Goal: Task Accomplishment & Management: Use online tool/utility

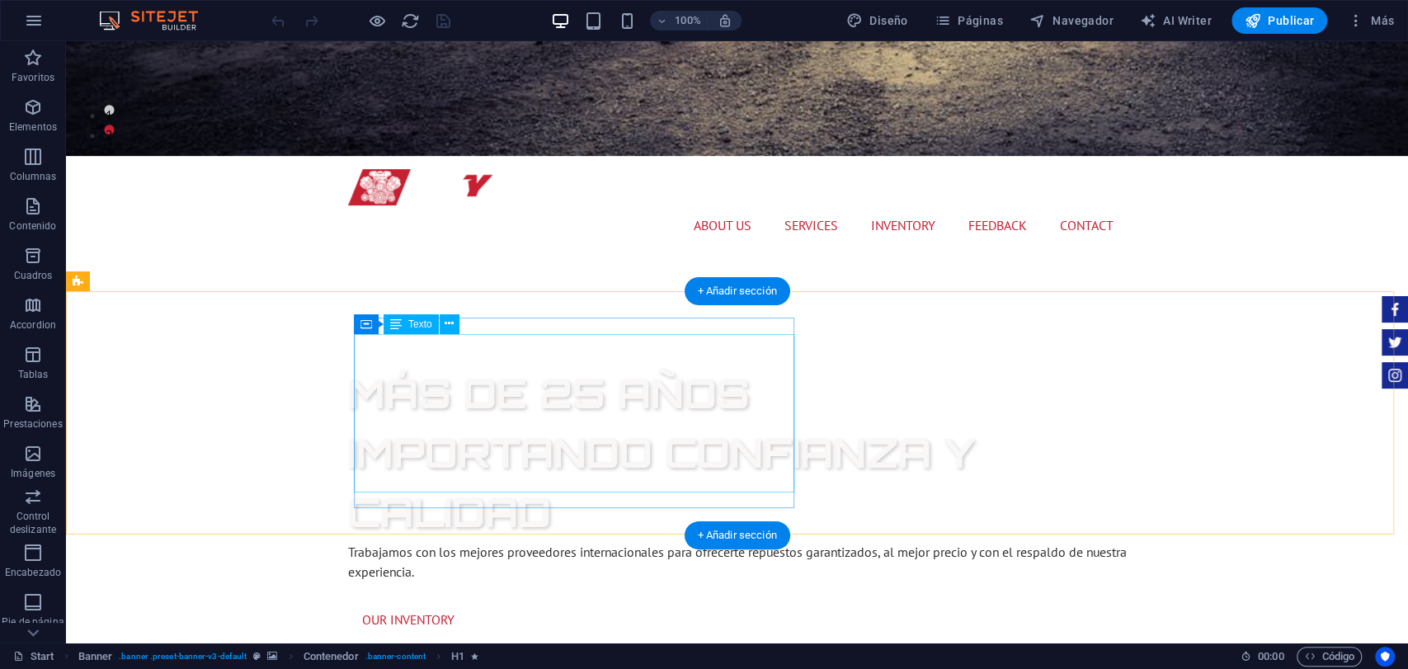
scroll to position [550, 0]
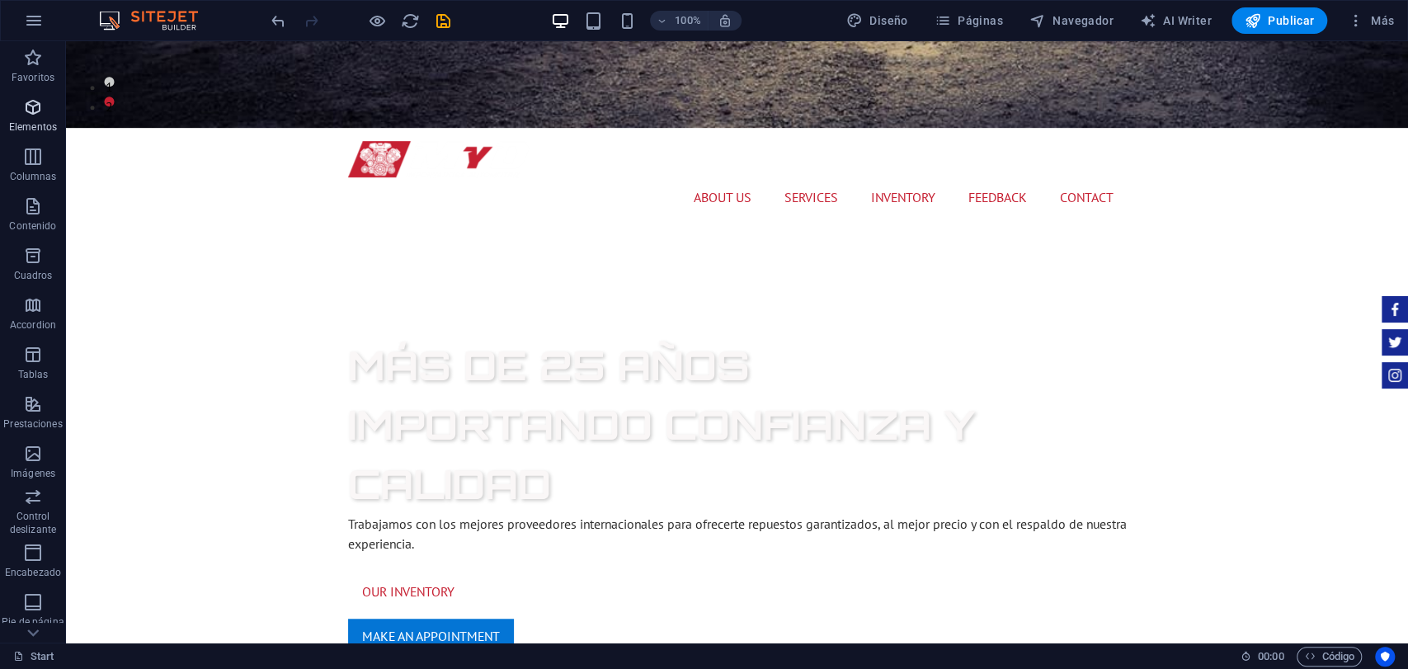
drag, startPoint x: 25, startPoint y: 127, endPoint x: 8, endPoint y: 161, distance: 37.6
click at [25, 127] on p "Elementos" at bounding box center [33, 126] width 48 height 13
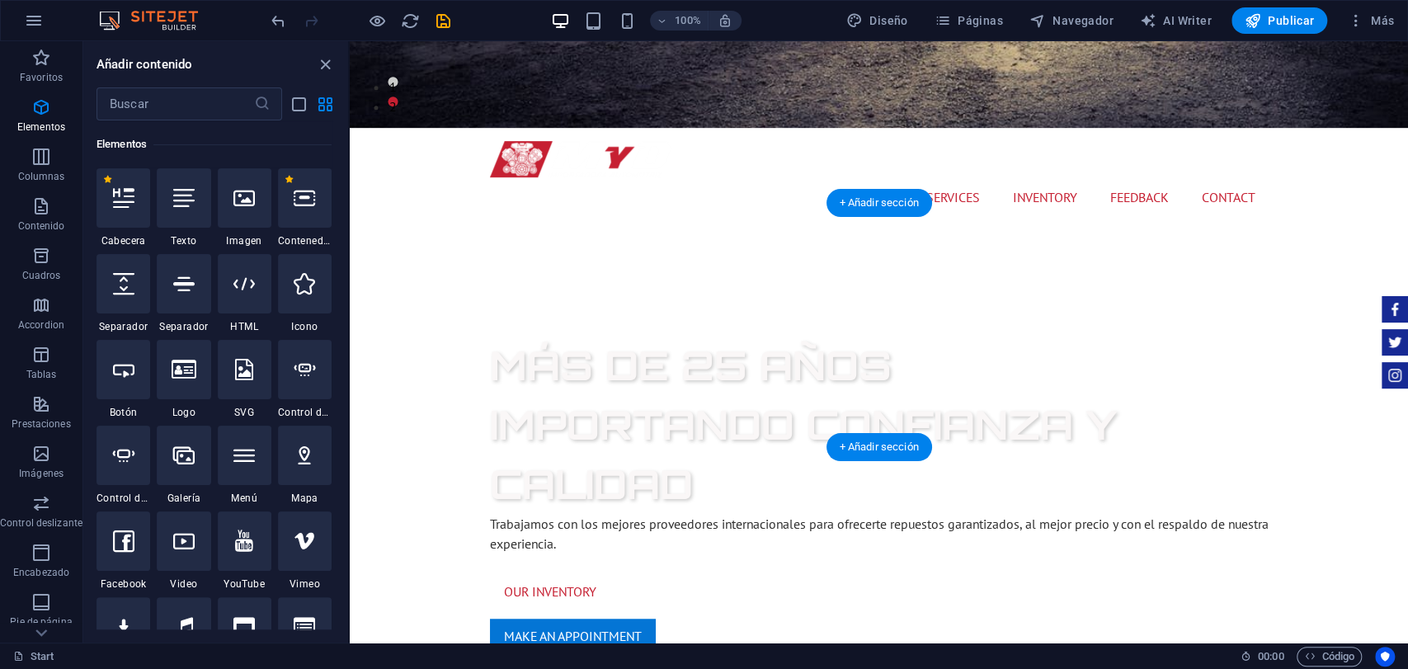
scroll to position [366, 0]
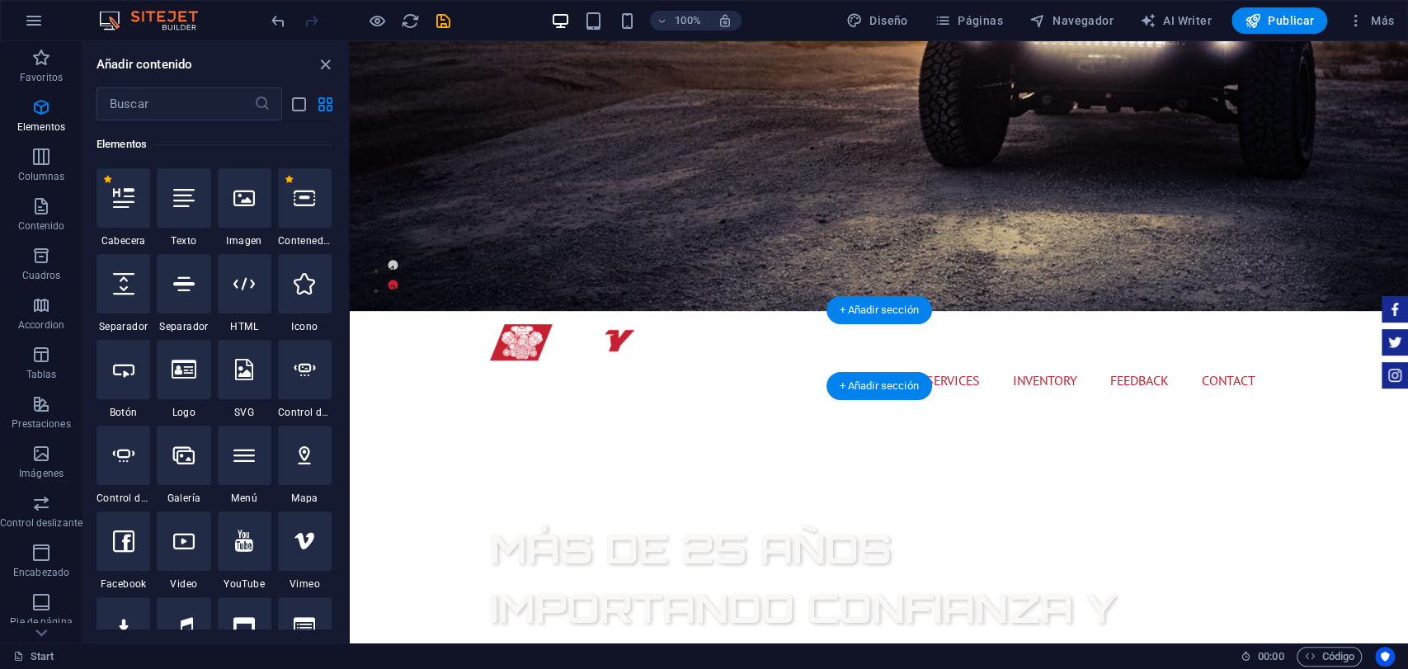
click at [439, 21] on icon "save" at bounding box center [443, 21] width 19 height 19
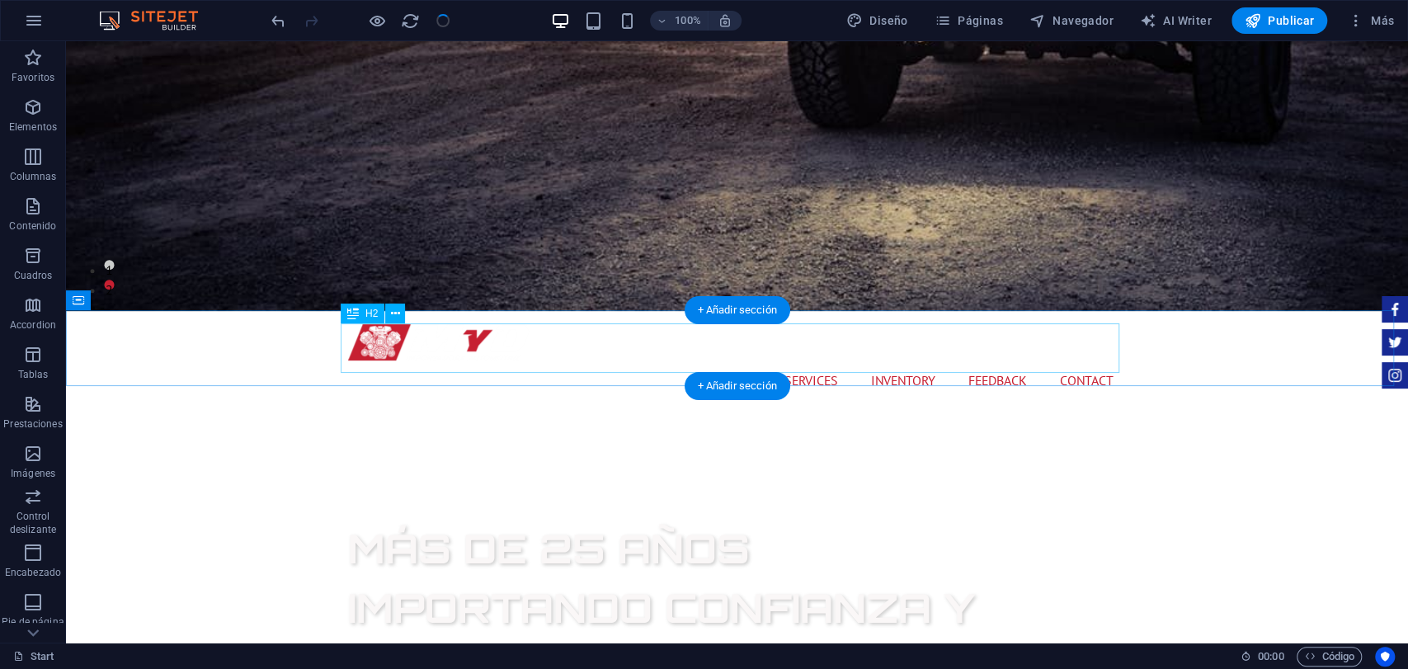
scroll to position [550, 0]
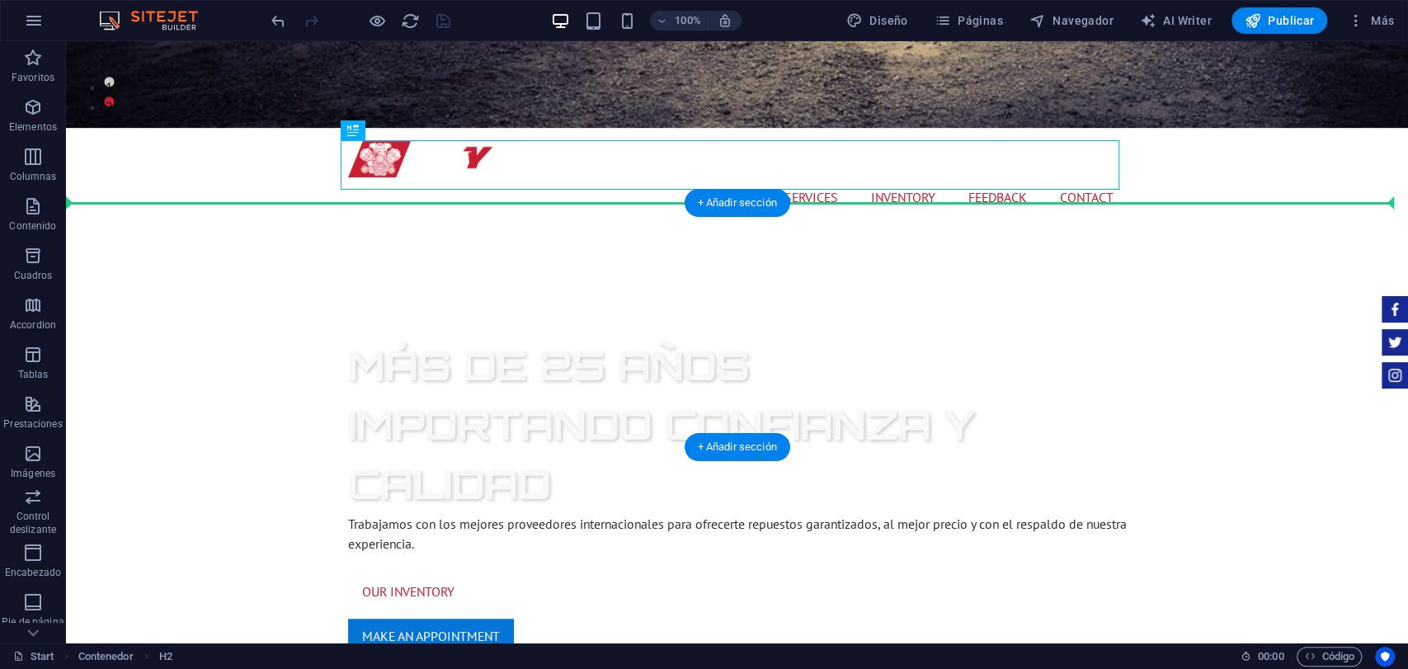
drag, startPoint x: 432, startPoint y: 170, endPoint x: 371, endPoint y: 209, distance: 71.6
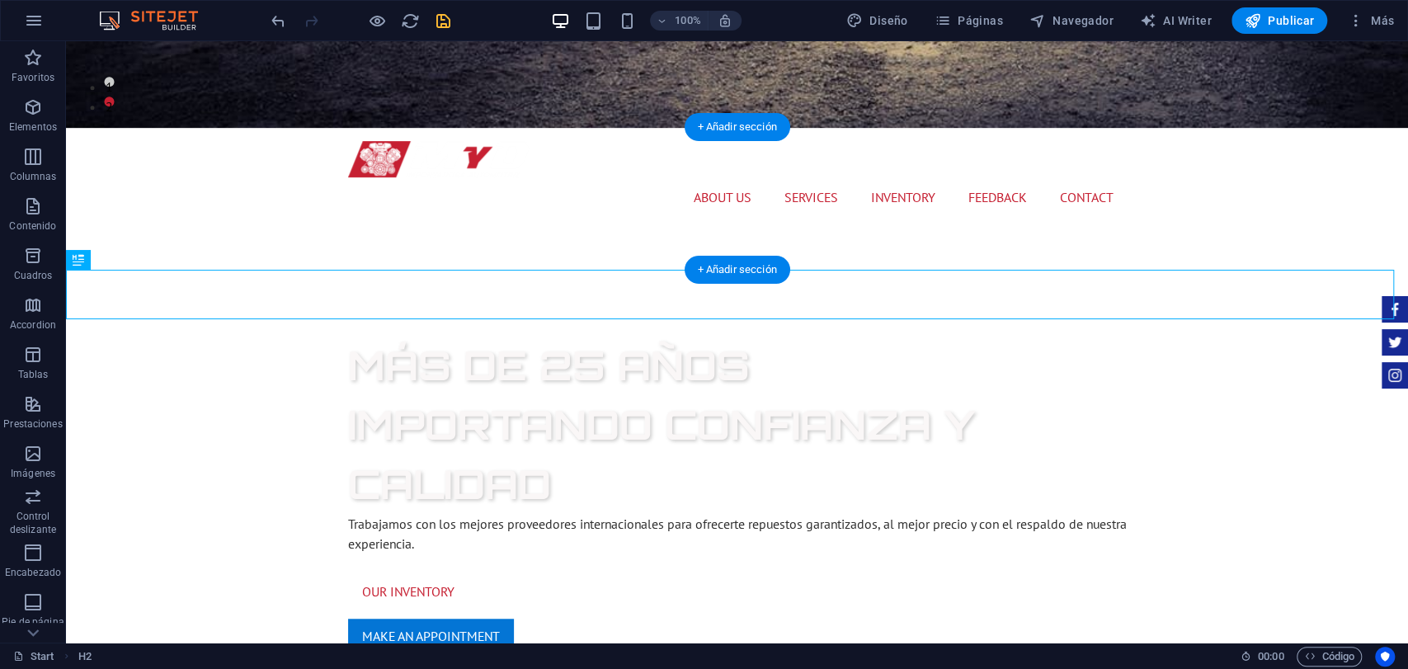
drag, startPoint x: 158, startPoint y: 296, endPoint x: 428, endPoint y: 193, distance: 289.6
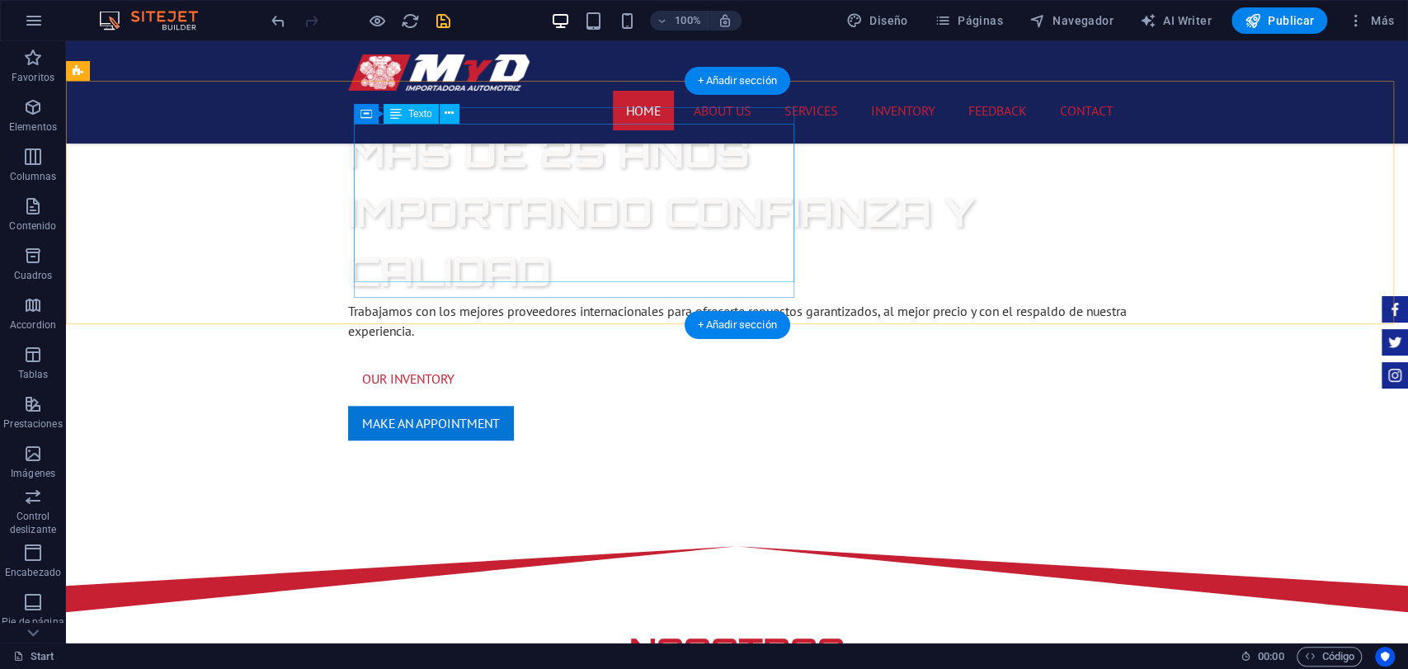
scroll to position [733, 0]
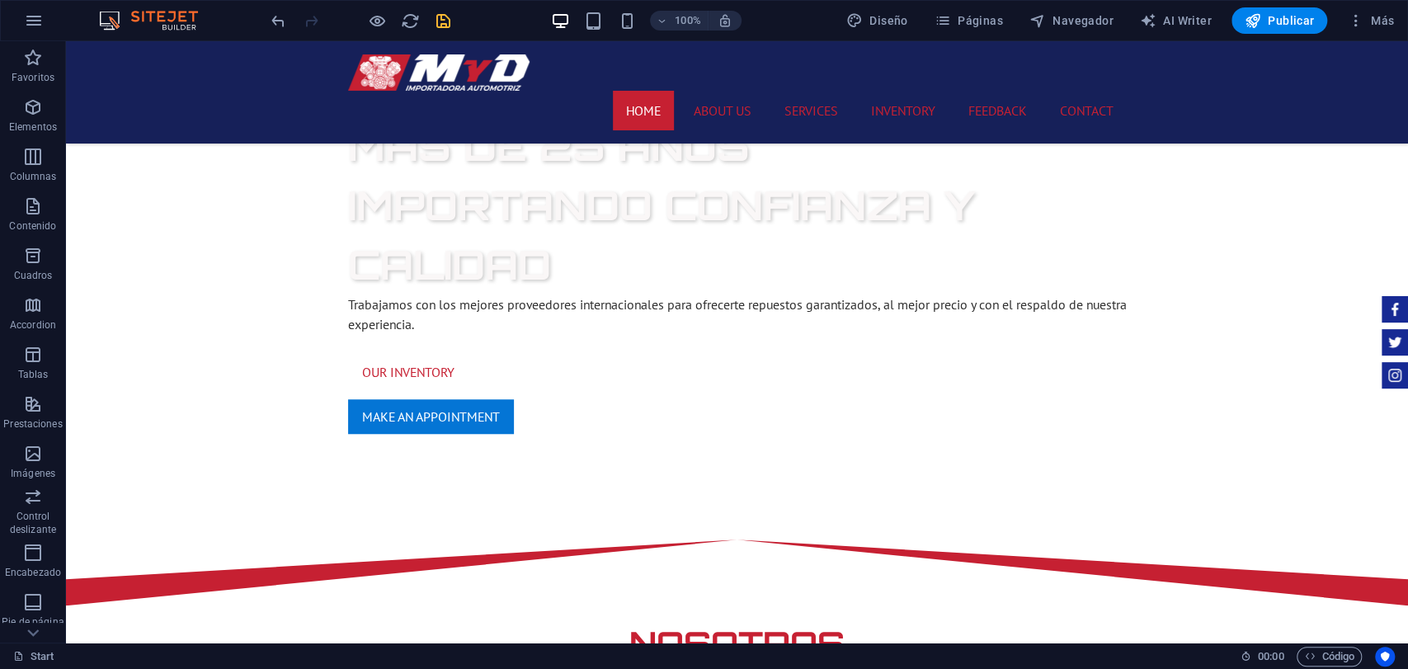
click at [440, 28] on icon "save" at bounding box center [443, 21] width 19 height 19
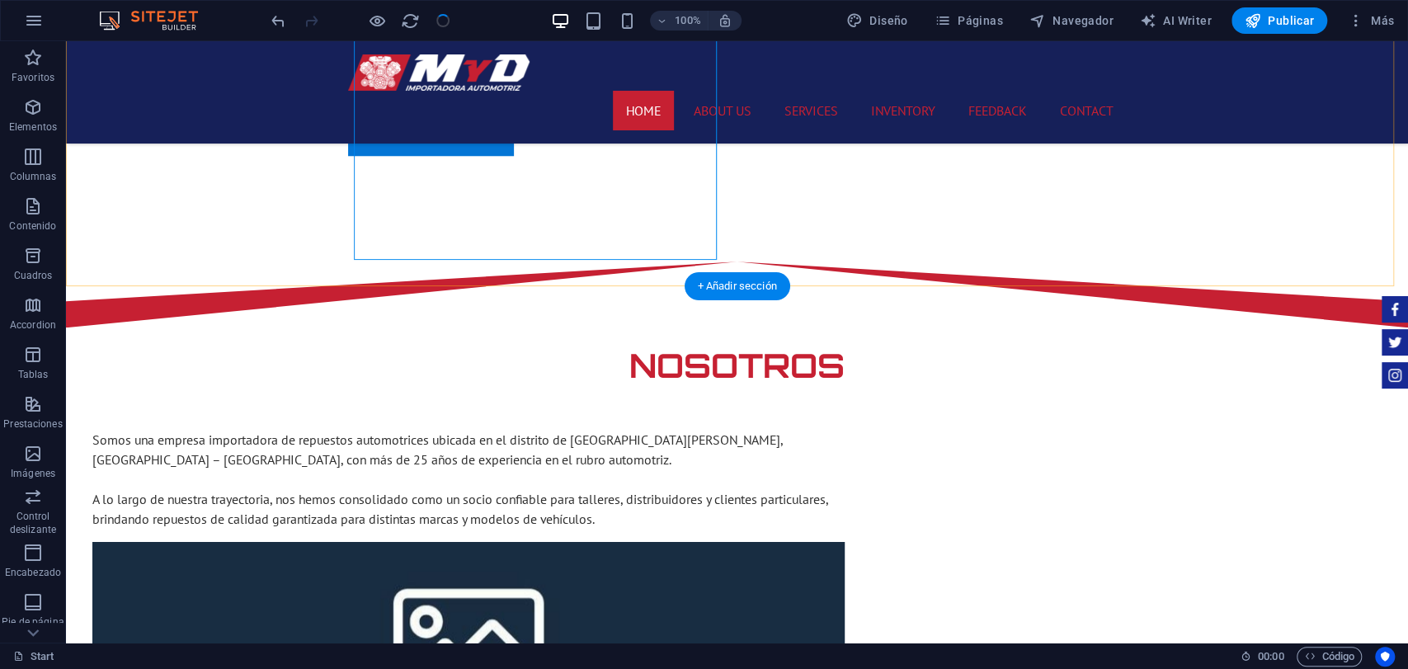
scroll to position [1191, 0]
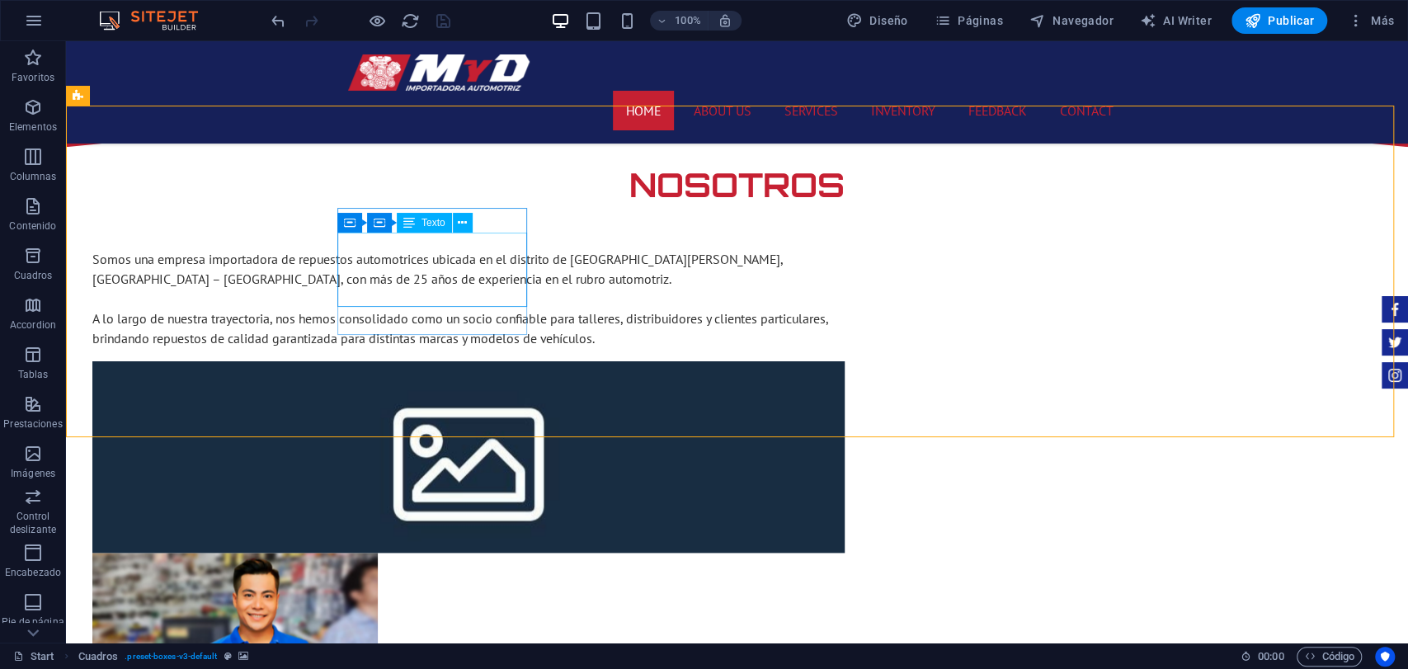
click at [427, 228] on span "Texto" at bounding box center [434, 223] width 24 height 10
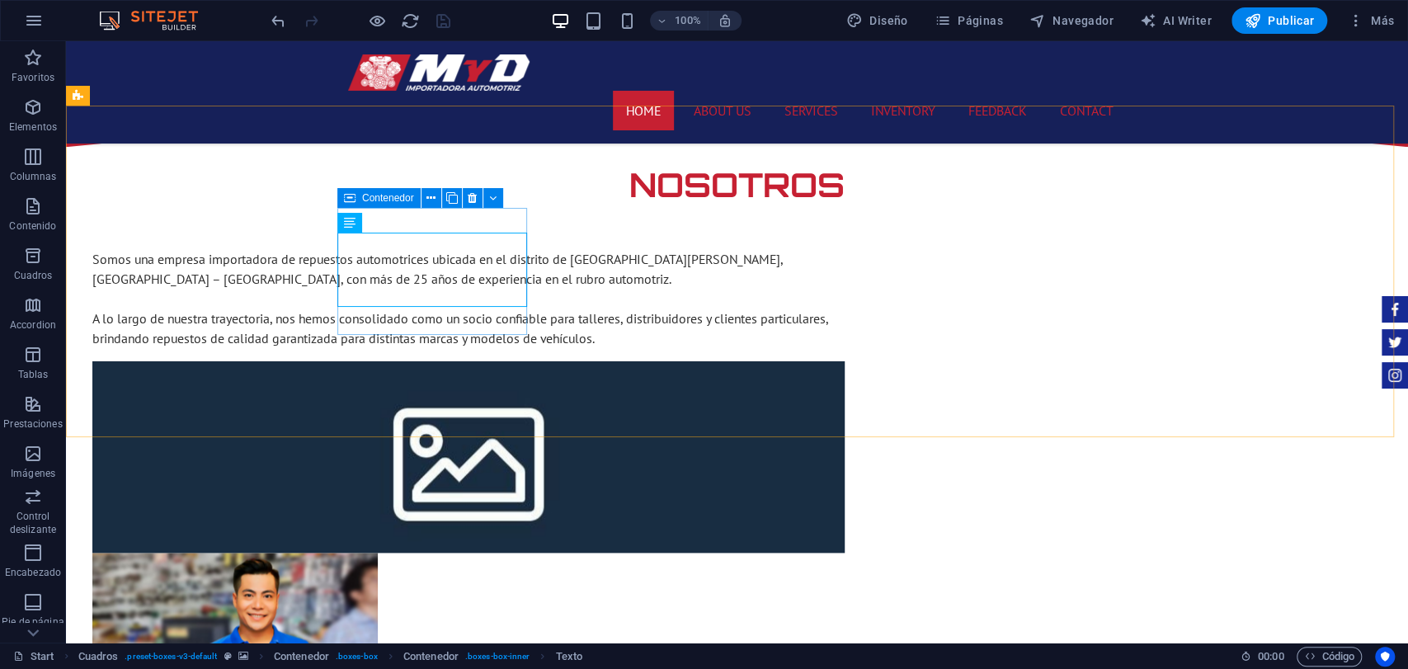
click at [351, 226] on icon at bounding box center [350, 223] width 12 height 20
click at [362, 200] on span "Contenedor" at bounding box center [388, 198] width 52 height 10
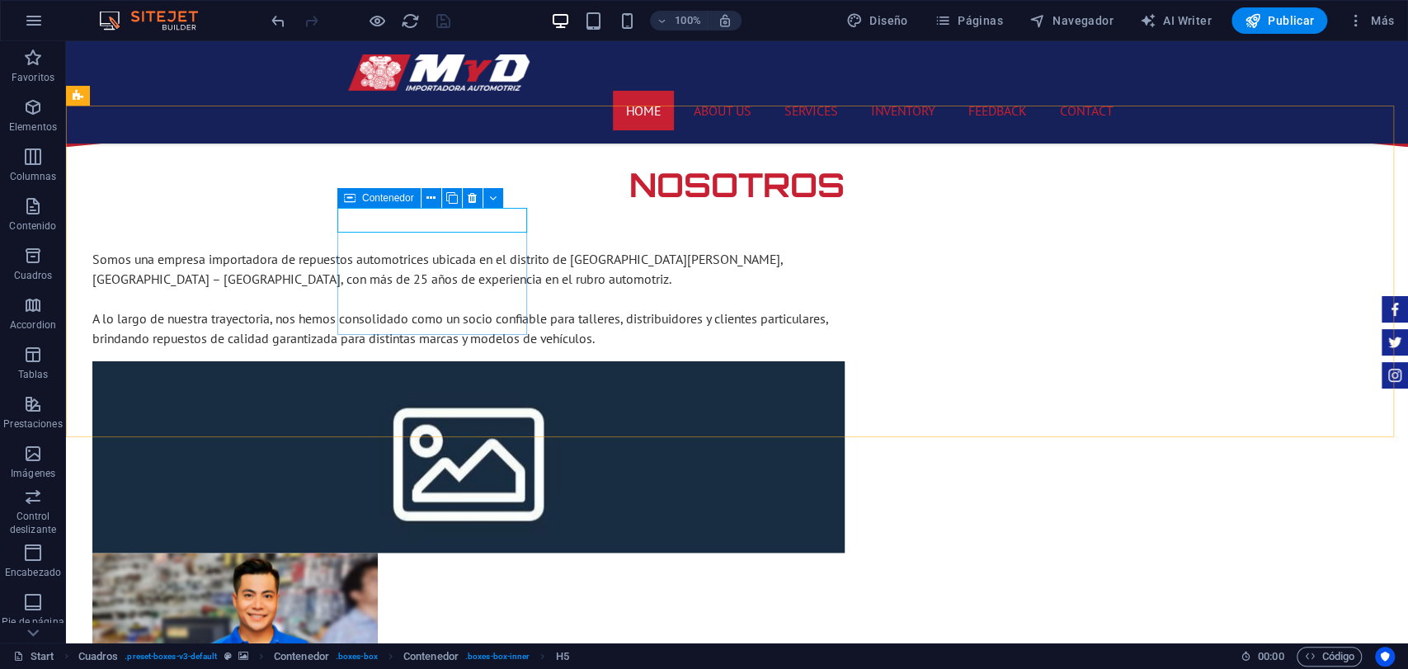
click at [351, 196] on icon at bounding box center [350, 198] width 12 height 20
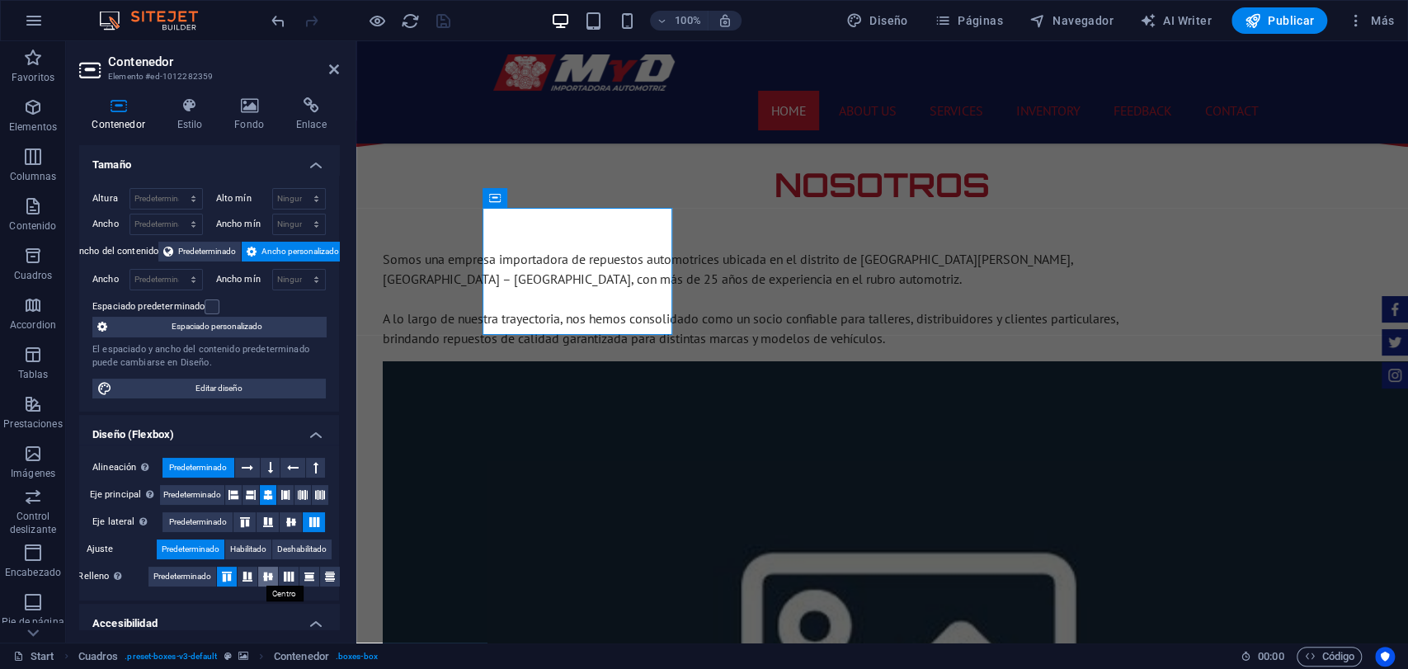
click at [267, 578] on icon at bounding box center [268, 577] width 20 height 10
click at [0, 0] on div "Contenedor" at bounding box center [0, 0] width 0 height 0
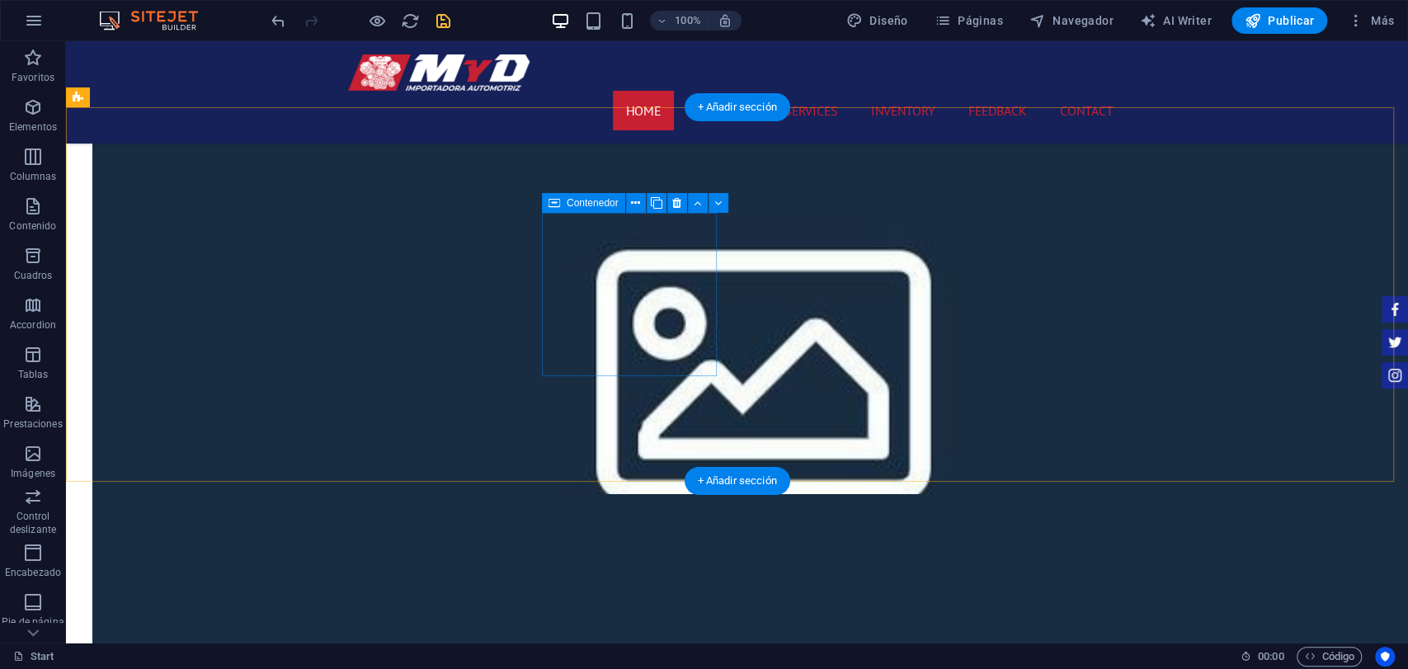
scroll to position [1466, 0]
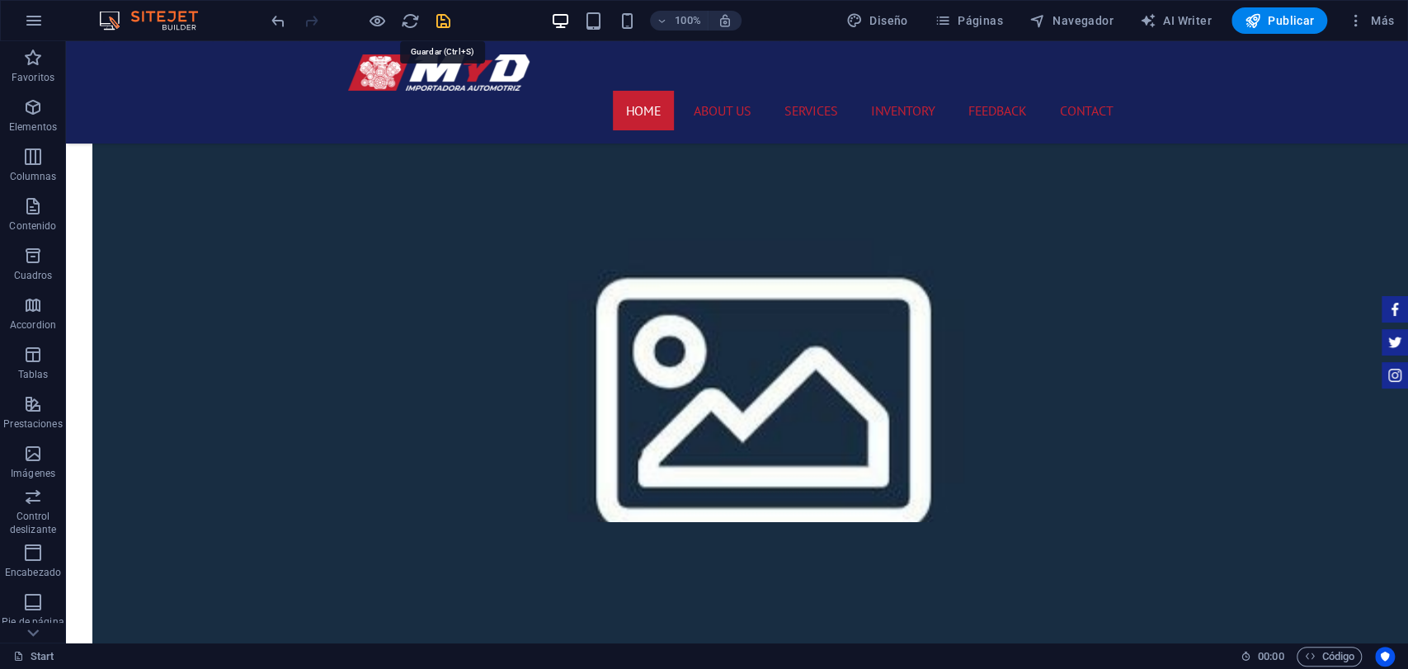
click at [447, 12] on icon "save" at bounding box center [443, 21] width 19 height 19
checkbox input "false"
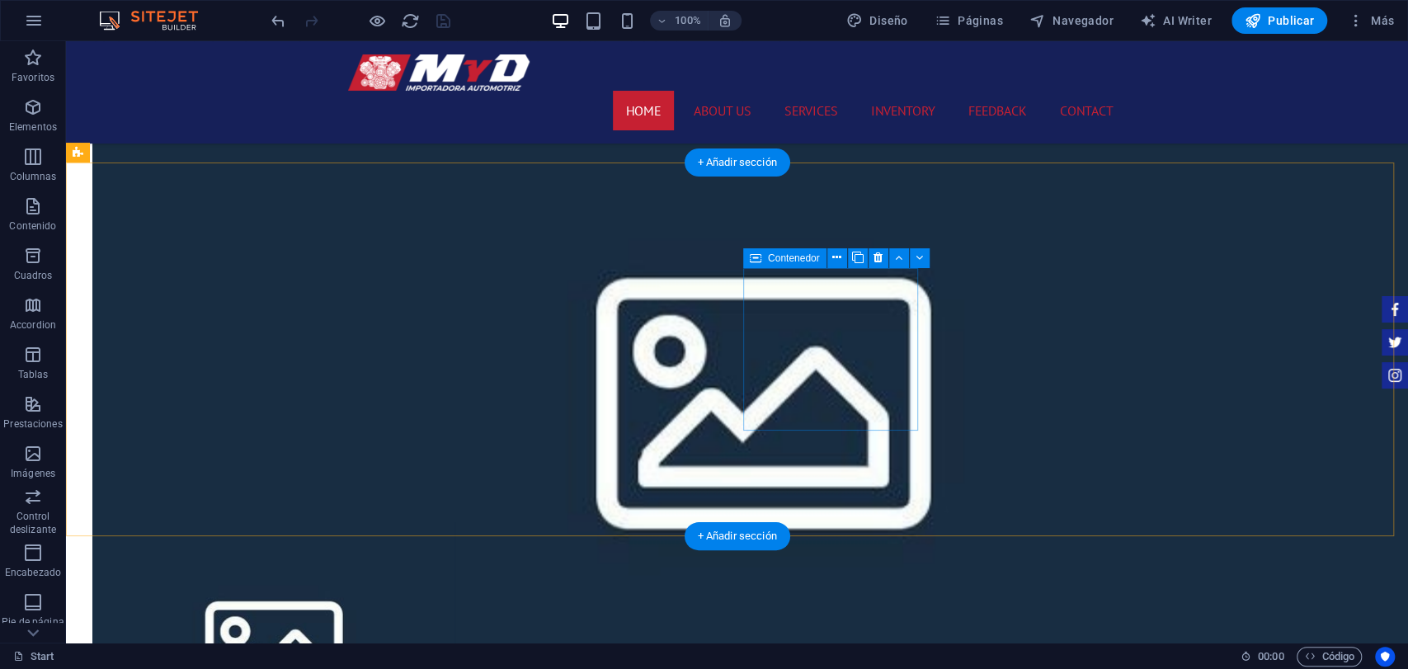
scroll to position [1008, 0]
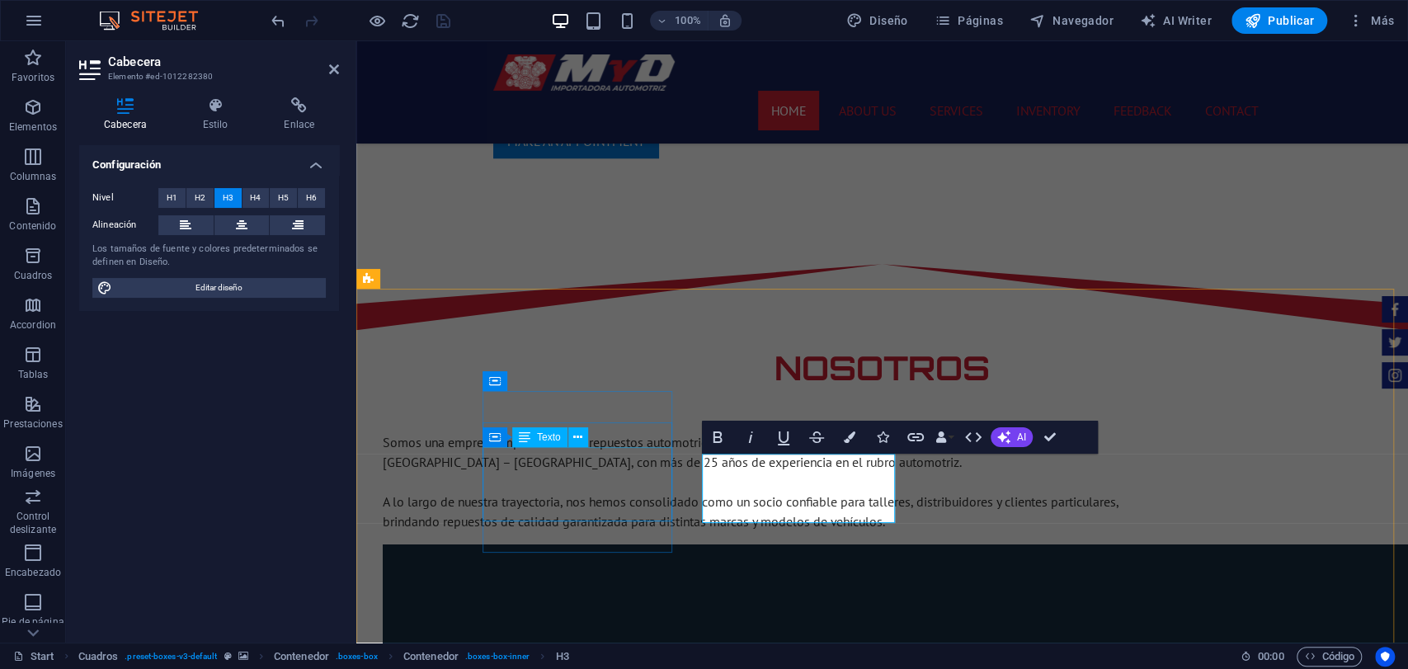
scroll to position [0, 5]
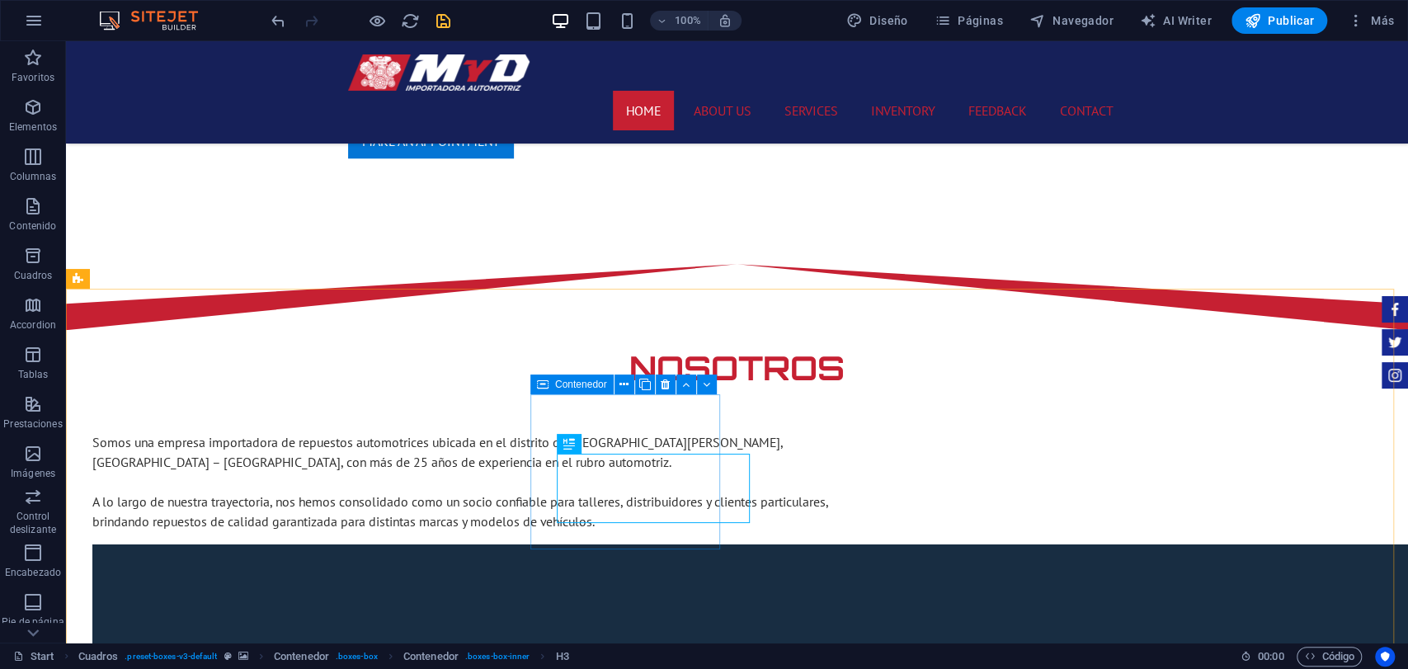
click at [562, 385] on span "Contenedor" at bounding box center [581, 385] width 52 height 10
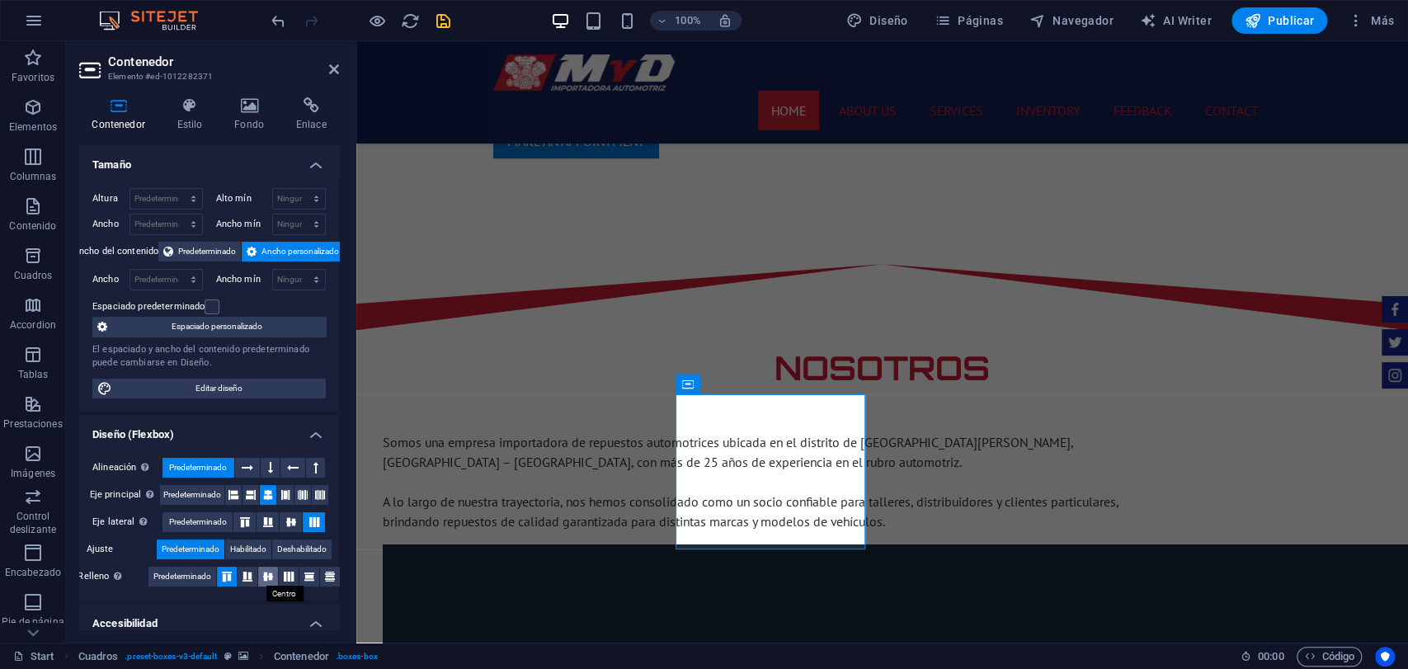
click at [267, 567] on button at bounding box center [268, 577] width 20 height 20
click at [290, 517] on icon at bounding box center [291, 522] width 20 height 10
click at [247, 468] on icon at bounding box center [248, 468] width 12 height 20
click at [276, 477] on div "Alineación Determina flex-direction. Predeterminado" at bounding box center [209, 468] width 234 height 21
click at [293, 474] on icon at bounding box center [293, 468] width 12 height 20
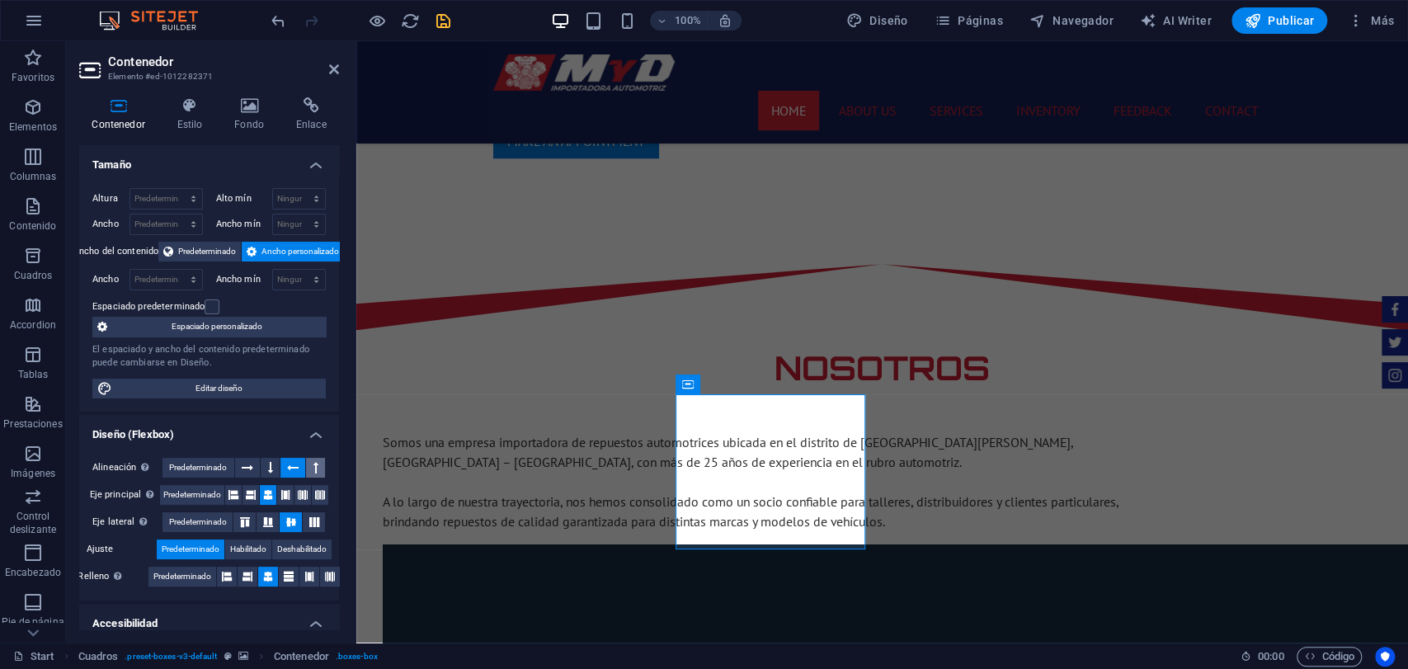
click at [305, 458] on div "Alineación Determina flex-direction. Predeterminado" at bounding box center [209, 468] width 234 height 21
click at [215, 471] on span "Predeterminado" at bounding box center [198, 468] width 58 height 20
click at [254, 490] on button at bounding box center [251, 495] width 17 height 20
click at [240, 493] on div "Eje principal Determina la forma en la que los elementos deberían comportarse p…" at bounding box center [209, 495] width 234 height 21
click at [229, 490] on icon at bounding box center [234, 495] width 10 height 20
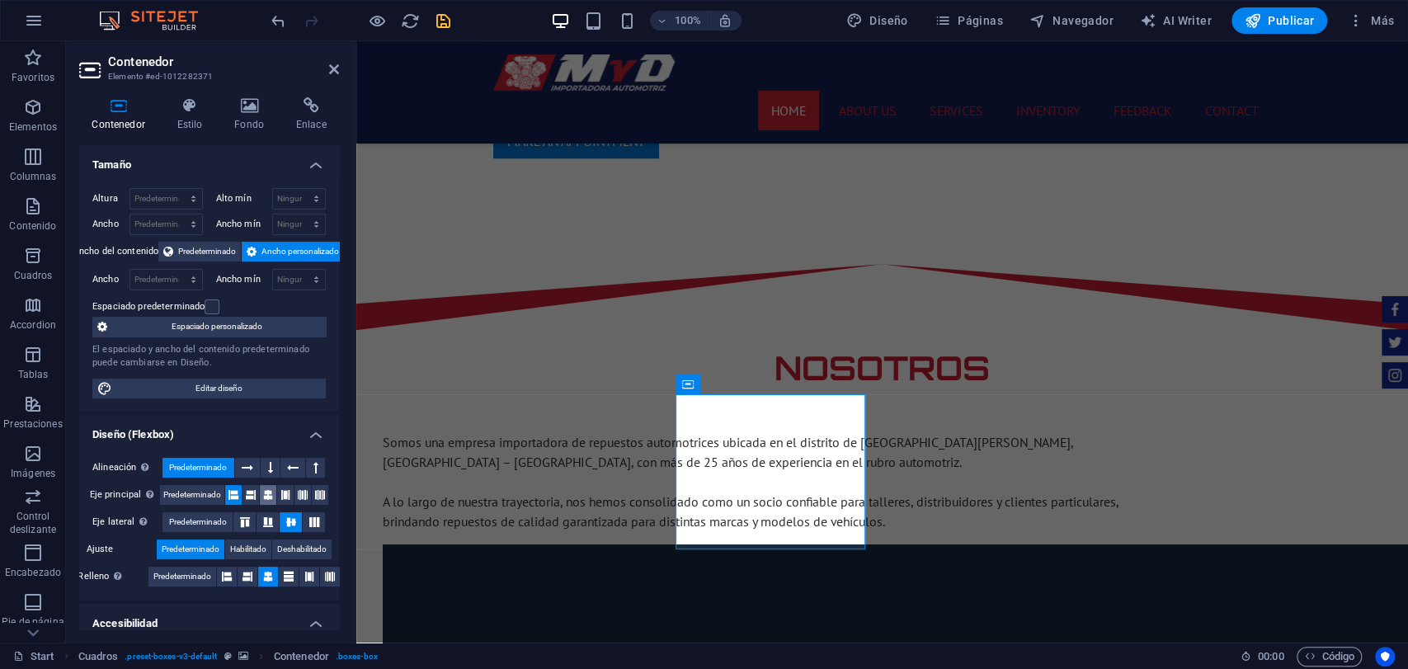
click at [263, 486] on icon at bounding box center [268, 495] width 10 height 20
click at [185, 480] on div "Alineación Determina flex-direction. Predeterminado Eje principal Determina la …" at bounding box center [209, 523] width 260 height 156
click at [188, 491] on span "Predeterminado" at bounding box center [192, 495] width 58 height 20
click at [216, 524] on span "Predeterminado" at bounding box center [198, 522] width 58 height 20
click at [191, 568] on span "Predeterminado" at bounding box center [182, 577] width 58 height 20
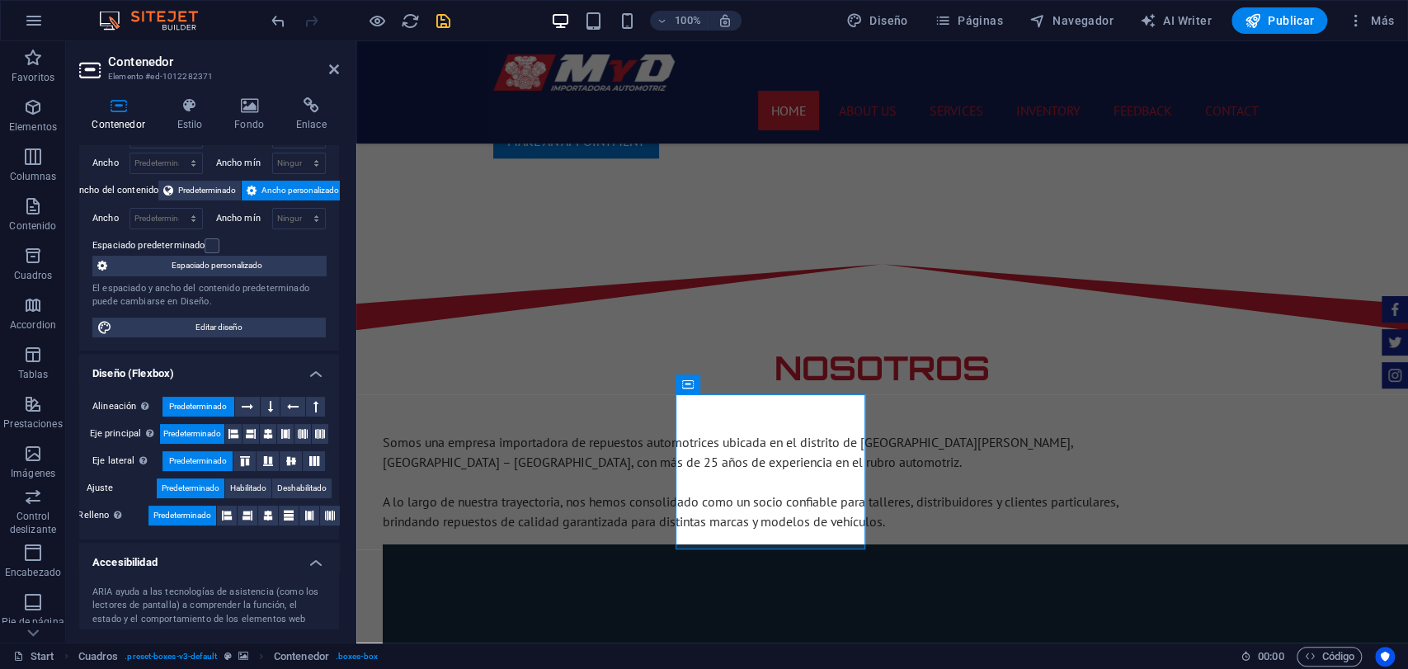
scroll to position [0, 0]
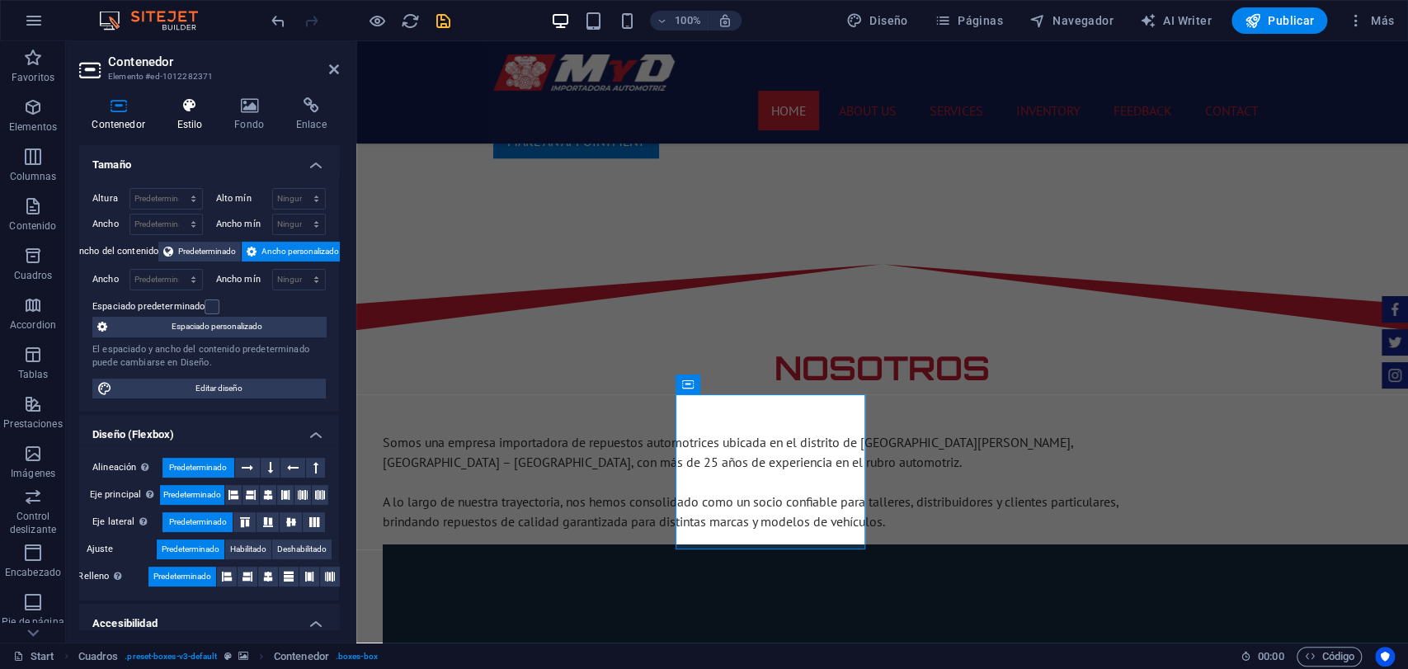
click at [211, 123] on h4 "Estilo" at bounding box center [193, 114] width 58 height 35
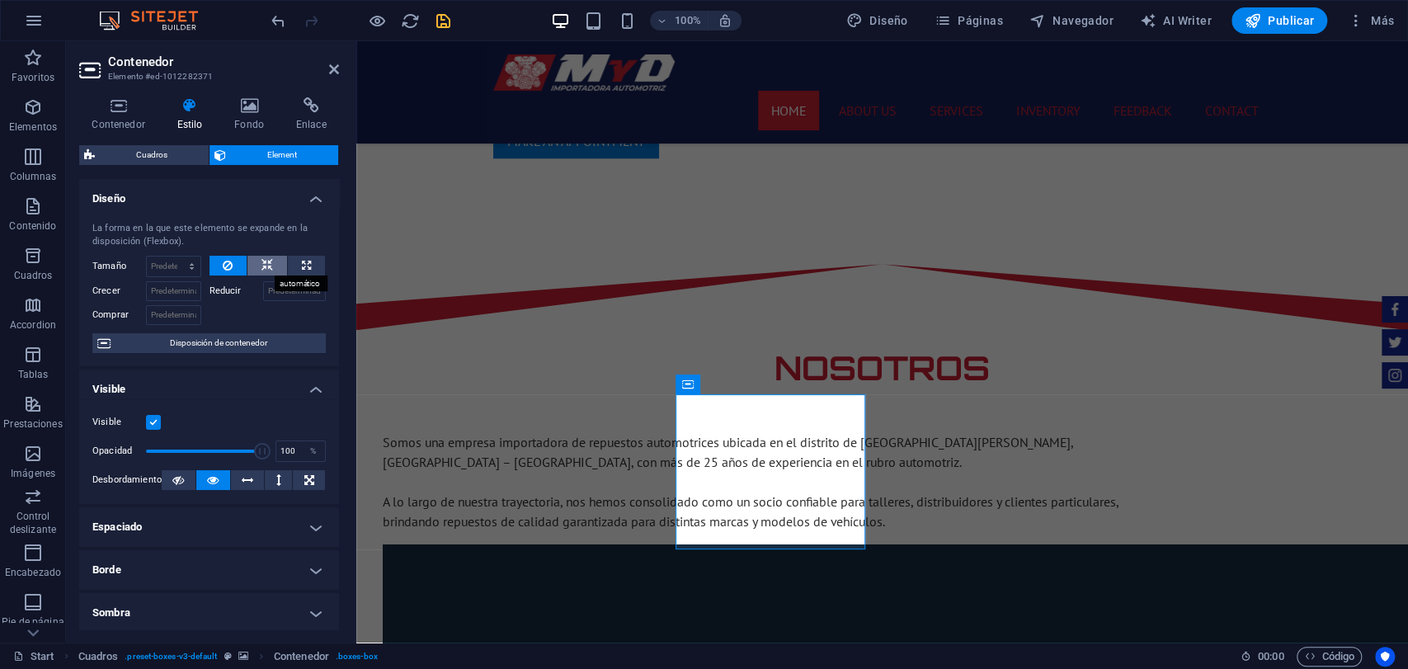
click at [254, 256] on button at bounding box center [268, 266] width 40 height 20
click at [302, 270] on icon at bounding box center [306, 266] width 9 height 20
type input "100"
select select "%"
click at [225, 237] on div "La forma en la que este elemento se expande en la disposición (Flexbox)." at bounding box center [209, 235] width 234 height 27
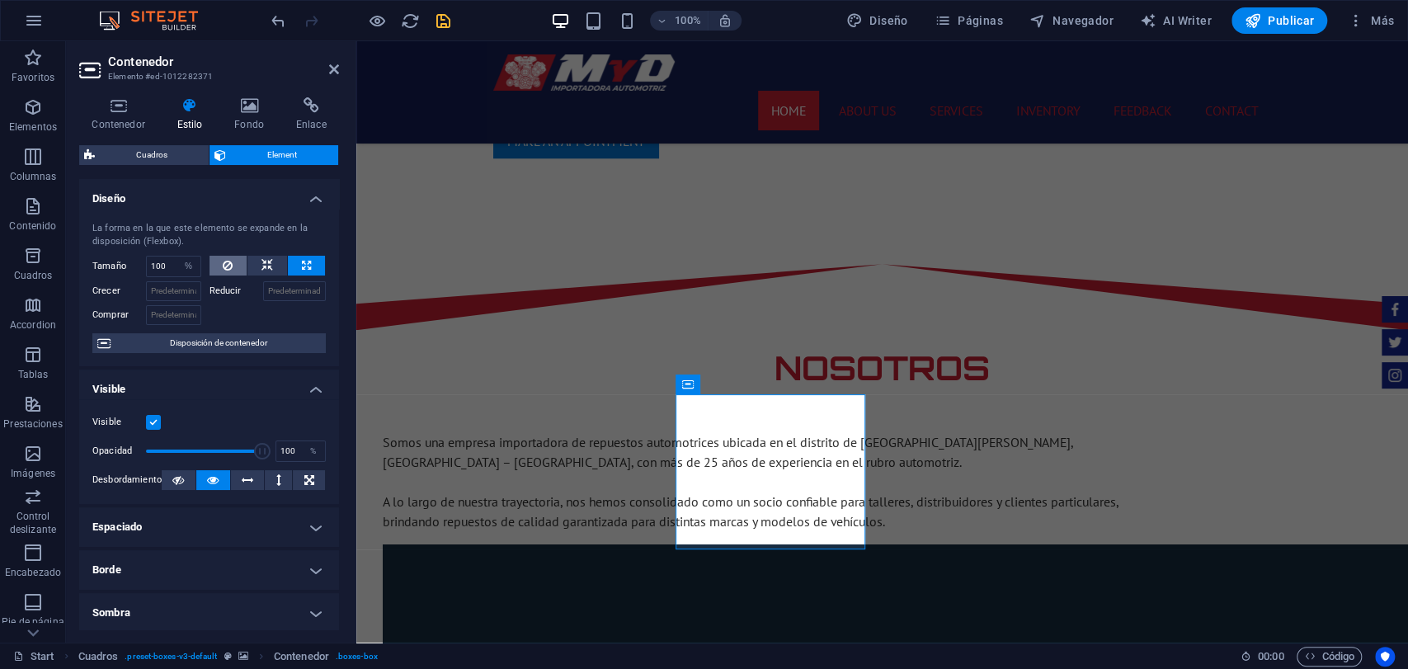
click at [224, 260] on icon at bounding box center [228, 266] width 10 height 20
select select "DISABLED_OPTION_VALUE"
click at [178, 483] on icon at bounding box center [178, 480] width 12 height 20
click at [172, 528] on h4 "Espaciado" at bounding box center [209, 527] width 260 height 40
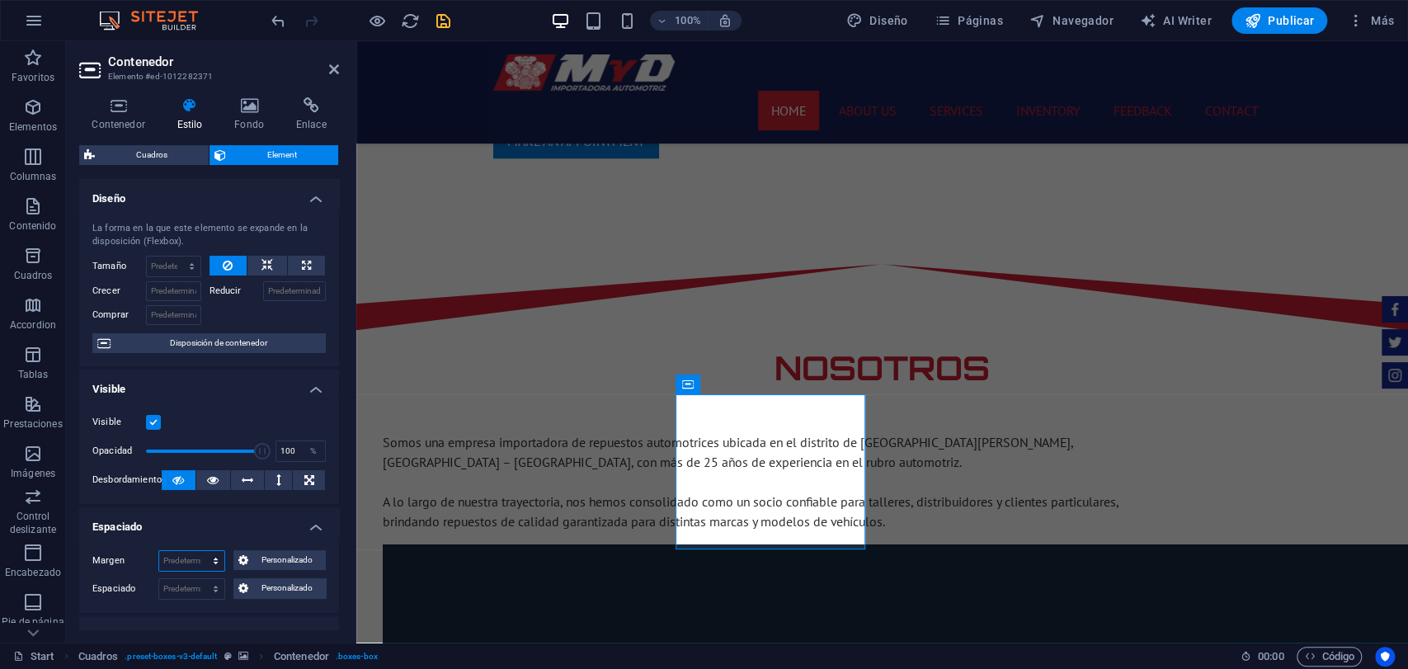
click at [218, 559] on select "Predeterminado automático px % rem vw vh Personalizado" at bounding box center [191, 561] width 65 height 20
select select "rem"
click at [199, 551] on select "Predeterminado automático px % rem vw vh Personalizado" at bounding box center [191, 561] width 65 height 20
type input "0"
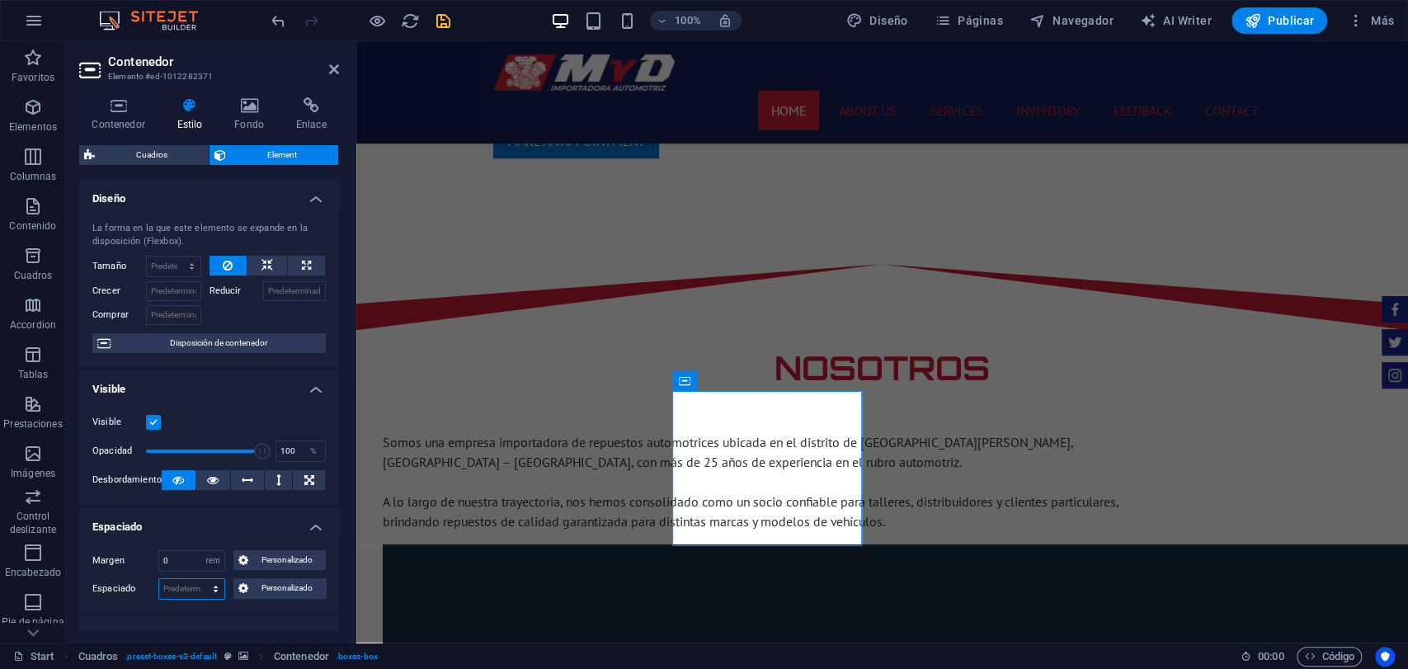
click at [219, 579] on select "Predeterminado px rem % vh vw Personalizado" at bounding box center [191, 589] width 65 height 20
select select "rem"
click at [199, 579] on select "Predeterminado px rem % vh vw Personalizado" at bounding box center [191, 589] width 65 height 20
type input "0"
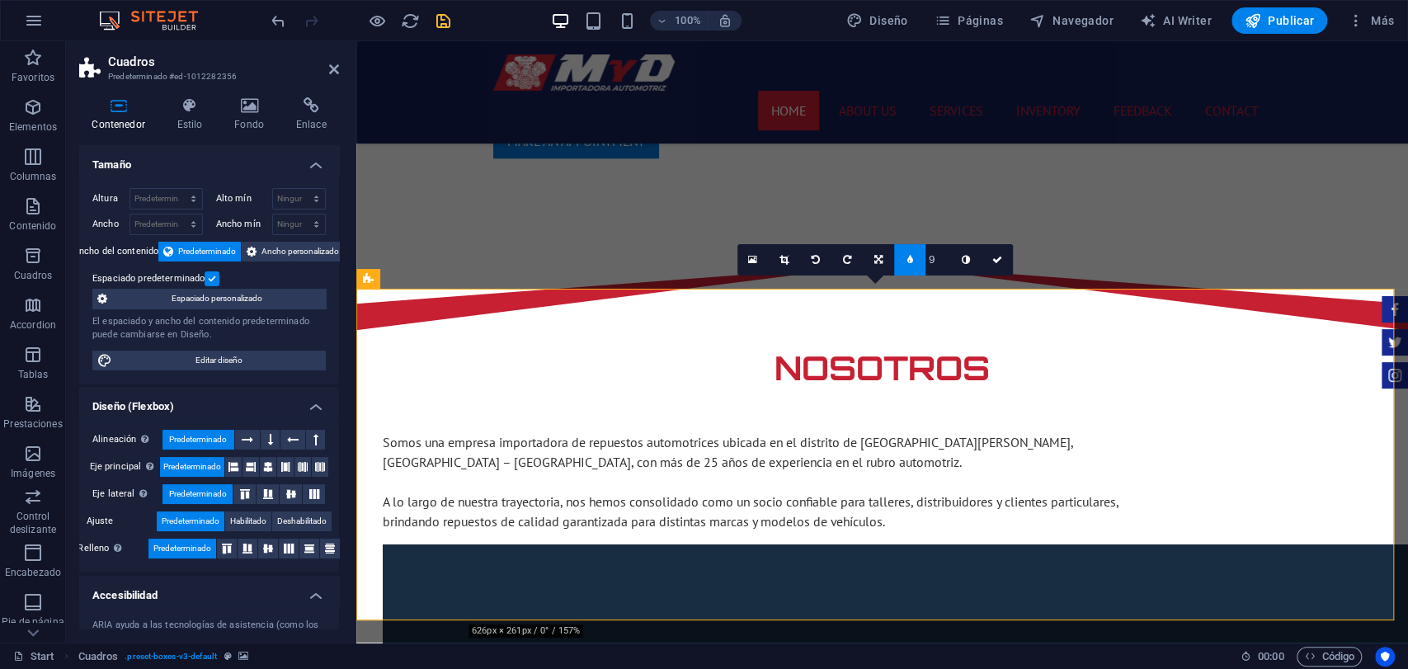
click at [191, 139] on div "Contenedor Estilo Fondo Enlace Tamaño Altura Predeterminado px rem % vh vw Alto…" at bounding box center [209, 363] width 260 height 532
click at [194, 113] on icon at bounding box center [189, 105] width 51 height 17
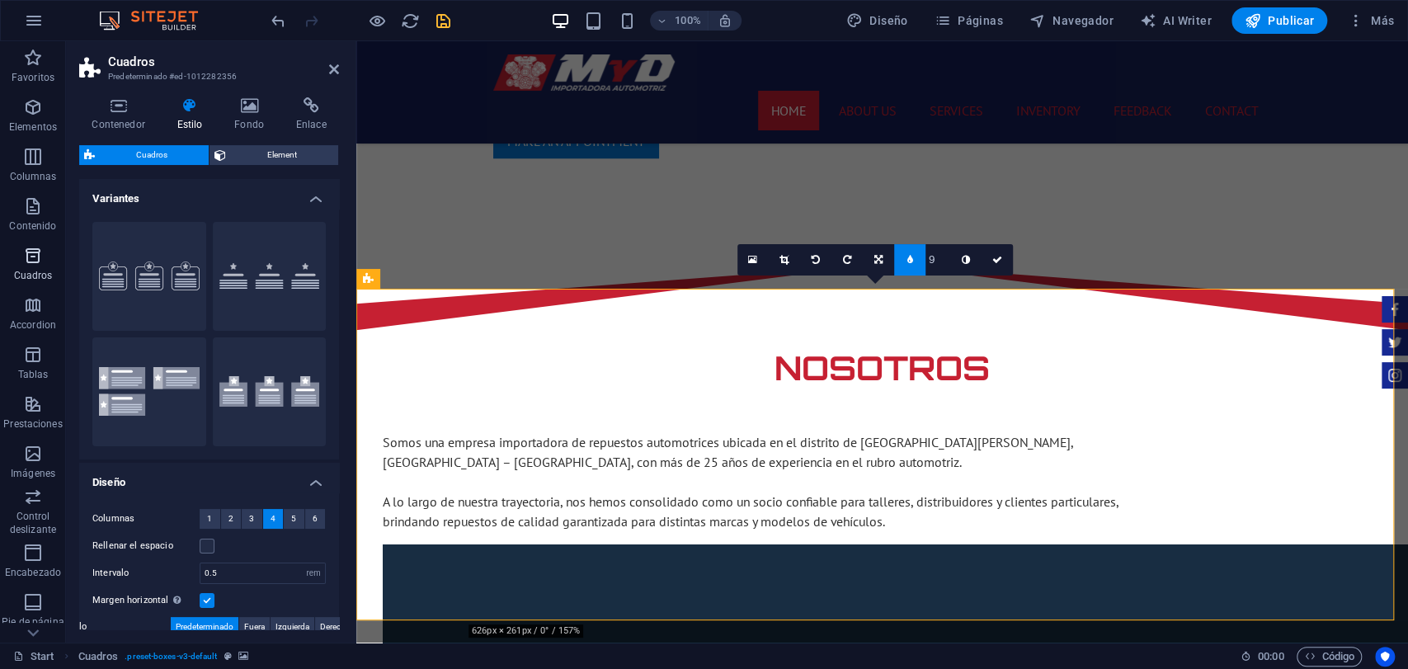
click at [38, 285] on button "Cuadros" at bounding box center [33, 264] width 66 height 50
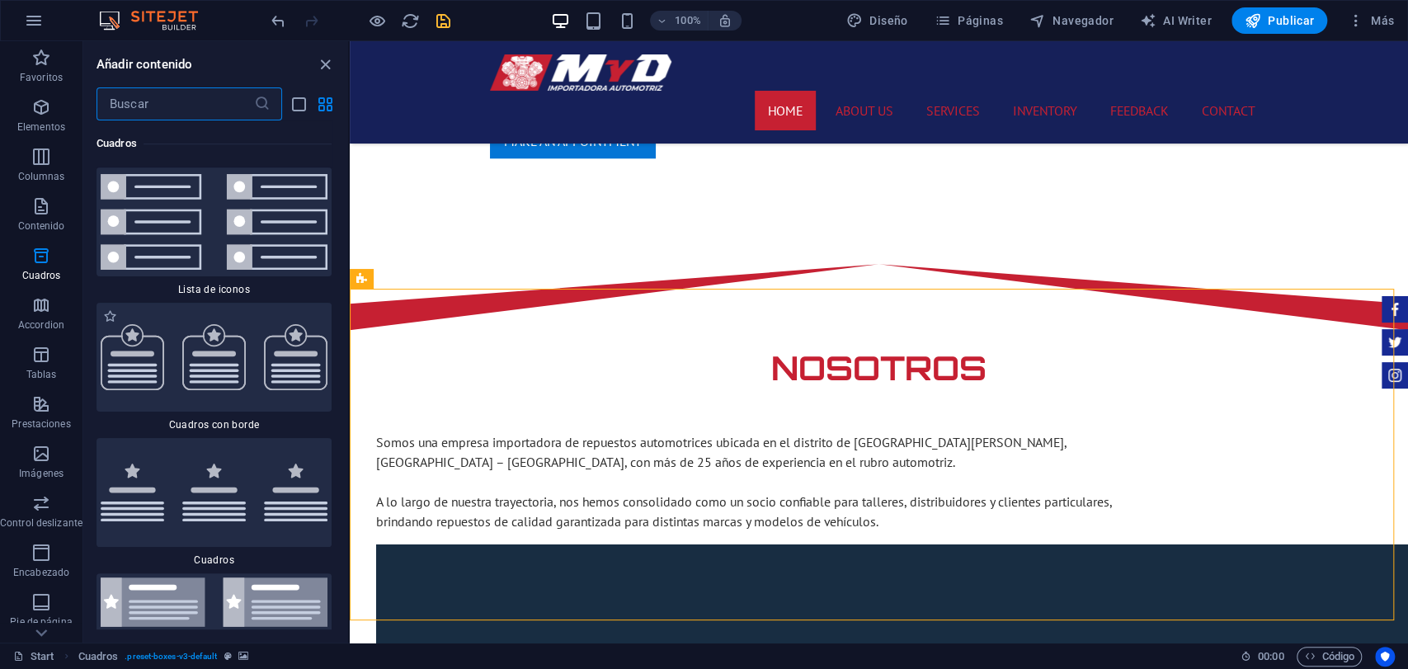
scroll to position [8951, 0]
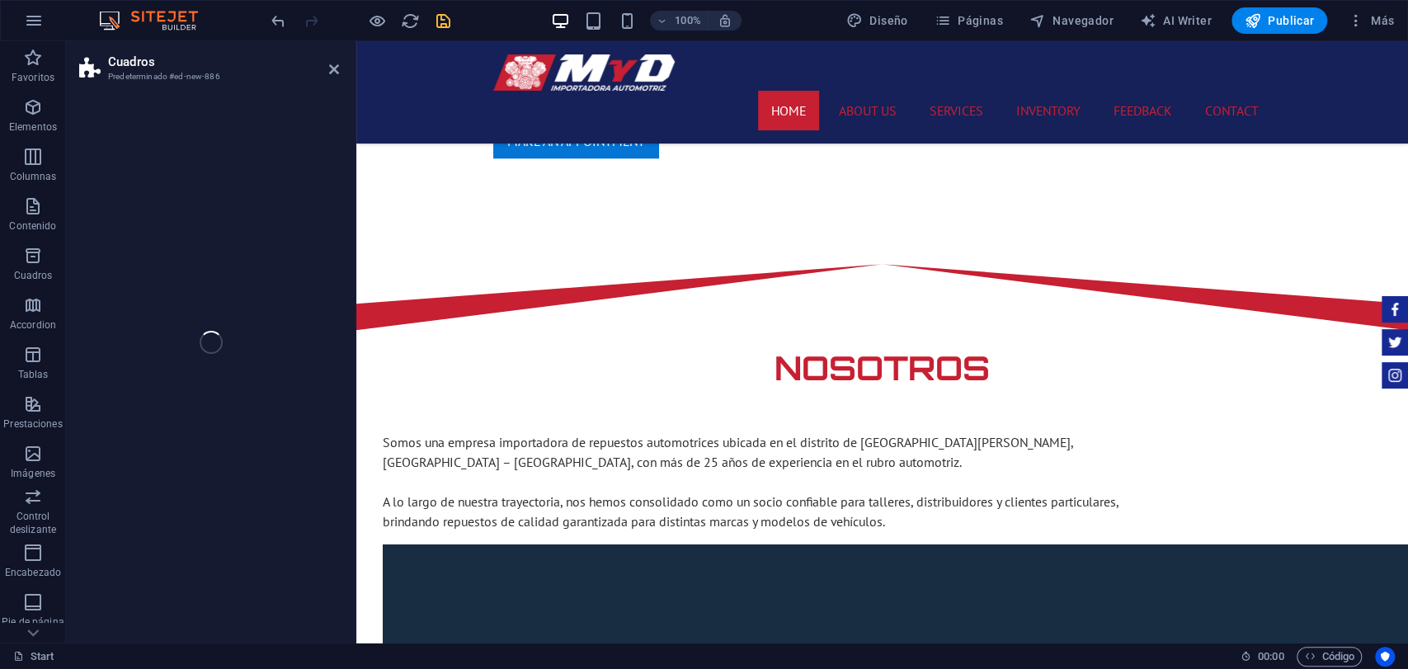
select select "rem"
select select "preset-boxes-v3-border"
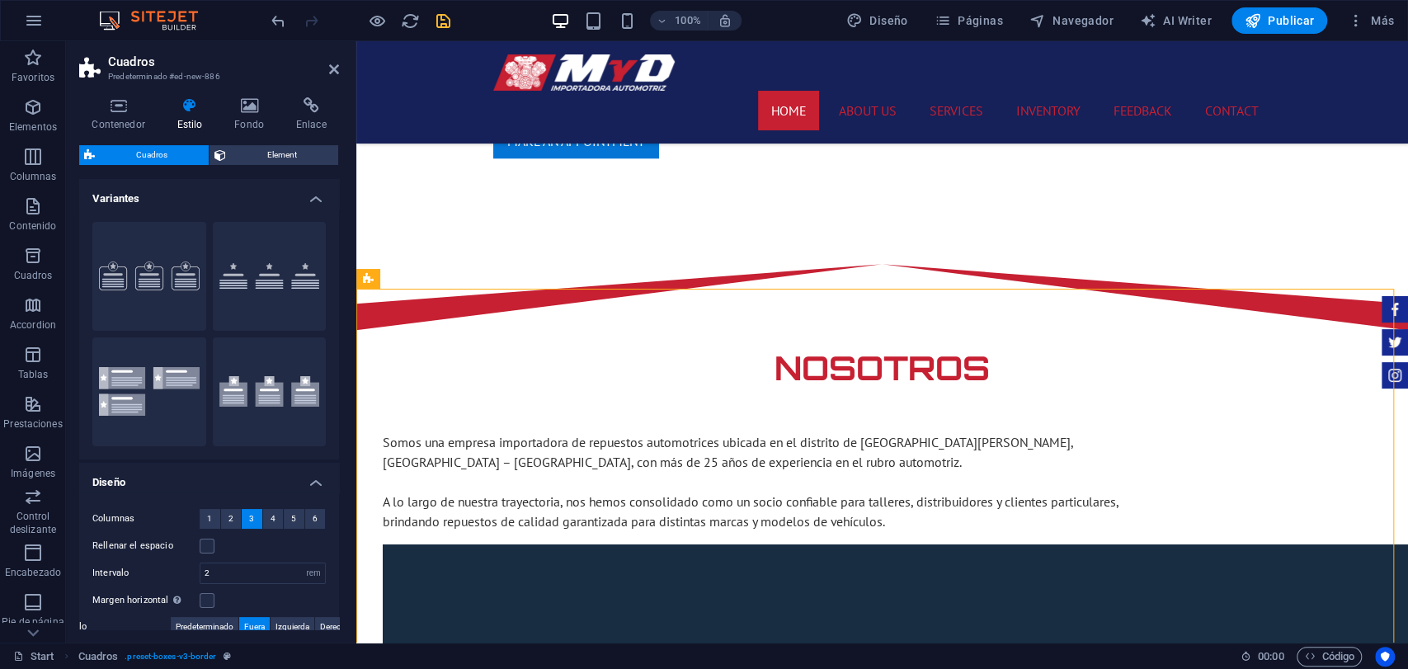
click at [321, 198] on h4 "Variantes" at bounding box center [209, 194] width 260 height 30
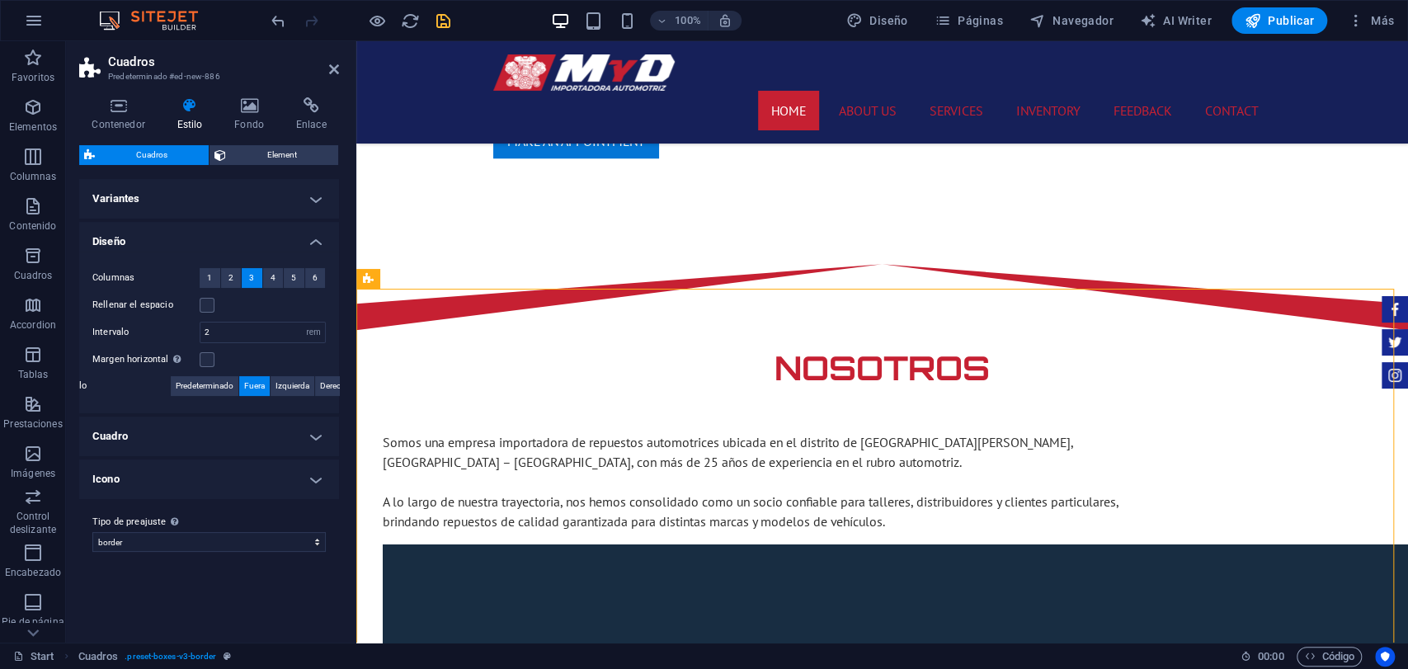
click at [321, 198] on h4 "Variantes" at bounding box center [209, 199] width 260 height 40
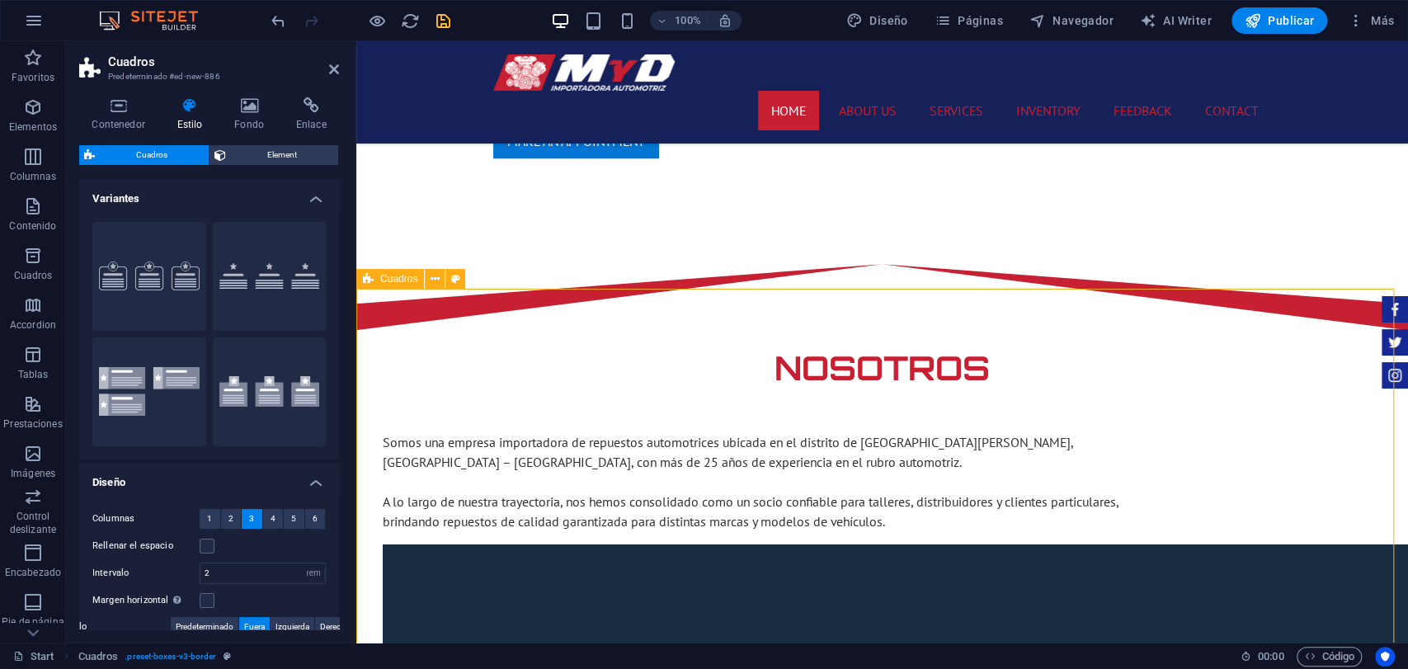
click at [375, 275] on div "Cuadros" at bounding box center [390, 279] width 68 height 20
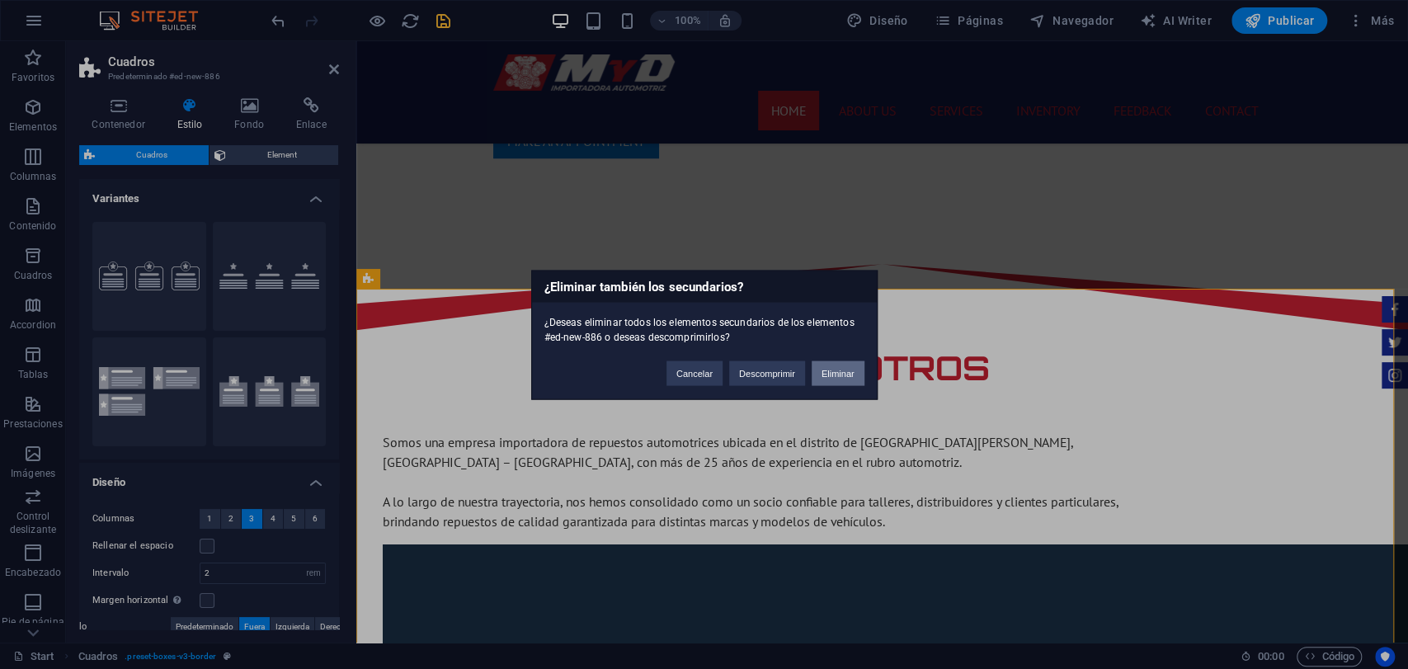
click at [823, 370] on button "Eliminar" at bounding box center [838, 373] width 53 height 25
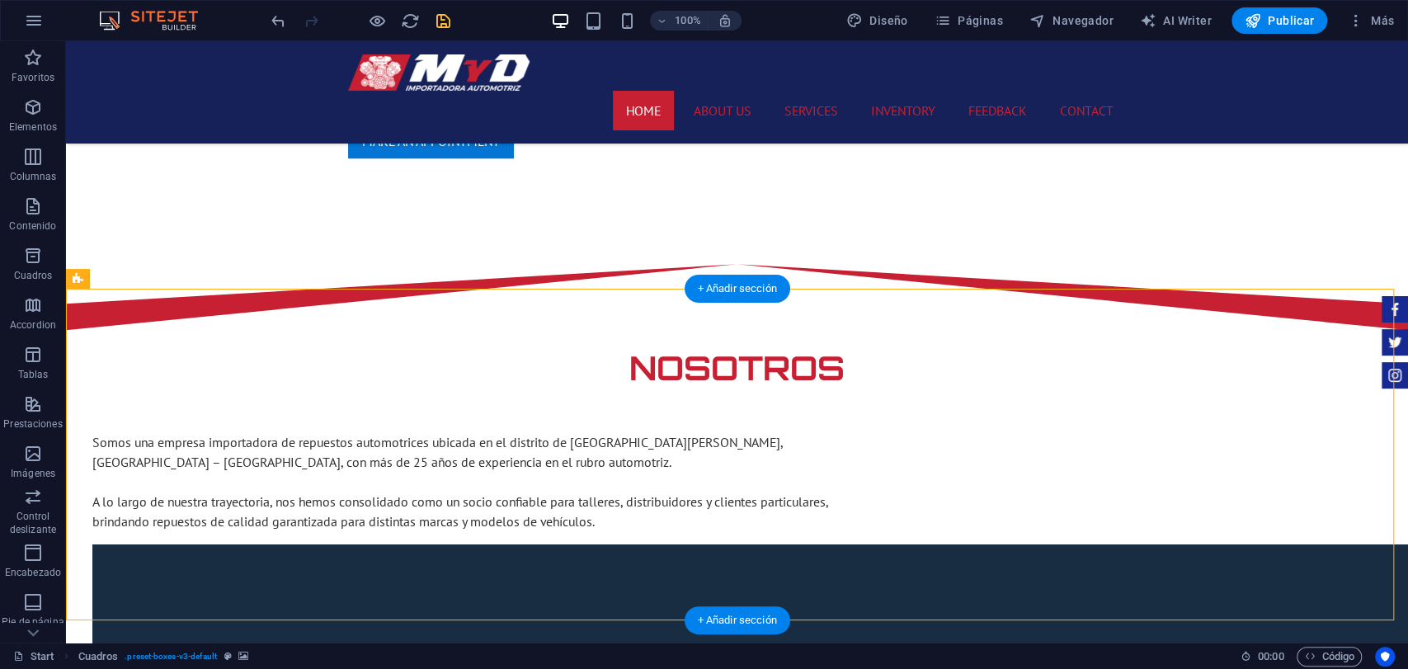
select select "rem"
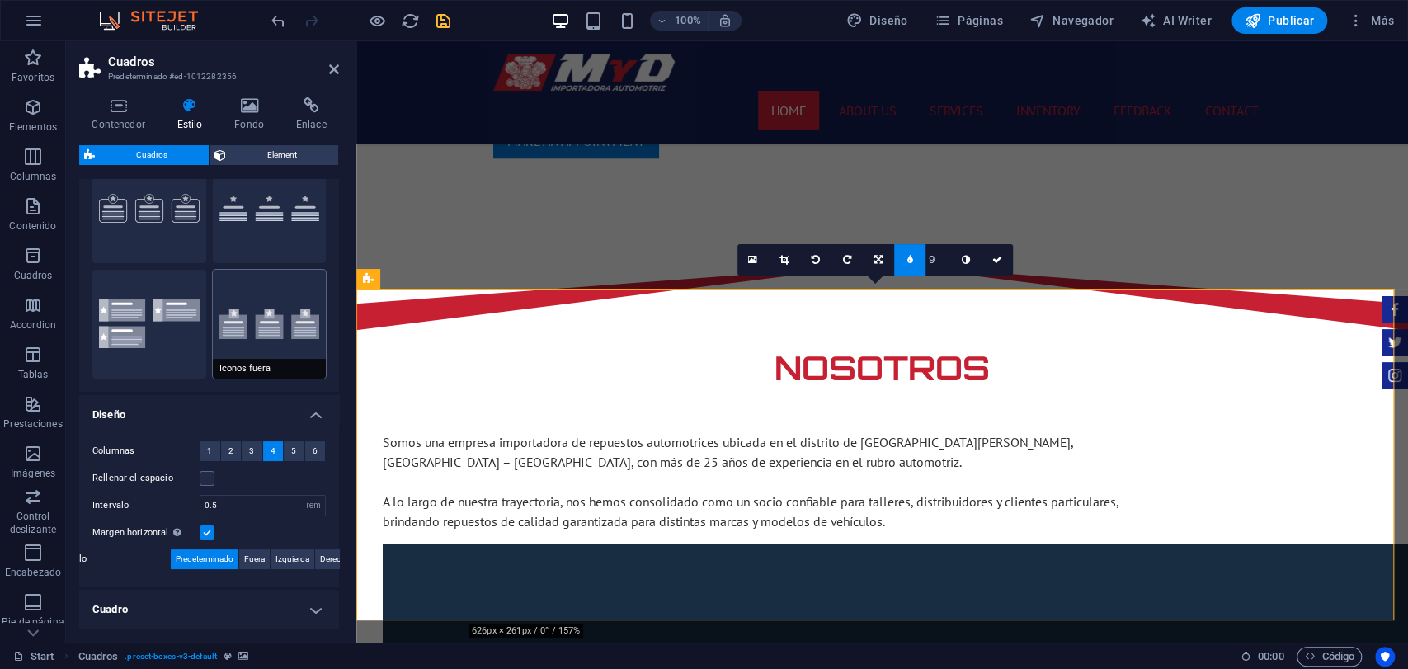
scroll to position [92, 0]
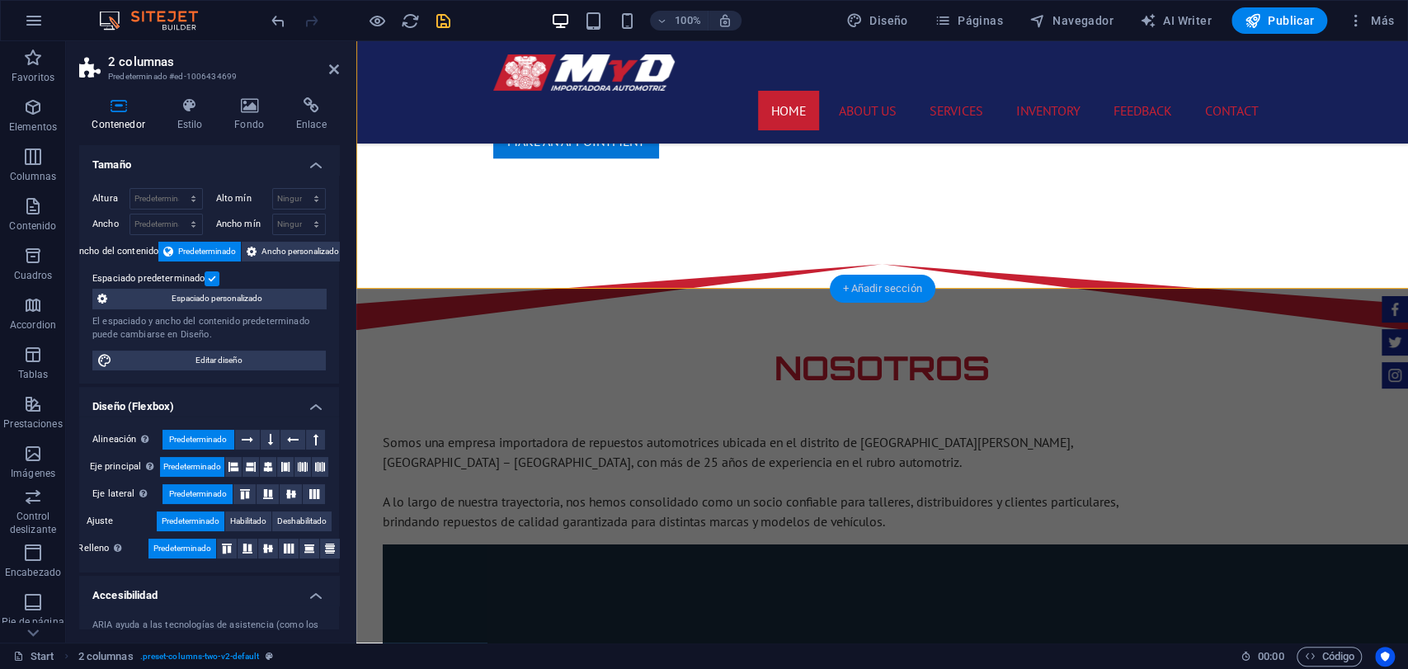
click at [866, 285] on div "+ Añadir sección" at bounding box center [882, 289] width 106 height 28
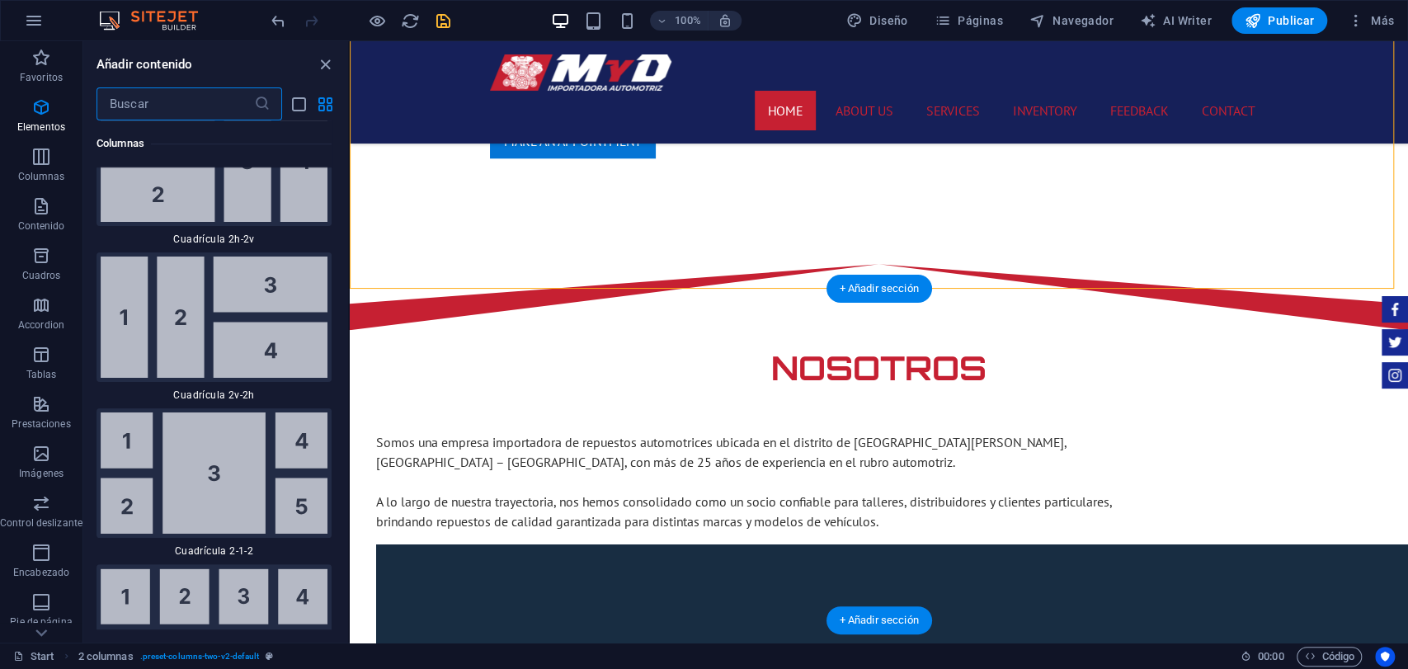
scroll to position [5545, 0]
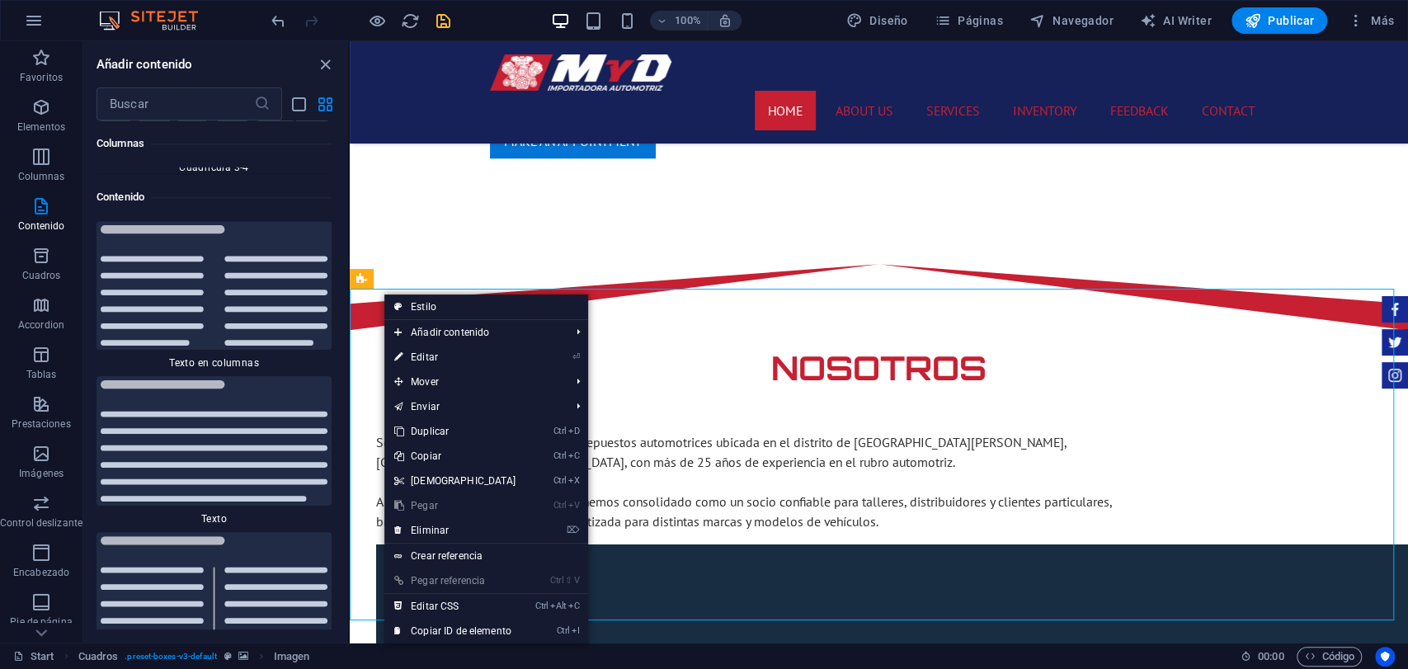
click at [469, 500] on link "Ctrl V Pegar" at bounding box center [455, 505] width 142 height 25
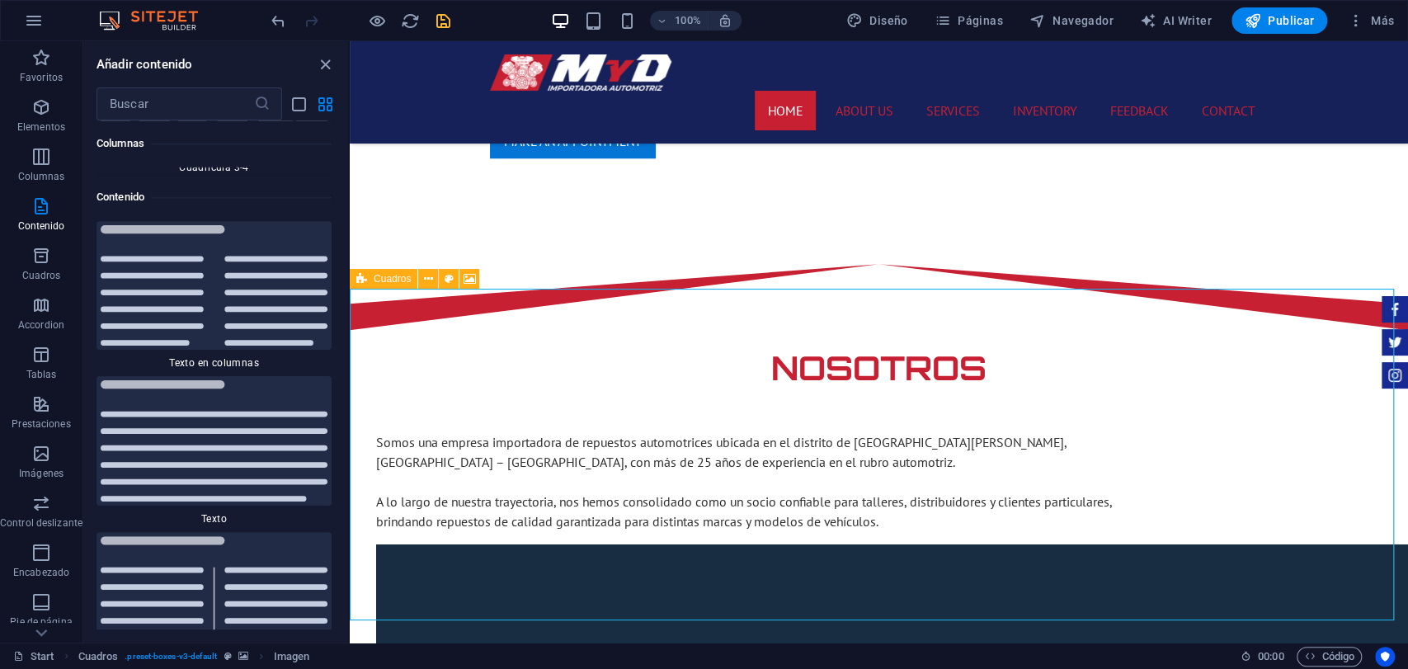
click at [379, 285] on div "Cuadros" at bounding box center [384, 279] width 68 height 20
select select "rem"
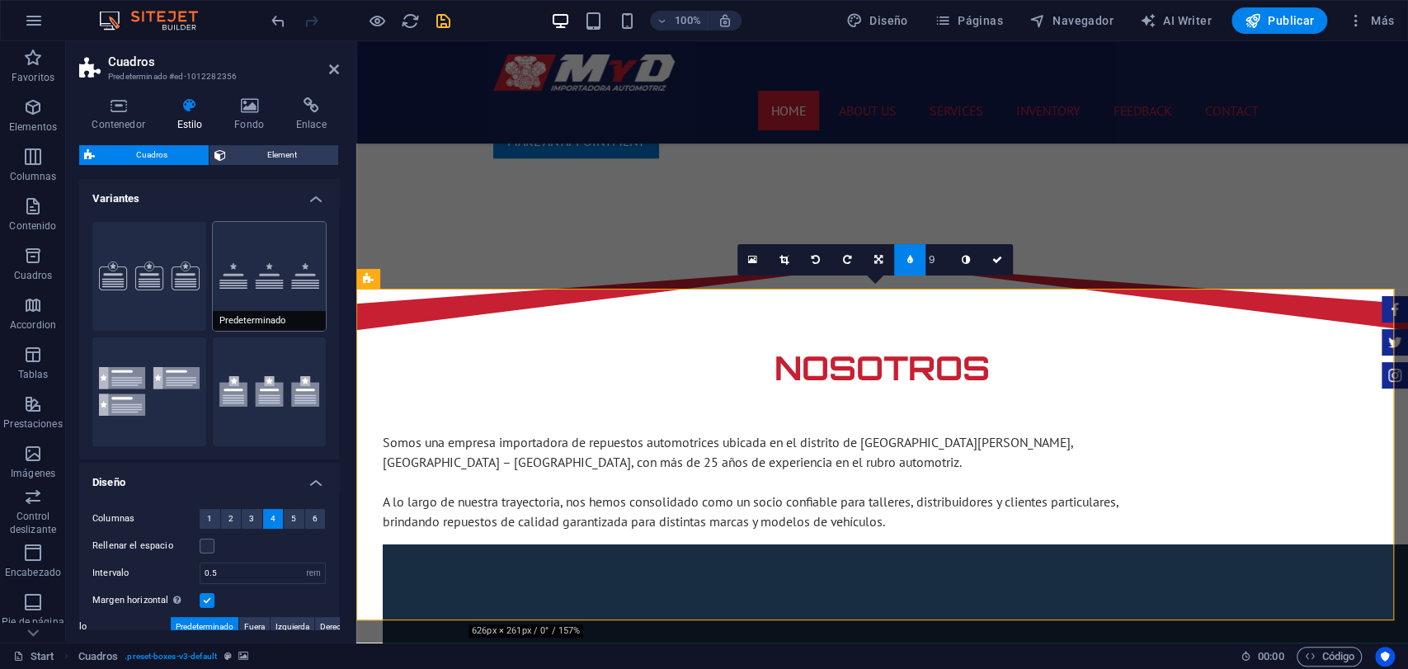
click at [212, 299] on div "Borde Predeterminado Iconos izquierda Iconos fuera" at bounding box center [209, 334] width 260 height 251
drag, startPoint x: 578, startPoint y: 353, endPoint x: 792, endPoint y: 311, distance: 218.6
click at [225, 304] on button "Predeterminado" at bounding box center [270, 276] width 114 height 109
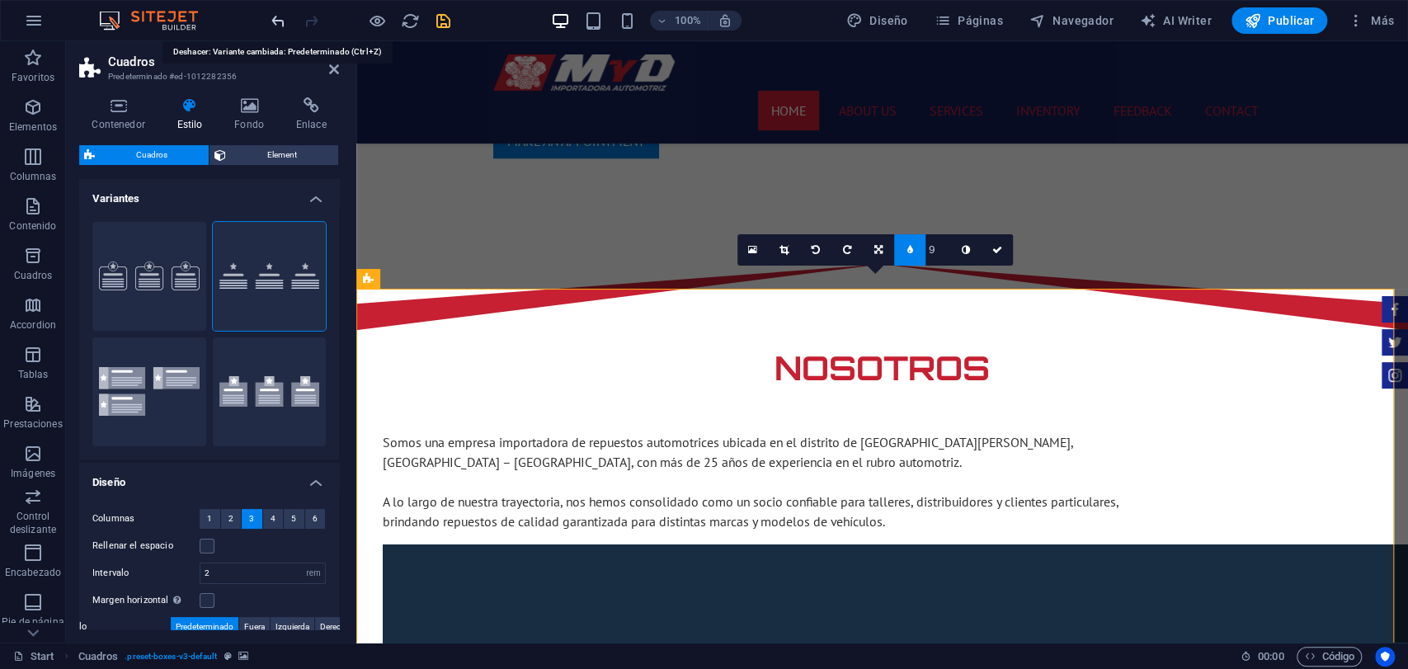
click at [271, 20] on icon "undo" at bounding box center [278, 21] width 19 height 19
type input "0.5"
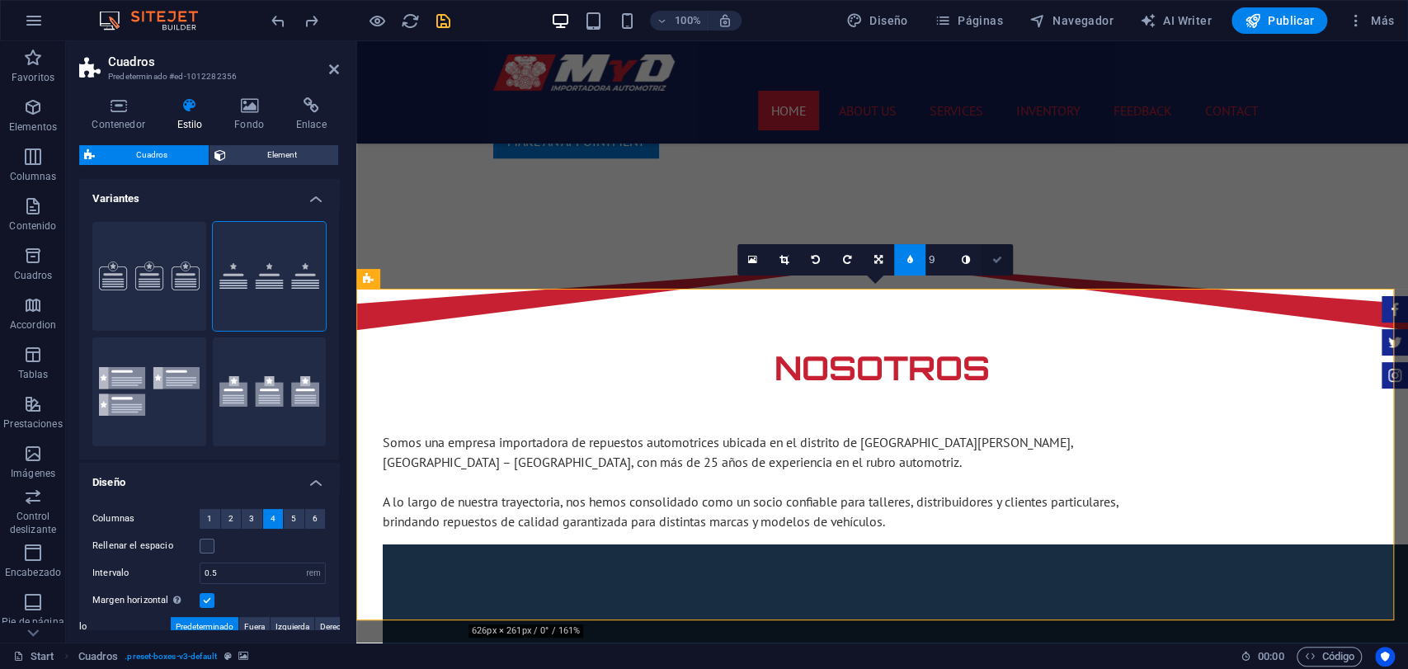
click at [995, 257] on icon at bounding box center [998, 260] width 10 height 10
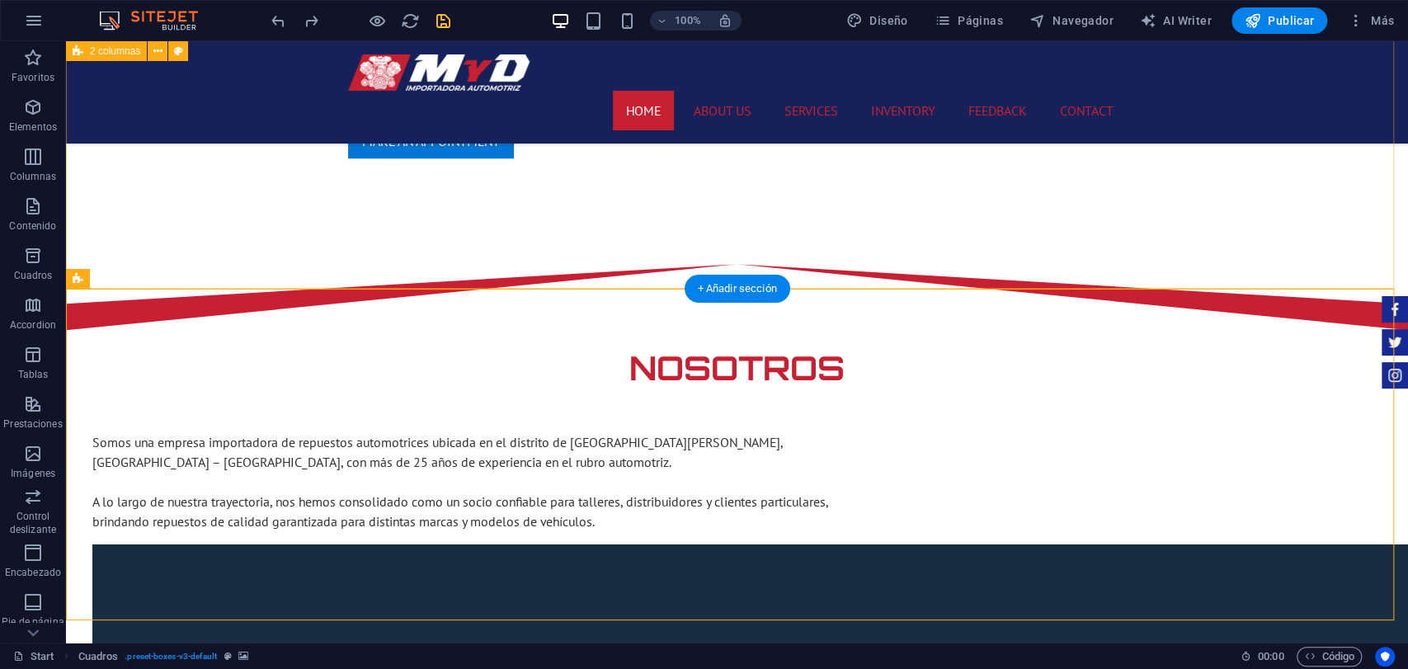
scroll to position [1191, 0]
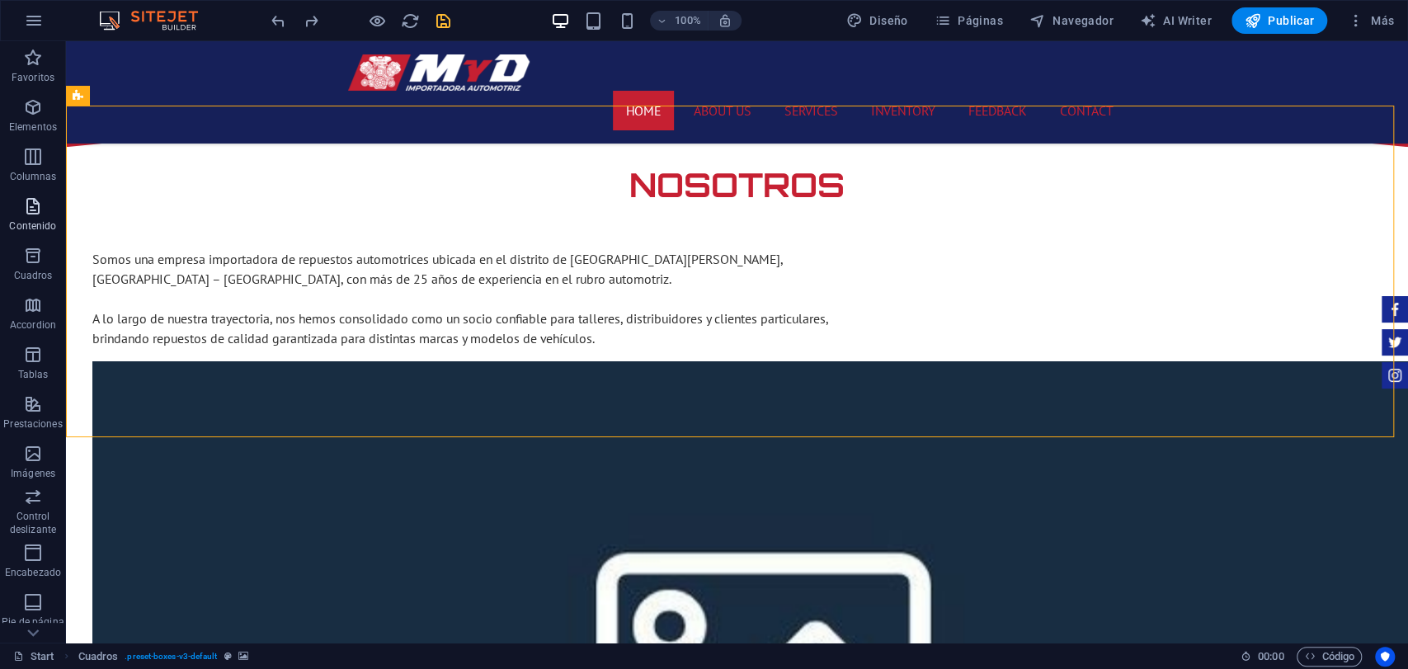
click at [16, 201] on span "Contenido" at bounding box center [33, 216] width 66 height 40
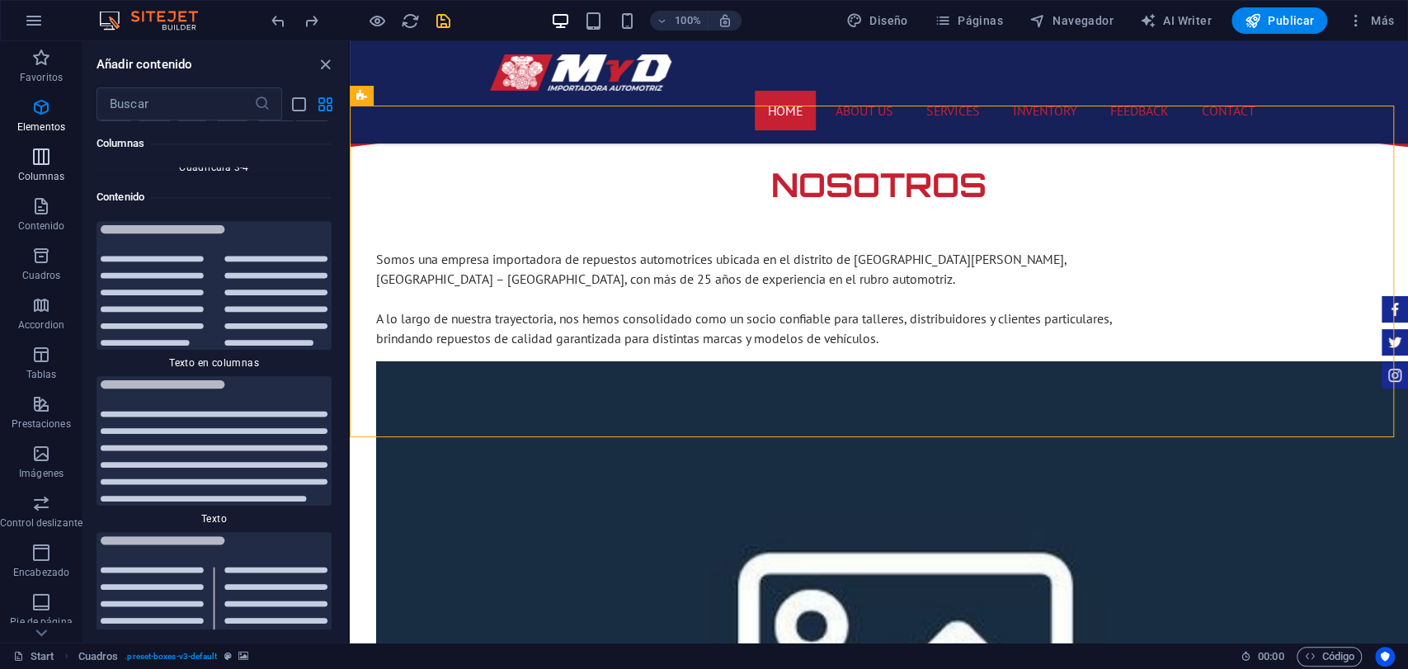
click at [53, 160] on span "Columnas" at bounding box center [41, 167] width 83 height 40
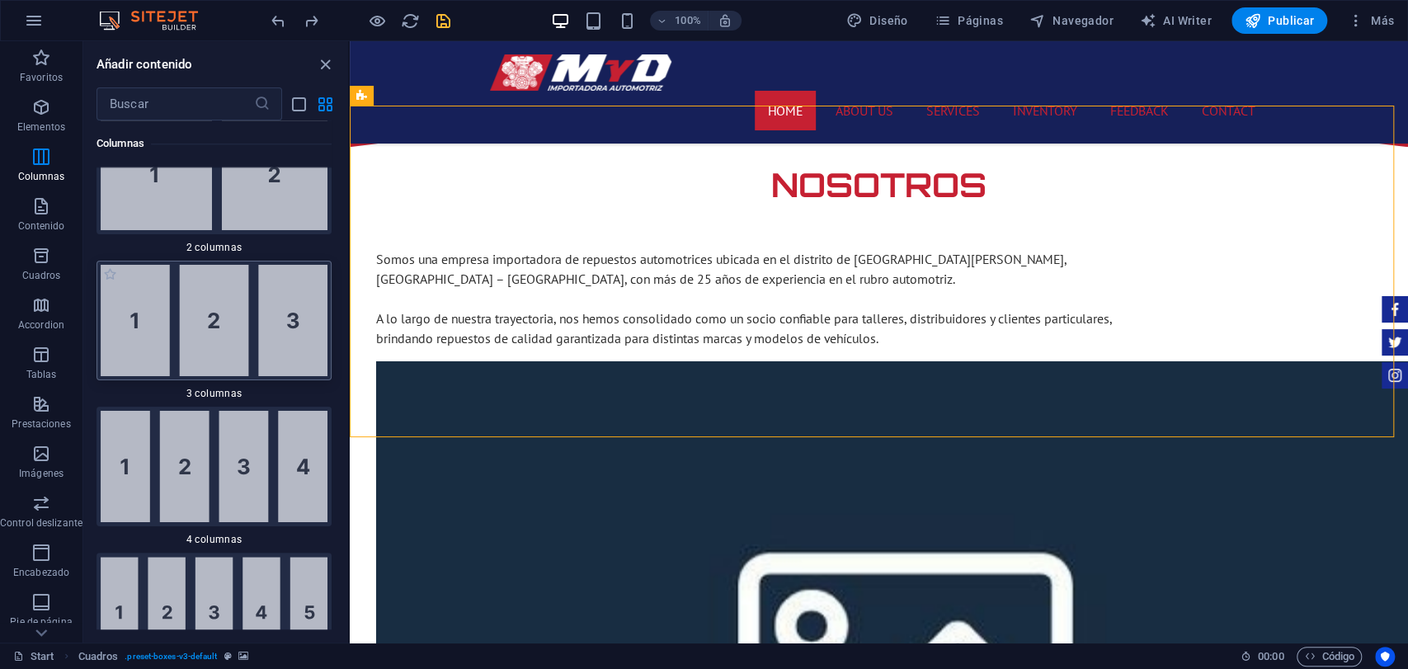
scroll to position [1319, 0]
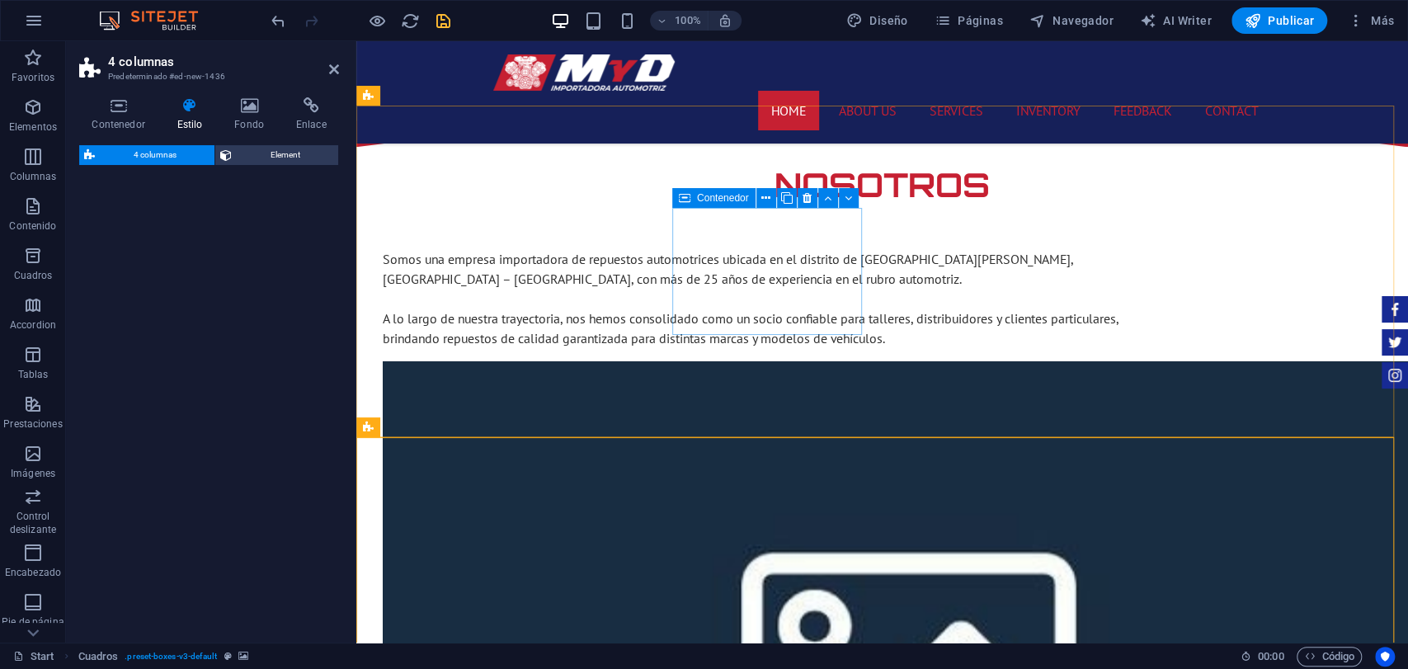
select select "rem"
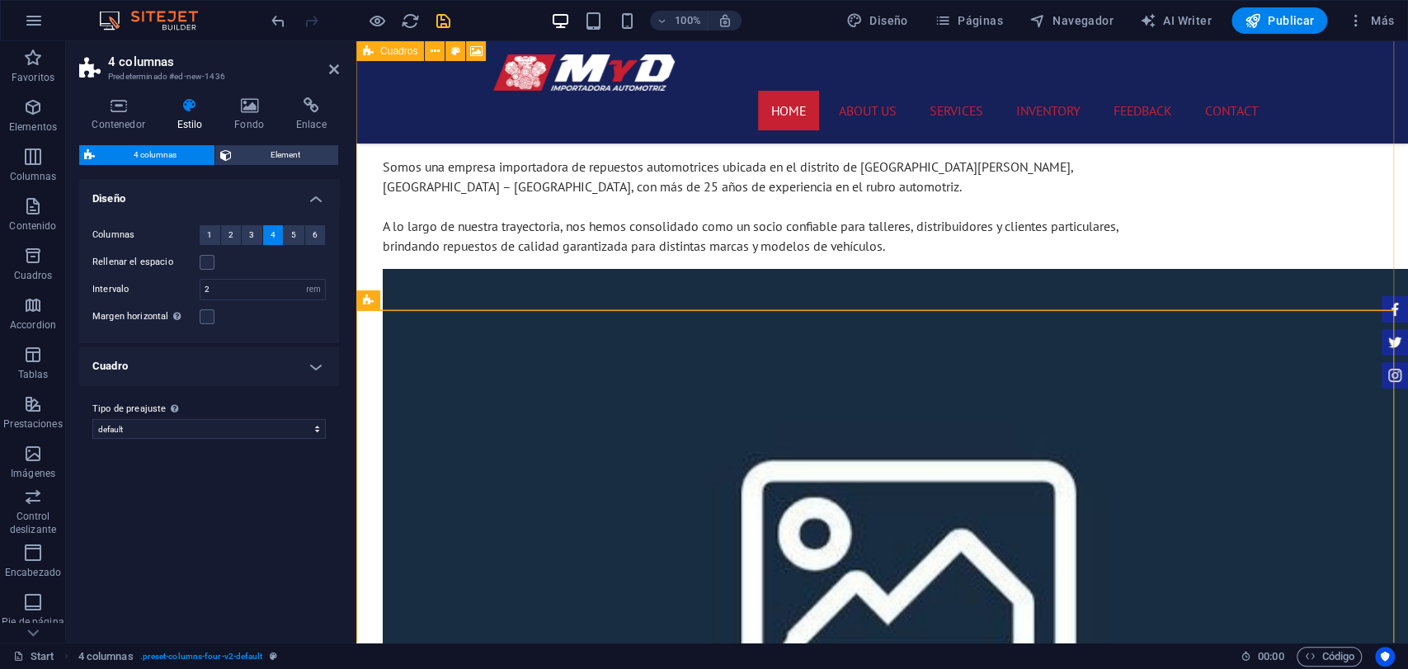
scroll to position [1283, 0]
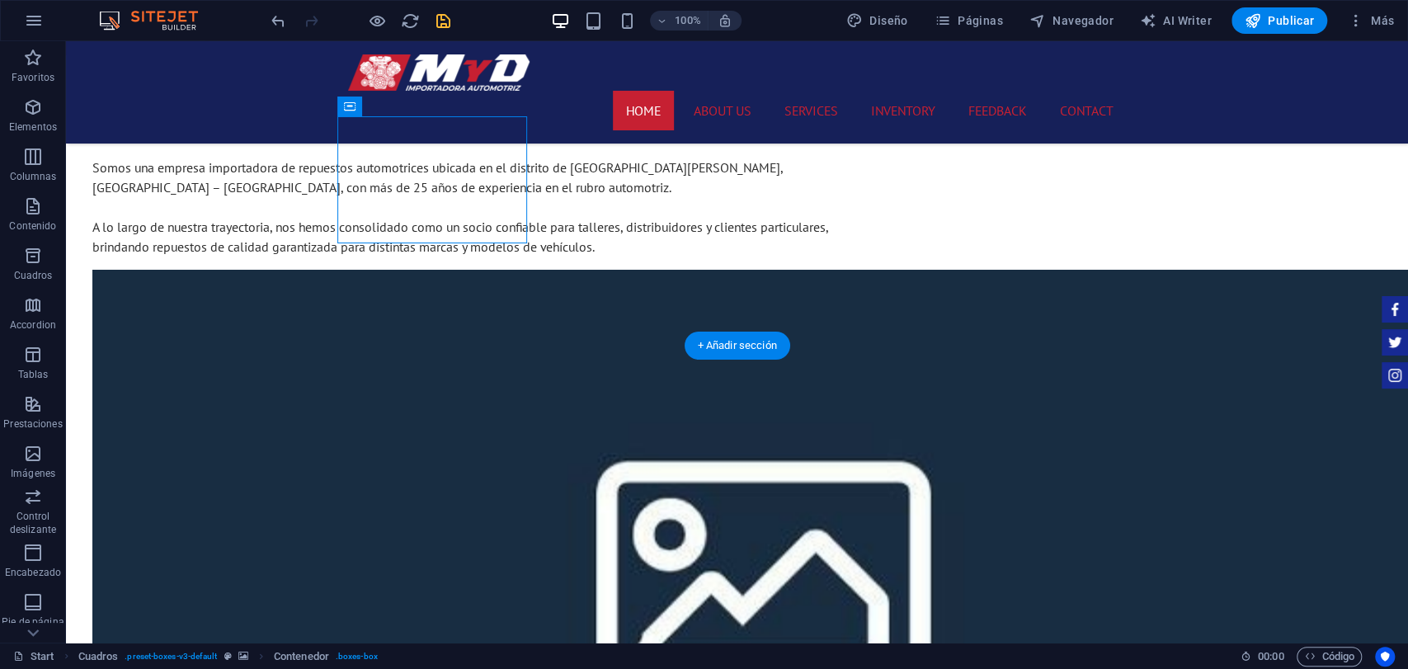
drag, startPoint x: 568, startPoint y: 153, endPoint x: 464, endPoint y: 486, distance: 348.4
drag, startPoint x: 420, startPoint y: 151, endPoint x: 590, endPoint y: 500, distance: 388.2
drag, startPoint x: 436, startPoint y: 153, endPoint x: 764, endPoint y: 502, distance: 479.2
drag, startPoint x: 422, startPoint y: 157, endPoint x: 988, endPoint y: 546, distance: 687.1
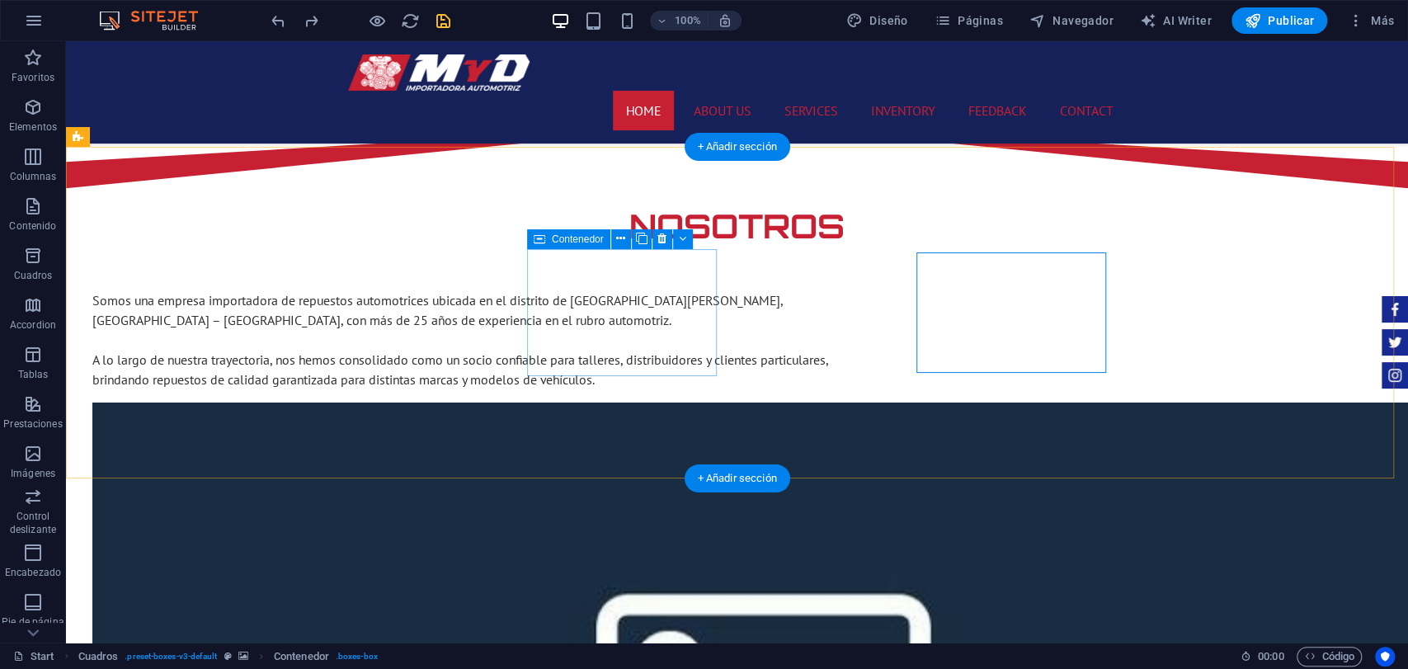
scroll to position [1100, 0]
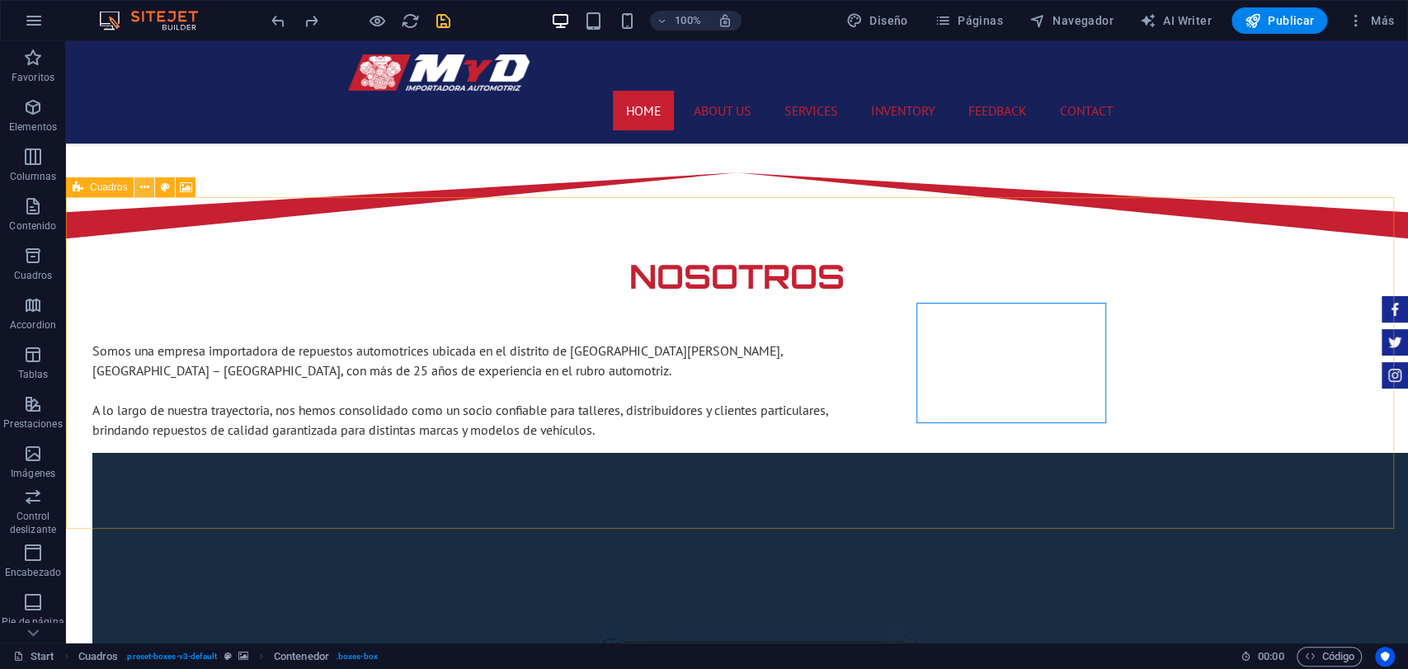
click at [149, 186] on icon at bounding box center [144, 187] width 9 height 17
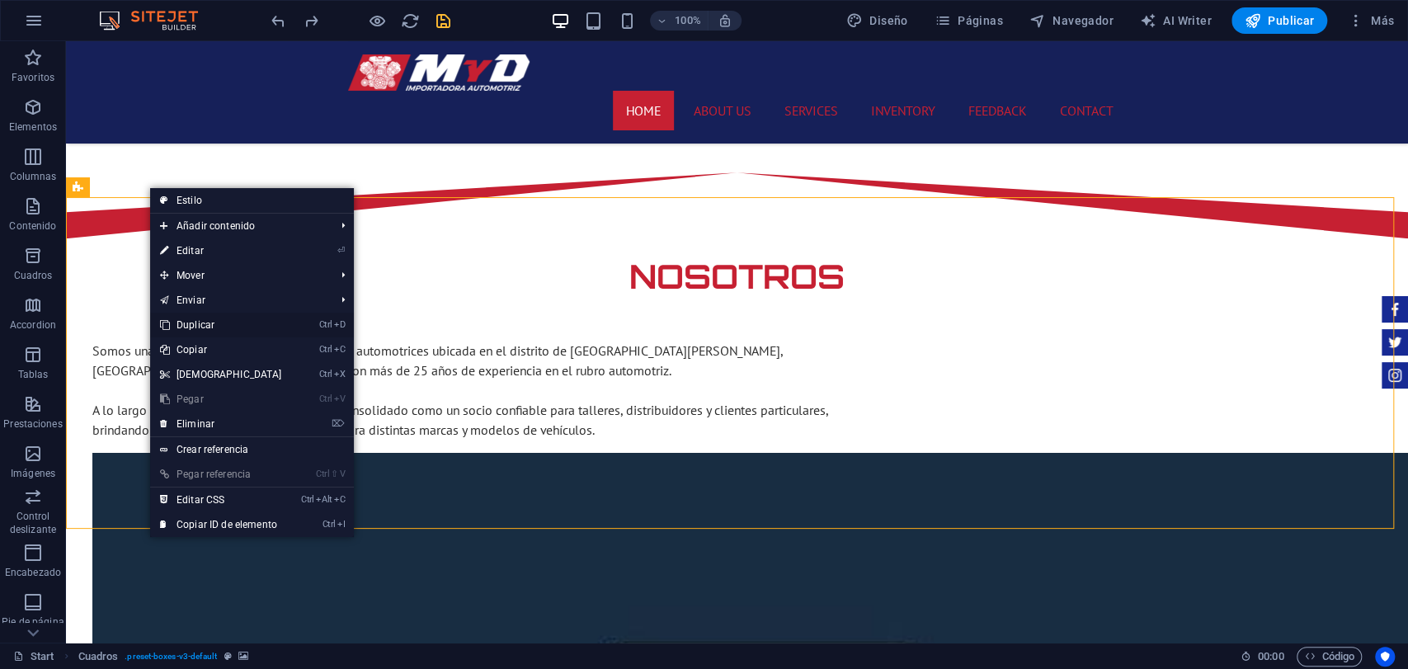
click at [219, 328] on link "Ctrl D Duplicar" at bounding box center [221, 325] width 142 height 25
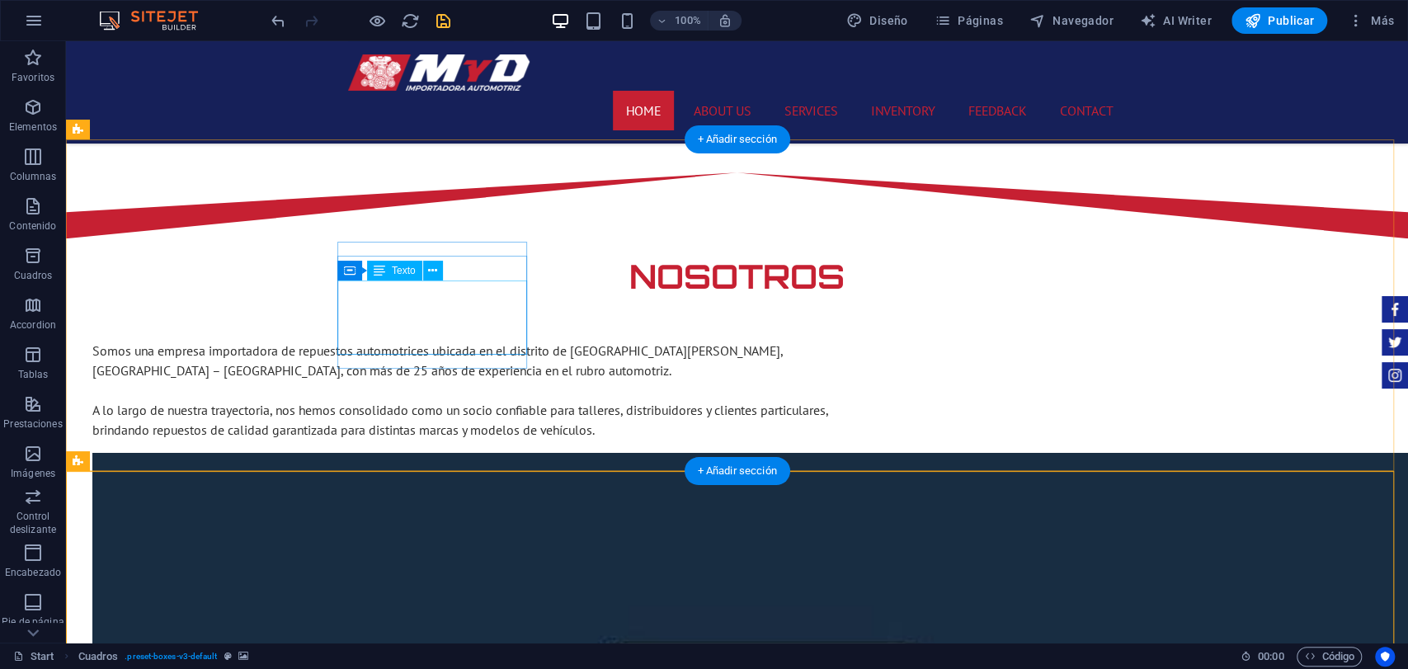
scroll to position [1558, 0]
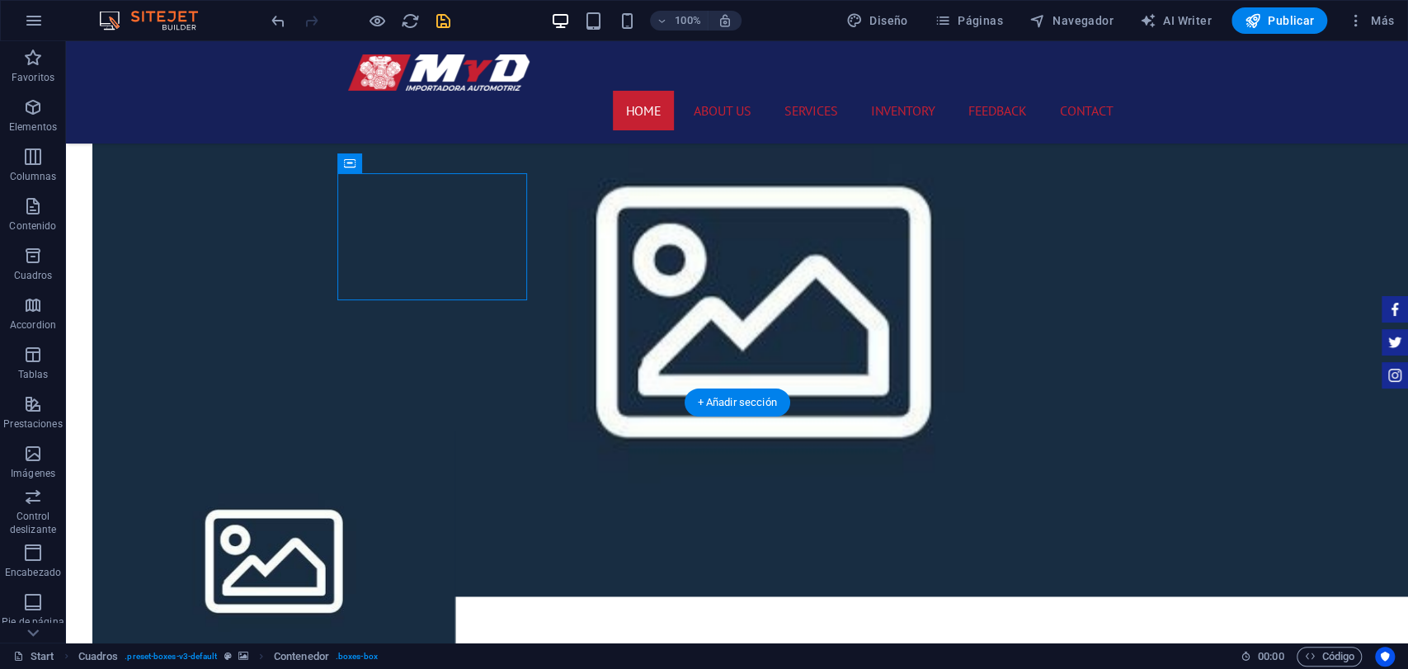
drag, startPoint x: 414, startPoint y: 205, endPoint x: 432, endPoint y: 548, distance: 343.7
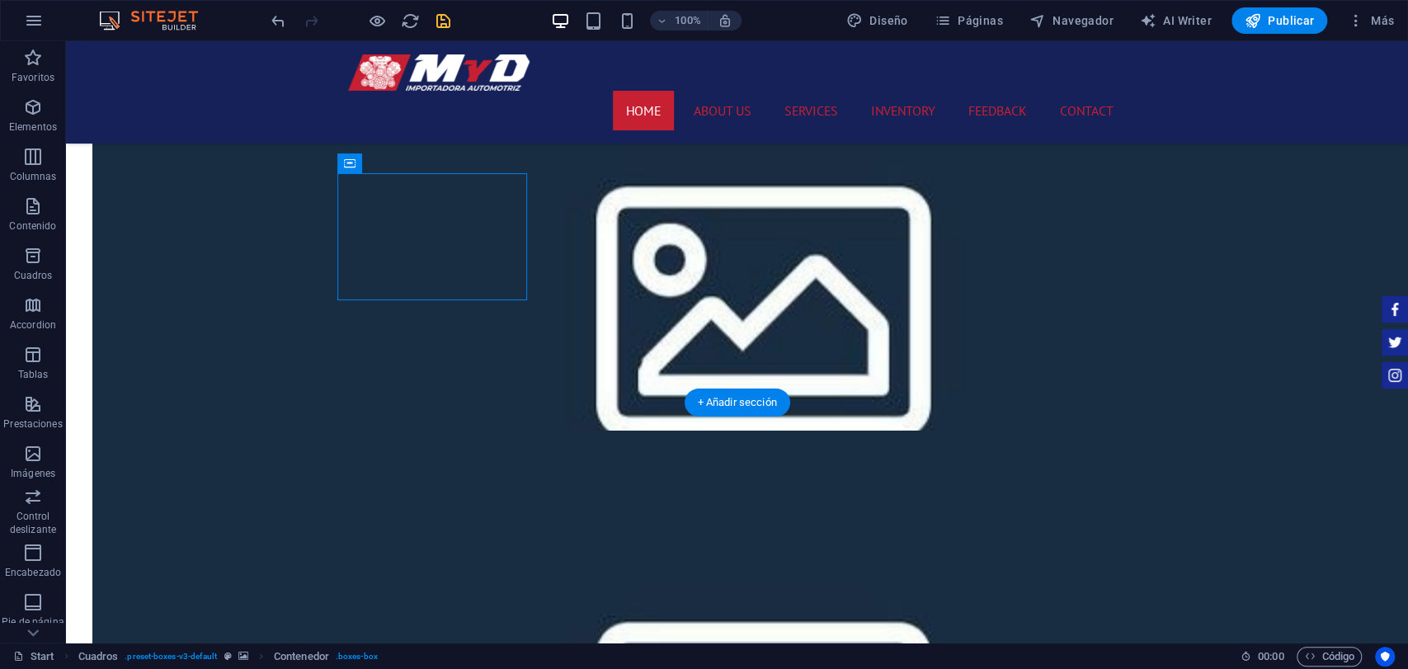
drag, startPoint x: 420, startPoint y: 206, endPoint x: 612, endPoint y: 512, distance: 360.8
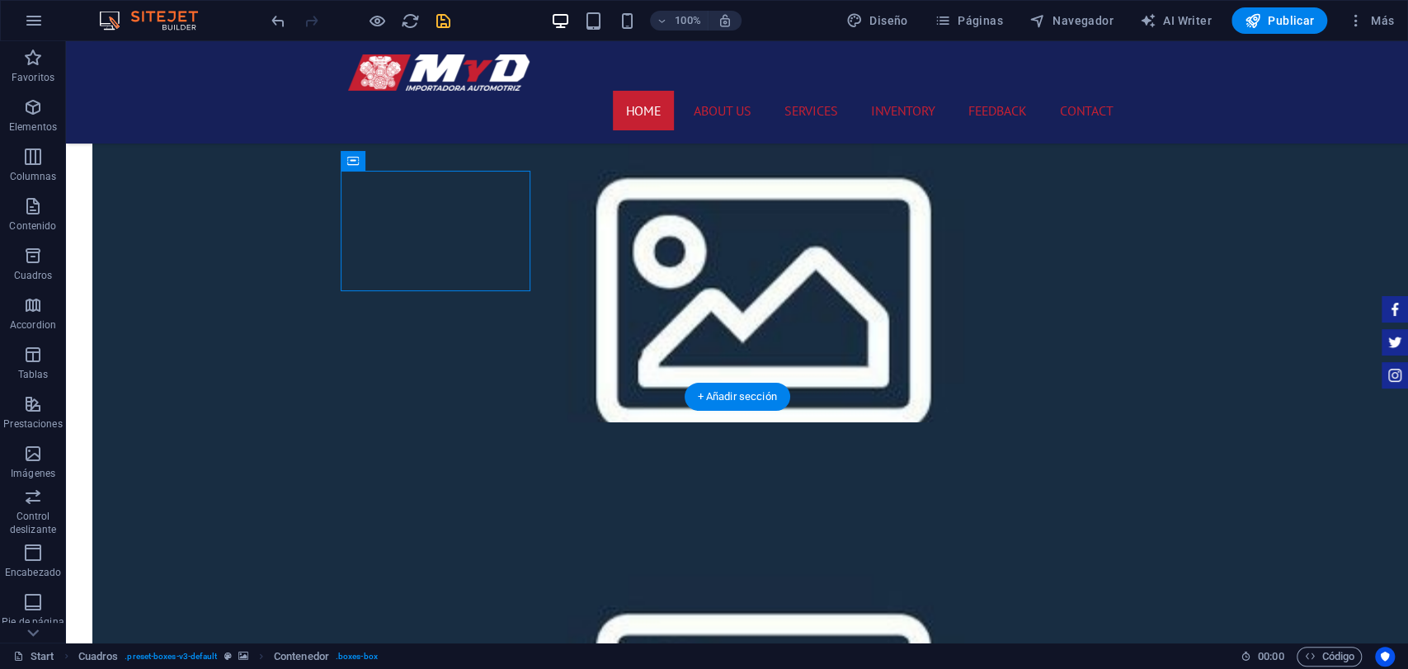
drag, startPoint x: 429, startPoint y: 205, endPoint x: 775, endPoint y: 557, distance: 493.6
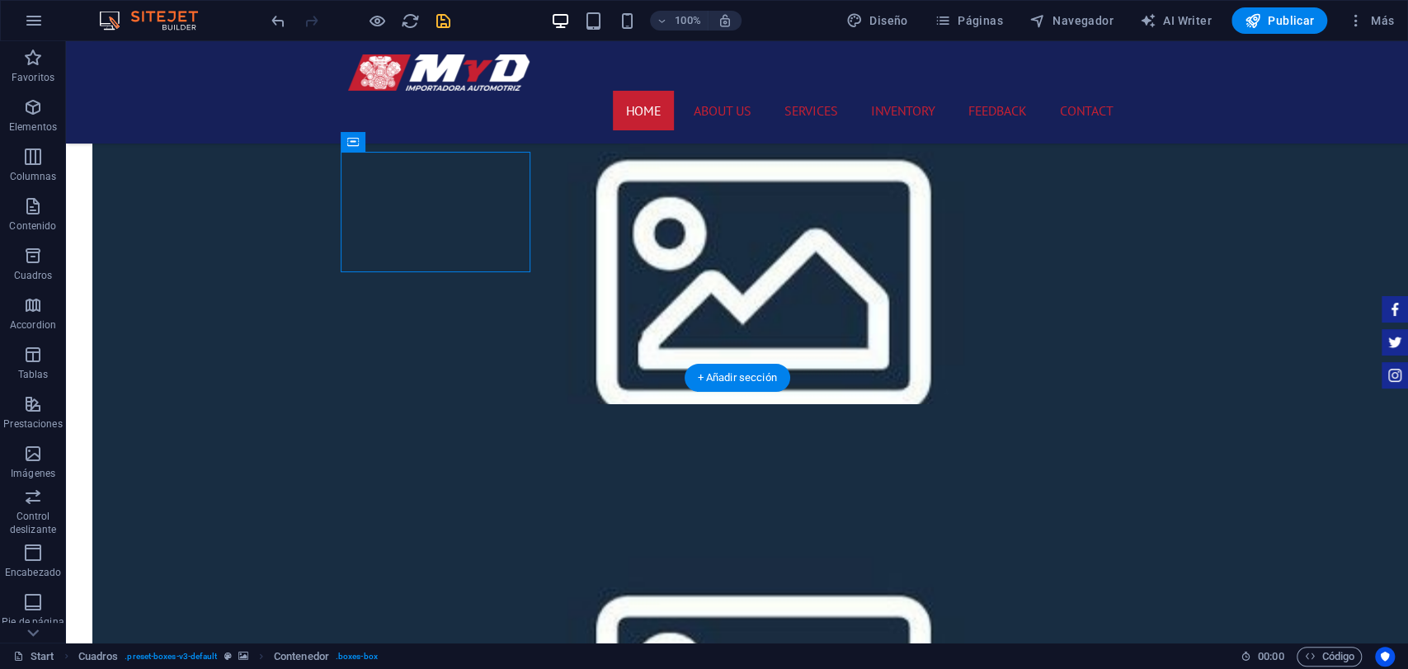
drag, startPoint x: 467, startPoint y: 195, endPoint x: 986, endPoint y: 566, distance: 638.1
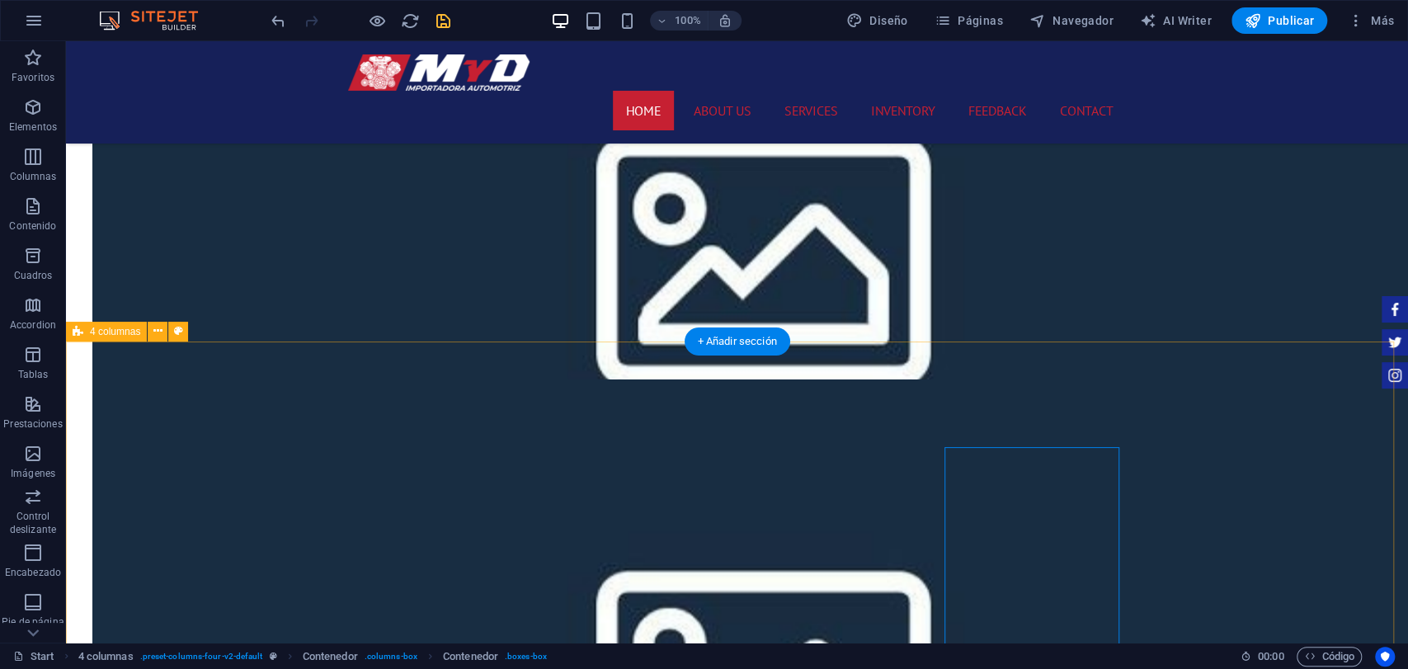
select select "rem"
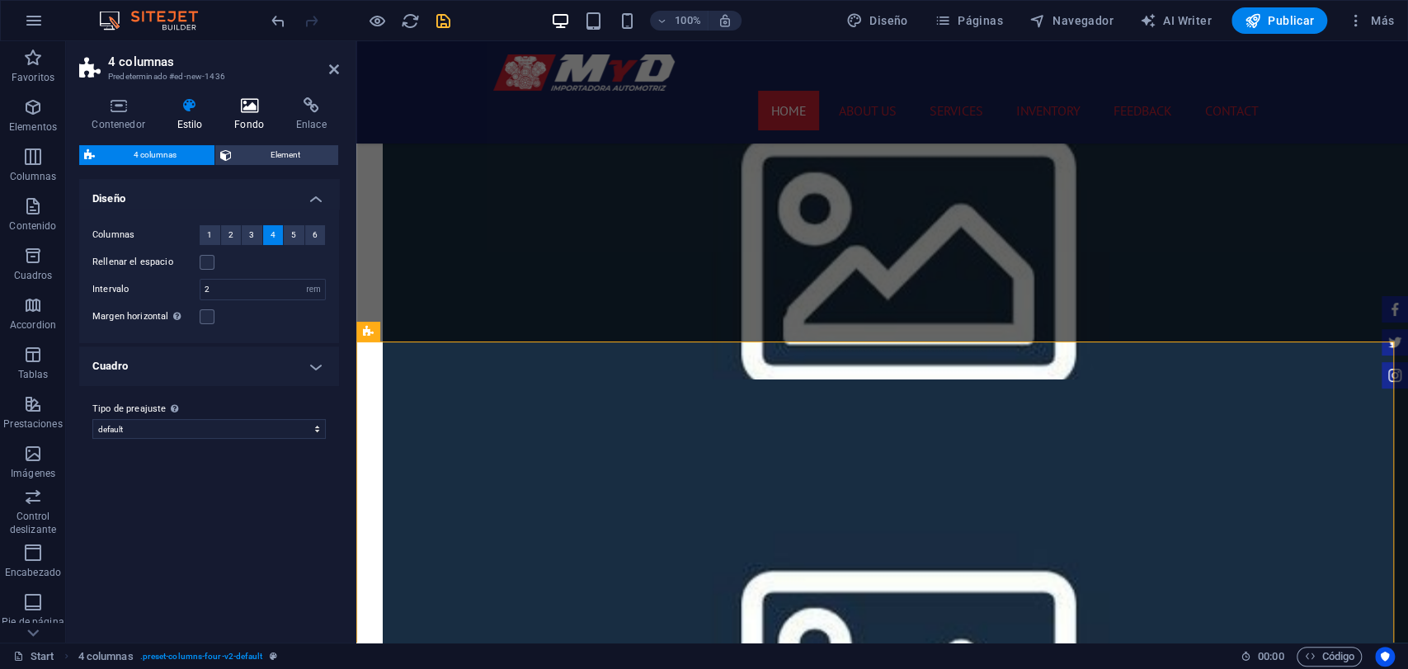
click at [266, 128] on h4 "Fondo" at bounding box center [253, 114] width 62 height 35
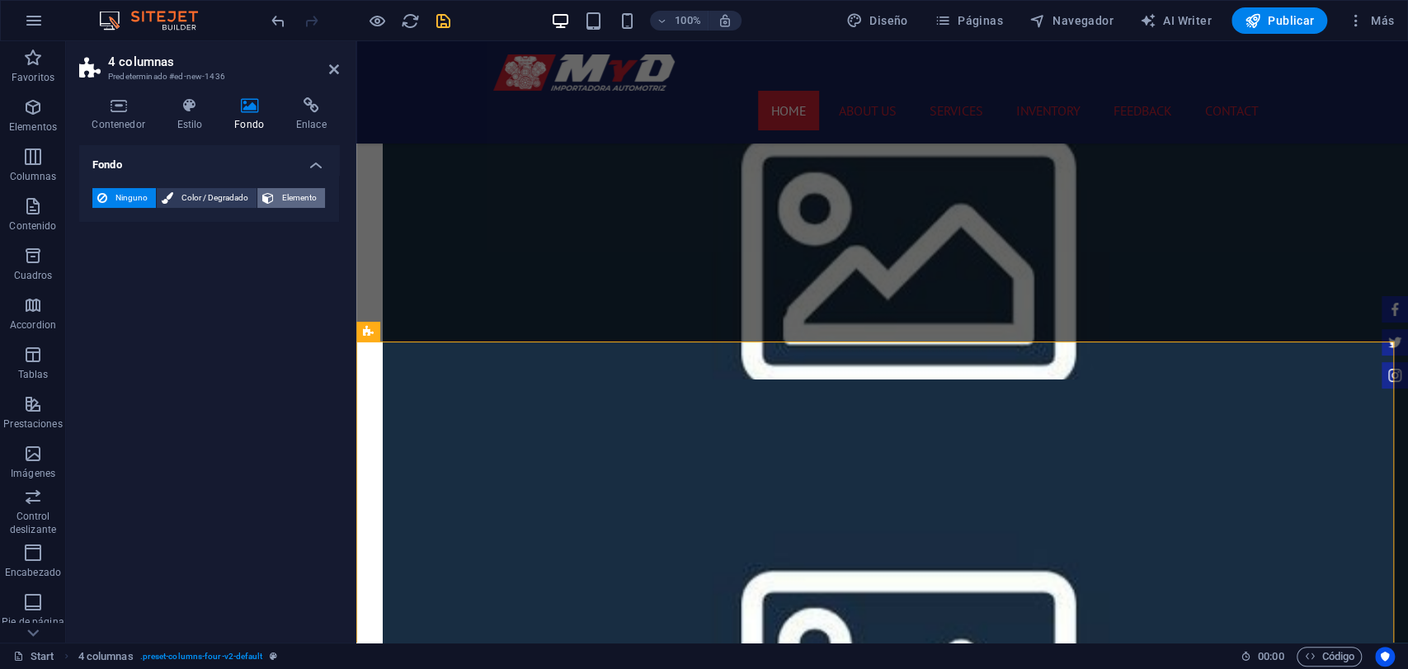
click at [279, 200] on span "Elemento" at bounding box center [299, 198] width 41 height 20
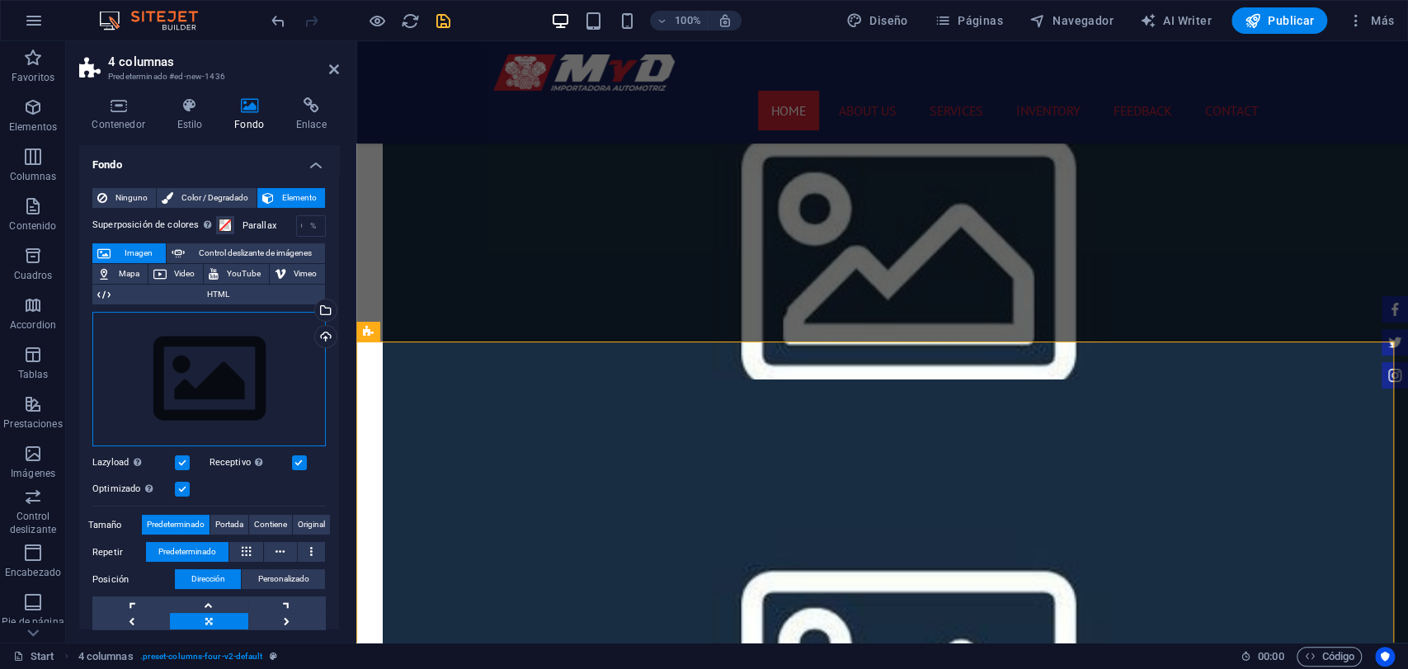
click at [205, 361] on div "Arrastra archivos aquí, haz clic para escoger archivos o selecciona archivos de…" at bounding box center [209, 379] width 234 height 135
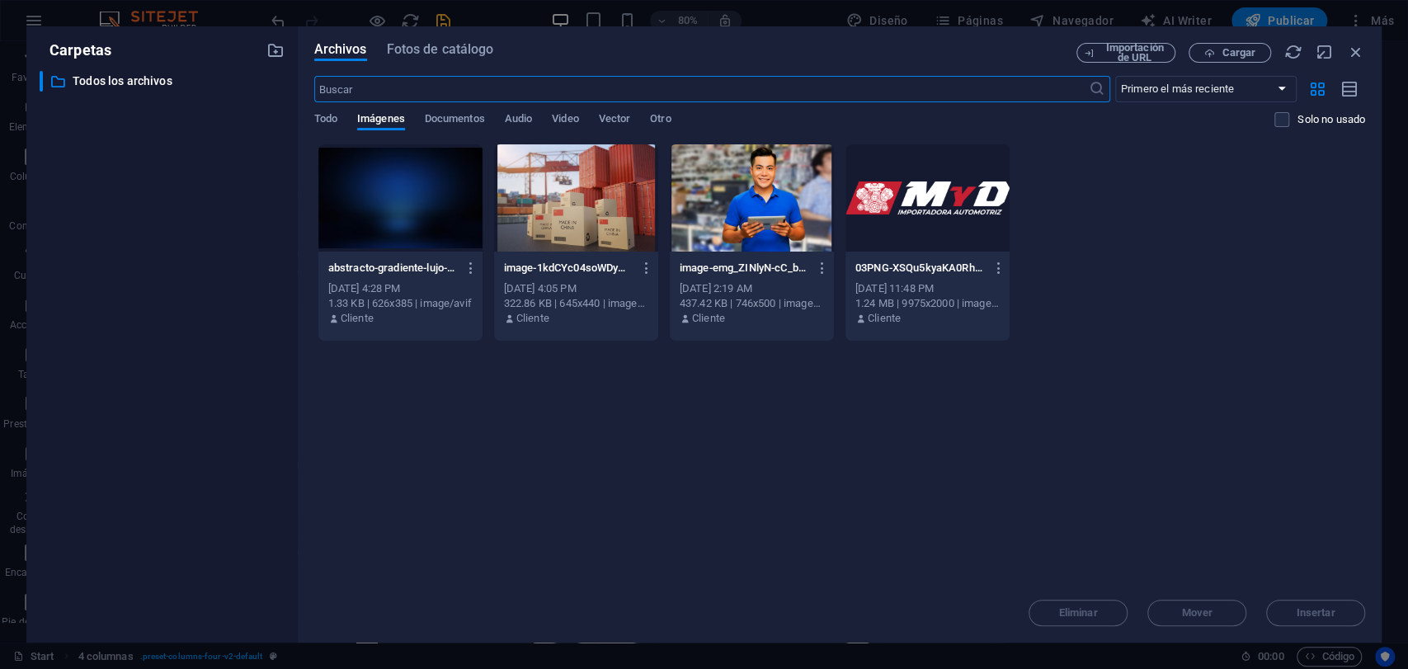
click at [374, 262] on p "abstracto-gradiente-lujo-fondo-azul-liso-azul-oscuro-estandarte-estudio-vineta-…" at bounding box center [393, 268] width 130 height 15
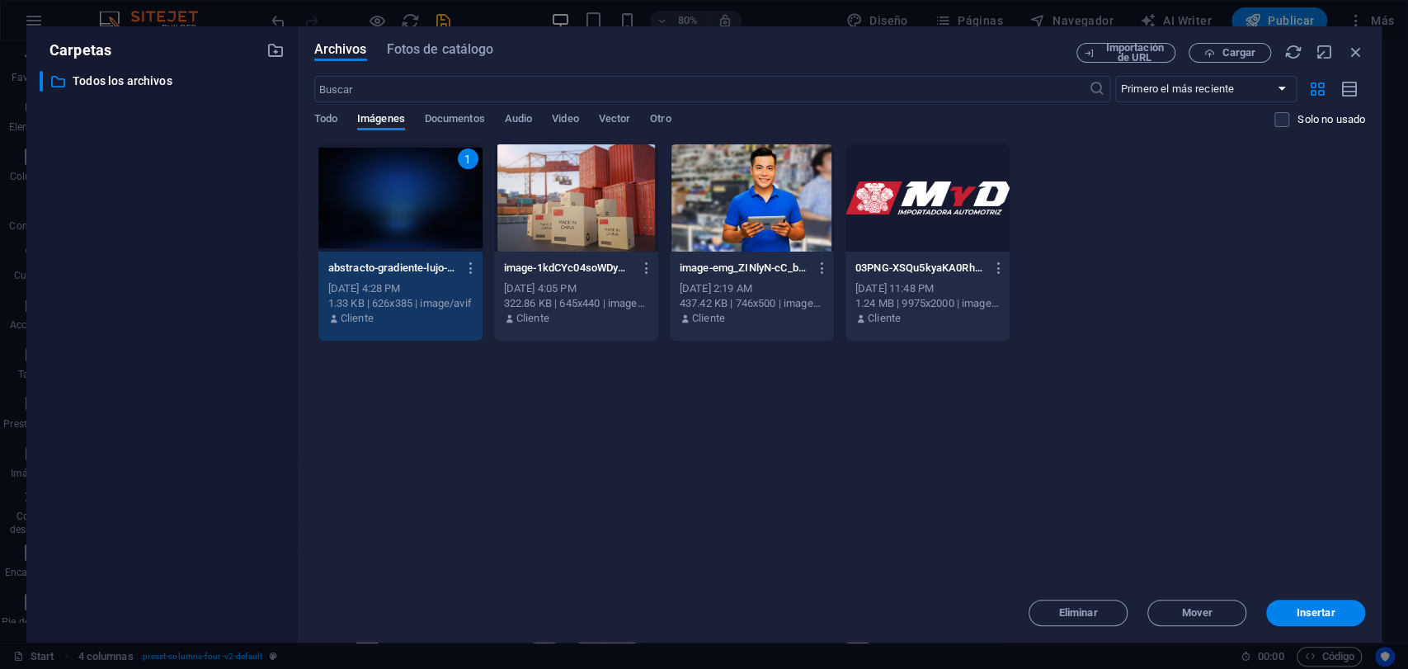
click at [374, 262] on p "abstracto-gradiente-lujo-fondo-azul-liso-azul-oscuro-estandarte-estudio-vineta-…" at bounding box center [393, 268] width 130 height 15
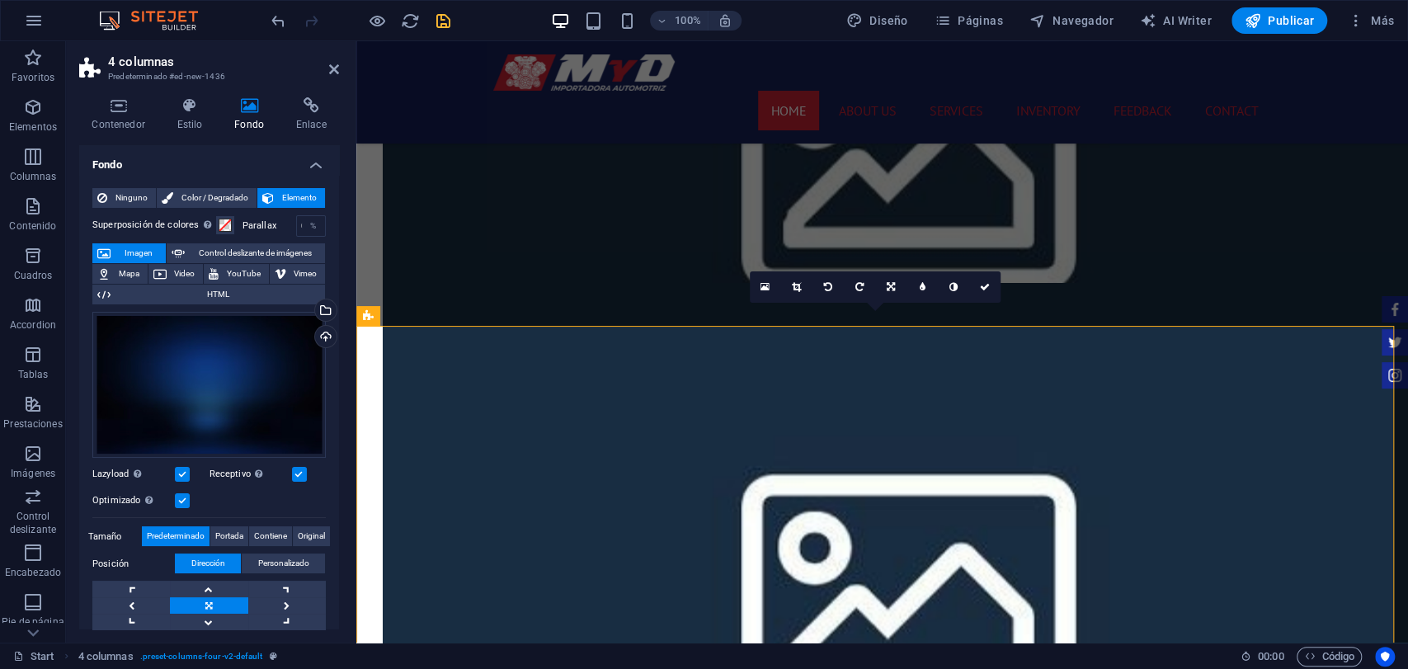
scroll to position [1792, 0]
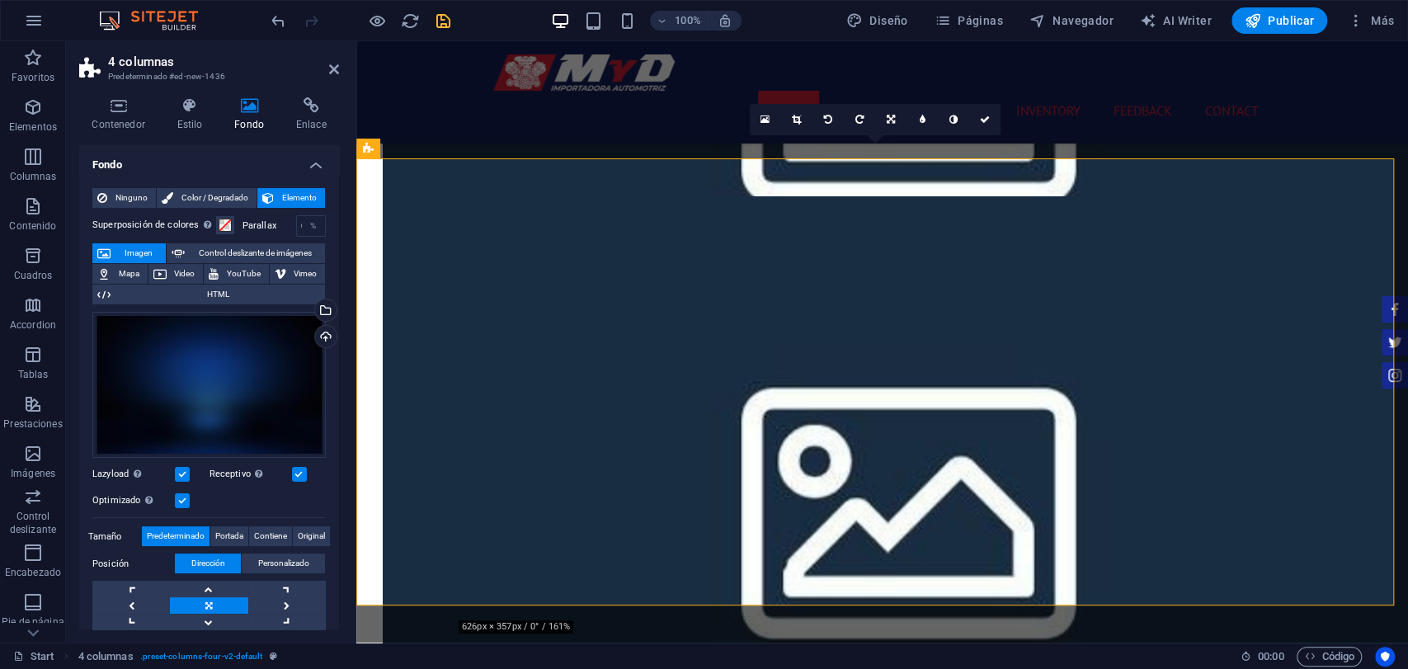
click at [441, 21] on icon "save" at bounding box center [443, 21] width 19 height 19
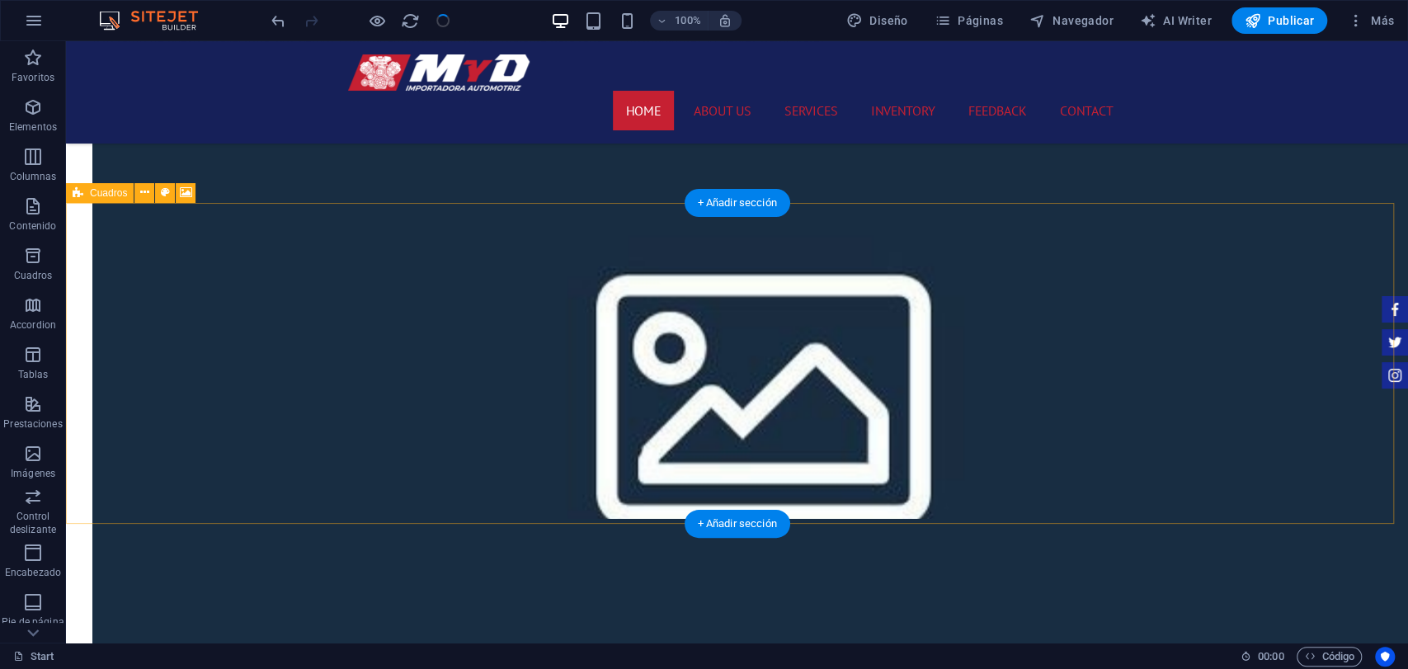
checkbox input "false"
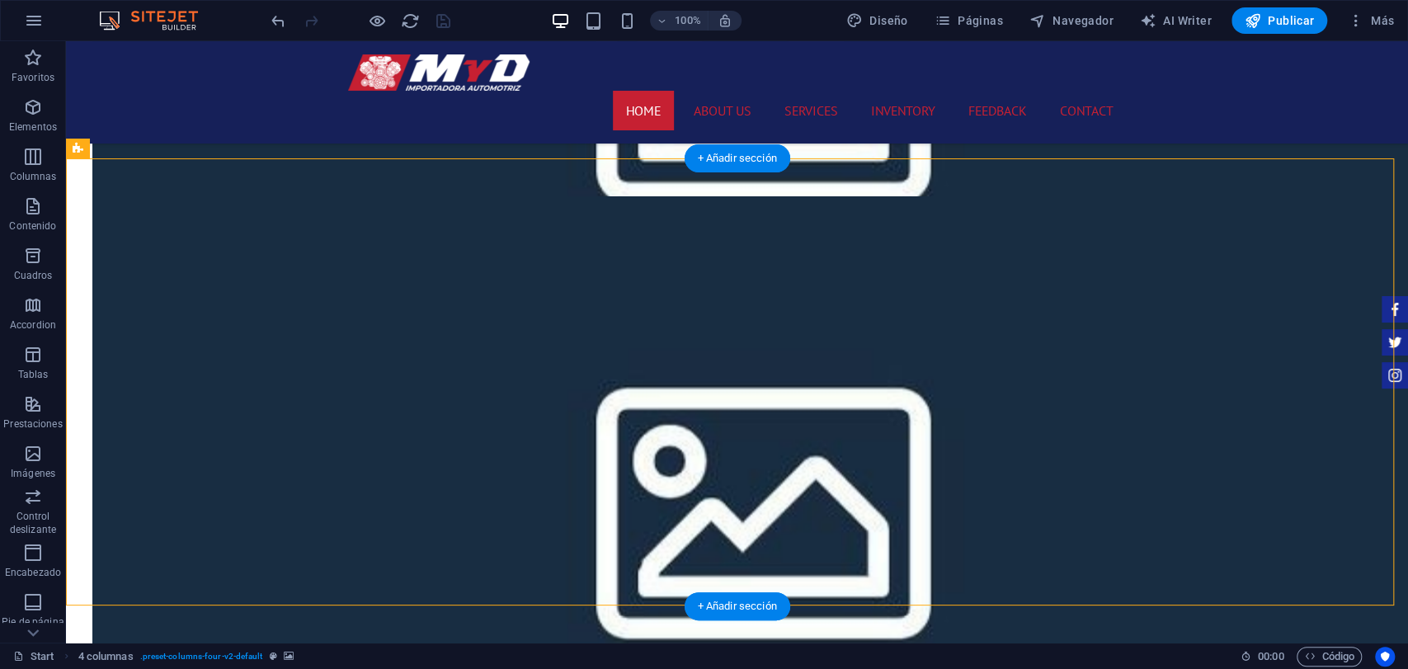
select select "rem"
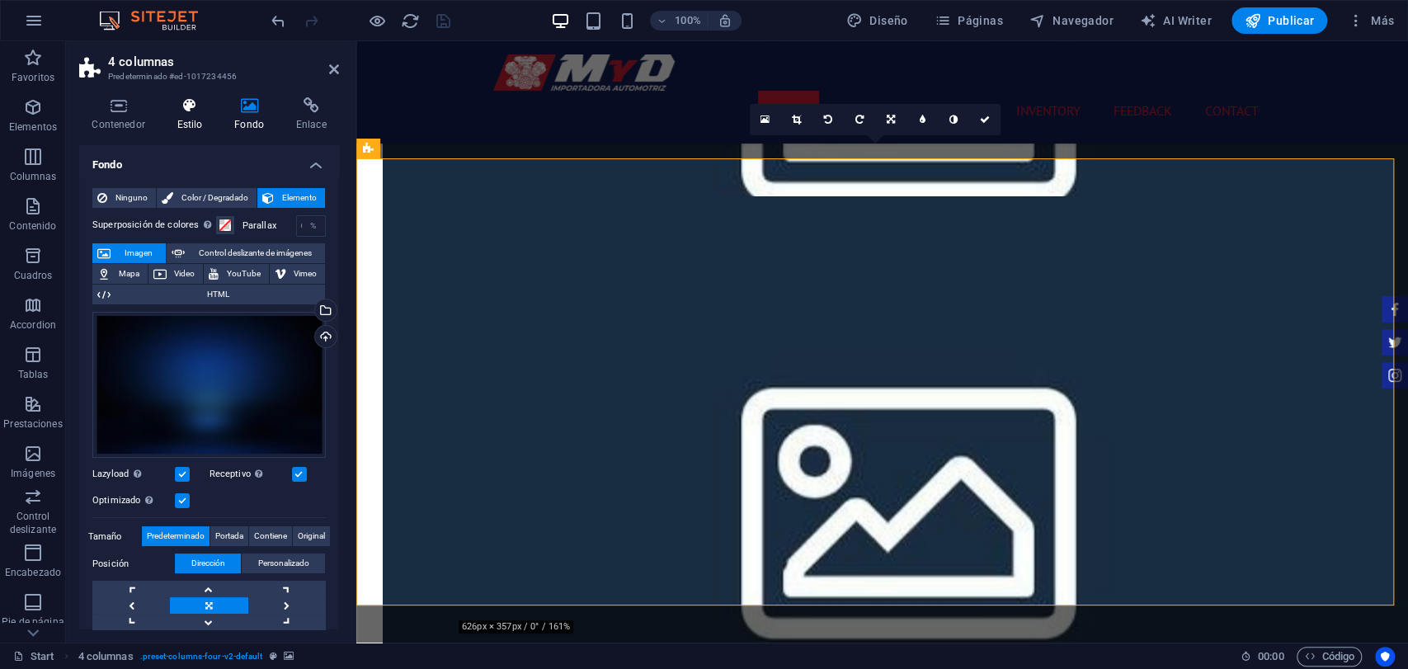
click at [191, 107] on icon at bounding box center [189, 105] width 51 height 17
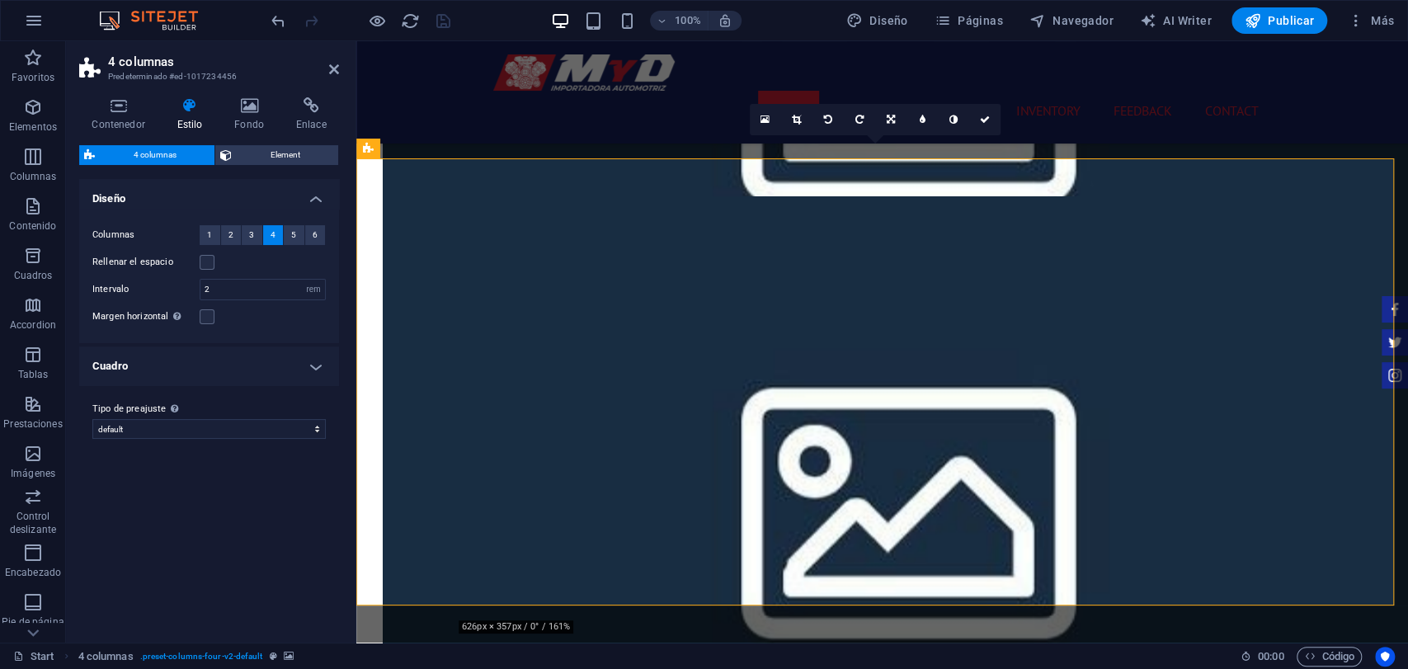
click at [257, 371] on h4 "Cuadro" at bounding box center [209, 367] width 260 height 40
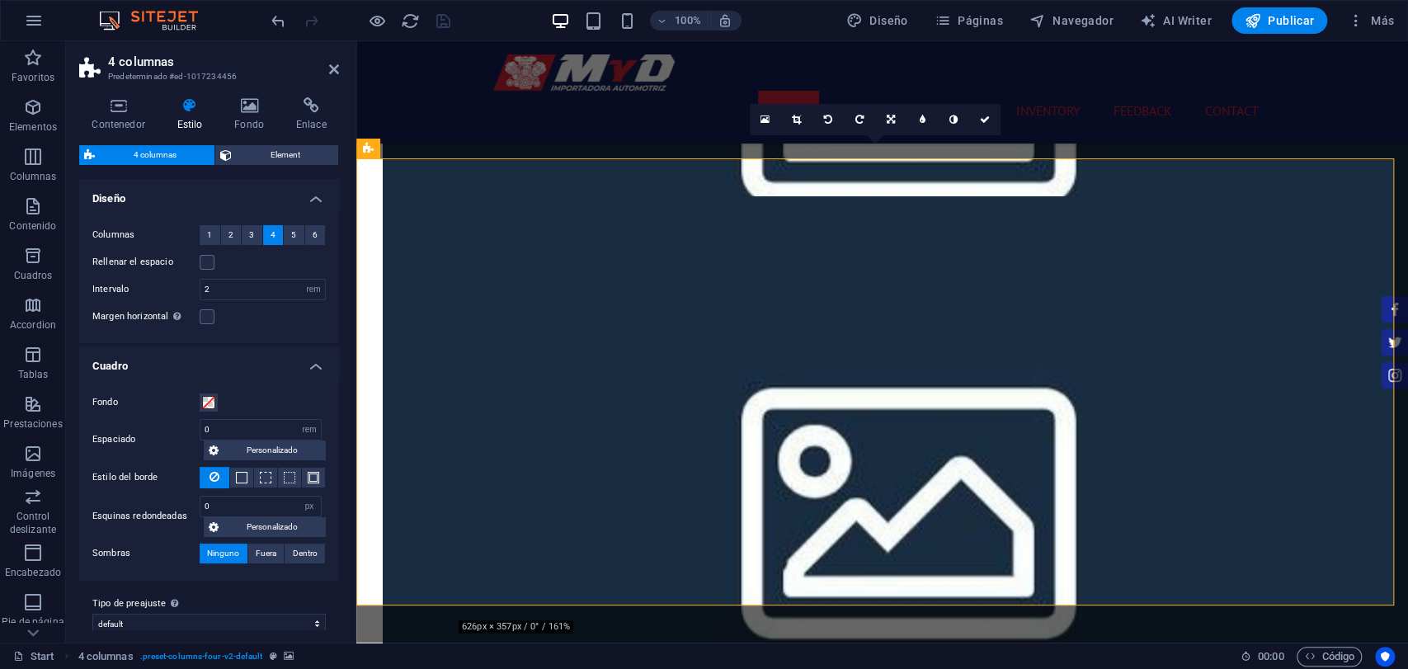
click at [260, 371] on h4 "Cuadro" at bounding box center [209, 362] width 260 height 30
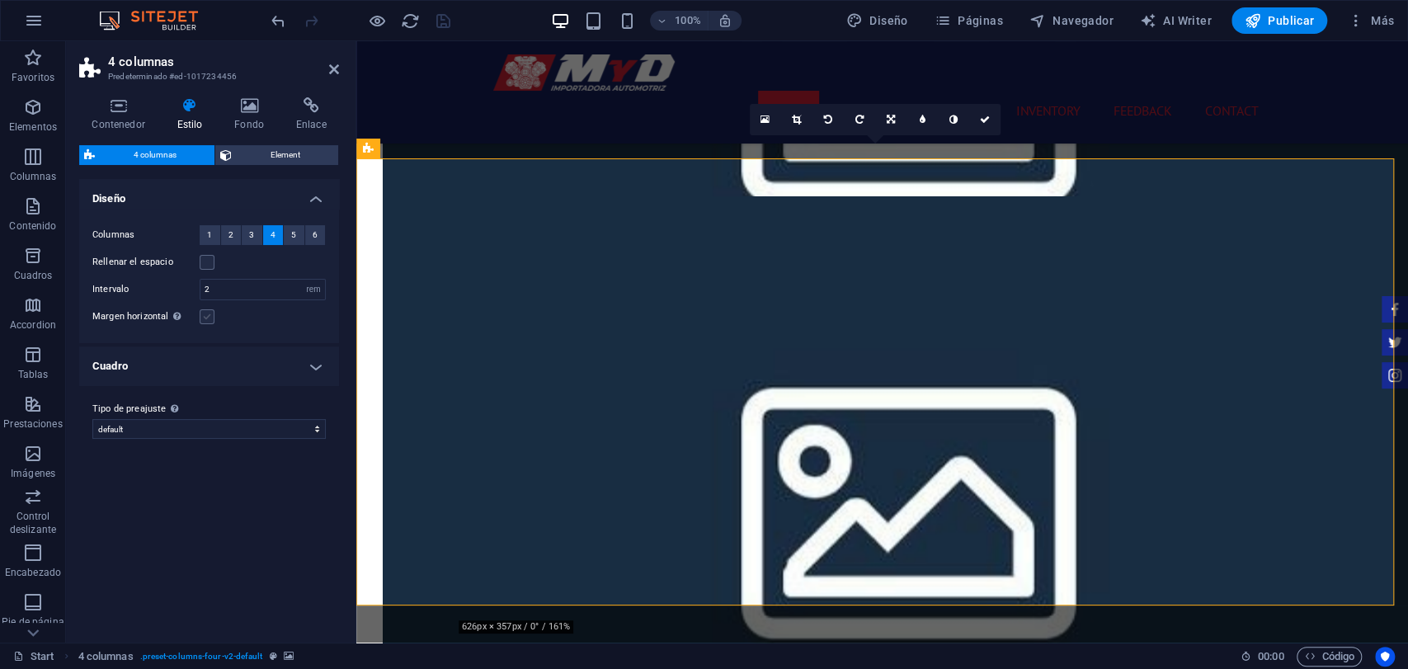
click at [203, 318] on label at bounding box center [207, 316] width 15 height 15
click at [0, 0] on input "Margen horizontal Solo si el "Ancho del contenido" de los contenedores no se ha…" at bounding box center [0, 0] width 0 height 0
click at [232, 290] on input "2" at bounding box center [262, 290] width 125 height 20
type input "0.5"
click at [224, 317] on div "Margen horizontal Solo si el "Ancho del contenido" de los contenedores no se ha…" at bounding box center [209, 317] width 234 height 20
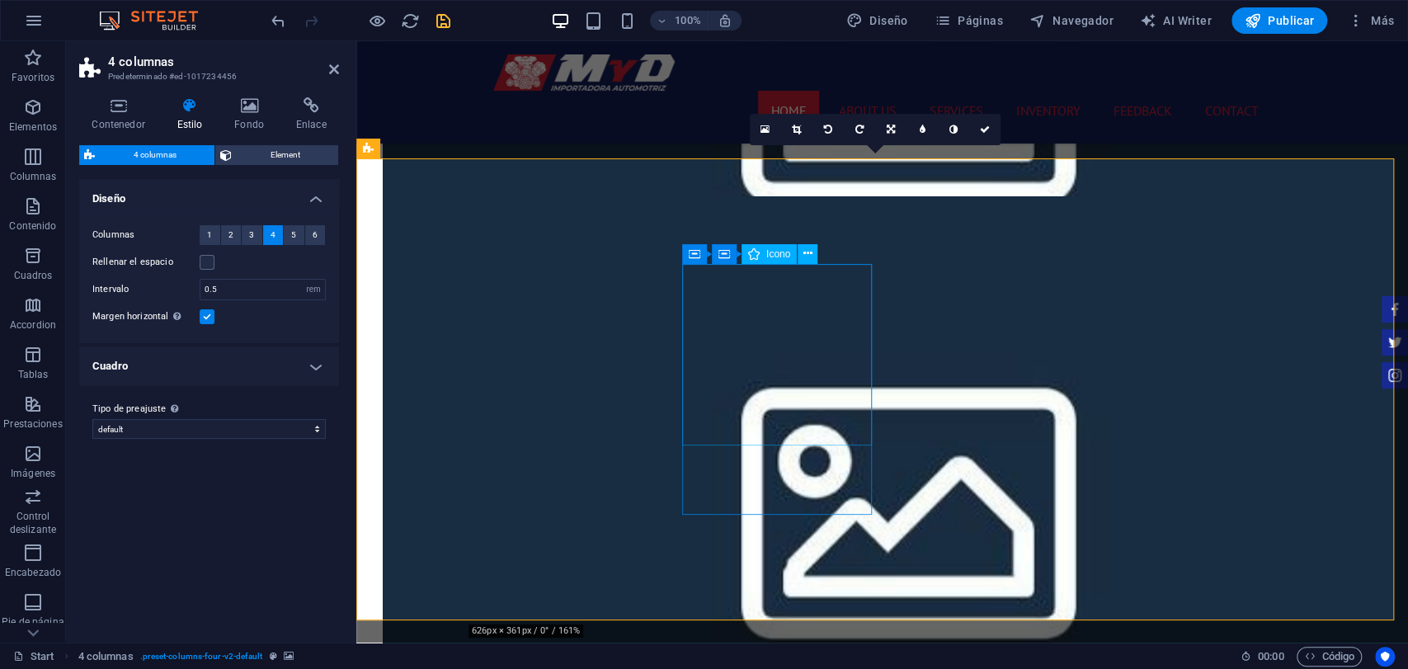
click at [779, 259] on span "Icono" at bounding box center [779, 254] width 24 height 10
select select "xMidYMid"
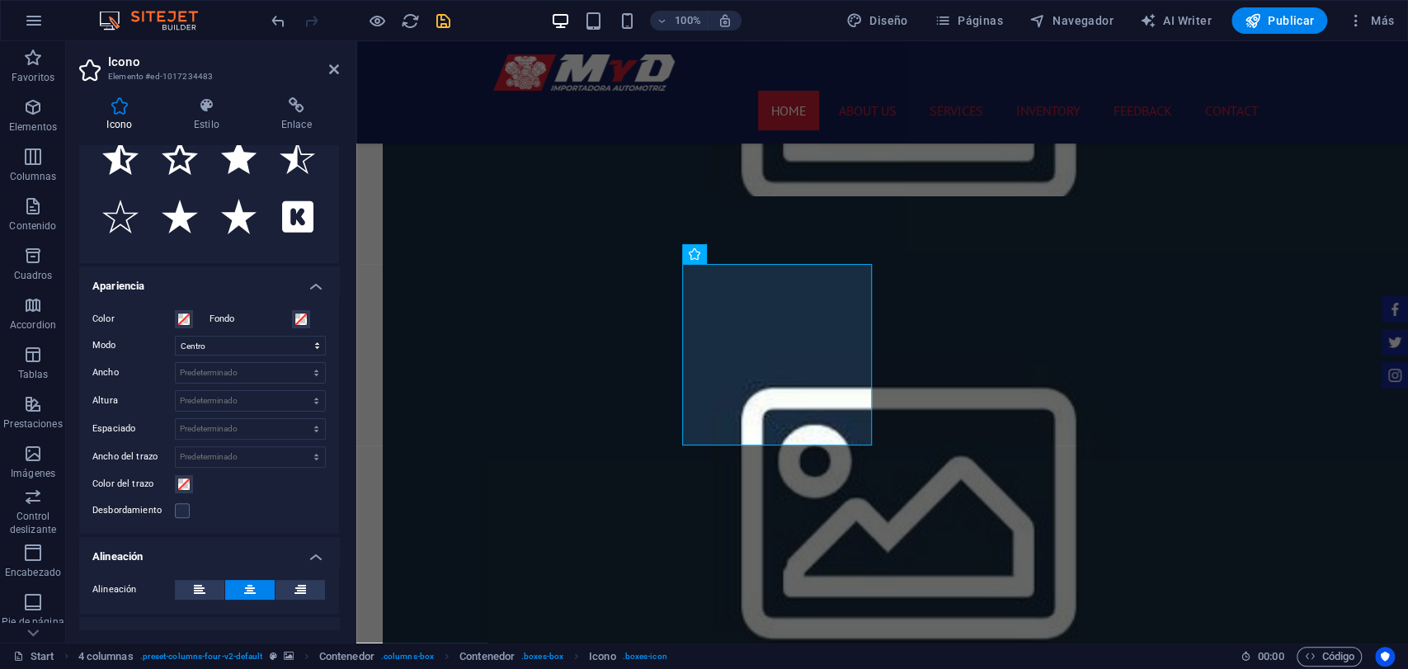
scroll to position [275, 0]
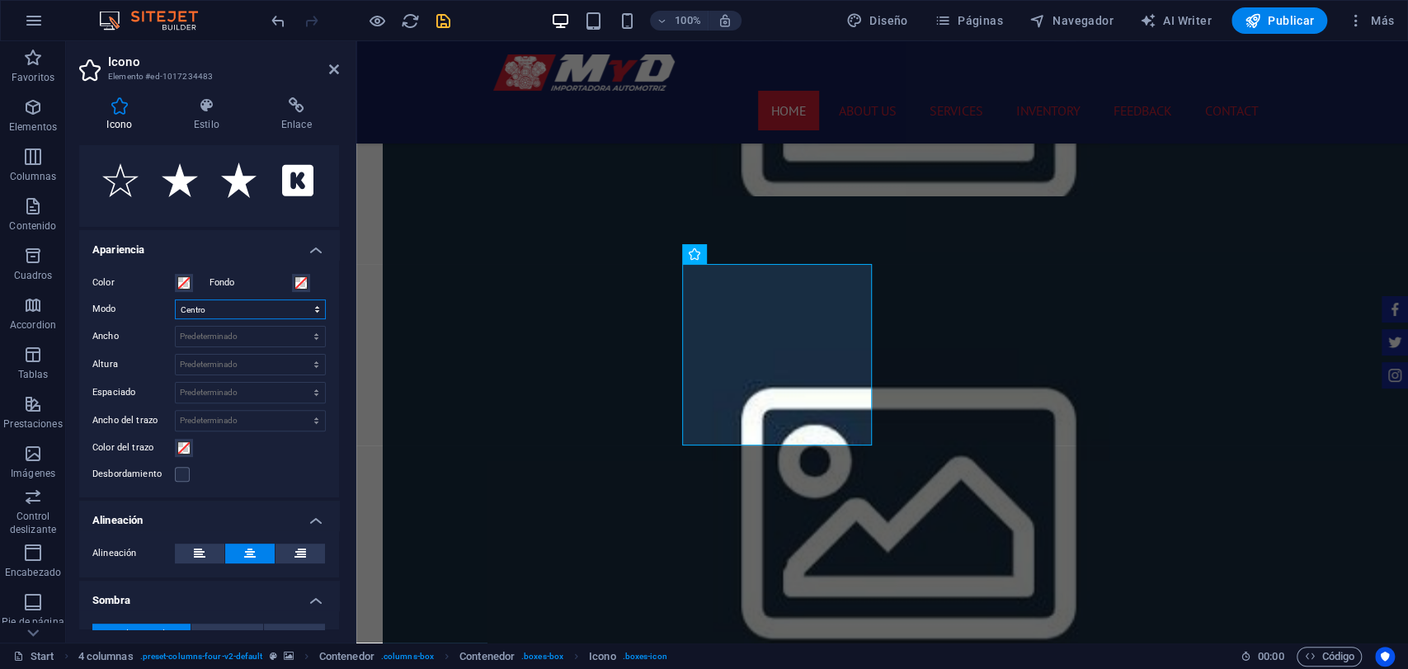
click at [225, 308] on select "Escalar Izquierda Centro Derecha" at bounding box center [250, 310] width 151 height 20
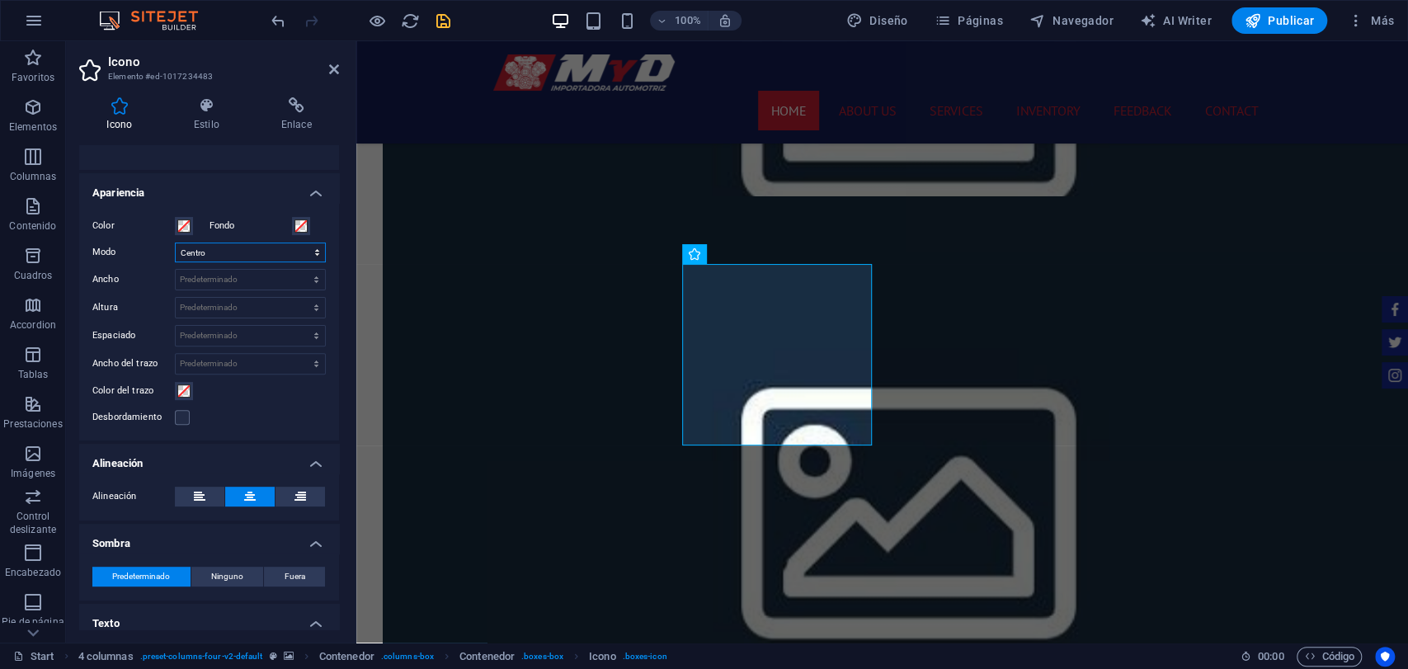
scroll to position [381, 0]
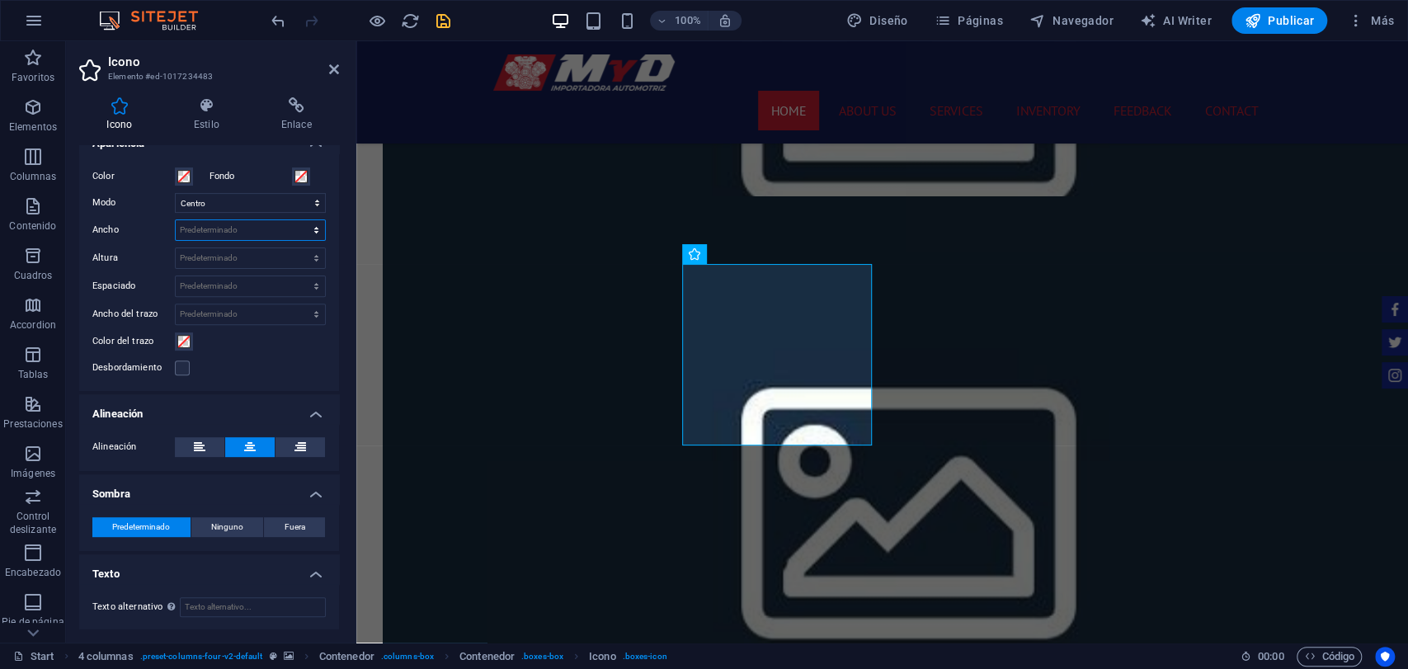
click at [271, 226] on select "Predeterminado automático px rem % em vh vw" at bounding box center [250, 230] width 149 height 20
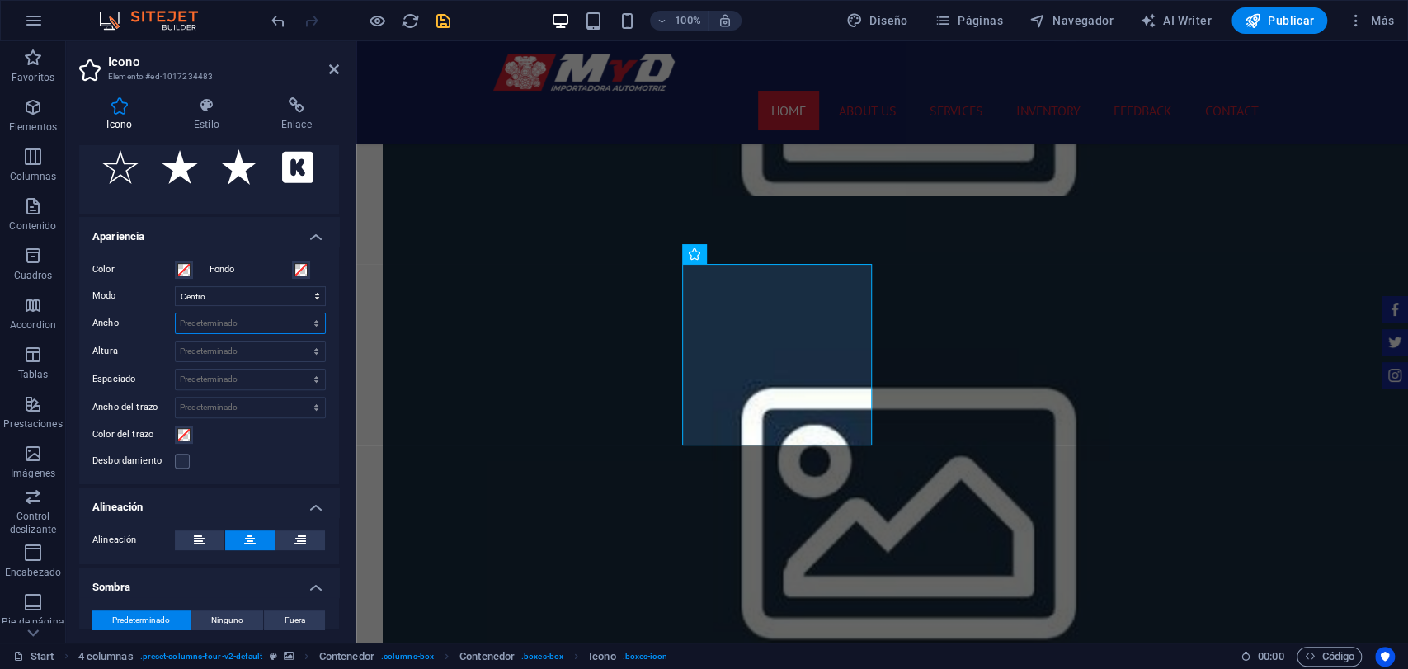
scroll to position [290, 0]
click at [216, 112] on icon at bounding box center [207, 105] width 81 height 17
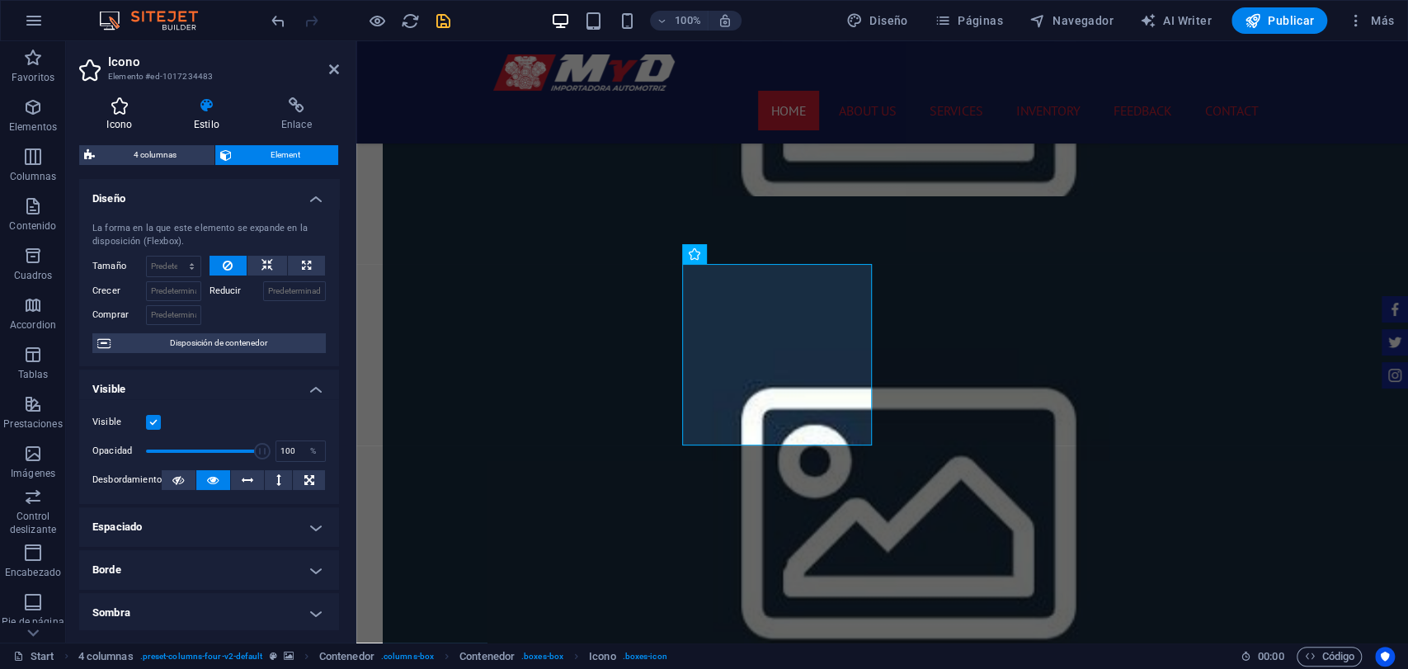
click at [128, 116] on h4 "Icono" at bounding box center [122, 114] width 87 height 35
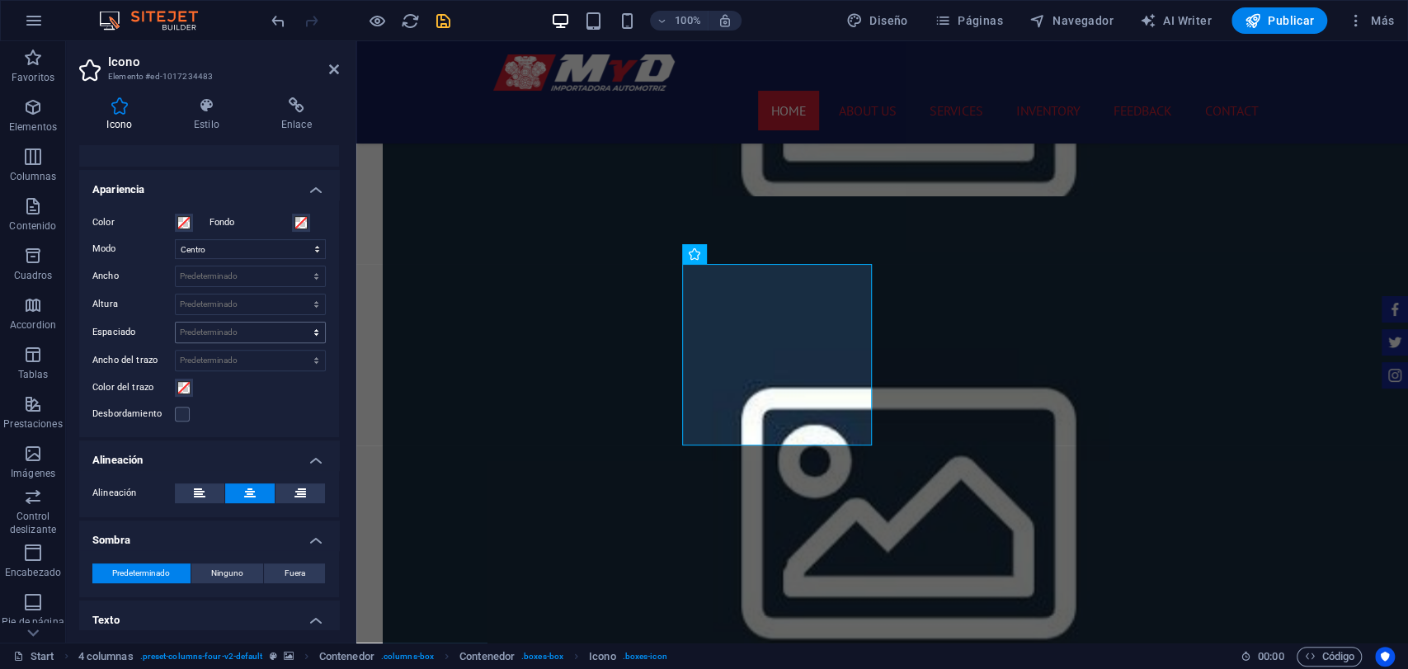
scroll to position [366, 0]
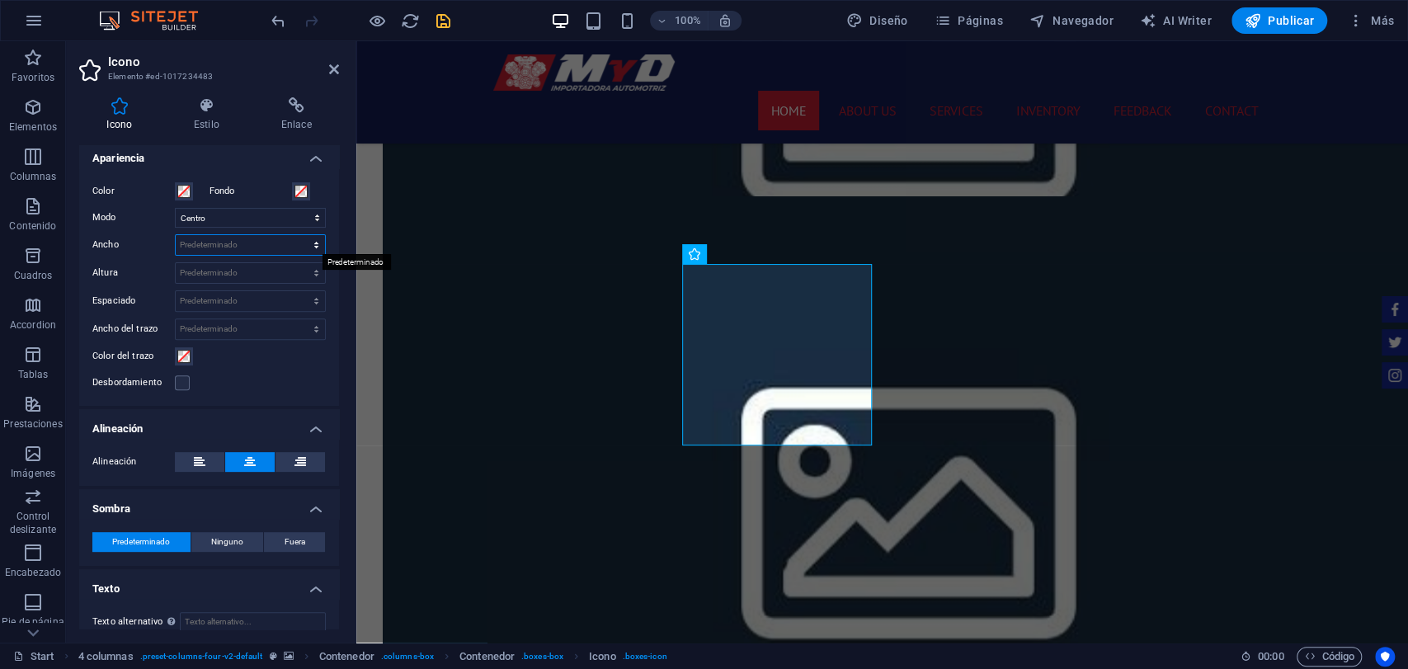
click at [224, 244] on select "Predeterminado automático px rem % em vh vw" at bounding box center [250, 245] width 149 height 20
select select "rem"
click at [299, 235] on select "Predeterminado automático px rem % em vh vw" at bounding box center [250, 245] width 149 height 20
type input "14.3741"
click at [287, 275] on select "Predeterminado automático px rem em vh vw" at bounding box center [250, 273] width 149 height 20
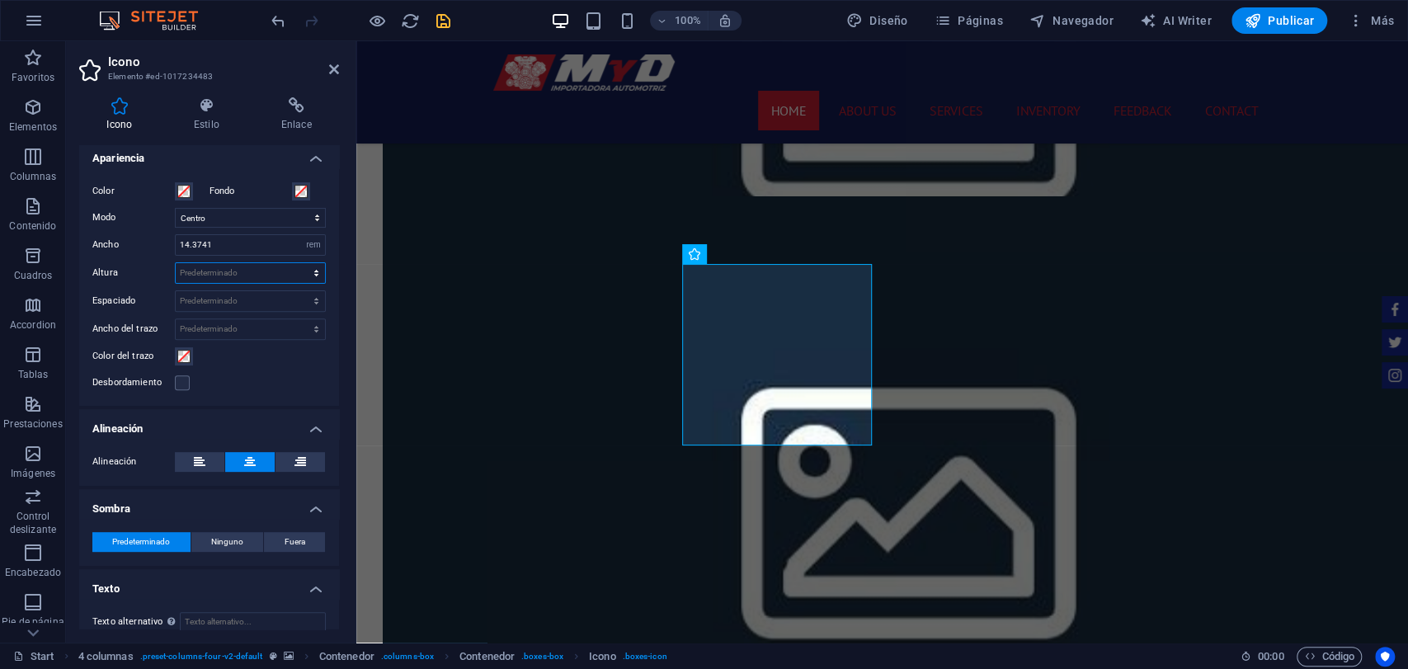
select select "rem"
click at [299, 263] on select "Predeterminado automático px rem em vh vw" at bounding box center [250, 273] width 149 height 20
type input "13.7552"
drag, startPoint x: 267, startPoint y: 248, endPoint x: 171, endPoint y: 231, distance: 97.9
click at [171, 231] on div "Color Fondo Modo Escalar Izquierda Centro Derecha Ancho 14.3741 Predeterminado …" at bounding box center [209, 287] width 260 height 238
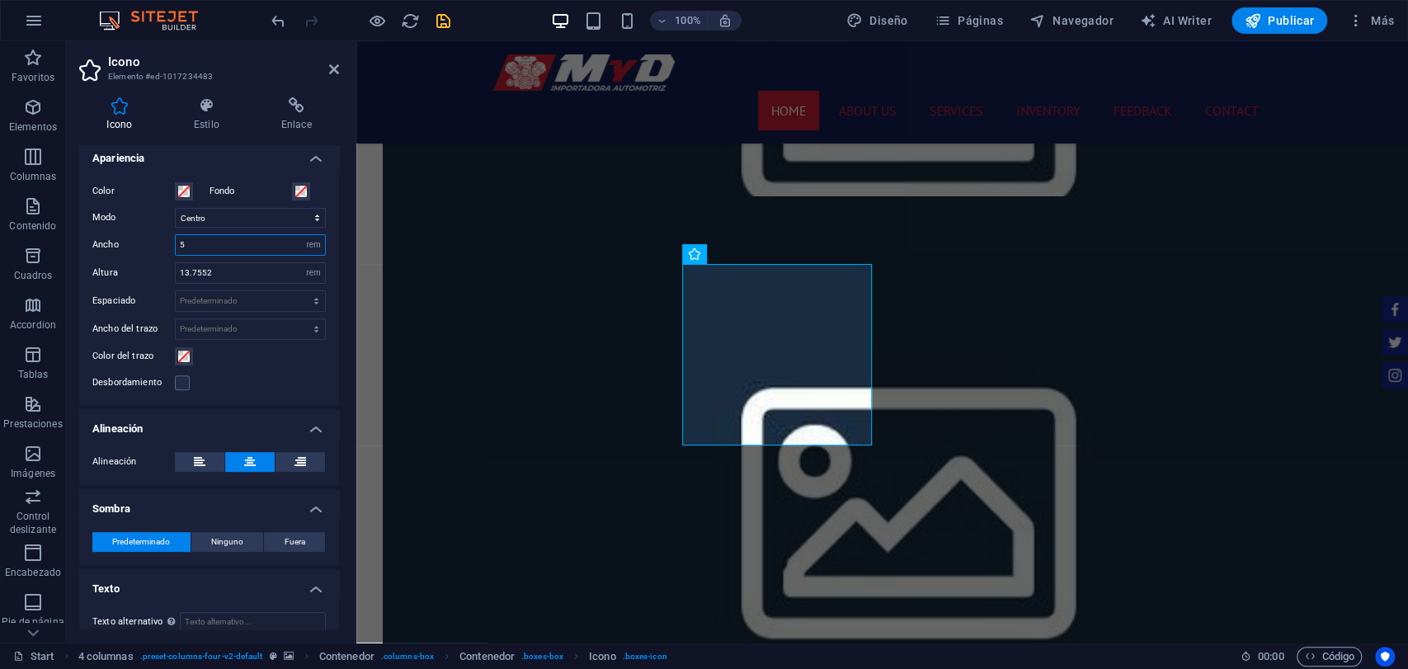
type input "5"
click at [159, 249] on div "Ancho 5 Predeterminado automático px rem % em vh vw" at bounding box center [209, 244] width 234 height 21
drag, startPoint x: 237, startPoint y: 271, endPoint x: 138, endPoint y: 315, distance: 108.2
click at [138, 315] on div "Color Fondo Modo Escalar Izquierda Centro Derecha Ancho 5 Predeterminado automá…" at bounding box center [209, 287] width 260 height 238
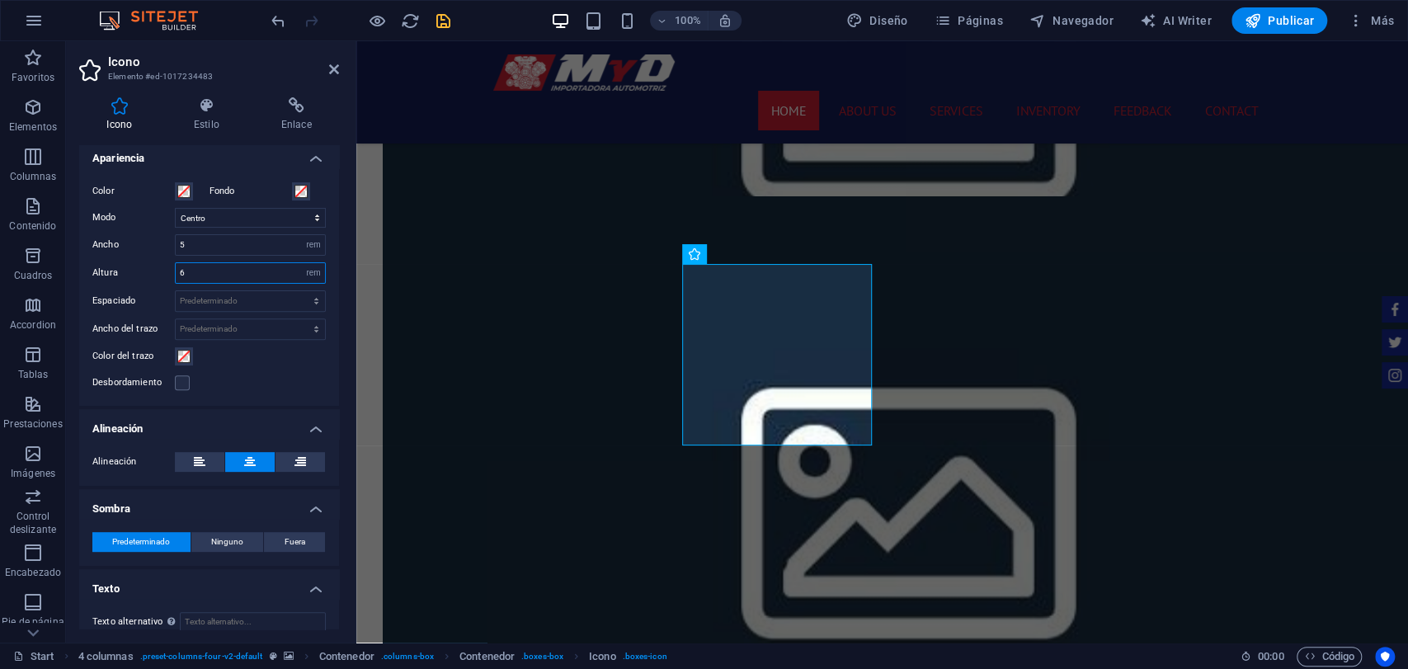
type input "6"
click at [138, 315] on div "Color Fondo Modo Escalar Izquierda Centro Derecha Ancho 5 Predeterminado automá…" at bounding box center [209, 287] width 260 height 238
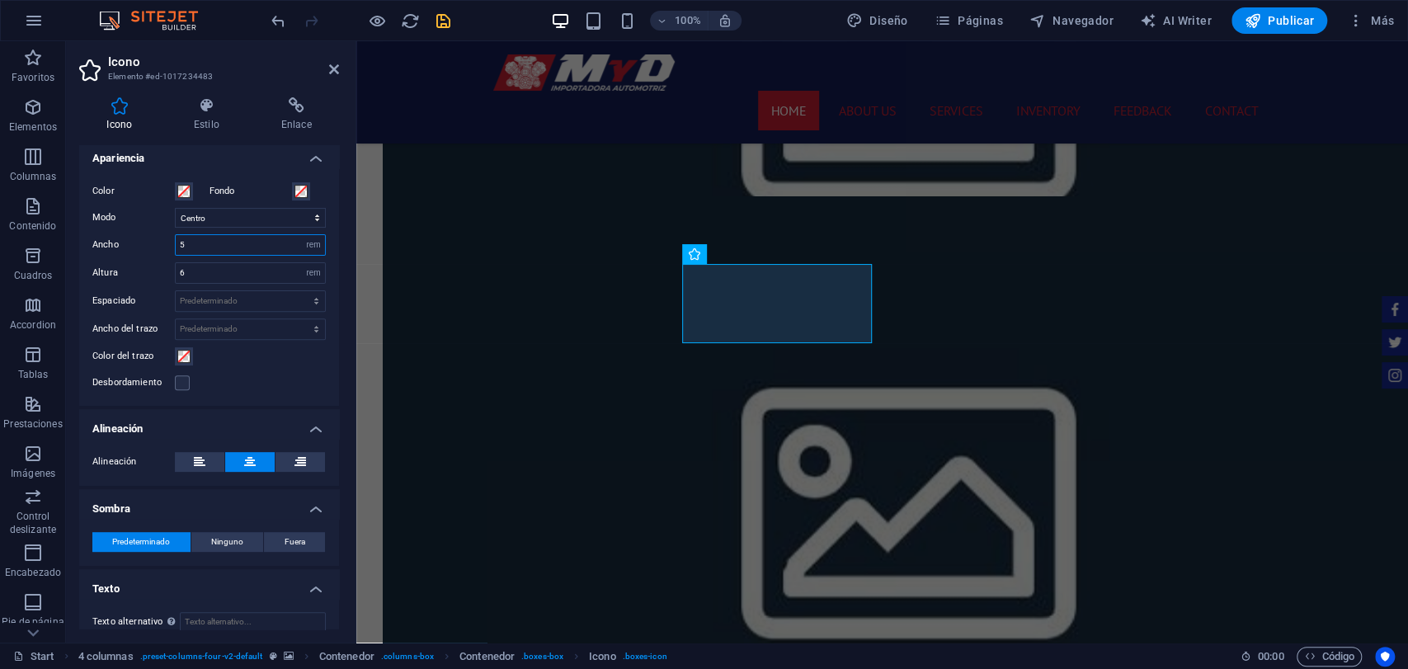
drag, startPoint x: 206, startPoint y: 249, endPoint x: 126, endPoint y: 260, distance: 80.8
click at [126, 260] on div "Color Fondo Modo Escalar Izquierda Centro Derecha Ancho 5 Predeterminado automá…" at bounding box center [209, 287] width 260 height 238
type input "4"
type input "5"
click at [75, 271] on div "Icono Estilo Enlace Icono star Todos los conjuntos de iconos... IcoFont Ionicon…" at bounding box center [209, 363] width 286 height 559
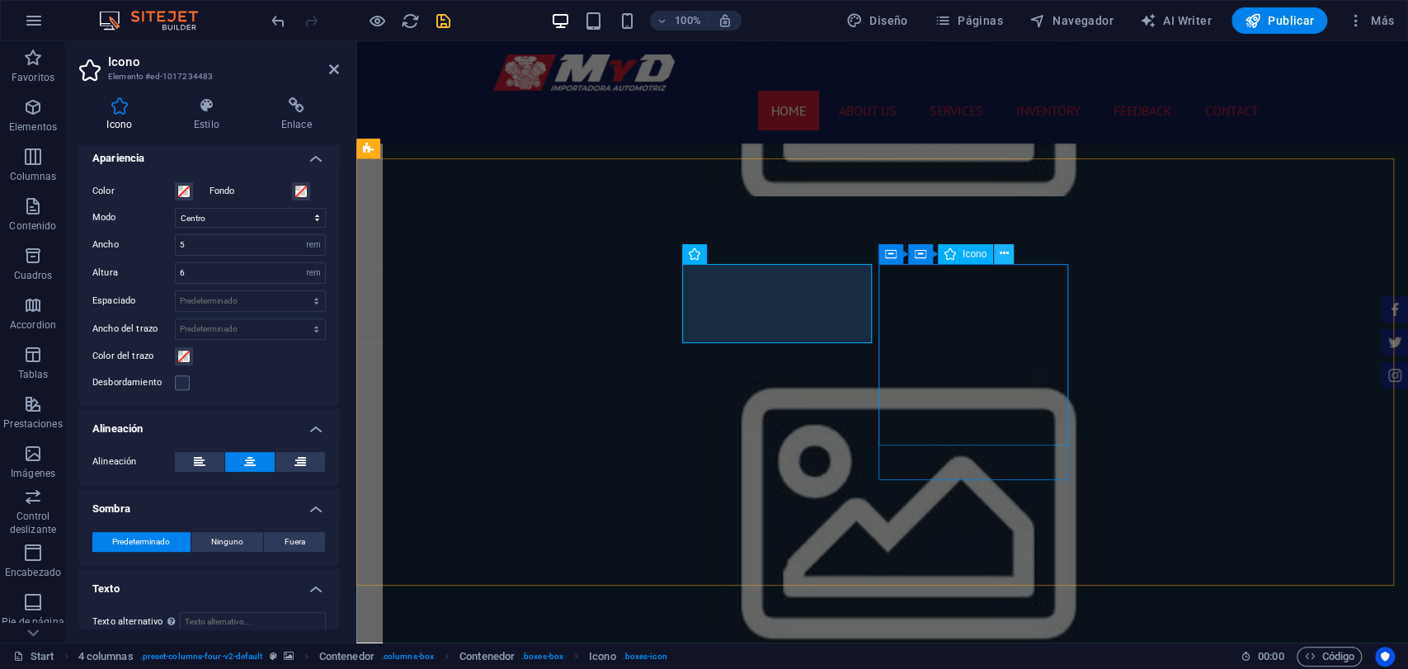
click at [1008, 247] on icon at bounding box center [1004, 253] width 9 height 17
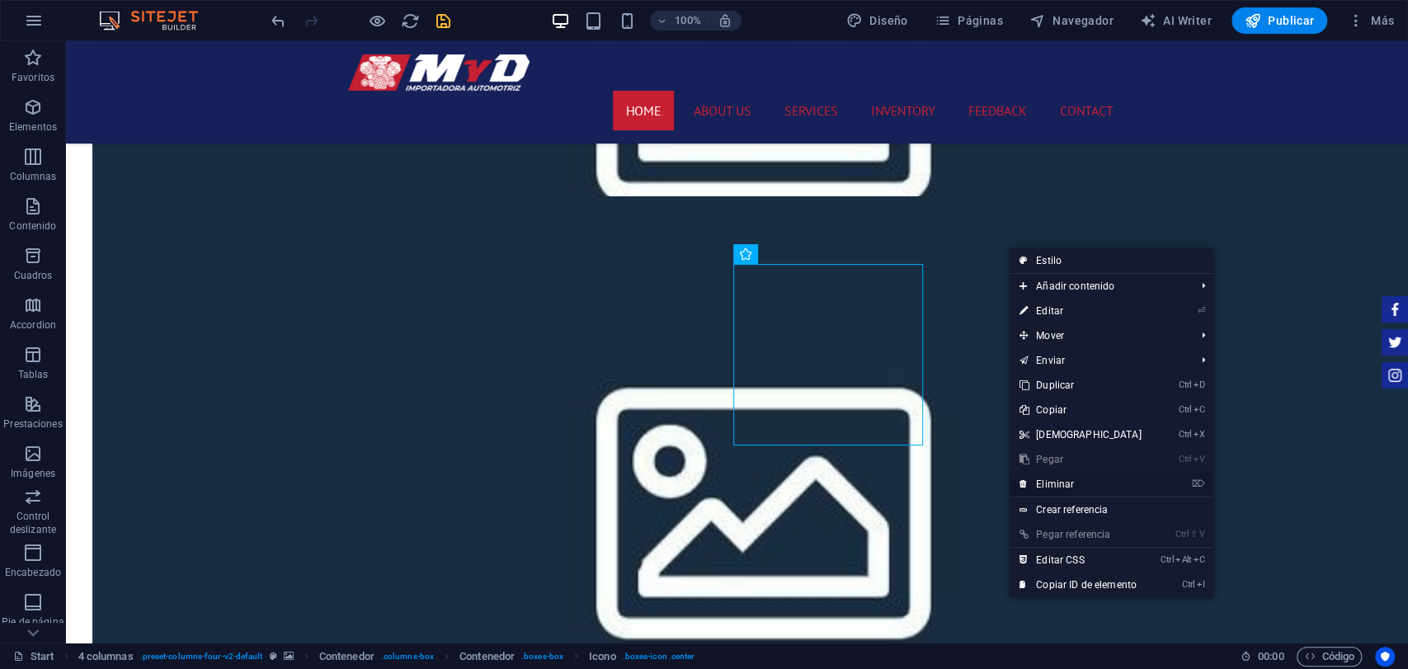
click at [1037, 493] on link "⌦ Eliminar" at bounding box center [1081, 484] width 142 height 25
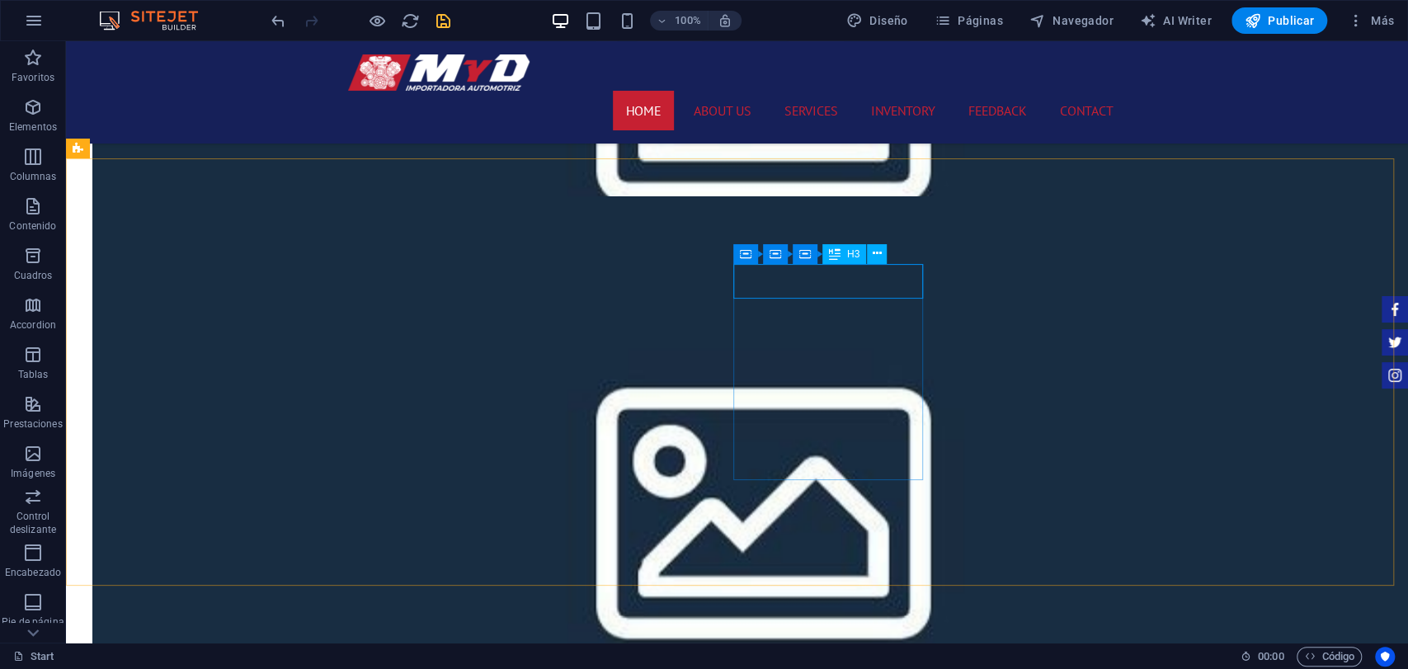
click at [845, 264] on div "Contenedor Contenedor Contenedor H3" at bounding box center [816, 254] width 164 height 21
click at [749, 262] on icon at bounding box center [746, 254] width 12 height 20
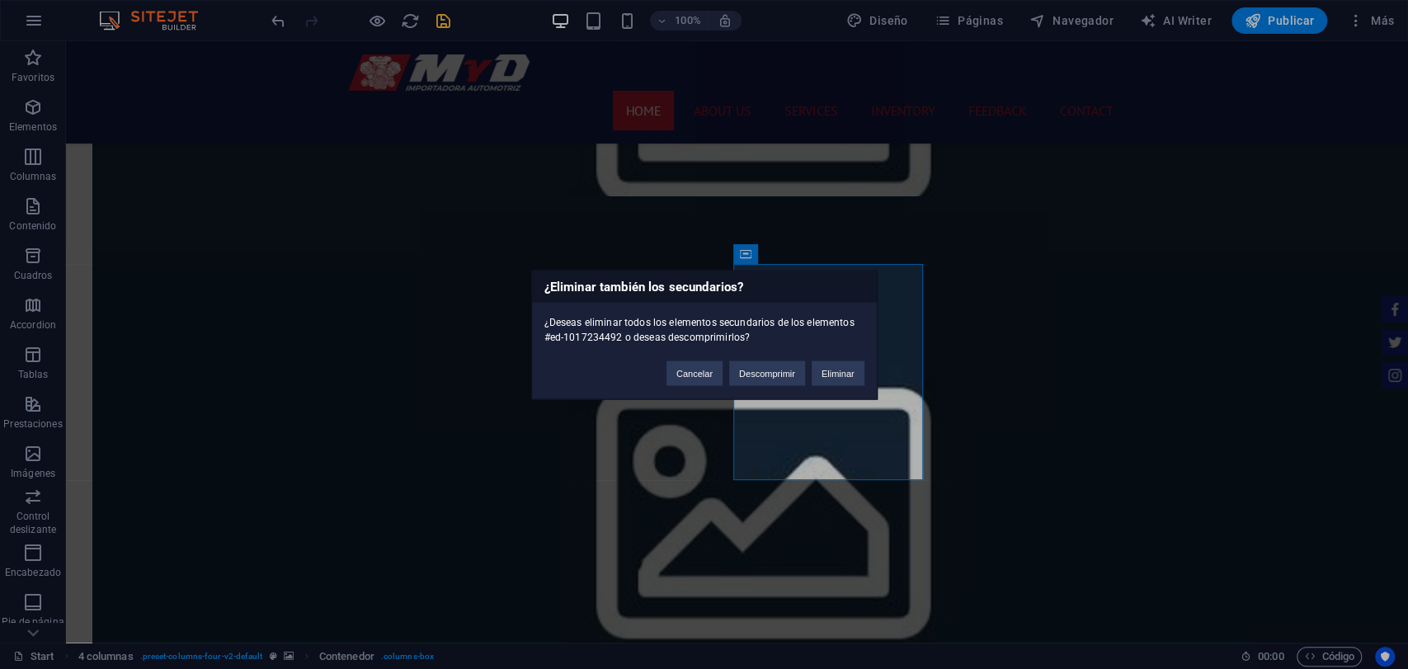
click at [724, 374] on div "Cancelar Descomprimir Eliminar" at bounding box center [765, 365] width 223 height 42
drag, startPoint x: 720, startPoint y: 374, endPoint x: 651, endPoint y: 333, distance: 80.7
click at [717, 374] on button "Cancelar" at bounding box center [695, 373] width 56 height 25
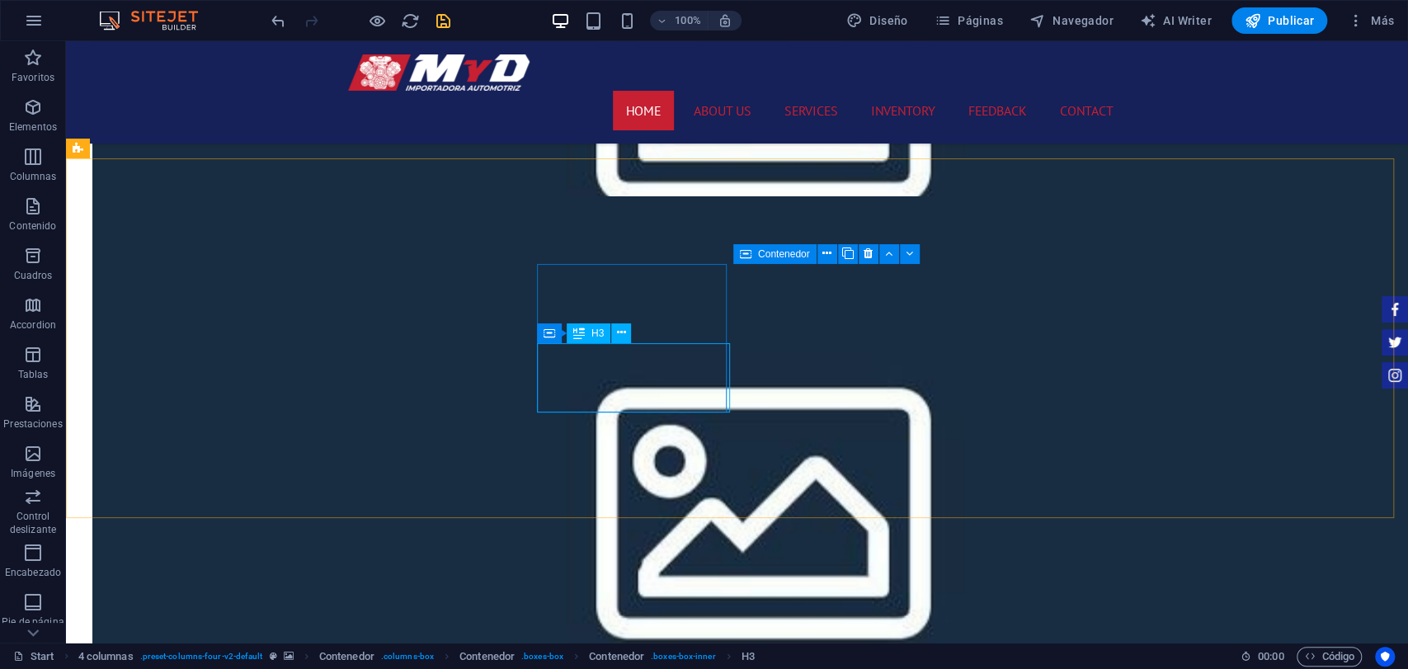
click at [594, 336] on span "H3" at bounding box center [598, 333] width 12 height 10
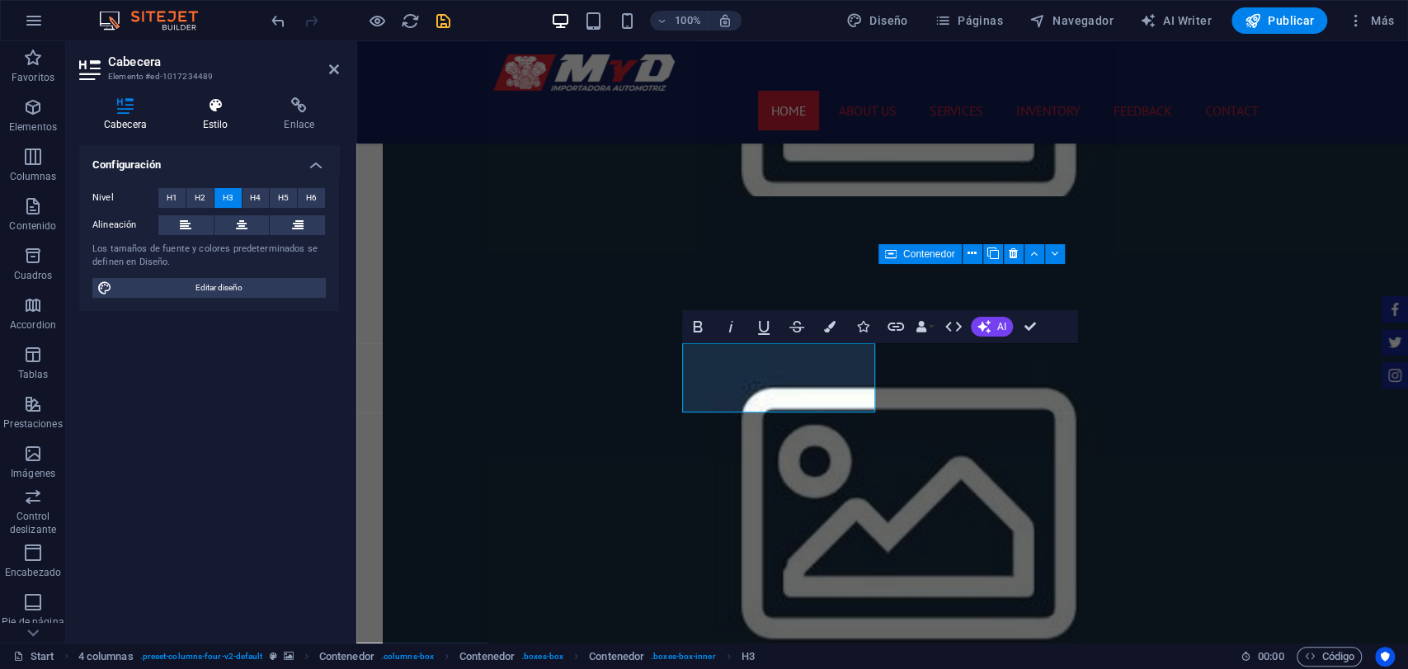
click at [186, 116] on h4 "Estilo" at bounding box center [219, 114] width 82 height 35
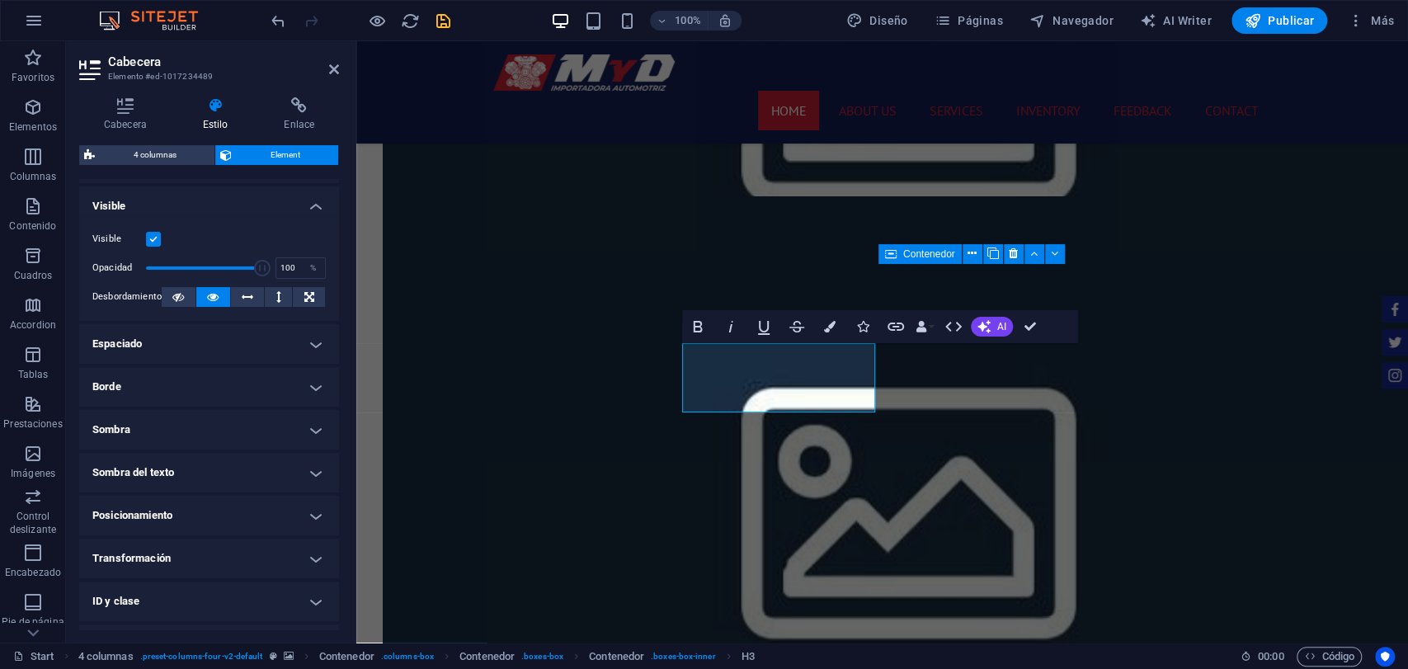
scroll to position [0, 0]
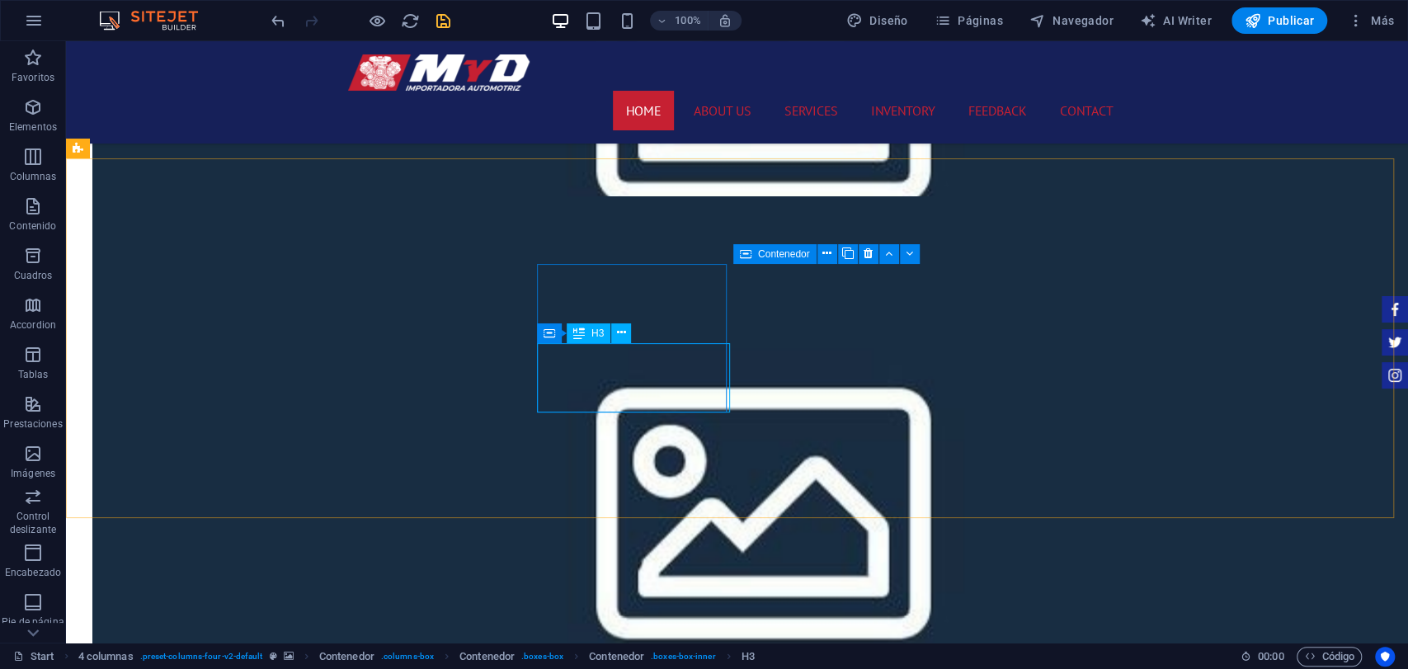
click at [594, 332] on span "H3" at bounding box center [598, 333] width 12 height 10
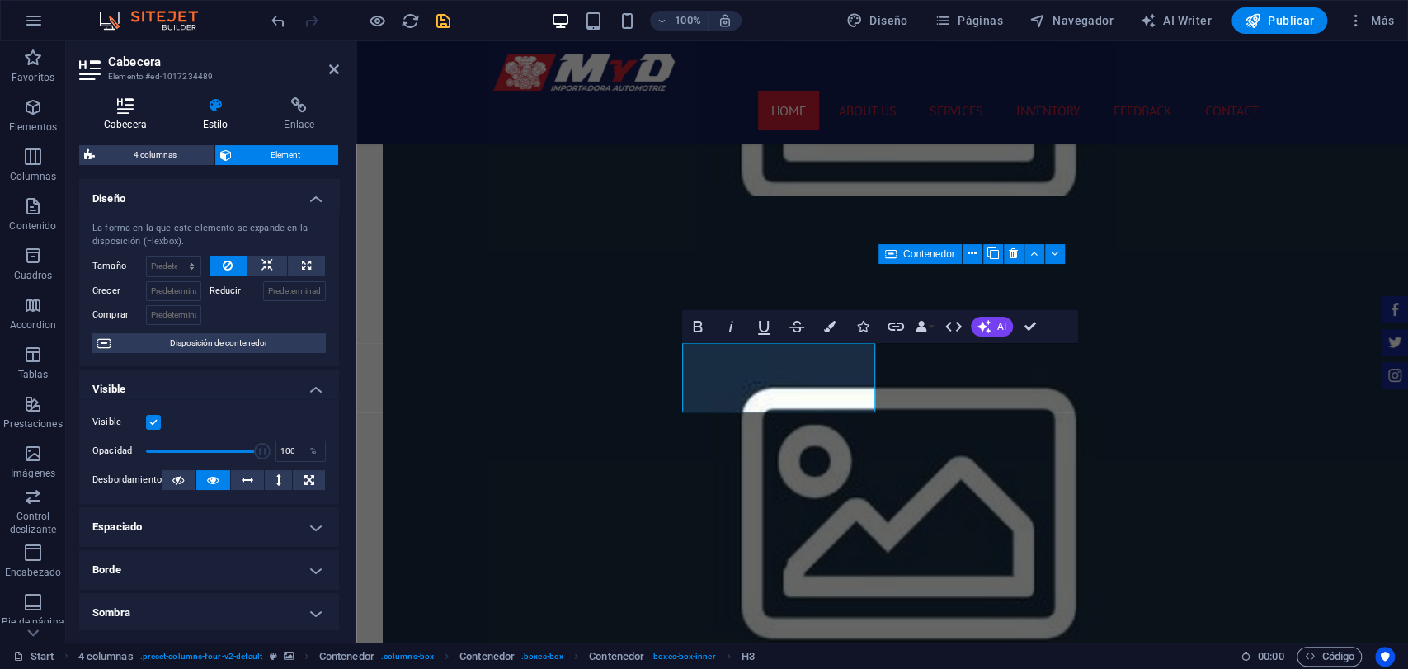
click at [143, 130] on h4 "Cabecera" at bounding box center [128, 114] width 99 height 35
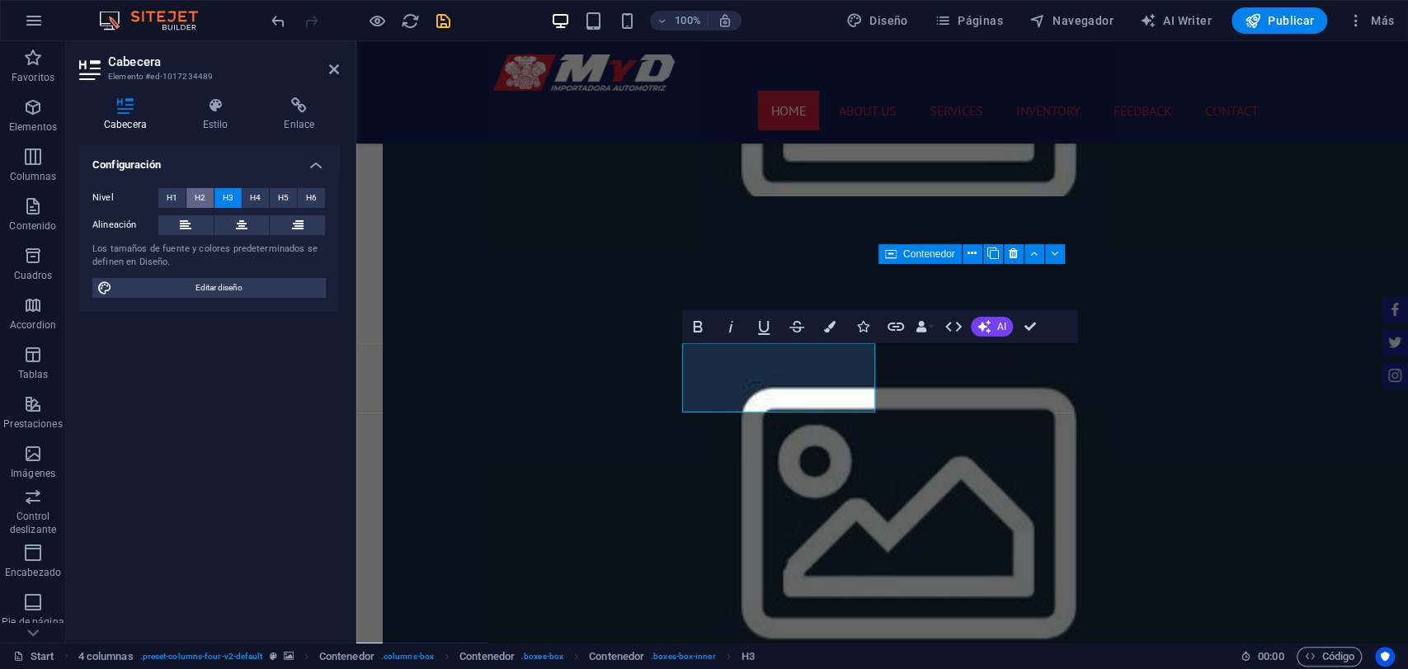
click at [189, 198] on button "H2" at bounding box center [199, 198] width 27 height 20
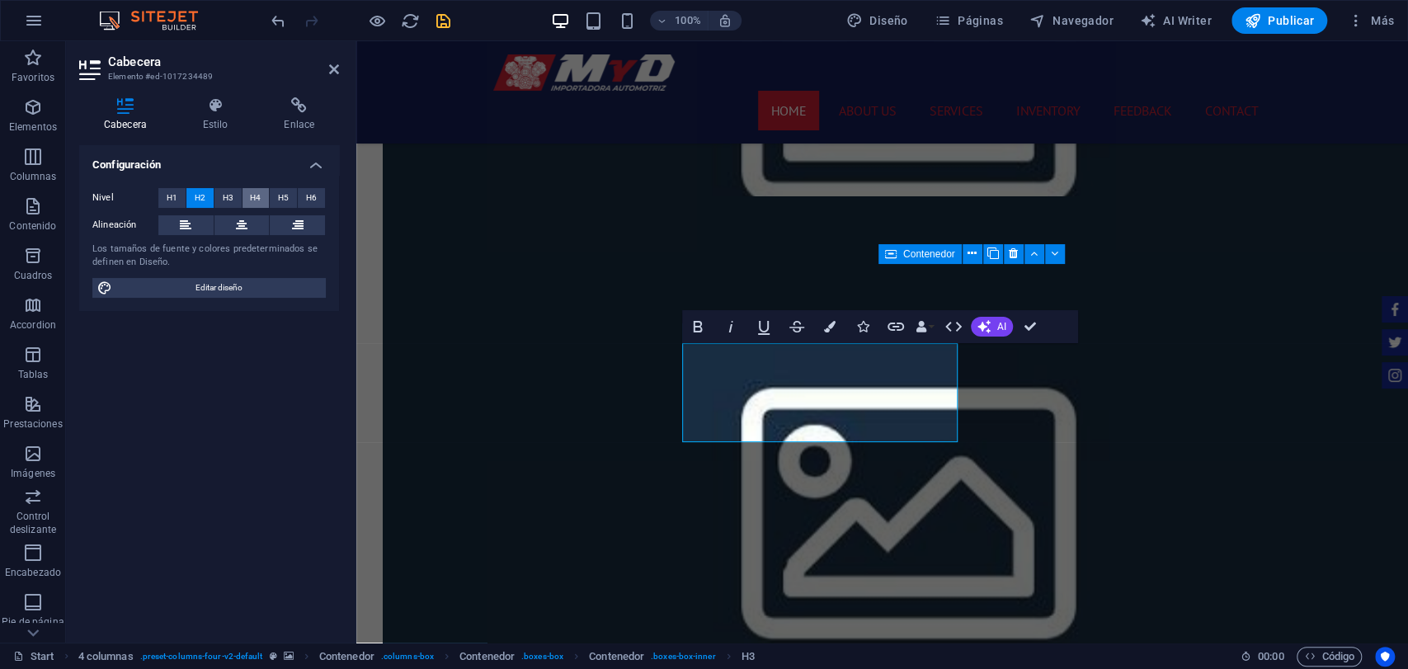
click at [262, 203] on button "H4" at bounding box center [256, 198] width 27 height 20
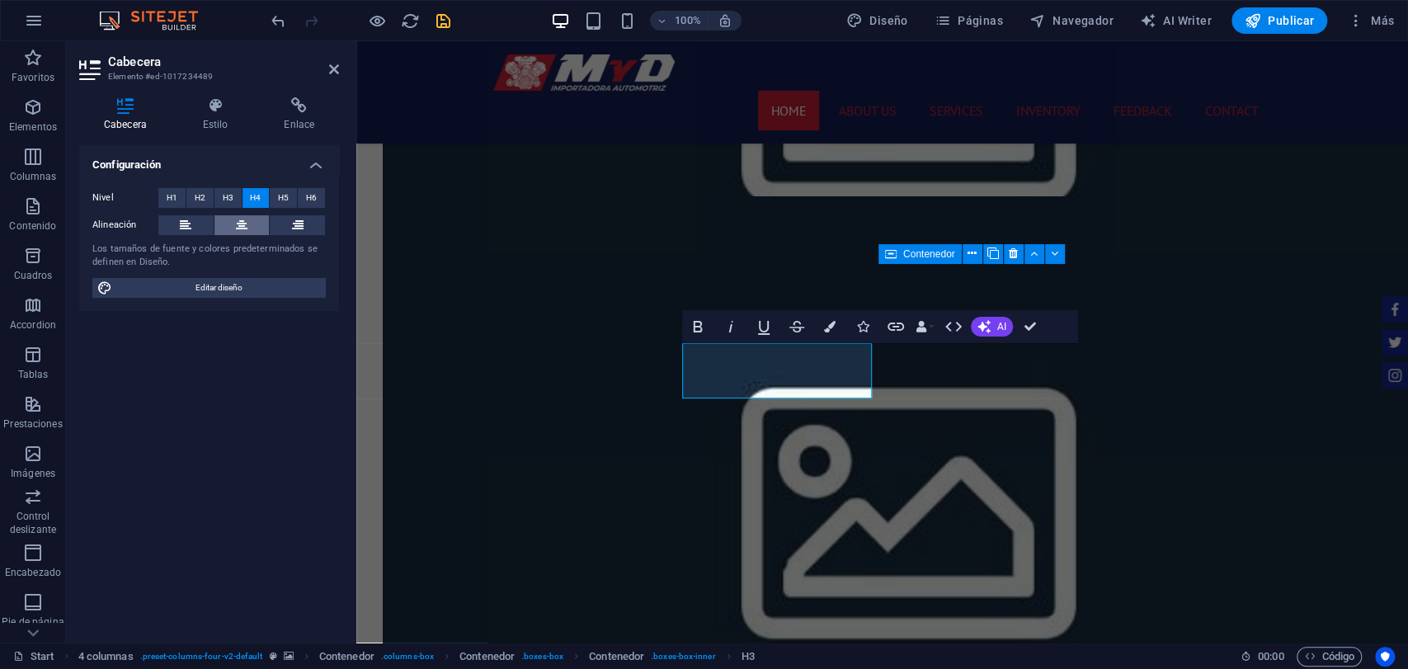
click at [218, 227] on button at bounding box center [242, 225] width 55 height 20
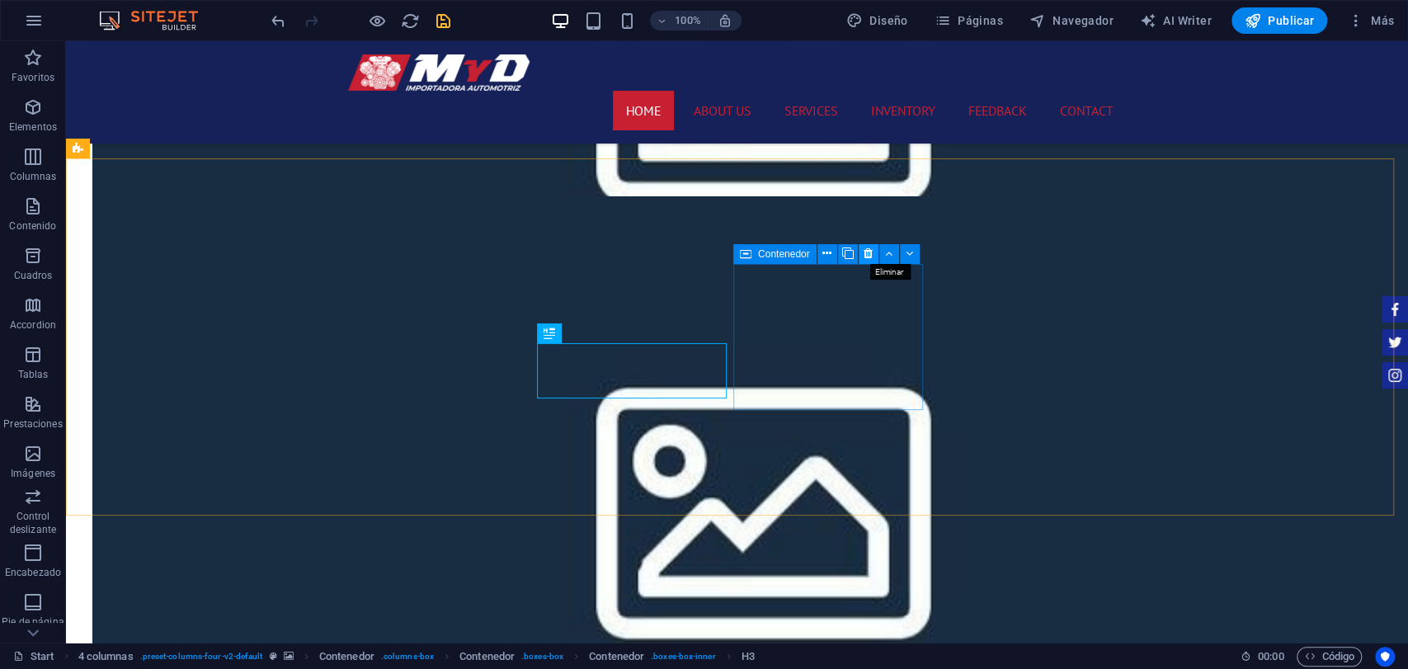
click at [863, 252] on button at bounding box center [869, 254] width 20 height 20
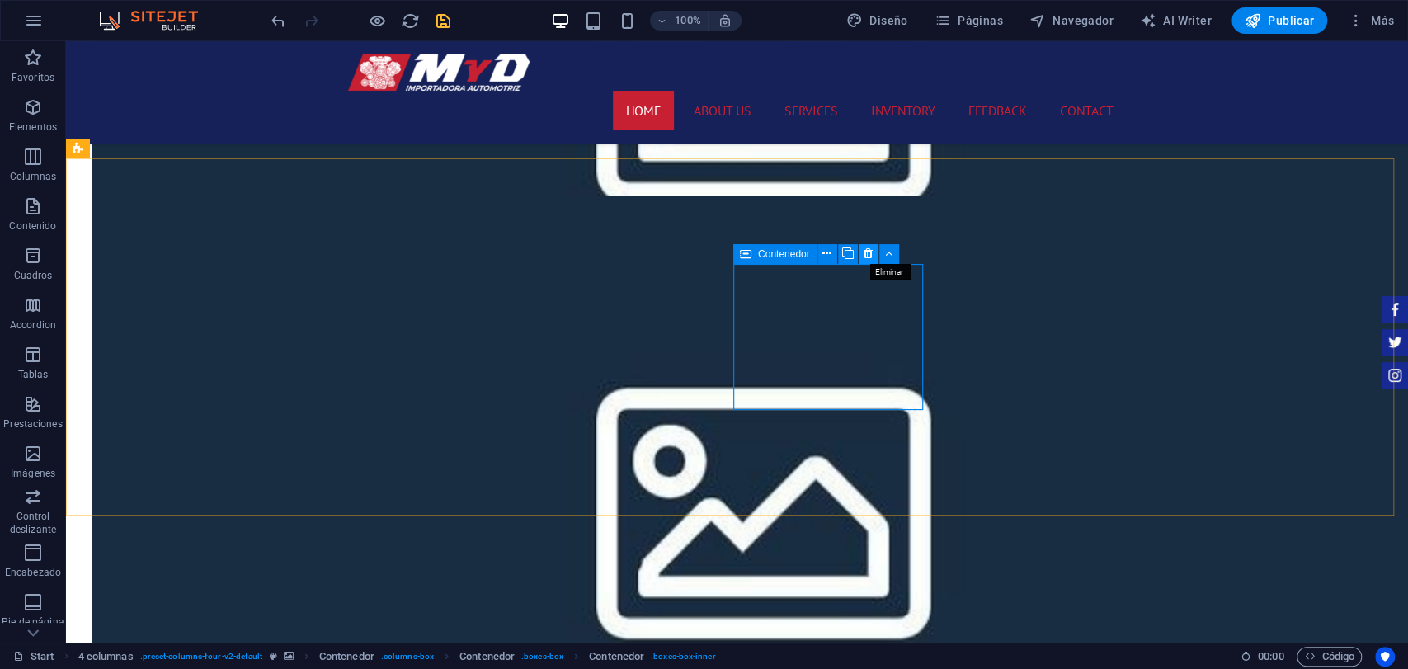
click at [864, 257] on icon at bounding box center [868, 253] width 9 height 17
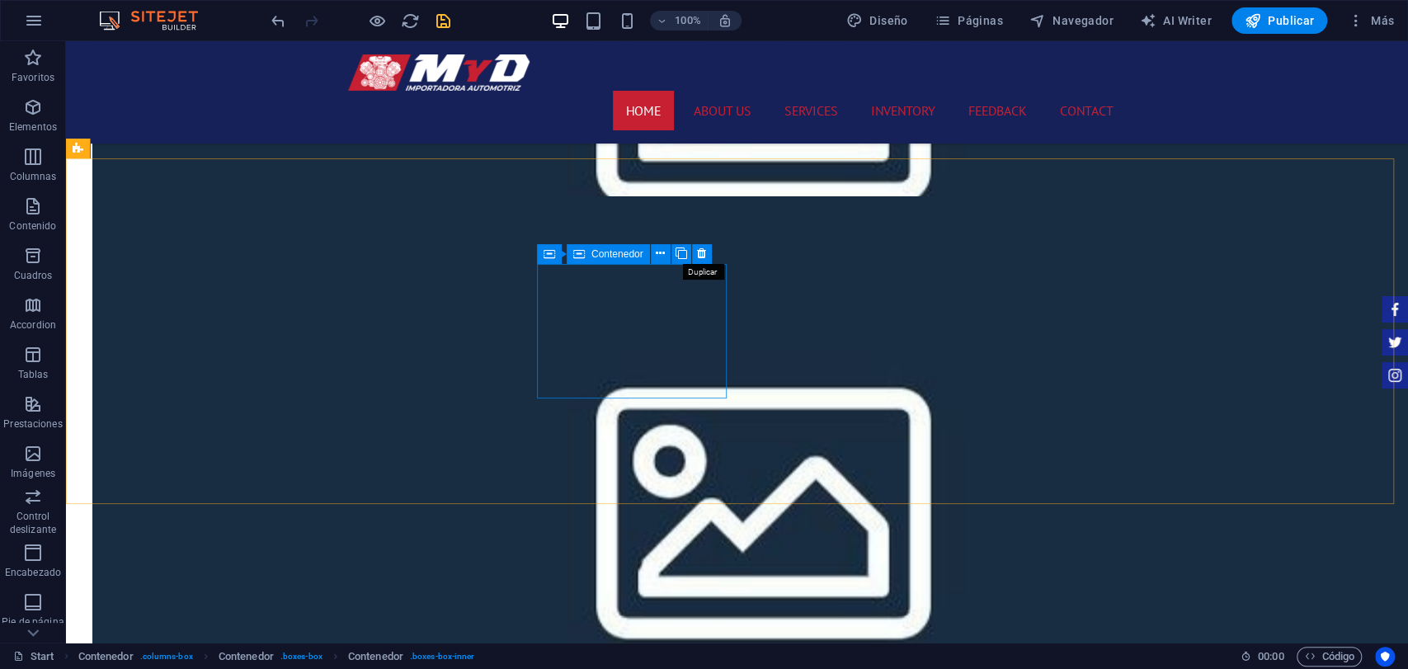
drag, startPoint x: 683, startPoint y: 249, endPoint x: 567, endPoint y: 264, distance: 117.3
click at [581, 264] on div "Contenedor Contenedor" at bounding box center [630, 254] width 186 height 21
click at [658, 252] on button at bounding box center [652, 254] width 20 height 20
click at [429, 20] on div at bounding box center [360, 20] width 185 height 26
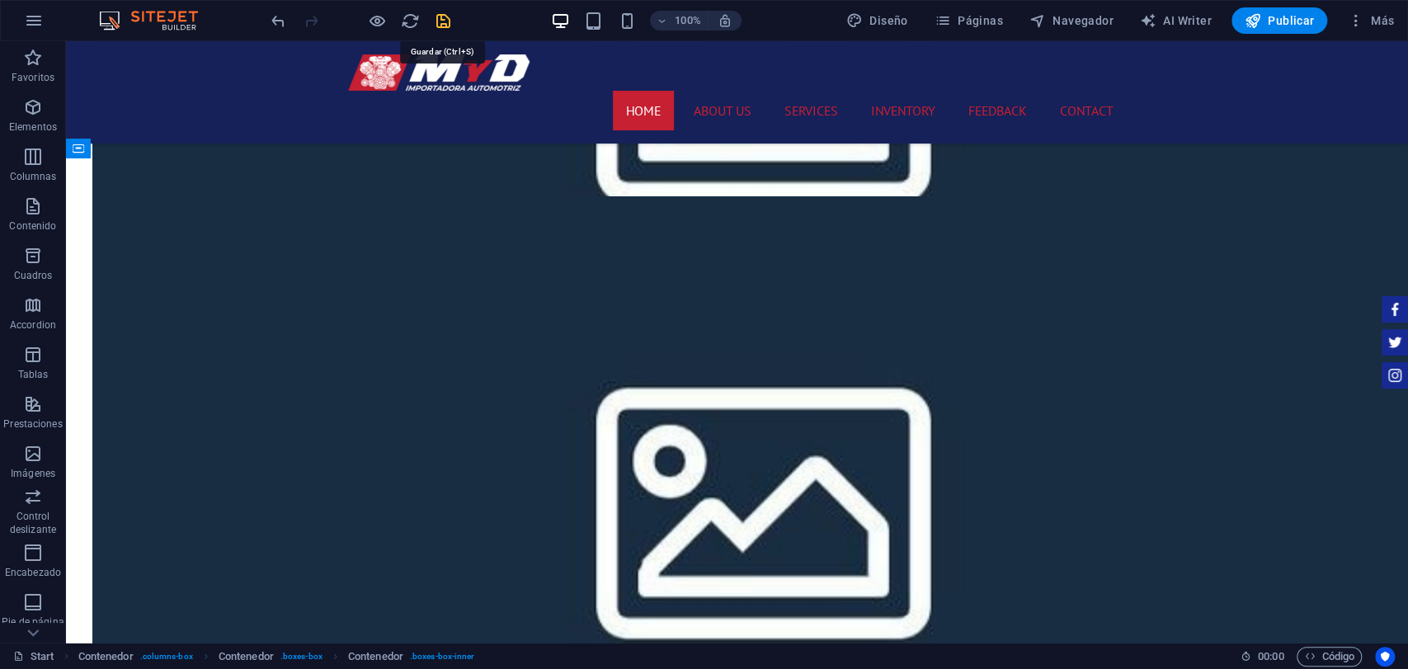
click at [437, 18] on icon "save" at bounding box center [443, 21] width 19 height 19
checkbox input "false"
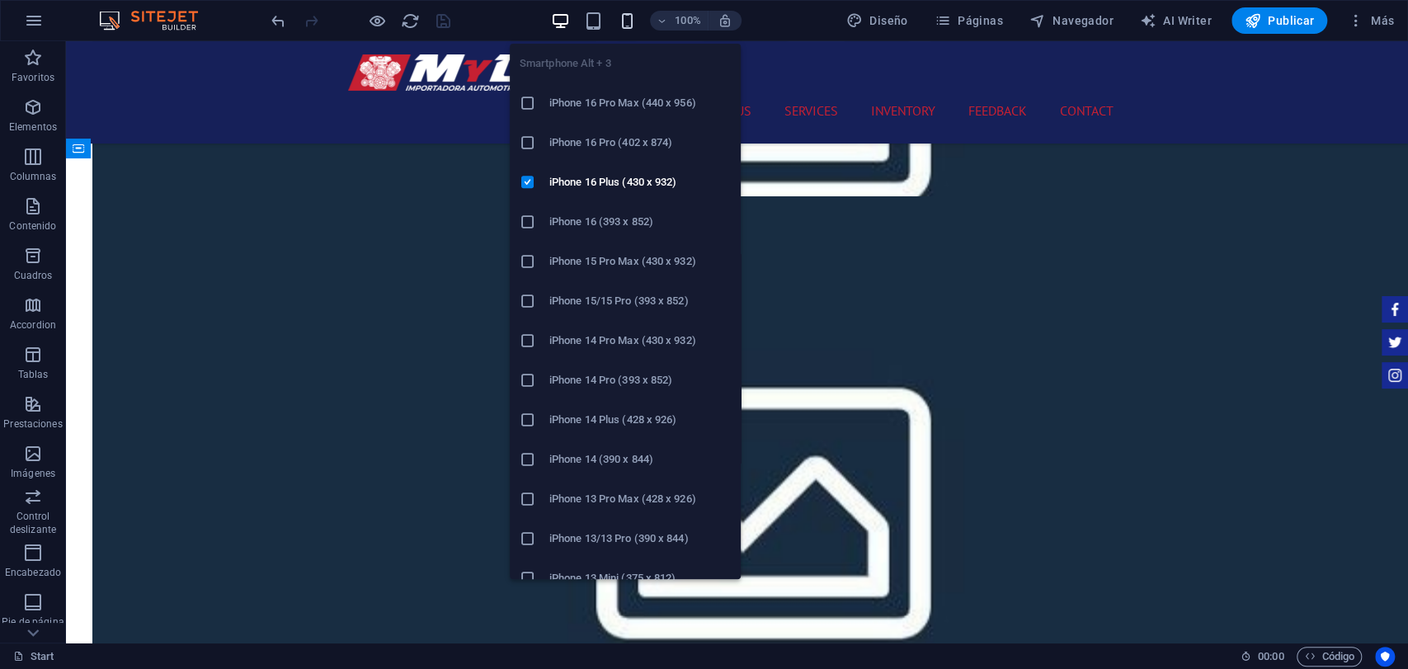
click at [634, 12] on icon "button" at bounding box center [626, 21] width 19 height 19
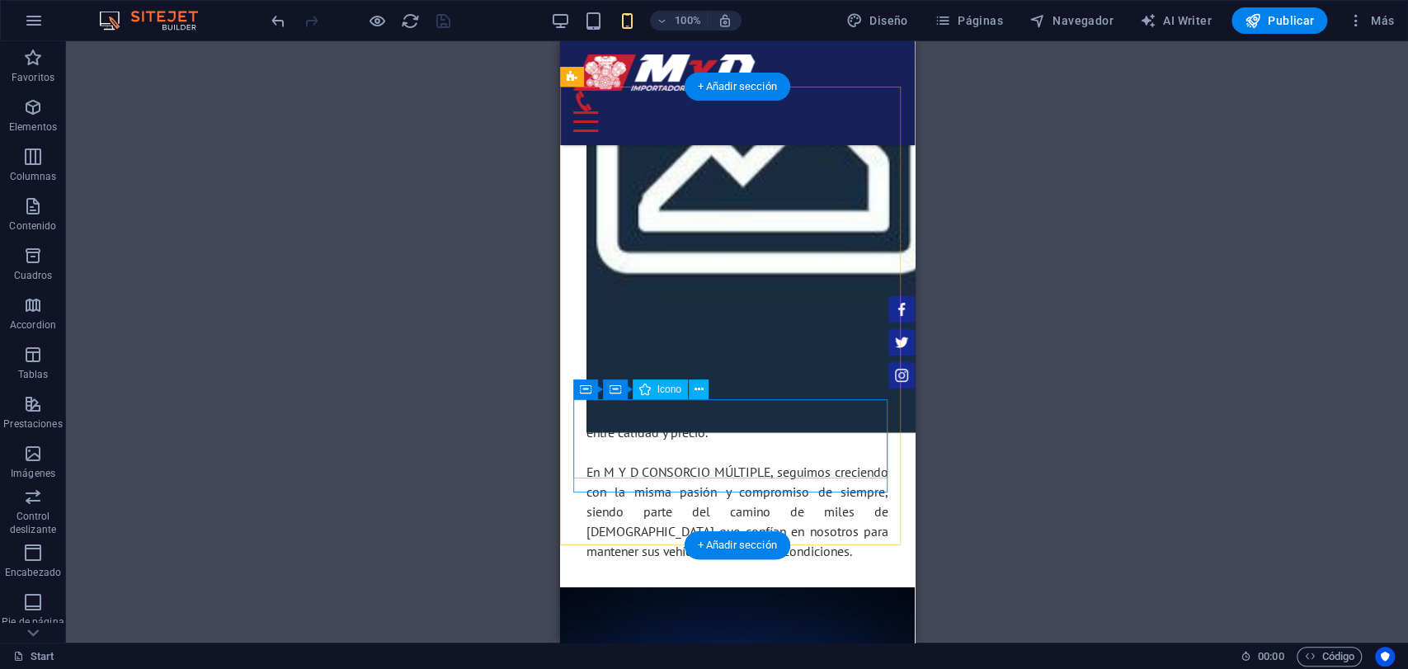
scroll to position [2247, 0]
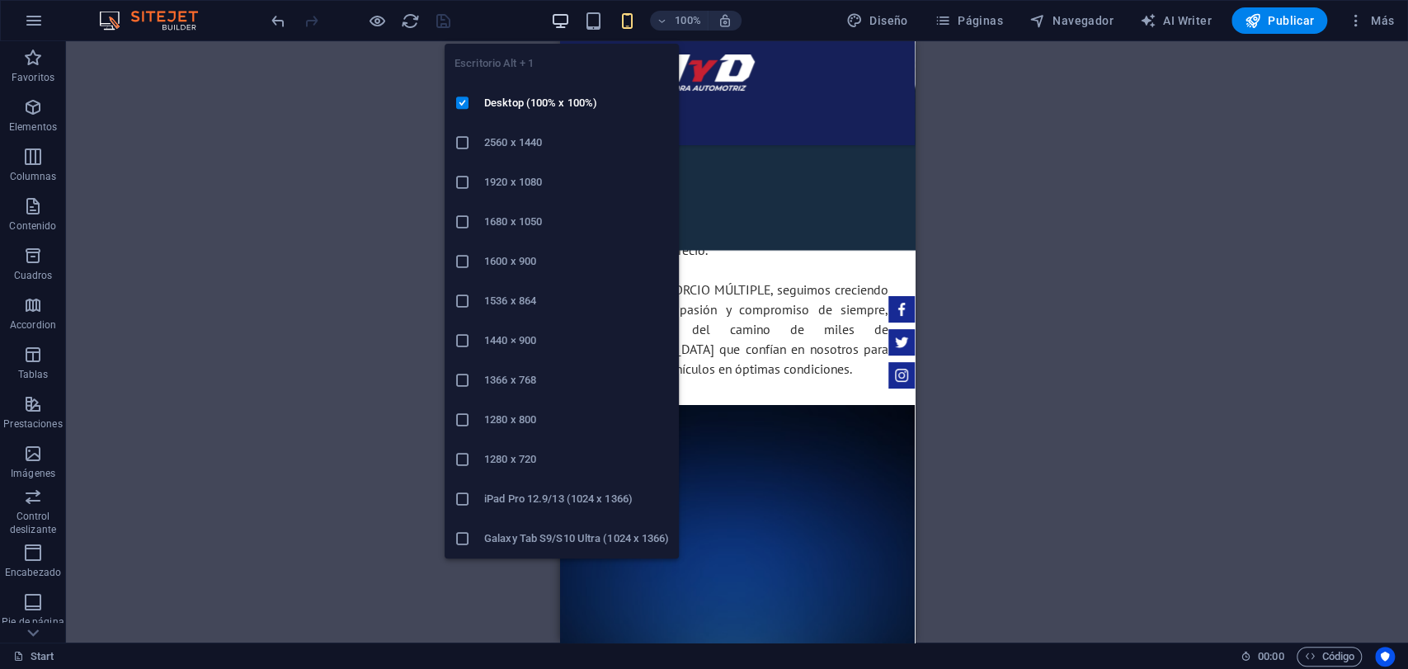
click at [554, 26] on icon "button" at bounding box center [560, 21] width 19 height 19
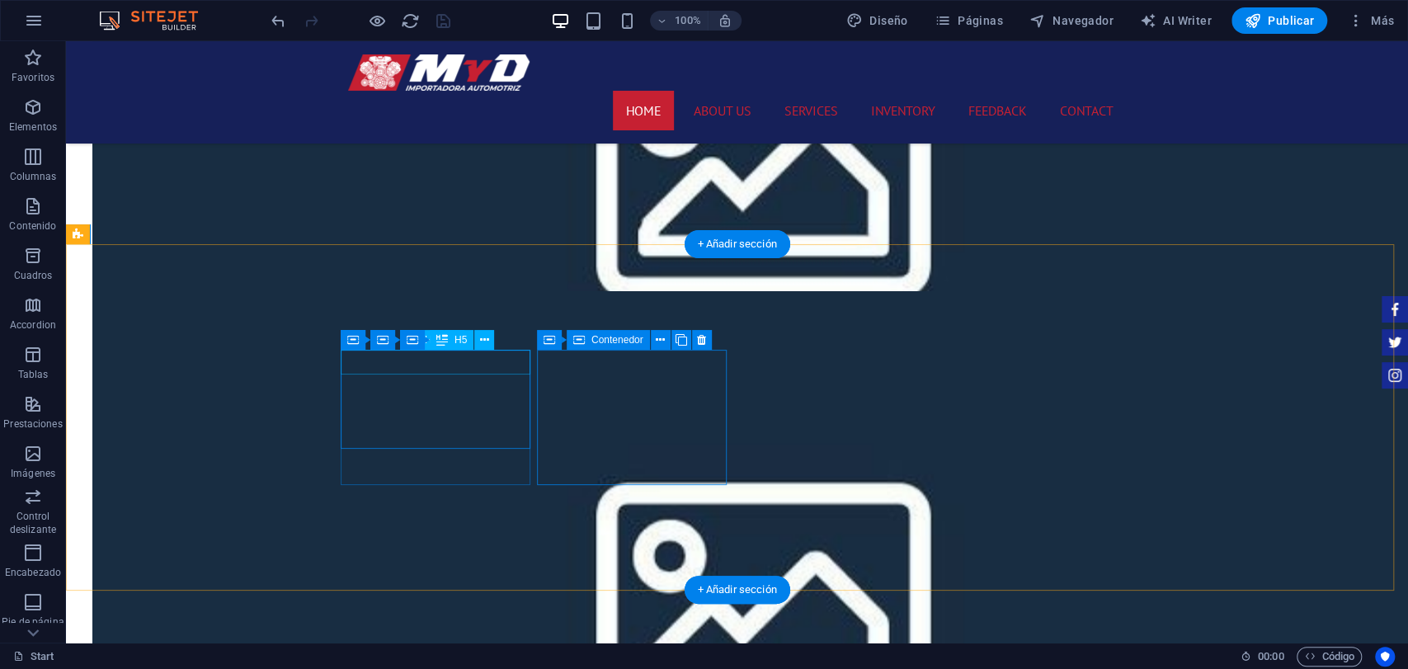
scroll to position [1705, 0]
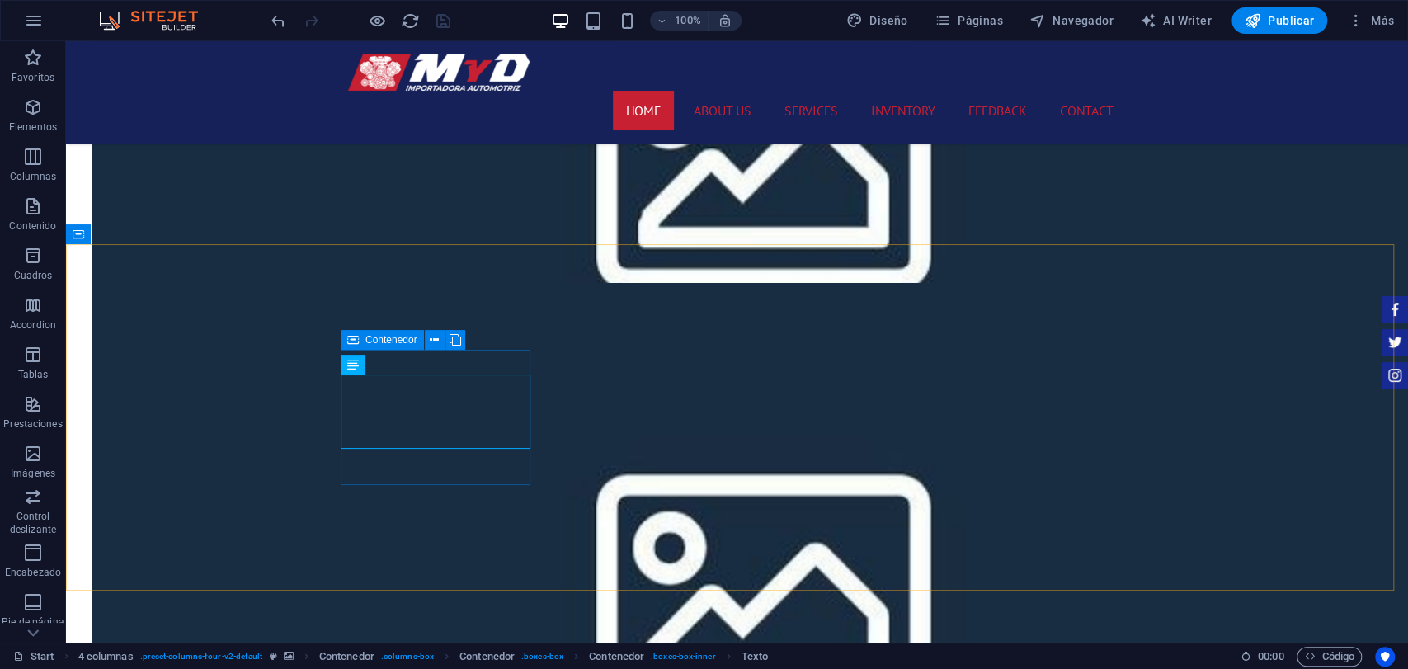
click at [354, 341] on icon at bounding box center [353, 340] width 12 height 20
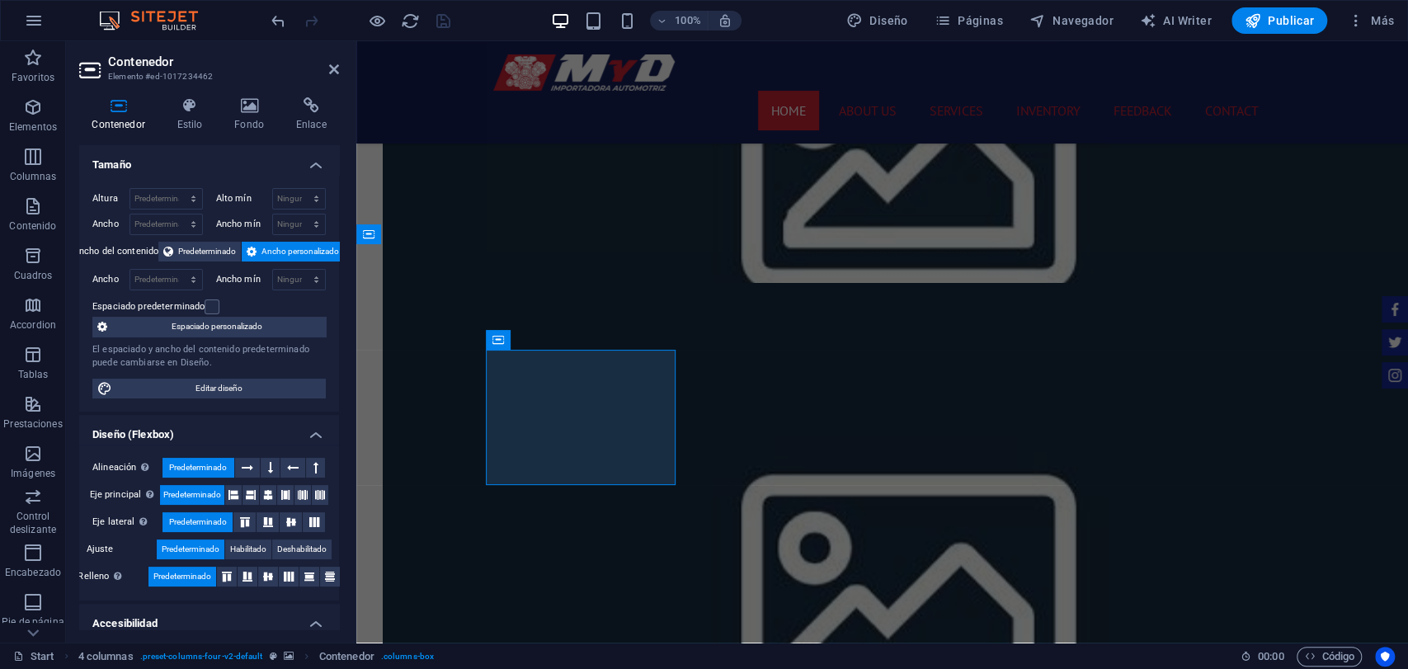
click at [183, 134] on div "Contenedor Estilo Fondo Enlace Tamaño Altura Predeterminado px rem % vh vw Alto…" at bounding box center [209, 363] width 260 height 532
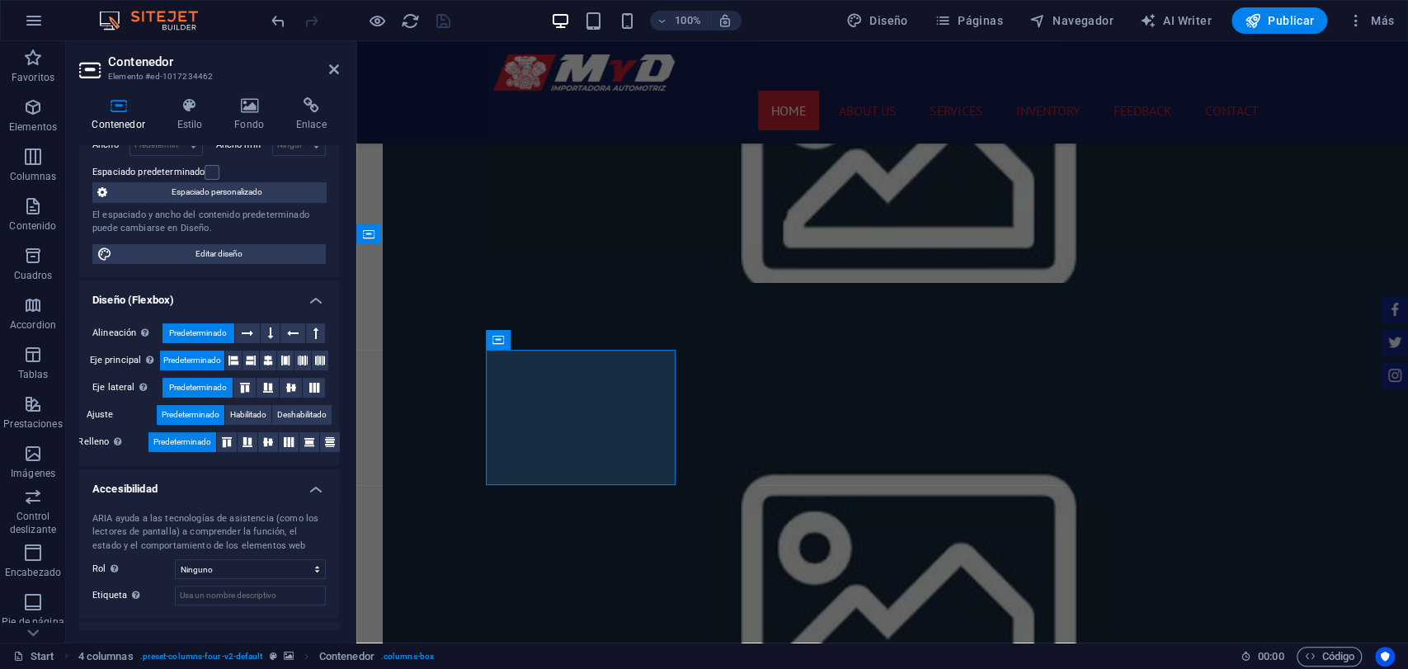
scroll to position [183, 0]
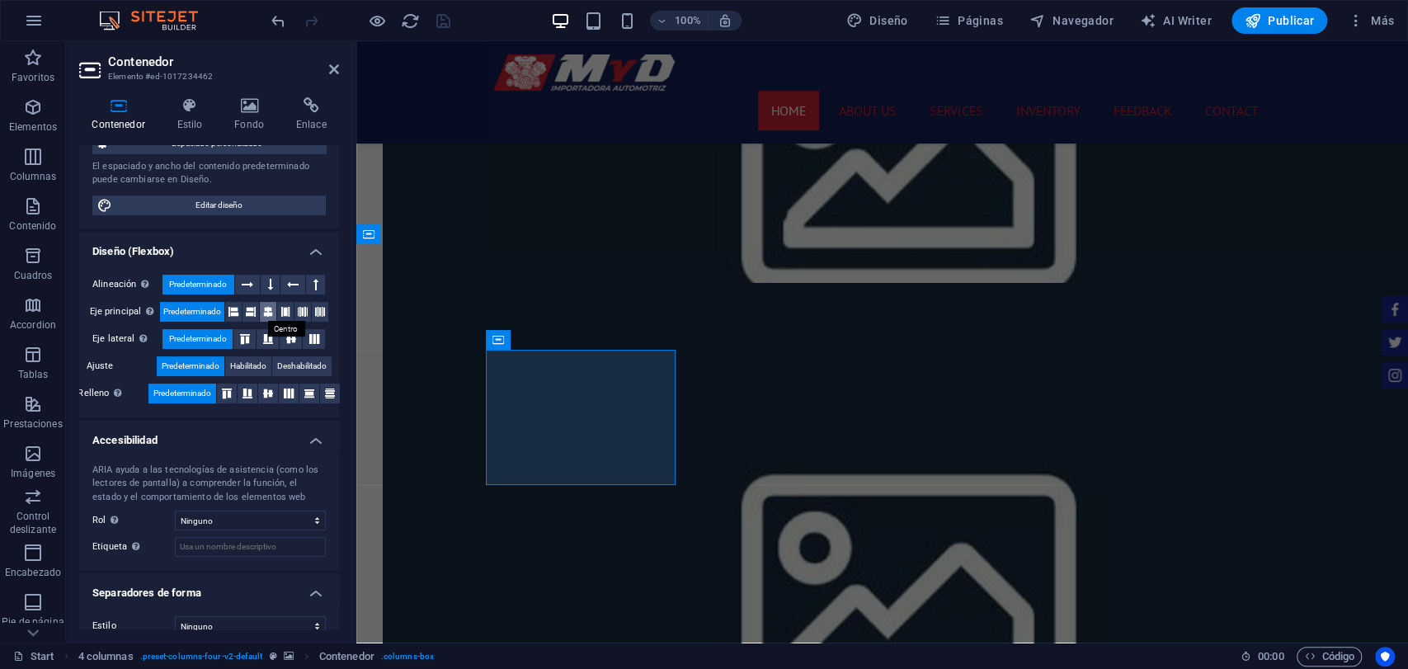
click at [270, 312] on icon at bounding box center [268, 312] width 10 height 20
click at [287, 345] on button at bounding box center [291, 339] width 22 height 20
click at [262, 396] on icon at bounding box center [268, 394] width 20 height 10
click at [271, 317] on icon at bounding box center [268, 312] width 10 height 20
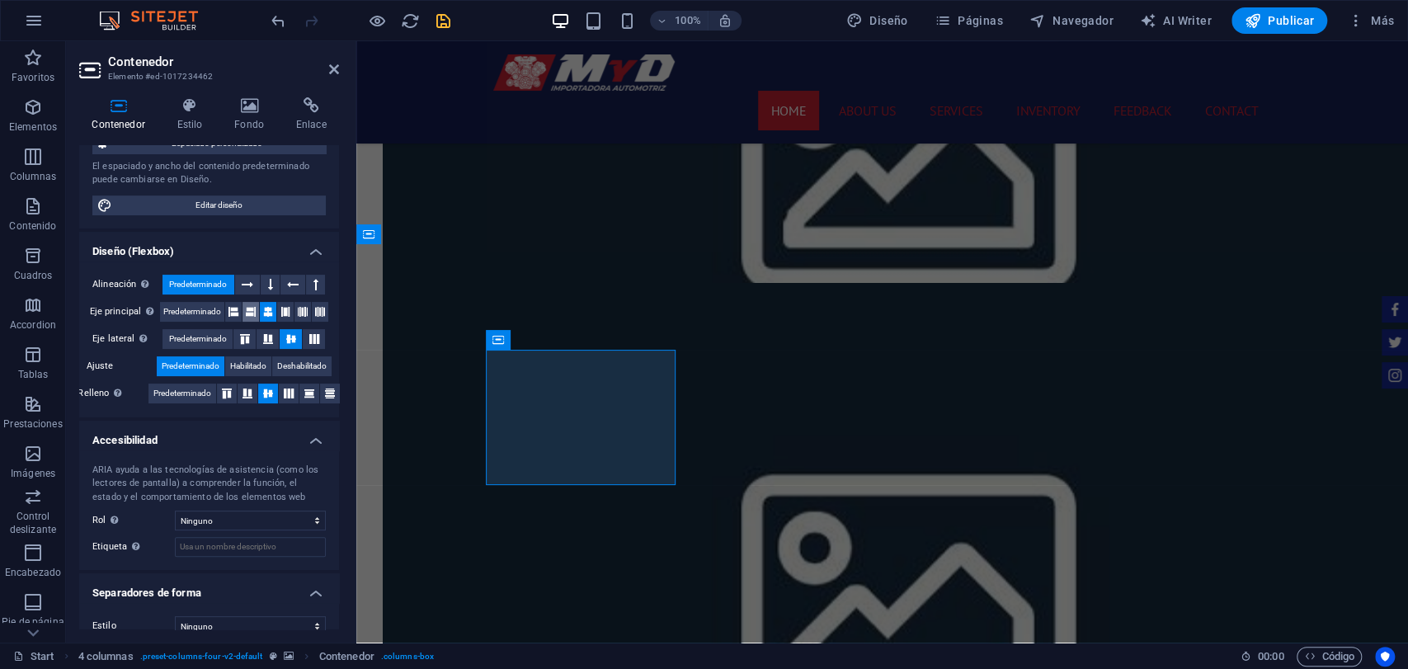
click at [246, 320] on icon at bounding box center [251, 312] width 10 height 20
click at [306, 308] on button at bounding box center [303, 312] width 17 height 20
click at [260, 308] on button at bounding box center [268, 312] width 17 height 20
click at [225, 308] on button at bounding box center [233, 312] width 17 height 20
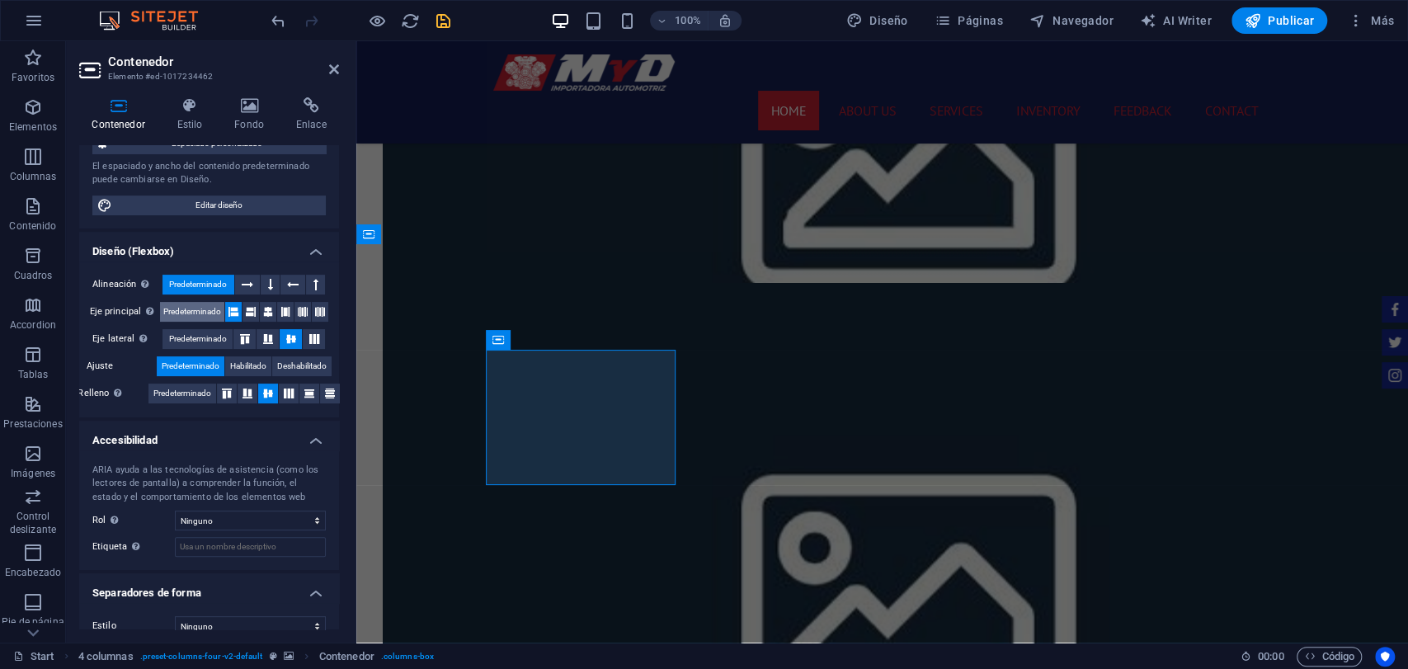
click at [218, 312] on span "Predeterminado" at bounding box center [192, 312] width 58 height 20
click at [554, 381] on icon at bounding box center [558, 383] width 12 height 20
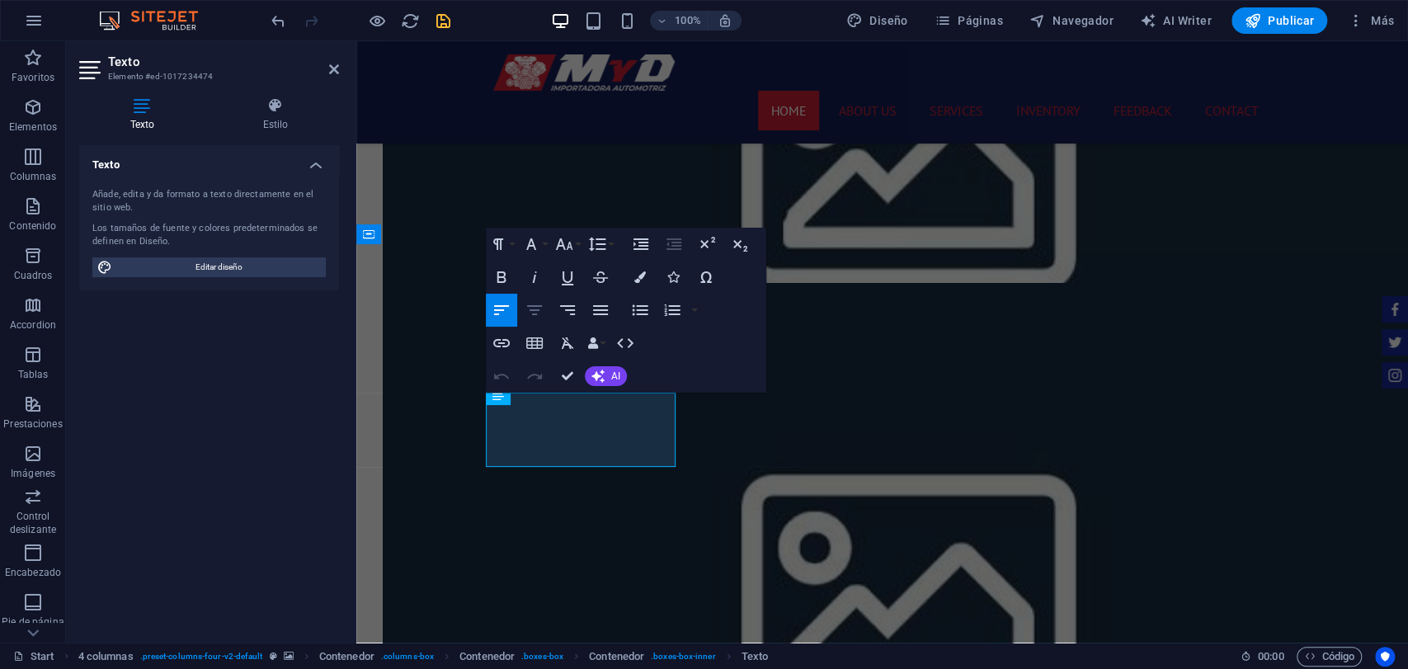
click at [519, 312] on button "Align Center" at bounding box center [534, 310] width 31 height 33
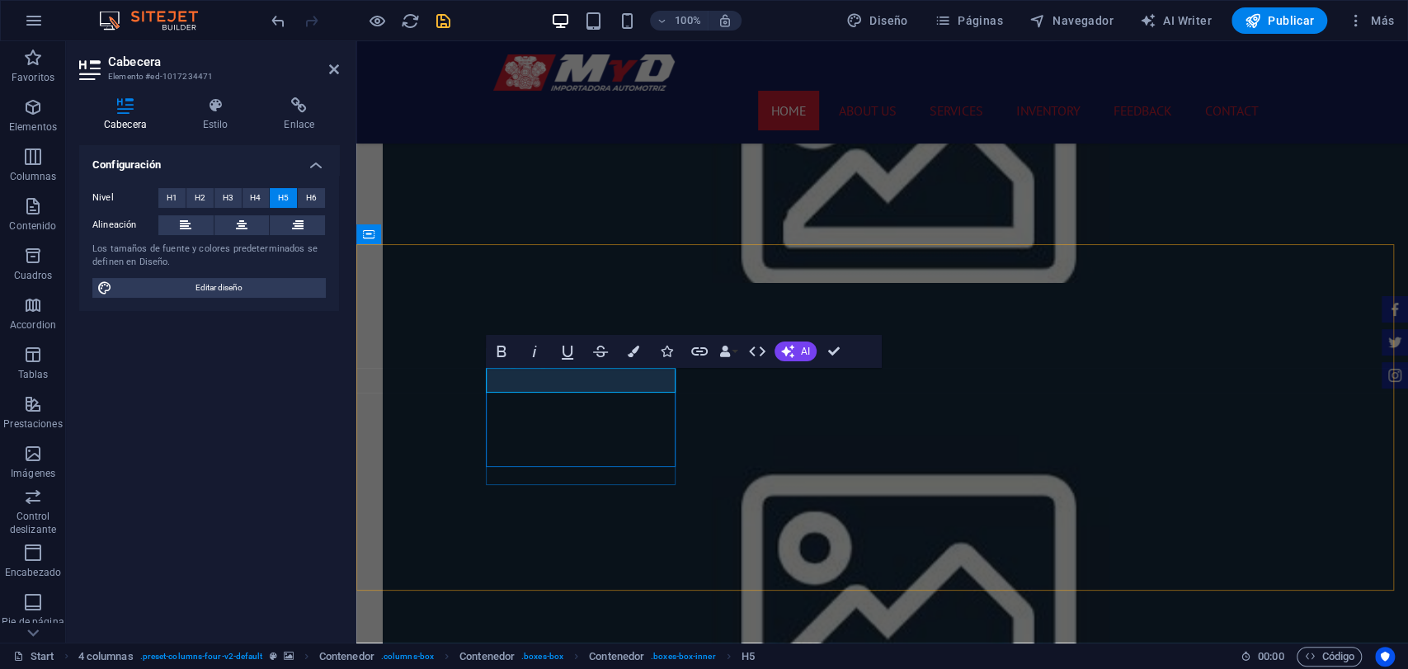
click at [242, 222] on icon at bounding box center [242, 225] width 12 height 20
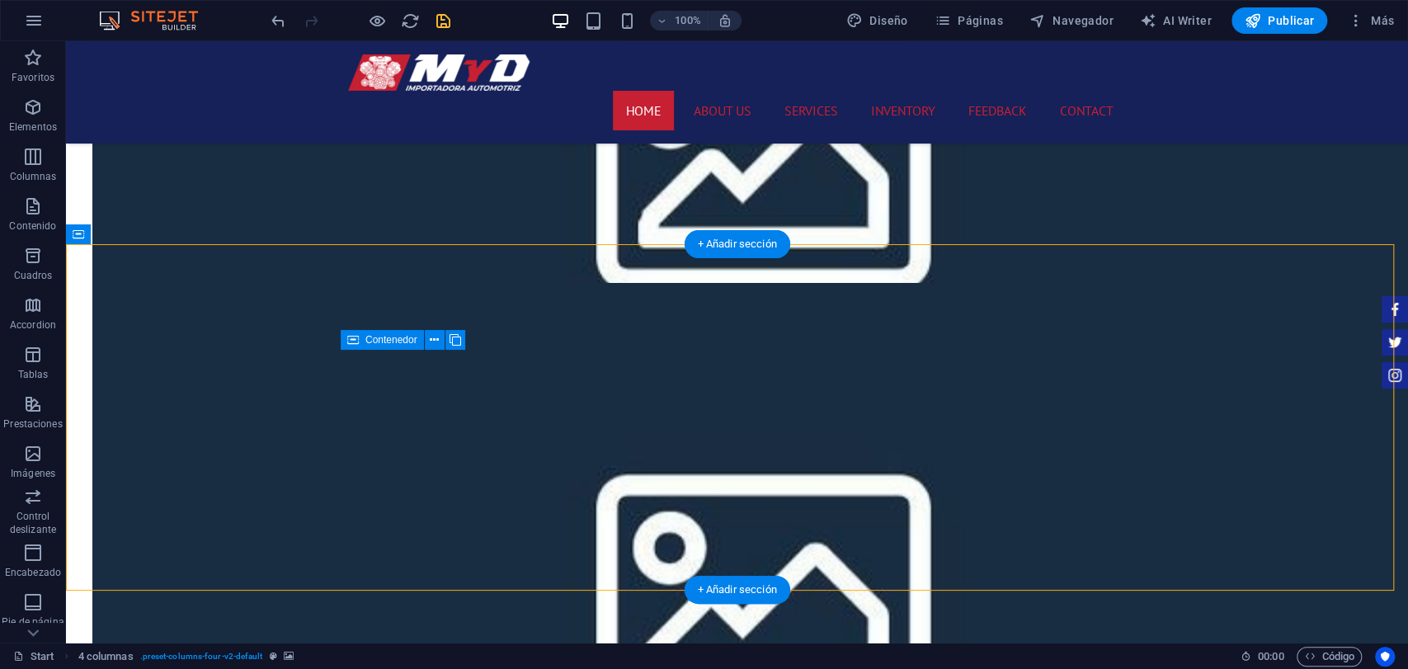
select select "rem"
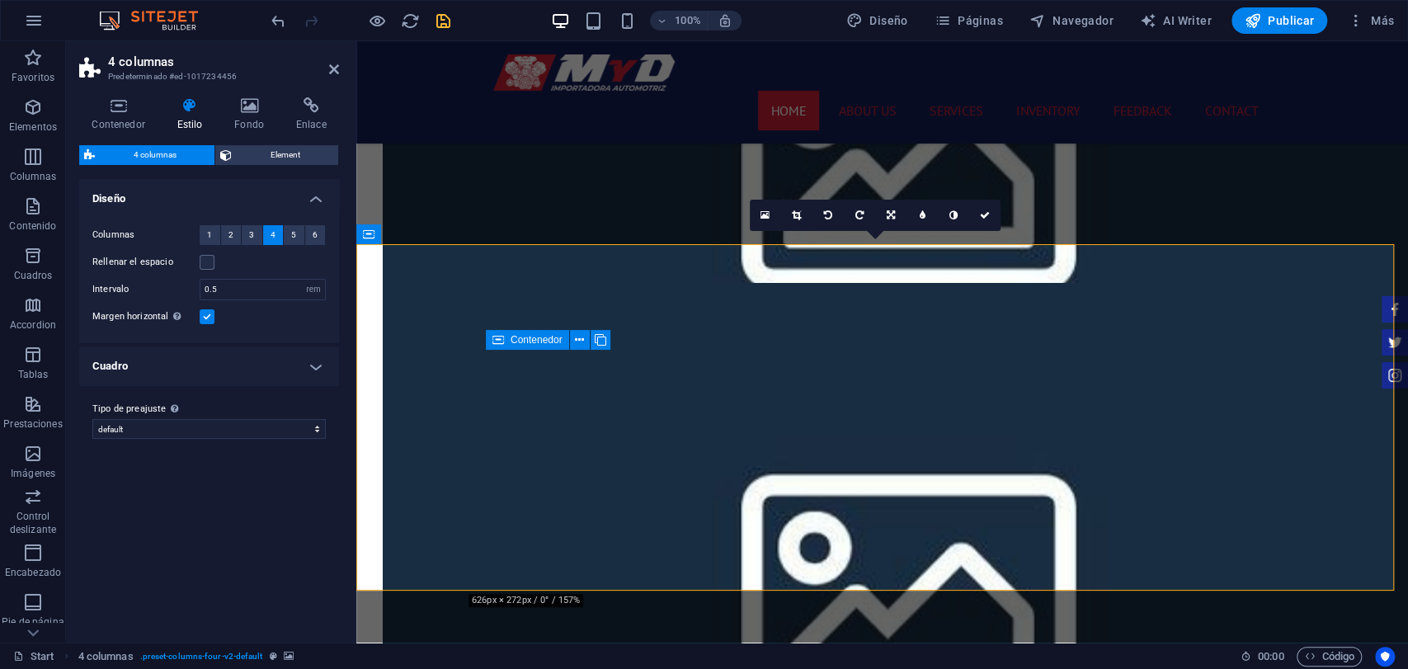
click at [238, 361] on h4 "Cuadro" at bounding box center [209, 367] width 260 height 40
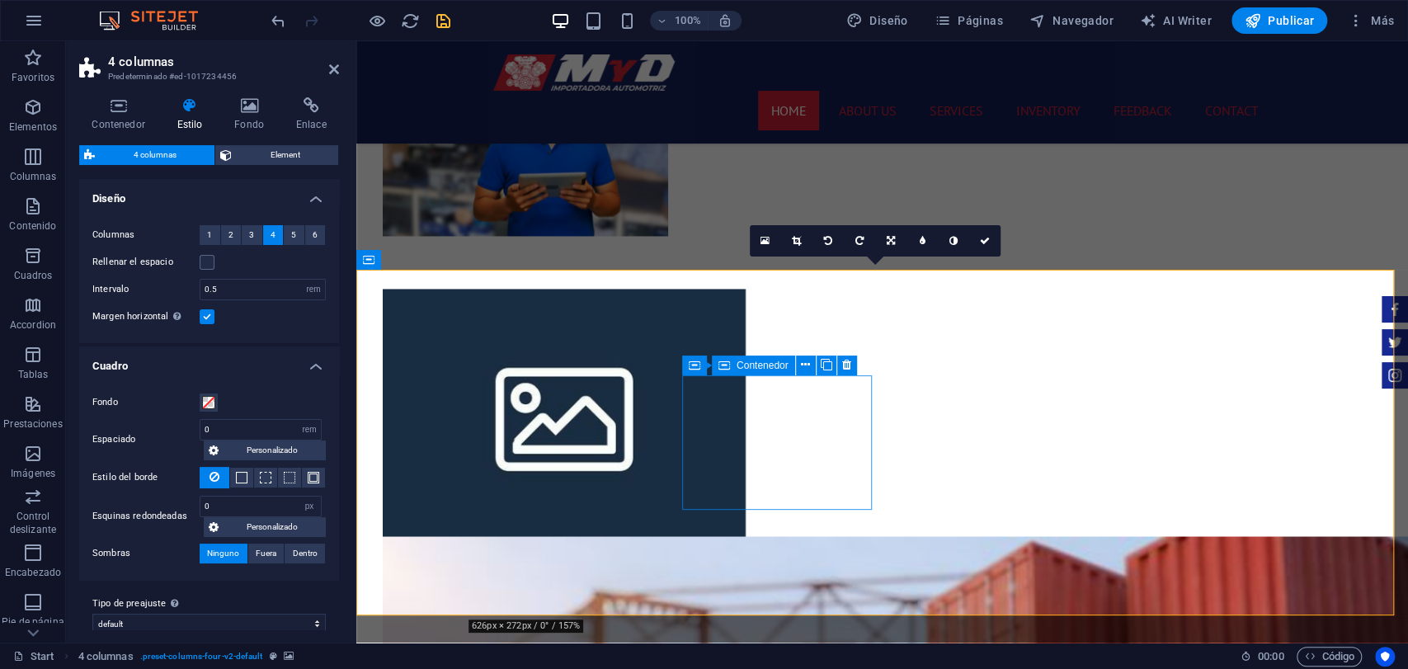
scroll to position [1705, 0]
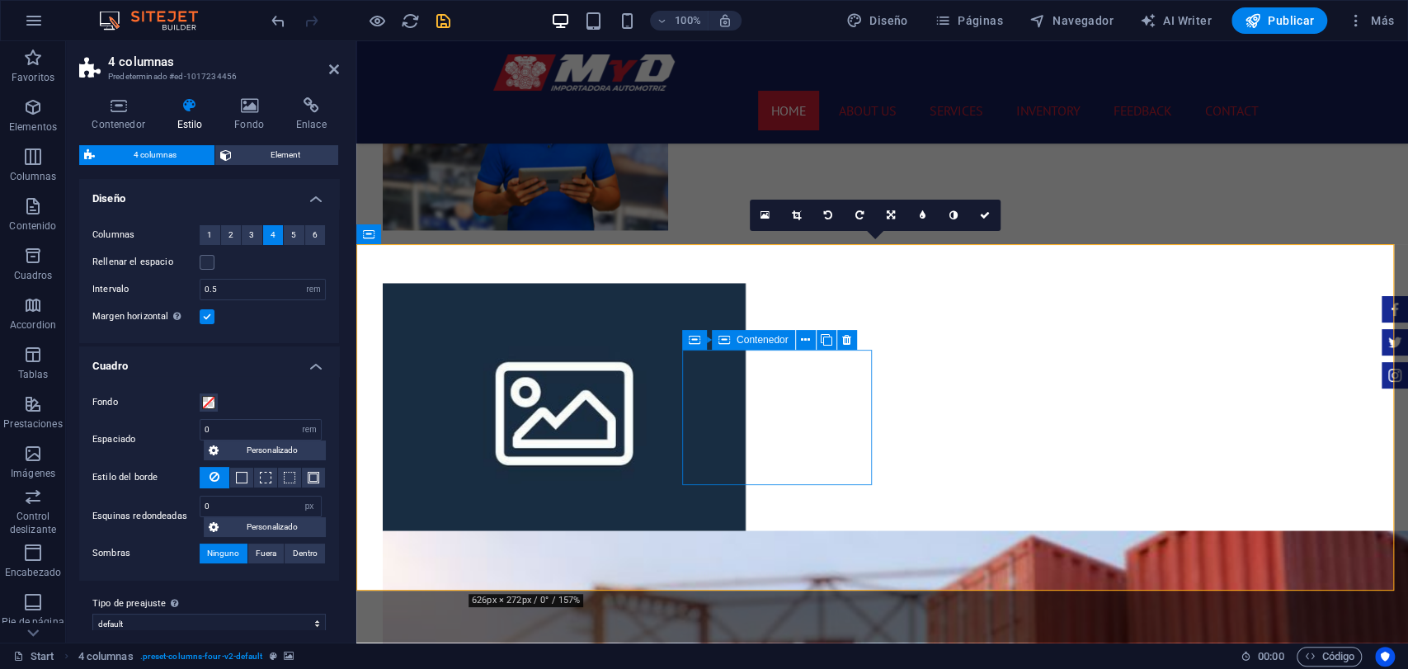
click at [452, 15] on span "save" at bounding box center [443, 21] width 20 height 19
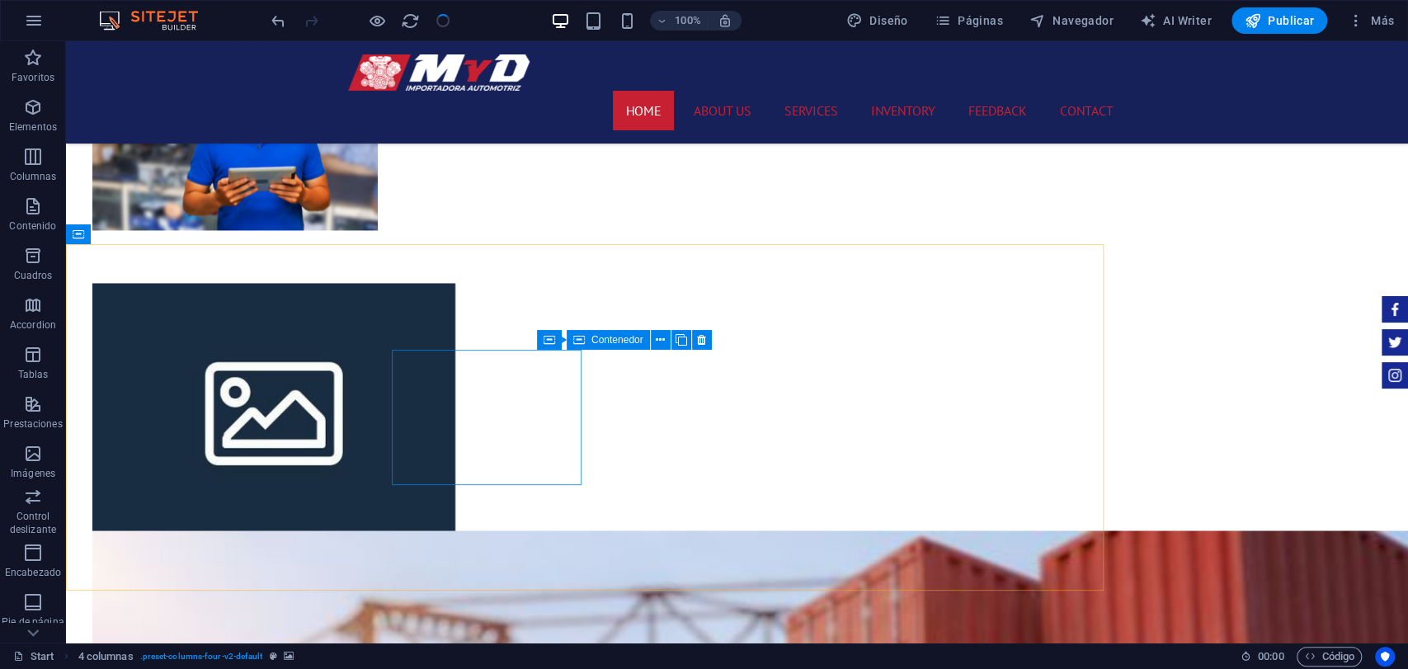
checkbox input "false"
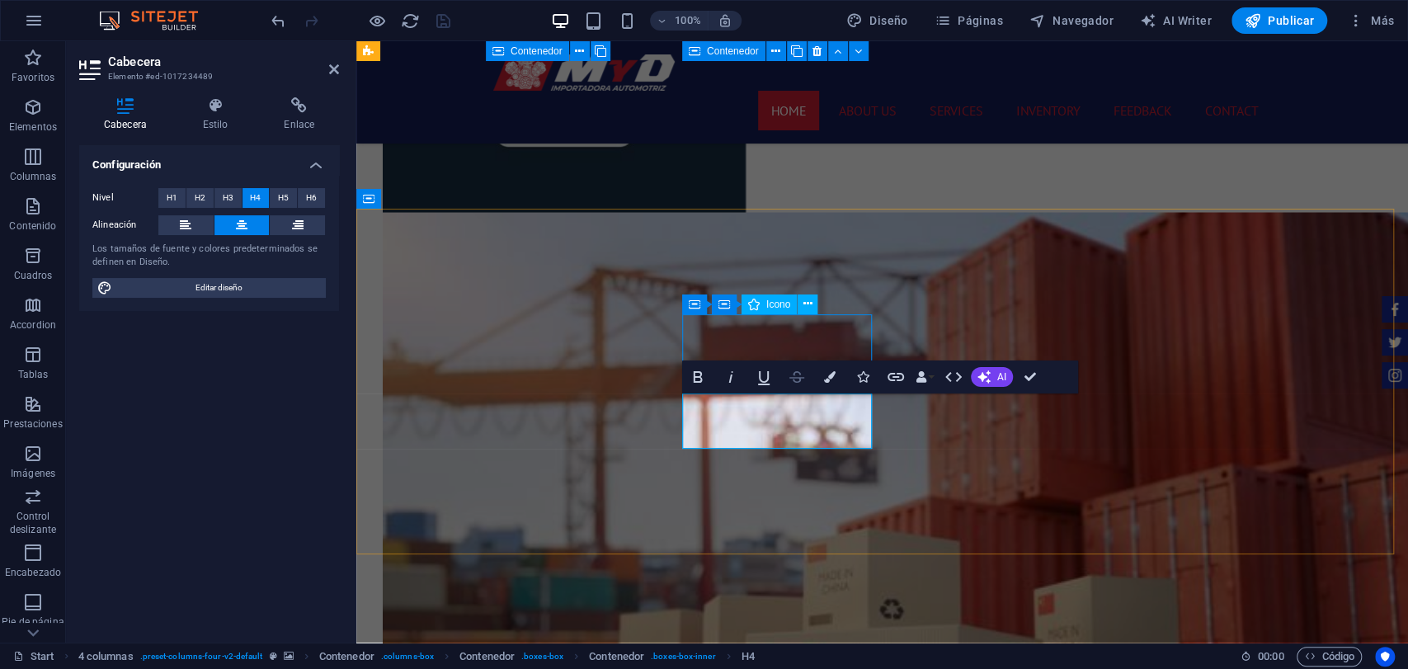
scroll to position [1742, 0]
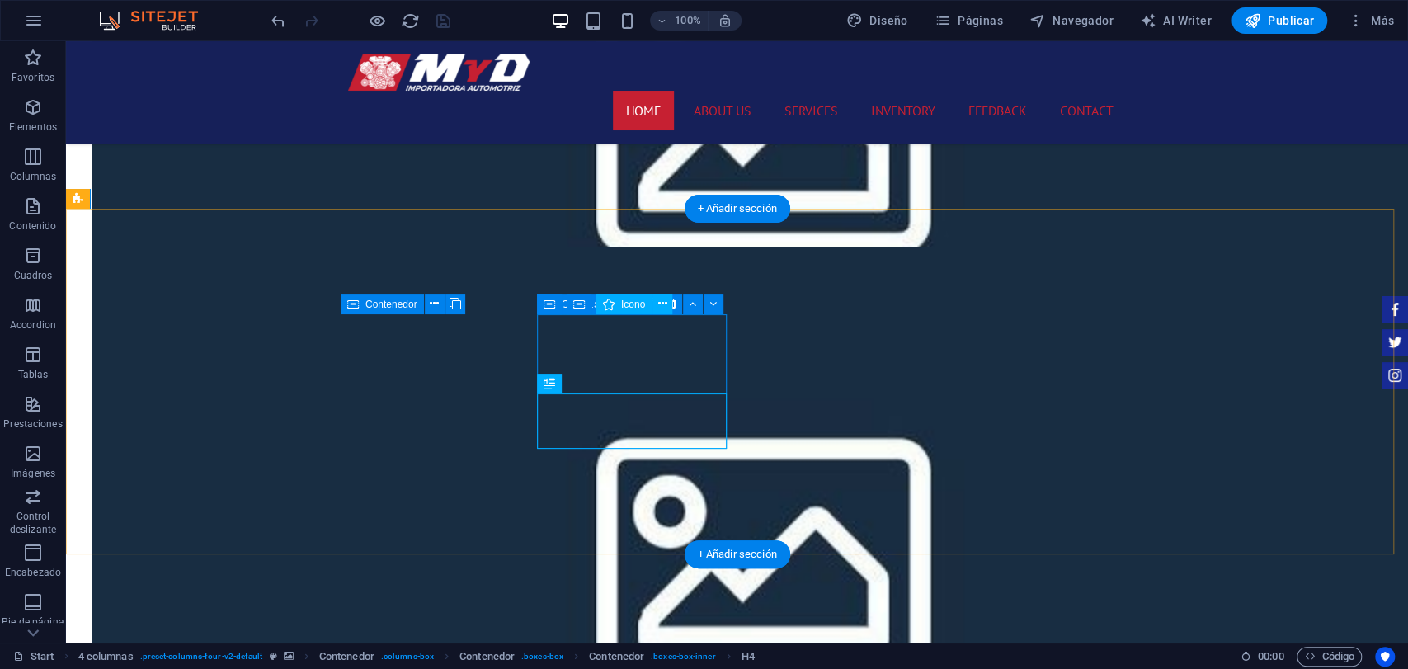
select select "xMidYMid"
select select "rem"
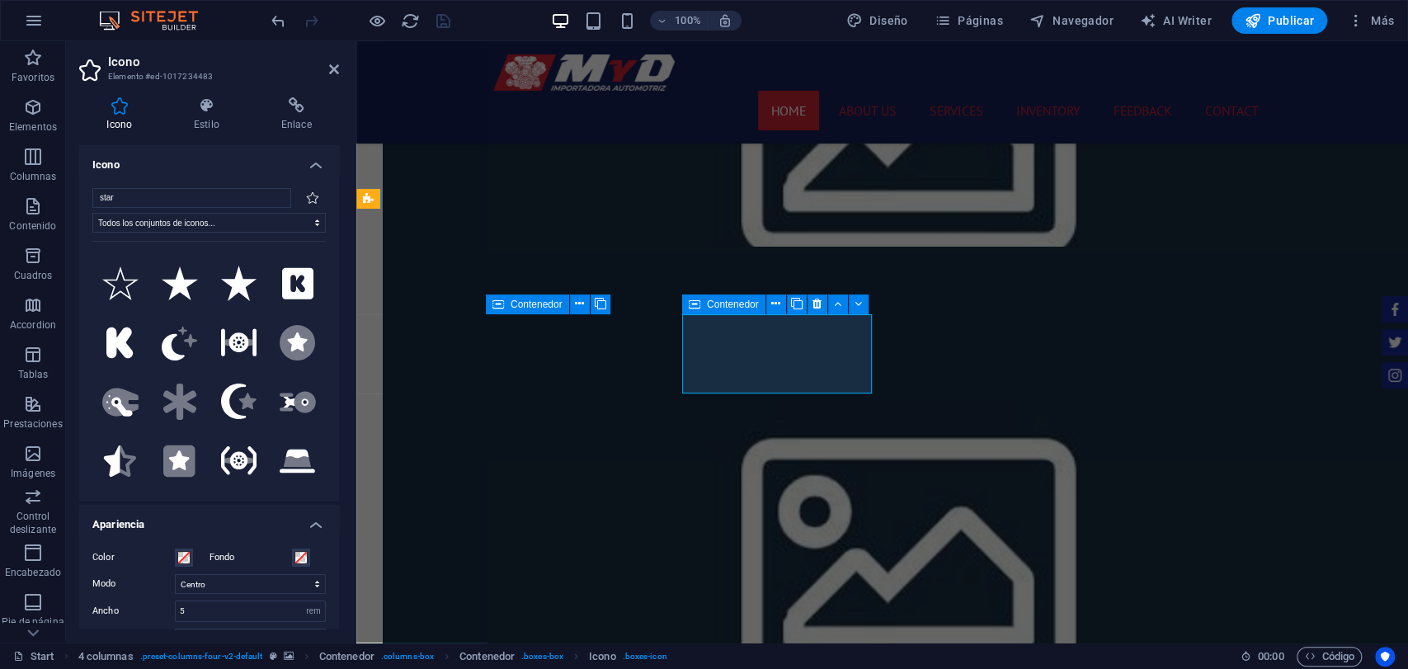
scroll to position [183, 0]
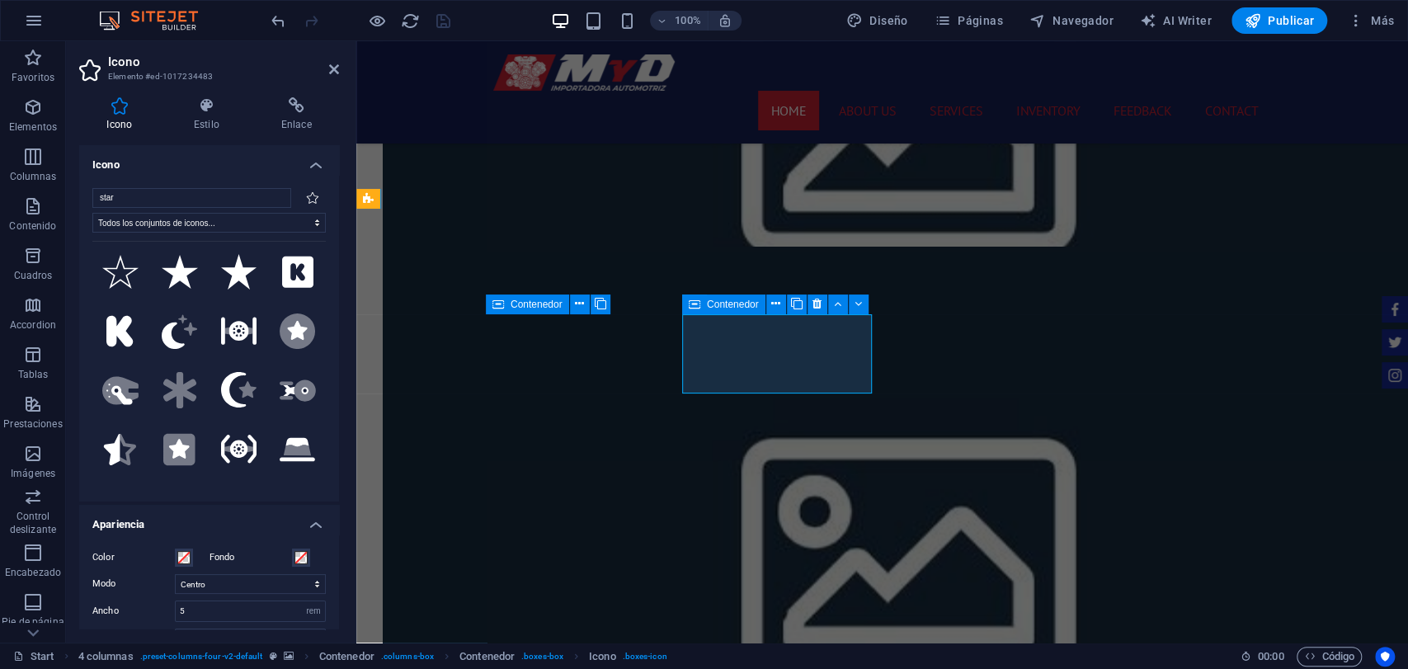
click at [186, 567] on div "Color" at bounding box center [146, 558] width 109 height 20
click at [186, 563] on span at bounding box center [183, 557] width 13 height 13
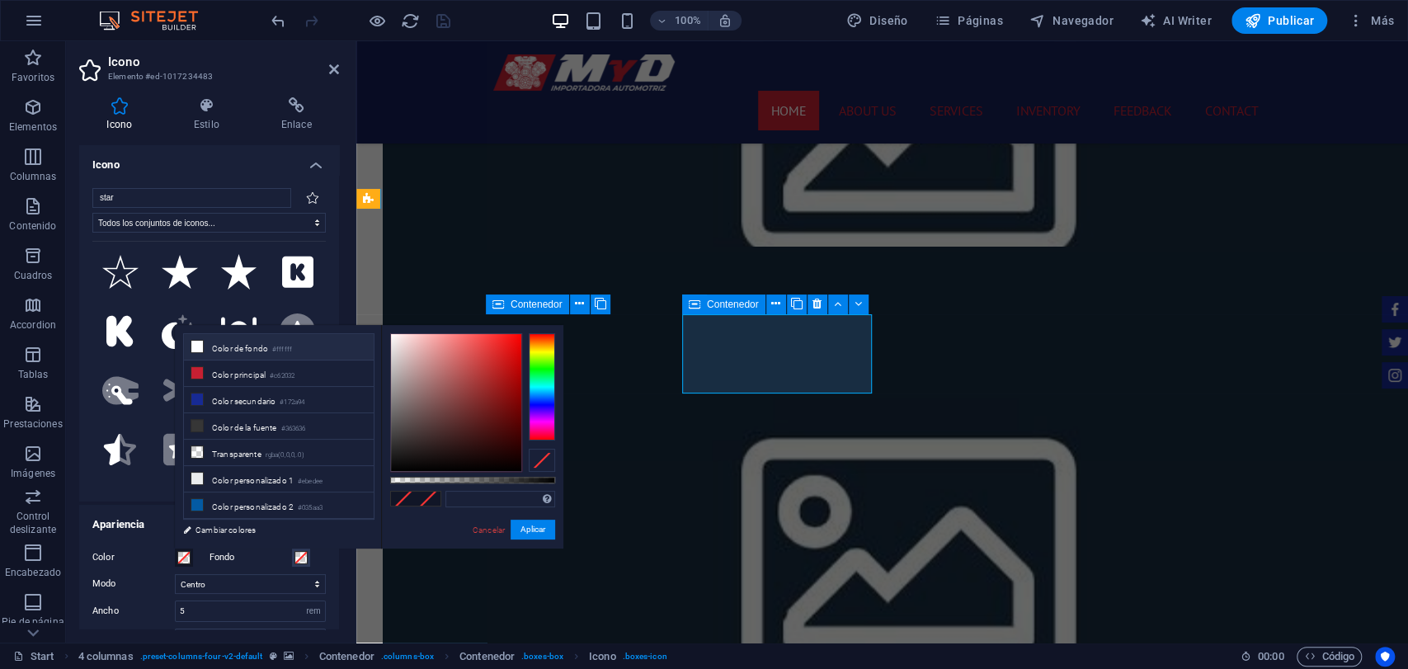
click at [313, 351] on li "Color de fondo #ffffff" at bounding box center [279, 347] width 190 height 26
type input "#ffffff"
click at [539, 526] on button "Aplicar" at bounding box center [533, 530] width 45 height 20
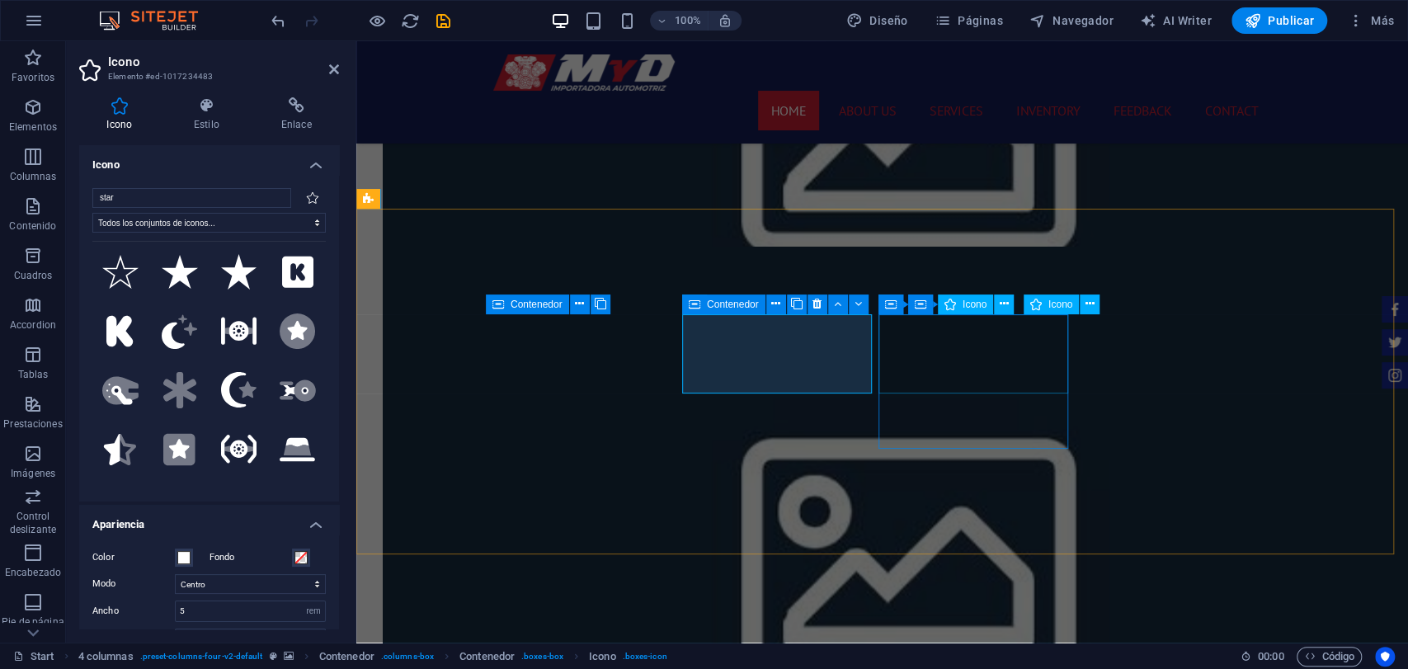
select select "xMidYMid"
select select "rem"
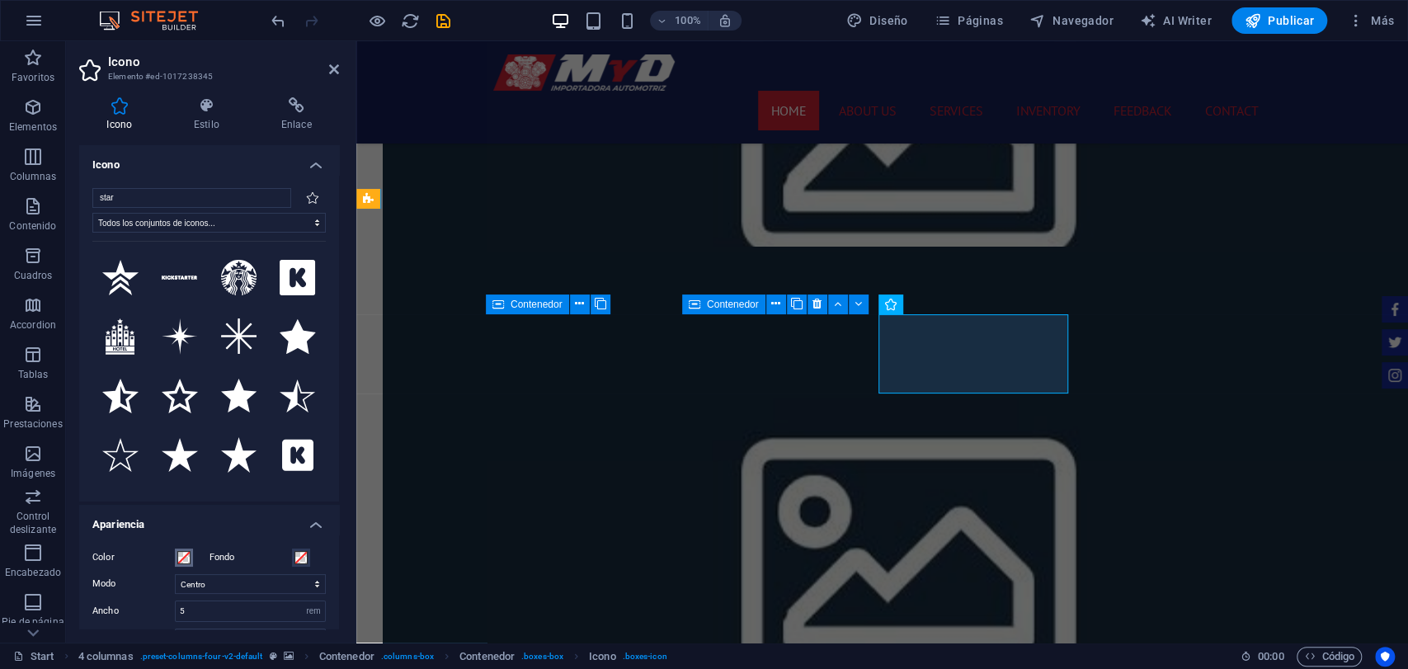
click at [189, 561] on span at bounding box center [183, 557] width 13 height 13
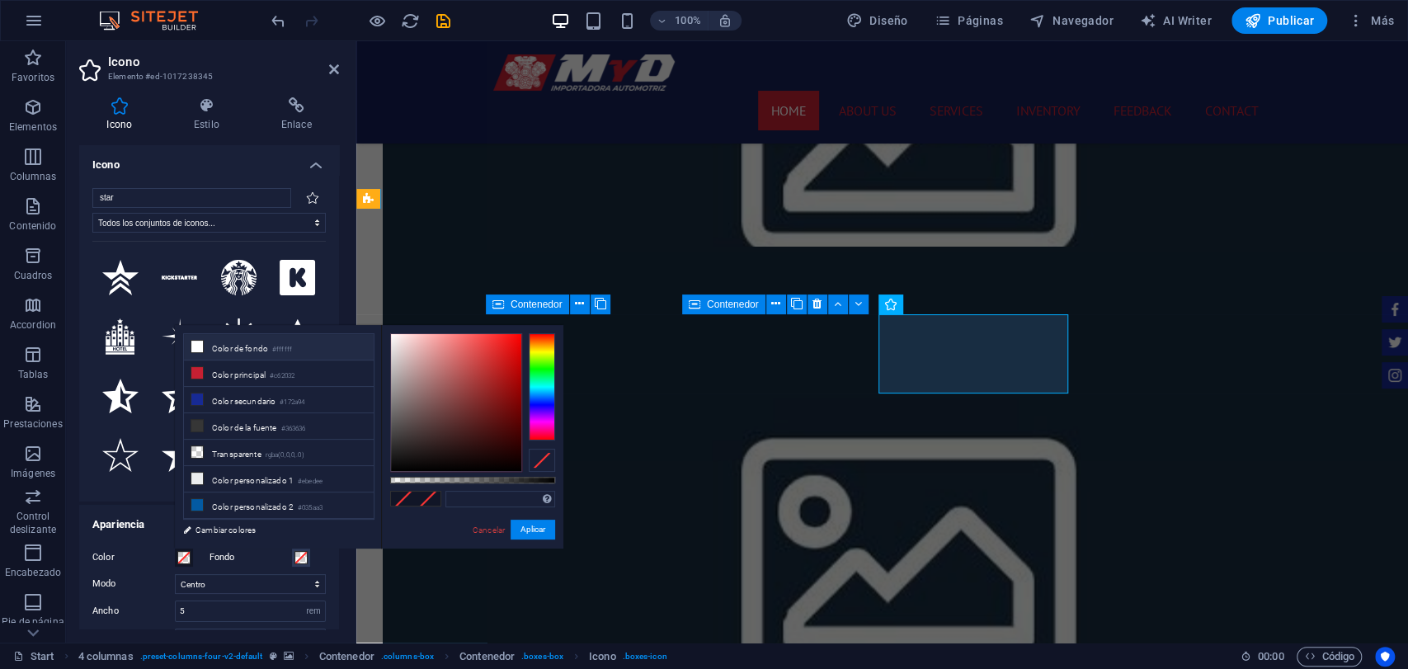
click at [276, 345] on li "Color de fondo #ffffff" at bounding box center [279, 347] width 190 height 26
type input "#ffffff"
drag, startPoint x: 539, startPoint y: 522, endPoint x: 175, endPoint y: 484, distance: 365.8
click at [539, 522] on button "Aplicar" at bounding box center [533, 530] width 45 height 20
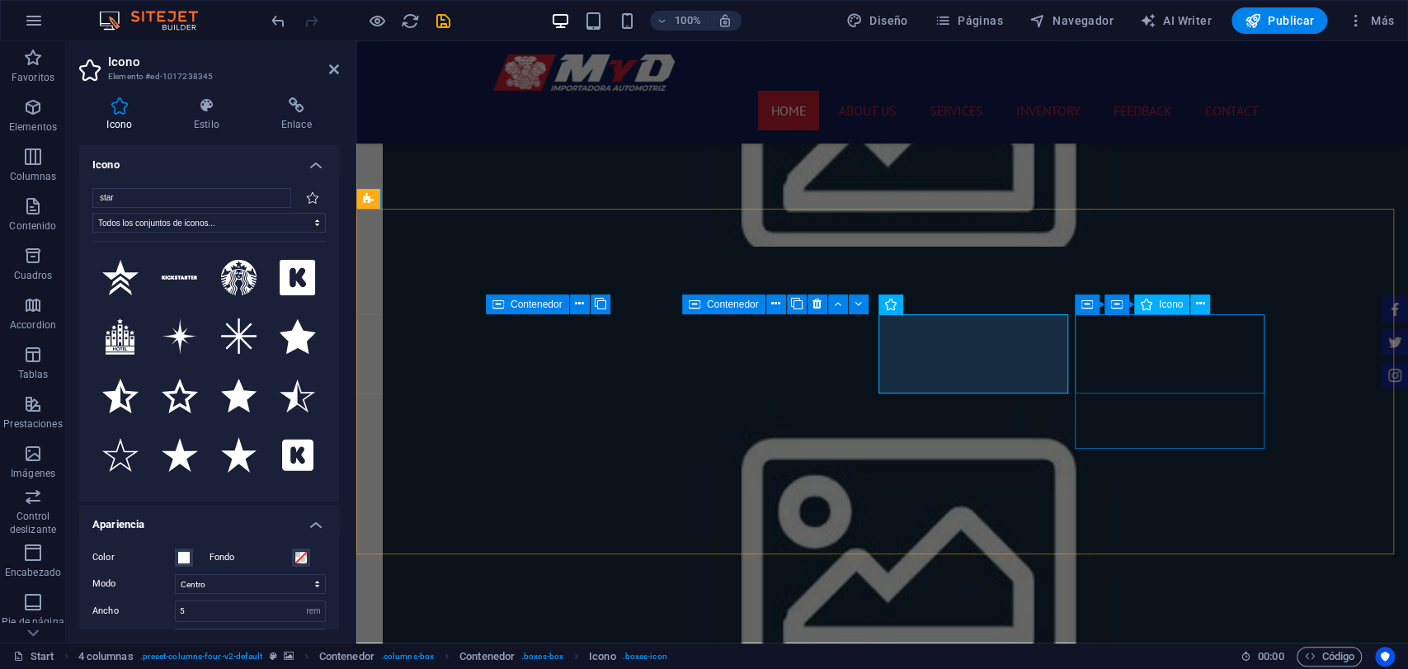
drag, startPoint x: 1153, startPoint y: 378, endPoint x: 605, endPoint y: 379, distance: 547.9
select select "rem"
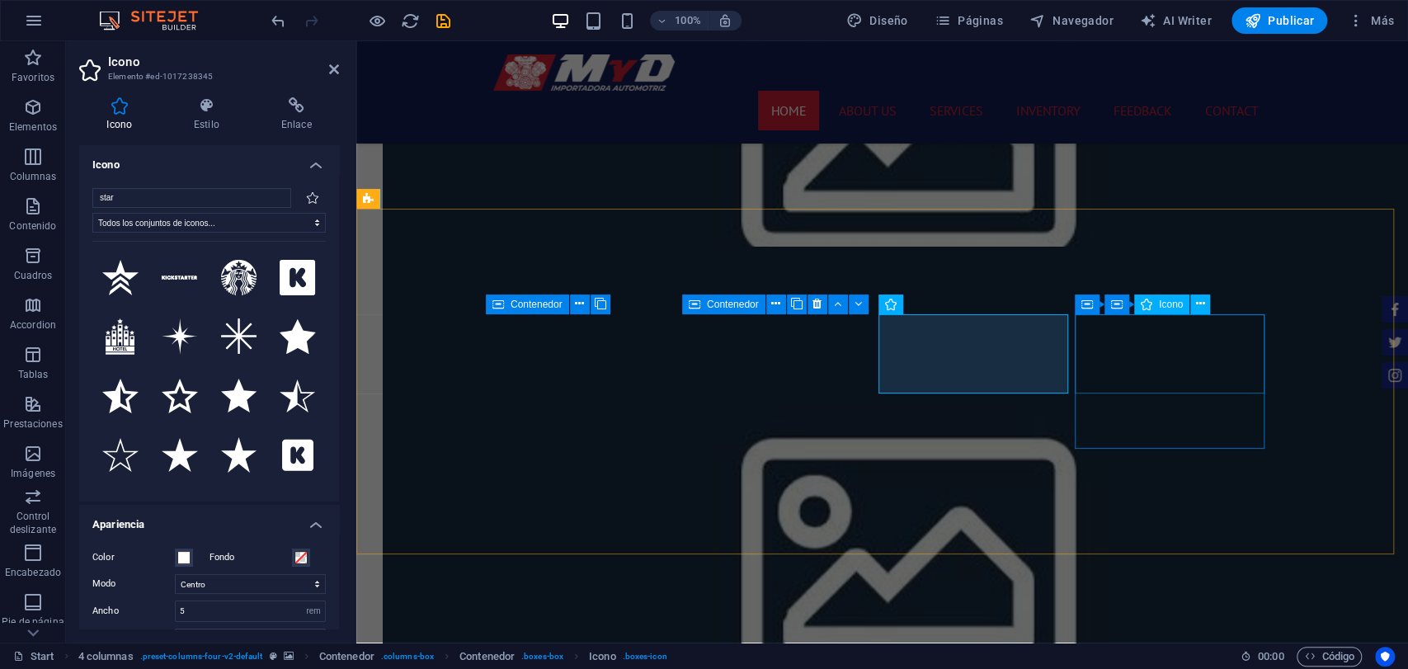
select select "px"
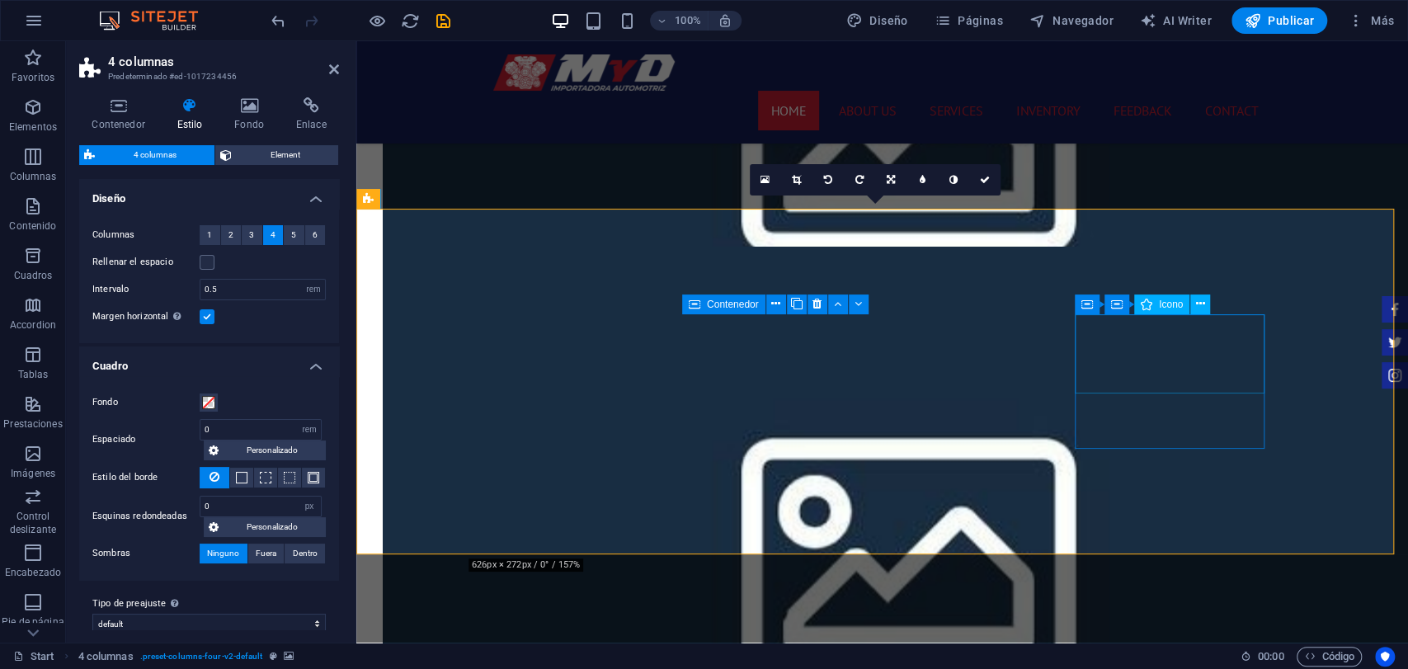
select select "xMidYMid"
select select "rem"
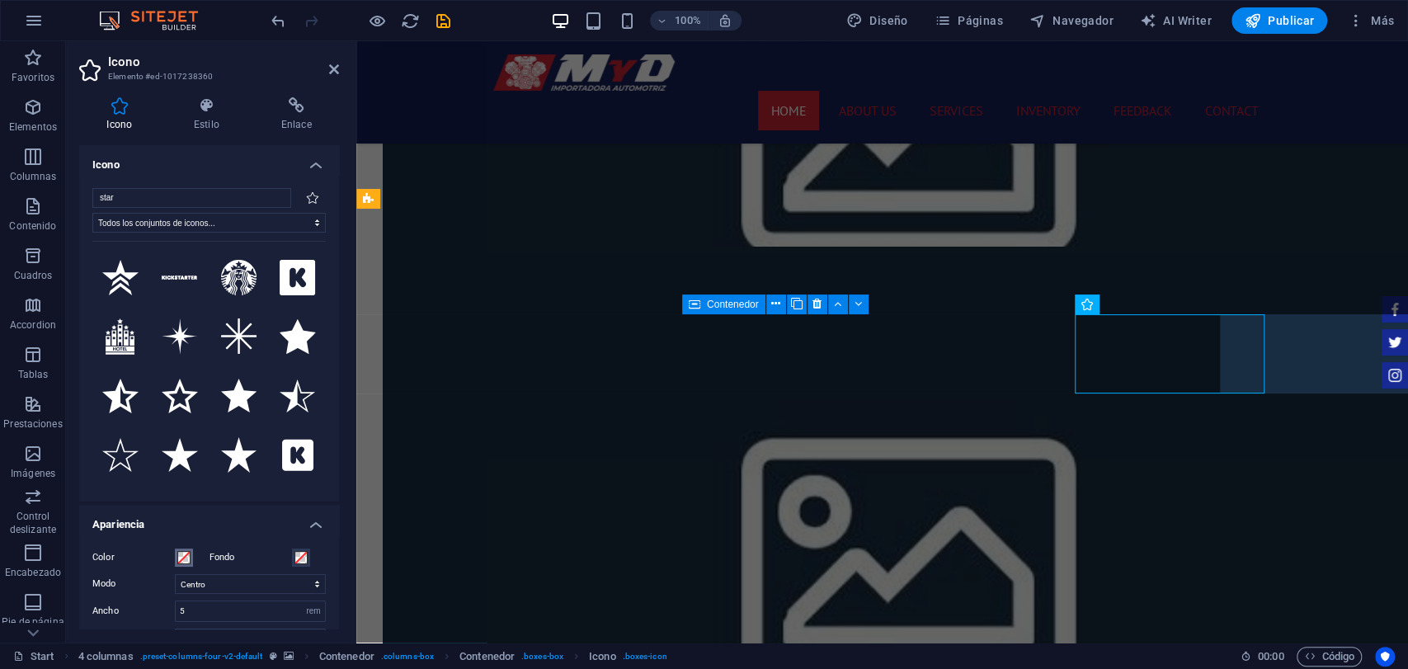
click at [181, 554] on span at bounding box center [183, 557] width 13 height 13
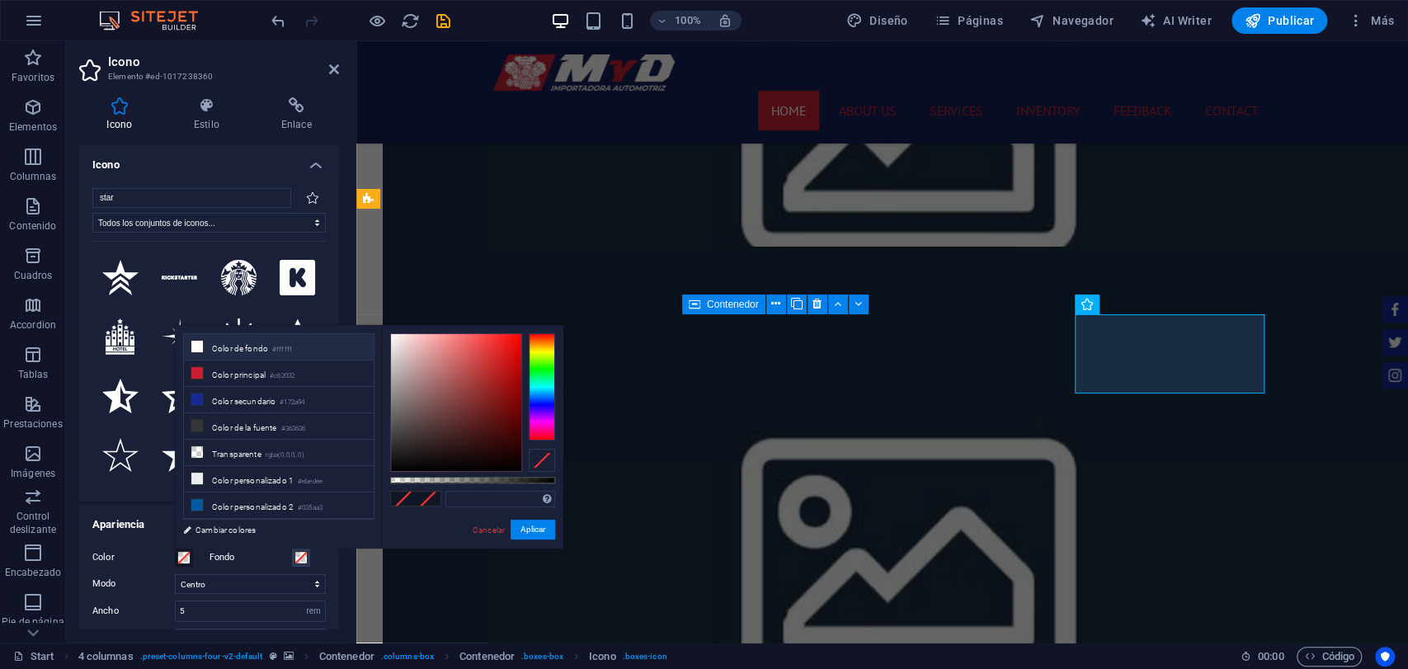
click at [304, 351] on li "Color de fondo #ffffff" at bounding box center [279, 347] width 190 height 26
type input "#ffffff"
click at [530, 510] on div "#ffffff Formatos soportados #0852ed rgb(8, 82, 237) rgba(8, 82, 237, 90%) hsv(2…" at bounding box center [472, 556] width 182 height 463
click at [528, 526] on button "Aplicar" at bounding box center [533, 530] width 45 height 20
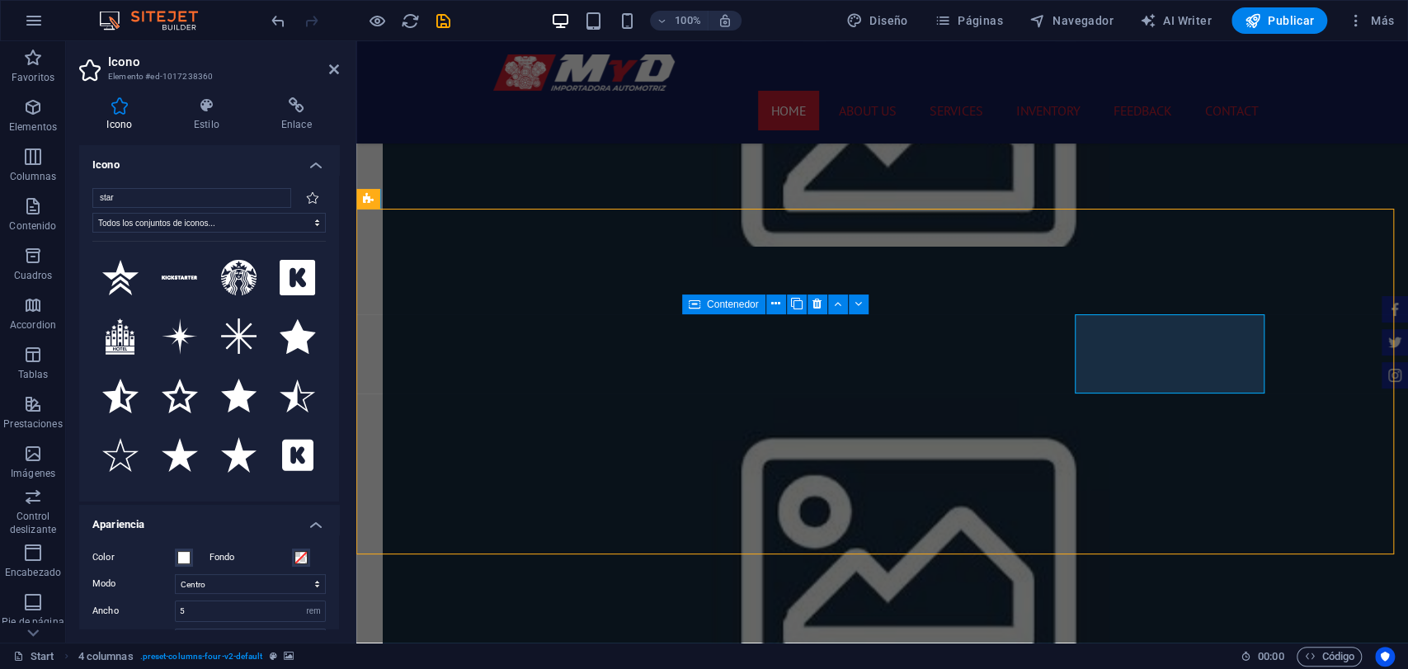
select select "rem"
select select "px"
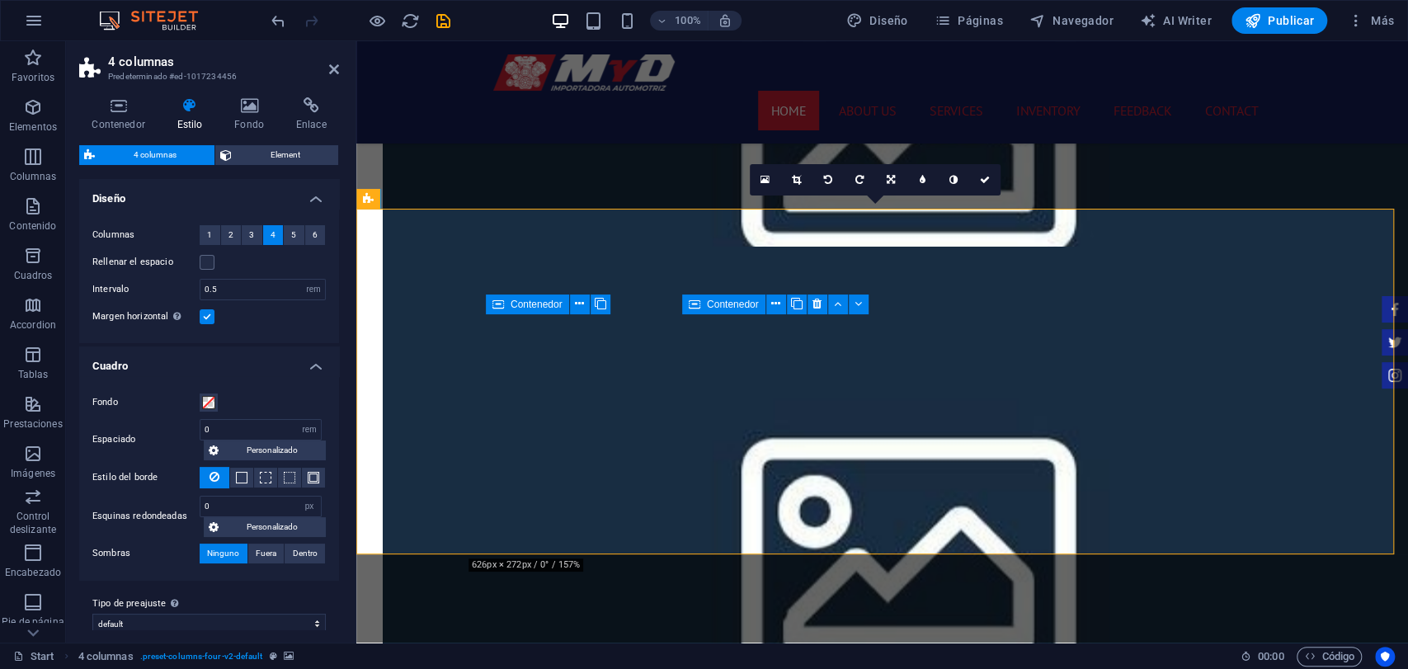
drag, startPoint x: 242, startPoint y: 152, endPoint x: 188, endPoint y: 425, distance: 278.3
click at [198, 350] on div "4 columnas Element Diseño La forma en la que este elemento se expande en la dis…" at bounding box center [209, 387] width 260 height 484
click at [269, 155] on span "Element" at bounding box center [285, 155] width 97 height 20
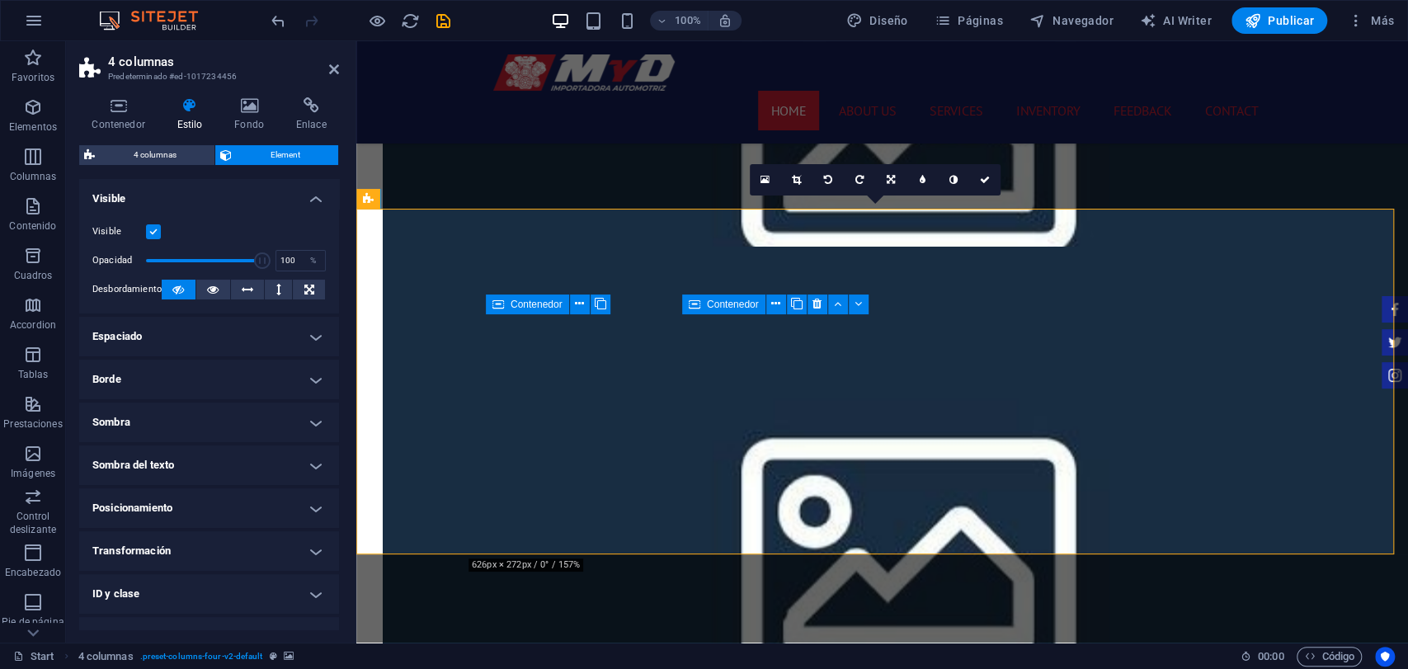
click at [206, 315] on ul "Diseño La forma en la que este elemento se expande en la disposición (Flexbox).…" at bounding box center [209, 439] width 260 height 521
click at [214, 337] on h4 "Espaciado" at bounding box center [209, 337] width 260 height 40
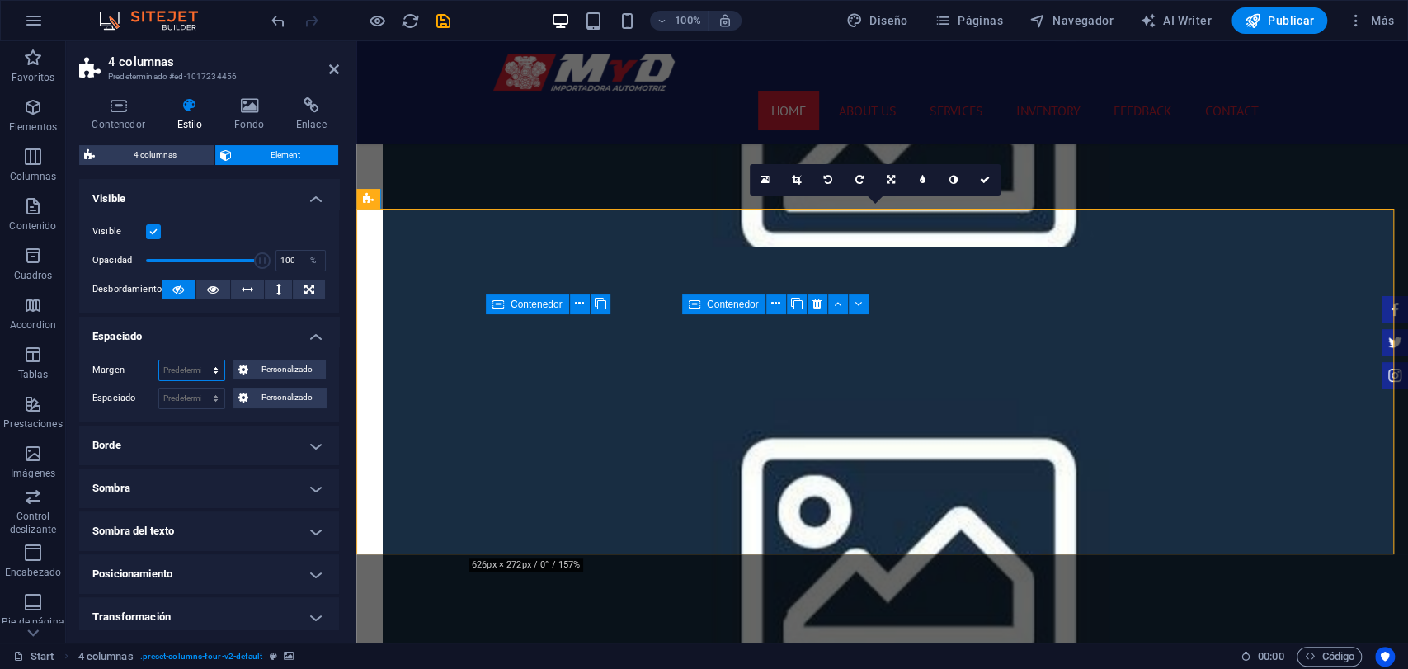
click at [211, 361] on select "Predeterminado automático px % rem vw vh Personalizado" at bounding box center [191, 371] width 65 height 20
select select "rem"
click at [199, 361] on select "Predeterminado automático px % rem vw vh Personalizado" at bounding box center [191, 371] width 65 height 20
type input "0"
click at [189, 366] on input "0" at bounding box center [191, 371] width 65 height 20
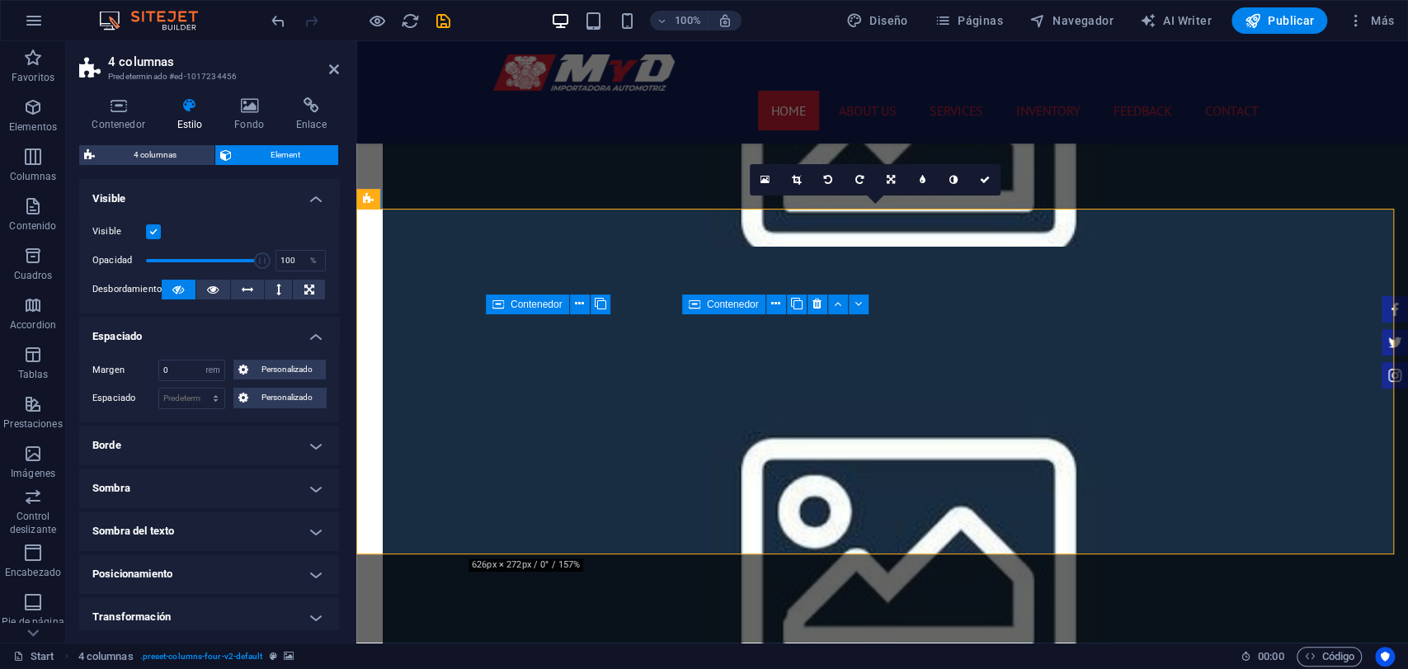
click at [141, 392] on label "Espaciado" at bounding box center [125, 399] width 66 height 20
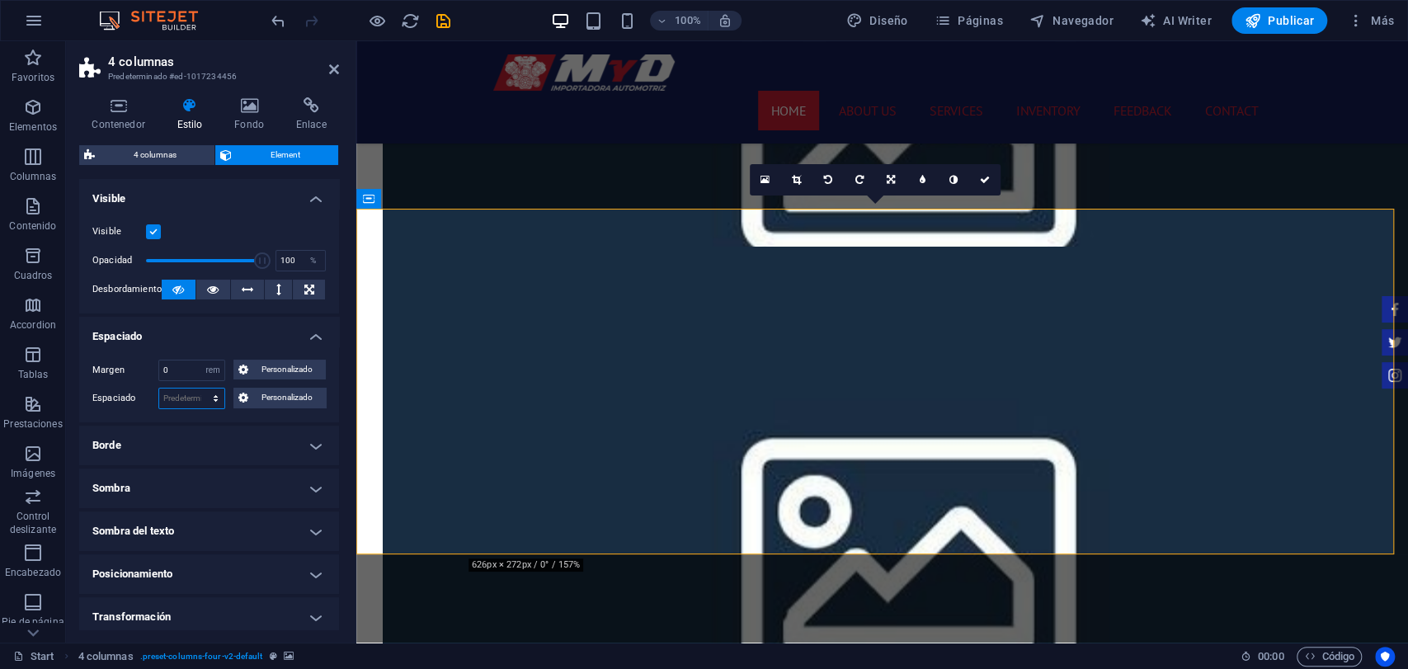
click at [205, 401] on select "Predeterminado px rem % vh vw Personalizado" at bounding box center [191, 399] width 65 height 20
select select "rem"
click at [199, 389] on select "Predeterminado px rem % vh vw Personalizado" at bounding box center [191, 399] width 65 height 20
type input "0"
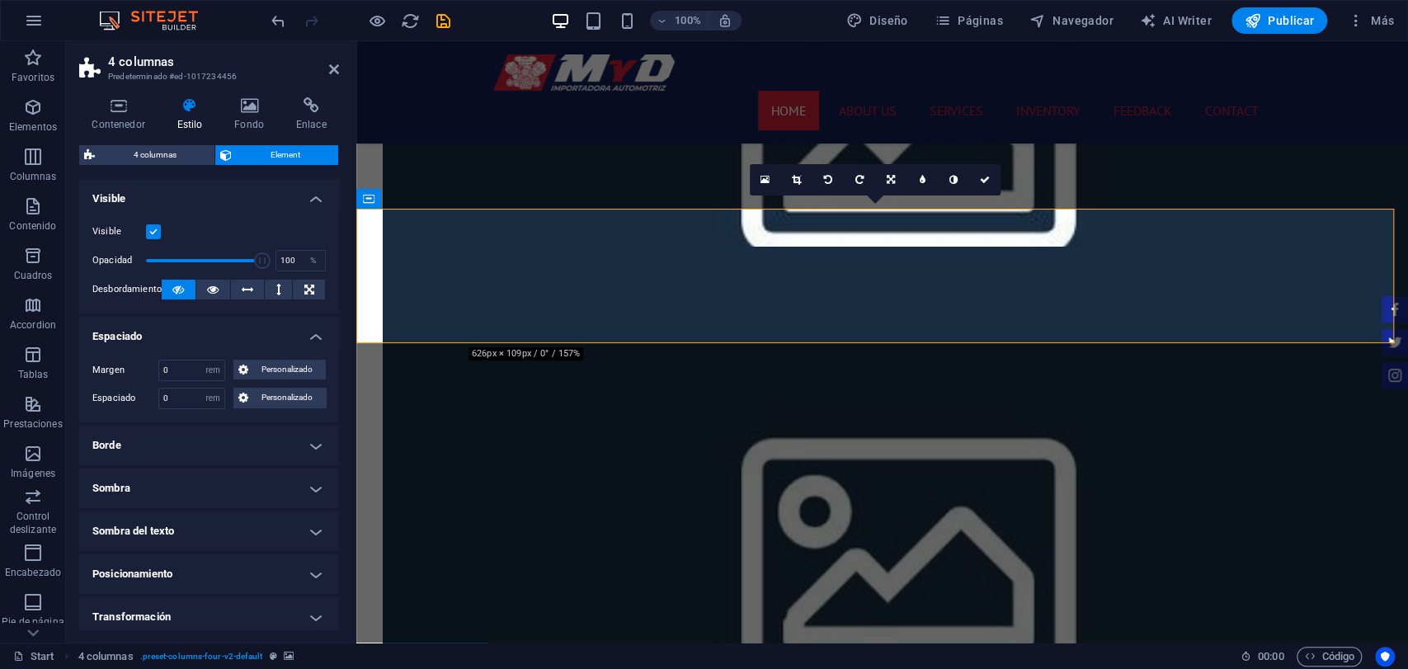
click at [214, 409] on div "Margen 0 Predeterminado automático px % rem vw vh Personalizado Personalizado 0…" at bounding box center [209, 385] width 260 height 76
click at [212, 402] on select "Predeterminado px rem % vh vw Personalizado" at bounding box center [212, 399] width 23 height 20
select select "default"
click at [201, 389] on select "Predeterminado px rem % vh vw Personalizado" at bounding box center [212, 399] width 23 height 20
select select "DISABLED_OPTION_VALUE"
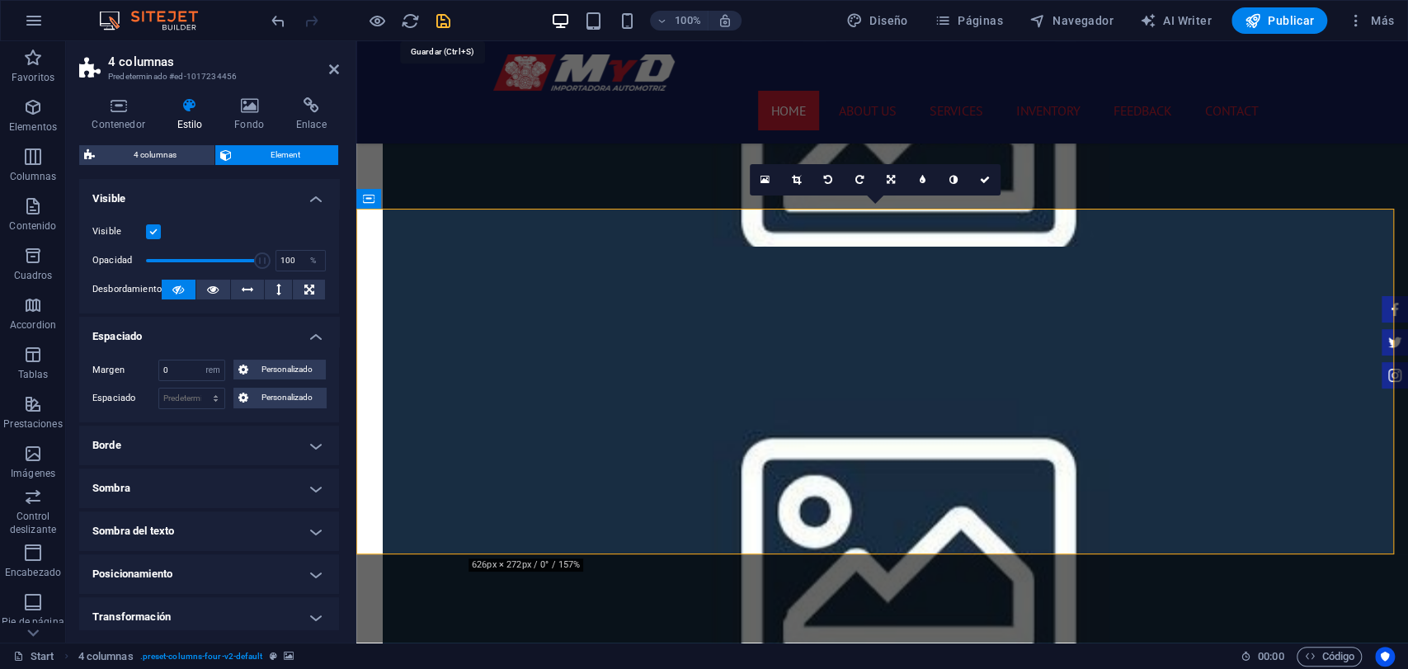
click at [438, 24] on icon "save" at bounding box center [443, 21] width 19 height 19
checkbox input "false"
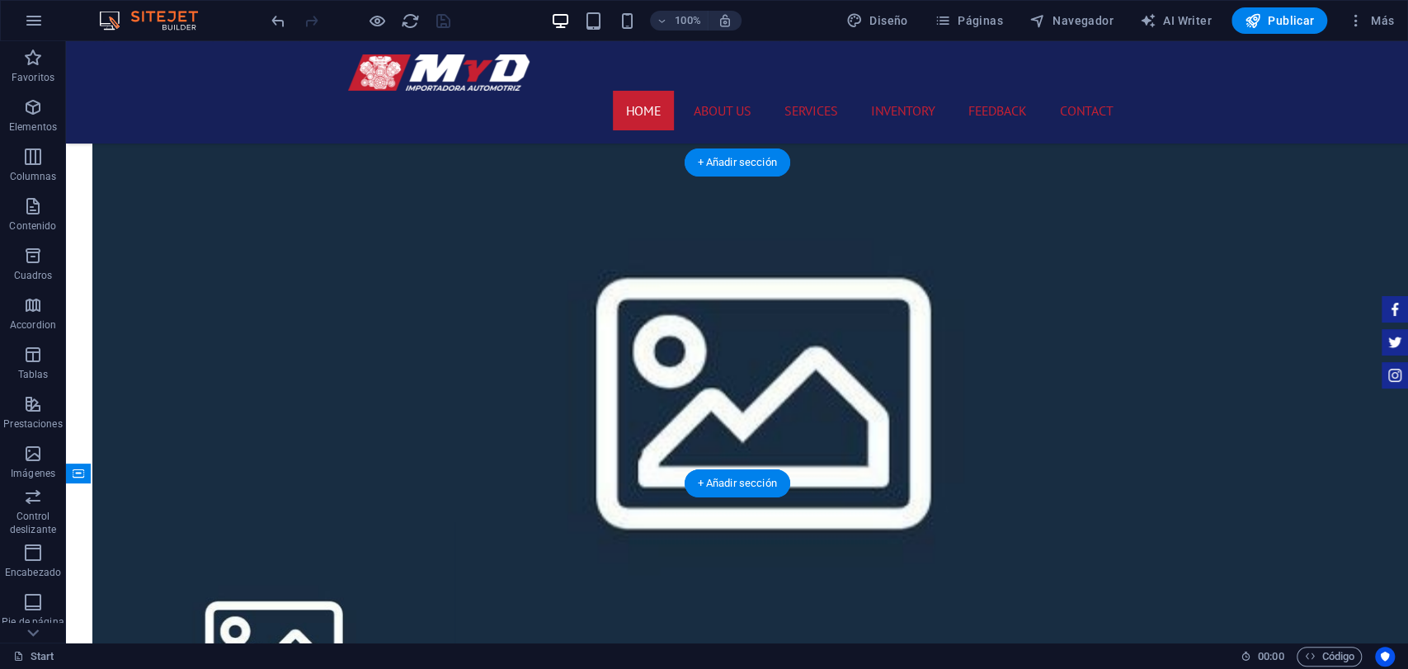
scroll to position [1742, 0]
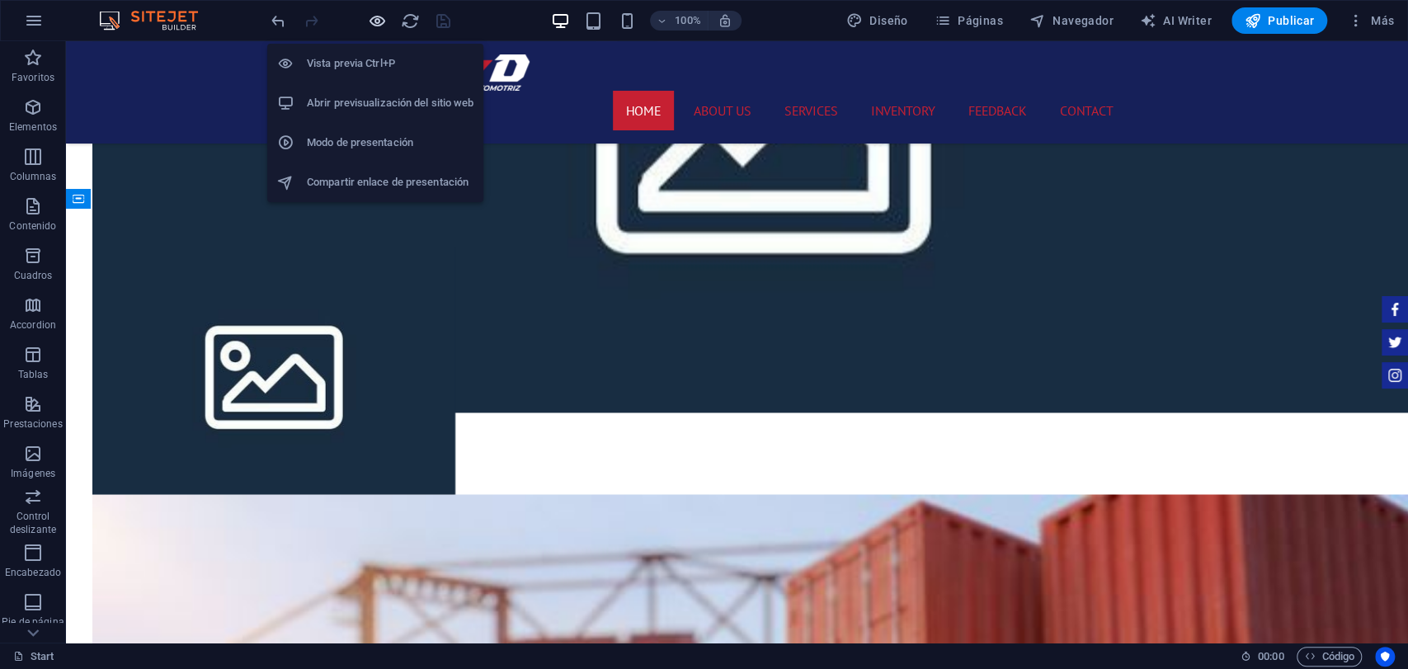
click at [376, 21] on icon "button" at bounding box center [377, 21] width 19 height 19
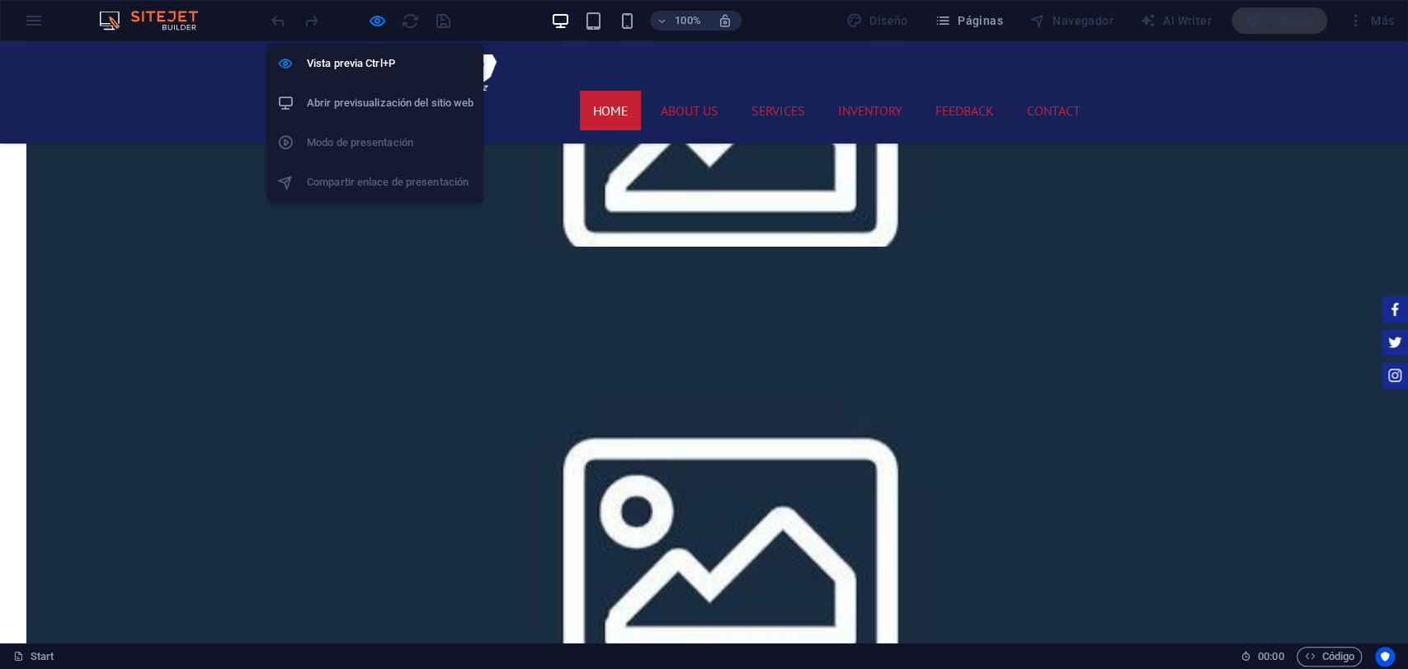
click at [356, 122] on li "Abrir previsualización del sitio web" at bounding box center [375, 103] width 216 height 40
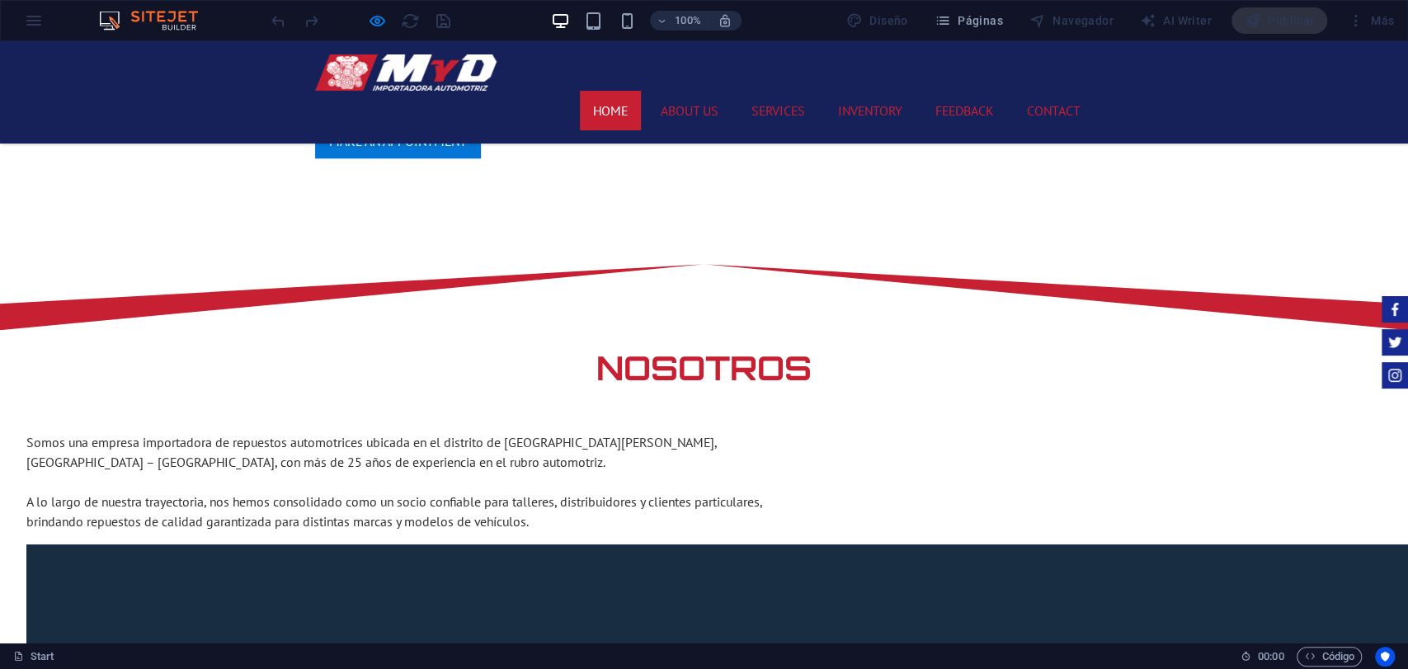
scroll to position [1558, 0]
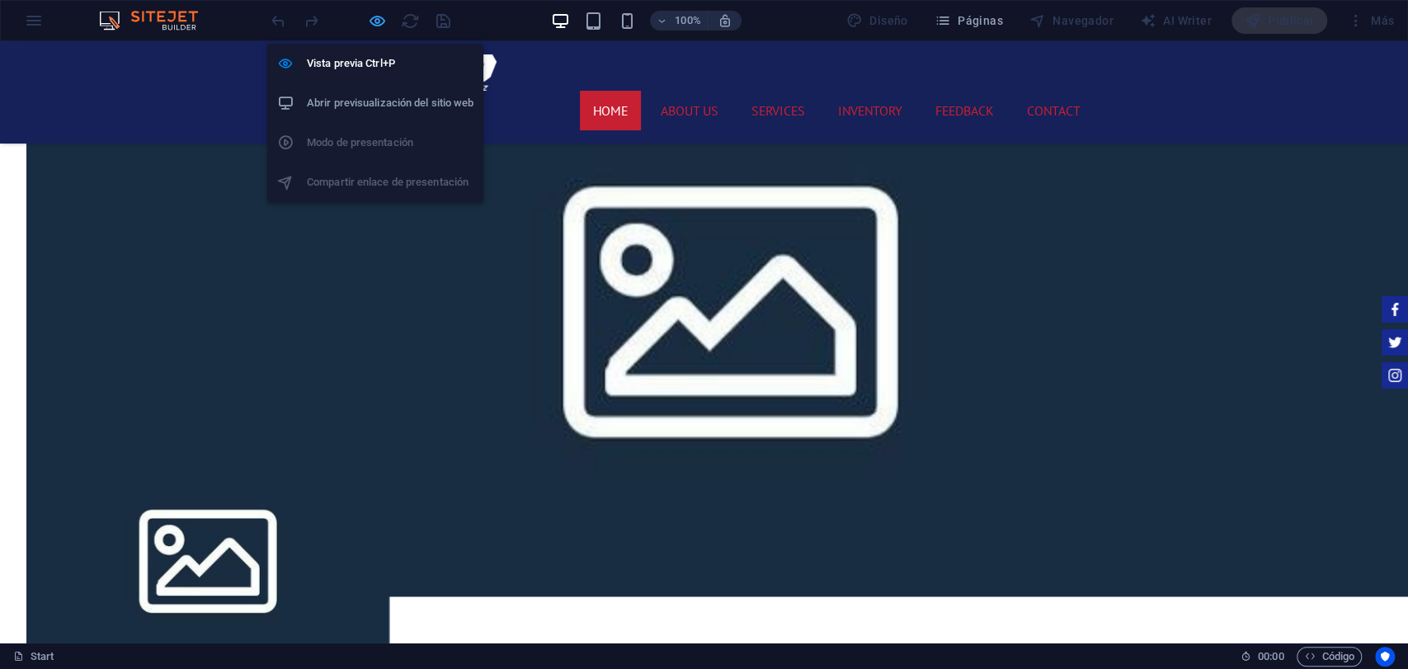
click at [381, 12] on icon "button" at bounding box center [377, 21] width 19 height 19
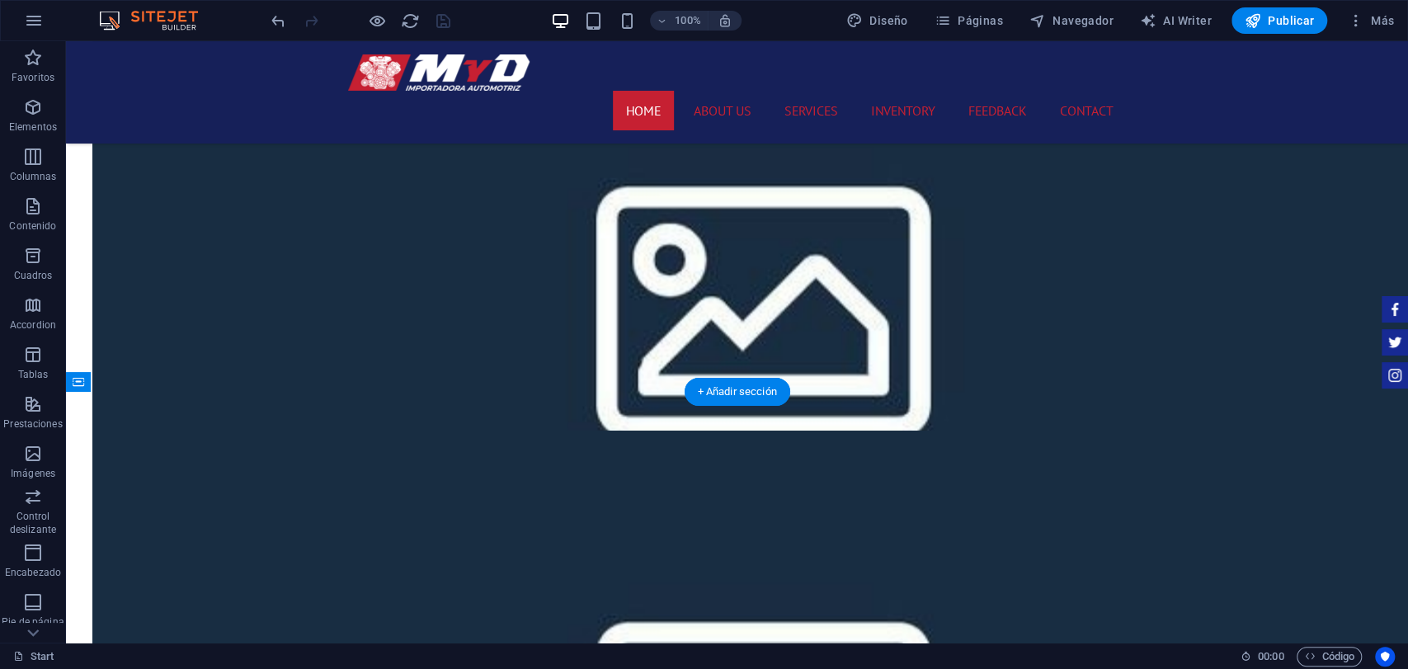
scroll to position [1925, 0]
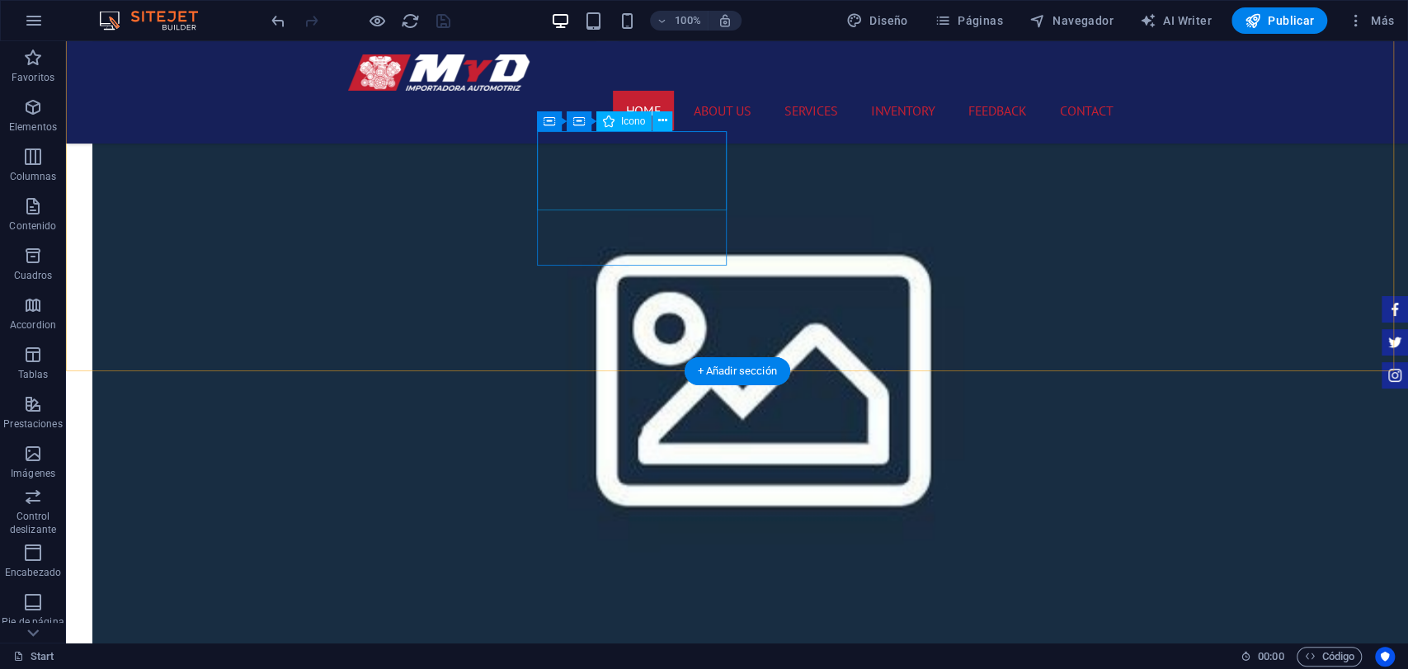
select select "xMidYMid"
select select "rem"
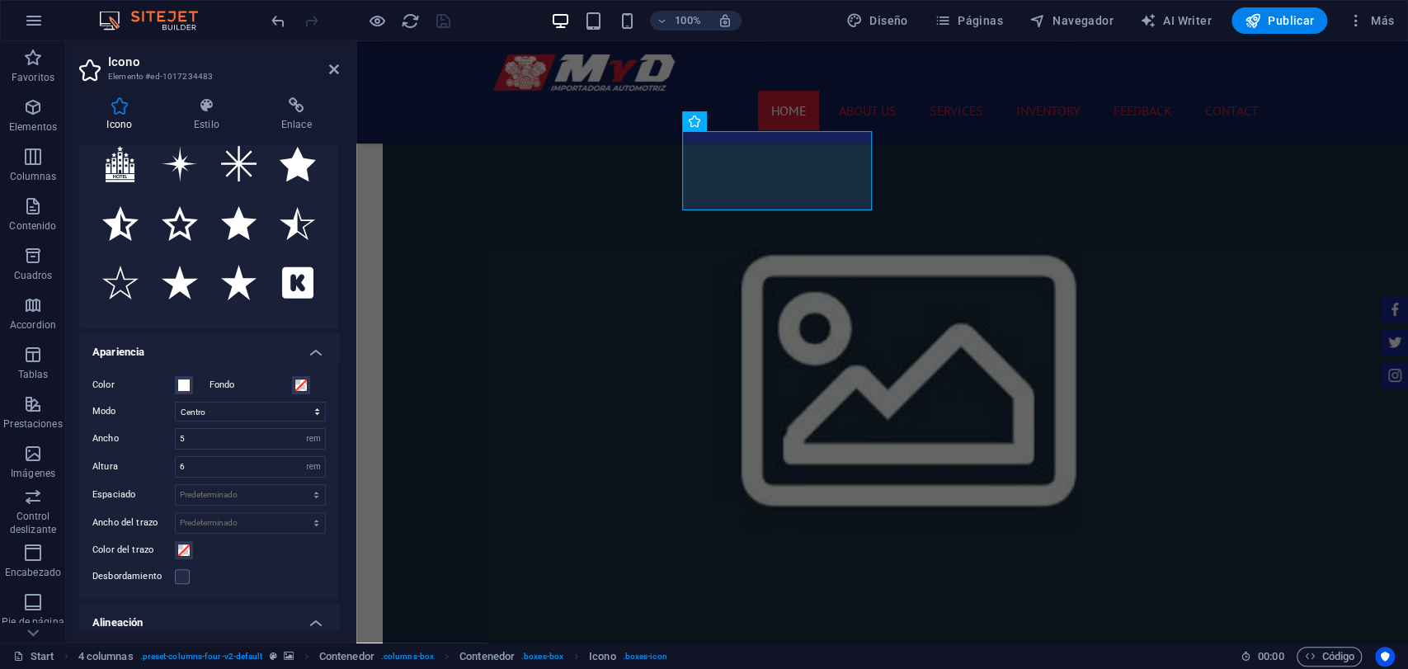
scroll to position [183, 0]
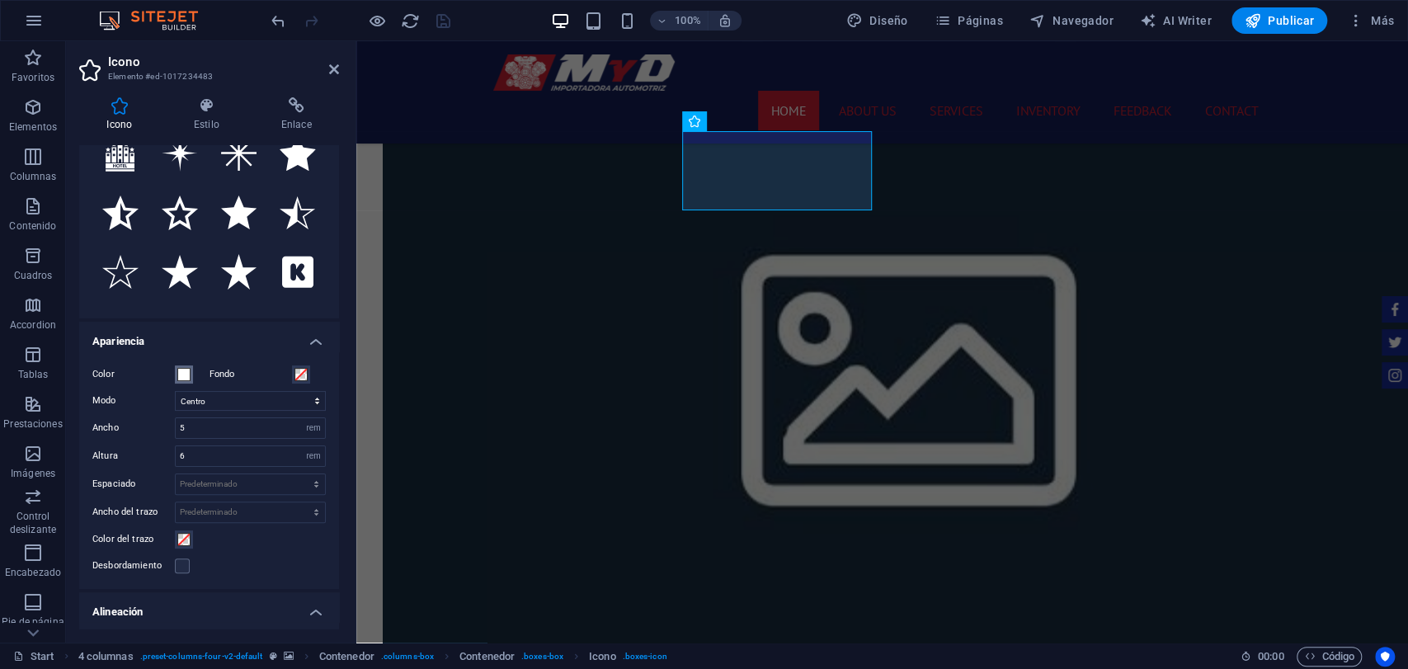
click at [179, 369] on span at bounding box center [183, 374] width 13 height 13
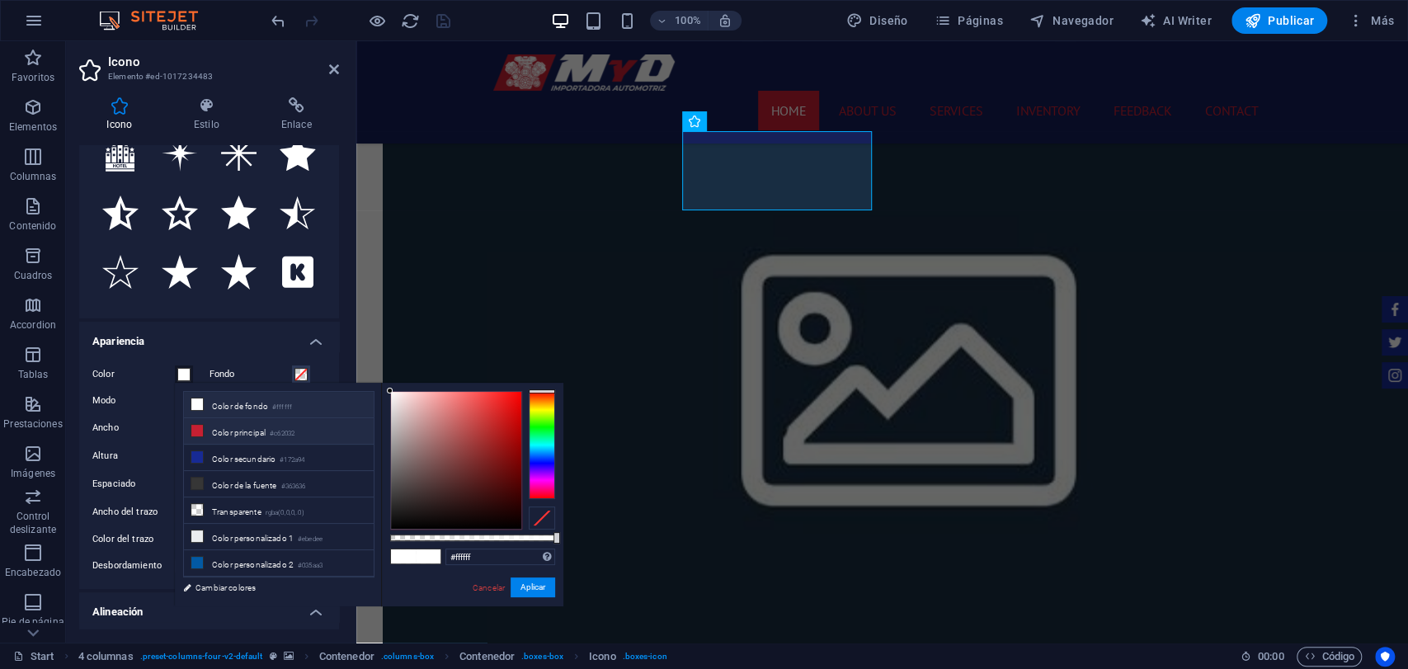
click at [252, 436] on li "Color principal #c62032" at bounding box center [279, 431] width 190 height 26
type input "#c62032"
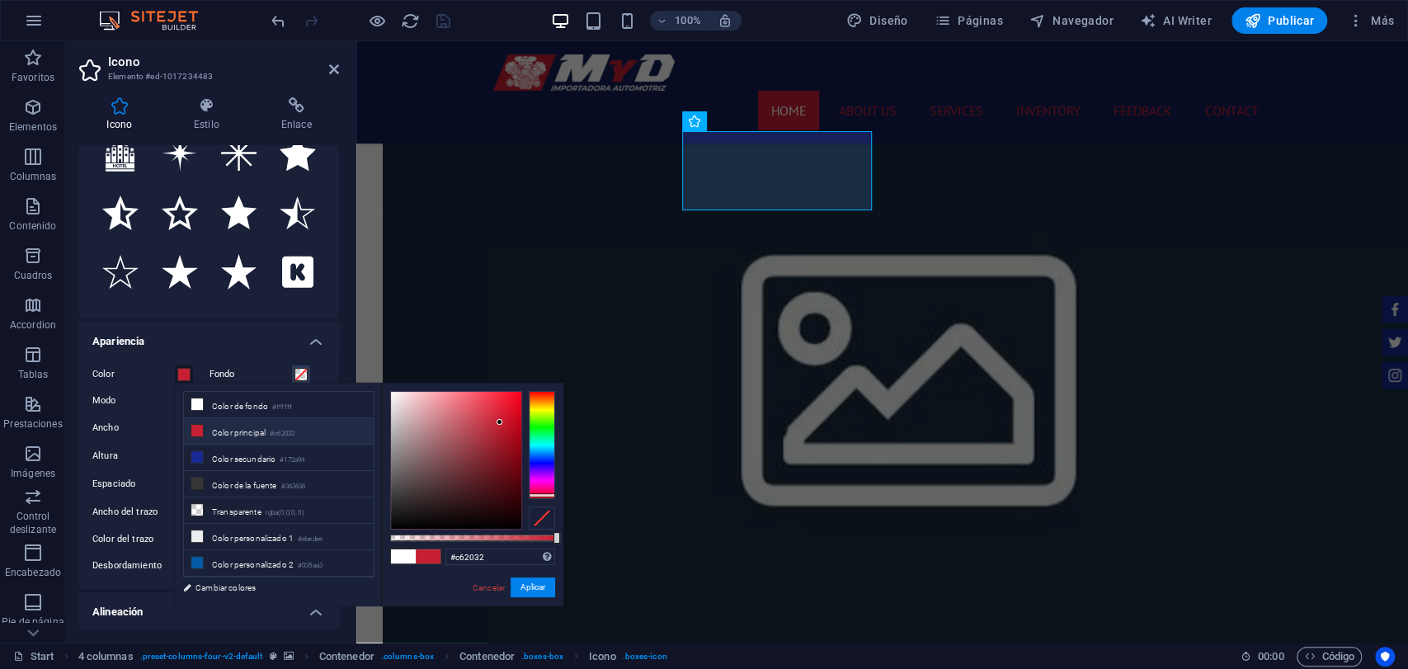
click at [536, 603] on div "#c62032 Formatos soportados #0852ed rgb(8, 82, 237) rgba(8, 82, 237, 90%) hsv(2…" at bounding box center [472, 614] width 182 height 463
click at [539, 589] on button "Aplicar" at bounding box center [533, 588] width 45 height 20
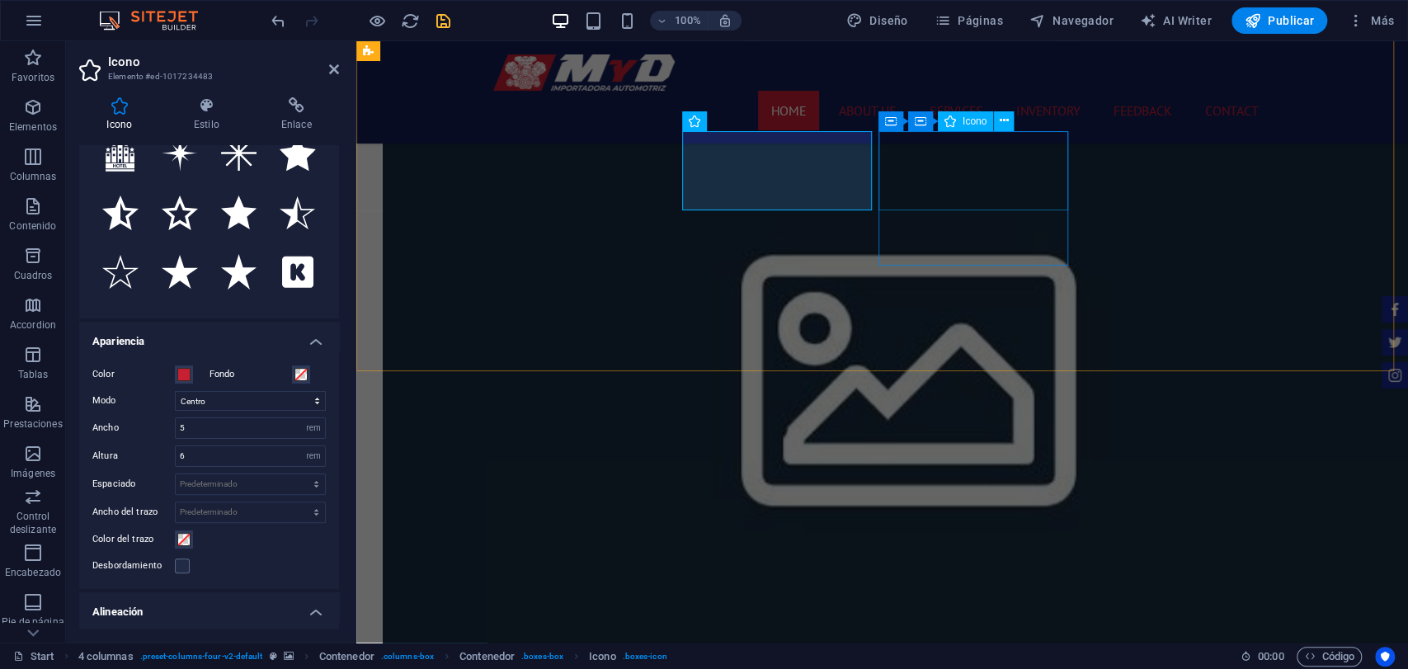
select select "xMidYMid"
select select "rem"
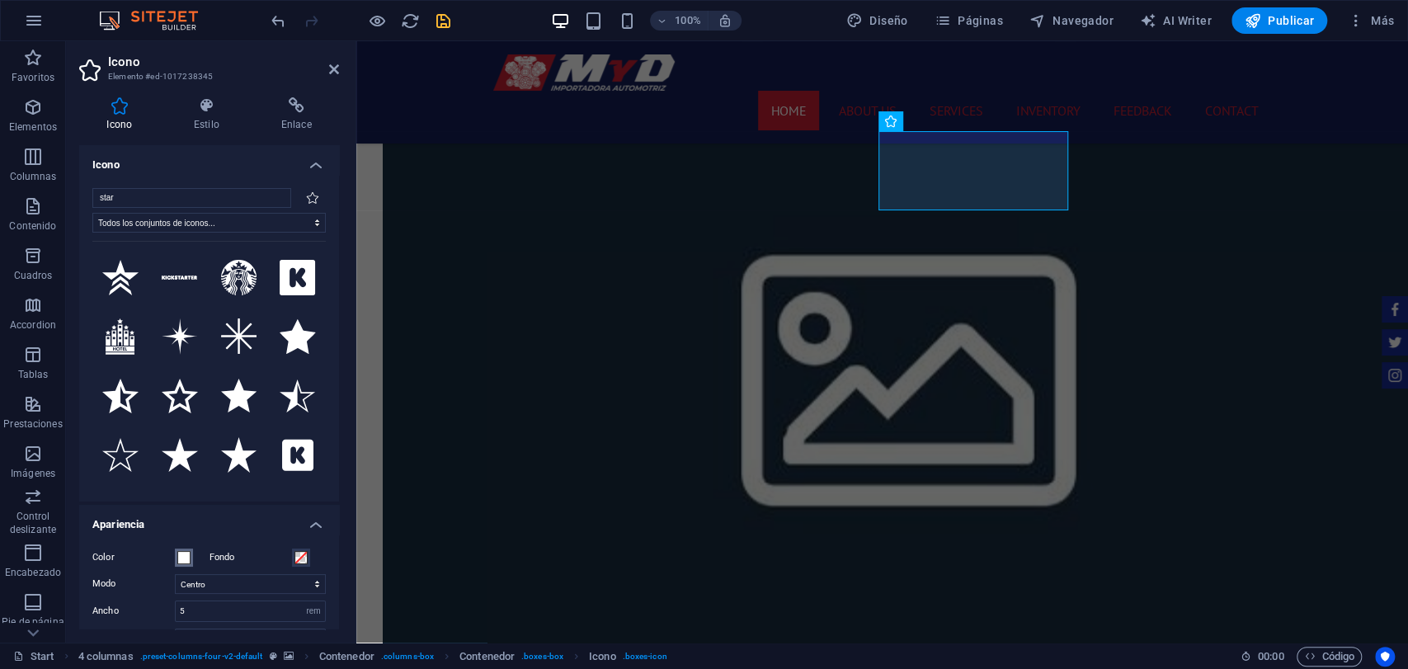
click at [188, 550] on button "Color" at bounding box center [184, 558] width 18 height 18
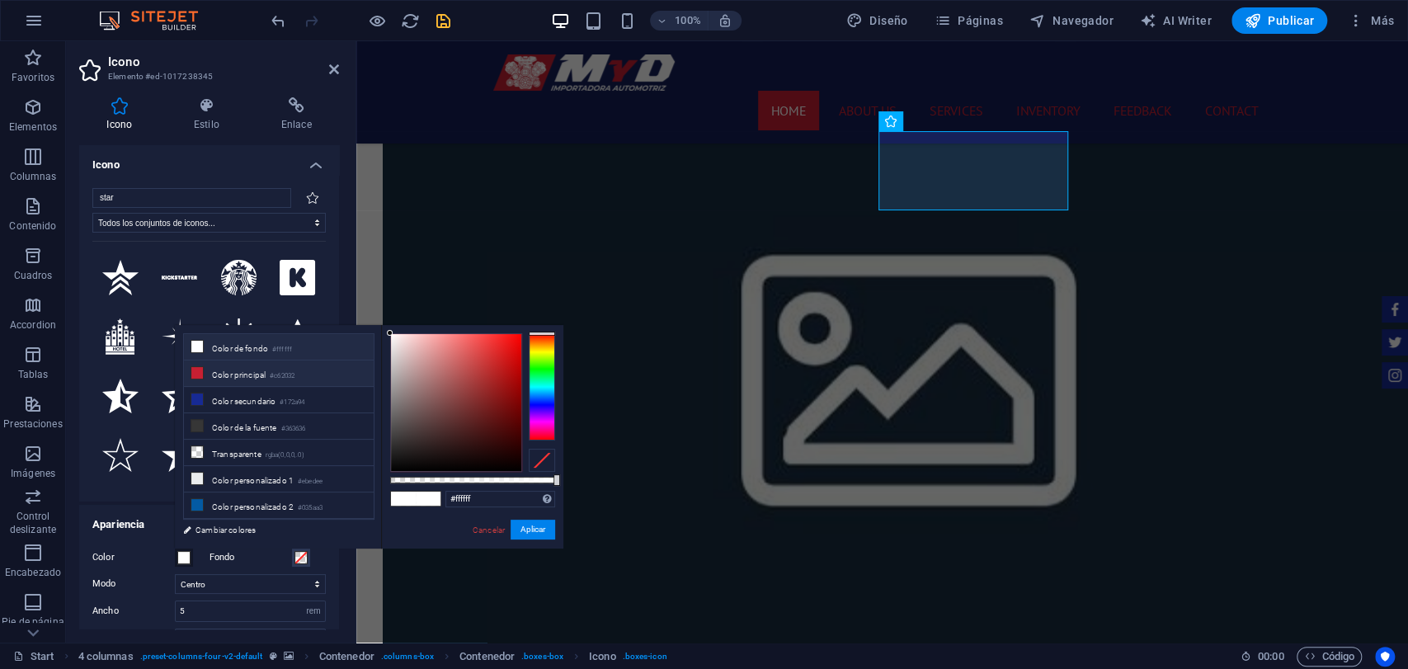
click at [243, 367] on li "Color principal #c62032" at bounding box center [279, 374] width 190 height 26
type input "#c62032"
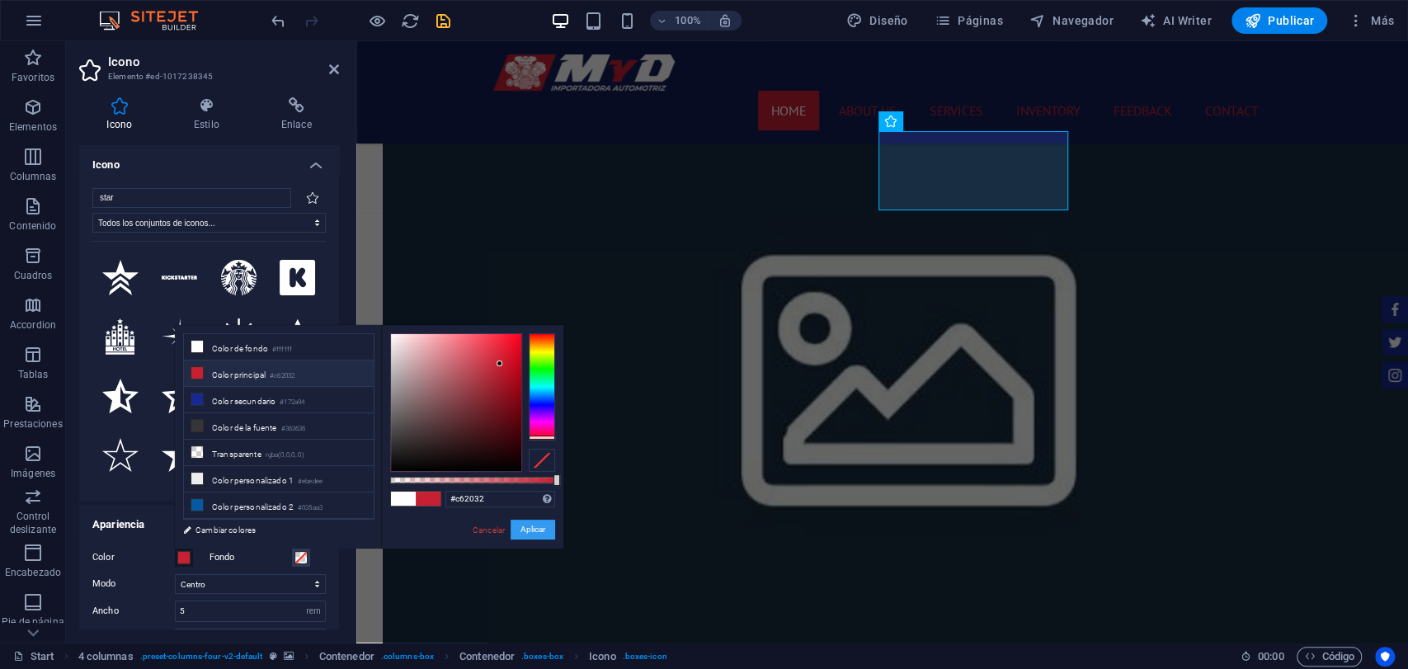
click at [540, 521] on button "Aplicar" at bounding box center [533, 530] width 45 height 20
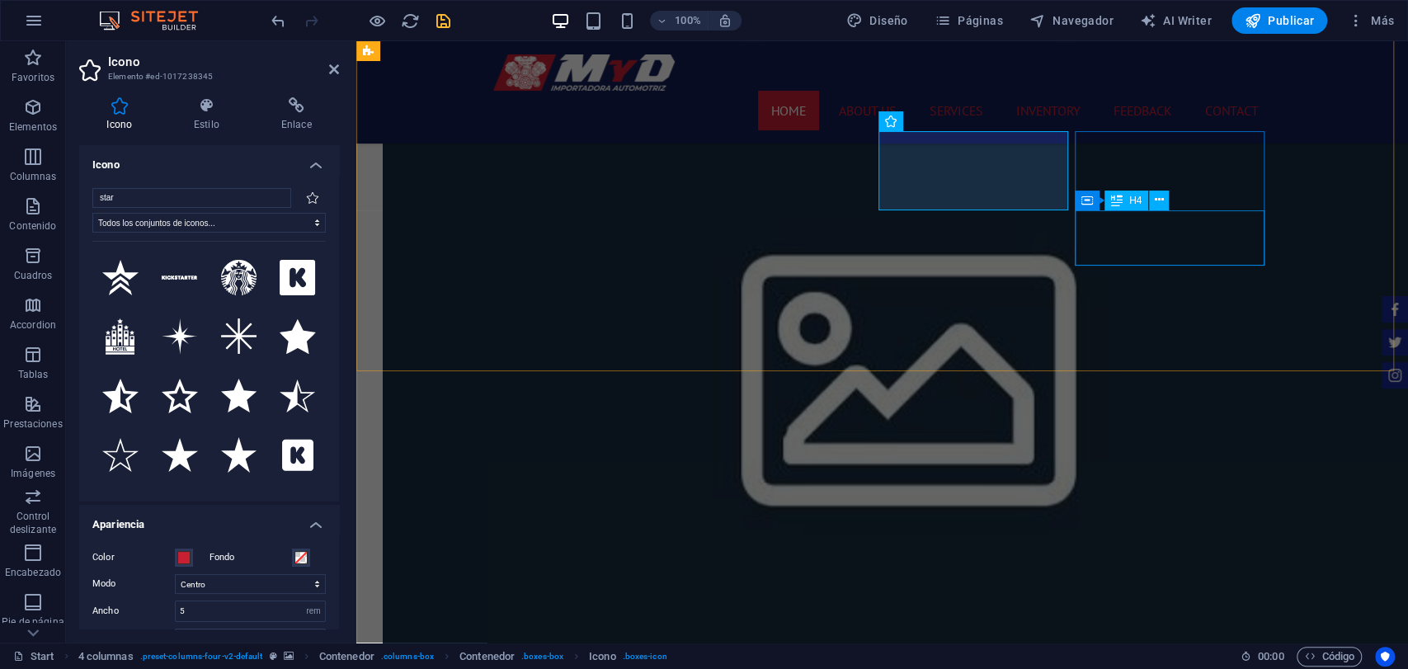
click at [1130, 206] on div "H4" at bounding box center [1127, 201] width 44 height 20
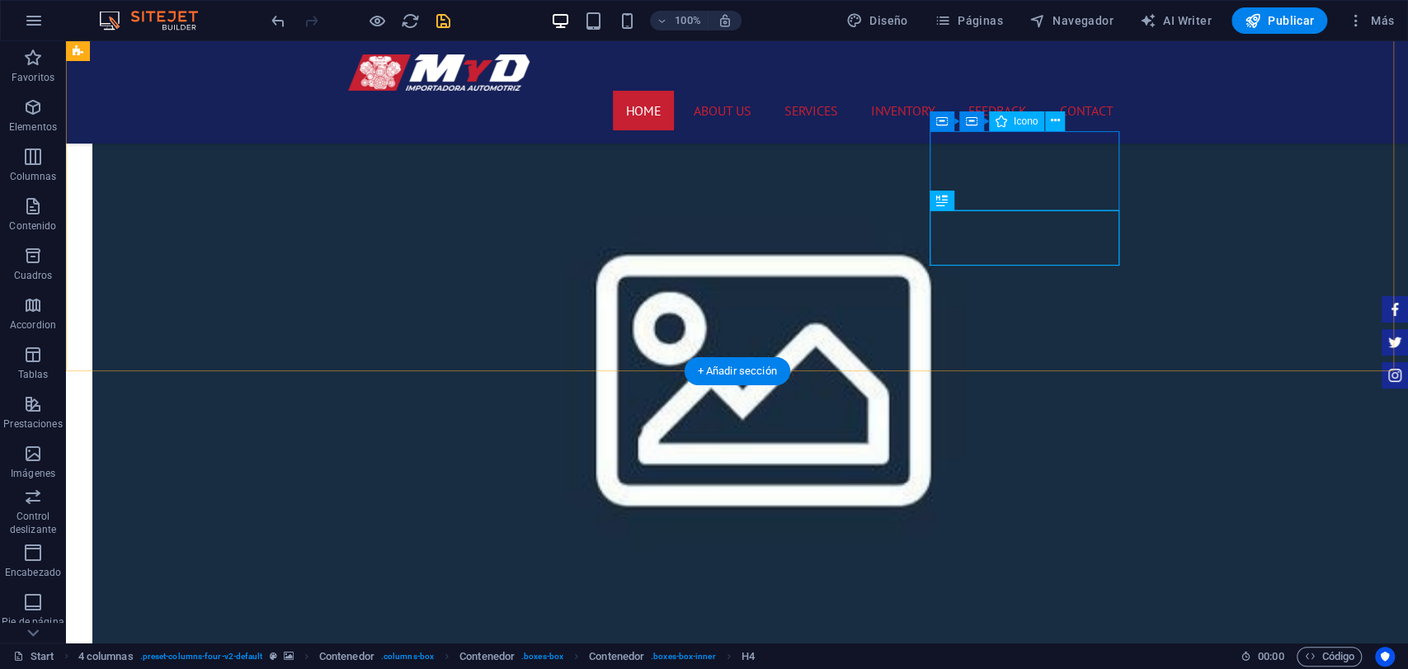
select select "xMidYMid"
select select "rem"
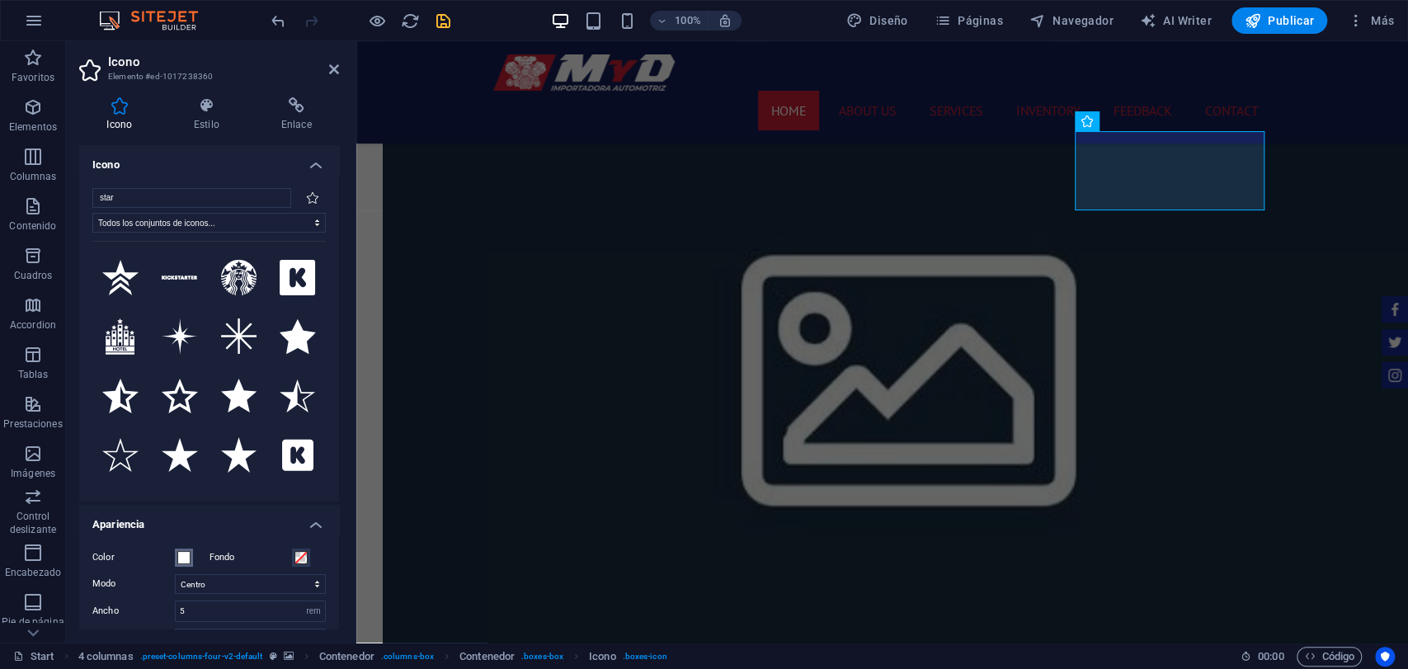
click at [183, 564] on button "Color" at bounding box center [184, 558] width 18 height 18
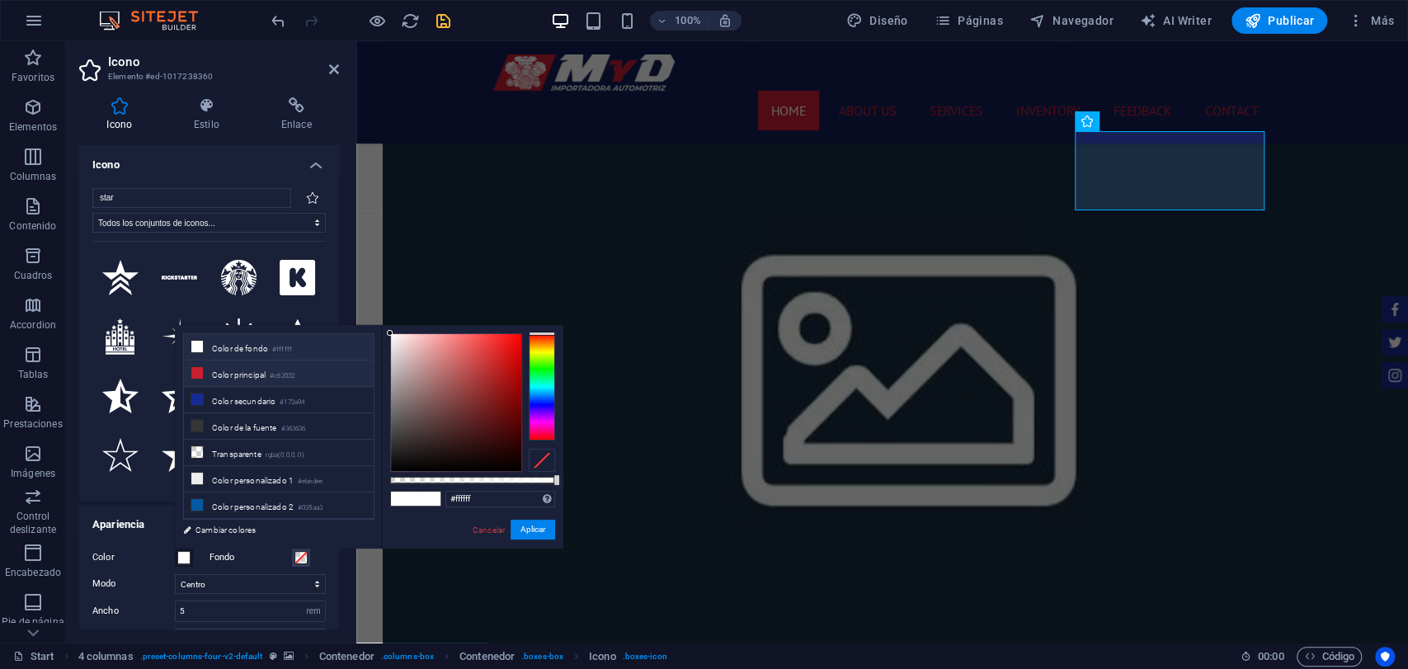
click at [284, 371] on small "#c62032" at bounding box center [282, 376] width 25 height 12
type input "#c62032"
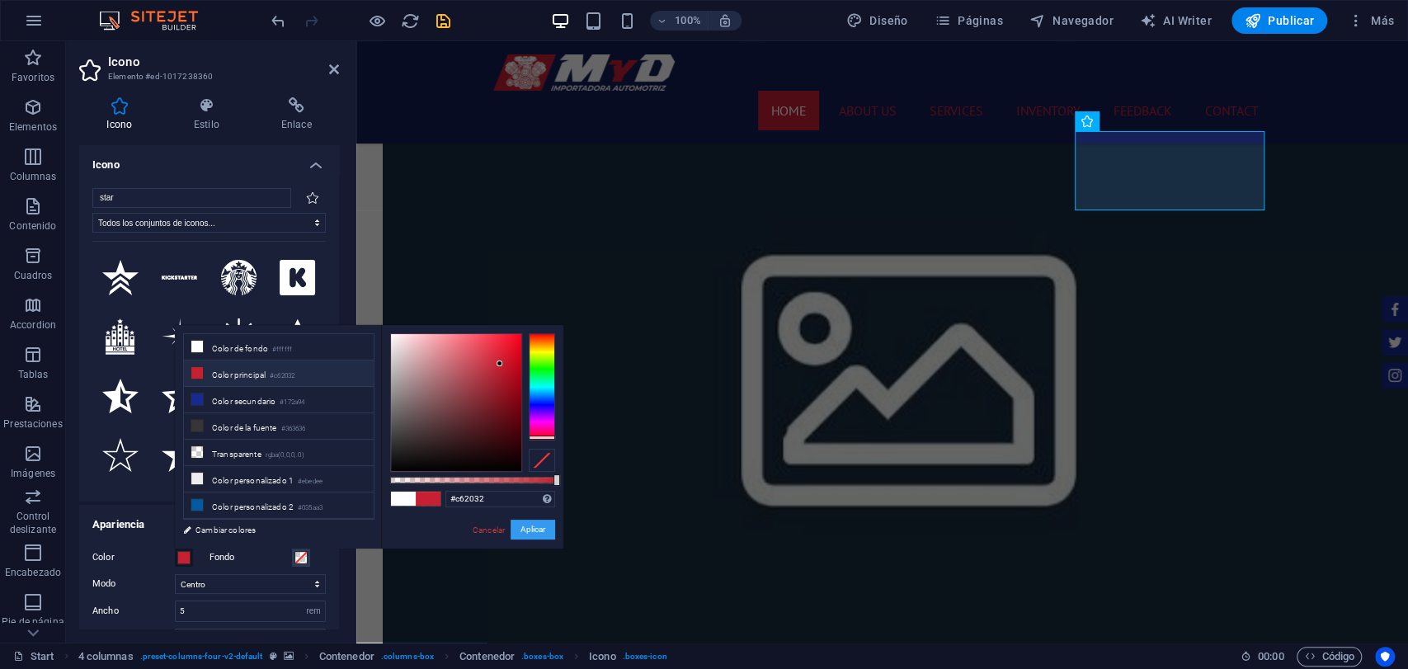
click at [545, 525] on button "Aplicar" at bounding box center [533, 530] width 45 height 20
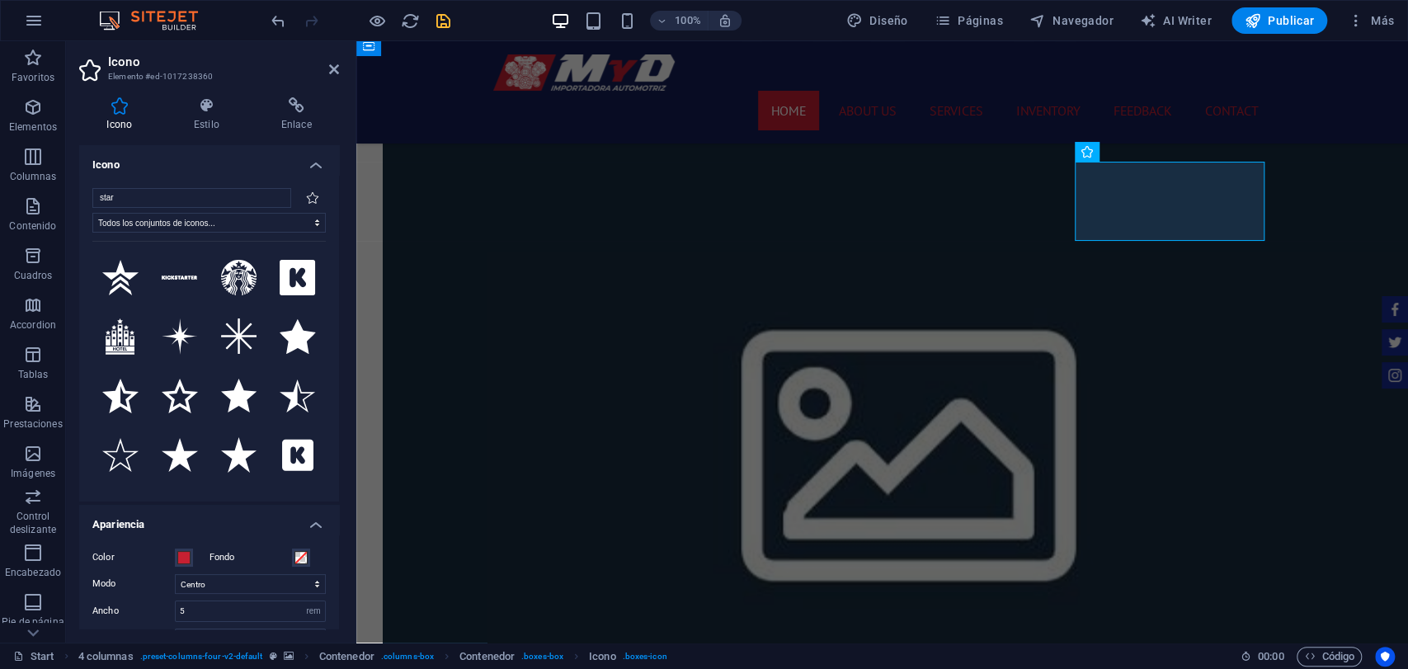
scroll to position [1833, 0]
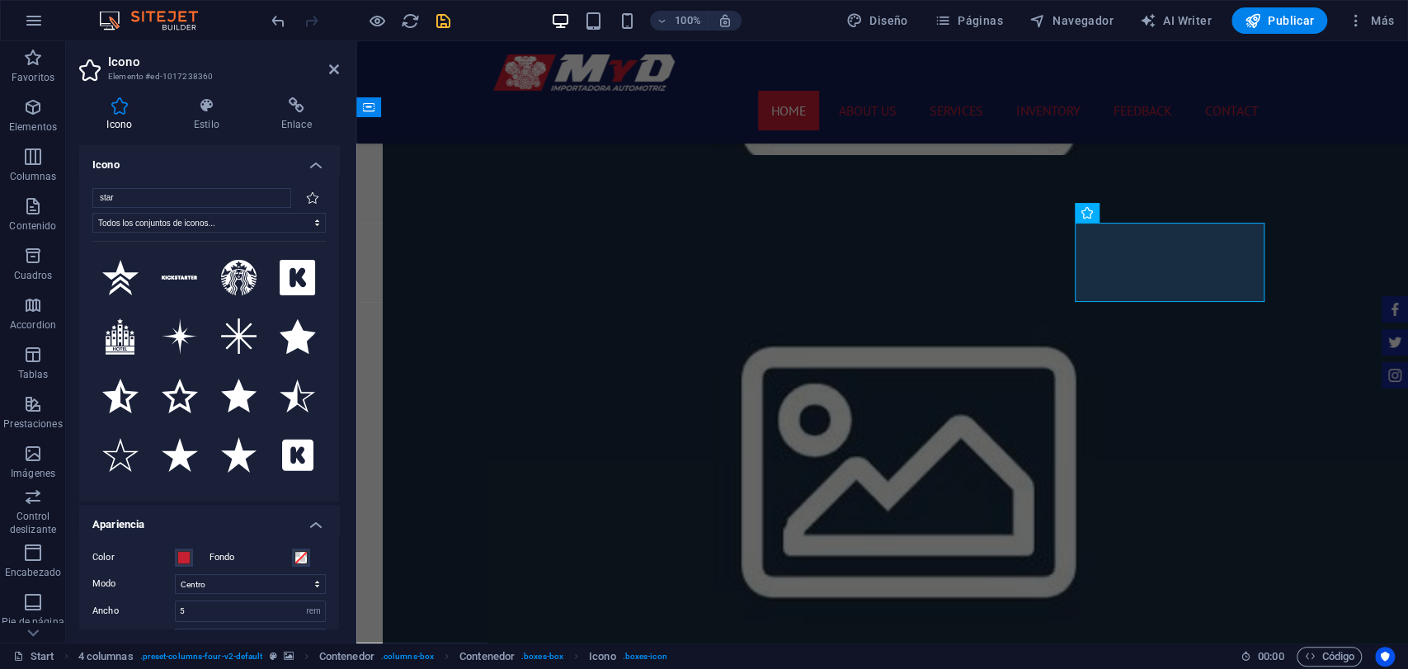
select select "rem"
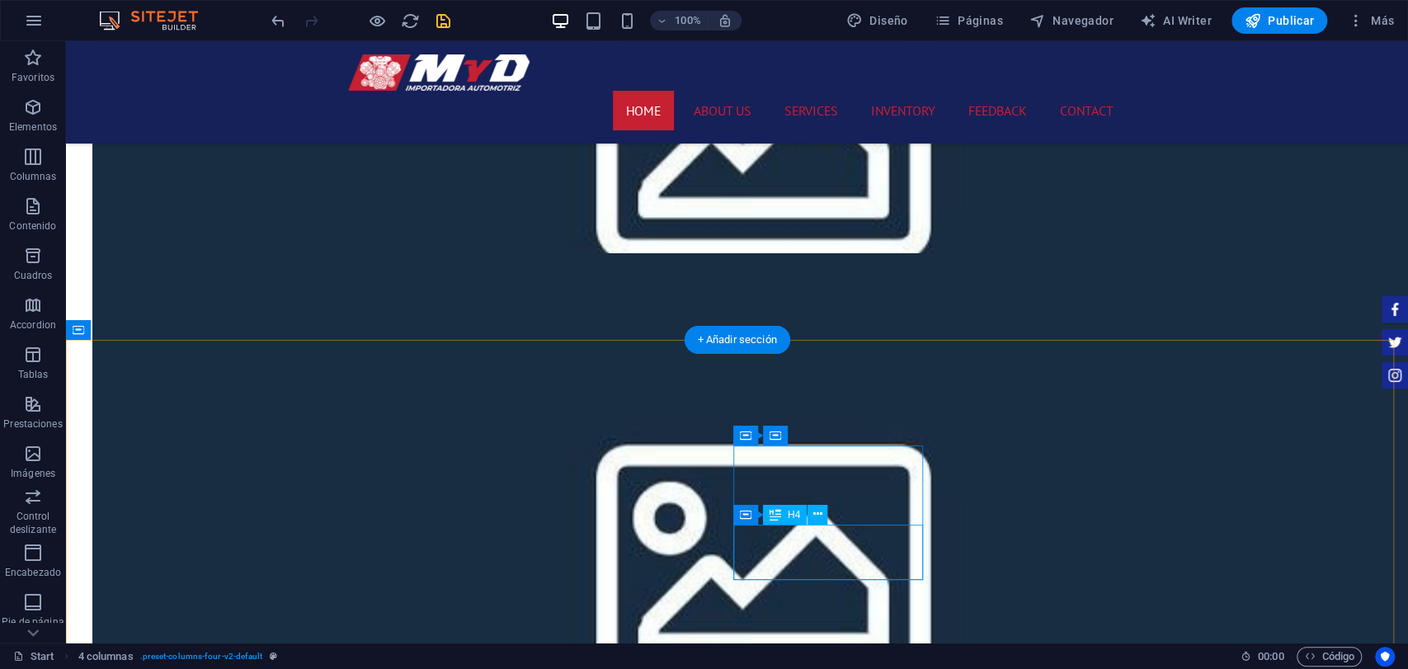
scroll to position [1375, 0]
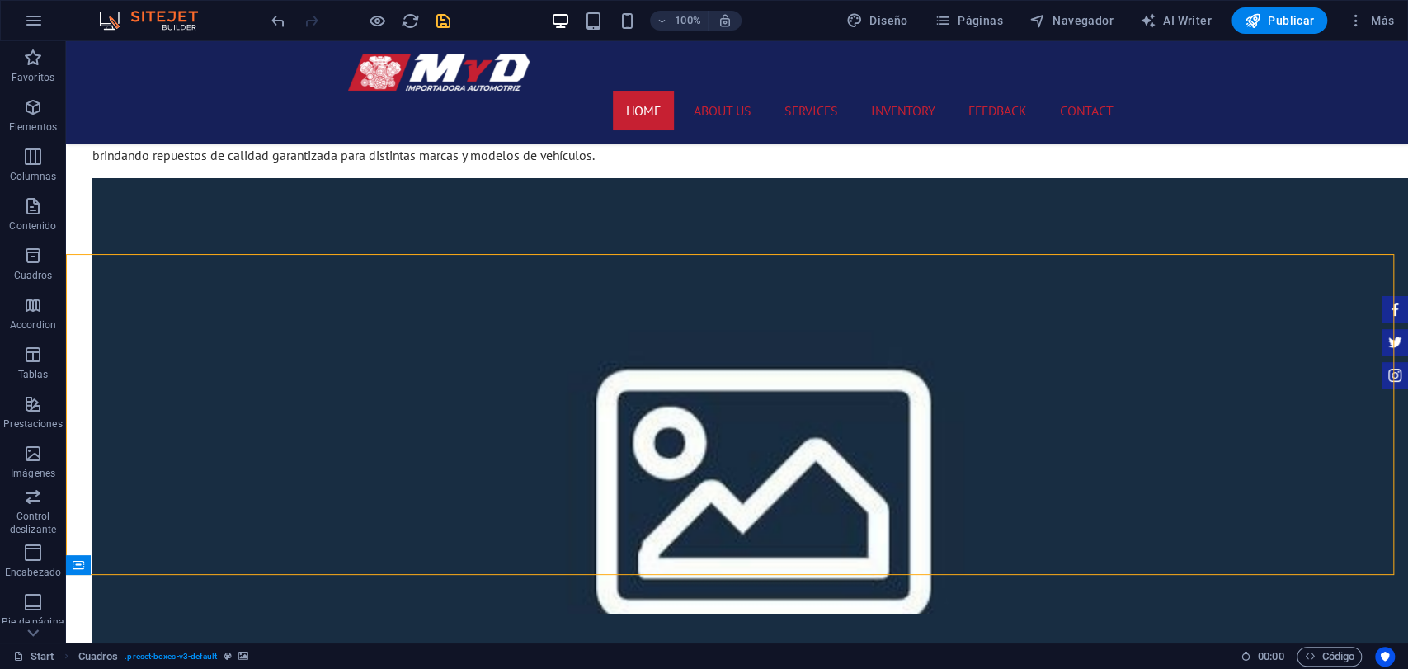
click at [441, 28] on icon "save" at bounding box center [443, 21] width 19 height 19
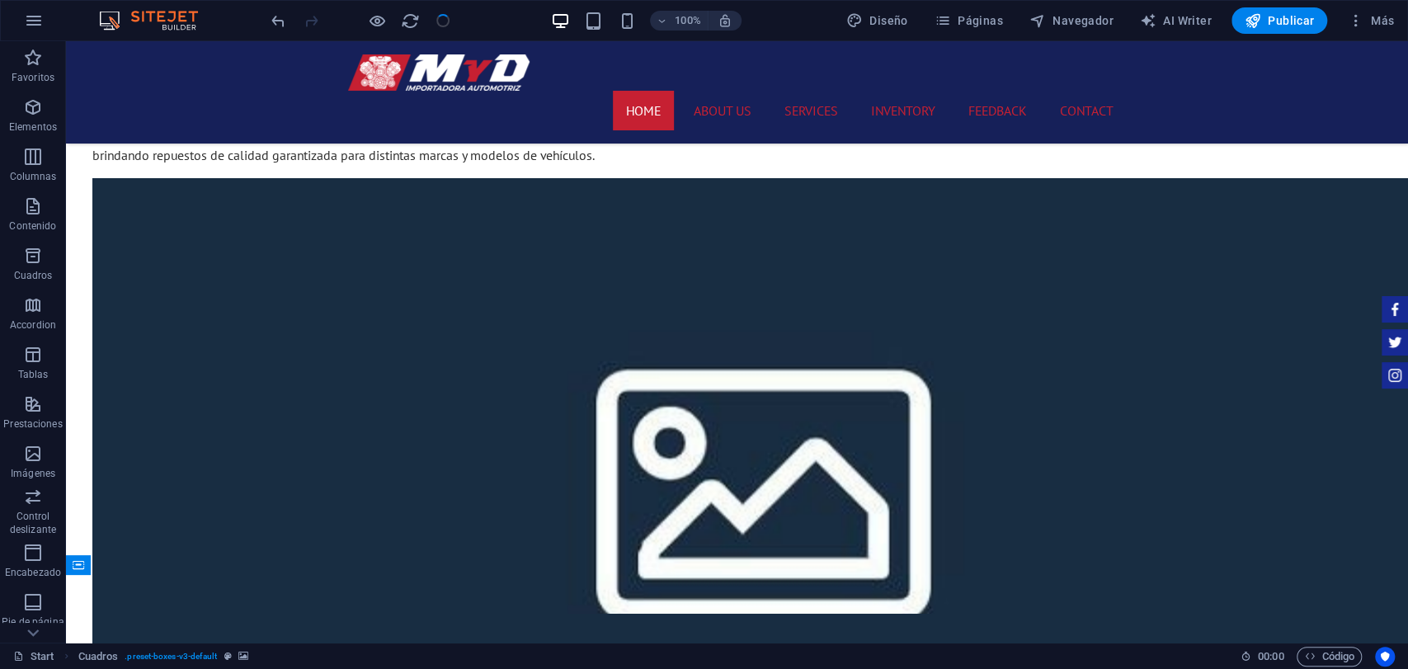
checkbox input "false"
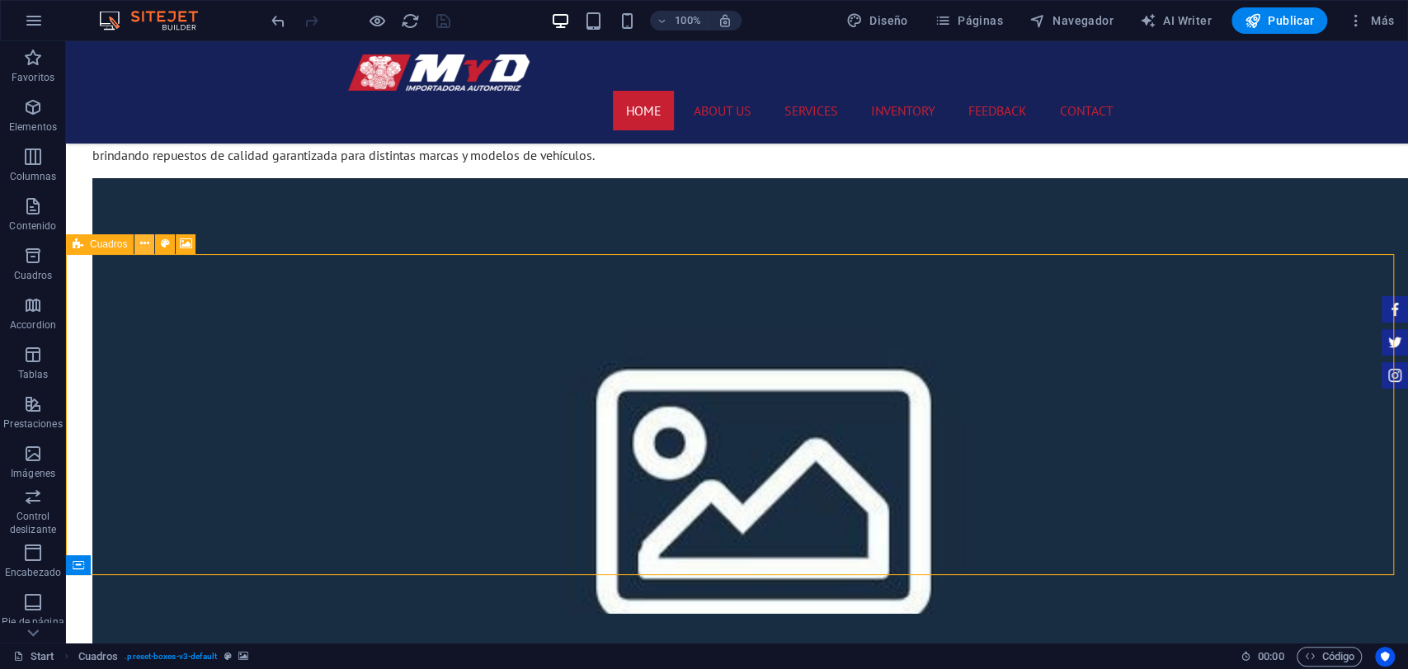
click at [152, 246] on button at bounding box center [144, 244] width 20 height 20
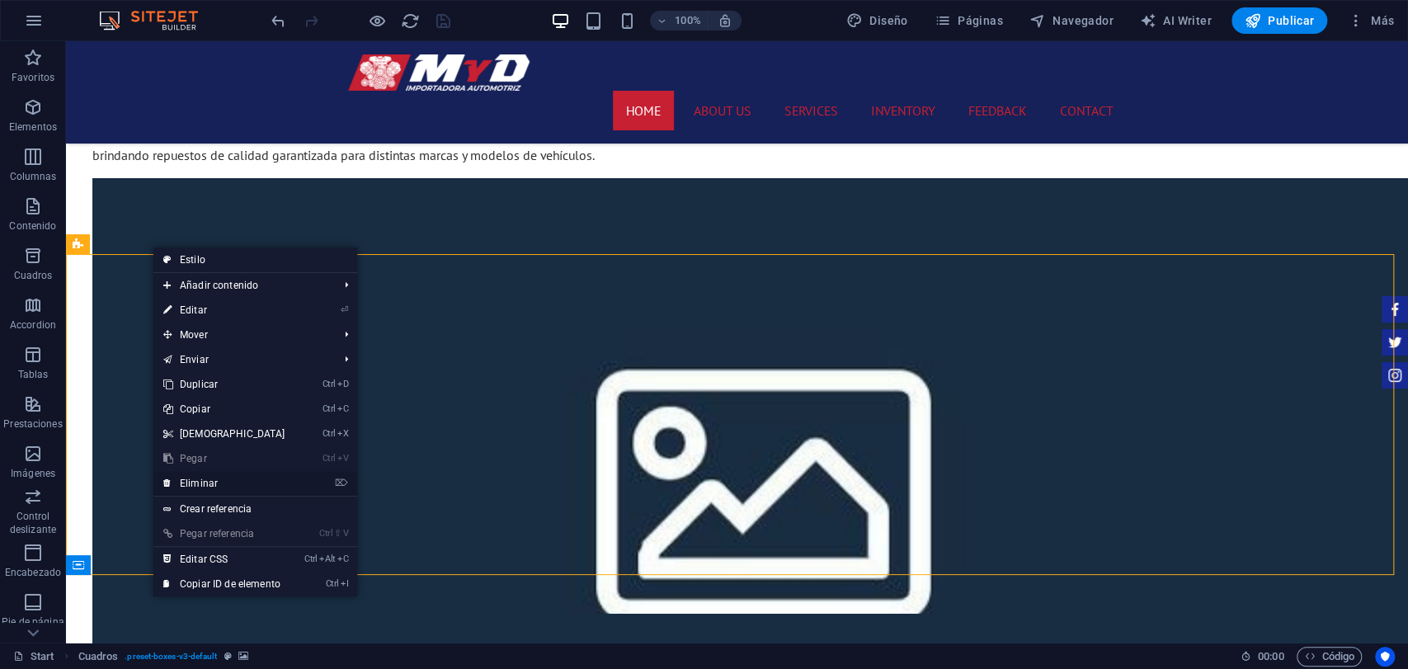
click at [231, 490] on link "⌦ Eliminar" at bounding box center [224, 483] width 142 height 25
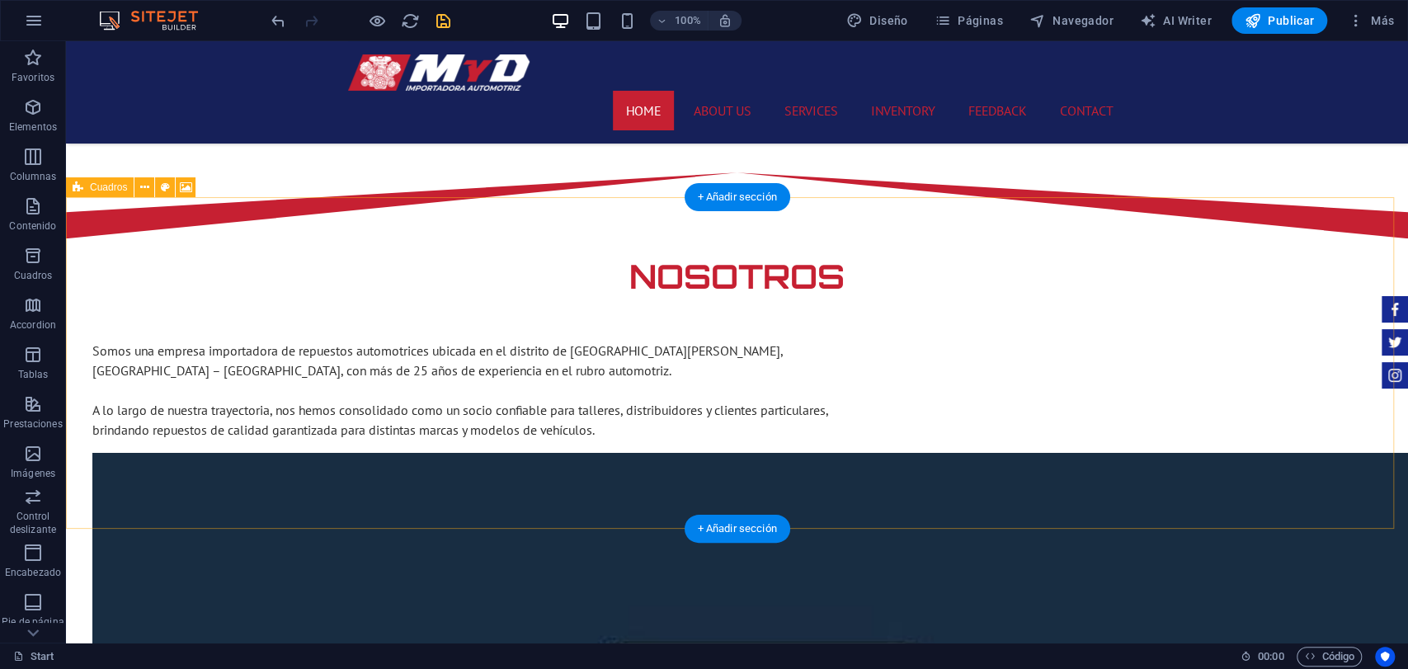
scroll to position [1466, 0]
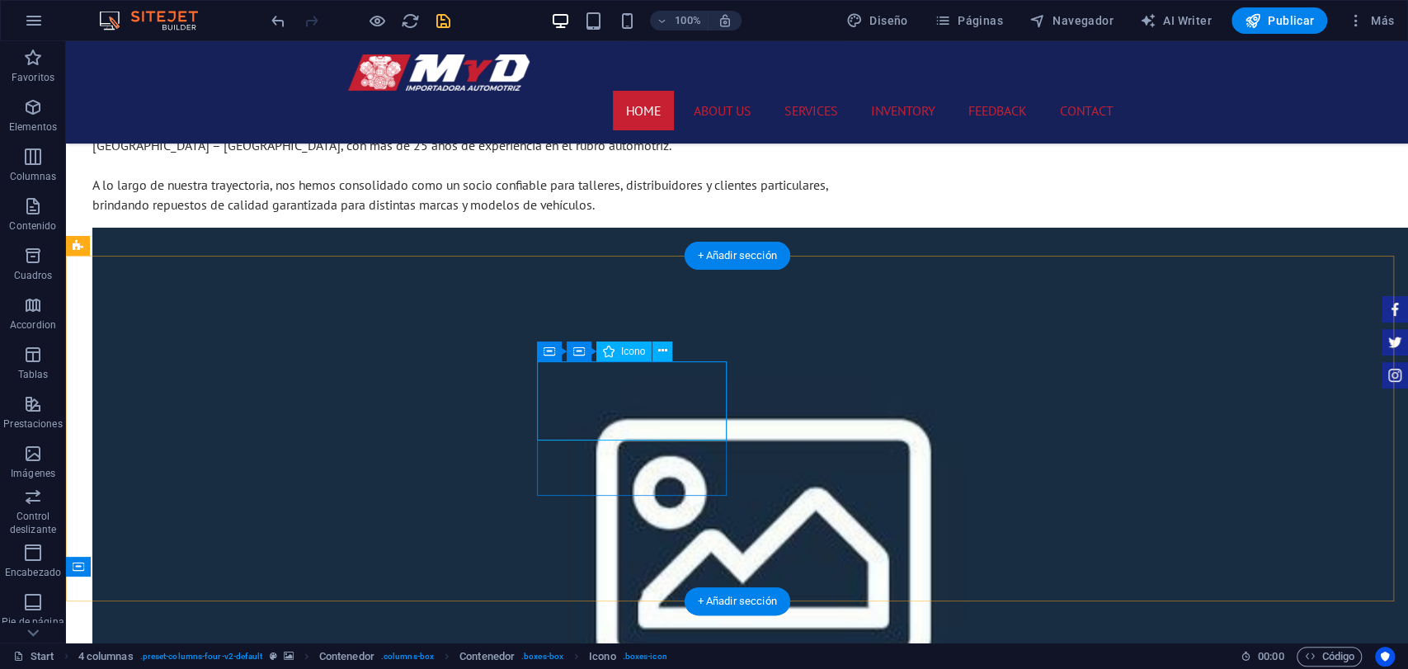
scroll to position [1375, 0]
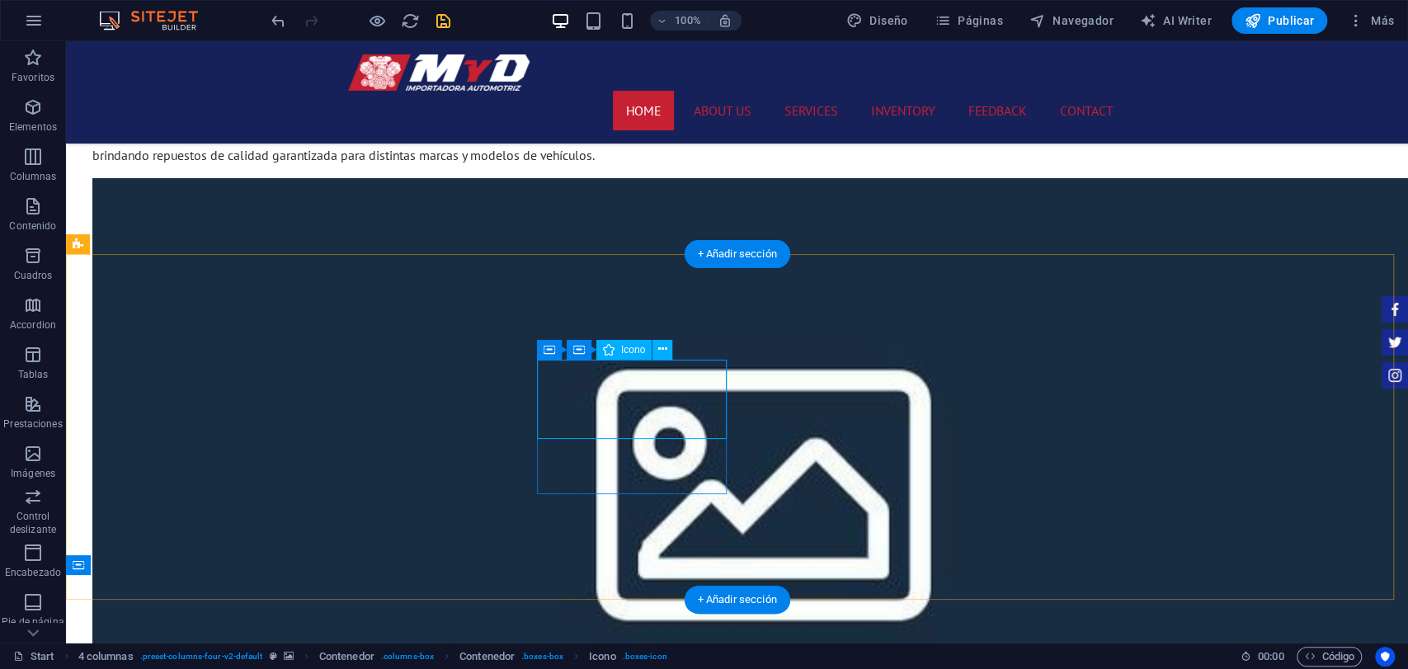
select select "xMidYMid"
select select "rem"
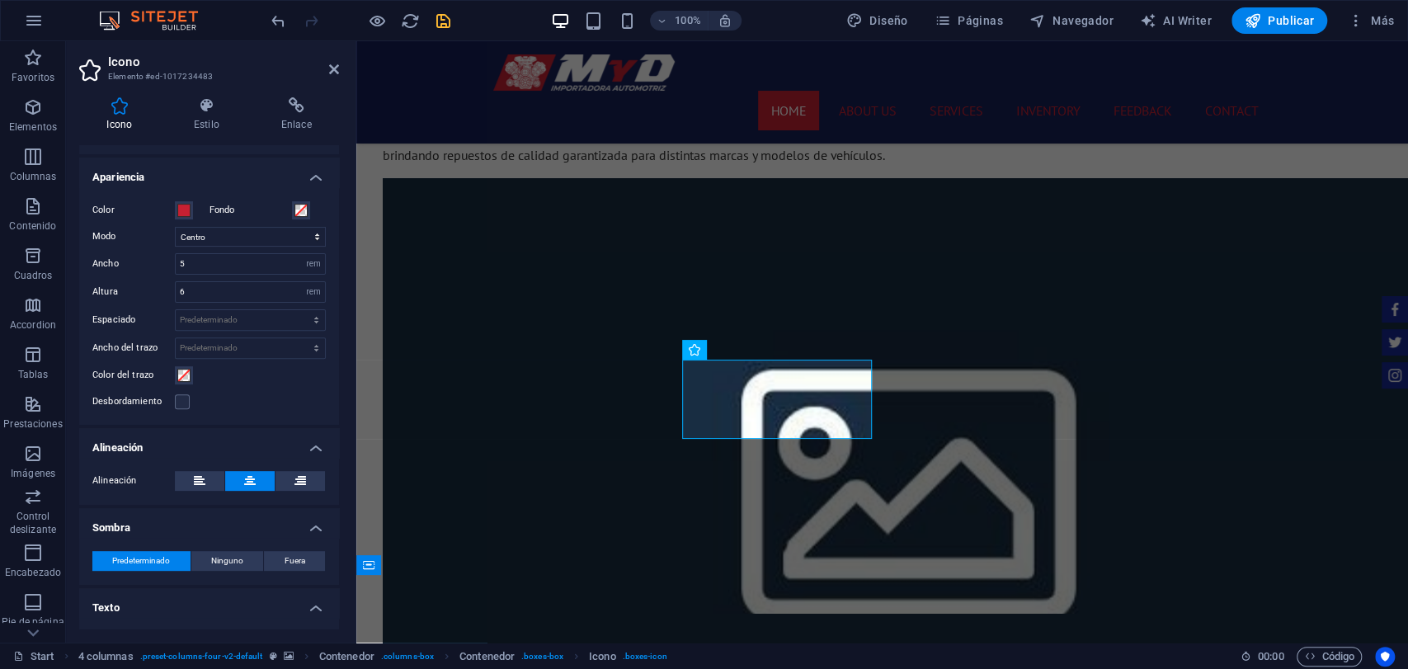
scroll to position [366, 0]
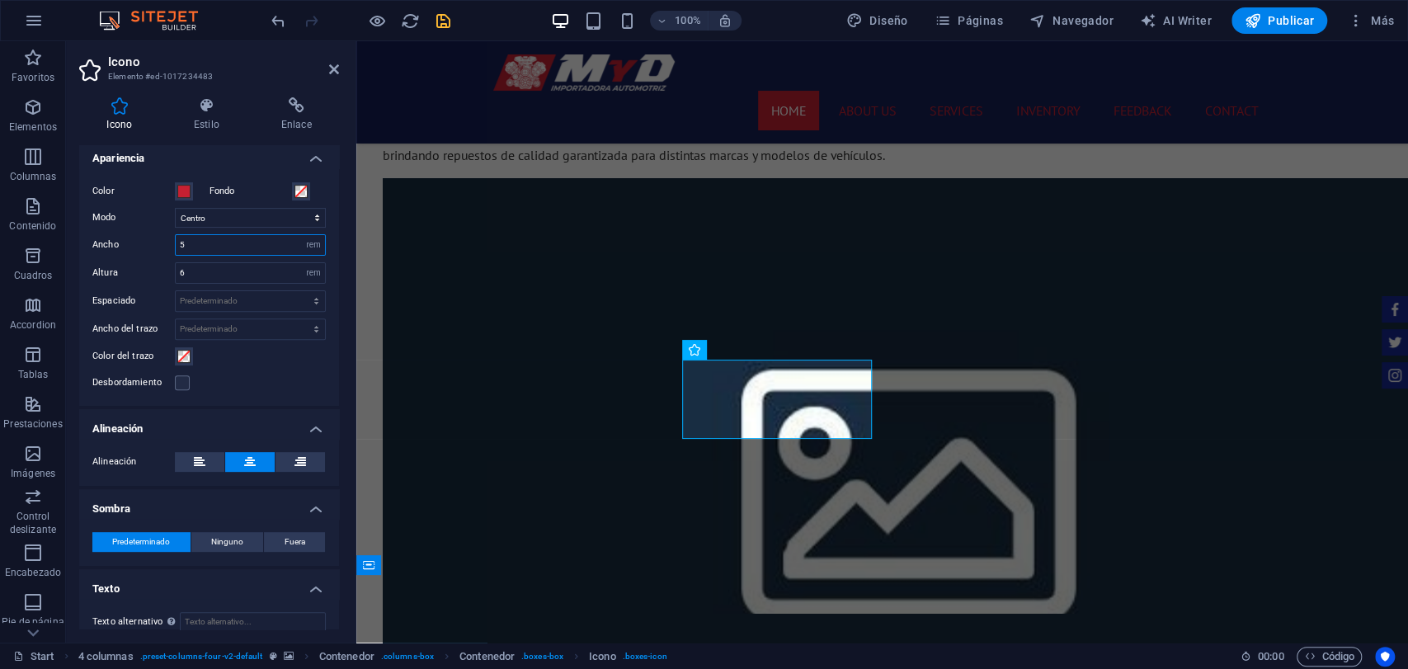
drag, startPoint x: 227, startPoint y: 237, endPoint x: 215, endPoint y: 239, distance: 12.6
click at [215, 239] on input "5" at bounding box center [250, 245] width 149 height 20
click at [205, 292] on select "Predeterminado px rem % em vh vw" at bounding box center [250, 301] width 149 height 20
select select "rem"
click at [299, 291] on select "Predeterminado px rem % em vh vw" at bounding box center [250, 301] width 149 height 20
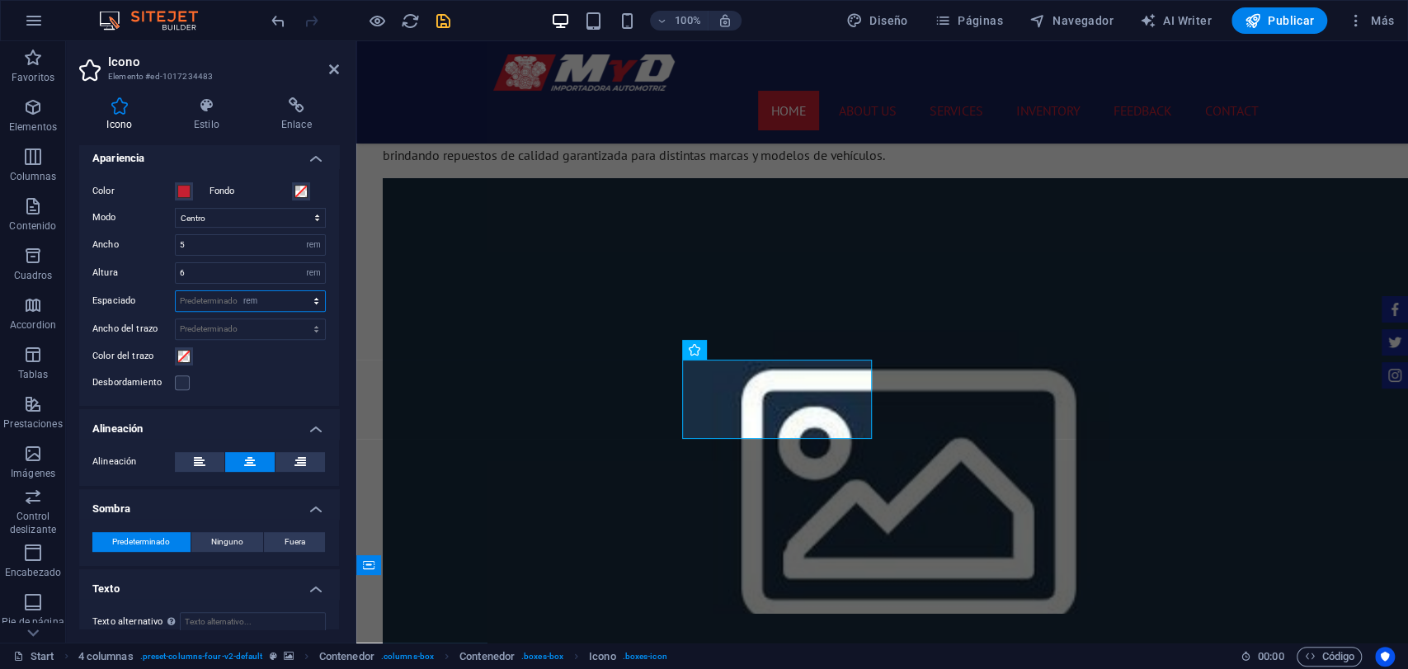
type input "0"
click at [245, 316] on div "Color Fondo Modo Escalar Izquierda Centro Derecha Ancho 5 Predeterminado automá…" at bounding box center [209, 287] width 260 height 238
drag, startPoint x: 245, startPoint y: 321, endPoint x: 257, endPoint y: 325, distance: 12.3
click at [245, 321] on select "Predeterminado px rem % em vh vw" at bounding box center [250, 329] width 149 height 20
select select "rem"
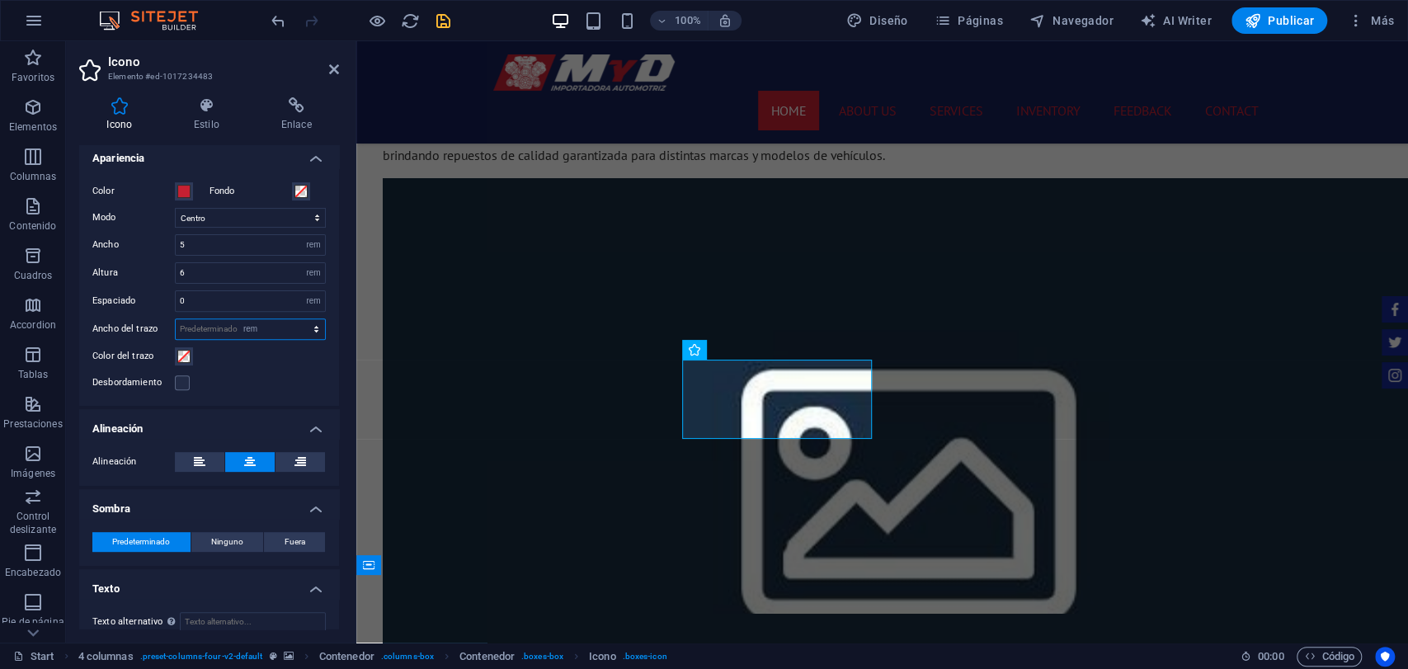
click at [299, 319] on select "Predeterminado px rem % em vh vw" at bounding box center [250, 329] width 149 height 20
type input "0"
click at [290, 344] on div "Color Fondo Modo Escalar Izquierda Centro Derecha Ancho 5 Predeterminado automá…" at bounding box center [209, 287] width 260 height 238
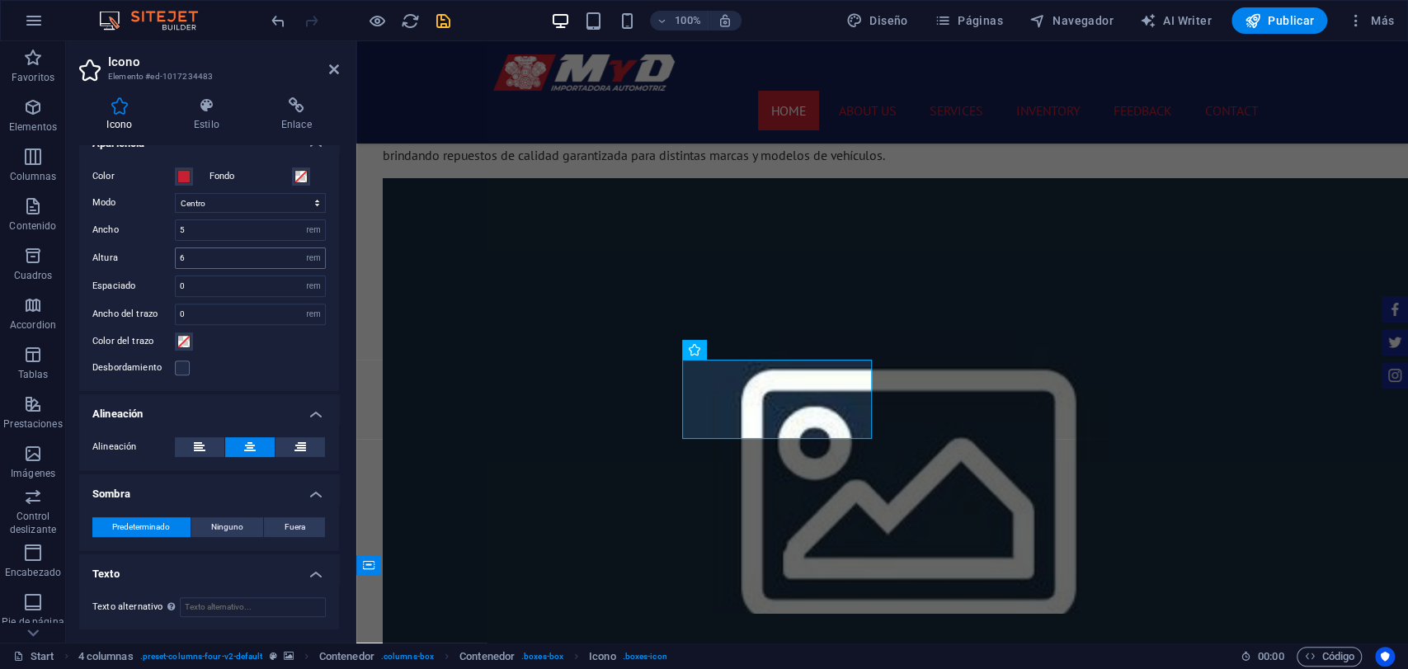
scroll to position [198, 0]
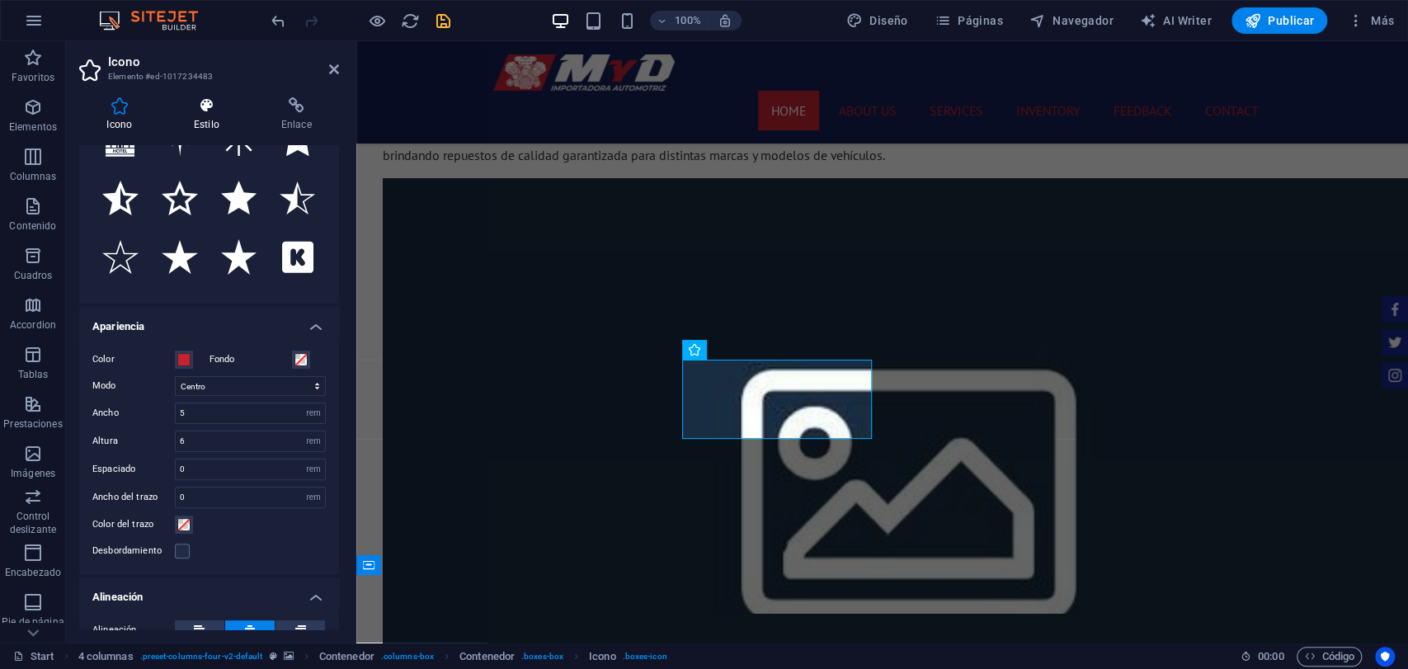
click at [212, 116] on h4 "Estilo" at bounding box center [210, 114] width 87 height 35
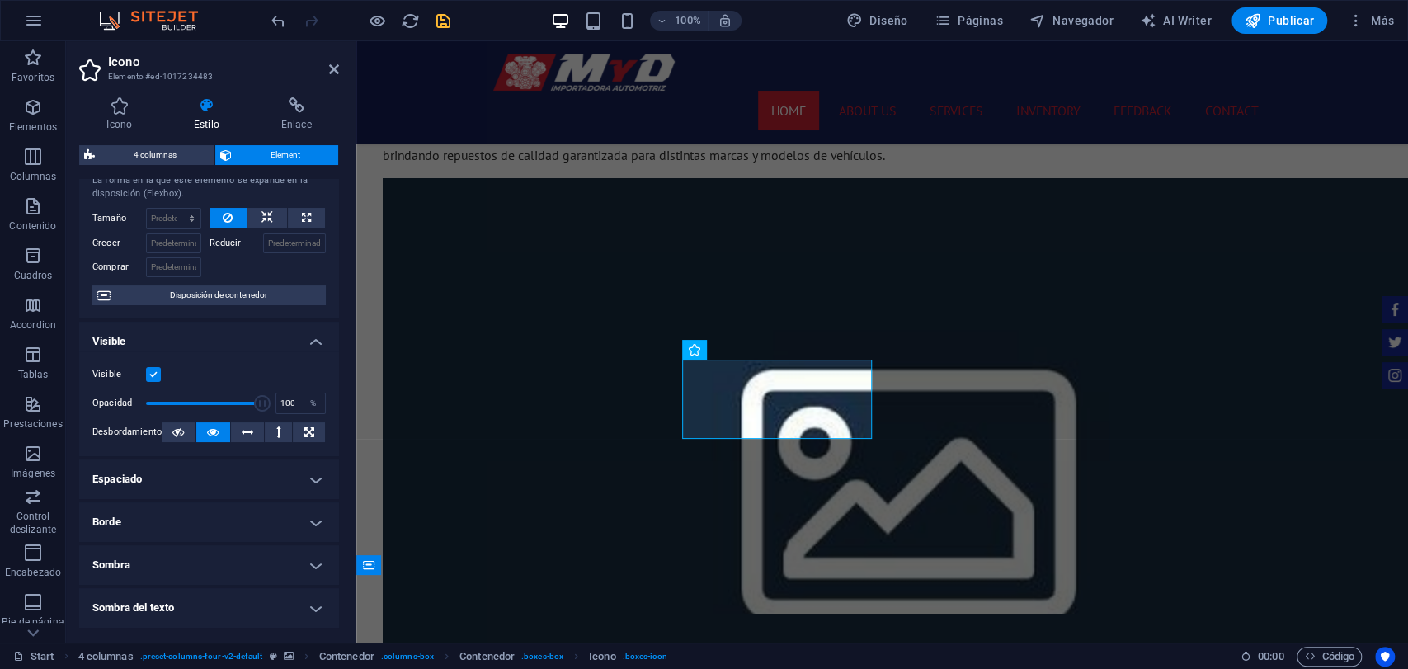
scroll to position [92, 0]
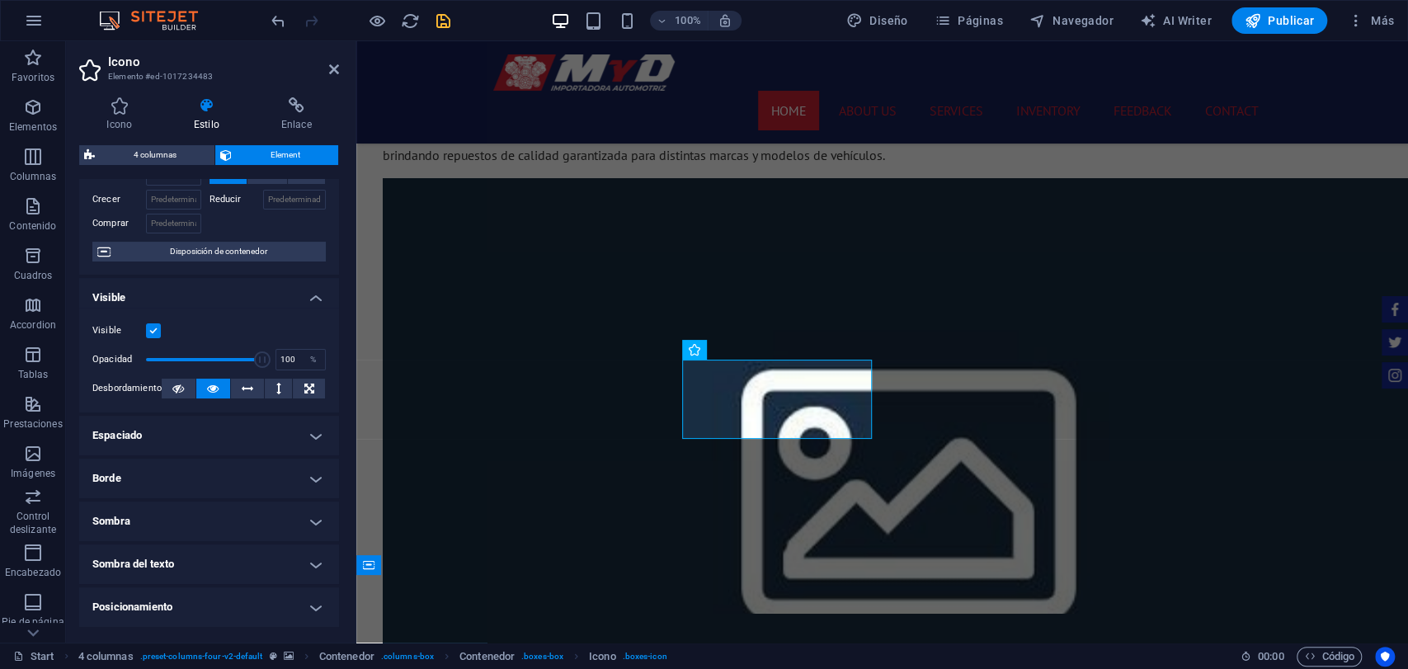
click at [251, 433] on h4 "Espaciado" at bounding box center [209, 436] width 260 height 40
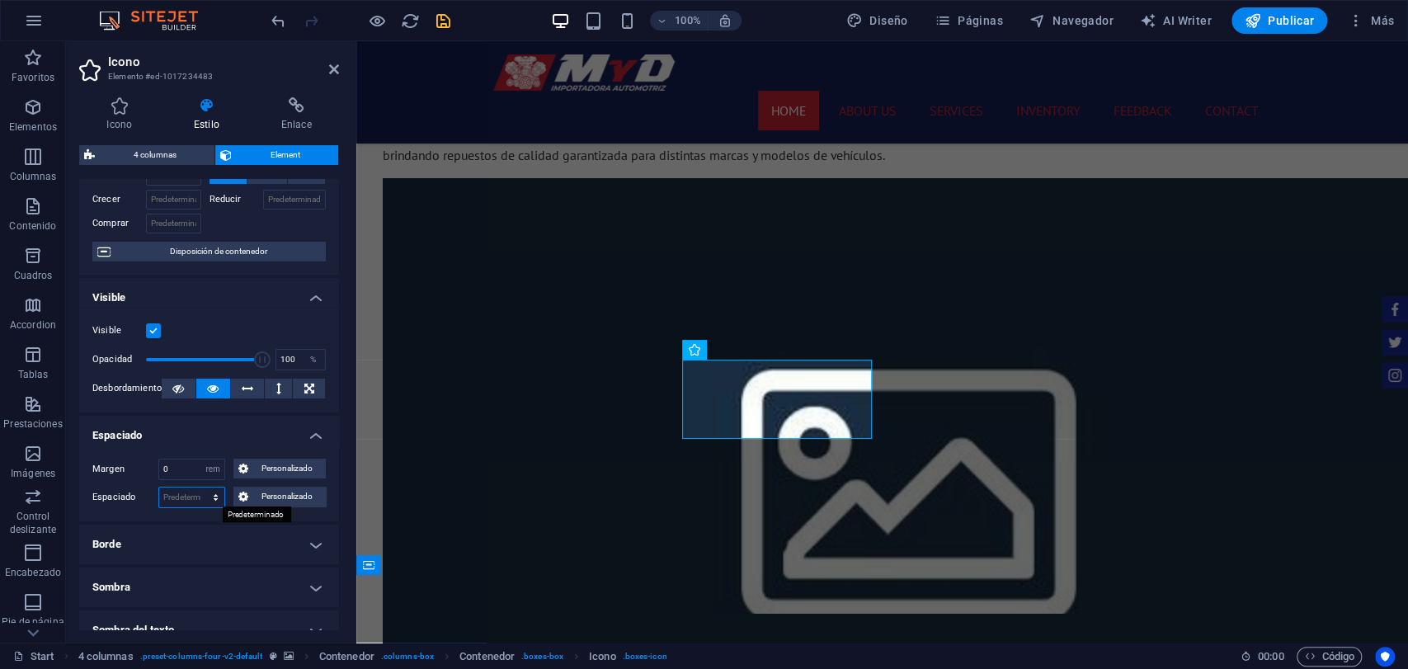
drag, startPoint x: 201, startPoint y: 490, endPoint x: 209, endPoint y: 504, distance: 15.9
click at [201, 490] on select "Predeterminado px rem % vh vw Personalizado" at bounding box center [191, 498] width 65 height 20
select select "rem"
click at [199, 488] on select "Predeterminado px rem % vh vw Personalizado" at bounding box center [191, 498] width 65 height 20
type input "0"
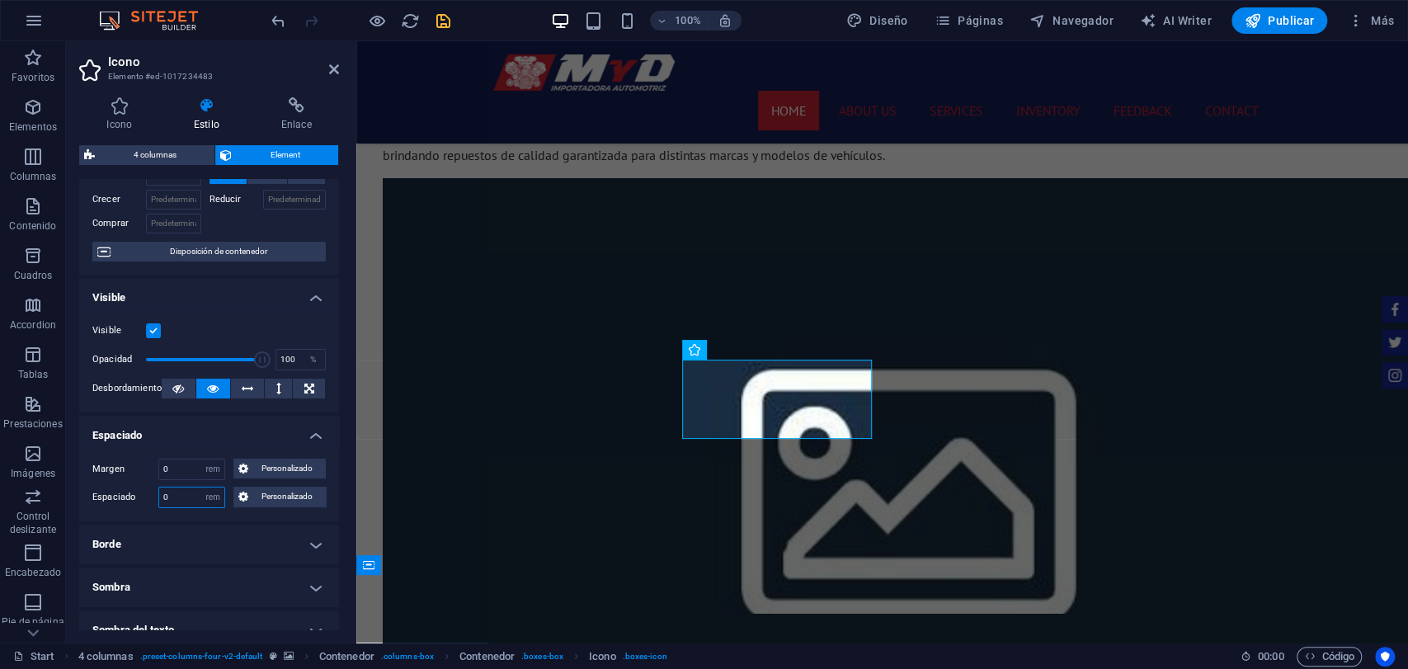
click at [178, 503] on input "0" at bounding box center [191, 498] width 65 height 20
click at [145, 507] on div "Espaciado 0 Predeterminado px rem % vh vw Personalizado Personalizado" at bounding box center [209, 497] width 234 height 21
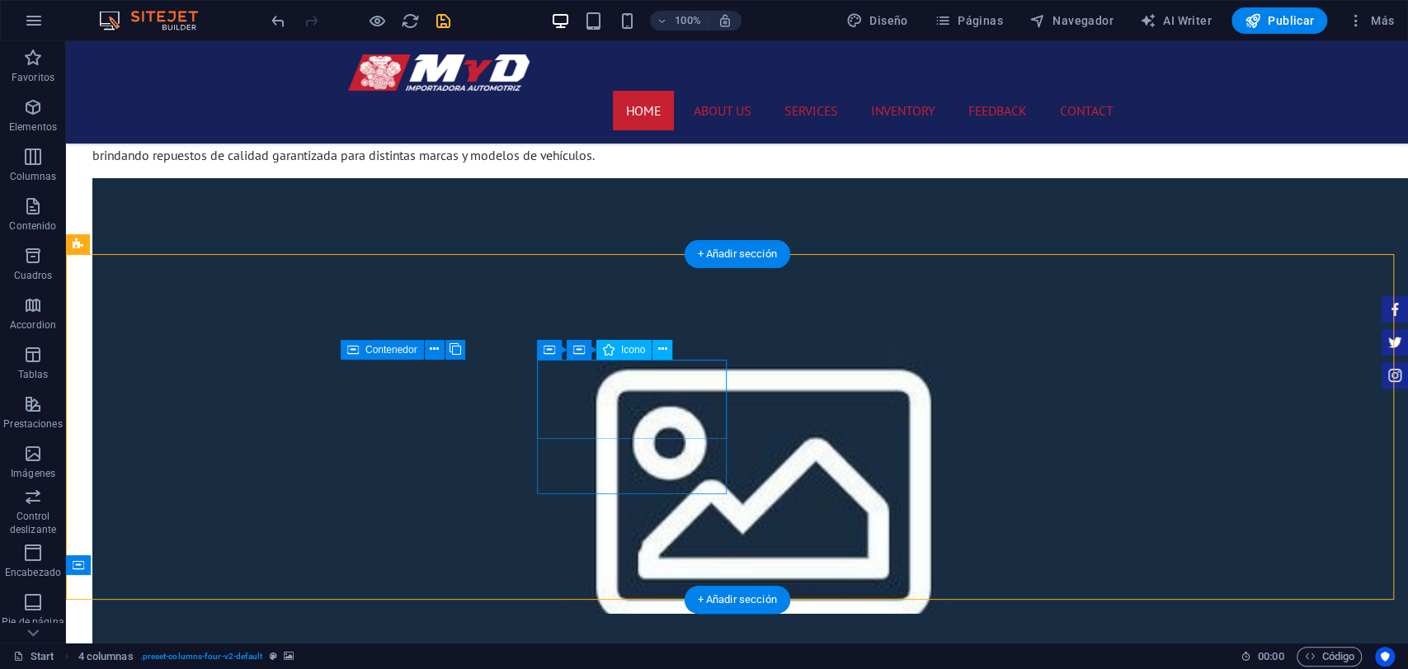
select select "rem"
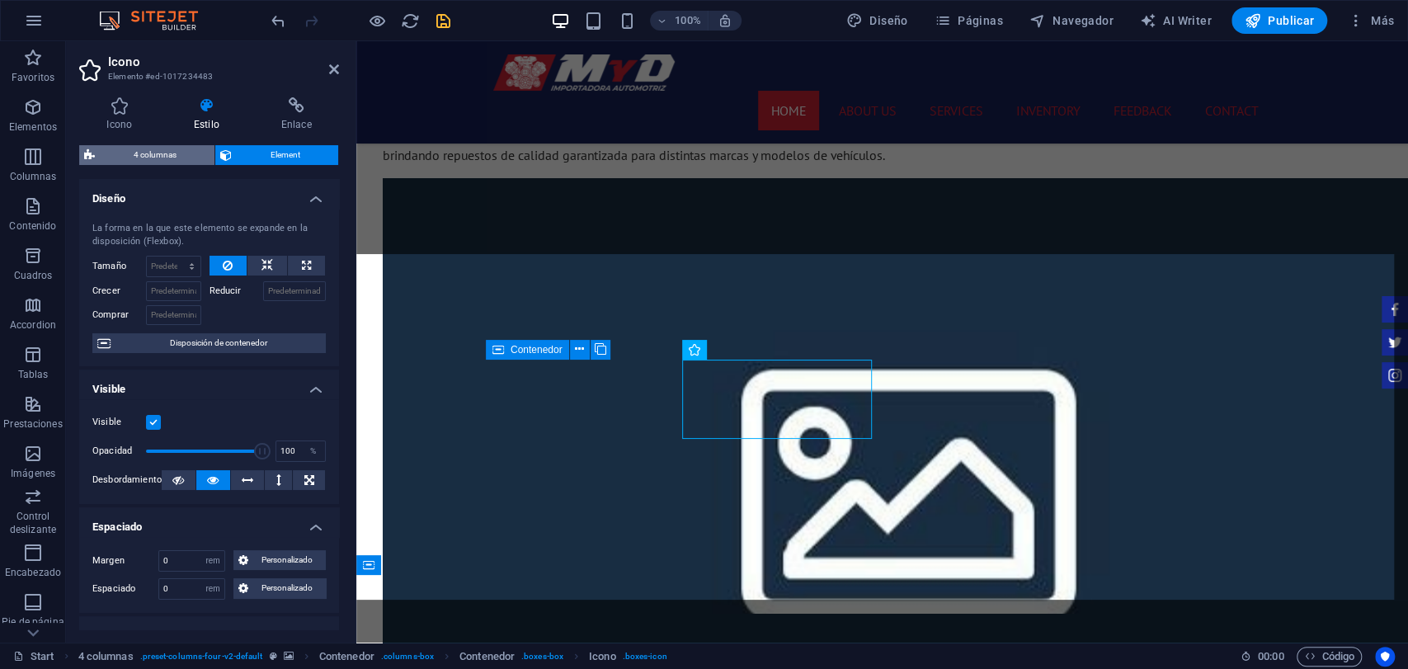
click at [201, 146] on span "4 columnas" at bounding box center [155, 155] width 110 height 20
select select "rem"
select select "px"
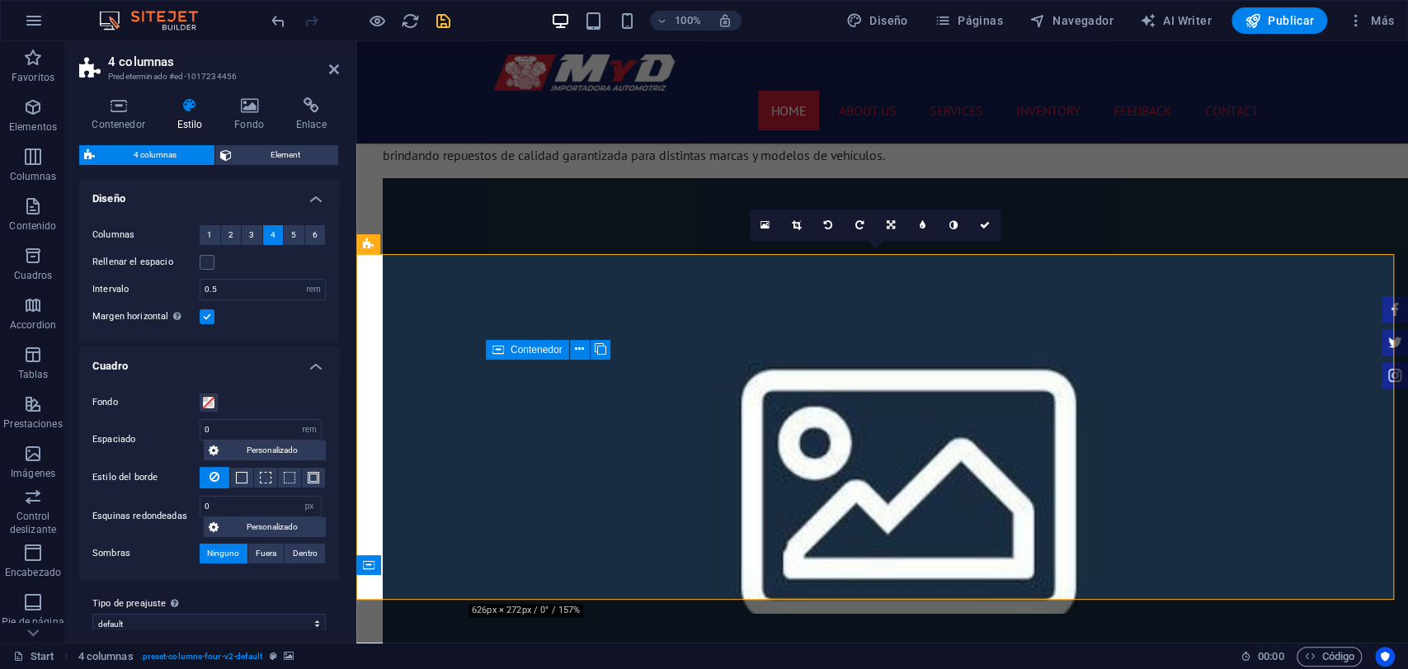
click at [209, 270] on div "Rellenar el espacio" at bounding box center [209, 262] width 234 height 20
click at [210, 257] on label at bounding box center [207, 262] width 15 height 15
click at [0, 0] on input "Rellenar el espacio" at bounding box center [0, 0] width 0 height 0
click at [210, 257] on label at bounding box center [207, 262] width 15 height 15
click at [0, 0] on input "Rellenar el espacio" at bounding box center [0, 0] width 0 height 0
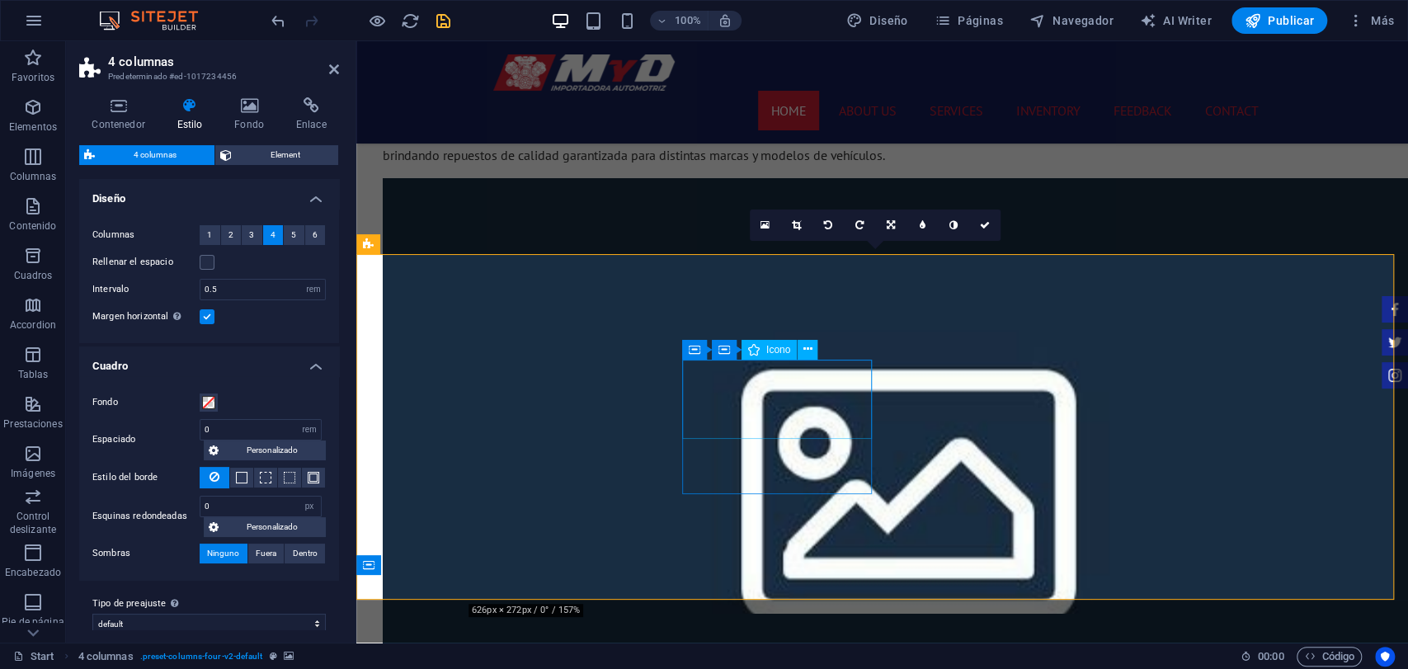
select select "rem"
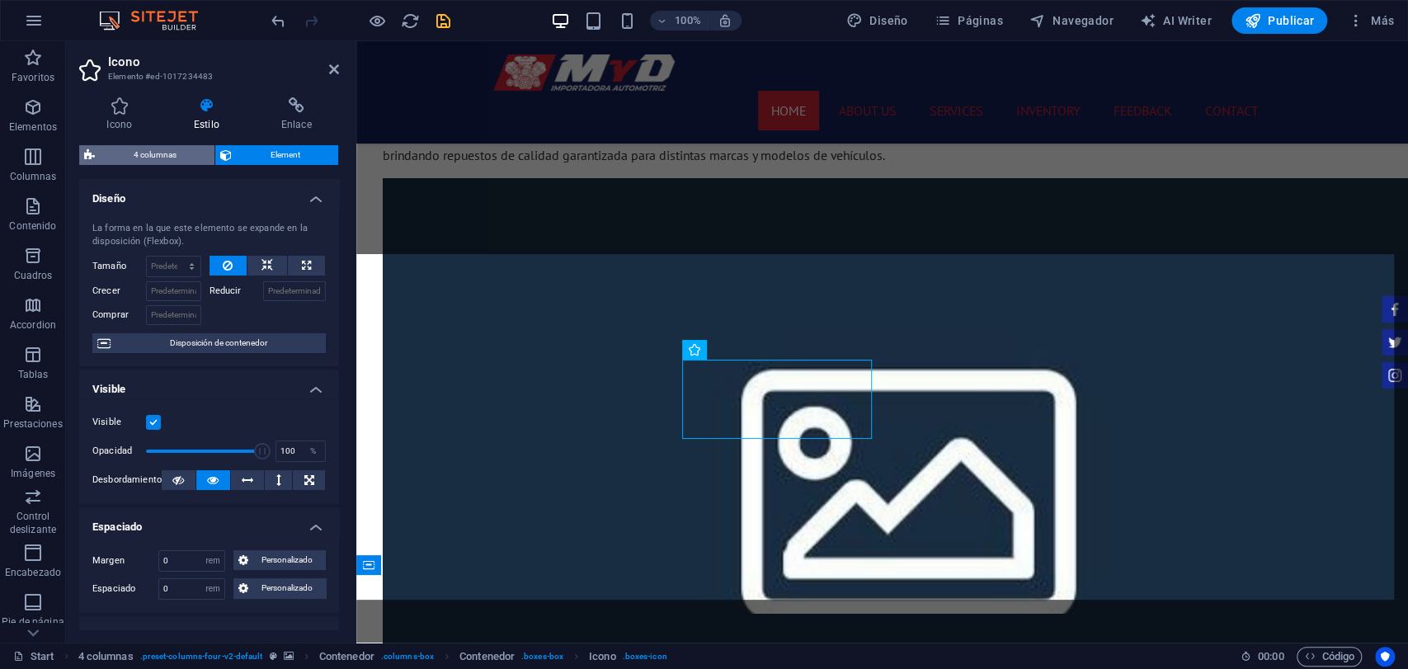
click at [192, 157] on span "4 columnas" at bounding box center [155, 155] width 110 height 20
select select "rem"
select select "px"
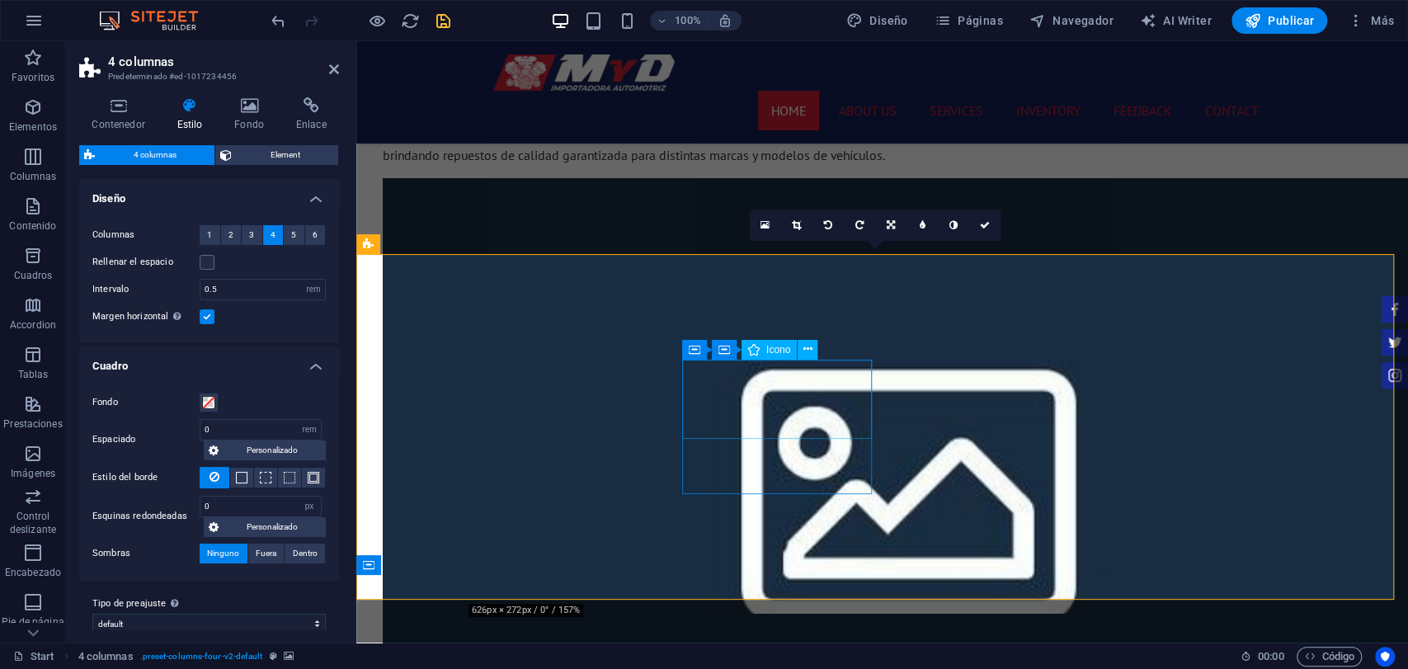
select select "xMidYMid"
select select "rem"
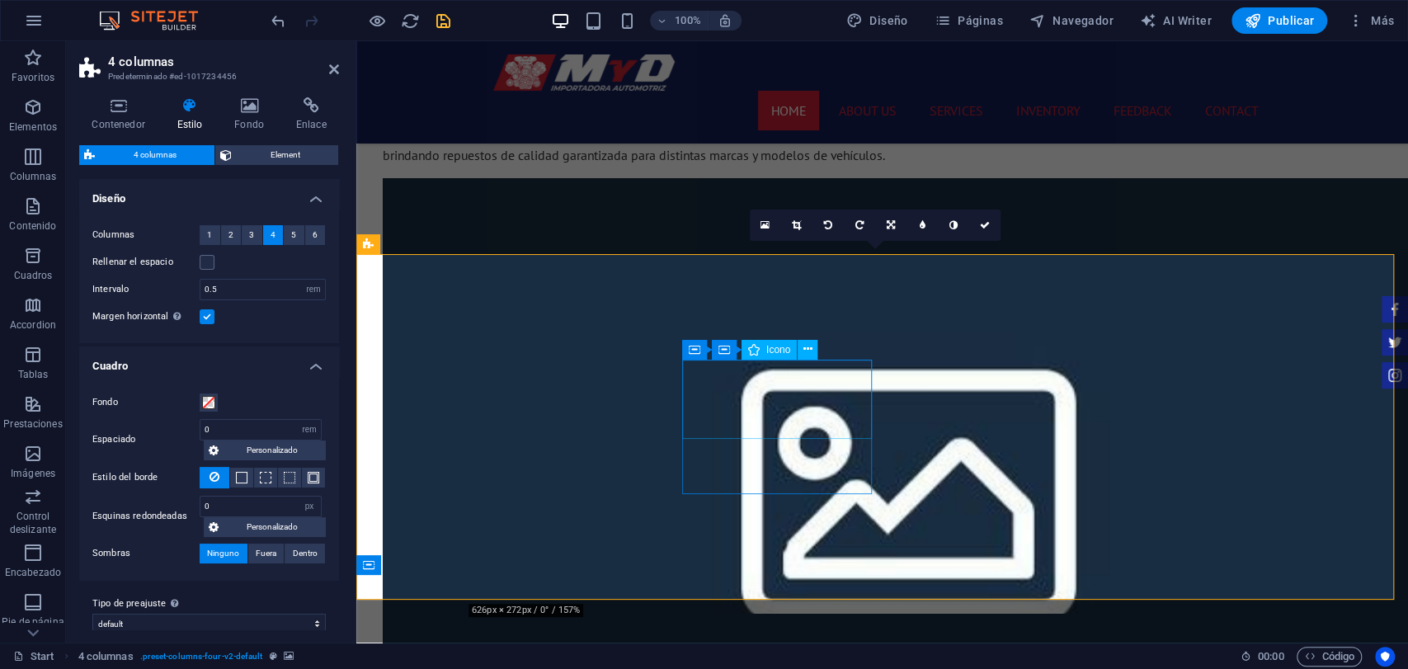
select select "rem"
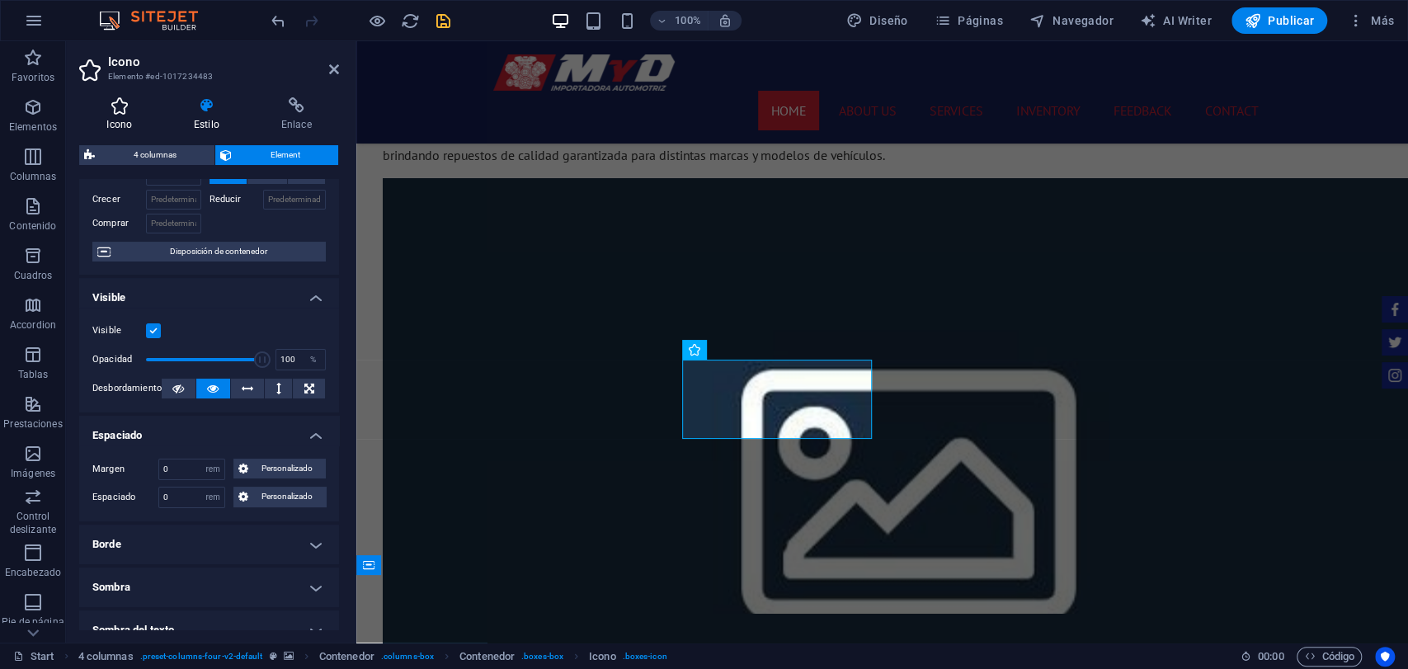
click at [135, 106] on icon at bounding box center [119, 105] width 81 height 17
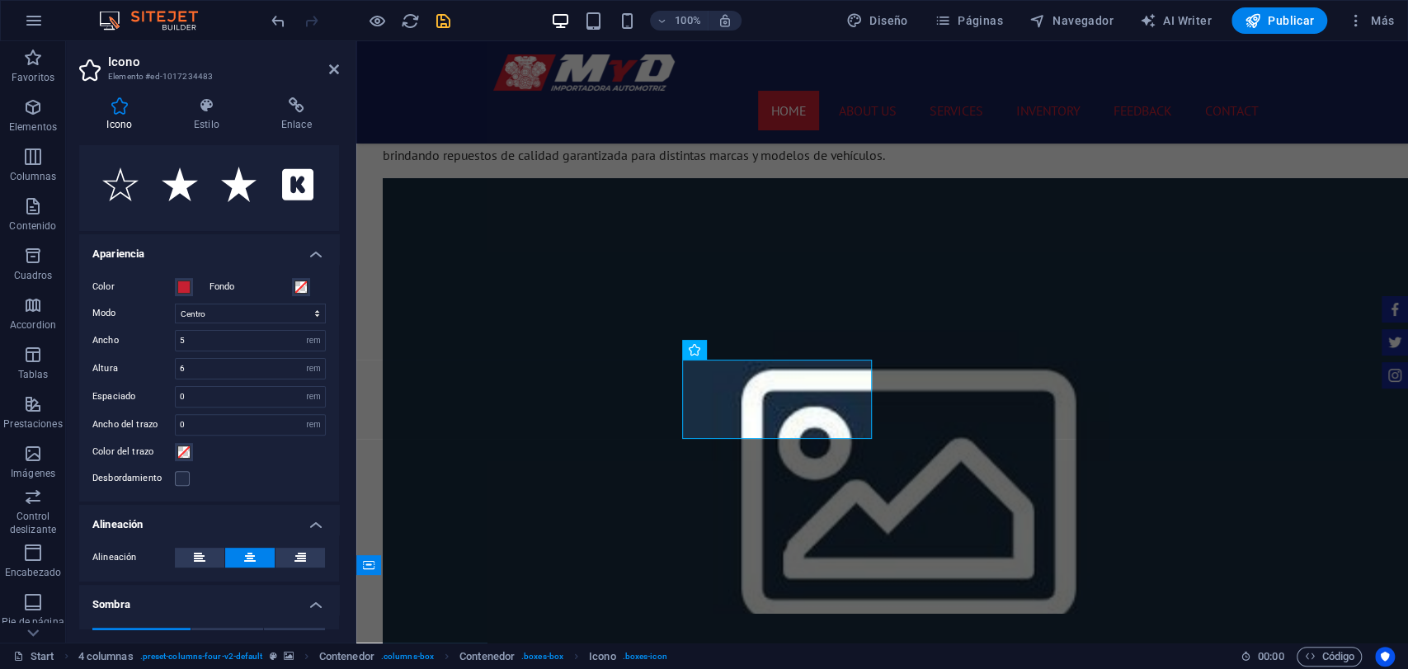
scroll to position [275, 0]
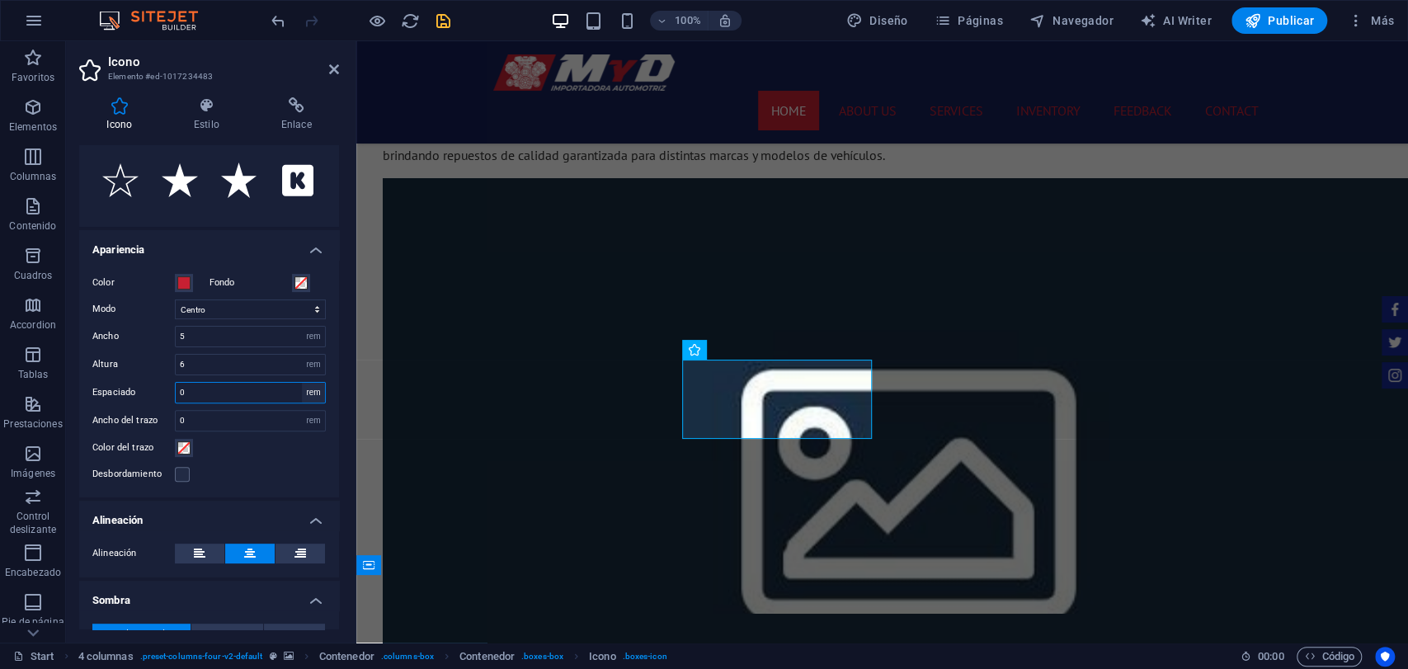
drag, startPoint x: 290, startPoint y: 389, endPoint x: 302, endPoint y: 397, distance: 13.7
click at [300, 394] on div "0 Predeterminado px rem % em vh vw" at bounding box center [250, 392] width 151 height 21
click at [311, 402] on div "0 Predeterminado px rem % em vh vw" at bounding box center [250, 392] width 151 height 21
click at [313, 397] on select "Predeterminado px rem % em vh vw" at bounding box center [313, 393] width 23 height 20
select select "default"
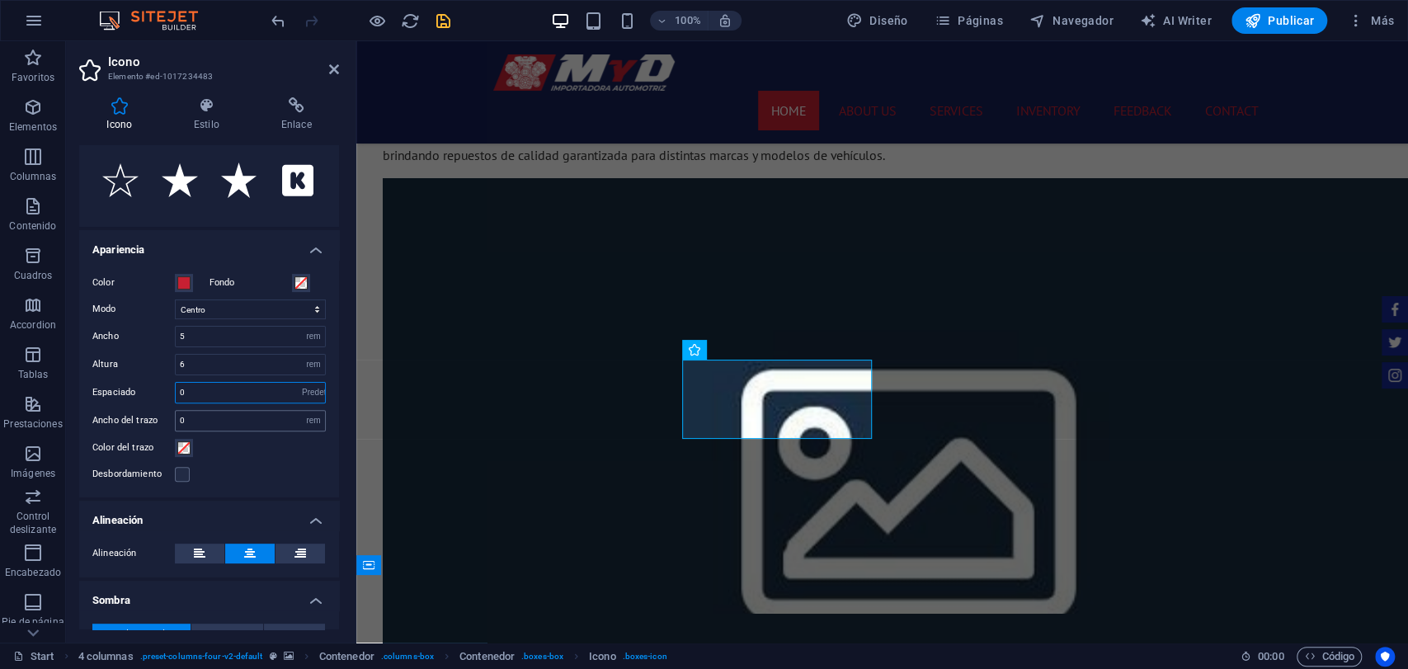
click at [302, 383] on select "Predeterminado px rem % em vh vw" at bounding box center [313, 393] width 23 height 20
select select "DISABLED_OPTION_VALUE"
click at [320, 418] on select "Predeterminado px rem % em vh vw" at bounding box center [313, 421] width 23 height 20
select select "default"
click at [302, 411] on select "Predeterminado px rem % em vh vw" at bounding box center [313, 421] width 23 height 20
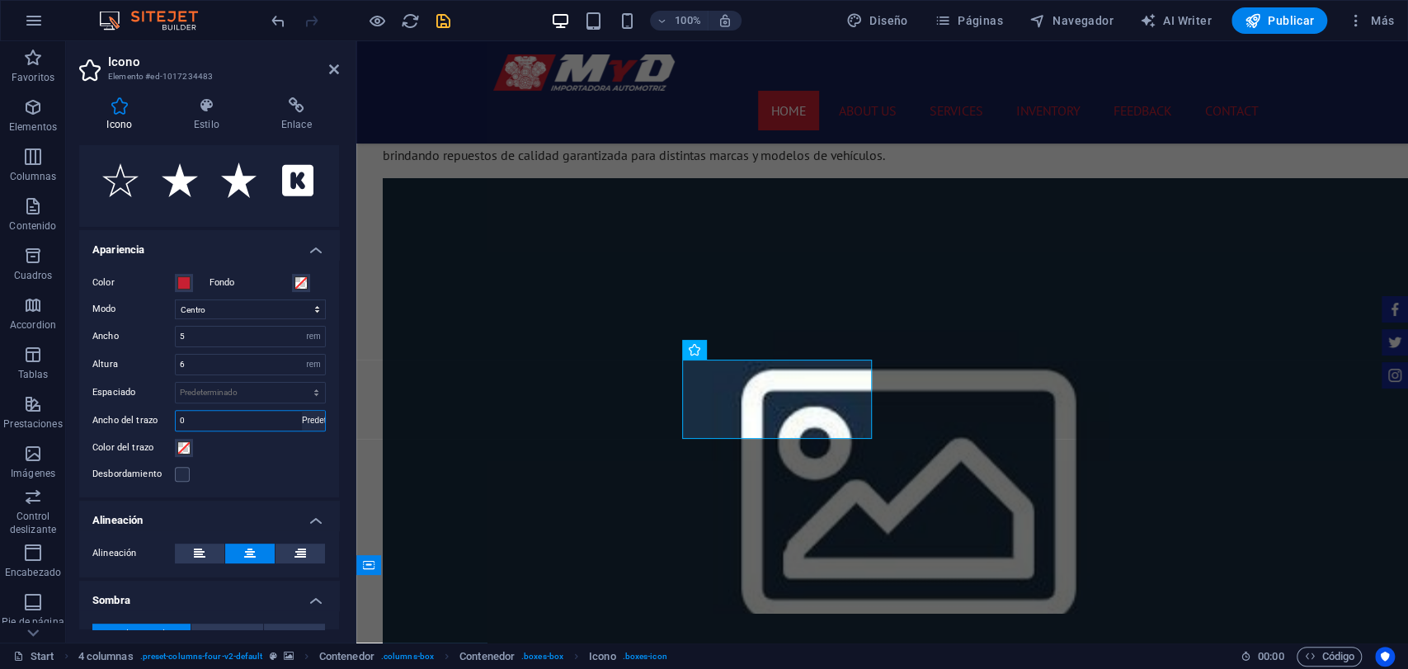
select select "DISABLED_OPTION_VALUE"
click at [297, 450] on div "Color del trazo" at bounding box center [209, 448] width 234 height 20
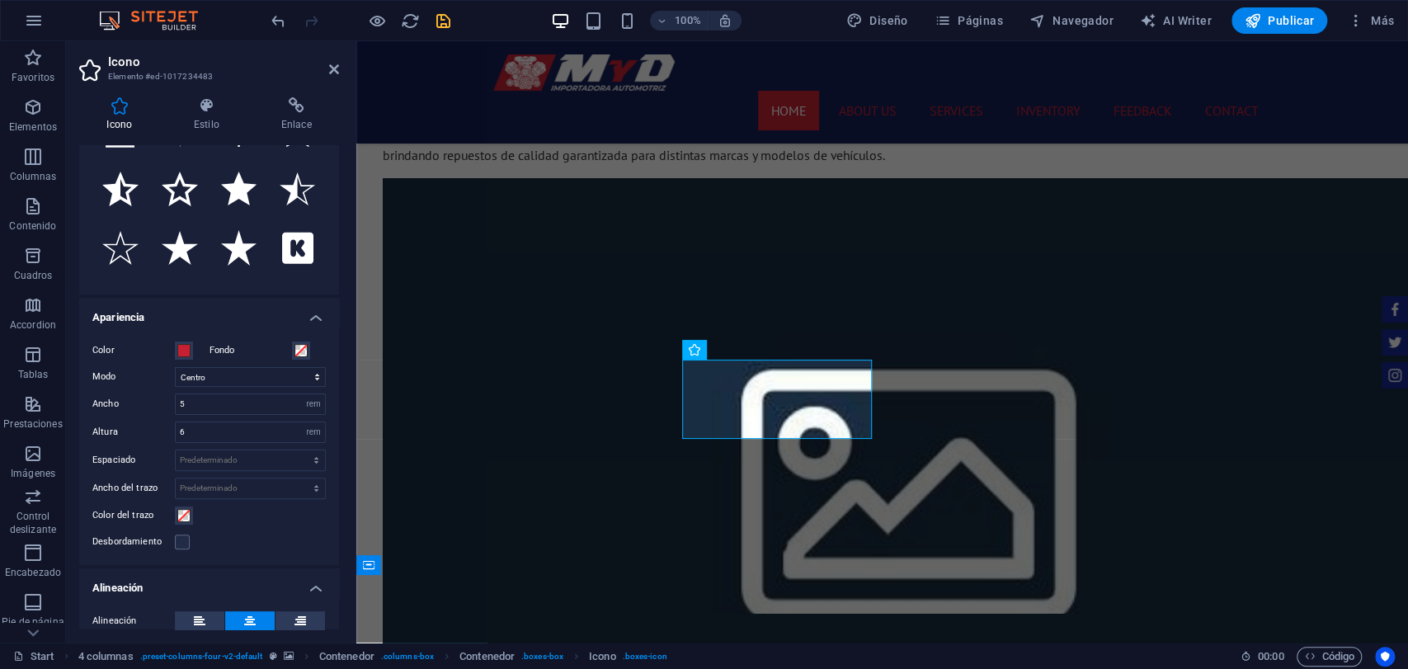
scroll to position [198, 0]
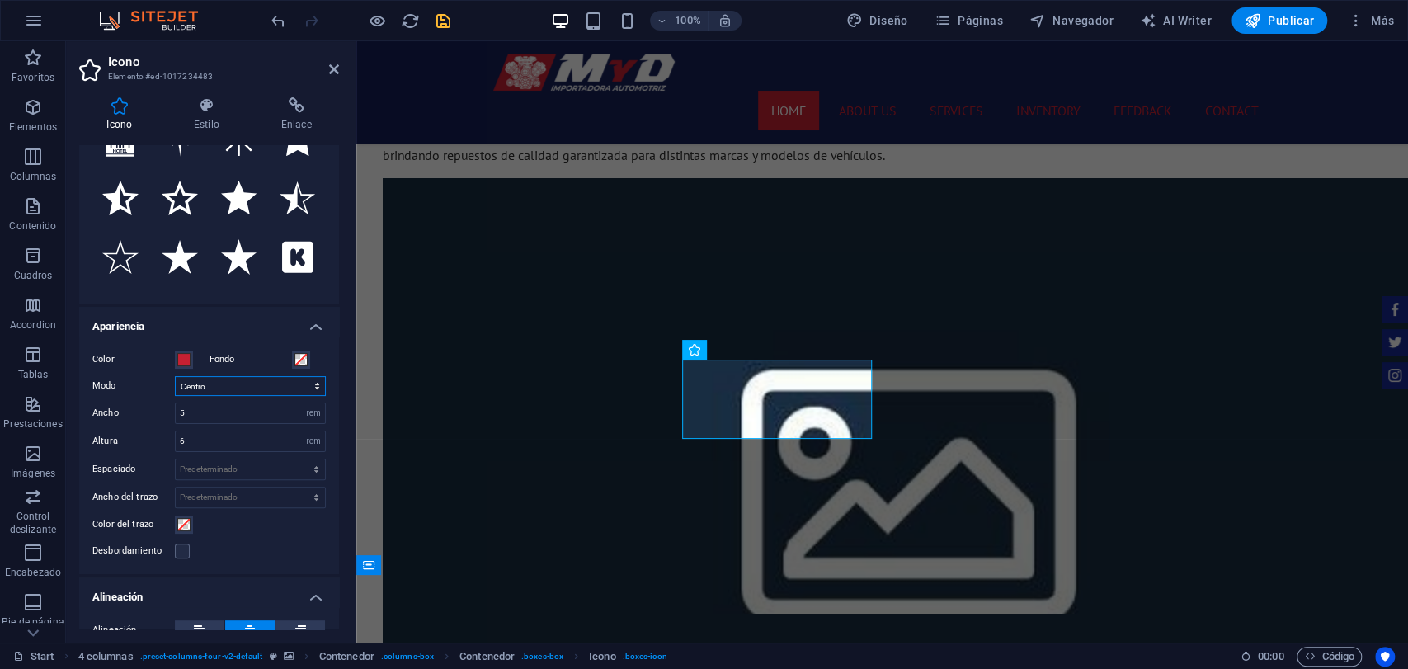
click at [275, 384] on select "Escalar Izquierda Centro Derecha" at bounding box center [250, 386] width 151 height 20
click at [278, 380] on select "Escalar Izquierda Centro Derecha" at bounding box center [250, 386] width 151 height 20
click at [254, 382] on select "Escalar Izquierda Centro Derecha" at bounding box center [250, 386] width 151 height 20
click at [175, 376] on select "Escalar Izquierda Centro Derecha" at bounding box center [250, 386] width 151 height 20
click at [269, 382] on select "Escalar Izquierda Centro Derecha" at bounding box center [250, 386] width 151 height 20
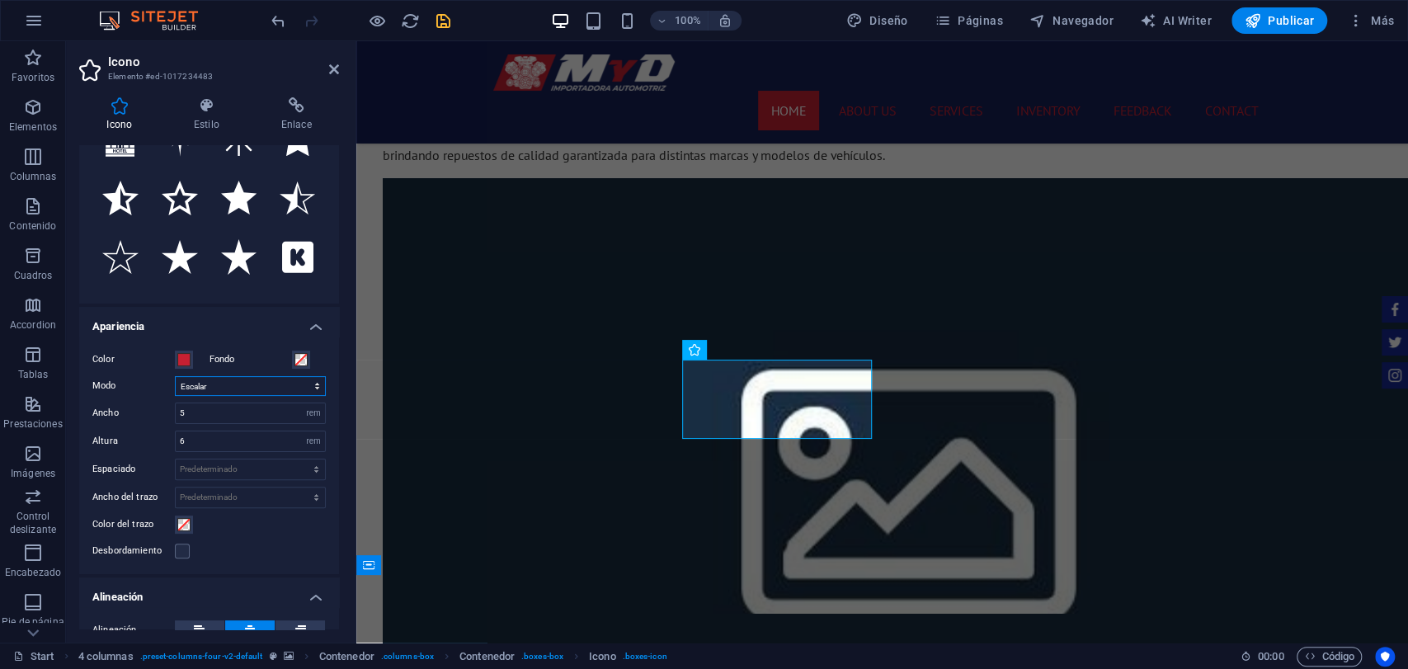
select select "xMidYMid"
click at [175, 376] on select "Escalar Izquierda Centro Derecha" at bounding box center [250, 386] width 151 height 20
click at [209, 424] on div "Color Fondo Modo Escalar Izquierda Centro Derecha Ancho 5 Predeterminado automá…" at bounding box center [209, 456] width 260 height 238
drag, startPoint x: 224, startPoint y: 406, endPoint x: 171, endPoint y: 415, distance: 53.6
click at [171, 415] on div "Ancho 5 Predeterminado automático px rem % em vh vw" at bounding box center [209, 413] width 234 height 21
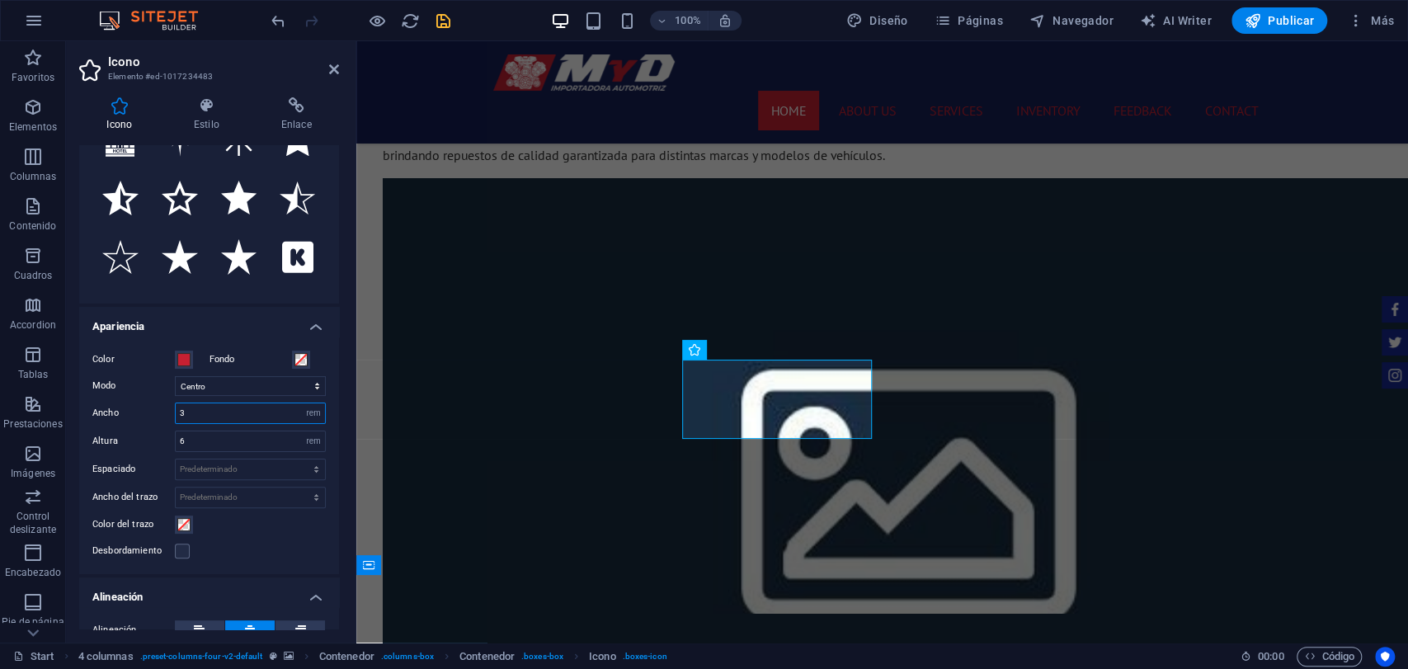
type input "3"
click at [106, 409] on label "Ancho" at bounding box center [133, 412] width 83 height 9
drag, startPoint x: 214, startPoint y: 430, endPoint x: 174, endPoint y: 444, distance: 42.0
click at [175, 444] on div "6 Predeterminado automático px rem em vh vw" at bounding box center [250, 441] width 151 height 21
click at [186, 443] on input "6" at bounding box center [250, 442] width 149 height 20
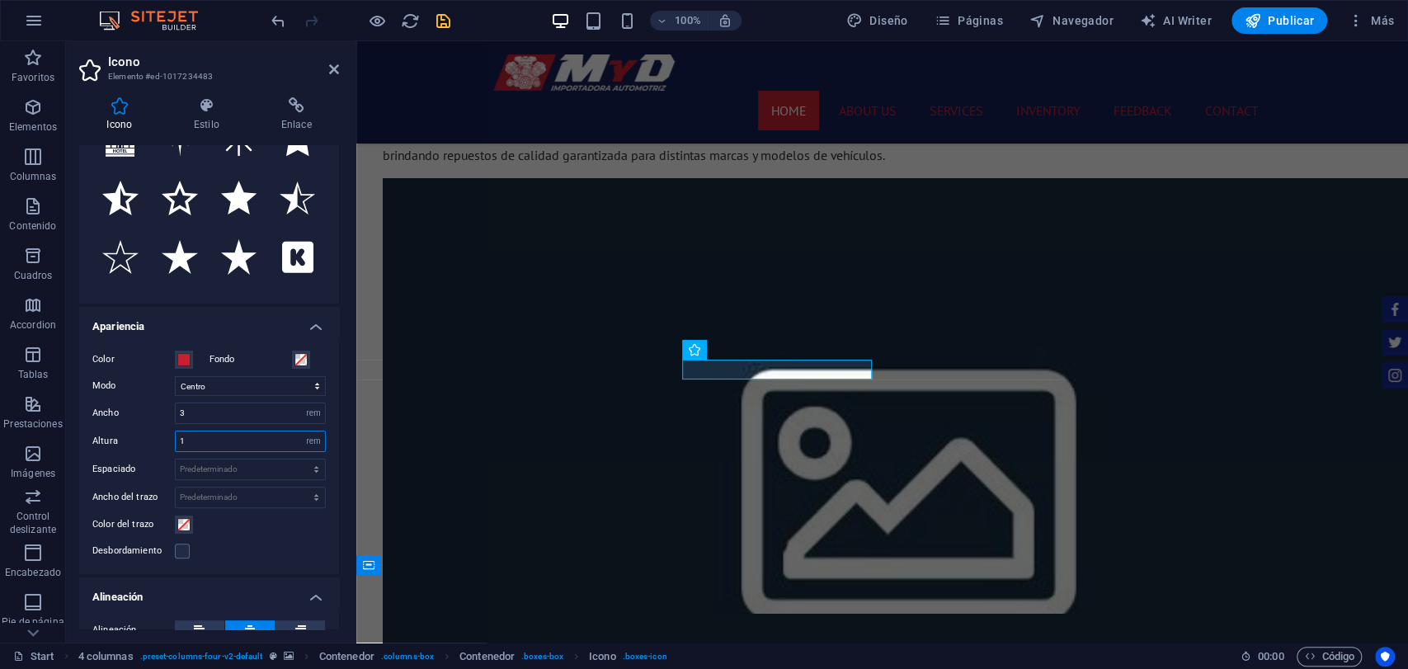
drag, startPoint x: 236, startPoint y: 432, endPoint x: 171, endPoint y: 441, distance: 65.8
click at [171, 441] on div "Altura 1 Predeterminado automático px rem em vh vw" at bounding box center [209, 441] width 234 height 21
type input "2"
type input "3"
type input "4"
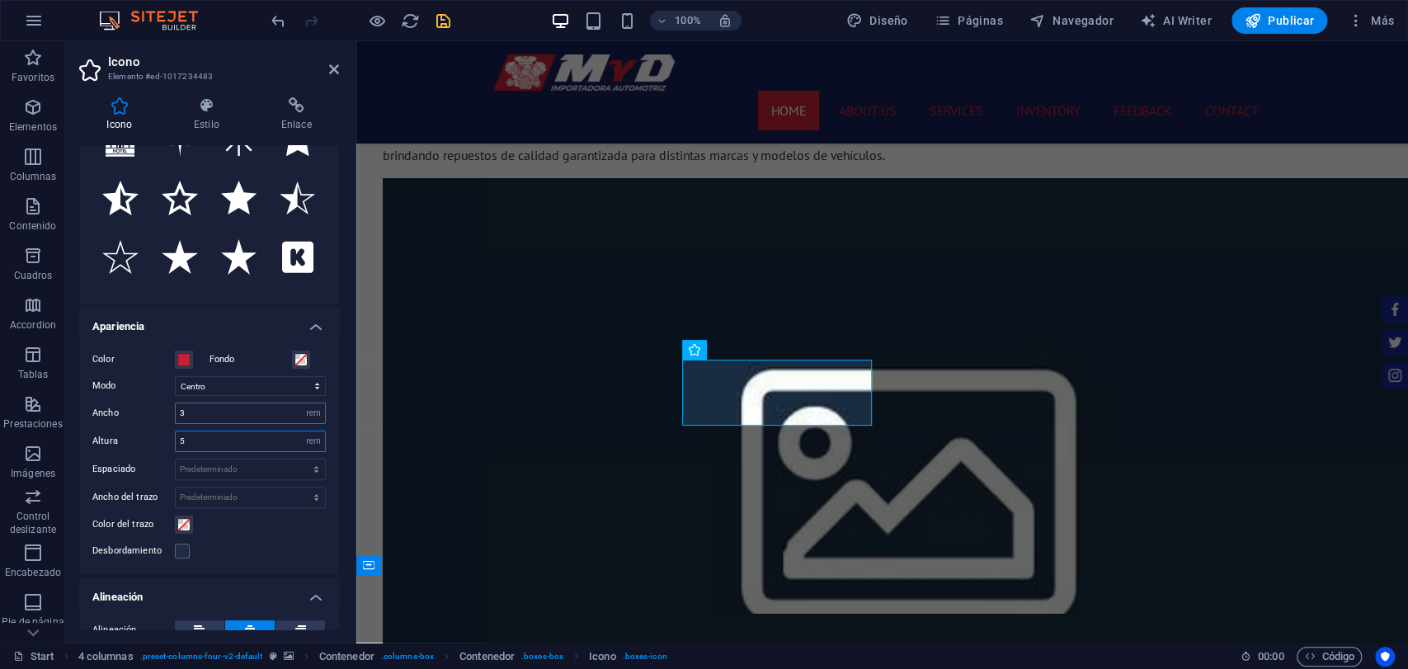
type input "5"
drag, startPoint x: 201, startPoint y: 405, endPoint x: 174, endPoint y: 411, distance: 27.8
click at [175, 411] on div "3 Predeterminado automático px rem % em vh vw" at bounding box center [250, 413] width 151 height 21
type input "4"
click at [159, 466] on label "Espaciado" at bounding box center [133, 469] width 83 height 9
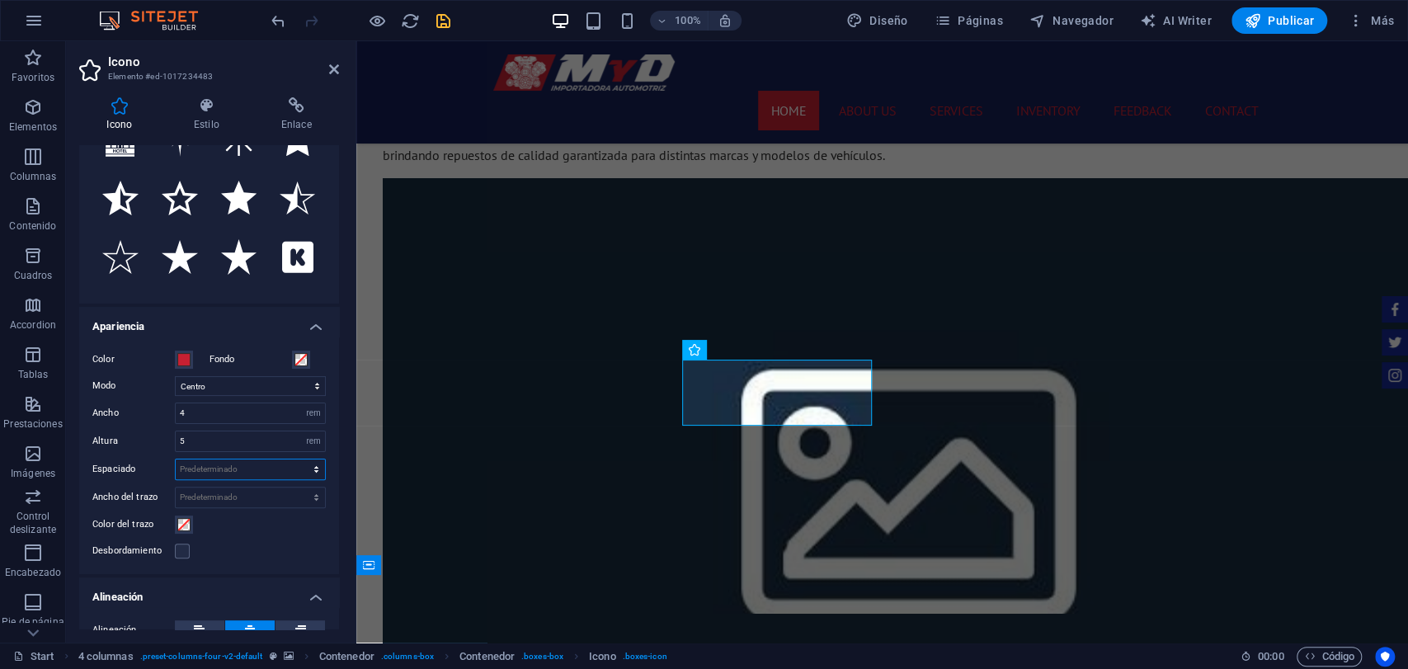
click at [251, 466] on select "Predeterminado px rem % em vh vw" at bounding box center [250, 470] width 149 height 20
select select "rem"
click at [299, 460] on select "Predeterminado px rem % em vh vw" at bounding box center [250, 470] width 149 height 20
type input "1"
type input "0"
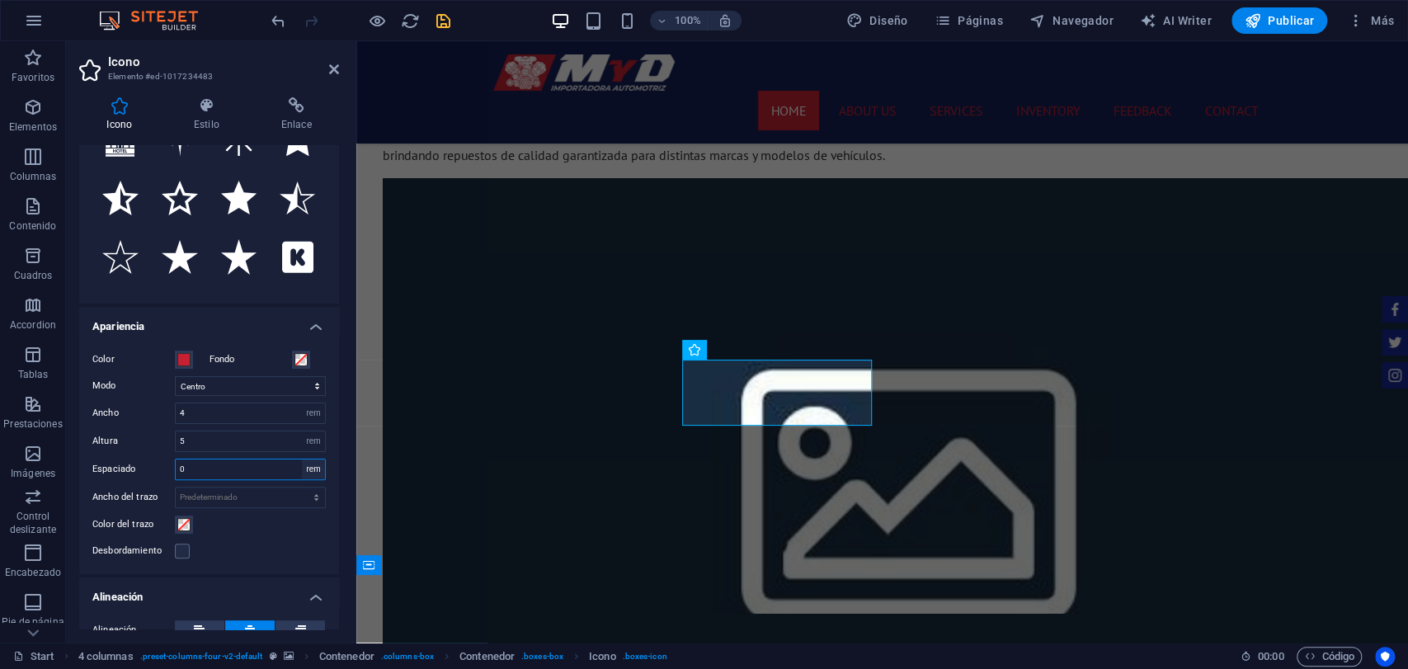
click at [310, 470] on select "Predeterminado px rem % em vh vw" at bounding box center [313, 470] width 23 height 20
click at [298, 503] on select "Predeterminado px rem % em vh vw" at bounding box center [250, 498] width 149 height 20
click at [328, 463] on div "Color Fondo Modo Escalar Izquierda Centro Derecha Ancho 4 Predeterminado automá…" at bounding box center [209, 456] width 260 height 238
click at [315, 471] on select "Predeterminado px rem % em vh vw" at bounding box center [313, 470] width 23 height 20
click at [306, 477] on select "Predeterminado px rem % em vh vw" at bounding box center [313, 470] width 23 height 20
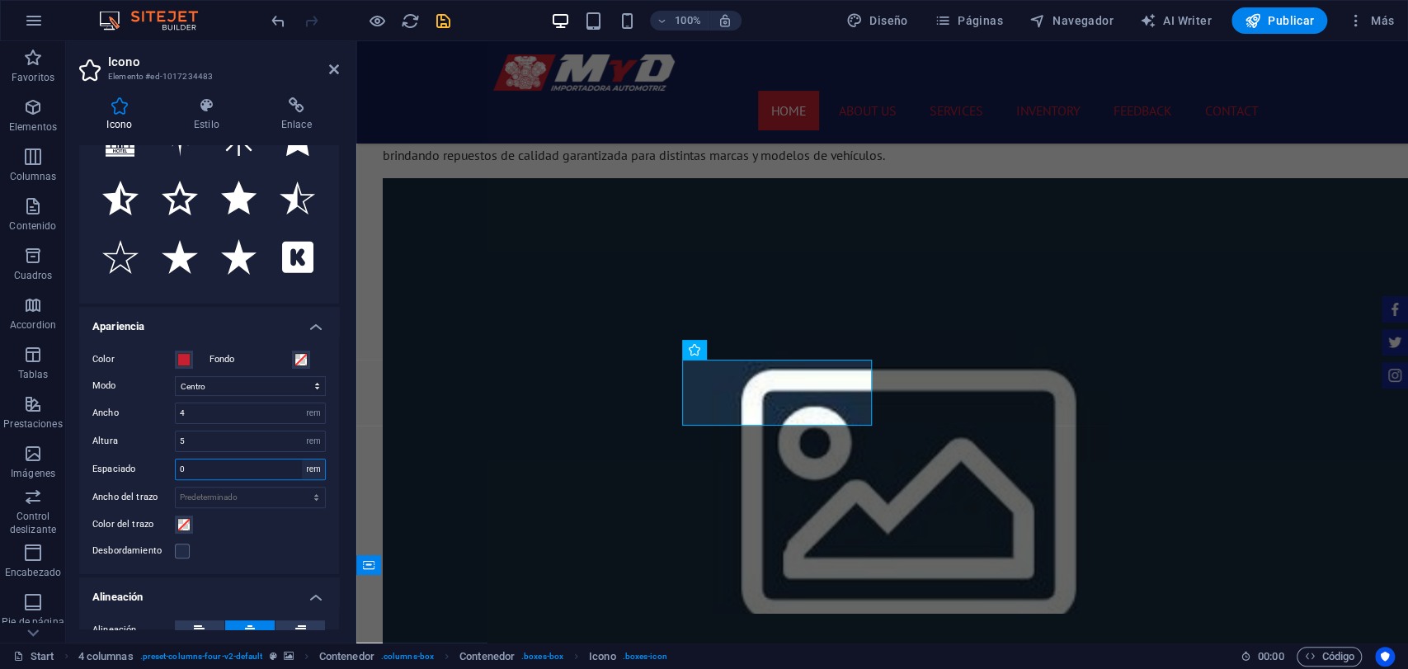
select select "default"
click at [302, 460] on select "Predeterminado px rem % em vh vw" at bounding box center [313, 470] width 23 height 20
select select "DISABLED_OPTION_VALUE"
click at [315, 493] on select "Predeterminado px rem % em vh vw" at bounding box center [250, 498] width 149 height 20
select select "rem"
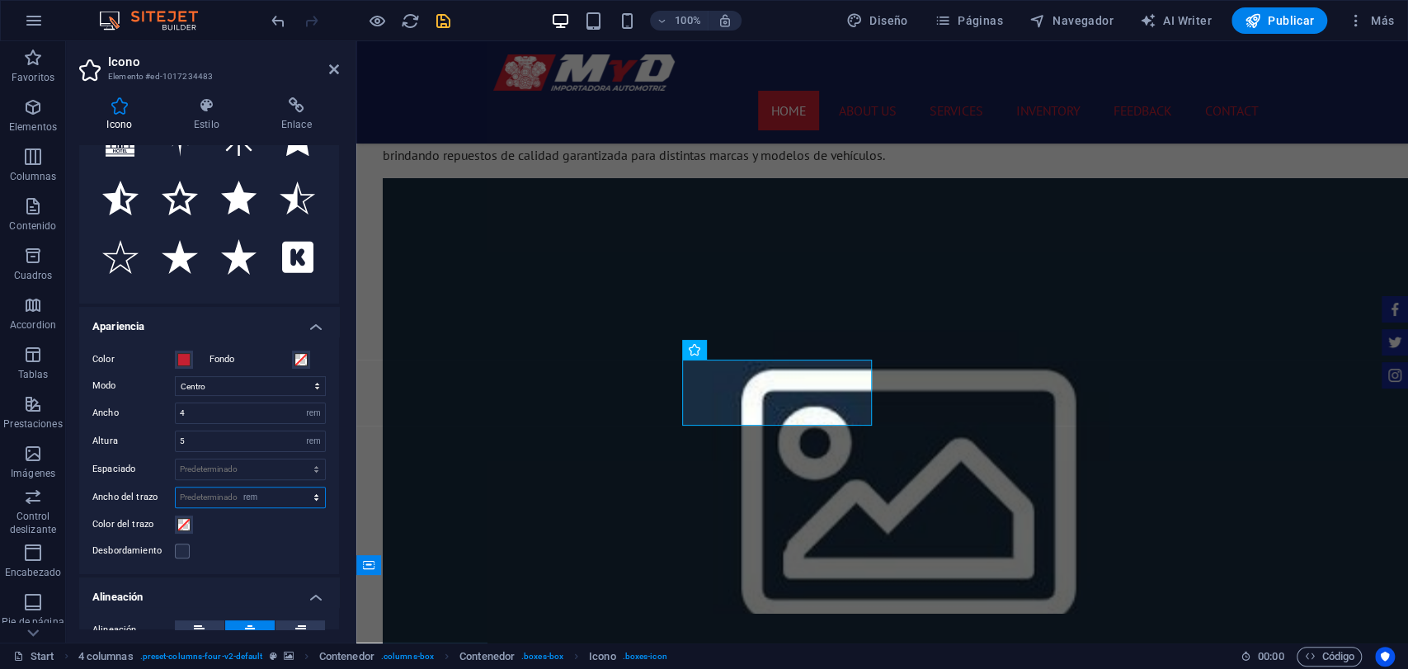
click at [299, 488] on select "Predeterminado px rem % em vh vw" at bounding box center [250, 498] width 149 height 20
type input "2"
type input "0"
click at [305, 503] on select "Predeterminado px rem % em vh vw" at bounding box center [313, 498] width 23 height 20
click at [302, 488] on select "Predeterminado px rem % em vh vw" at bounding box center [313, 498] width 23 height 20
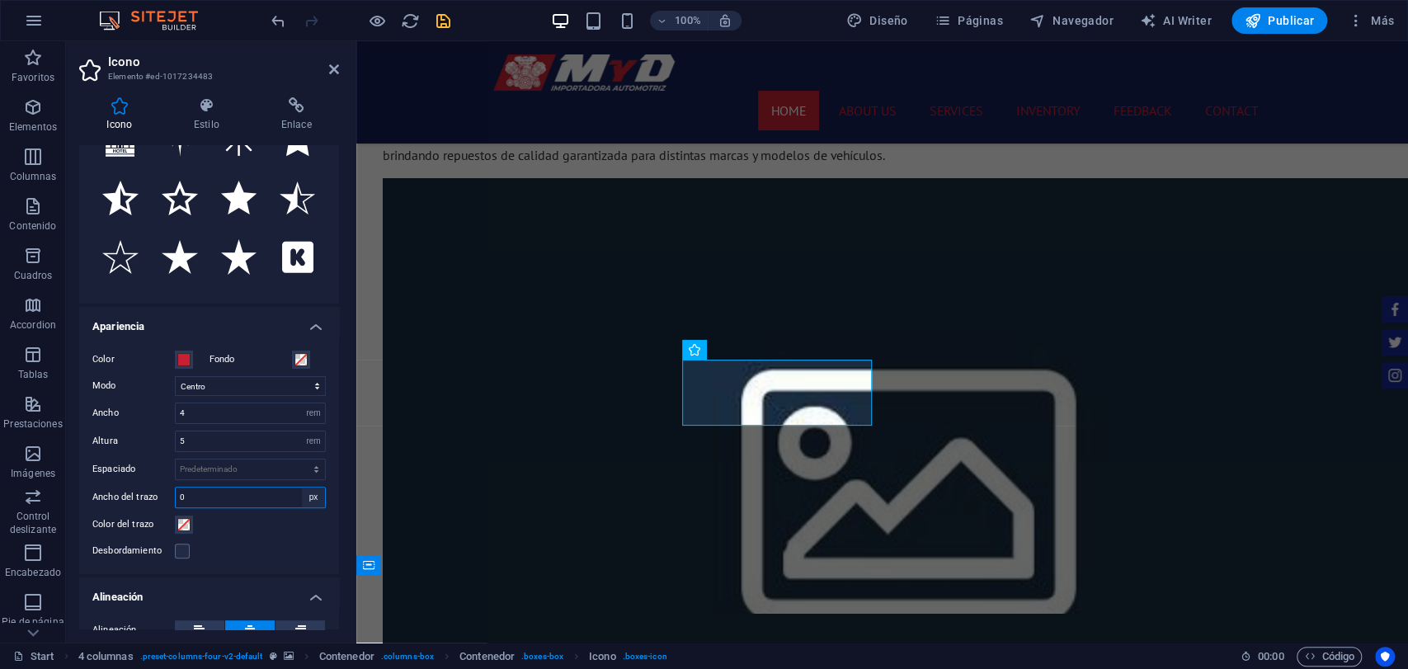
click at [311, 490] on select "Predeterminado px rem % em vh vw" at bounding box center [313, 498] width 23 height 20
select select "default"
click at [302, 488] on select "Predeterminado px rem % em vh vw" at bounding box center [313, 498] width 23 height 20
select select "DISABLED_OPTION_VALUE"
click at [297, 541] on div "Desbordamiento" at bounding box center [209, 551] width 234 height 20
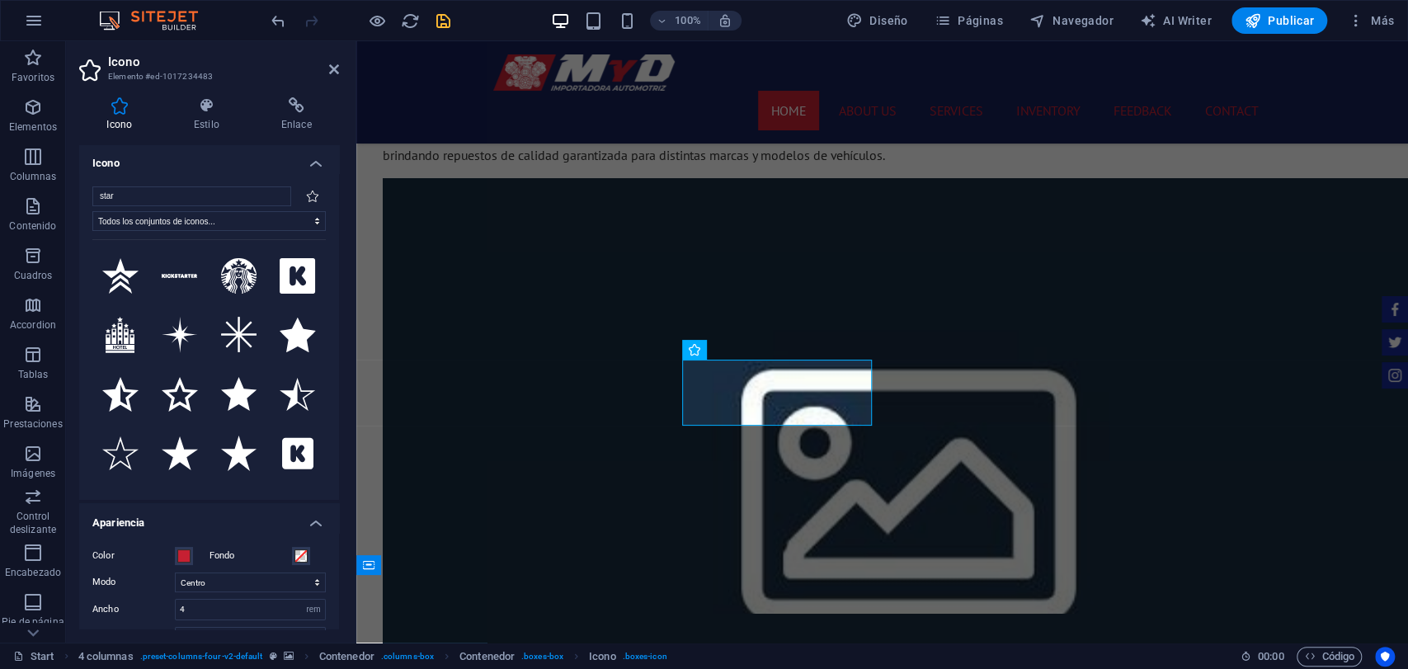
scroll to position [0, 0]
click at [244, 142] on div "Icono Estilo Enlace Icono star Todos los conjuntos de iconos... IcoFont Ionicon…" at bounding box center [209, 363] width 260 height 532
click at [225, 140] on div "Icono Estilo Enlace Icono star Todos los conjuntos de iconos... IcoFont Ionicon…" at bounding box center [209, 363] width 260 height 532
click at [231, 127] on h4 "Estilo" at bounding box center [210, 114] width 87 height 35
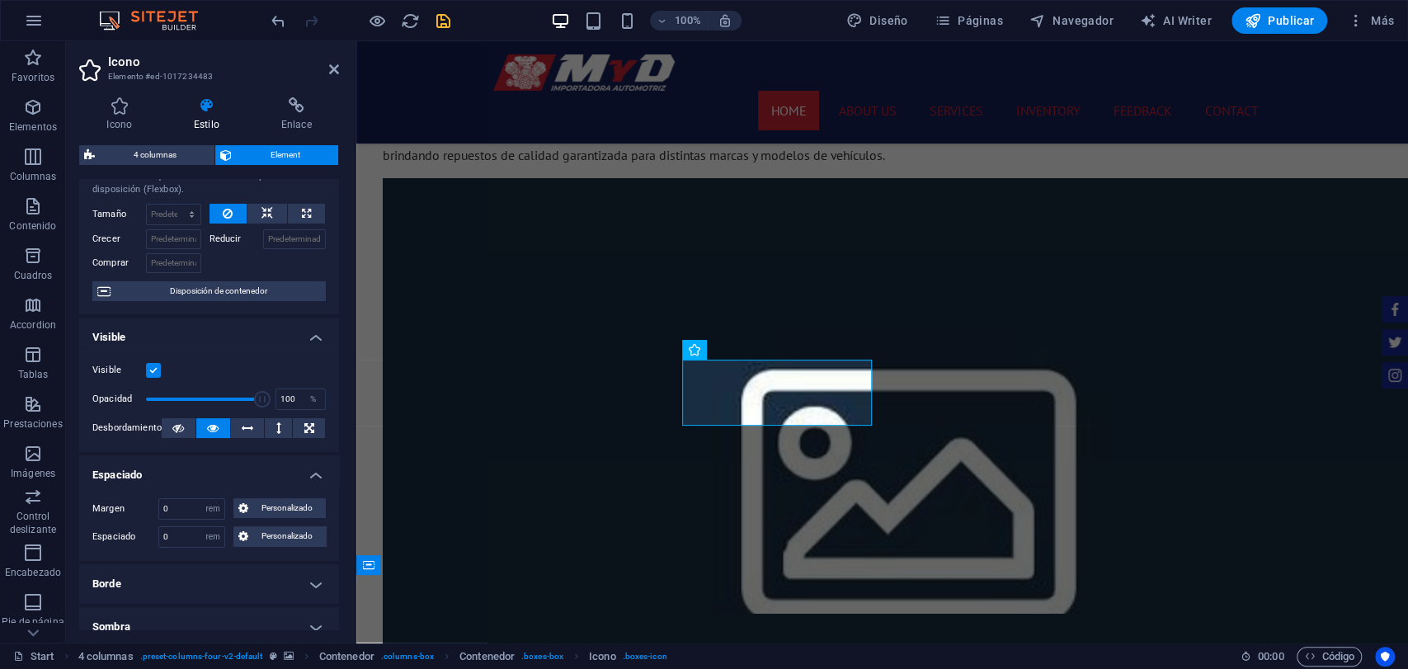
scroll to position [51, 0]
click at [729, 347] on icon at bounding box center [725, 350] width 12 height 20
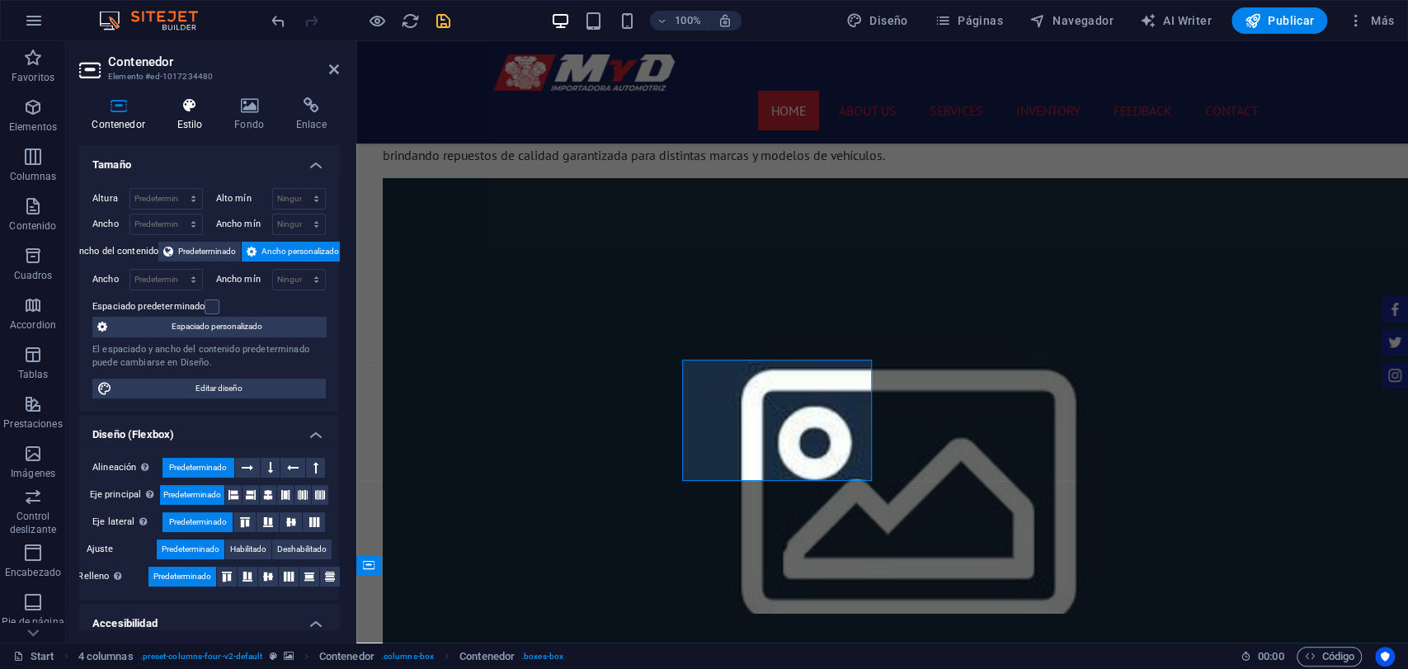
click at [186, 124] on h4 "Estilo" at bounding box center [193, 114] width 58 height 35
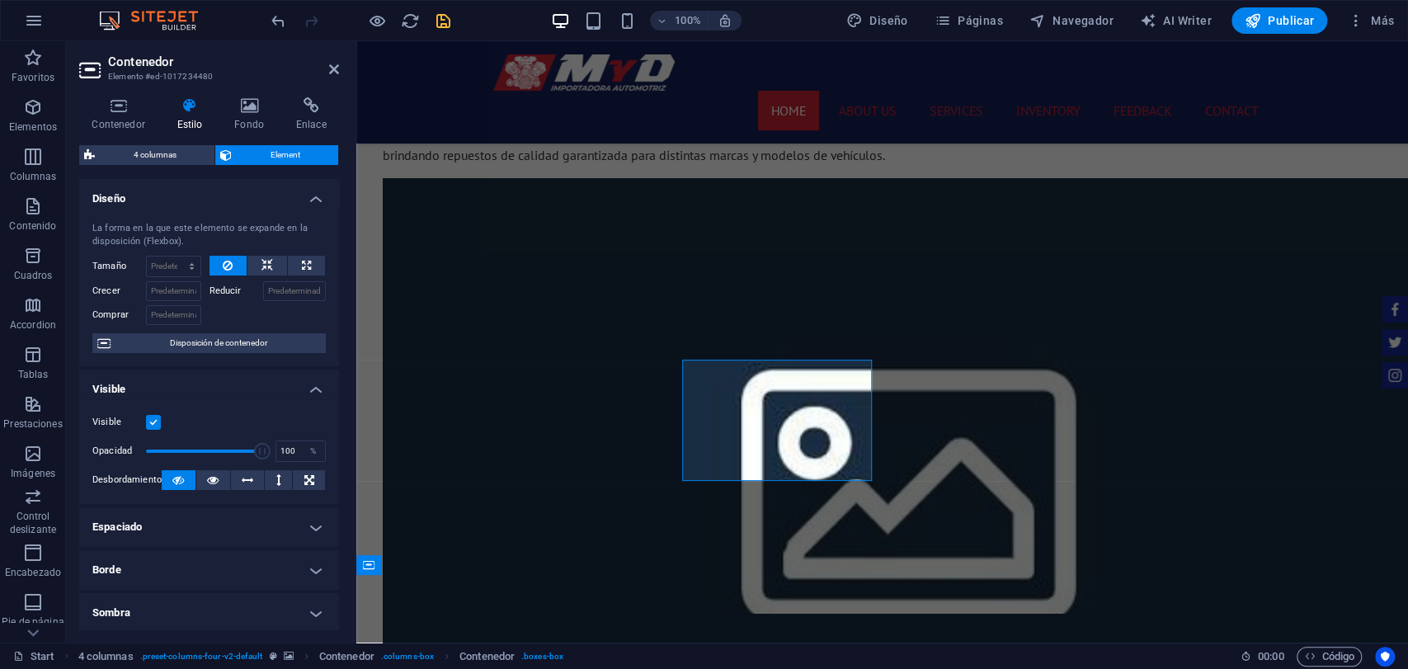
click at [245, 520] on h4 "Espaciado" at bounding box center [209, 527] width 260 height 40
click at [221, 562] on select "Predeterminado automático px % rem vw vh Personalizado" at bounding box center [212, 561] width 23 height 20
select select "default"
click at [201, 551] on select "Predeterminado automático px % rem vw vh Personalizado" at bounding box center [212, 561] width 23 height 20
select select "DISABLED_OPTION_VALUE"
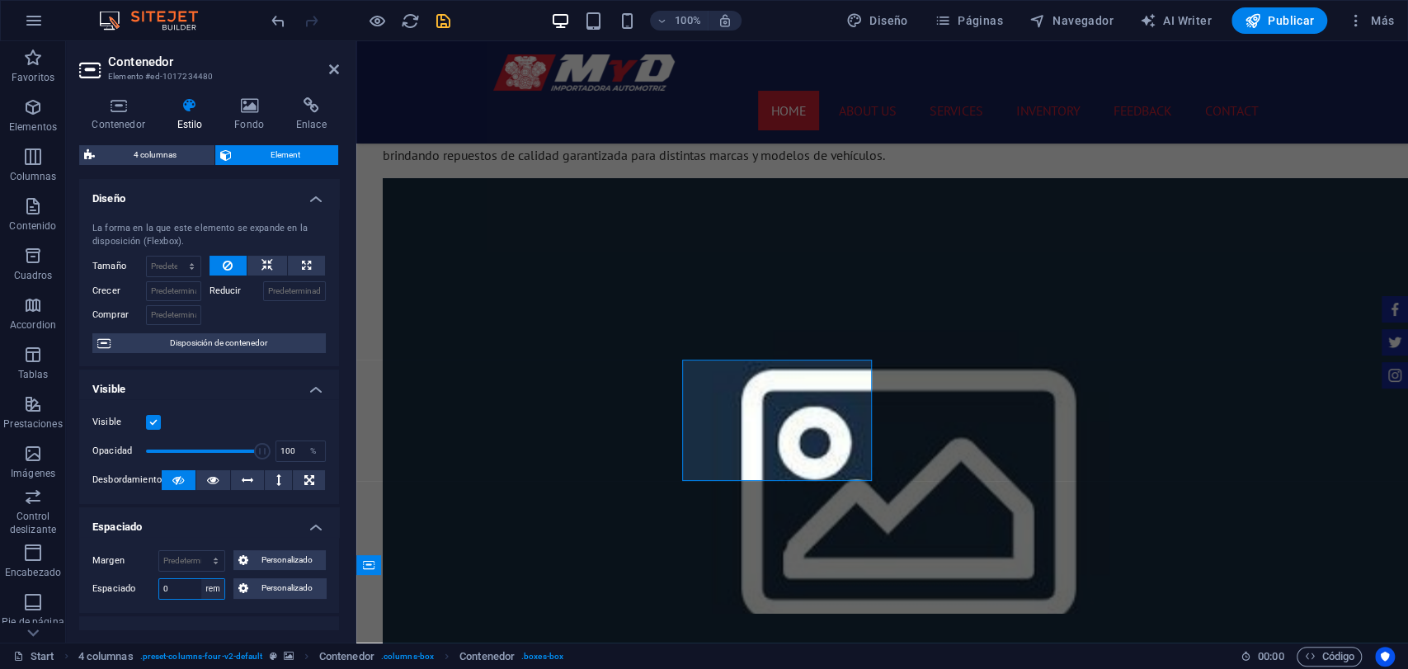
click at [209, 579] on select "Predeterminado px rem % vh vw Personalizado" at bounding box center [212, 589] width 23 height 20
select select "default"
click at [201, 579] on select "Predeterminado px rem % vh vw Personalizado" at bounding box center [212, 589] width 23 height 20
select select "DISABLED_OPTION_VALUE"
click at [201, 512] on h4 "Espaciado" at bounding box center [209, 522] width 260 height 30
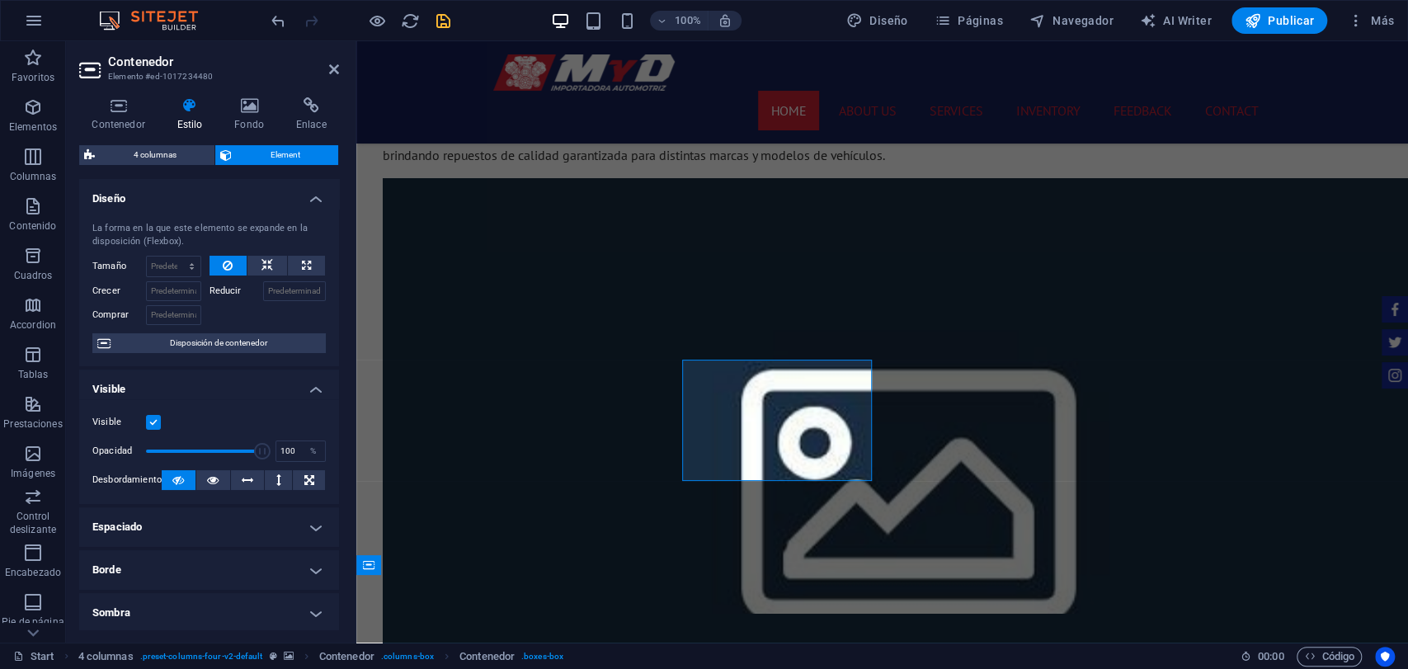
click at [201, 512] on h4 "Espaciado" at bounding box center [209, 527] width 260 height 40
click at [206, 558] on select "Predeterminado automático px % rem vw vh Personalizado" at bounding box center [191, 561] width 65 height 20
select select "rem"
click at [199, 551] on select "Predeterminado automático px % rem vw vh Personalizado" at bounding box center [191, 561] width 65 height 20
type input "0"
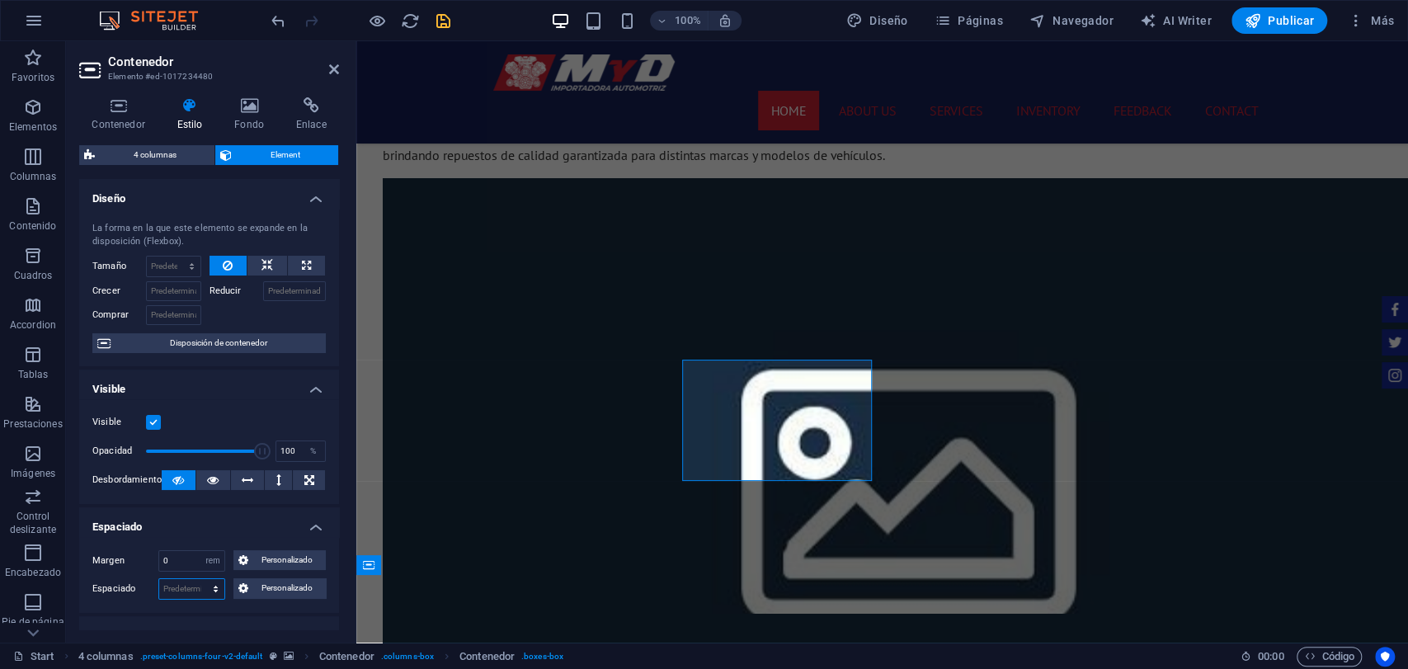
click at [209, 579] on select "Predeterminado px rem % vh vw Personalizado" at bounding box center [191, 589] width 65 height 20
select select "rem"
click at [199, 579] on select "Predeterminado px rem % vh vw Personalizado" at bounding box center [191, 589] width 65 height 20
type input "0"
click at [149, 537] on div "Margen 0 Predeterminado automático px % rem vw vh Personalizado Personalizado 0…" at bounding box center [209, 575] width 260 height 76
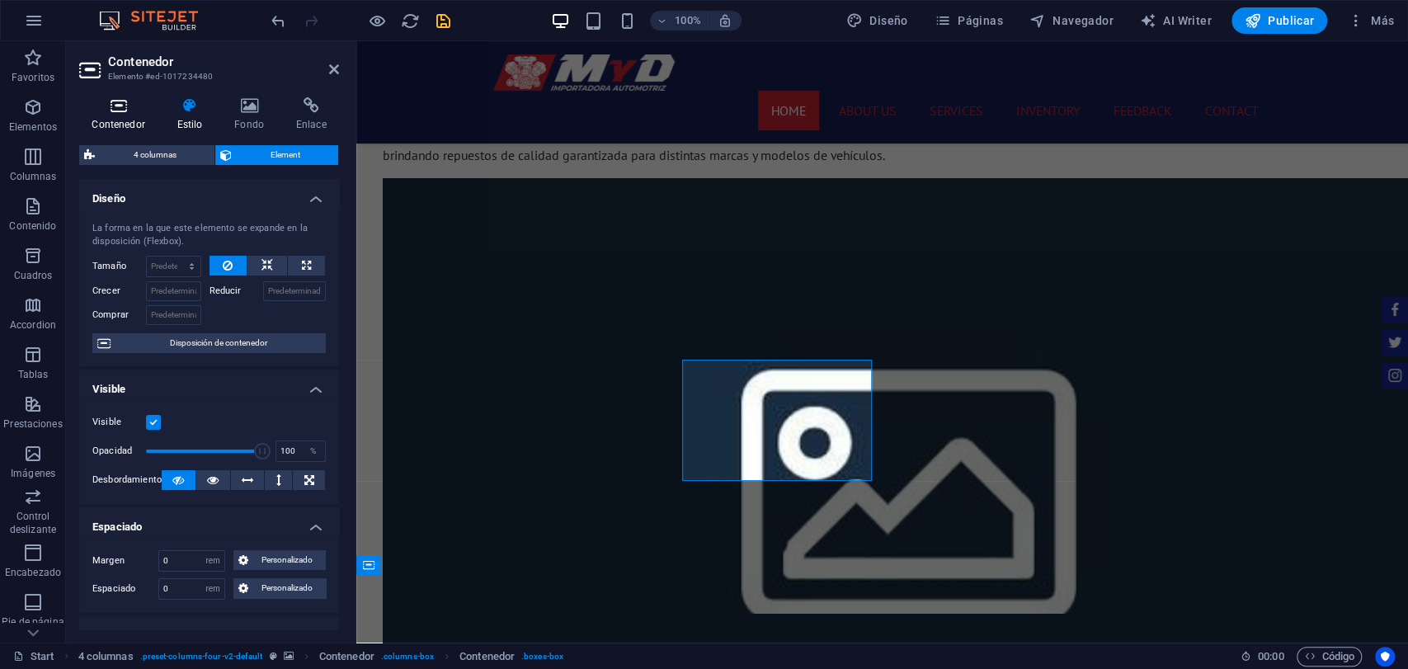
click at [145, 120] on h4 "Contenedor" at bounding box center [121, 114] width 85 height 35
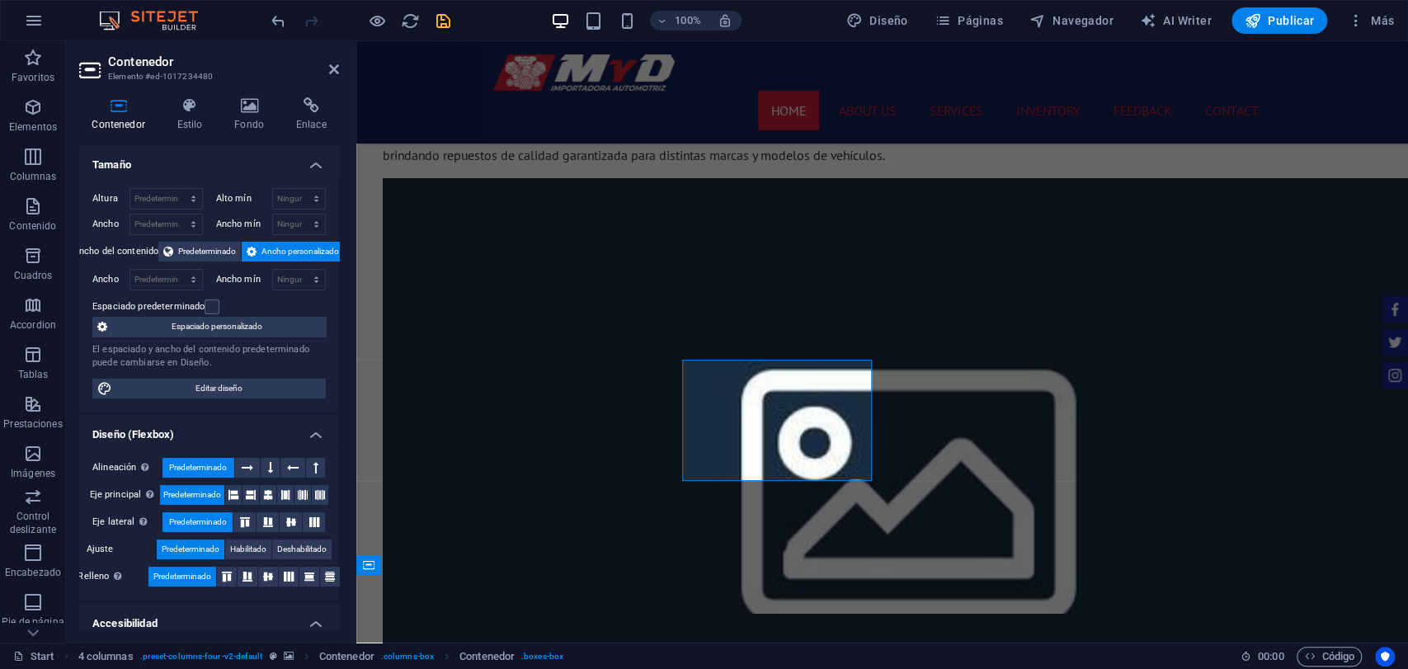
scroll to position [92, 0]
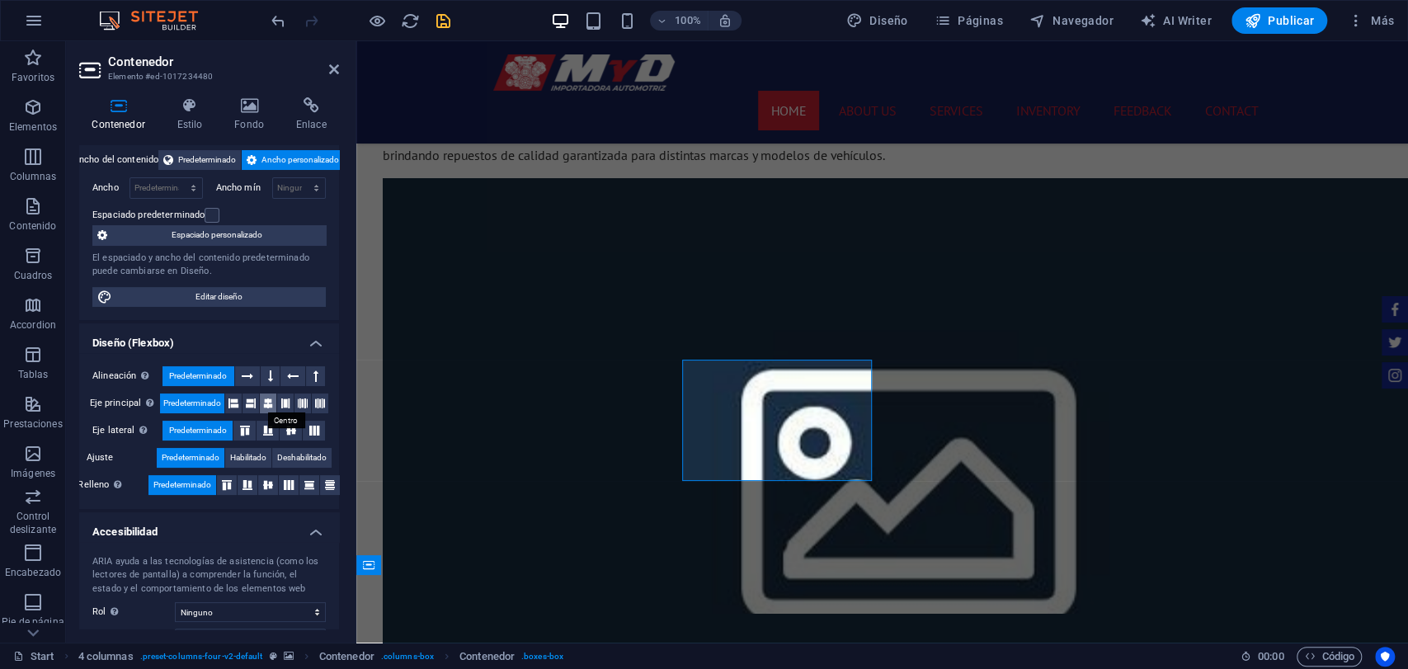
click at [263, 397] on icon at bounding box center [268, 404] width 10 height 20
click at [287, 426] on icon at bounding box center [291, 431] width 20 height 10
click at [280, 481] on icon at bounding box center [289, 485] width 20 height 10
click at [270, 484] on icon at bounding box center [268, 485] width 20 height 10
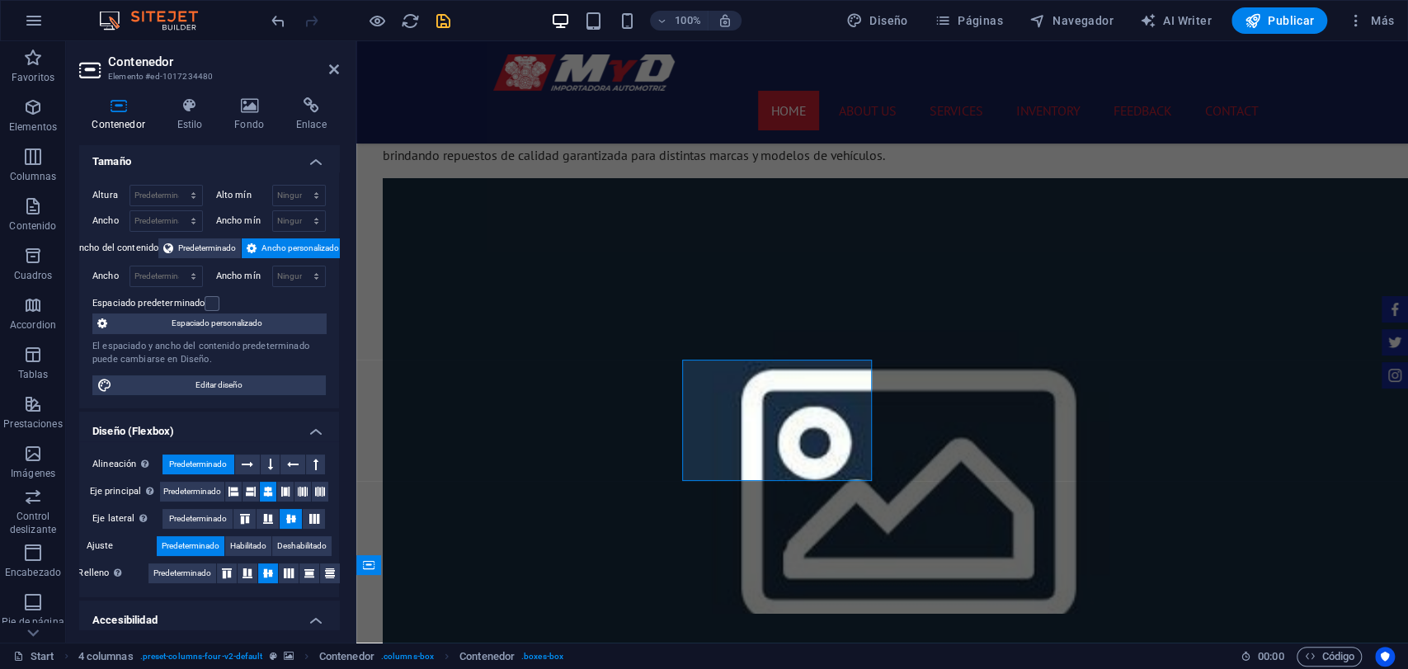
scroll to position [0, 0]
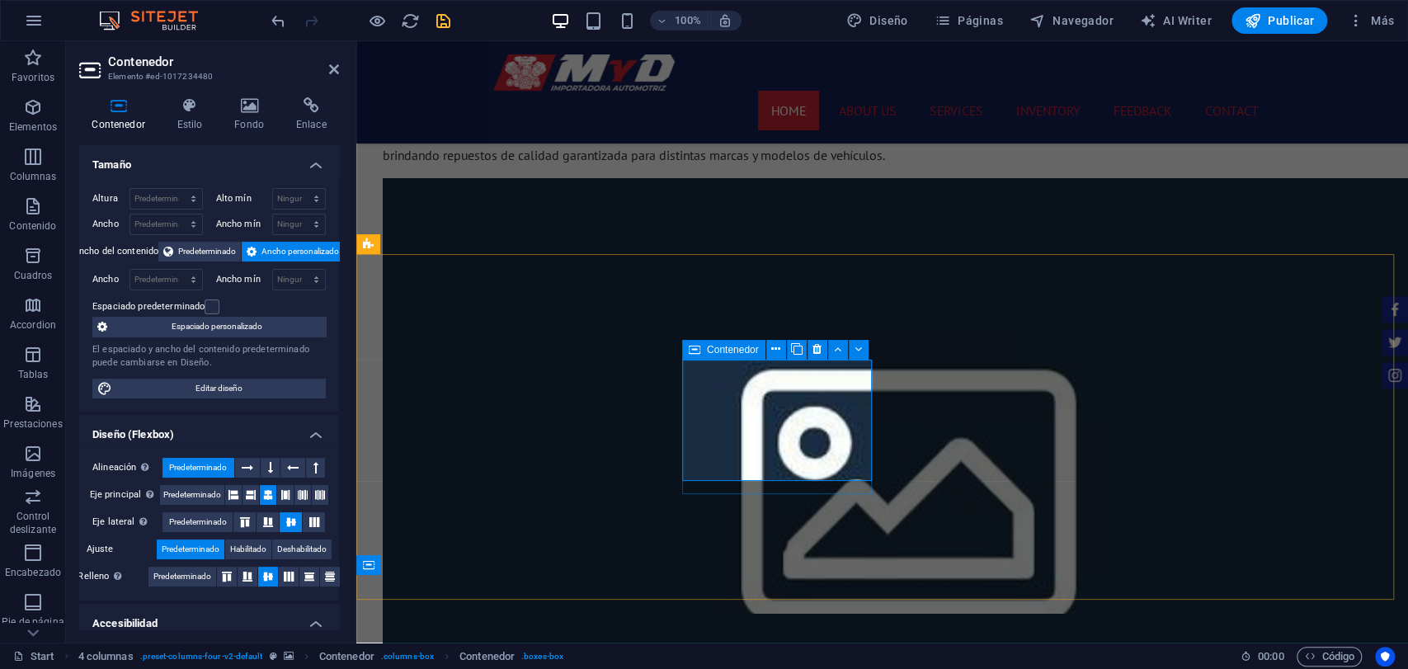
drag, startPoint x: 689, startPoint y: 347, endPoint x: 356, endPoint y: 342, distance: 332.5
click at [689, 347] on icon at bounding box center [695, 350] width 12 height 20
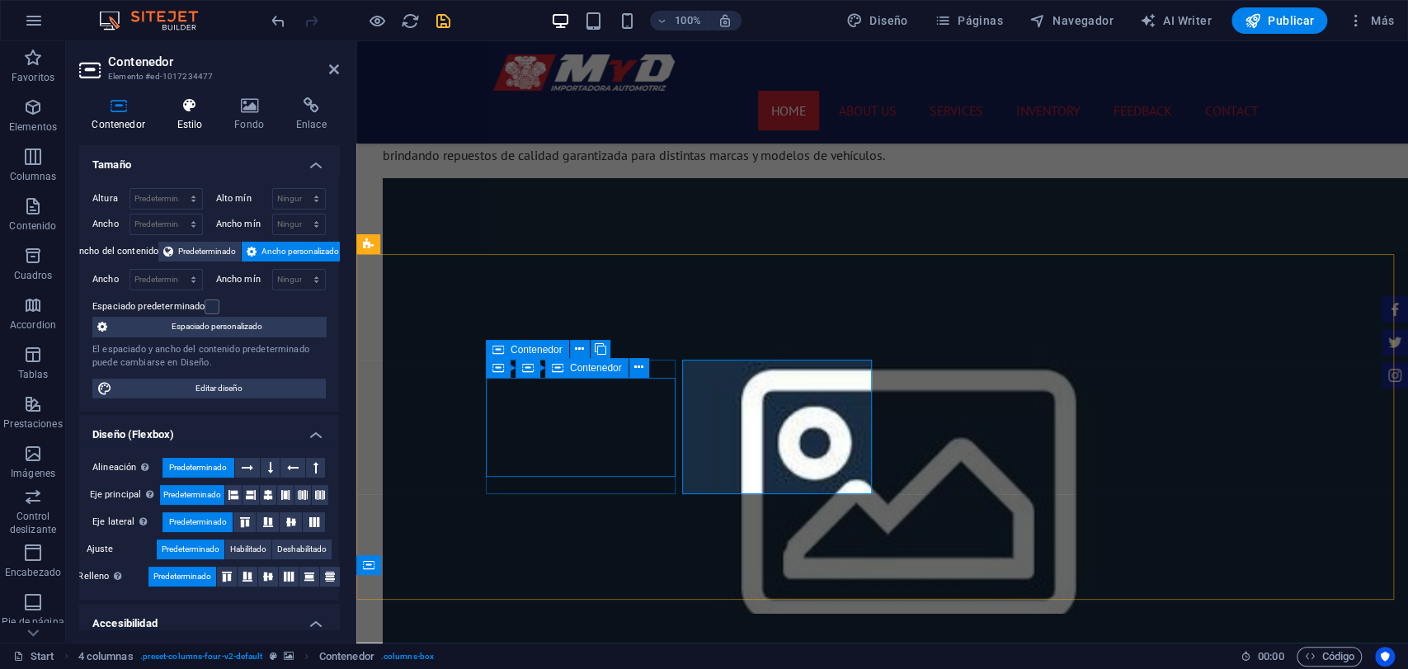
click at [216, 116] on h4 "Estilo" at bounding box center [193, 114] width 58 height 35
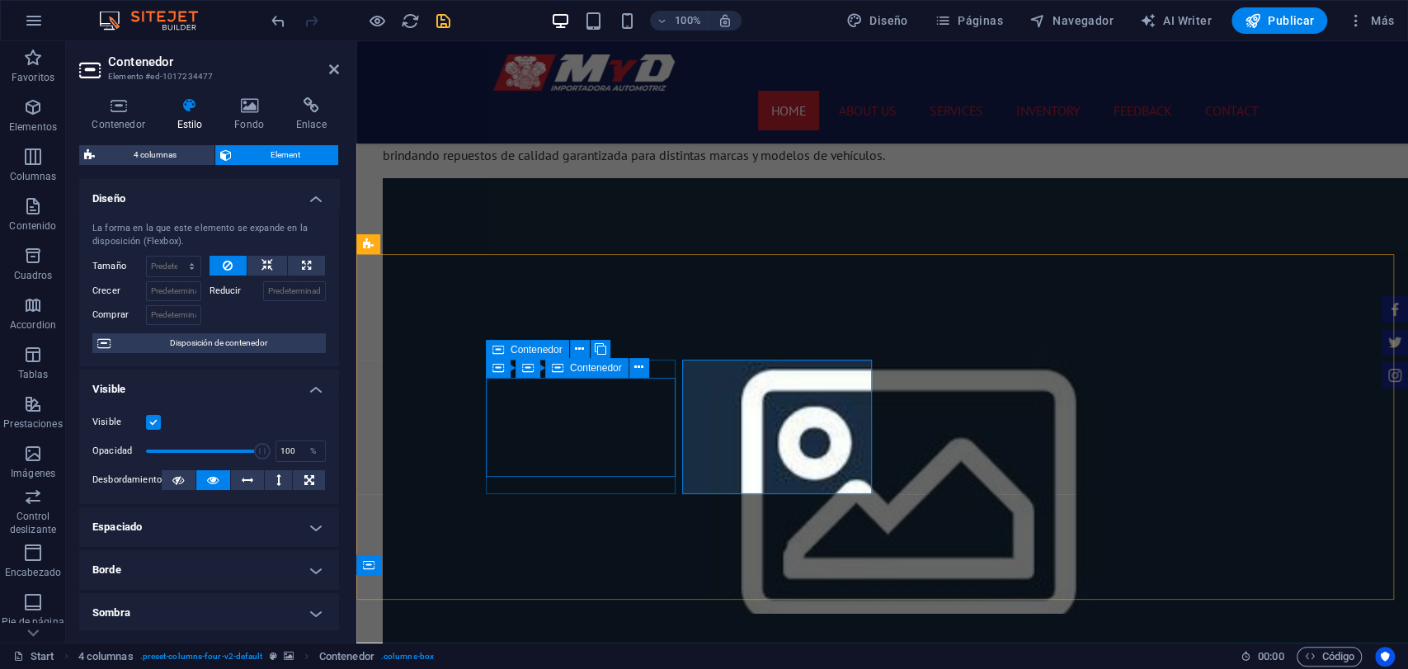
click at [271, 526] on h4 "Espaciado" at bounding box center [209, 527] width 260 height 40
click at [207, 551] on select "Predeterminado automático px % rem vw vh Personalizado" at bounding box center [191, 561] width 65 height 20
select select "rem"
click at [199, 551] on select "Predeterminado automático px % rem vw vh Personalizado" at bounding box center [191, 561] width 65 height 20
type input "0"
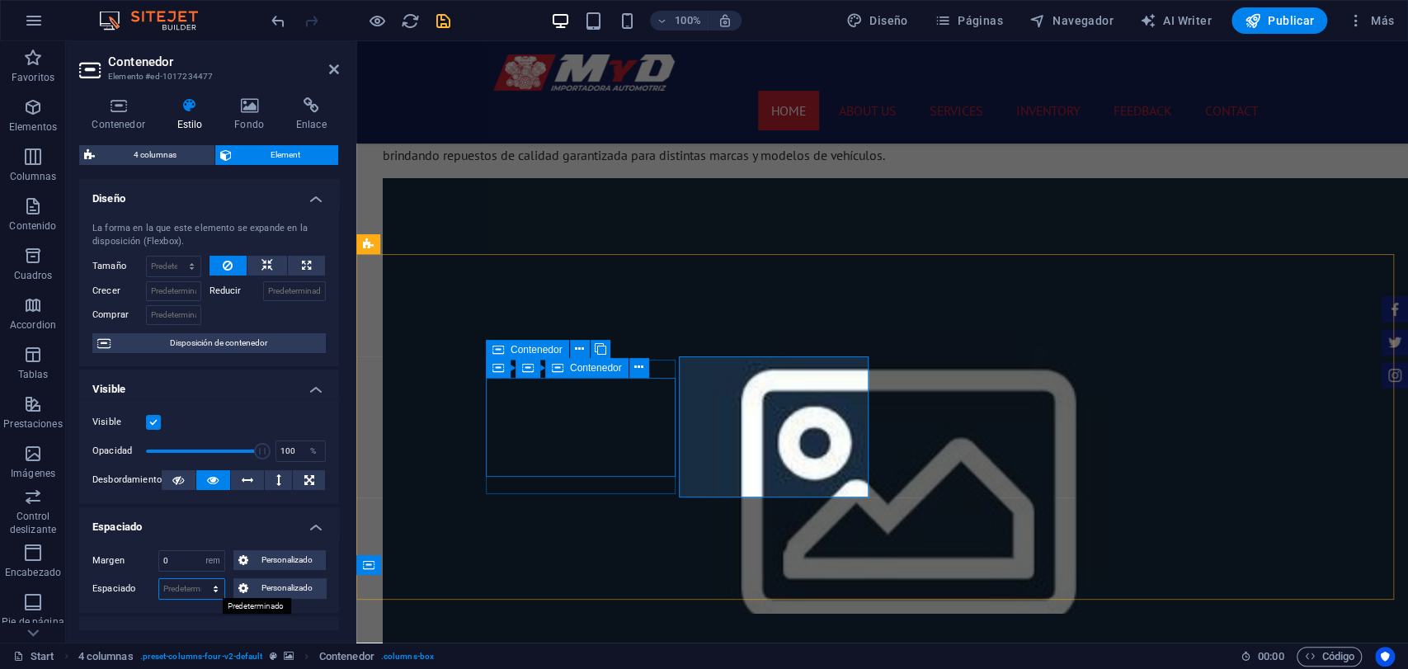
click at [210, 583] on select "Predeterminado px rem % vh vw Personalizado" at bounding box center [191, 589] width 65 height 20
select select "rem"
click at [199, 579] on select "Predeterminado px rem % vh vw Personalizado" at bounding box center [191, 589] width 65 height 20
type input "0"
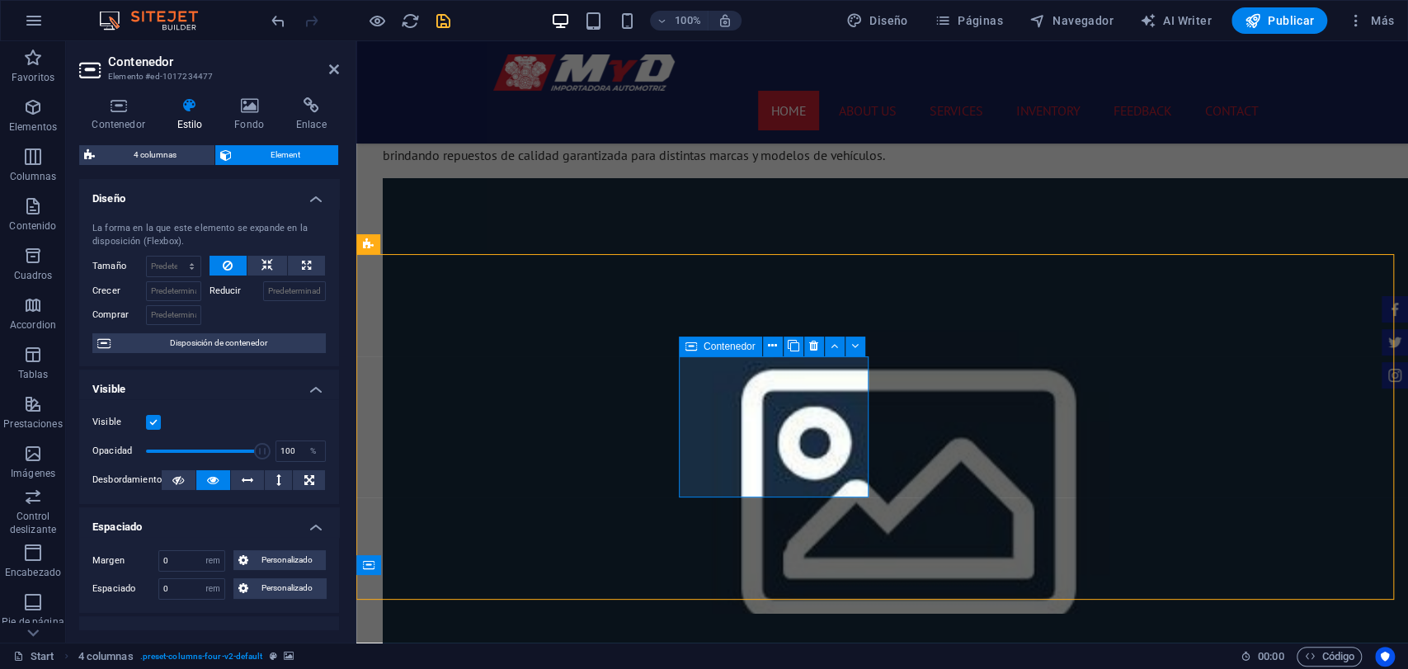
select select "rem"
select select "px"
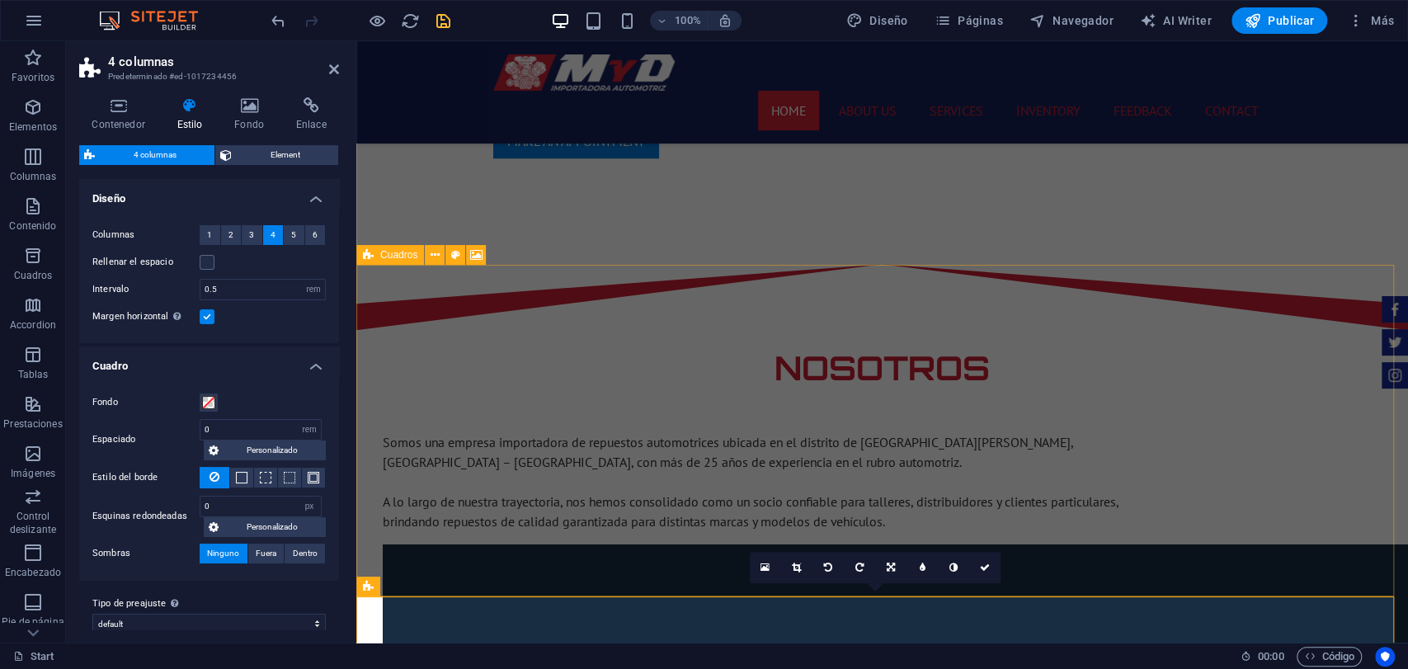
scroll to position [1375, 0]
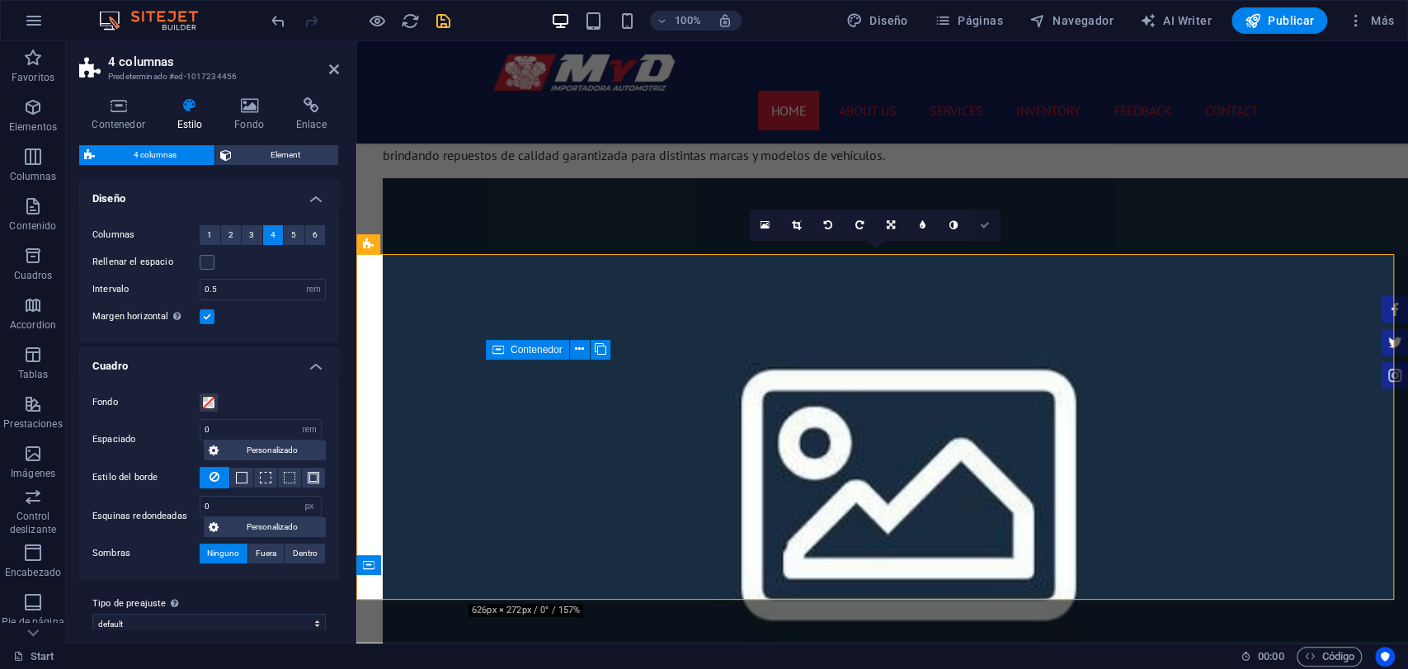
click at [973, 220] on link at bounding box center [984, 225] width 31 height 31
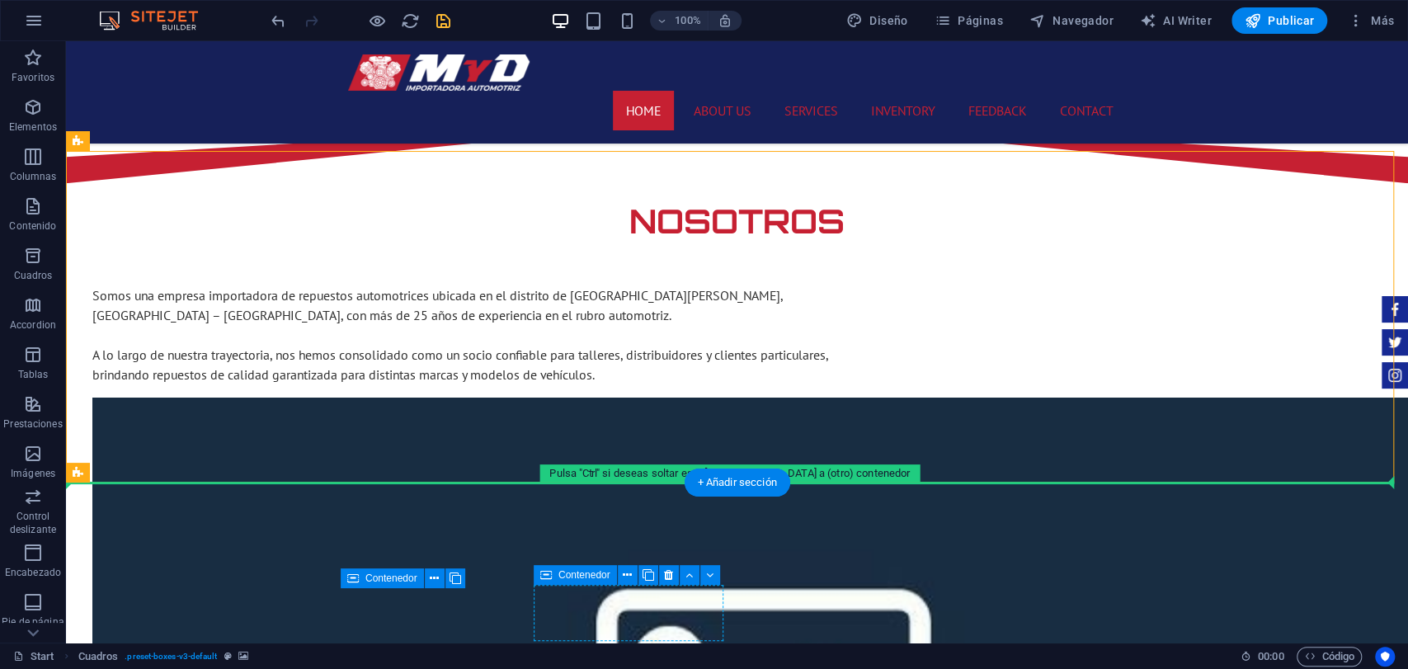
scroll to position [1215, 0]
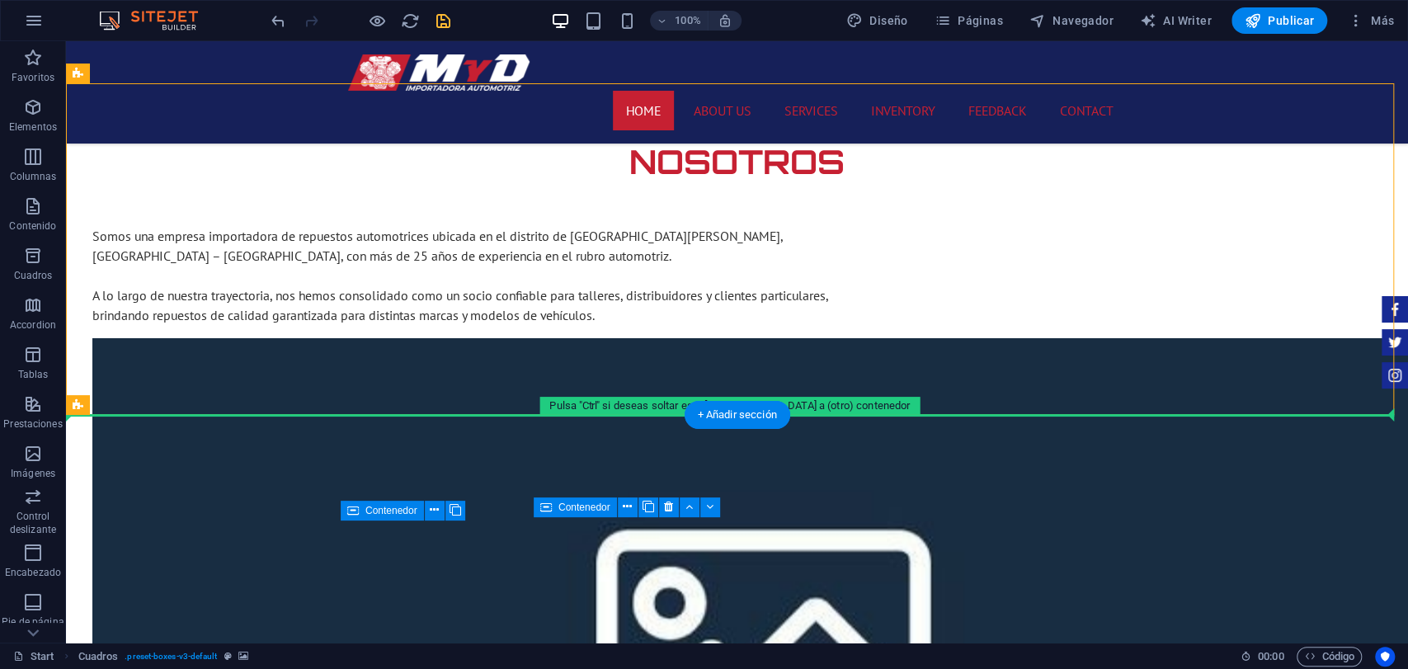
drag, startPoint x: 621, startPoint y: 309, endPoint x: 668, endPoint y: 514, distance: 210.8
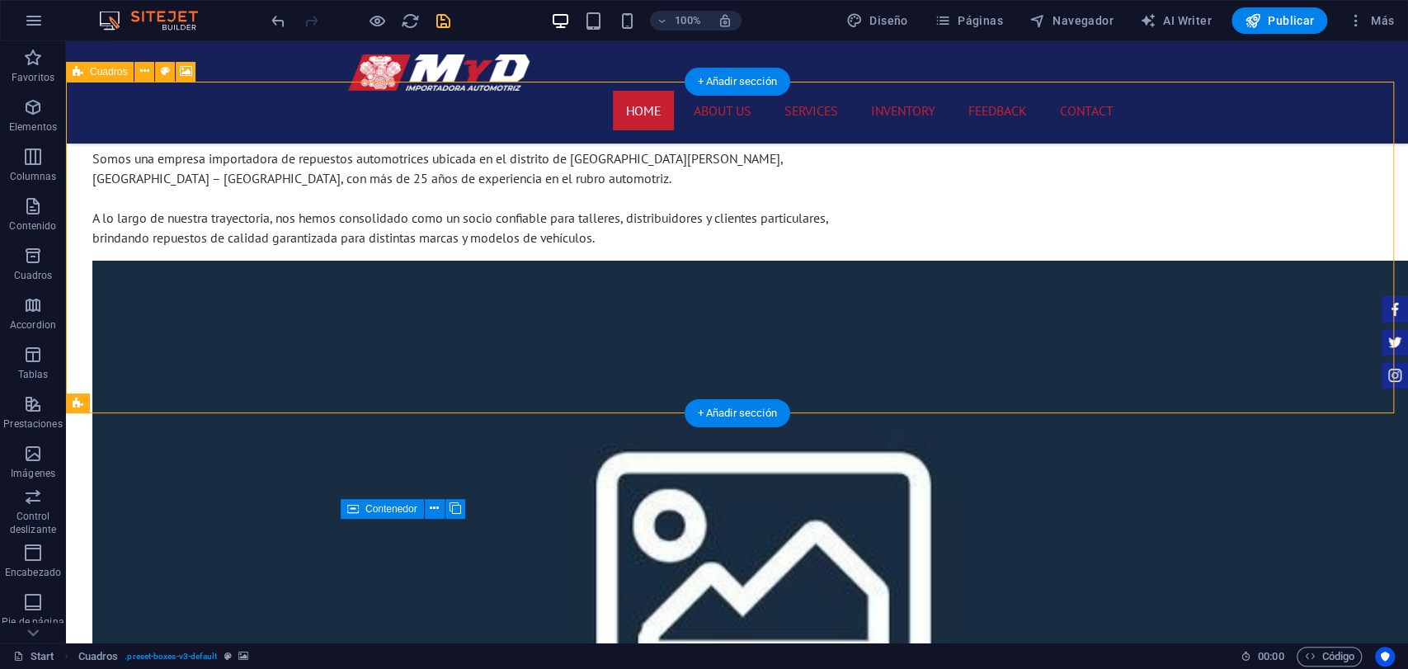
scroll to position [1306, 0]
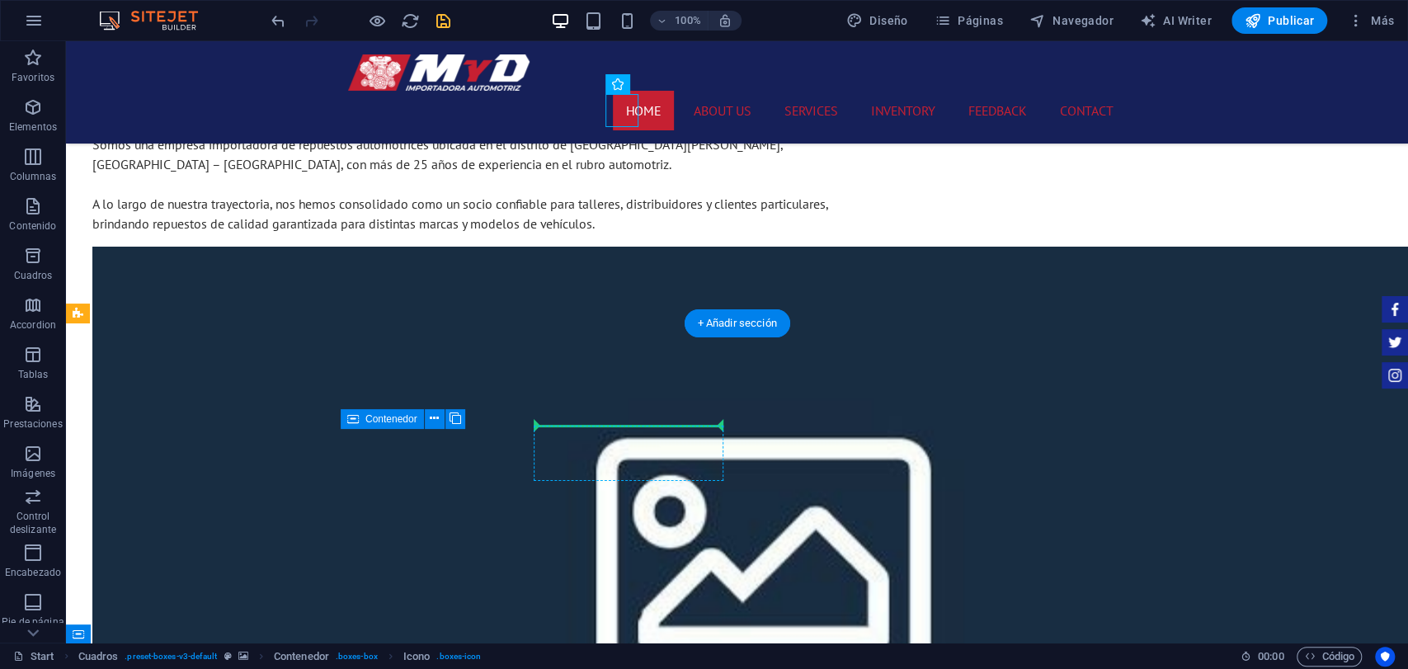
drag, startPoint x: 625, startPoint y: 121, endPoint x: 635, endPoint y: 430, distance: 308.7
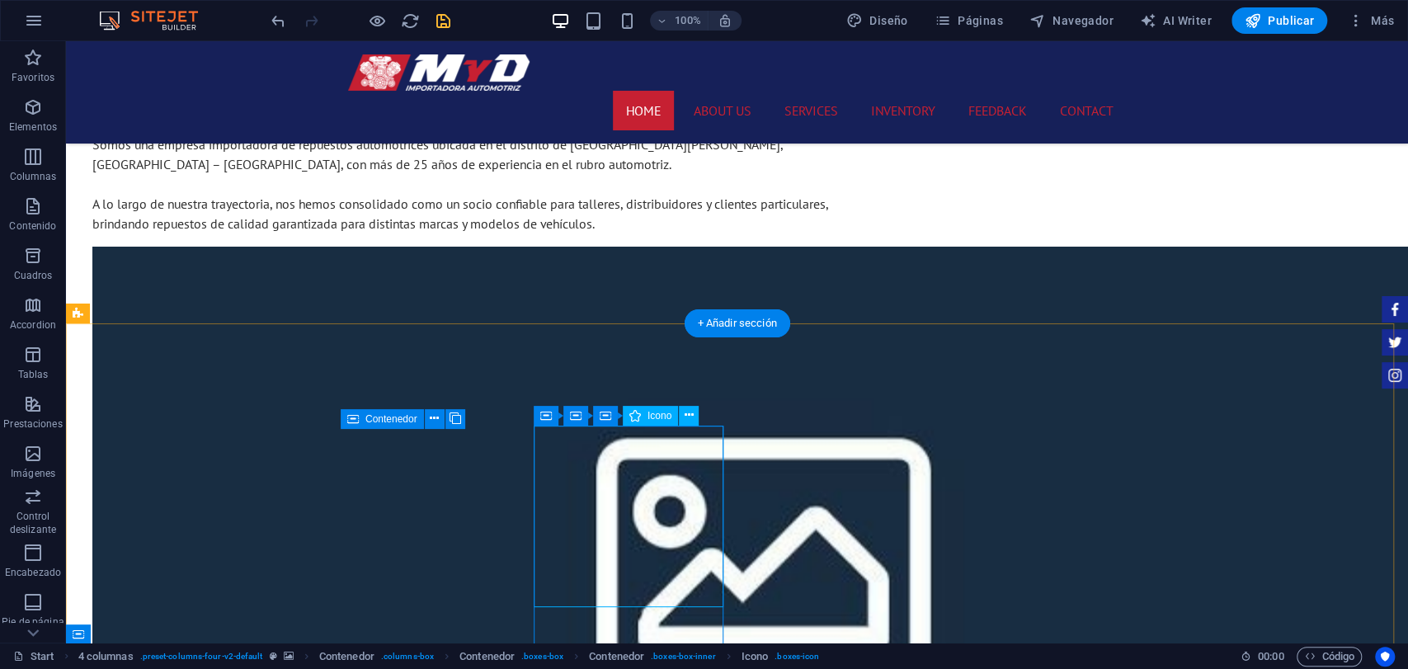
select select "xMidYMid"
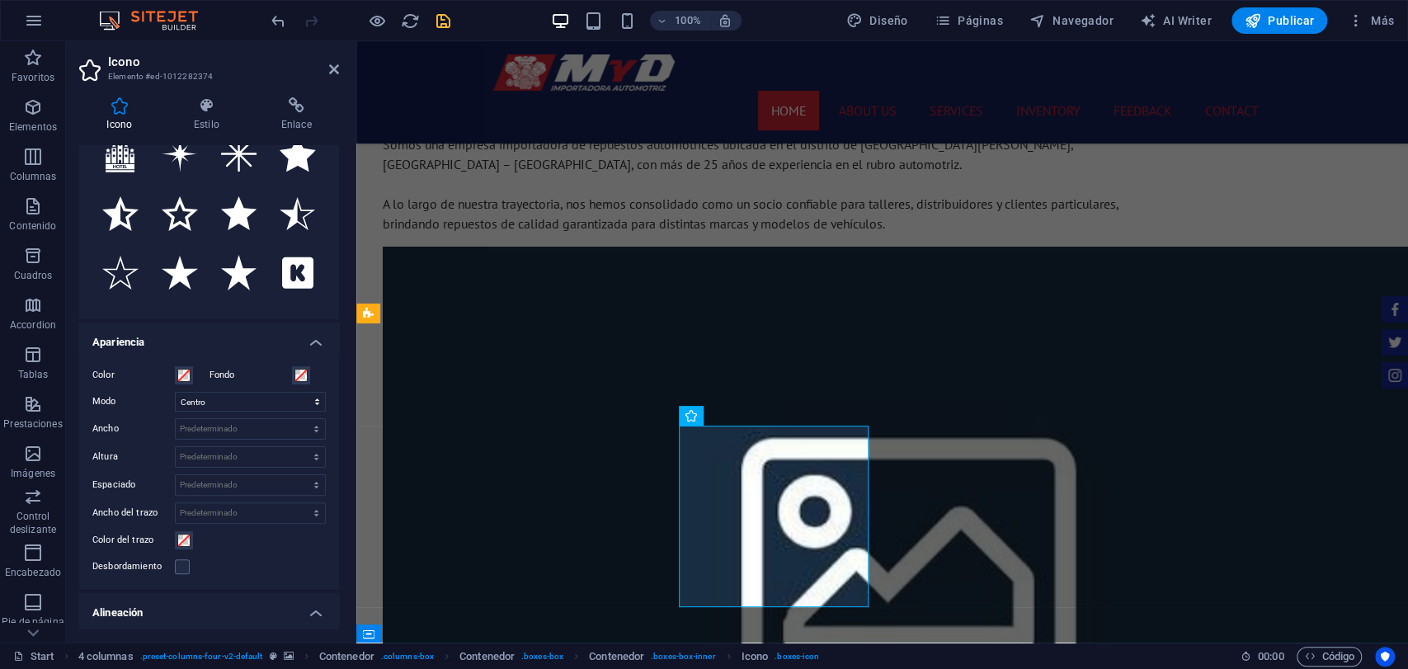
scroll to position [183, 0]
click at [309, 430] on select "Predeterminado automático px rem % em vh vw" at bounding box center [250, 428] width 149 height 20
select select "rem"
click at [299, 418] on select "Predeterminado automático px rem % em vh vw" at bounding box center [250, 428] width 149 height 20
type input "14.3741"
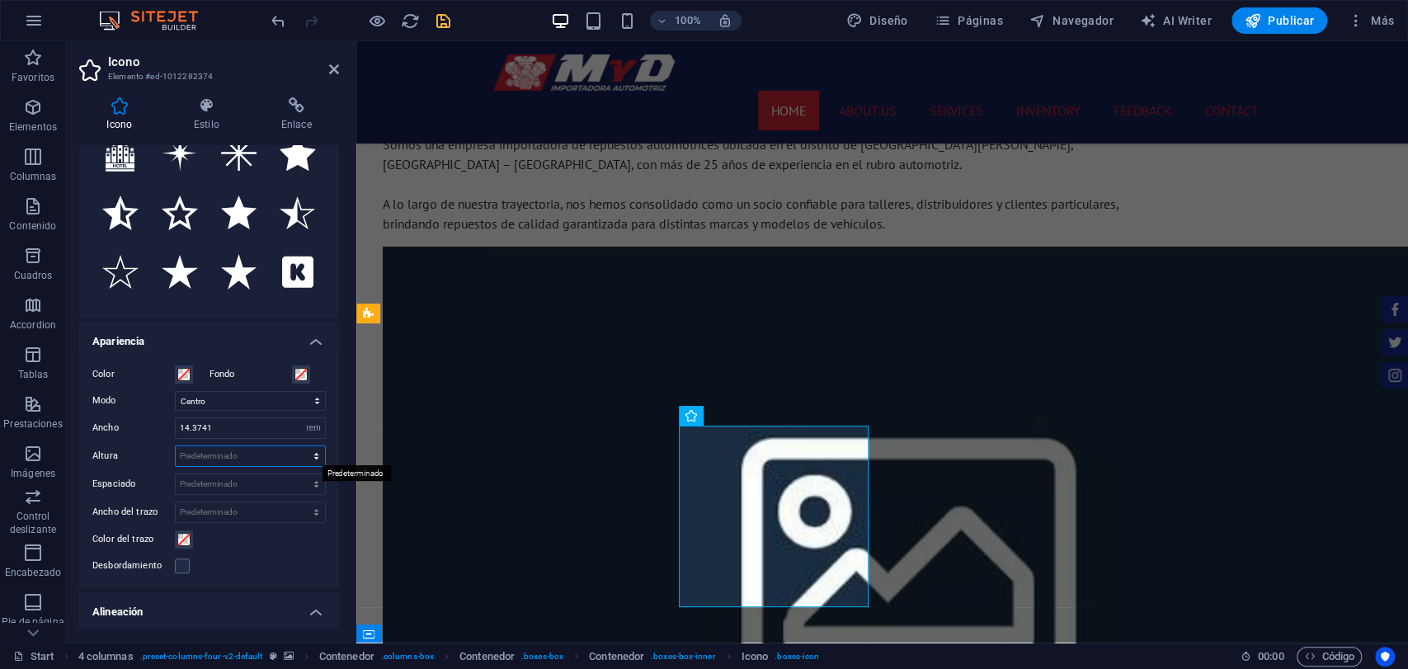
click at [260, 454] on select "Predeterminado automático px rem em vh vw" at bounding box center [250, 456] width 149 height 20
select select "rem"
click at [299, 446] on select "Predeterminado automático px rem em vh vw" at bounding box center [250, 456] width 149 height 20
type input "4"
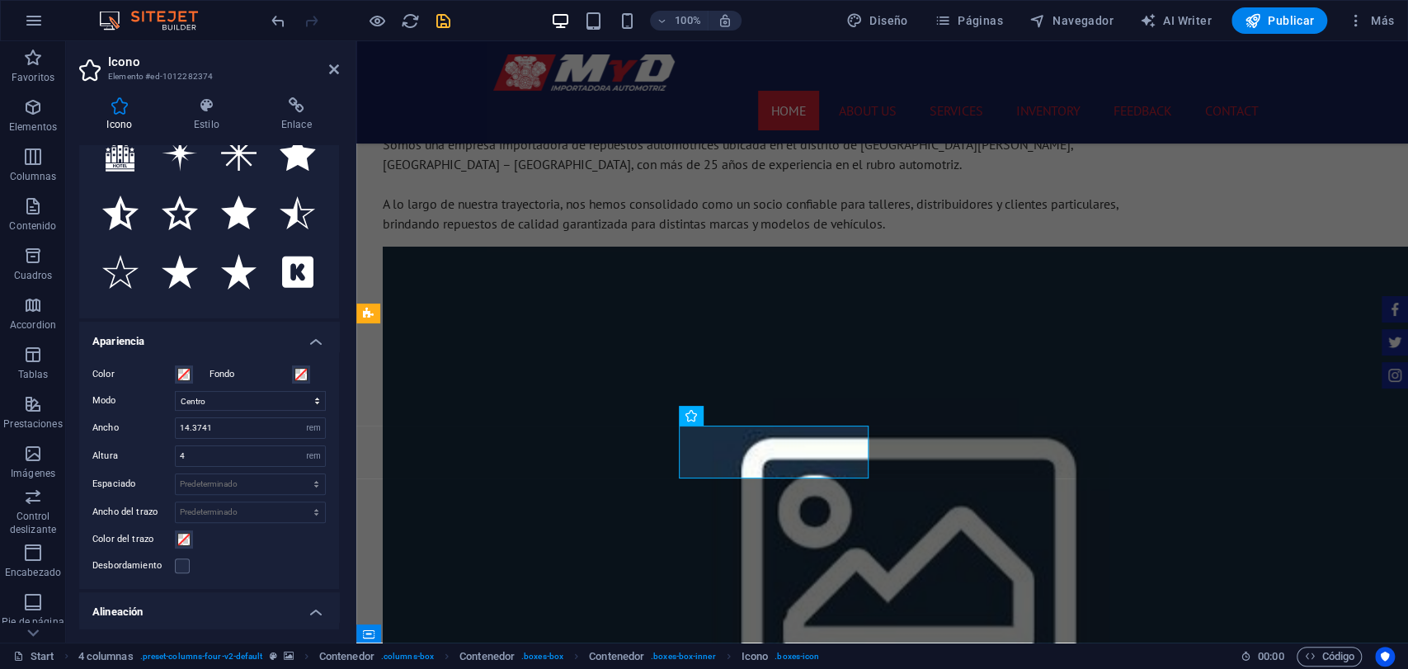
click at [254, 441] on div "Color Fondo Modo Escalar Izquierda Centro Derecha Ancho 14.3741 Predeterminado …" at bounding box center [209, 470] width 260 height 238
drag, startPoint x: 245, startPoint y: 436, endPoint x: 182, endPoint y: 441, distance: 63.7
click at [182, 441] on div "Color Fondo Modo Escalar Izquierda Centro Derecha Ancho 14.3741 Predeterminado …" at bounding box center [209, 470] width 260 height 238
click at [270, 573] on div "Desbordamiento" at bounding box center [209, 566] width 234 height 20
drag, startPoint x: 291, startPoint y: 422, endPoint x: 134, endPoint y: 441, distance: 158.6
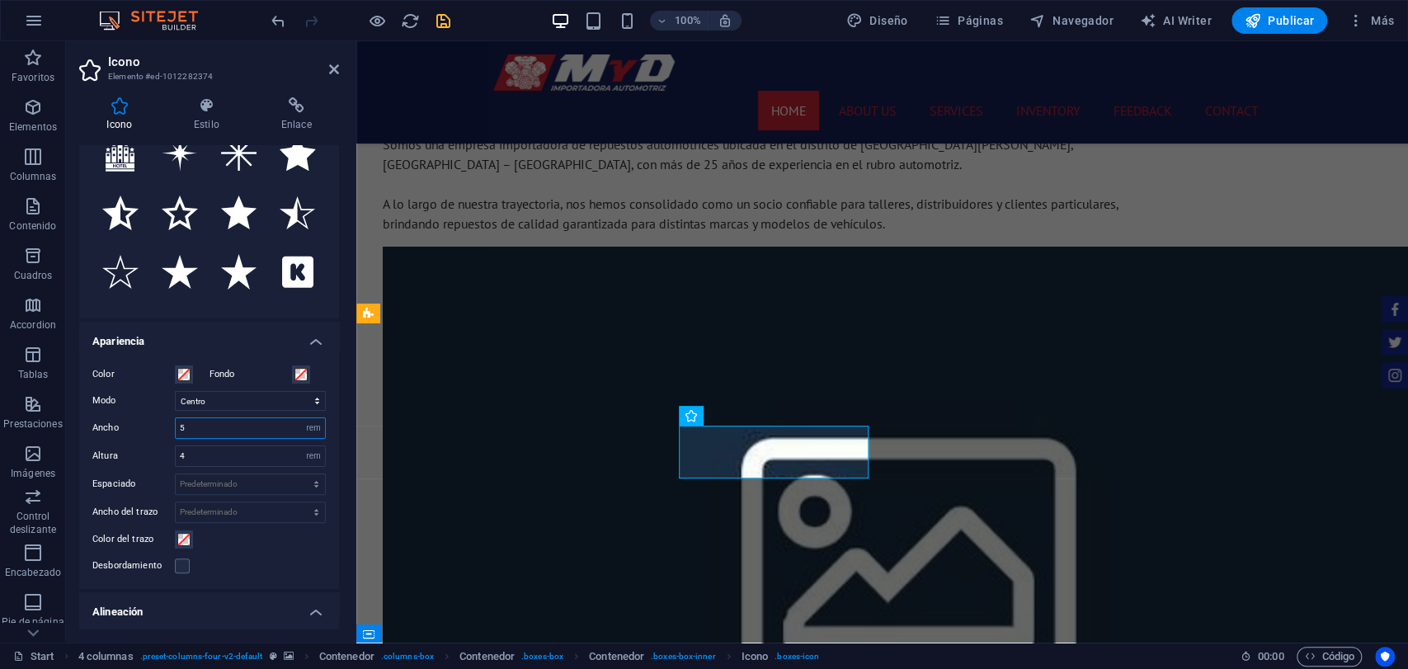
click at [134, 441] on div "Color Fondo Modo Escalar Izquierda Centro Derecha Ancho 5 Predeterminado automá…" at bounding box center [209, 470] width 260 height 238
type input "4"
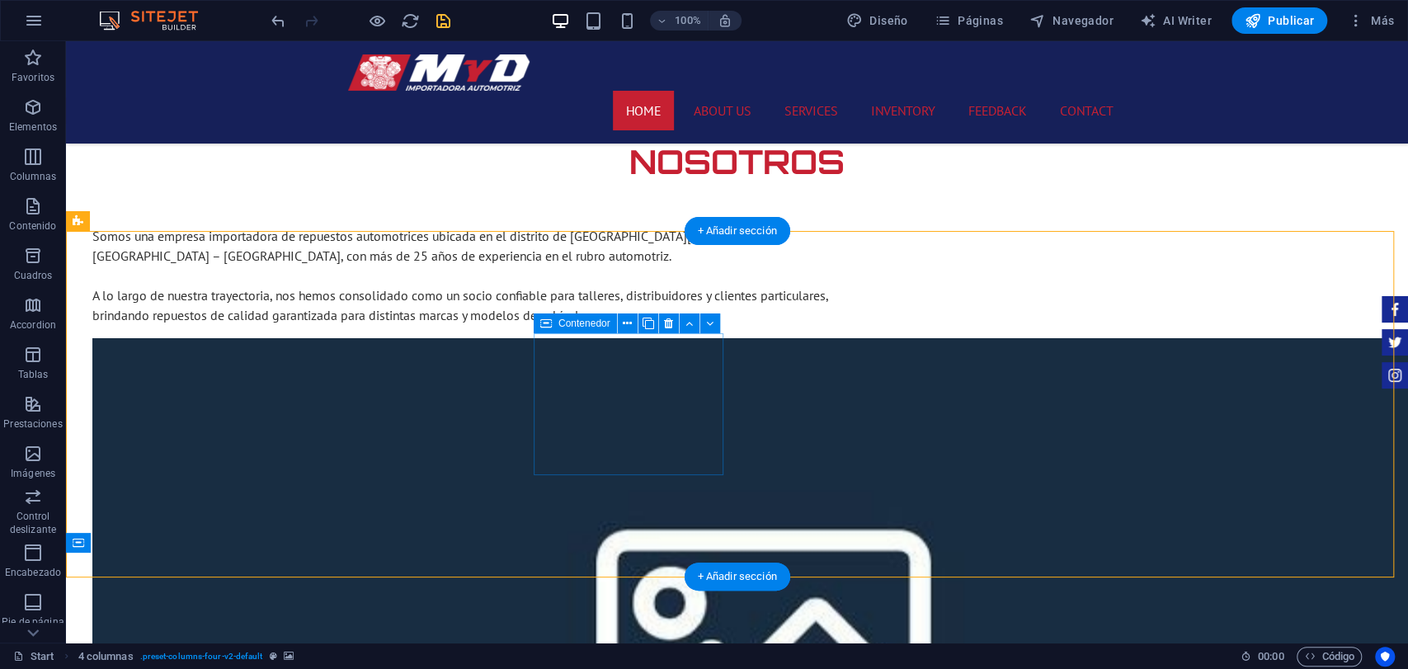
scroll to position [1398, 0]
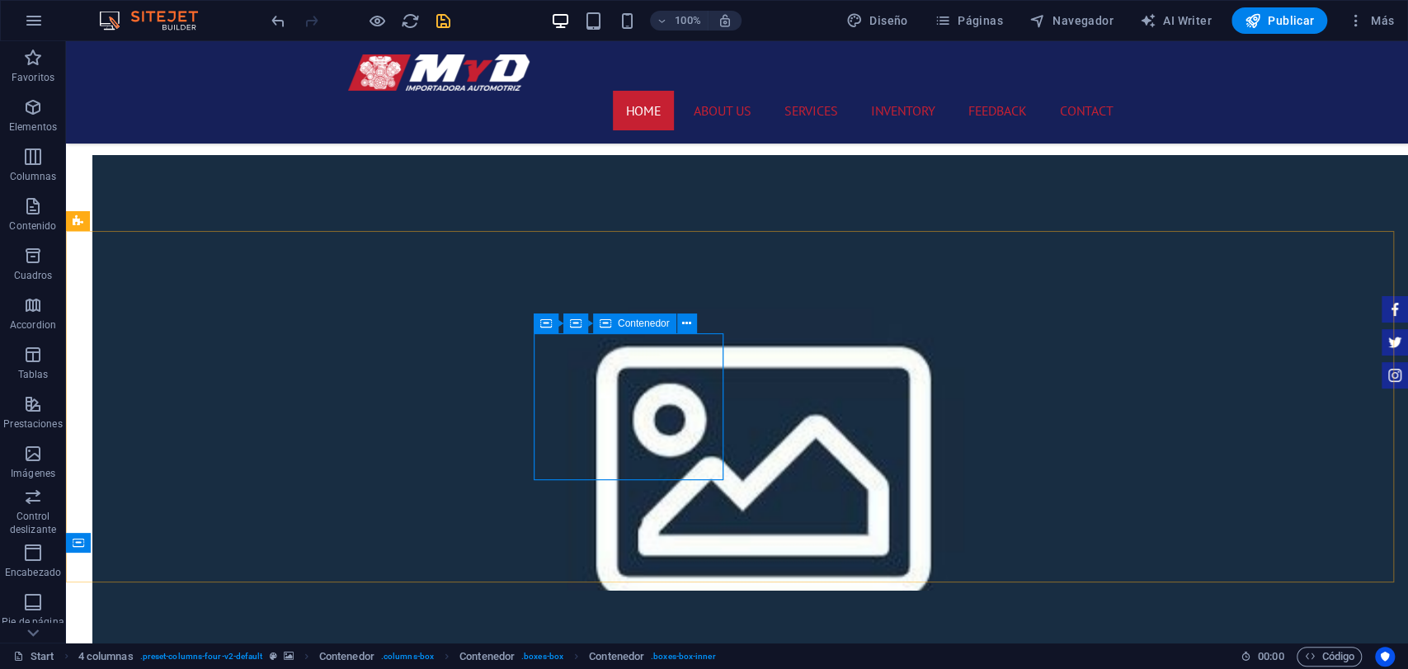
click at [650, 319] on span "Contenedor" at bounding box center [644, 323] width 52 height 10
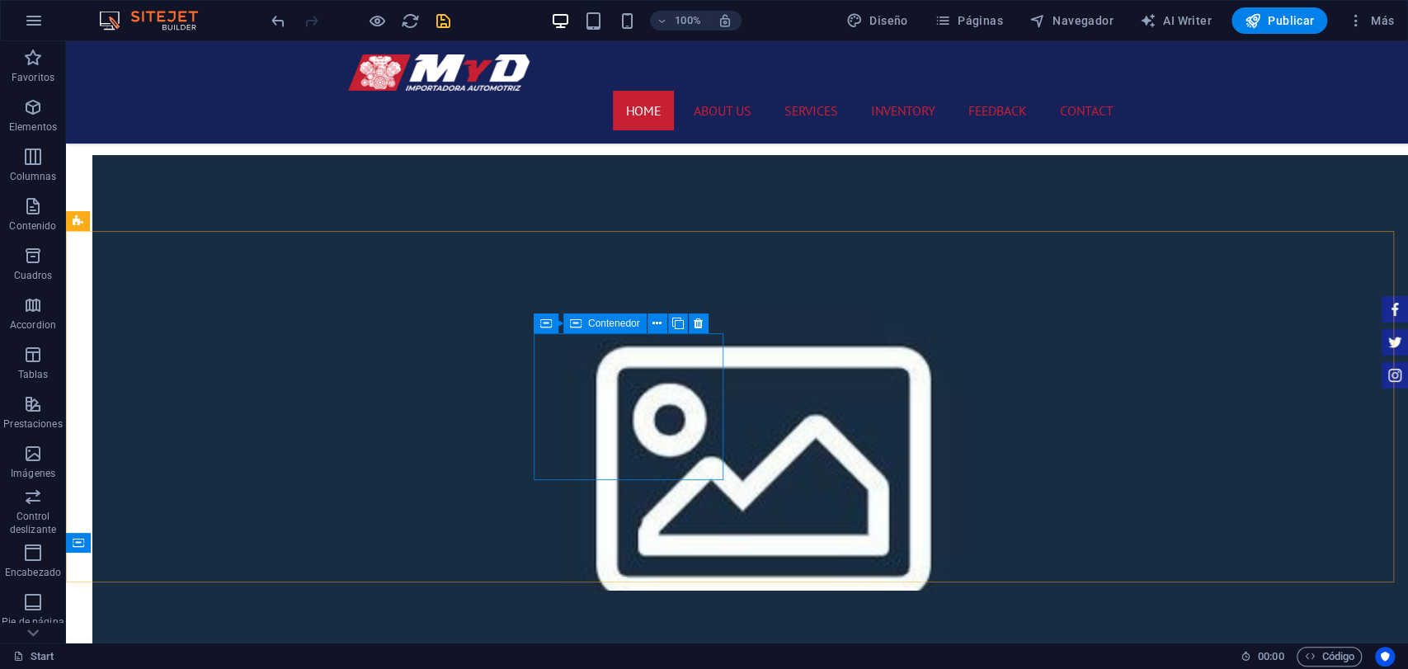
click at [587, 333] on div "Contenedor" at bounding box center [605, 324] width 83 height 20
click at [601, 325] on span "Contenedor" at bounding box center [585, 323] width 52 height 10
click at [701, 322] on button at bounding box center [711, 324] width 20 height 20
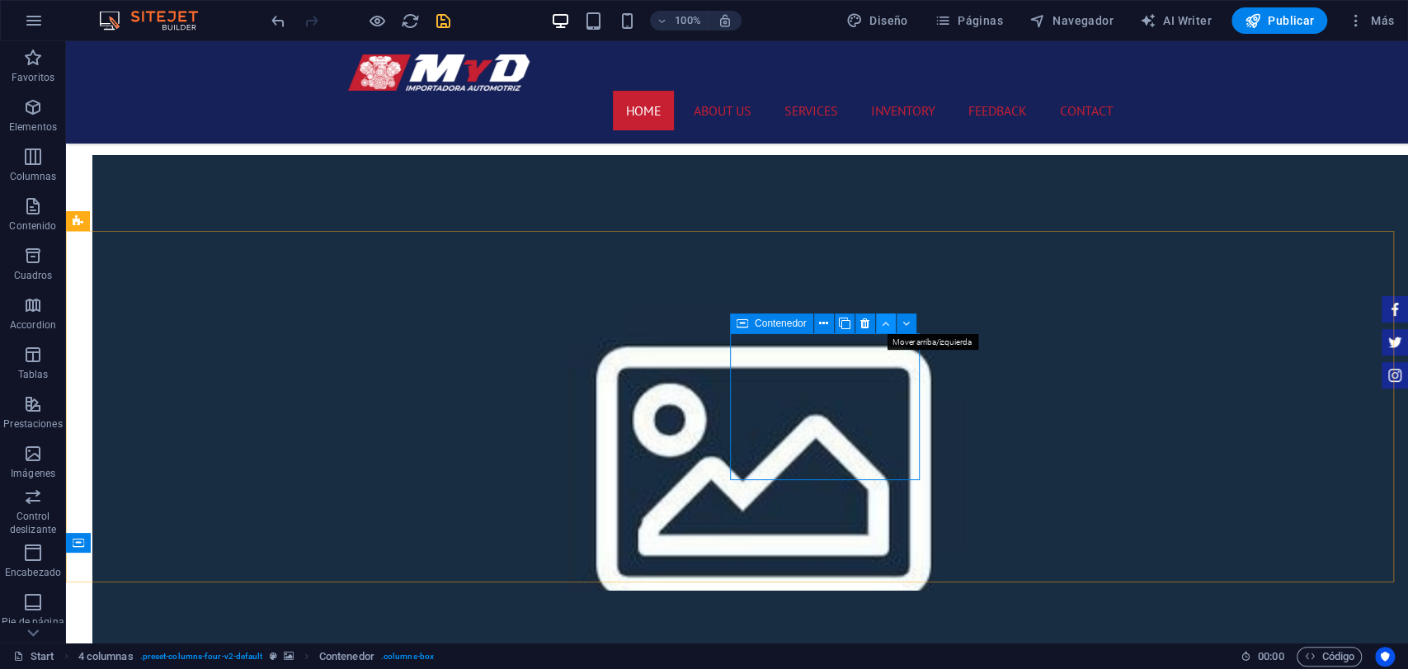
click at [884, 333] on button at bounding box center [886, 324] width 20 height 20
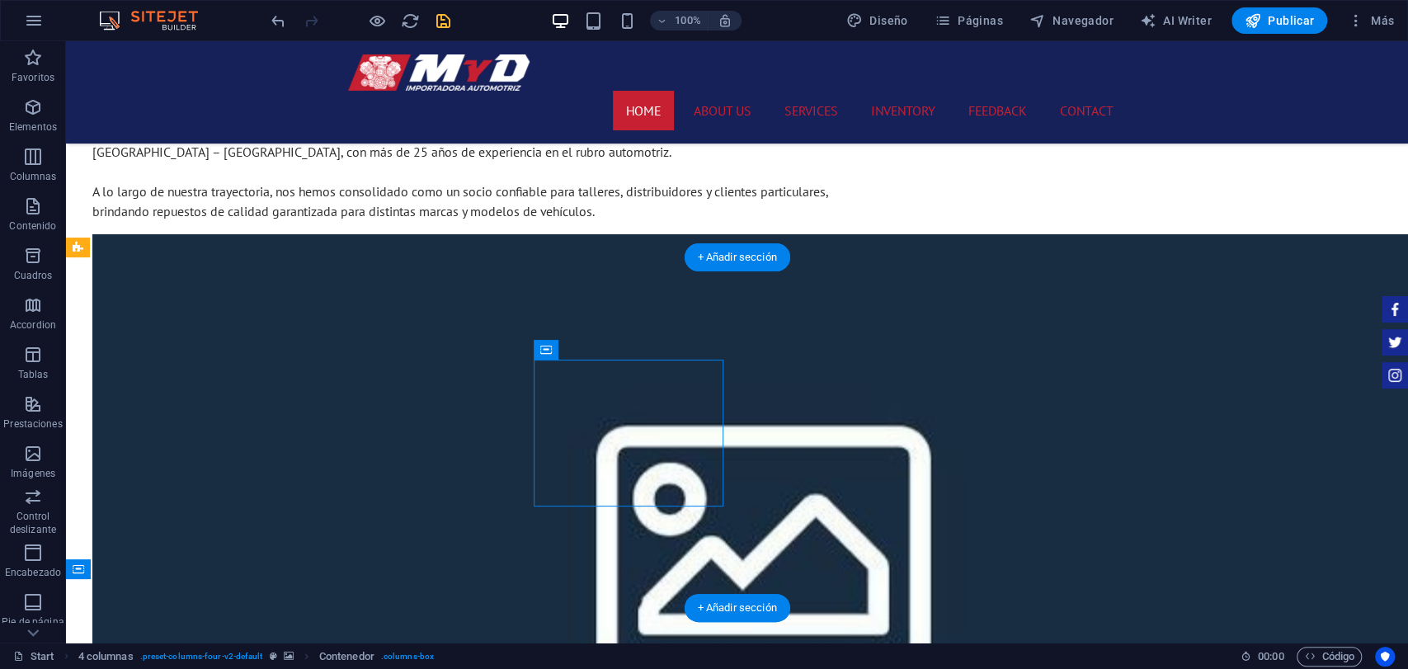
scroll to position [1306, 0]
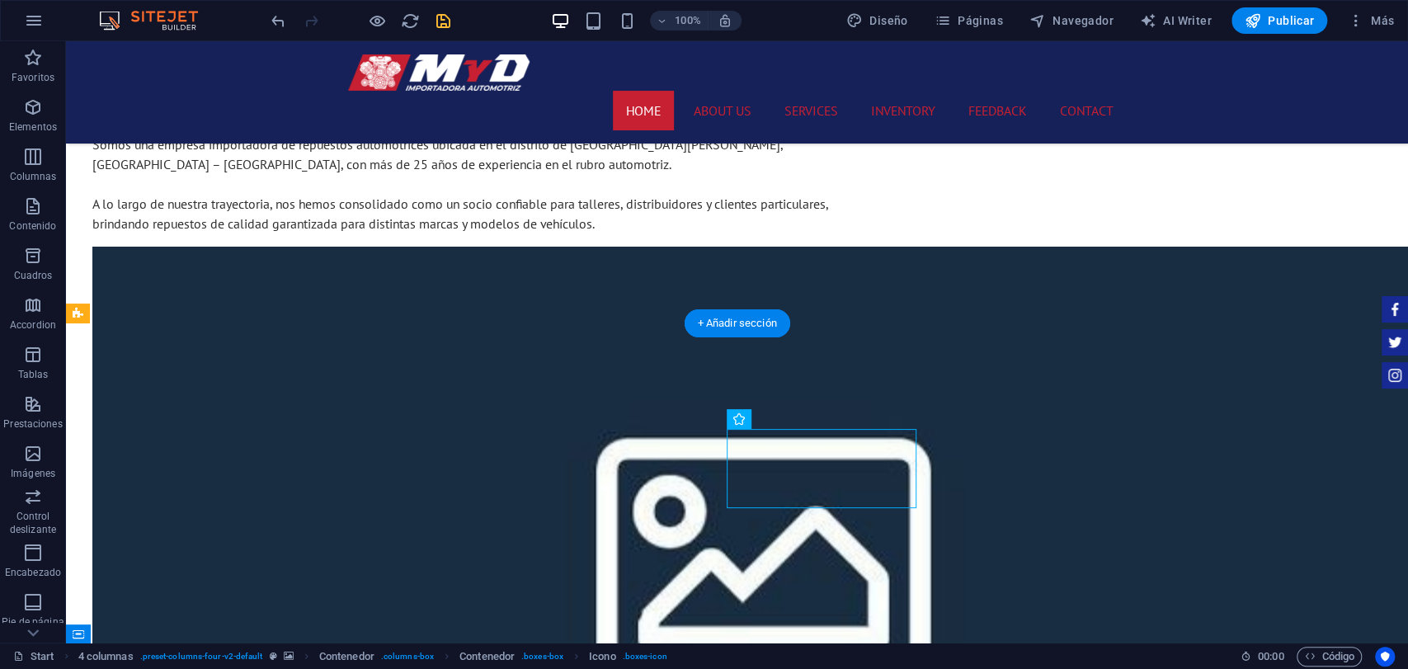
drag, startPoint x: 804, startPoint y: 457, endPoint x: 654, endPoint y: 459, distance: 150.2
drag, startPoint x: 767, startPoint y: 448, endPoint x: 634, endPoint y: 486, distance: 139.0
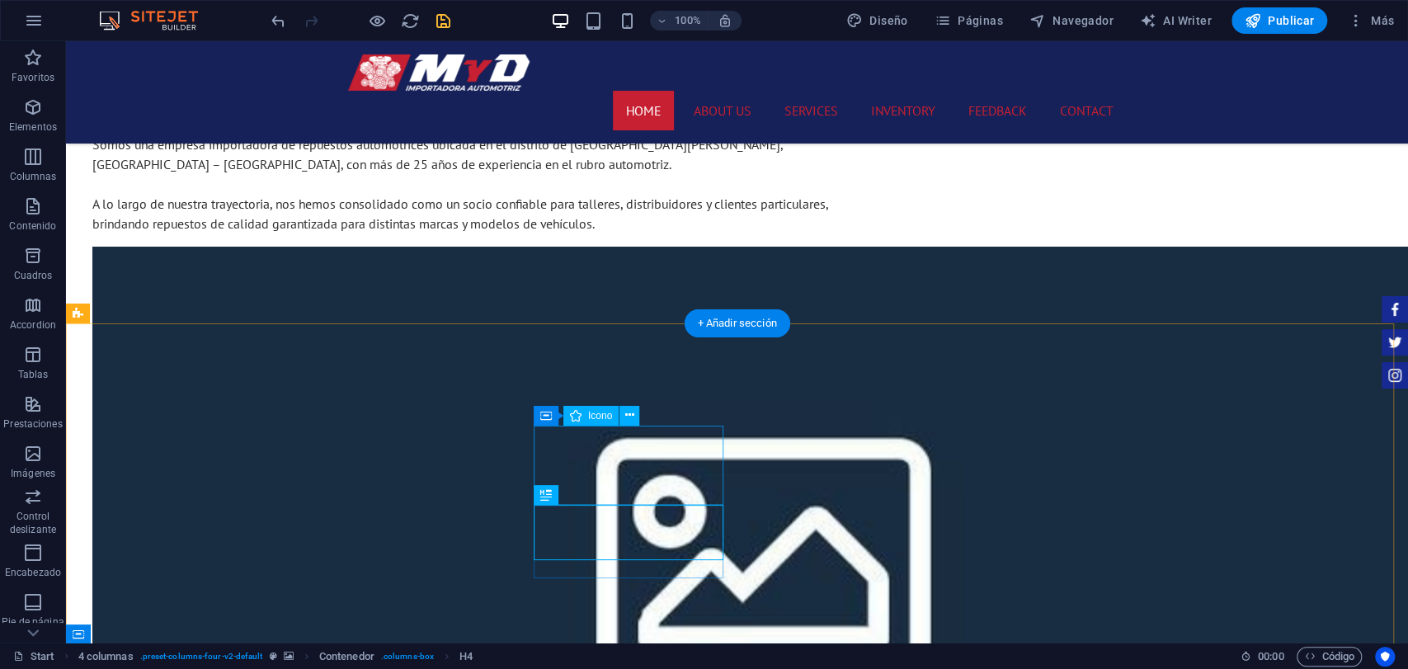
select select "xMidYMid"
select select "rem"
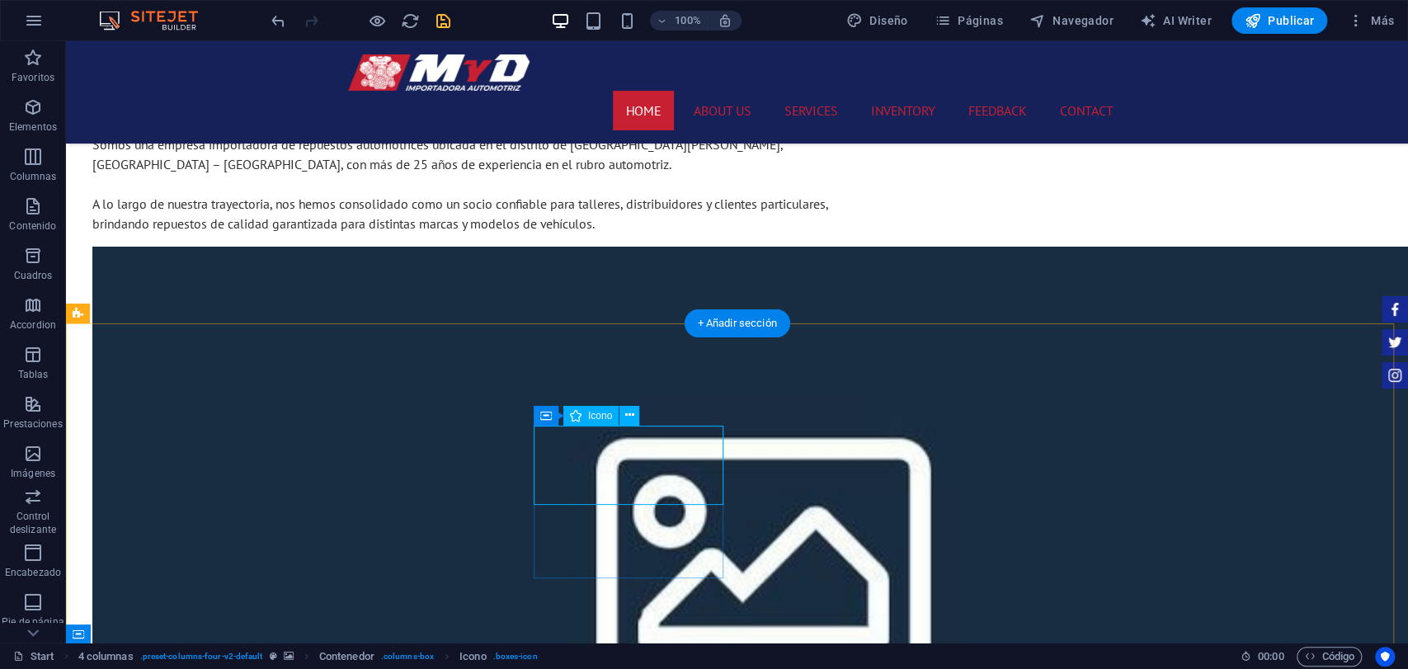
select select "rem"
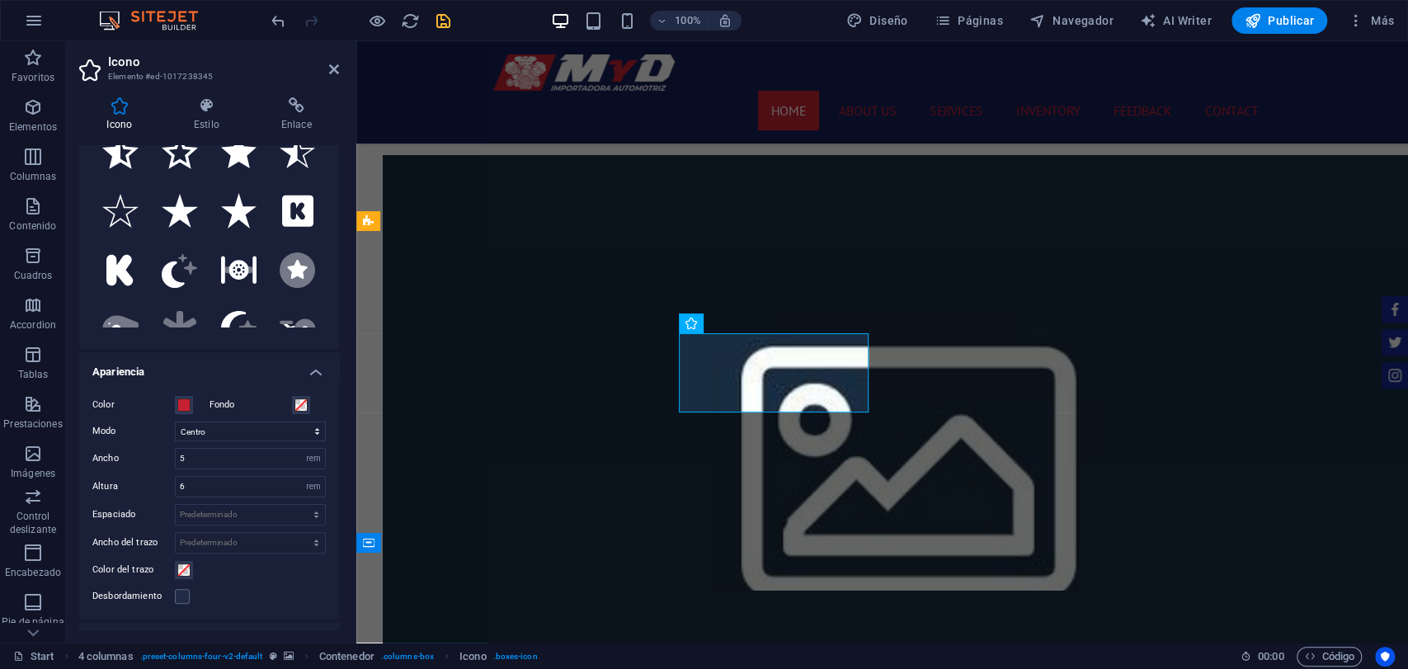
scroll to position [183, 0]
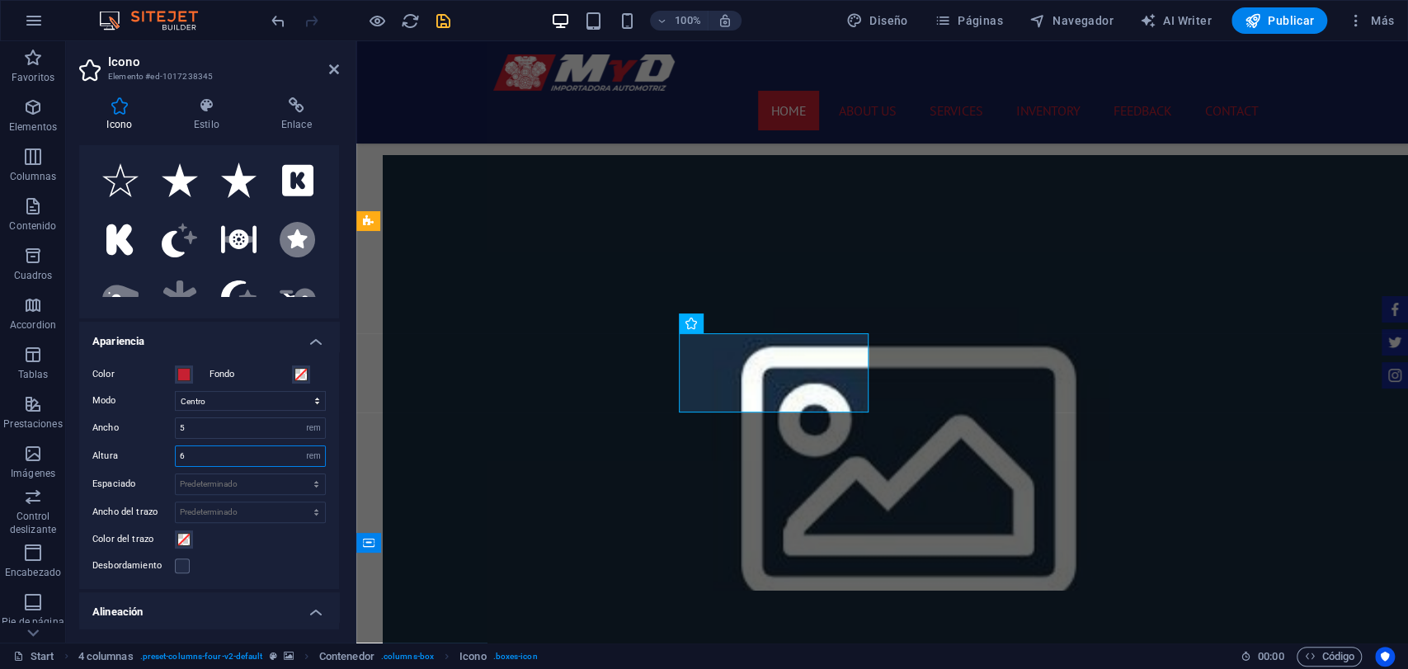
drag, startPoint x: 219, startPoint y: 457, endPoint x: 126, endPoint y: 484, distance: 97.1
click at [130, 484] on div "Color Fondo Modo Escalar Izquierda Centro Derecha Ancho 5 Predeterminado automá…" at bounding box center [209, 470] width 260 height 238
type input "3"
drag, startPoint x: 209, startPoint y: 428, endPoint x: 159, endPoint y: 437, distance: 50.3
click at [159, 437] on div "Ancho 5 Predeterminado automático px rem % em vh vw" at bounding box center [209, 428] width 234 height 21
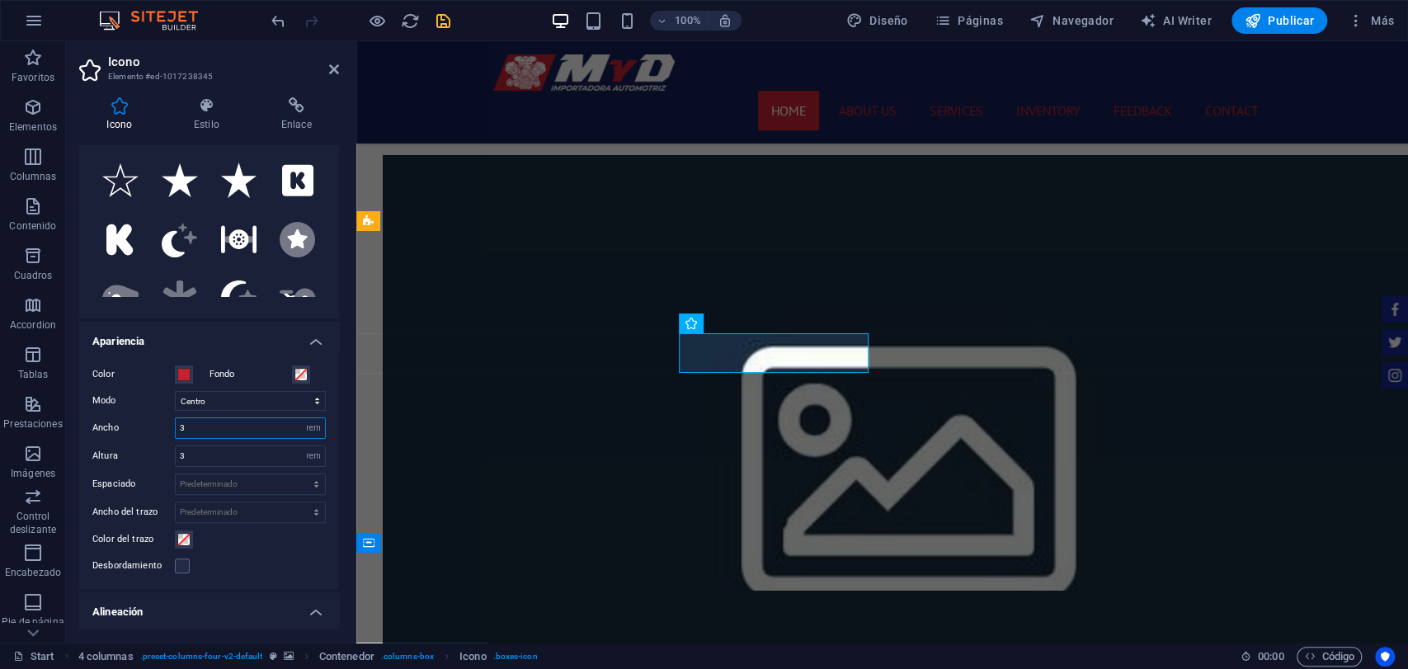
type input "3"
click at [182, 441] on div "Color Fondo Modo Escalar Izquierda Centro Derecha Ancho 3 Predeterminado automá…" at bounding box center [209, 470] width 260 height 238
drag, startPoint x: 191, startPoint y: 457, endPoint x: 149, endPoint y: 466, distance: 43.0
click at [149, 466] on div "Color Fondo Modo Escalar Izquierda Centro Derecha Ancho 3 Predeterminado automá…" at bounding box center [209, 470] width 260 height 238
type input "4"
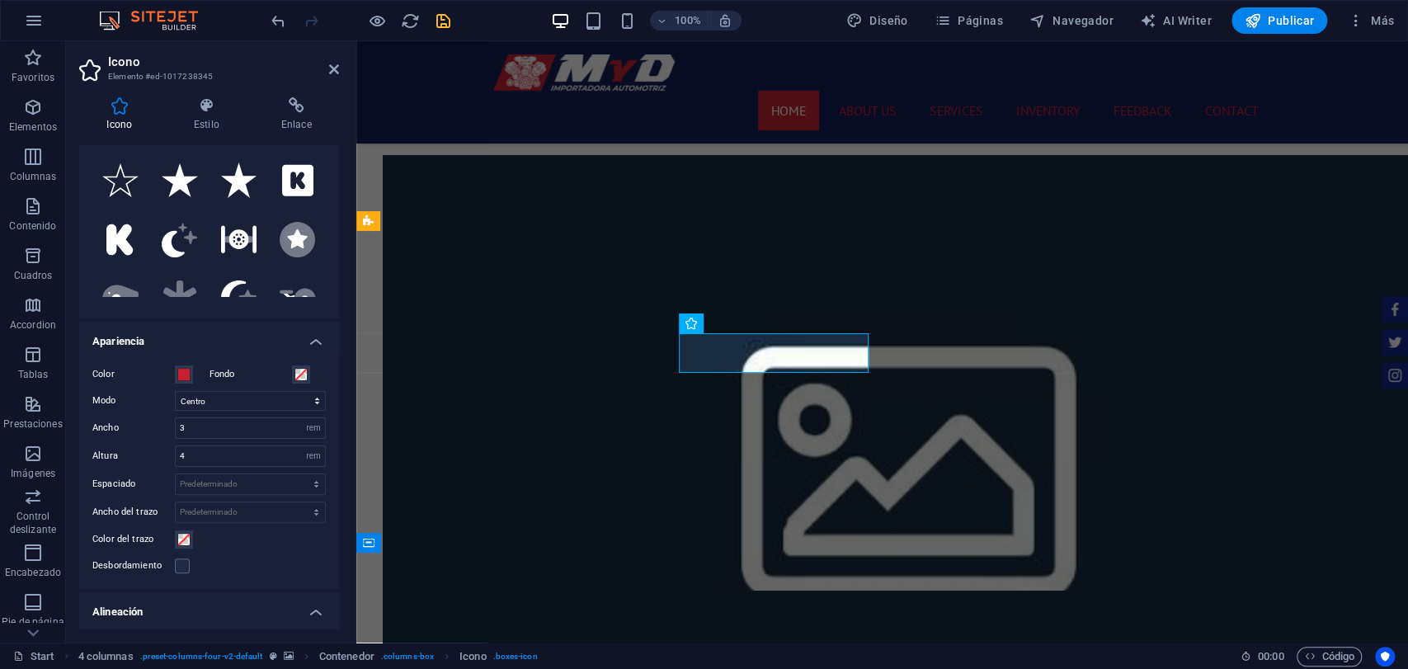
click at [153, 461] on div "Altura 4 Predeterminado automático px rem em vh vw" at bounding box center [209, 456] width 234 height 21
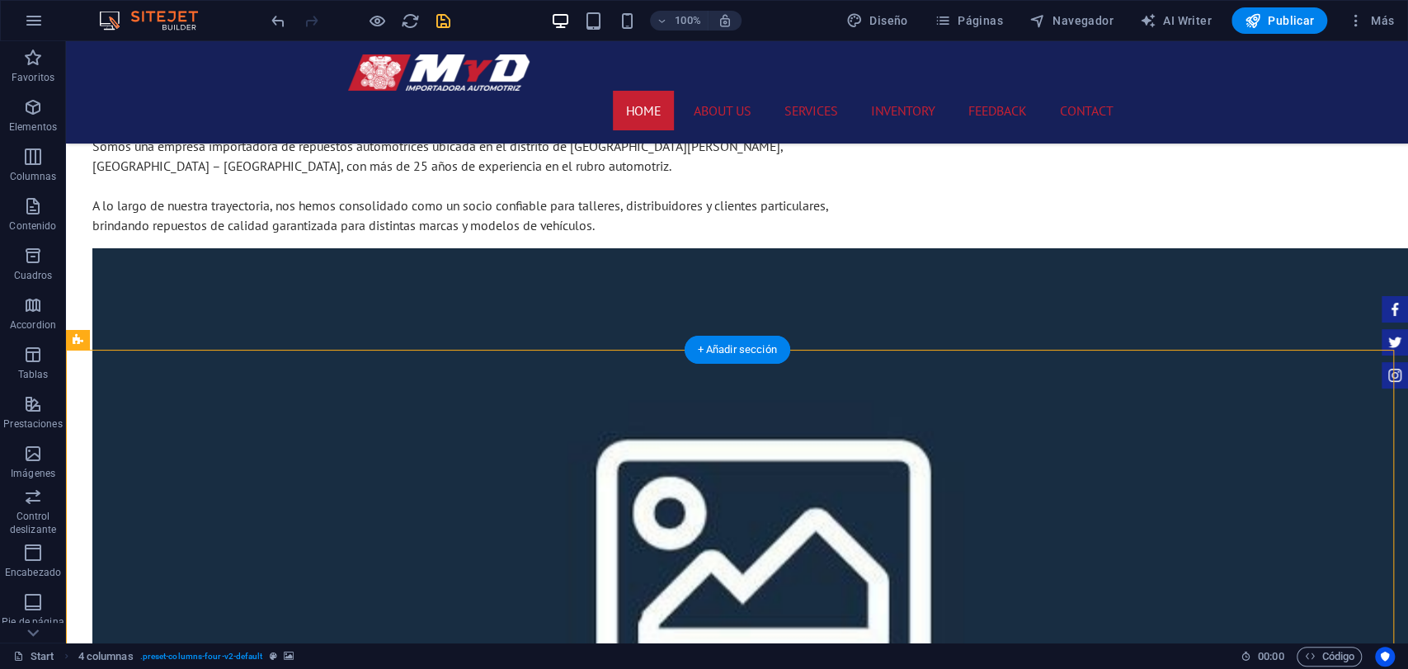
scroll to position [1215, 0]
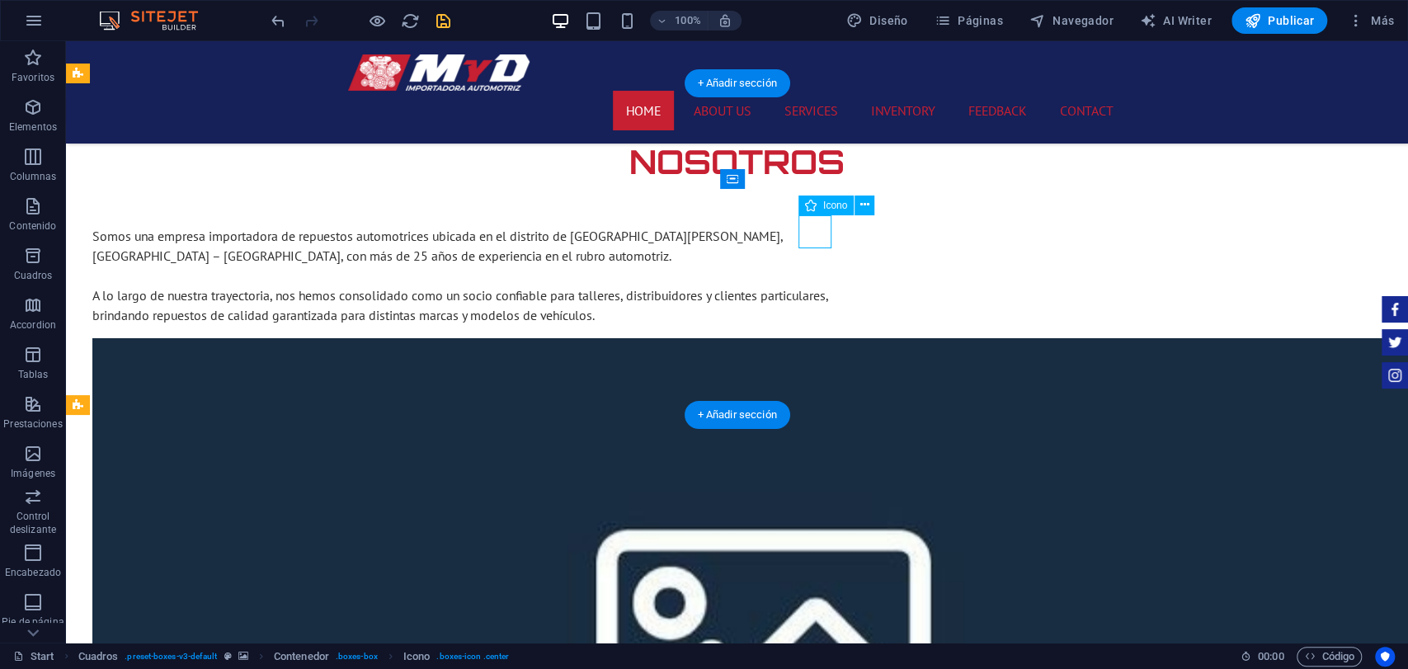
select select "xMidYMid"
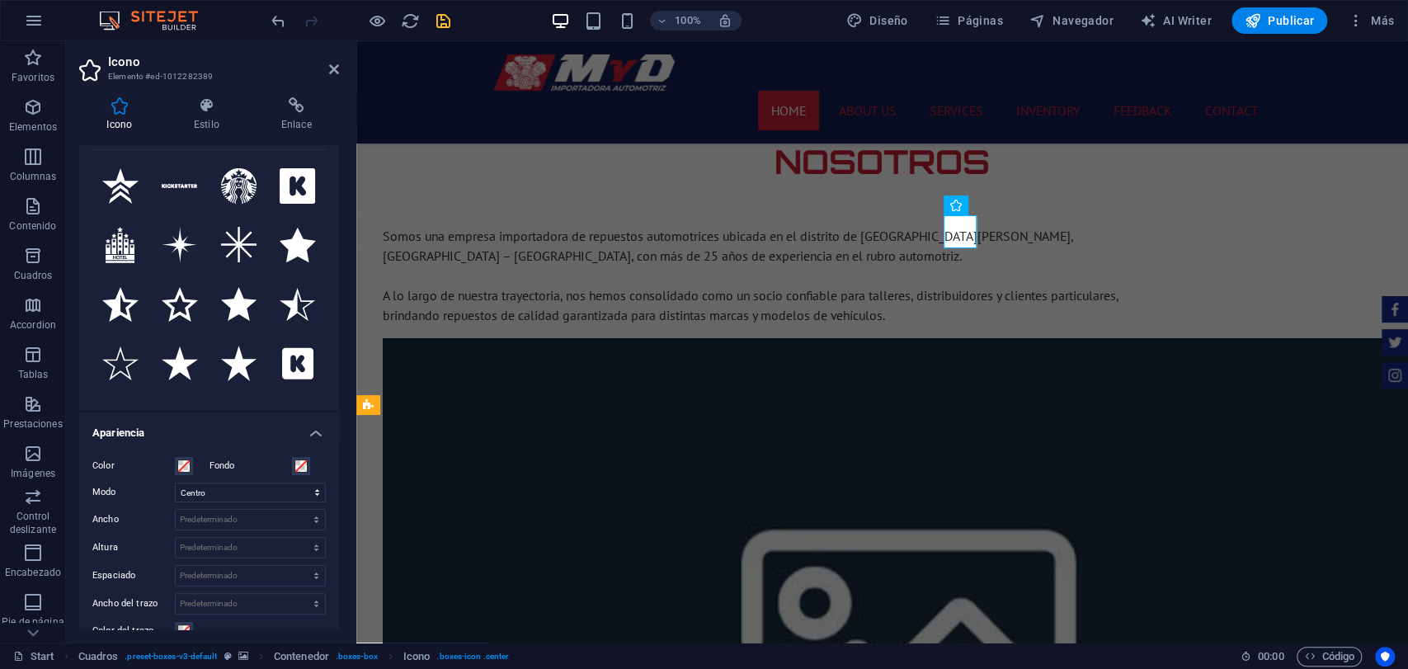
scroll to position [0, 0]
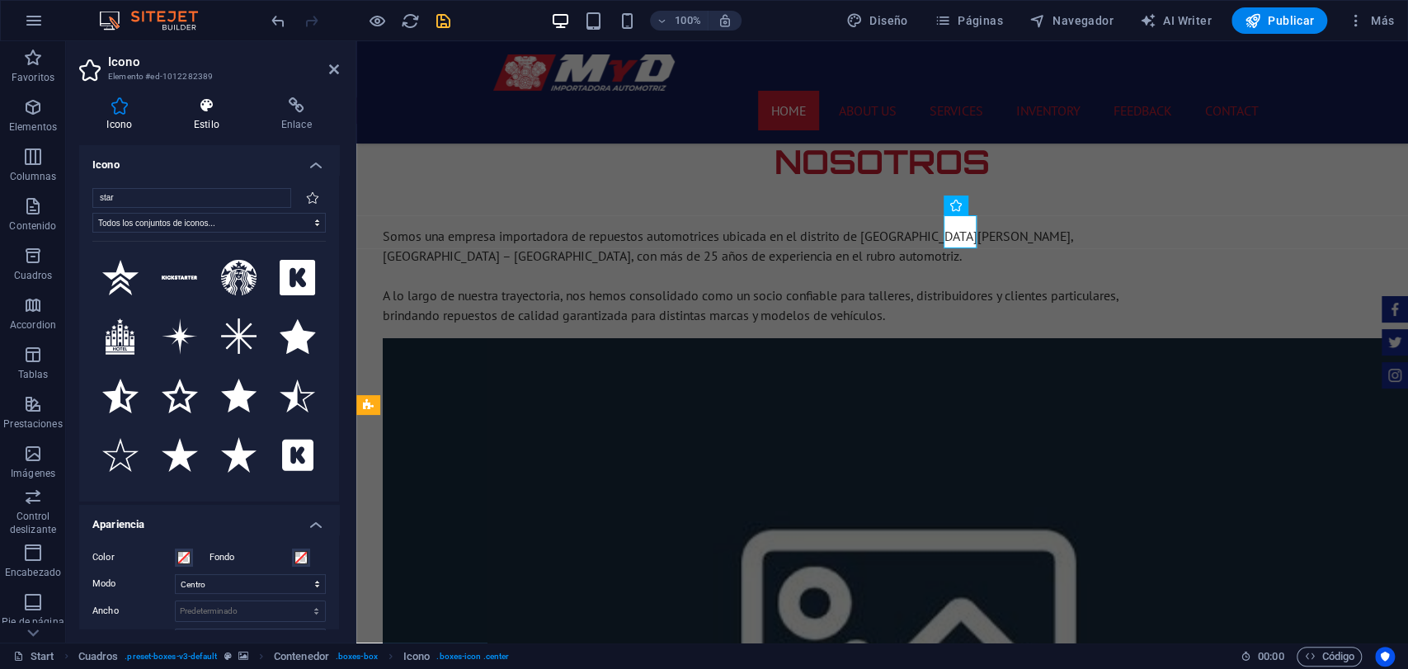
click at [229, 118] on h4 "Estilo" at bounding box center [210, 114] width 87 height 35
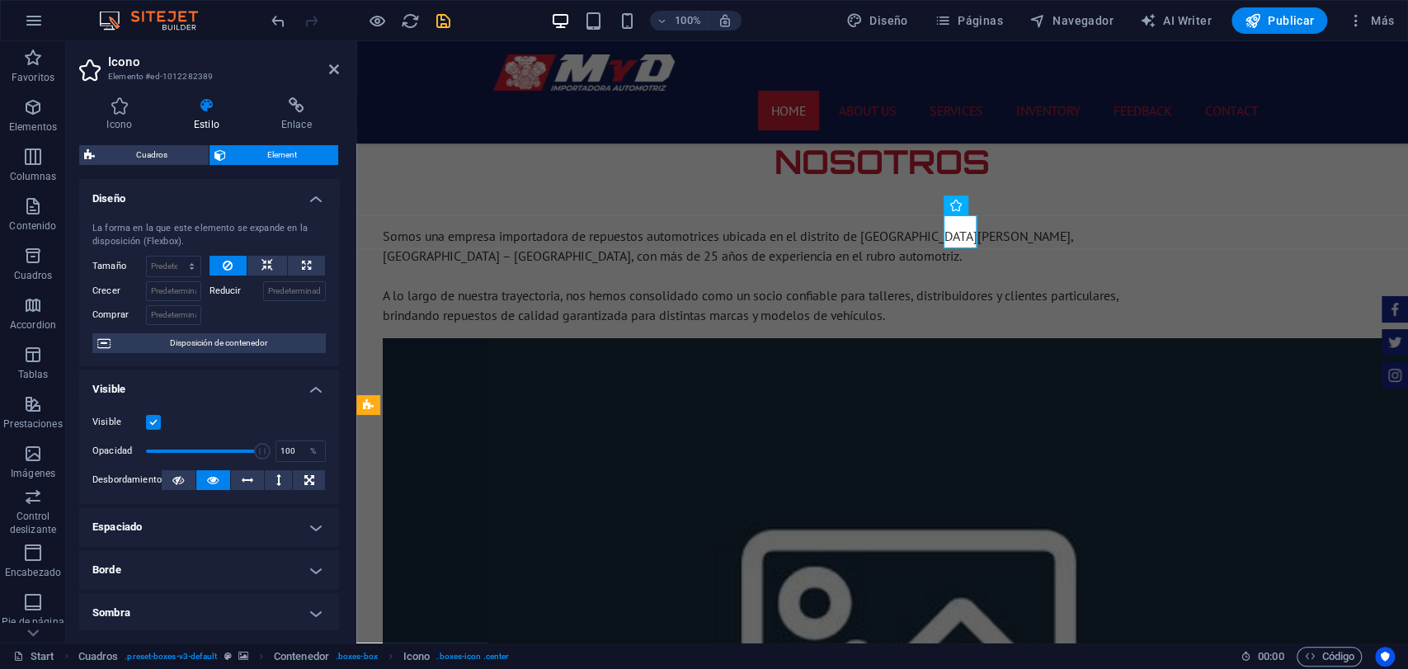
click at [182, 516] on h4 "Espaciado" at bounding box center [209, 527] width 260 height 40
click at [150, 116] on h4 "Icono" at bounding box center [122, 114] width 87 height 35
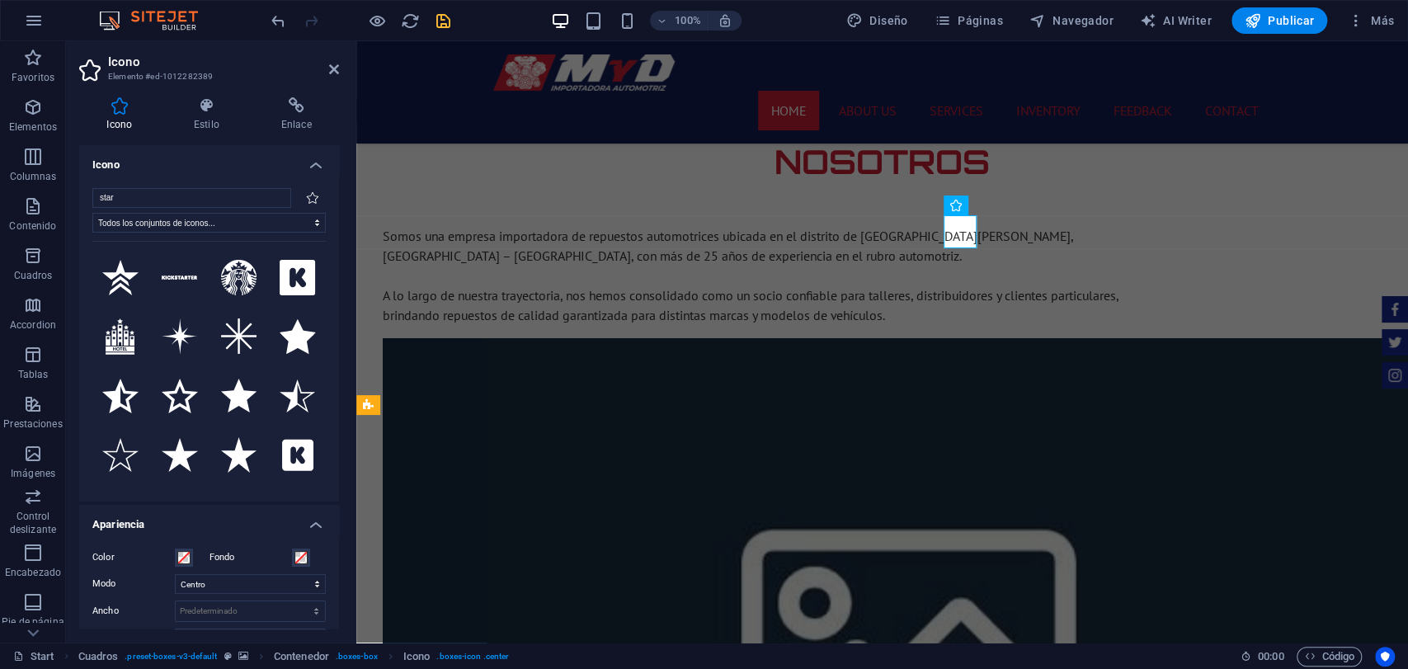
click at [210, 96] on div "Icono Estilo Enlace Icono star Todos los conjuntos de iconos... IcoFont Ionicon…" at bounding box center [209, 363] width 286 height 559
click at [181, 125] on h4 "Estilo" at bounding box center [210, 114] width 87 height 35
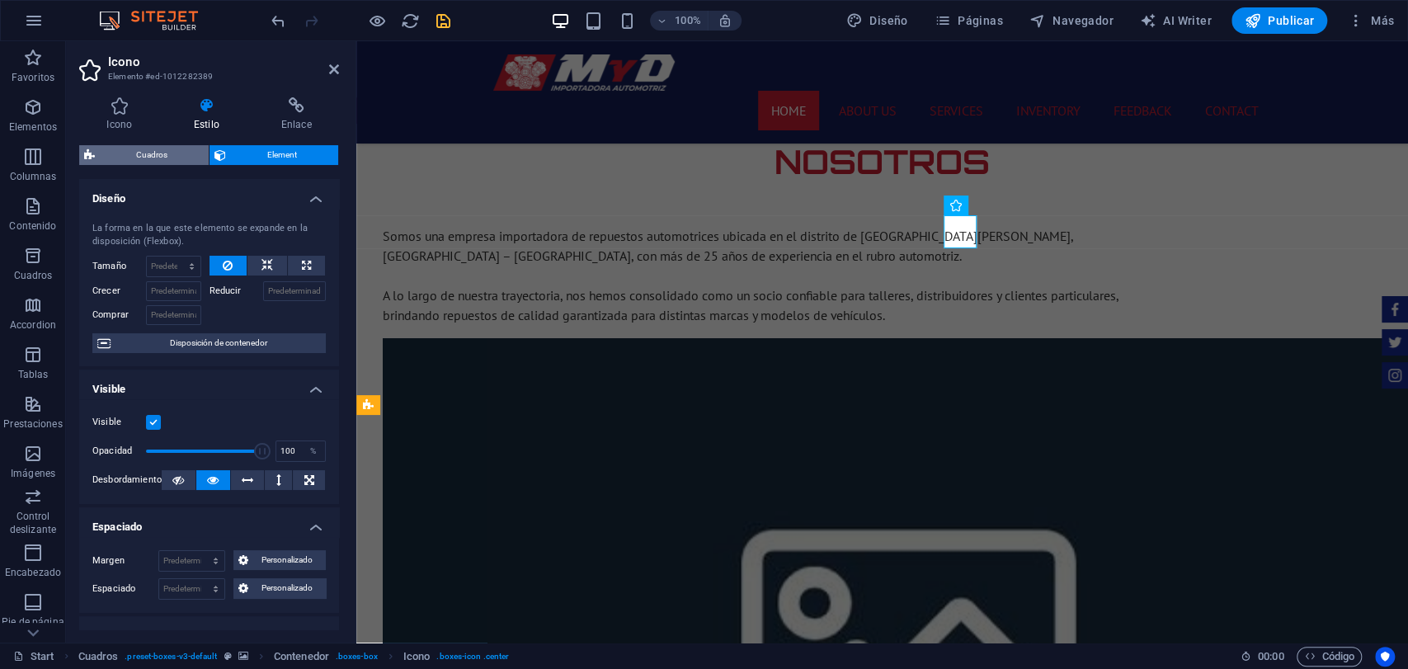
click at [158, 153] on span "Cuadros" at bounding box center [152, 155] width 104 height 20
select select "rem"
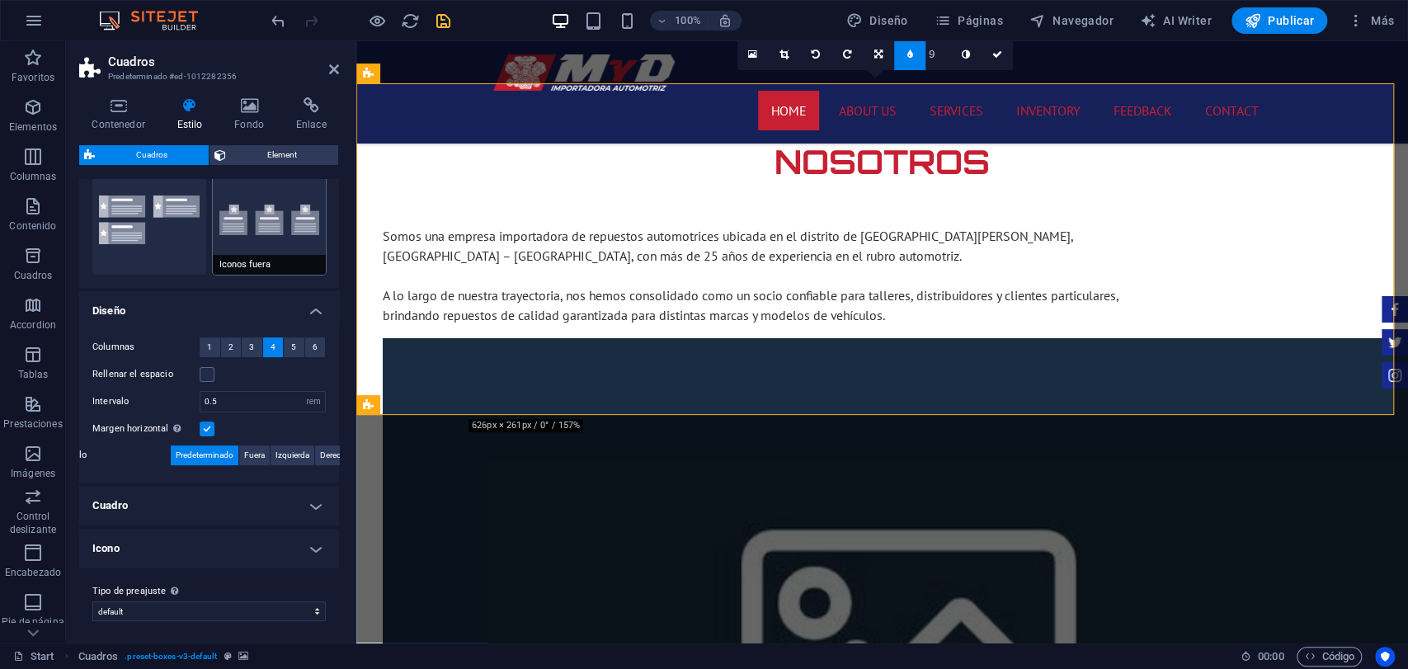
scroll to position [176, 0]
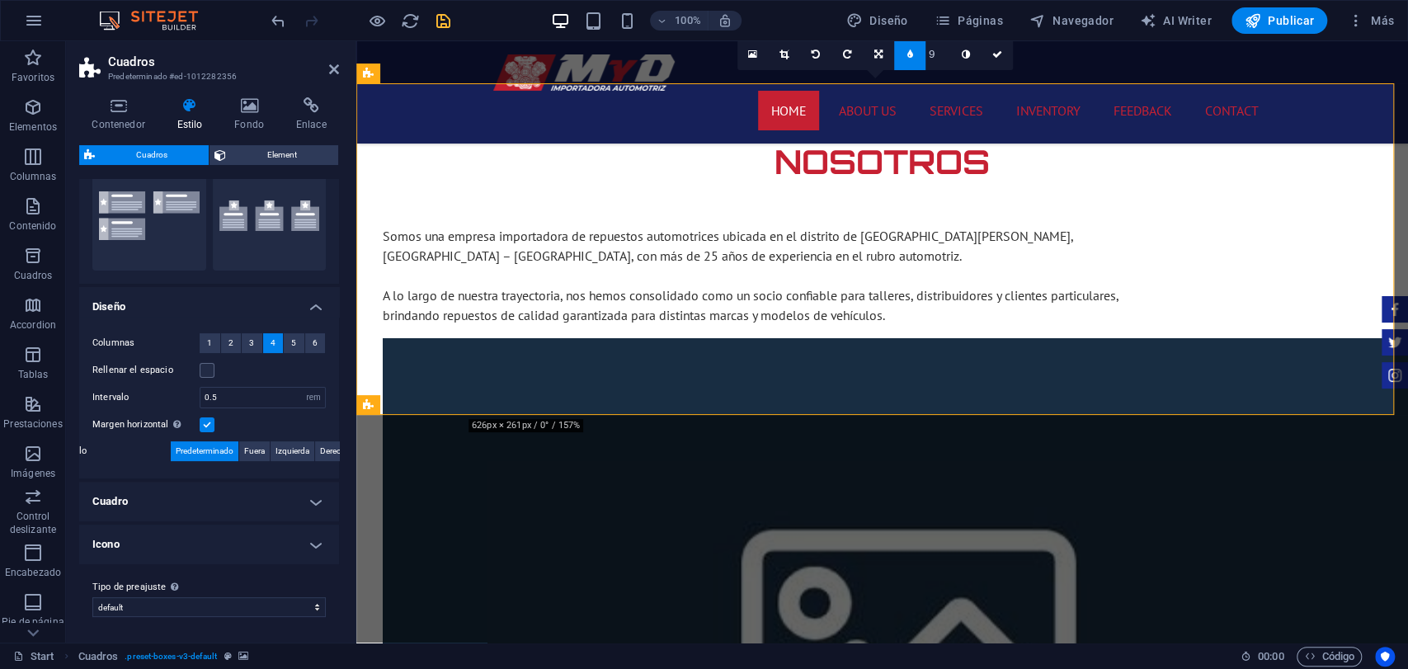
click at [254, 526] on ul "Diseño Columnas 1 2 3 4 5 6 Rellenar el espacio Intervalo 0.5 px rem % vh vw Ma…" at bounding box center [209, 425] width 260 height 277
click at [254, 526] on h4 "Icono" at bounding box center [209, 545] width 260 height 40
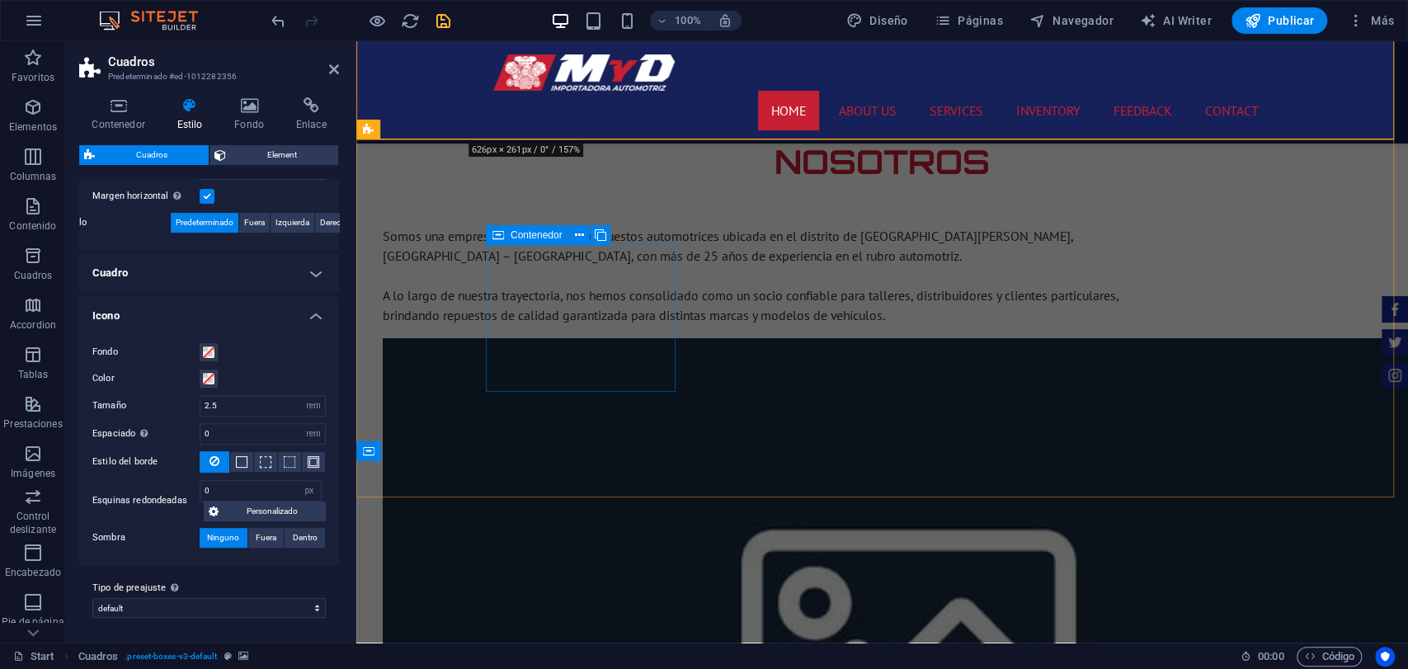
scroll to position [1489, 0]
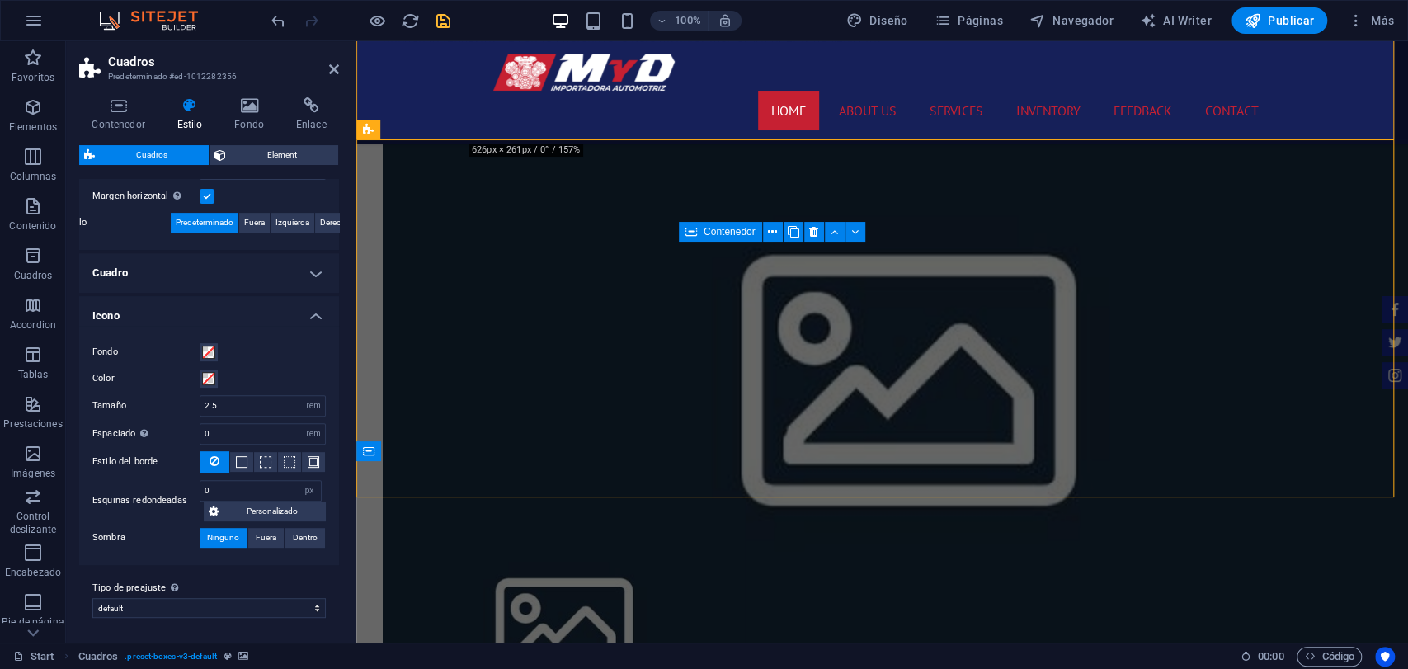
select select "rem"
select select "px"
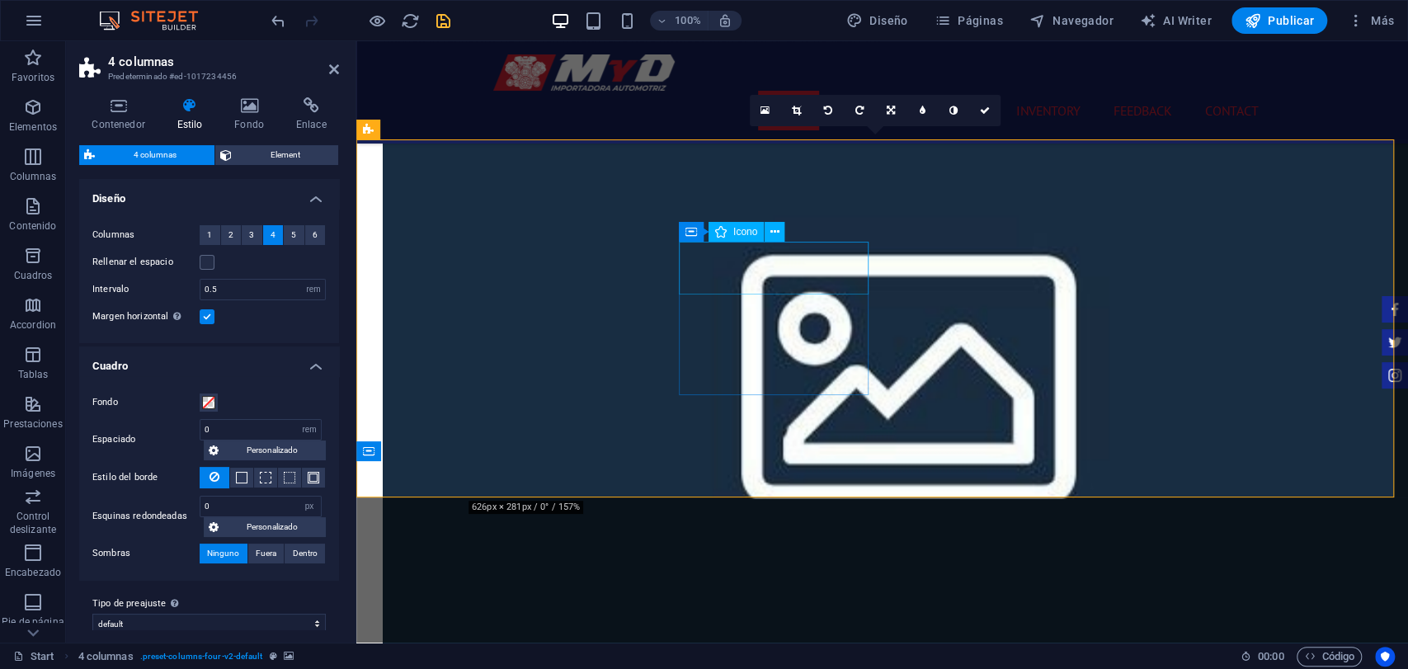
select select "xMidYMid"
select select "rem"
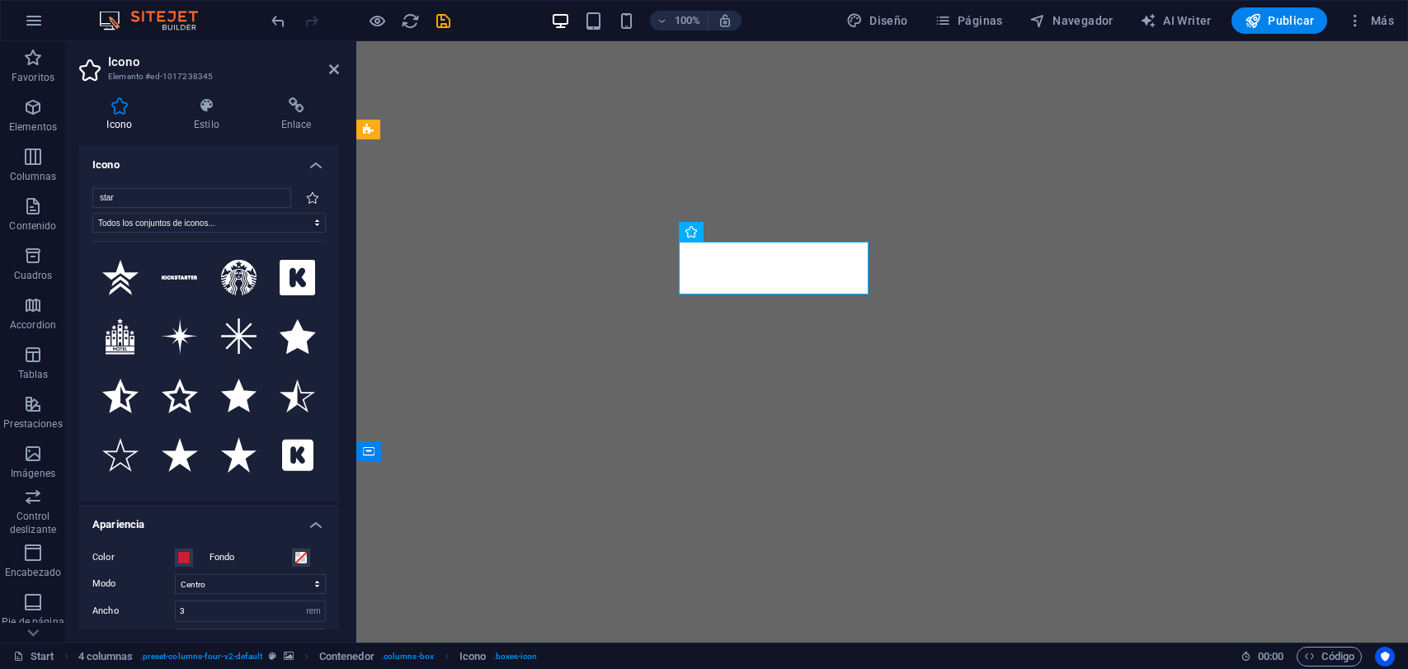
select select "xMidYMid"
select select "rem"
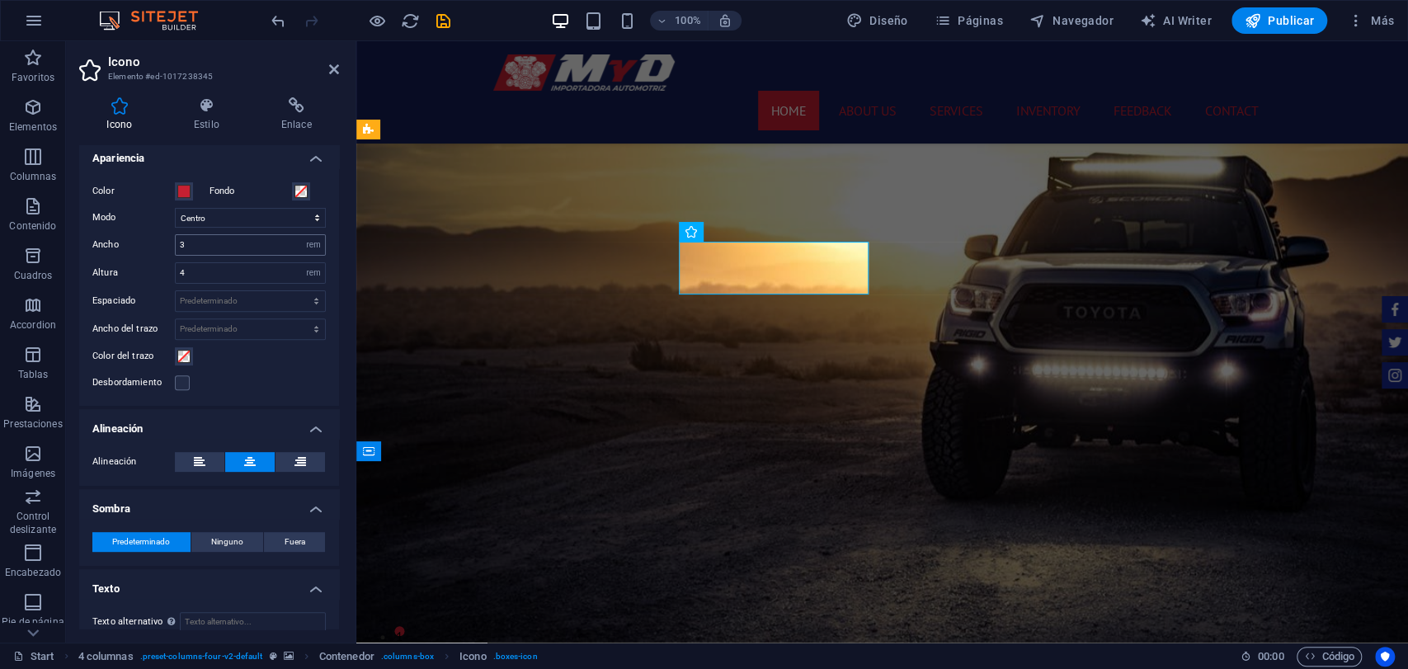
scroll to position [1489, 0]
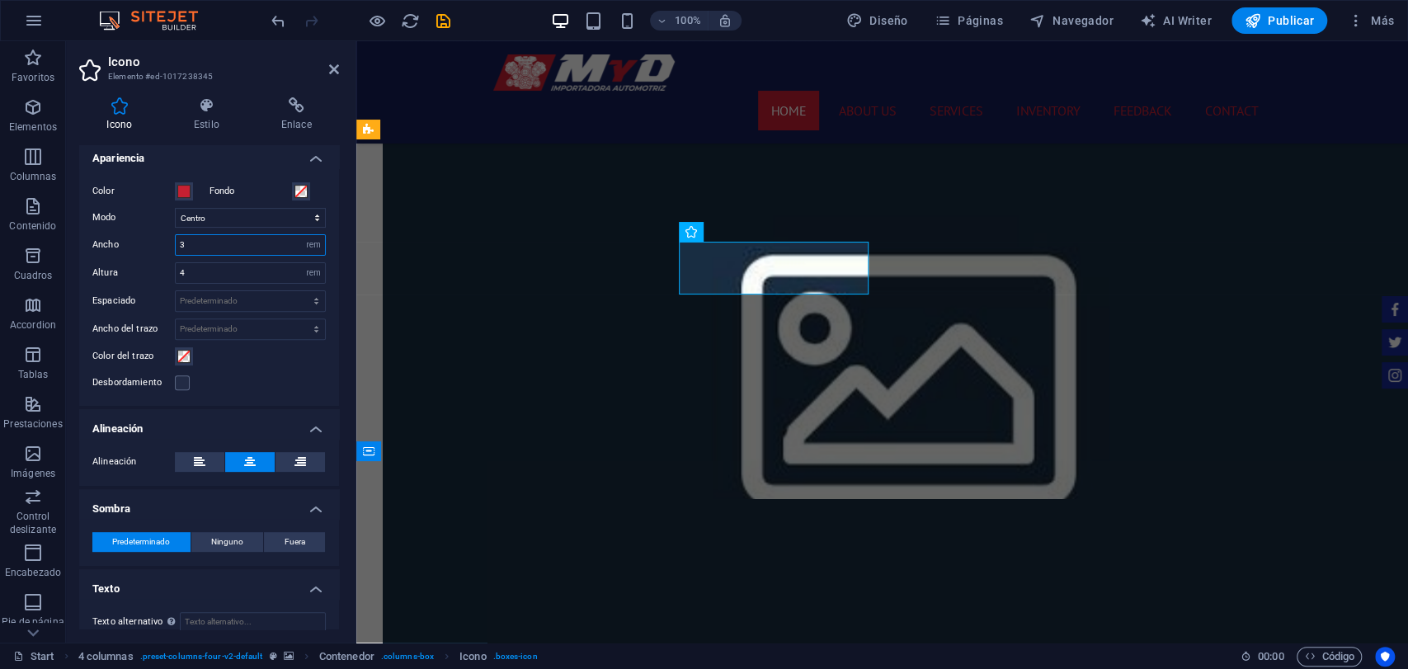
click at [298, 246] on input "3" at bounding box center [250, 245] width 149 height 20
click at [309, 246] on select "Predeterminado automático px rem % em vh vw" at bounding box center [313, 245] width 23 height 20
click at [302, 235] on select "Predeterminado automático px rem % em vh vw" at bounding box center [313, 245] width 23 height 20
select select "rem"
click at [314, 272] on select "Predeterminado automático px rem em vh vw" at bounding box center [313, 273] width 23 height 20
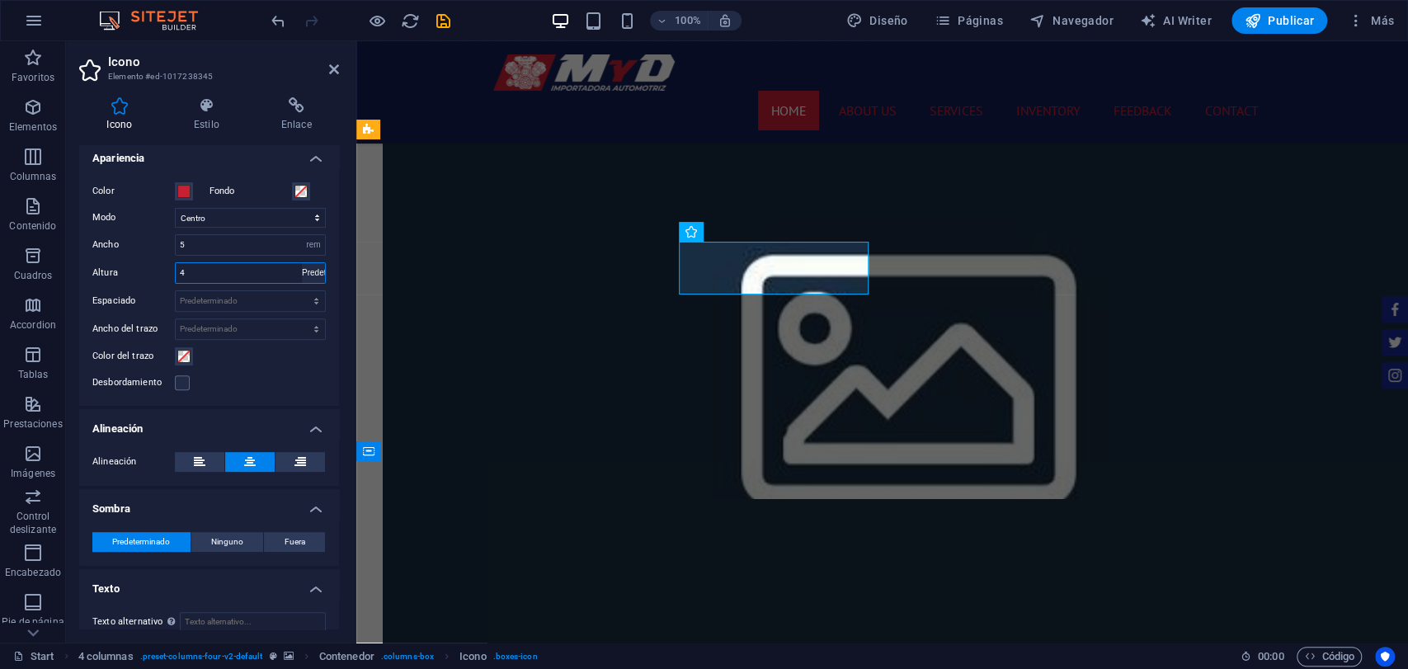
click at [302, 263] on select "Predeterminado automático px rem em vh vw" at bounding box center [313, 273] width 23 height 20
select select "DISABLED_OPTION_VALUE"
click at [288, 393] on div "Color Fondo Modo Escalar Izquierda Centro Derecha Ancho 3 Predeterminado automá…" at bounding box center [209, 287] width 260 height 238
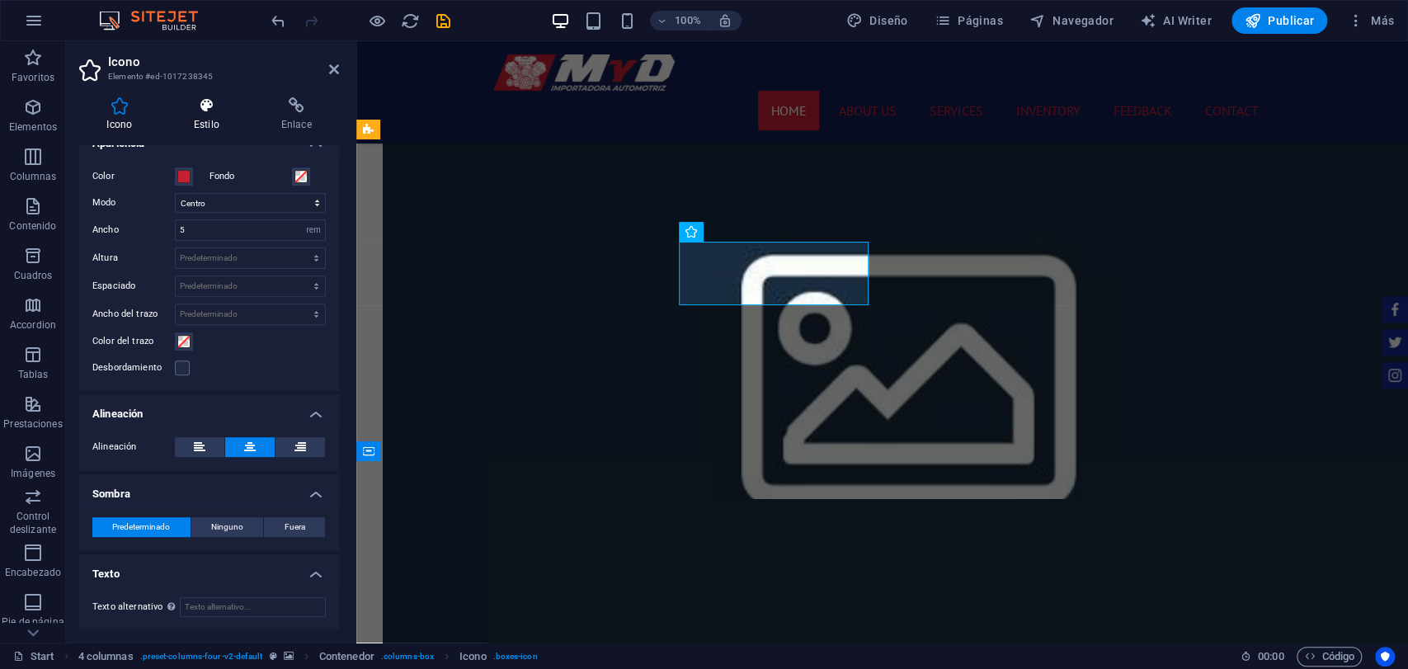
click at [219, 127] on h4 "Estilo" at bounding box center [210, 114] width 87 height 35
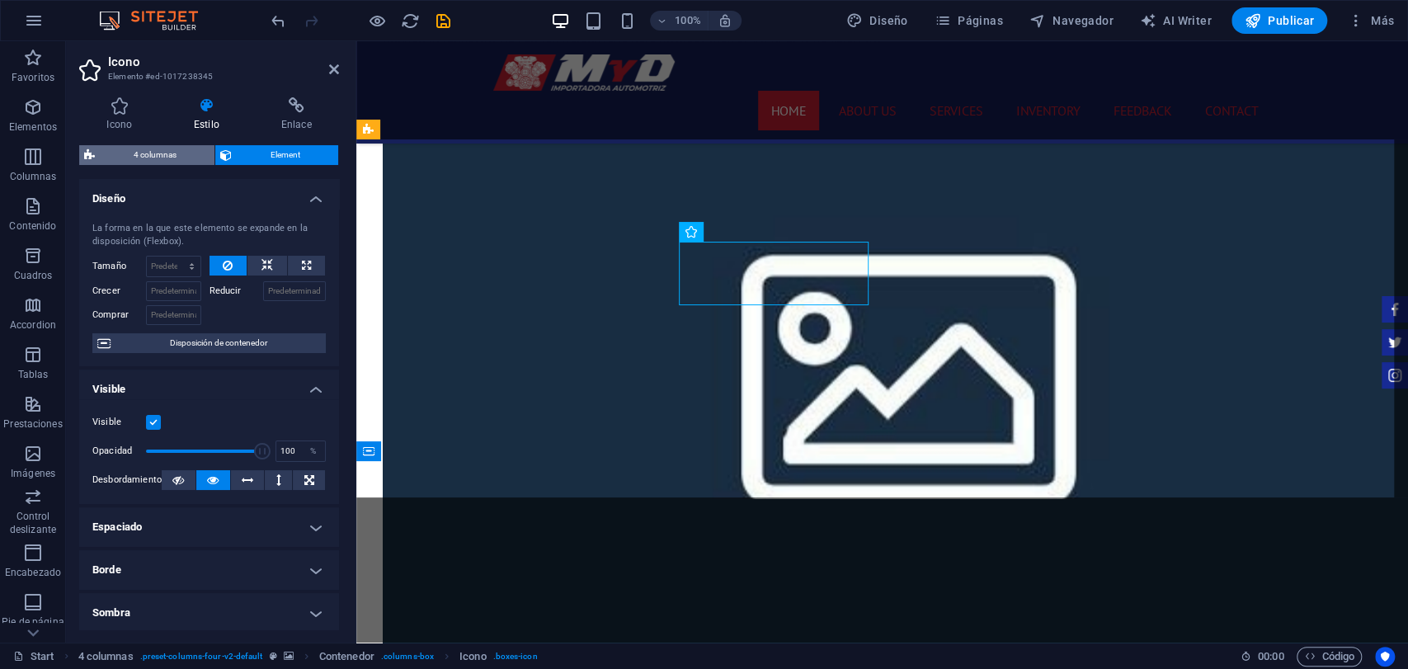
click at [198, 164] on span "4 columnas" at bounding box center [155, 155] width 110 height 20
select select "rem"
select select "px"
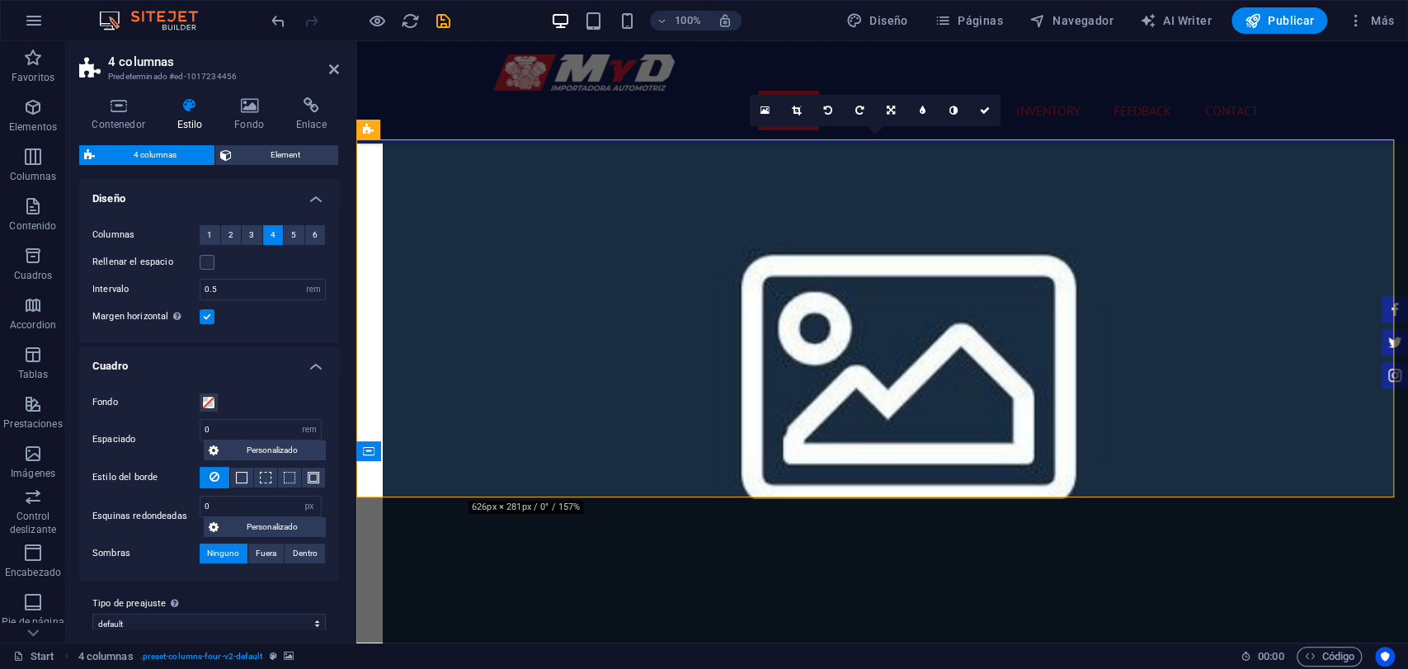
scroll to position [17, 0]
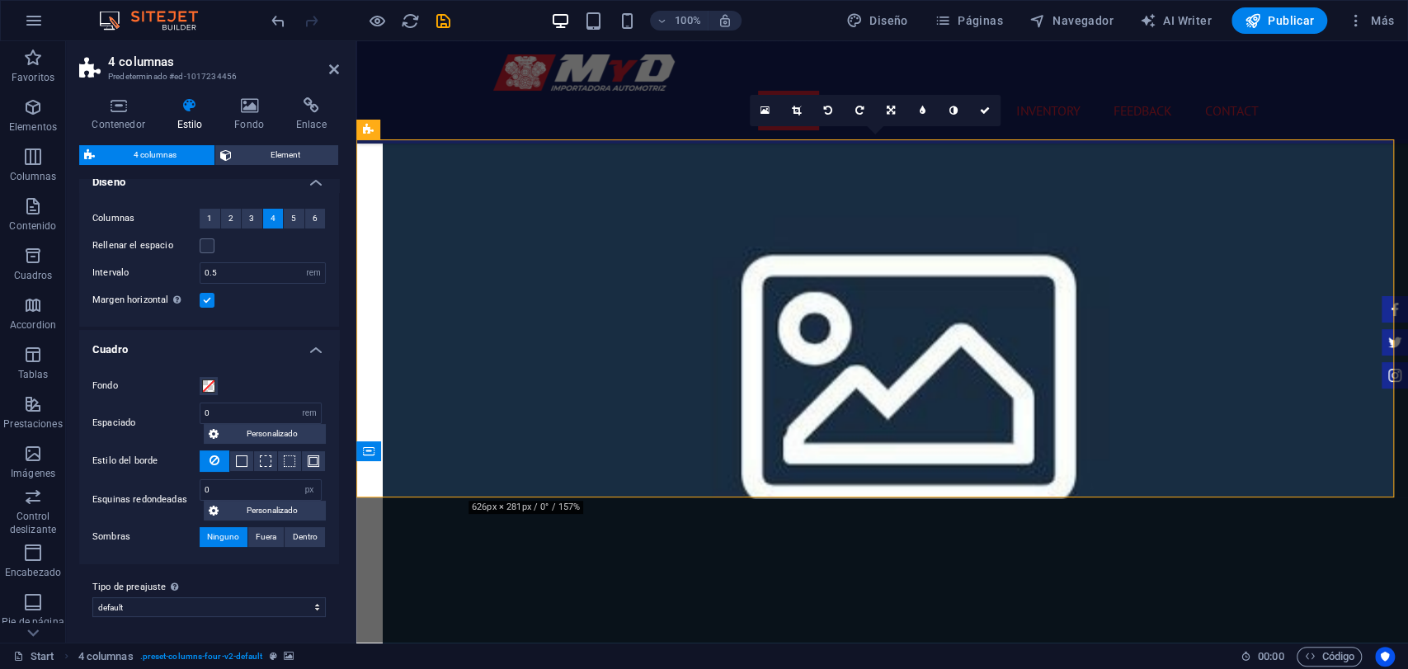
click at [224, 330] on h4 "Cuadro" at bounding box center [209, 345] width 260 height 30
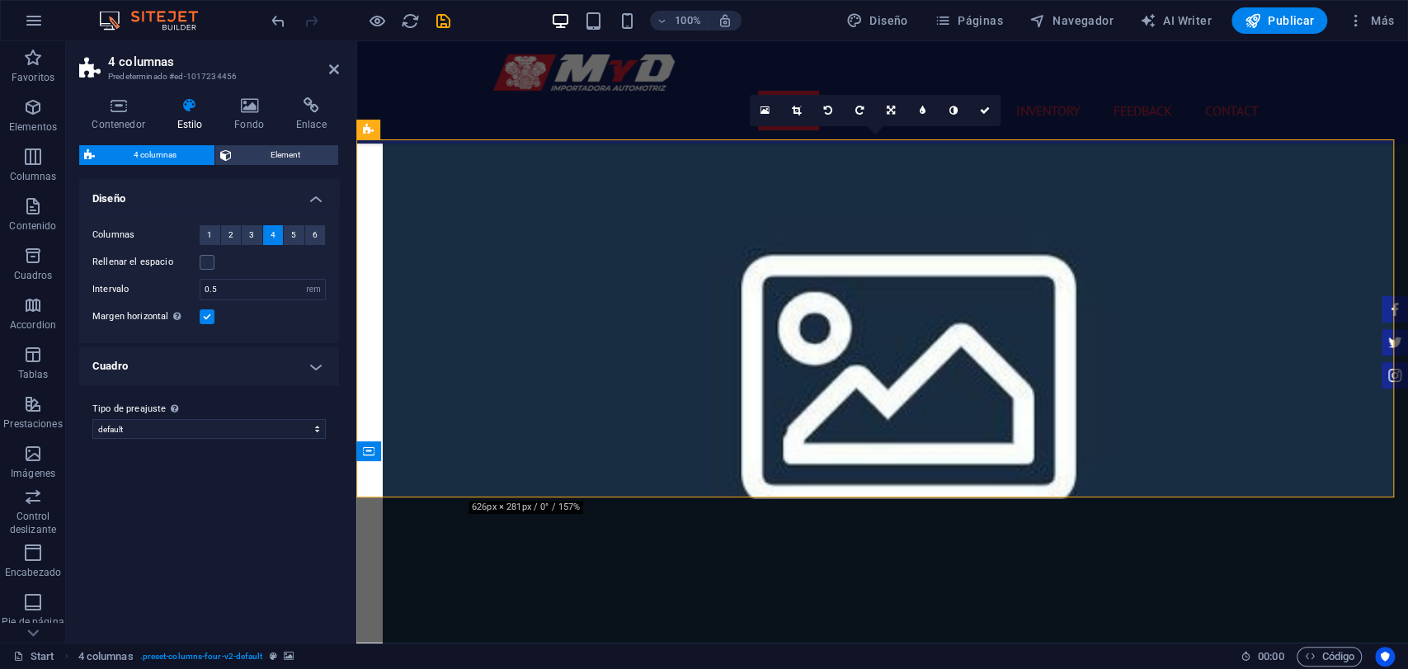
scroll to position [0, 0]
click at [257, 190] on h4 "Diseño" at bounding box center [209, 194] width 260 height 30
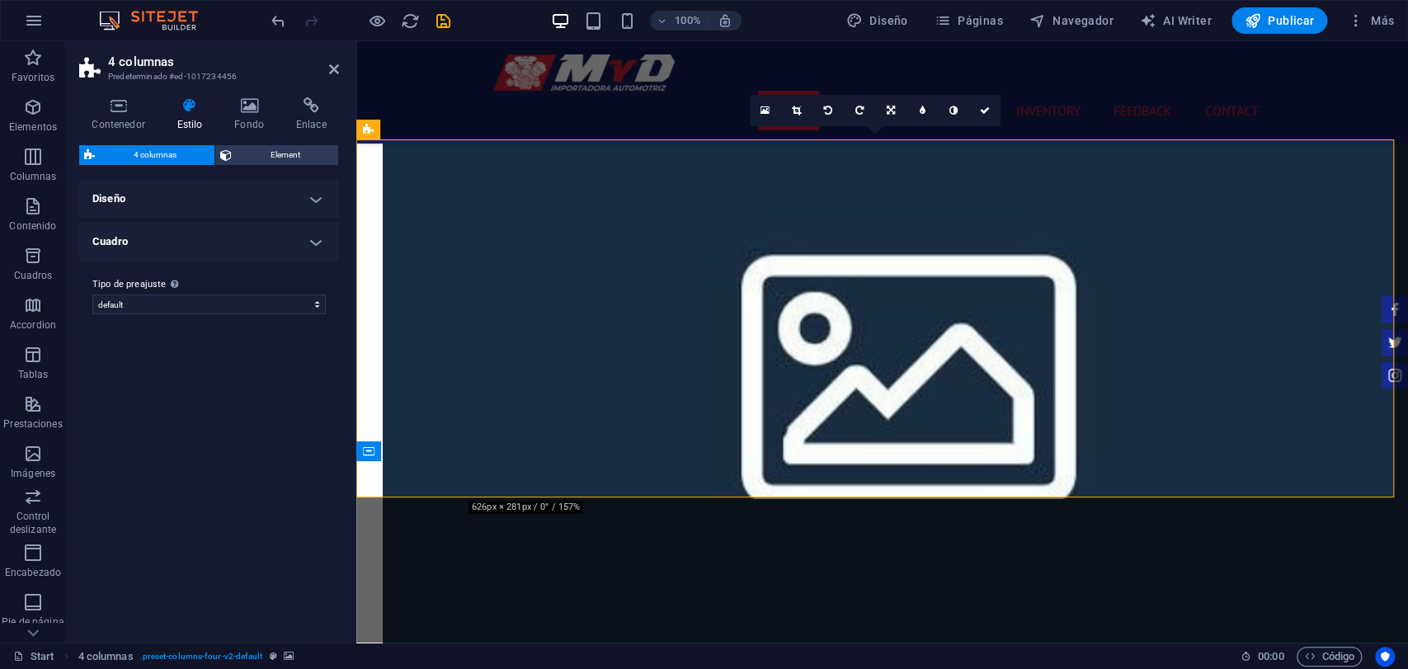
click at [239, 92] on div "Contenedor Estilo Fondo Enlace Tamaño Altura Predeterminado px rem % vh vw Alto…" at bounding box center [209, 363] width 286 height 559
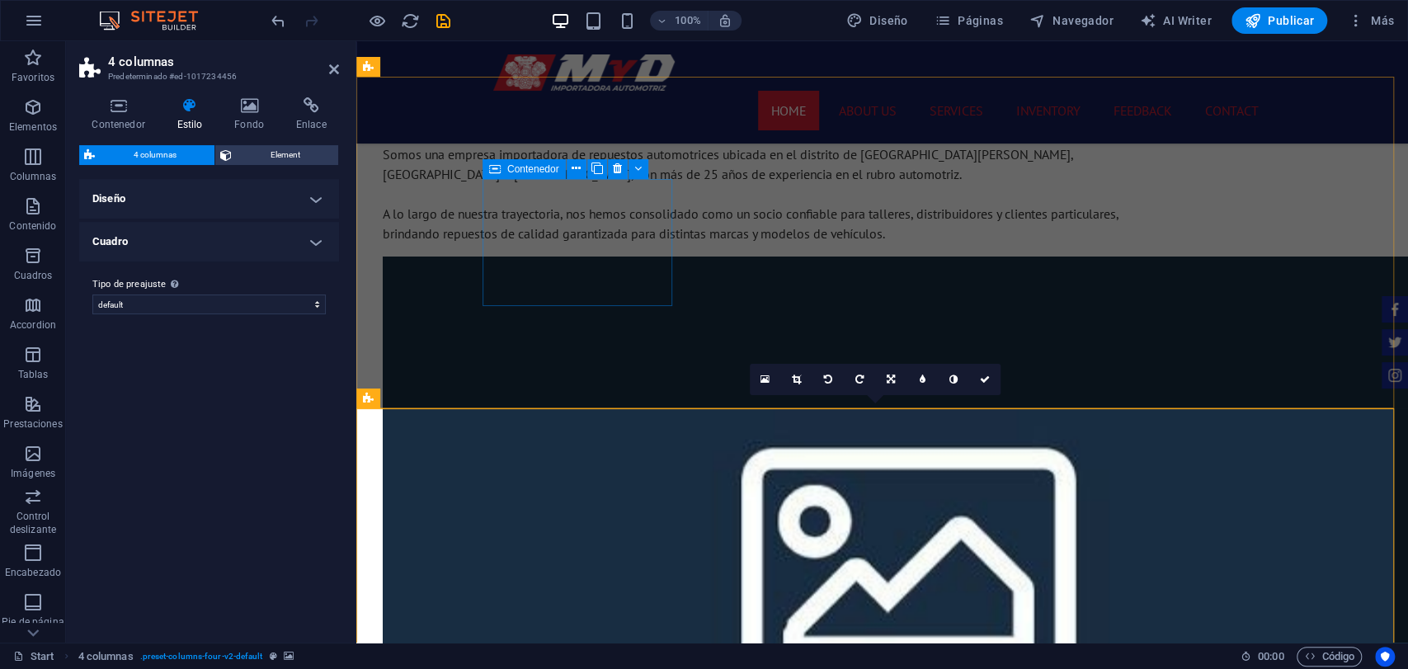
scroll to position [1031, 0]
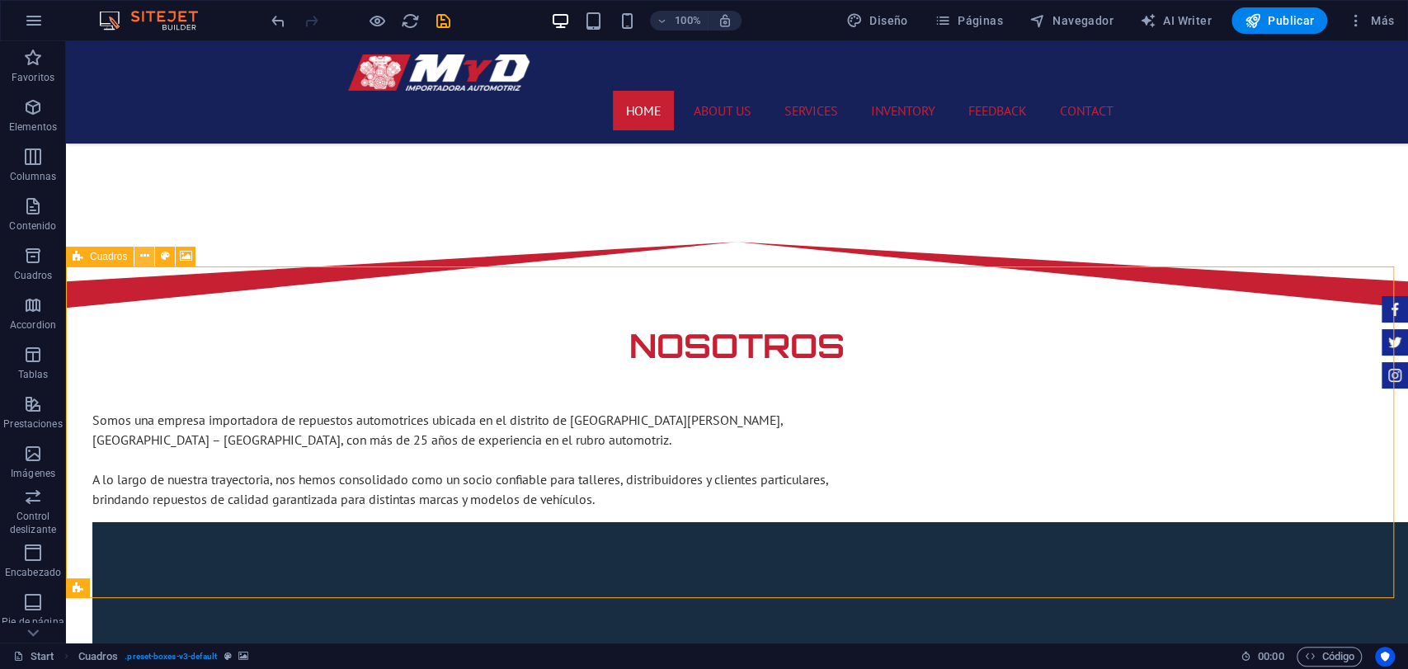
drag, startPoint x: 130, startPoint y: 257, endPoint x: 144, endPoint y: 261, distance: 14.4
click at [144, 261] on div "Cuadros" at bounding box center [136, 257] width 140 height 21
click at [144, 261] on icon at bounding box center [144, 256] width 9 height 17
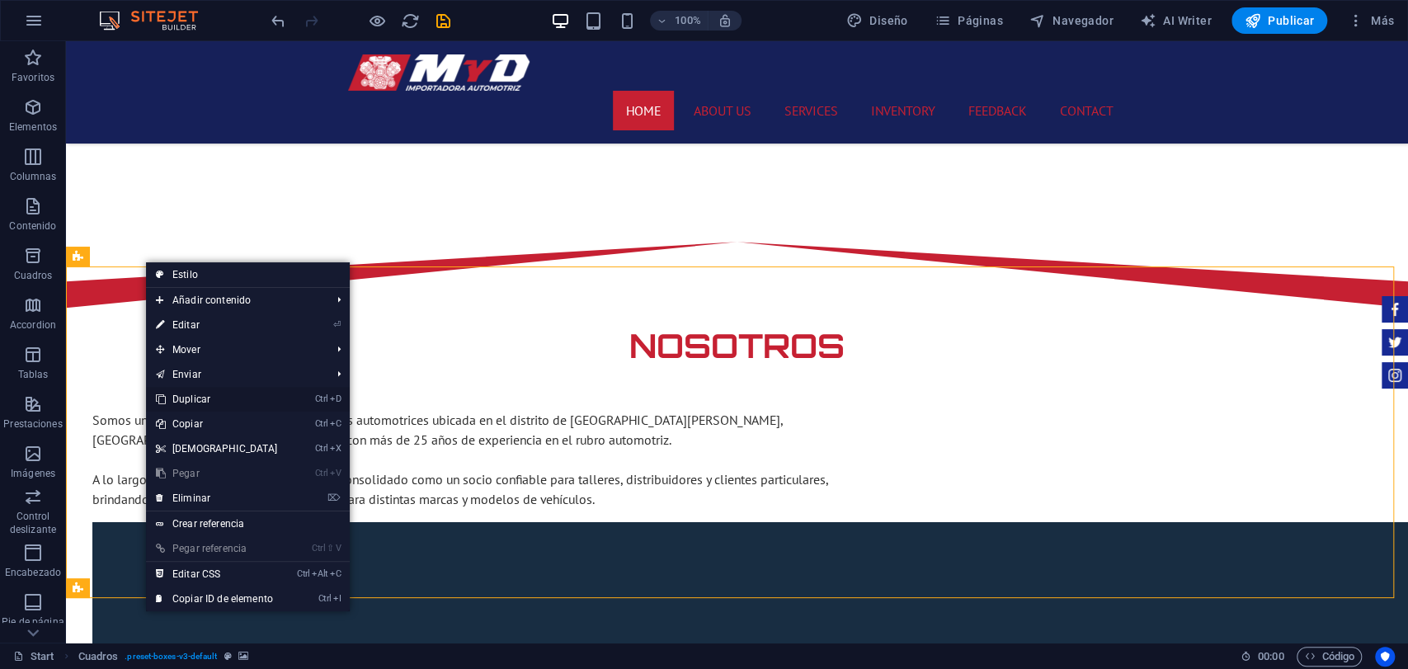
click at [210, 400] on link "Ctrl D Duplicar" at bounding box center [217, 399] width 142 height 25
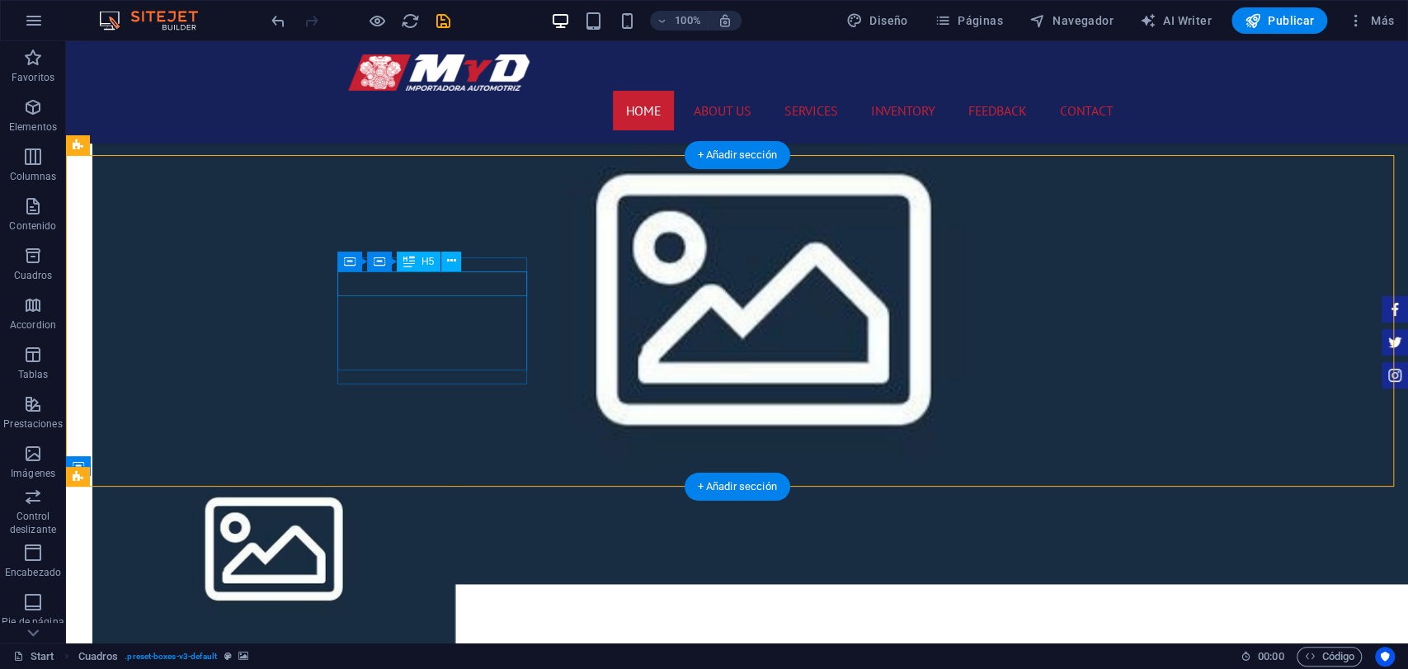
scroll to position [1581, 0]
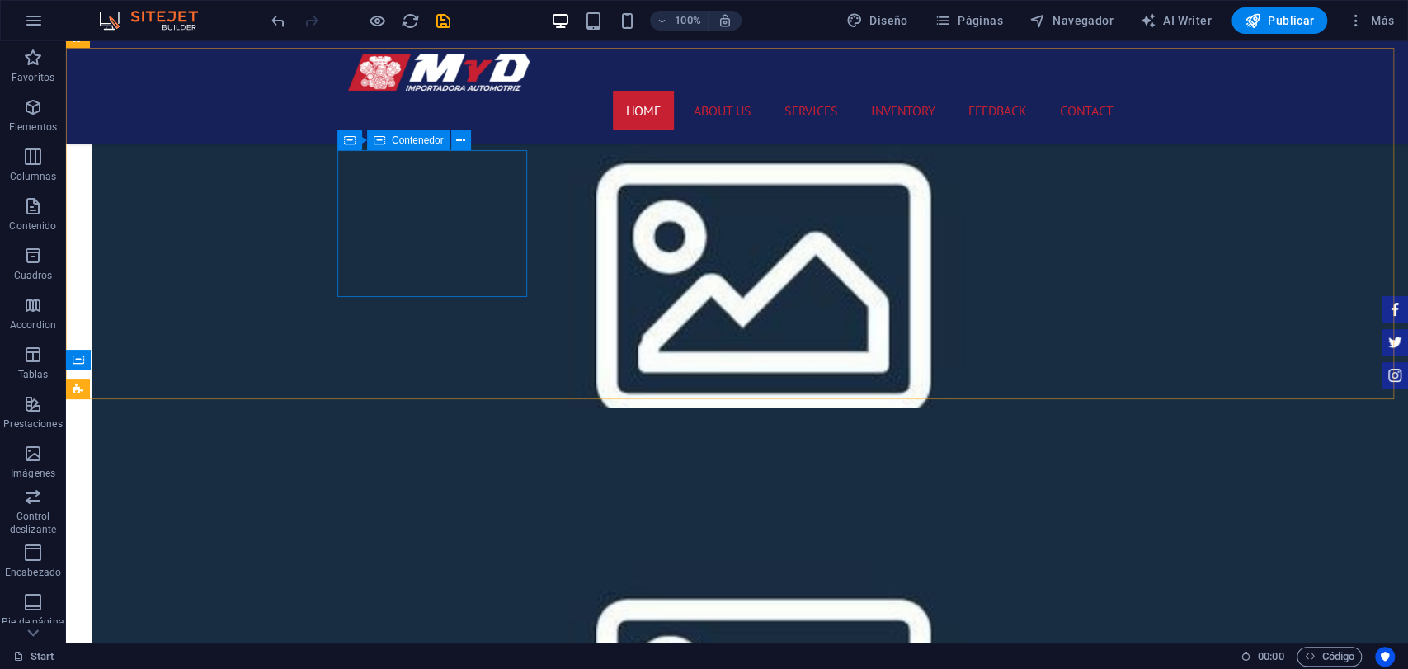
click at [394, 133] on div "Contenedor" at bounding box center [408, 140] width 83 height 20
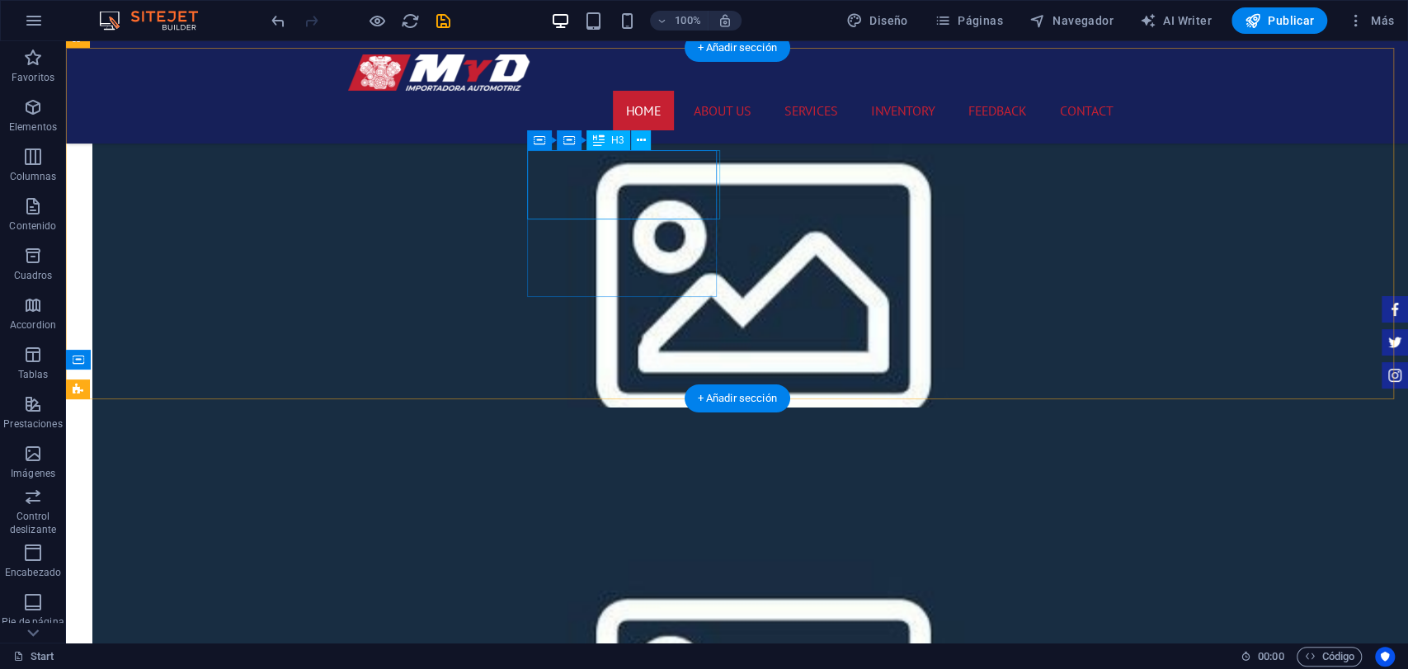
click at [600, 136] on span "Contenedor" at bounding box center [608, 140] width 52 height 10
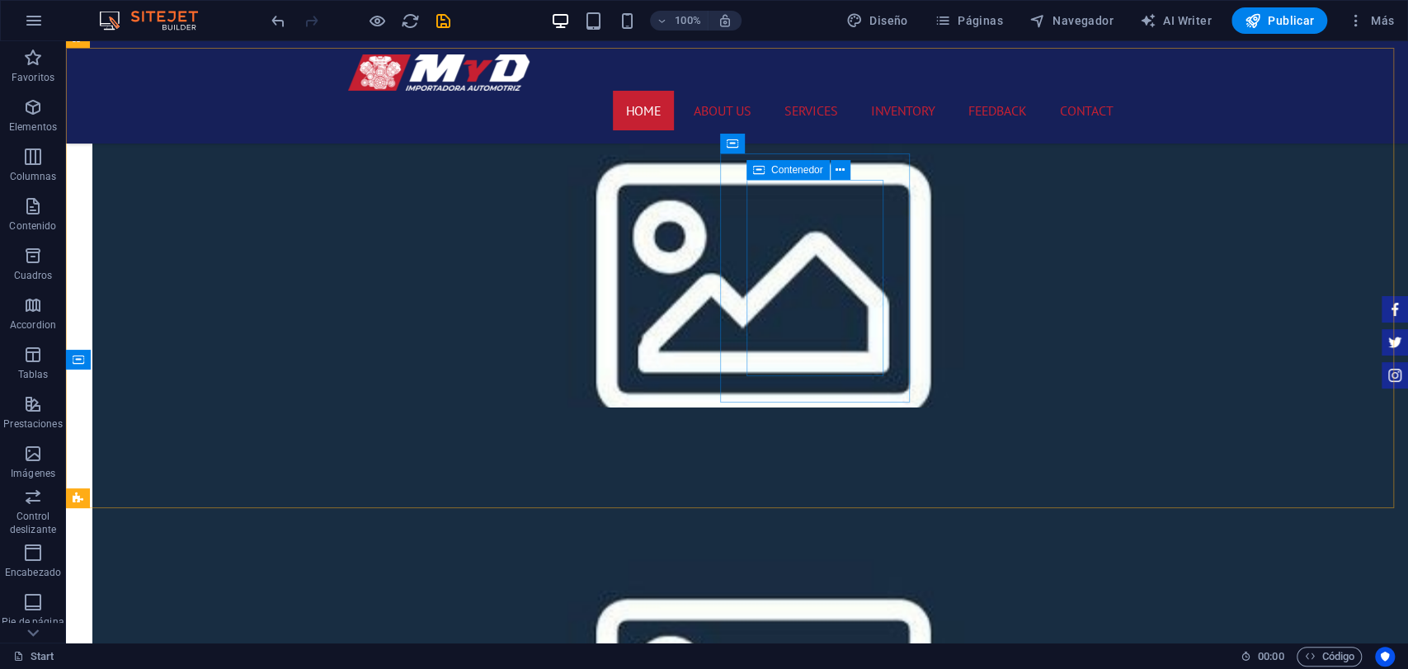
click at [800, 165] on span "Contenedor" at bounding box center [797, 170] width 52 height 10
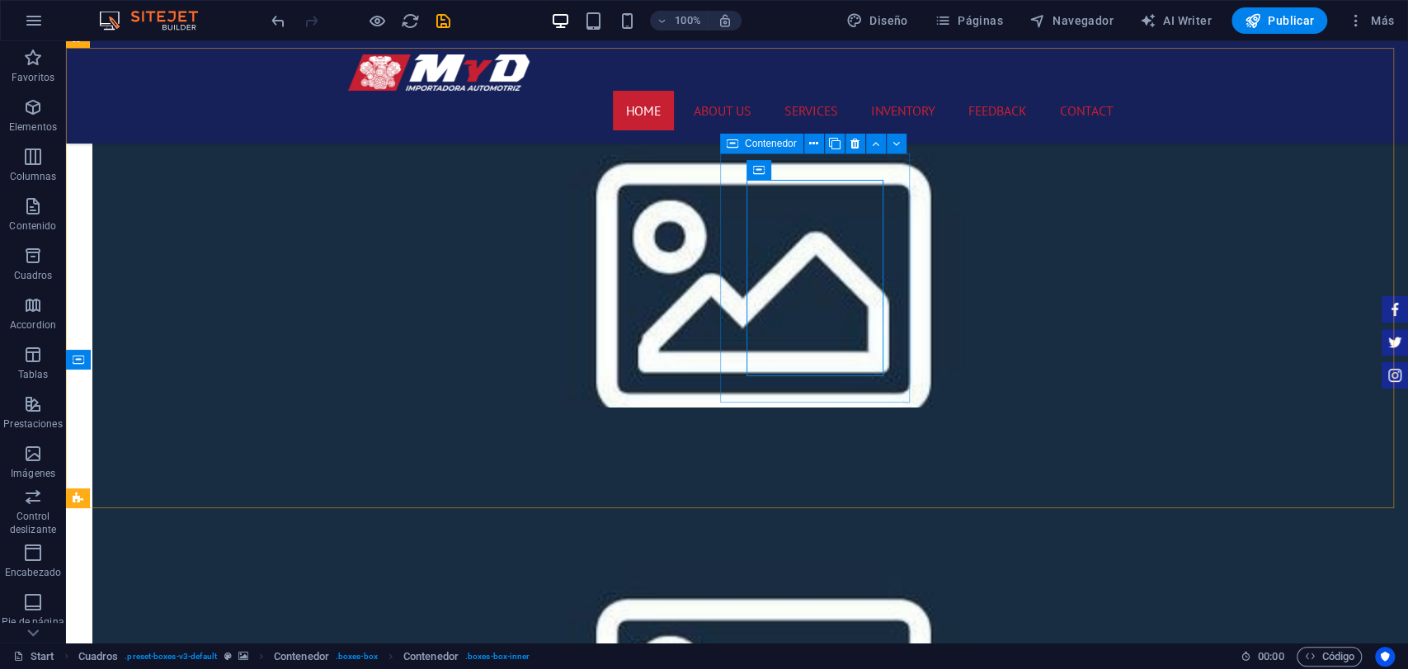
click at [752, 147] on span "Contenedor" at bounding box center [771, 144] width 52 height 10
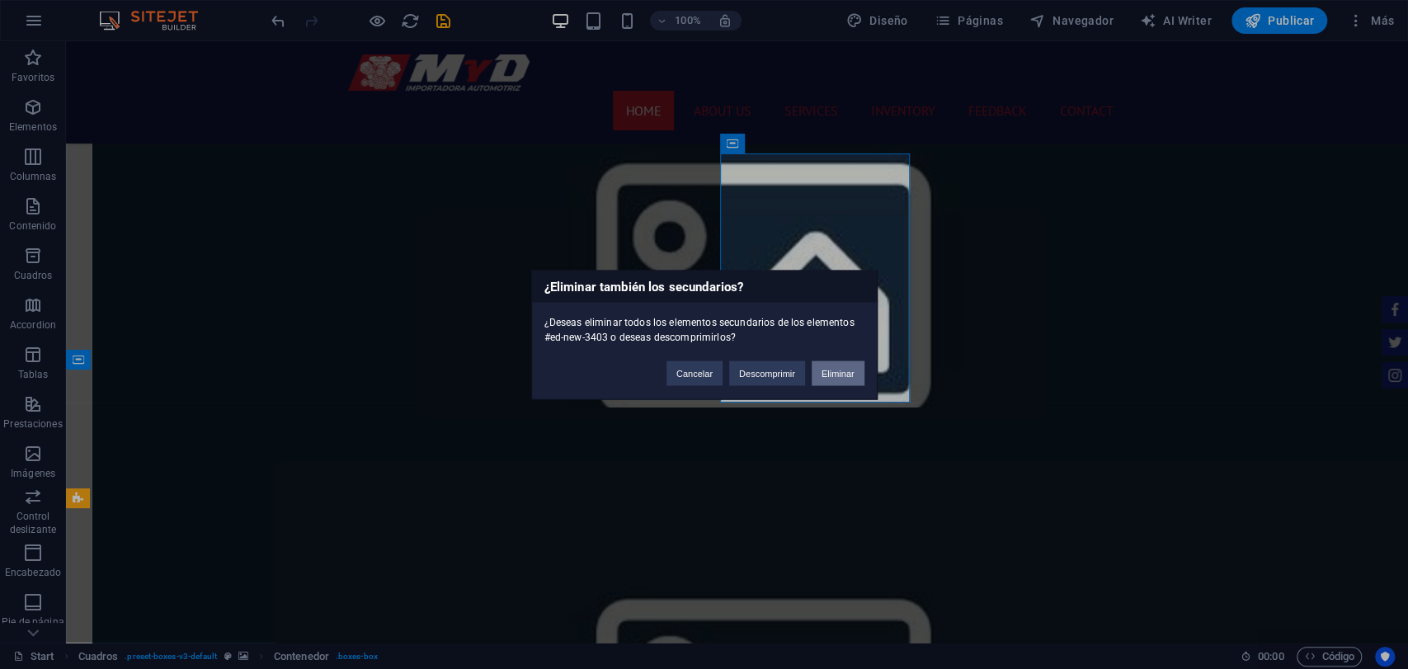
click at [825, 362] on button "Eliminar" at bounding box center [838, 373] width 53 height 25
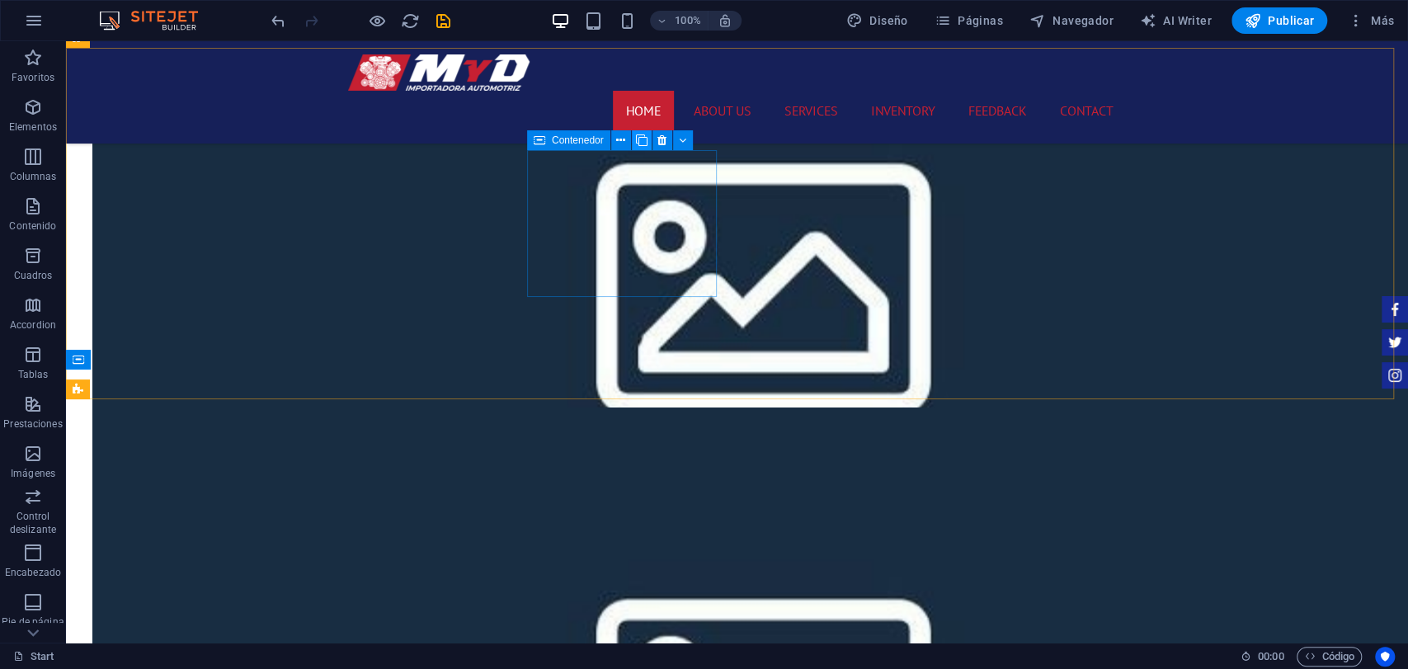
click at [645, 146] on icon at bounding box center [642, 140] width 12 height 17
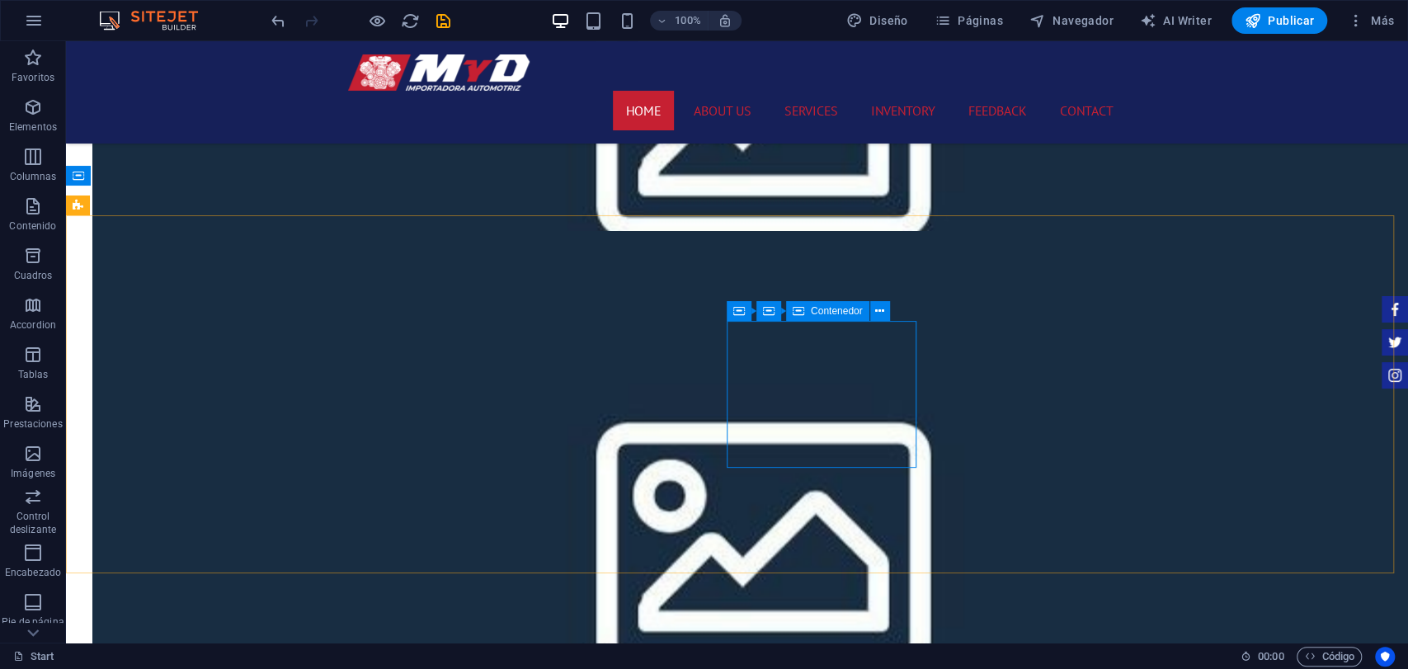
scroll to position [1764, 0]
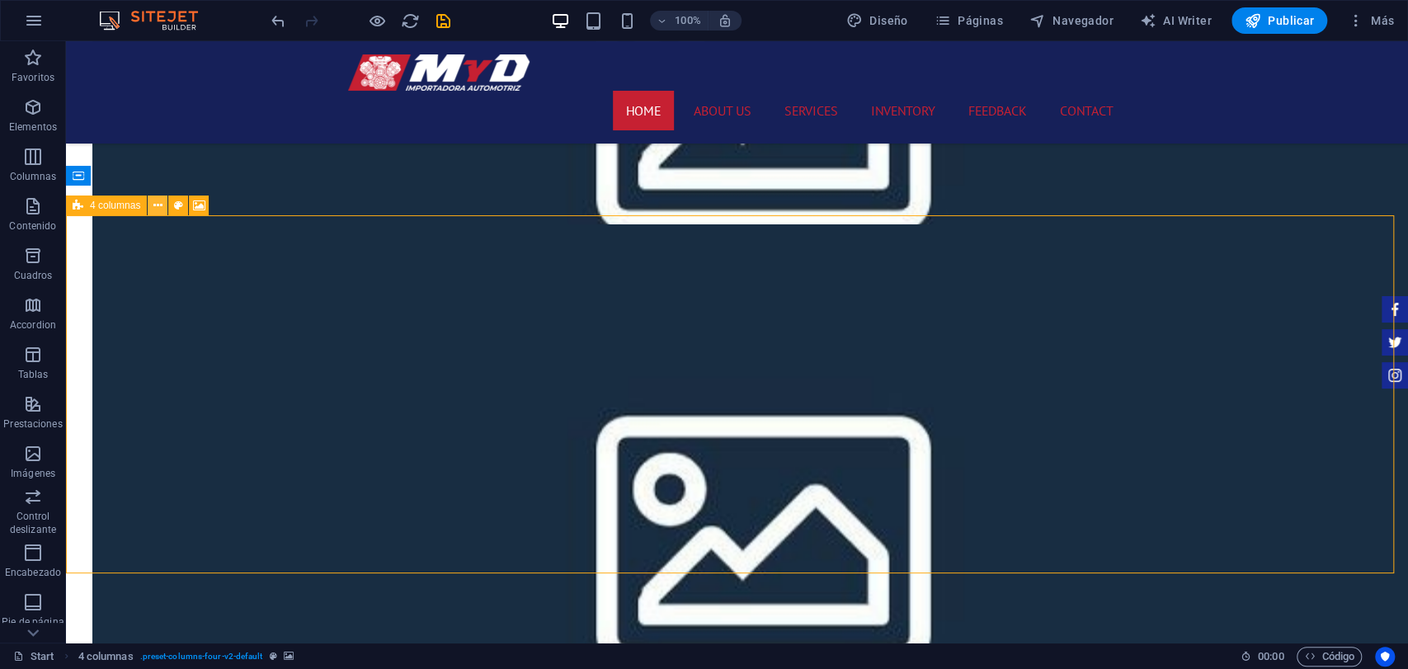
click at [163, 205] on button at bounding box center [158, 206] width 20 height 20
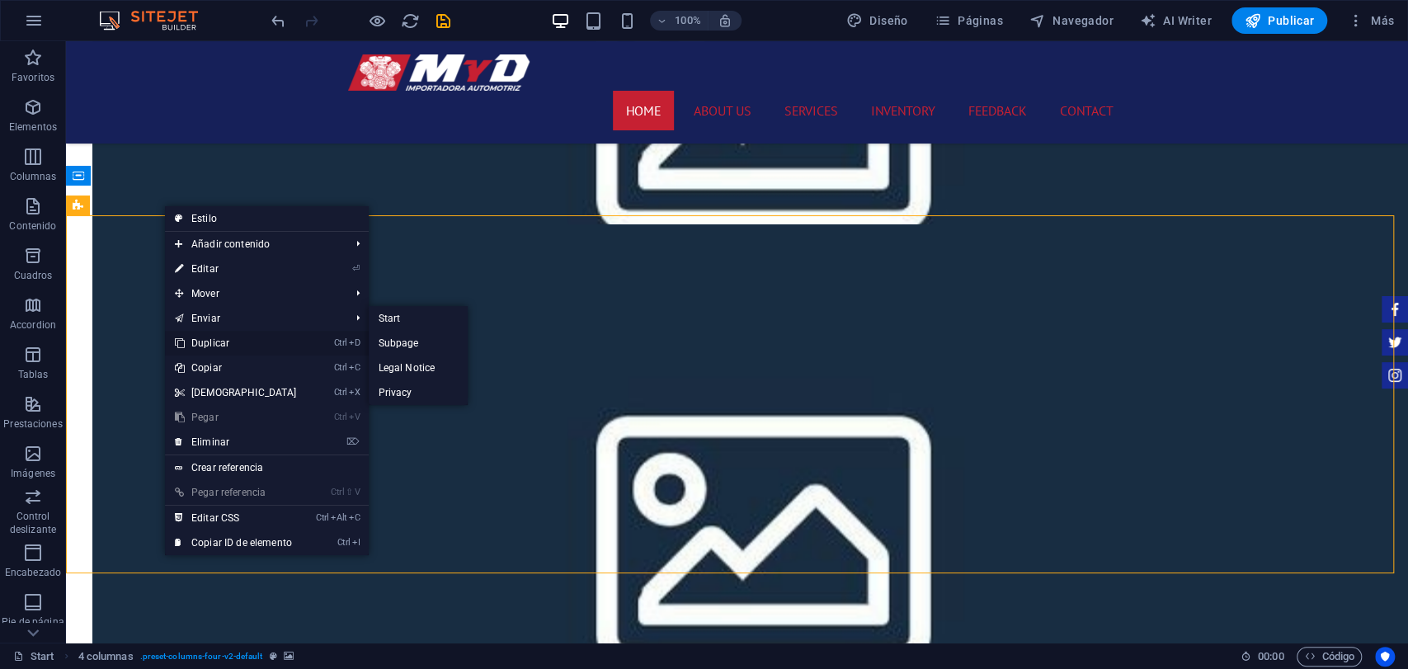
click at [216, 339] on link "Ctrl D Duplicar" at bounding box center [236, 343] width 142 height 25
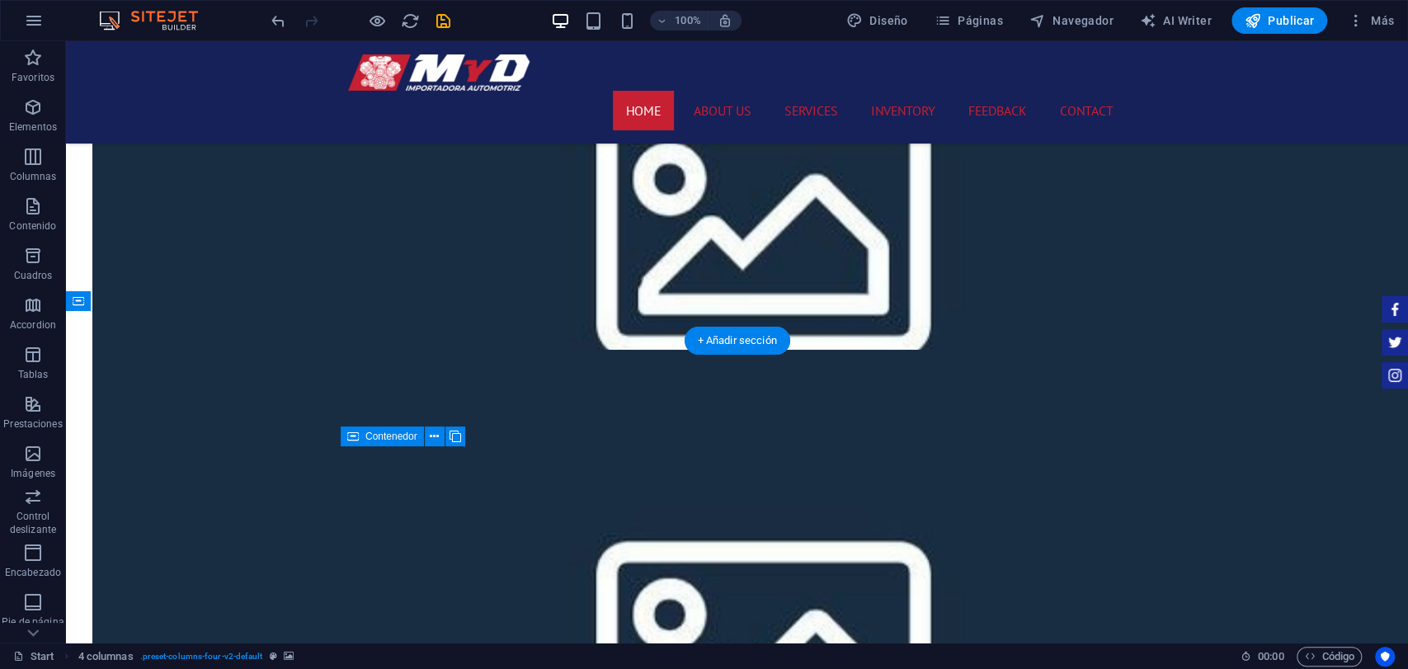
scroll to position [1581, 0]
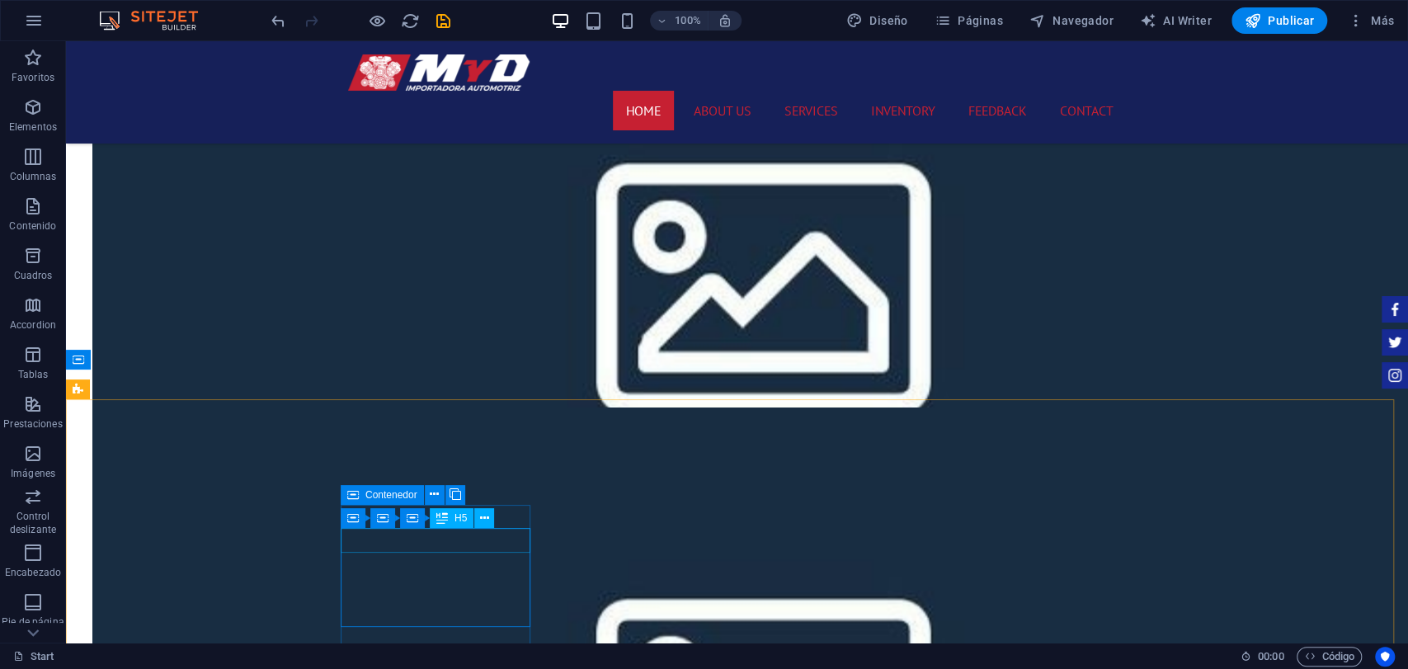
click at [452, 525] on div "H5" at bounding box center [452, 518] width 44 height 20
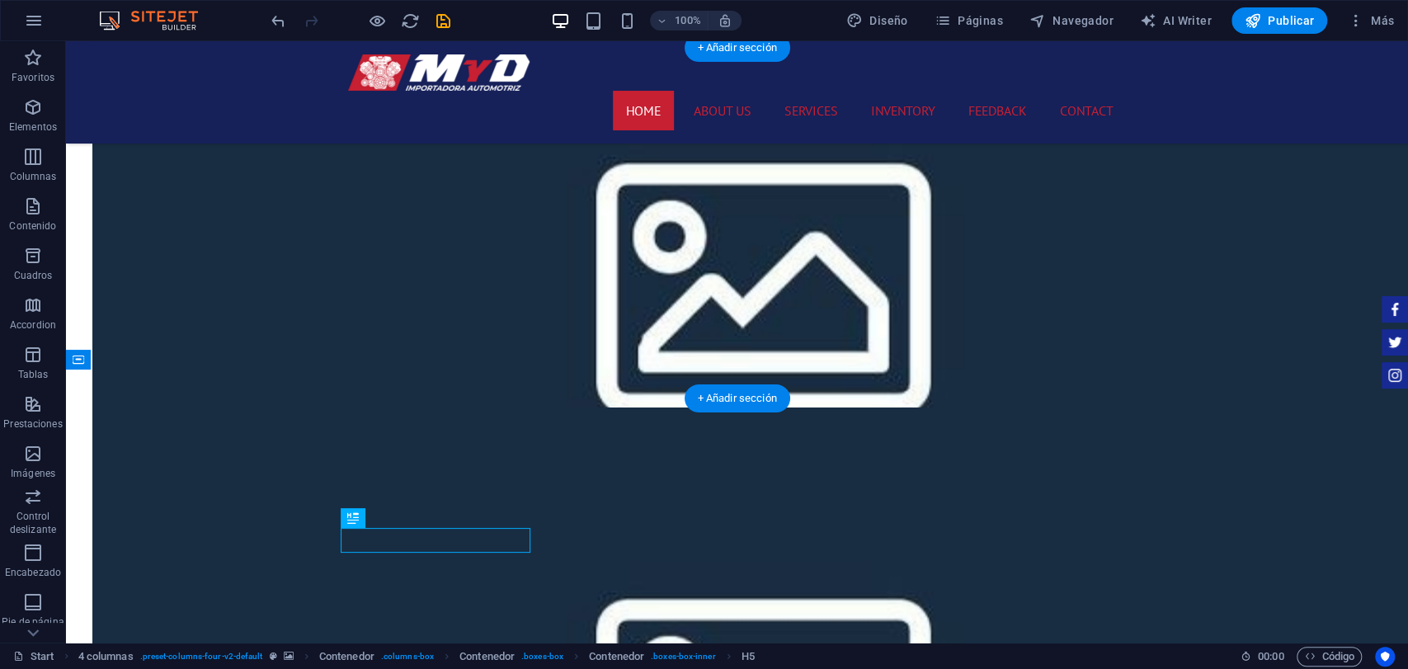
drag, startPoint x: 361, startPoint y: 538, endPoint x: 414, endPoint y: 212, distance: 330.3
drag, startPoint x: 453, startPoint y: 567, endPoint x: 458, endPoint y: 234, distance: 333.4
drag, startPoint x: 628, startPoint y: 525, endPoint x: 620, endPoint y: 205, distance: 320.2
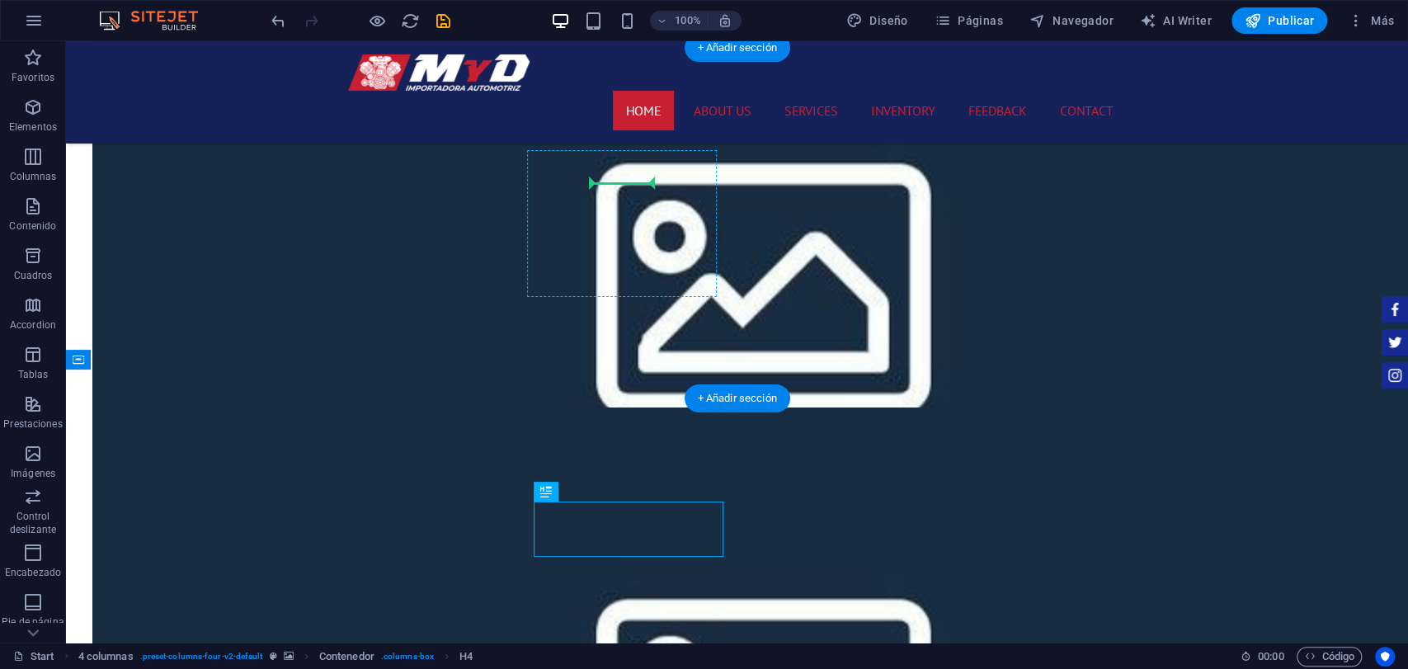
drag, startPoint x: 634, startPoint y: 523, endPoint x: 628, endPoint y: 173, distance: 349.9
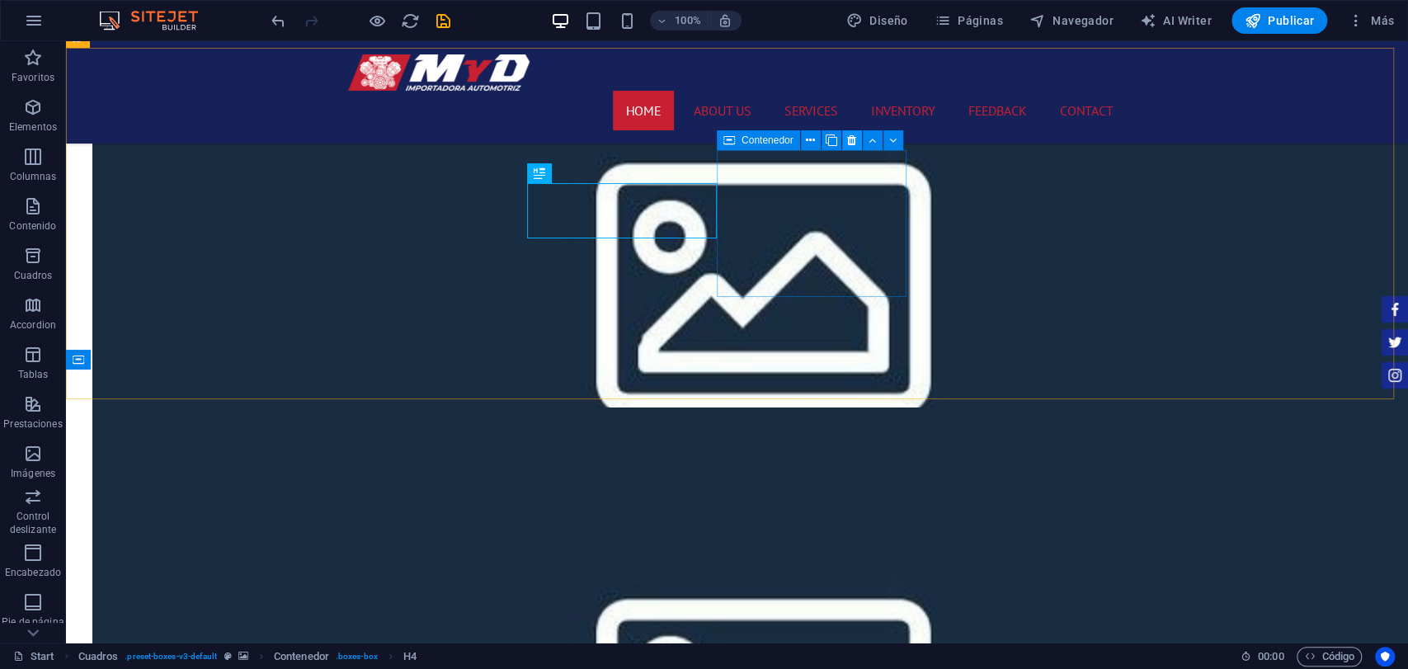
click at [851, 149] on button at bounding box center [852, 140] width 20 height 20
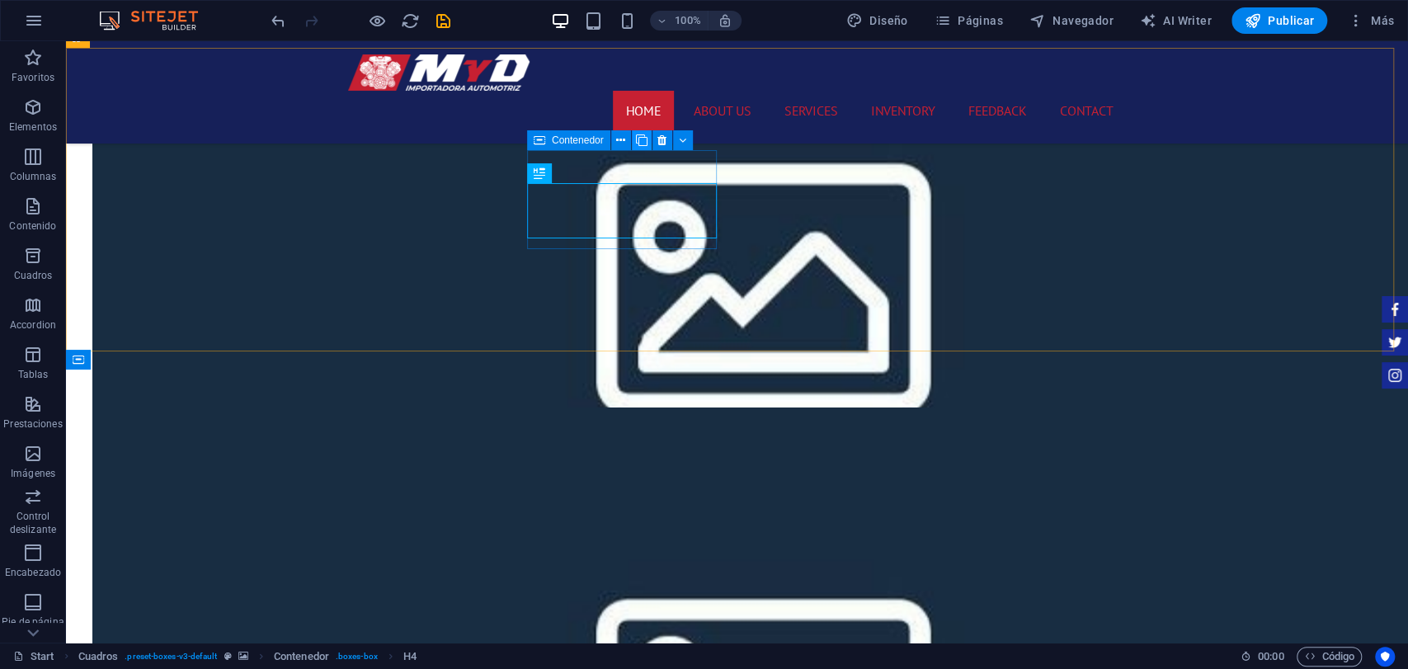
click at [644, 140] on icon at bounding box center [642, 140] width 12 height 17
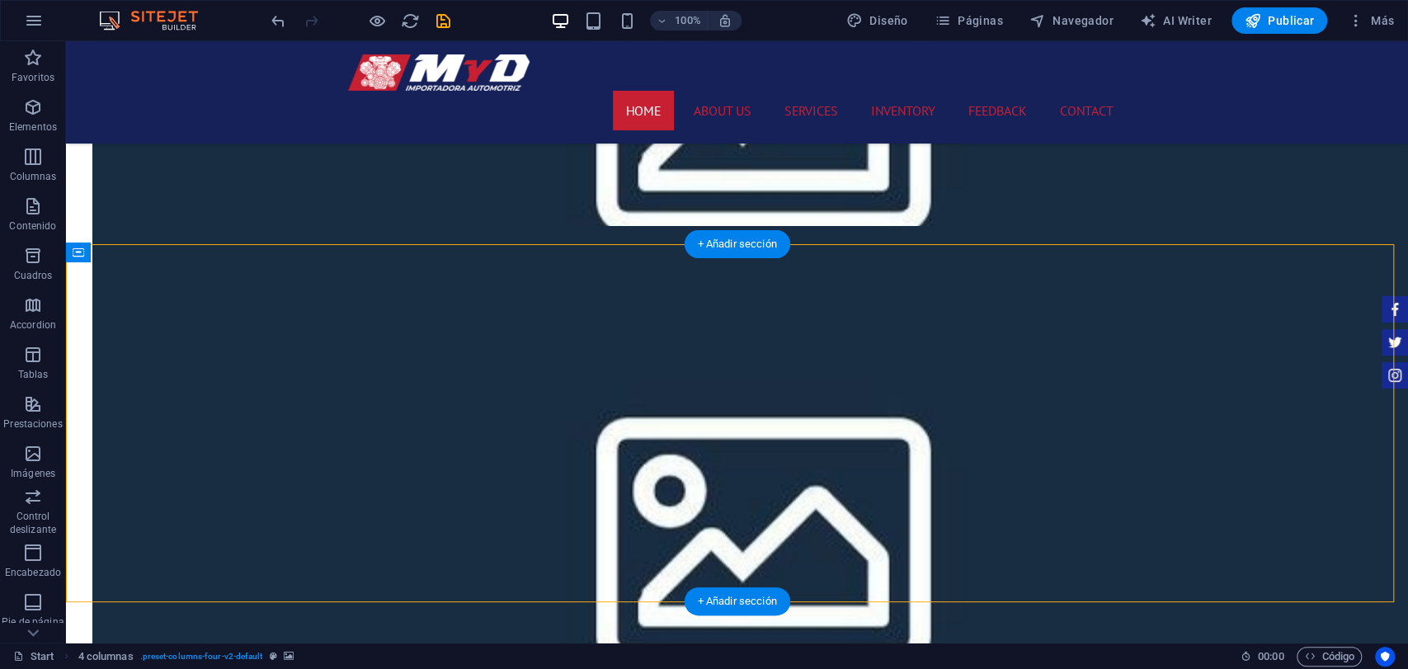
scroll to position [1764, 0]
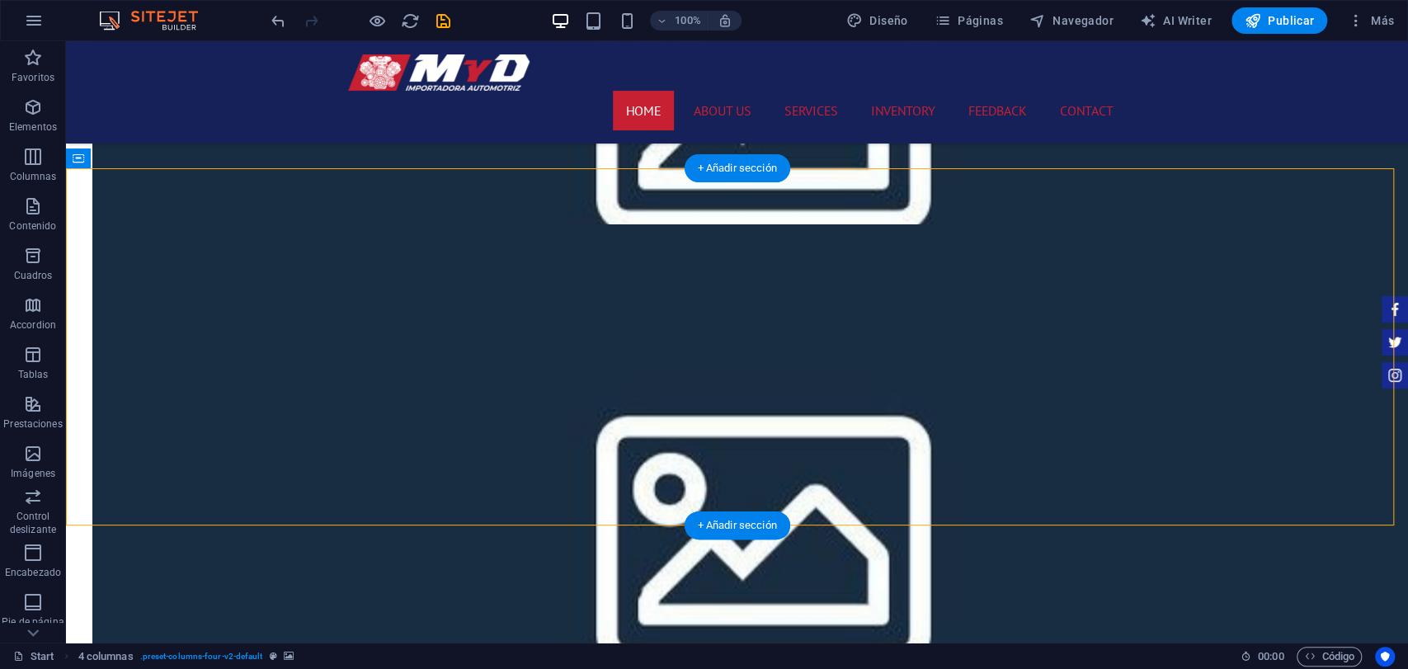
click at [86, 160] on div "Contenedor" at bounding box center [78, 159] width 25 height 20
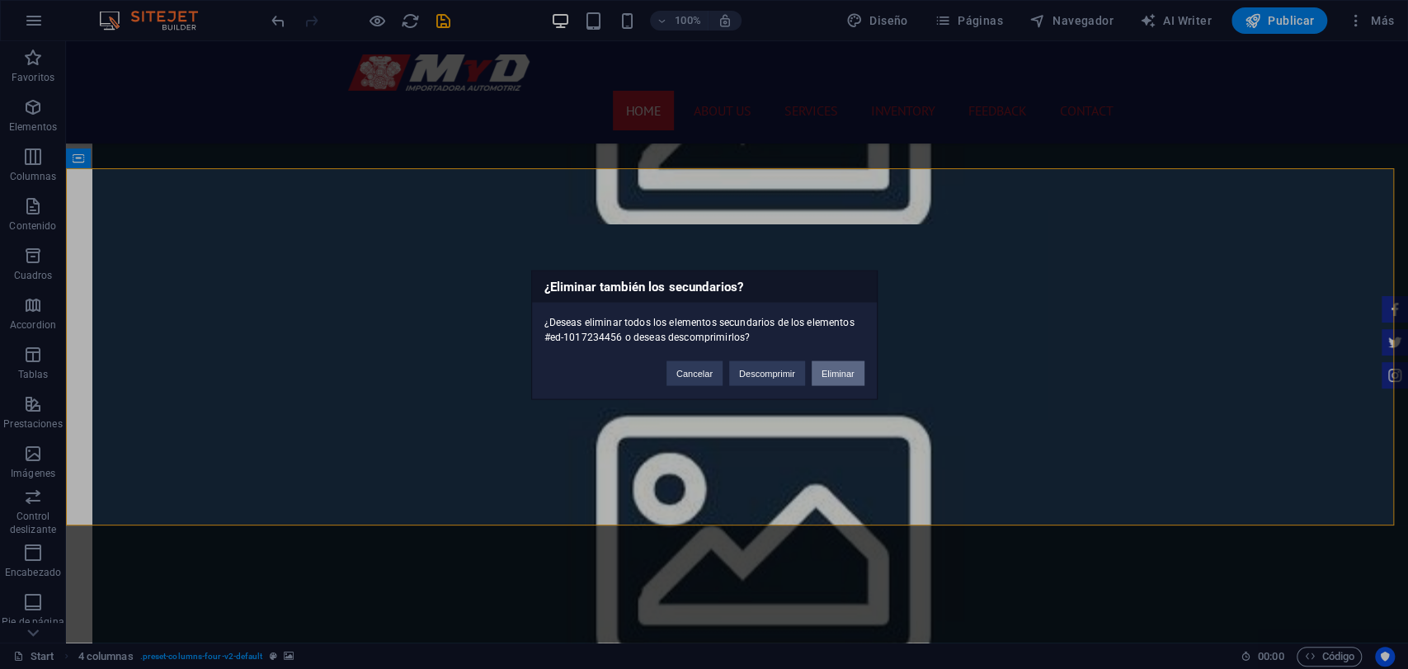
click at [837, 367] on button "Eliminar" at bounding box center [838, 373] width 53 height 25
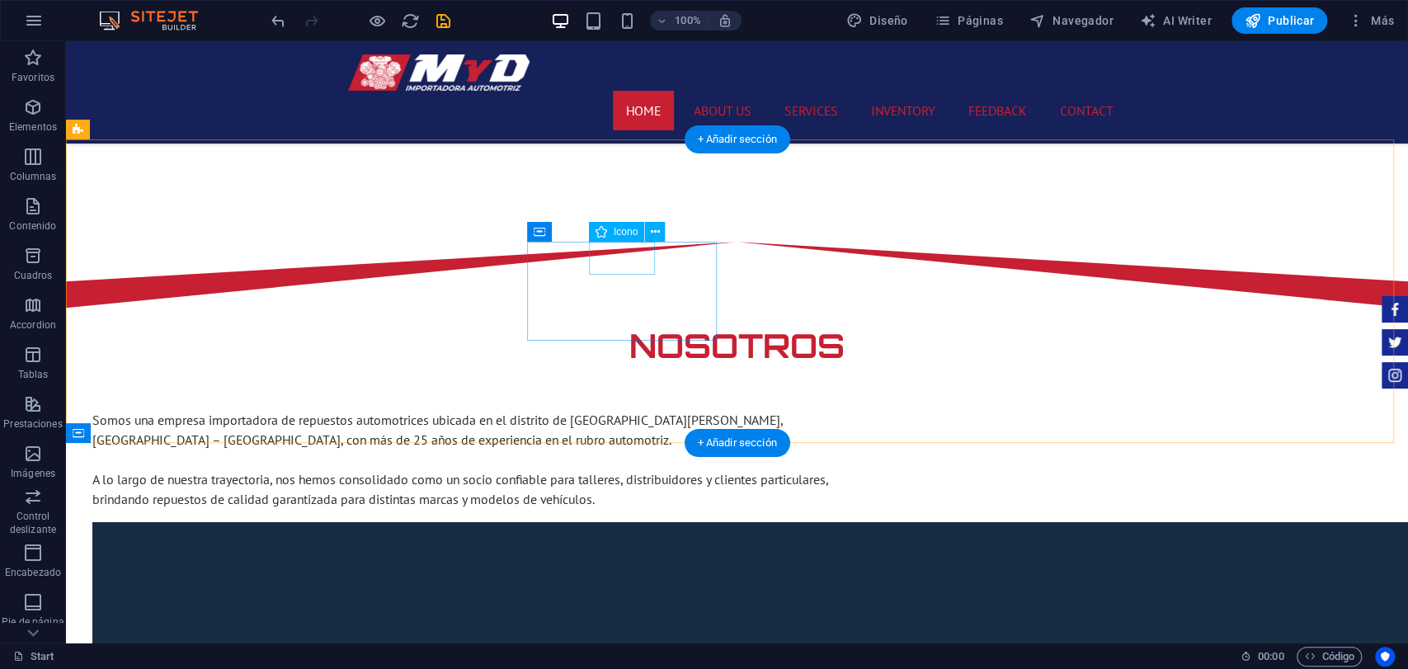
scroll to position [1489, 0]
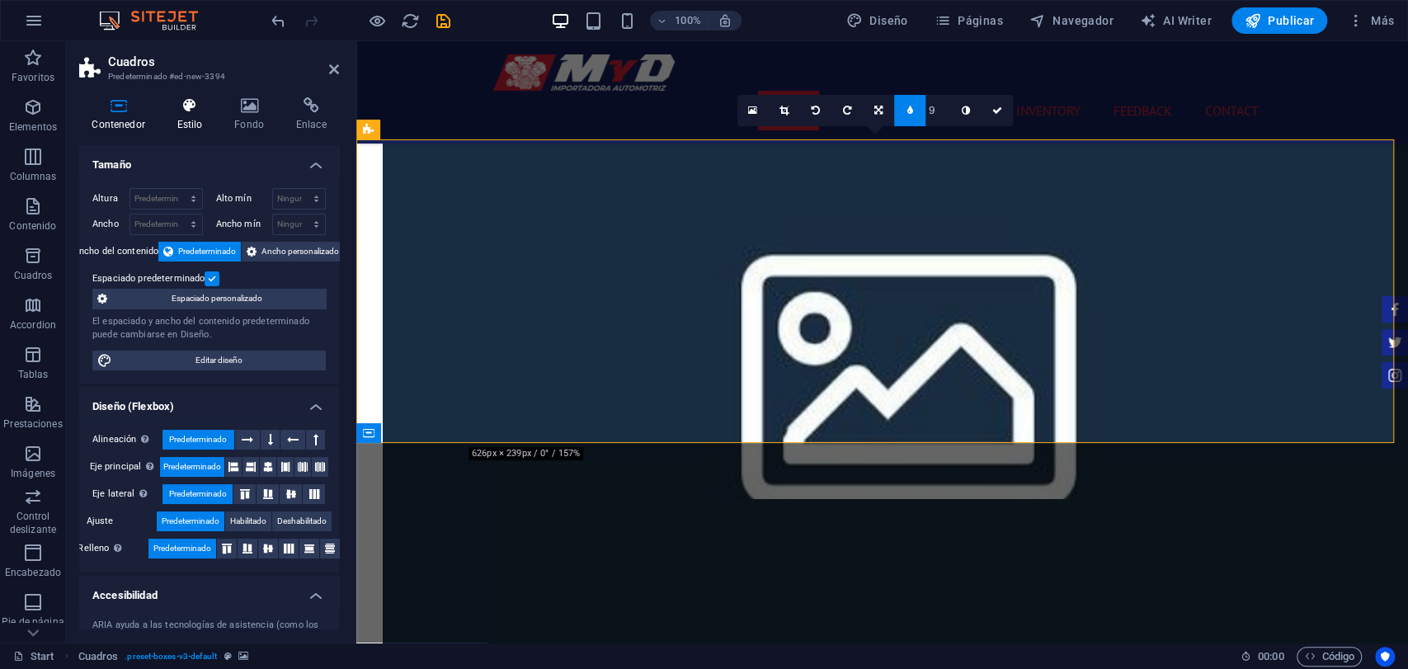
click at [191, 121] on h4 "Estilo" at bounding box center [193, 114] width 58 height 35
select select "rem"
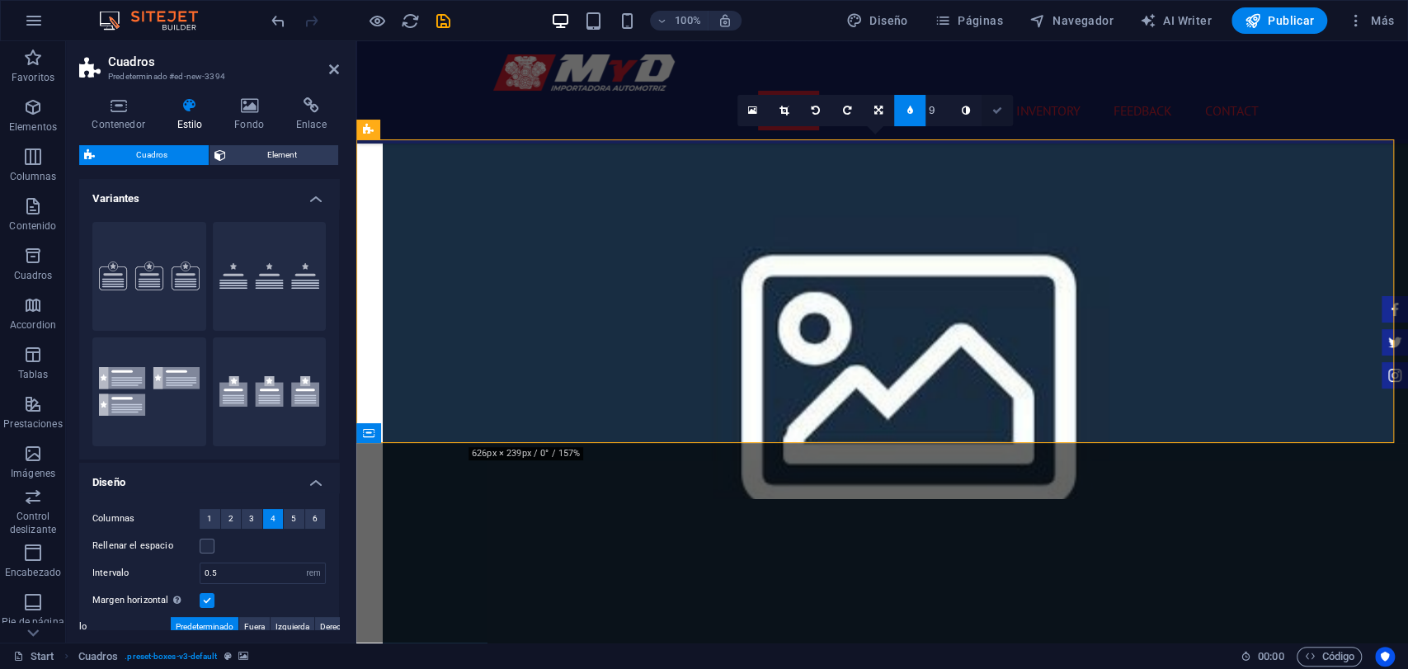
click at [988, 121] on link at bounding box center [997, 110] width 31 height 31
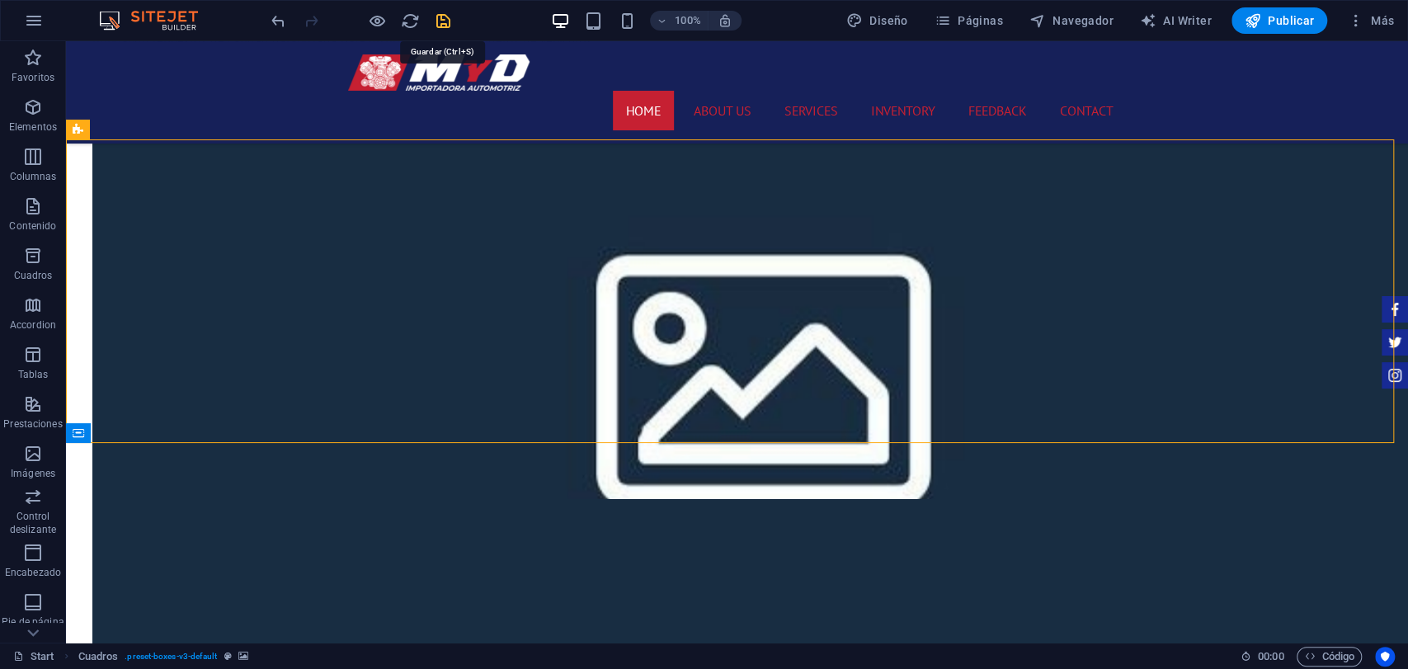
click at [447, 17] on icon "save" at bounding box center [443, 21] width 19 height 19
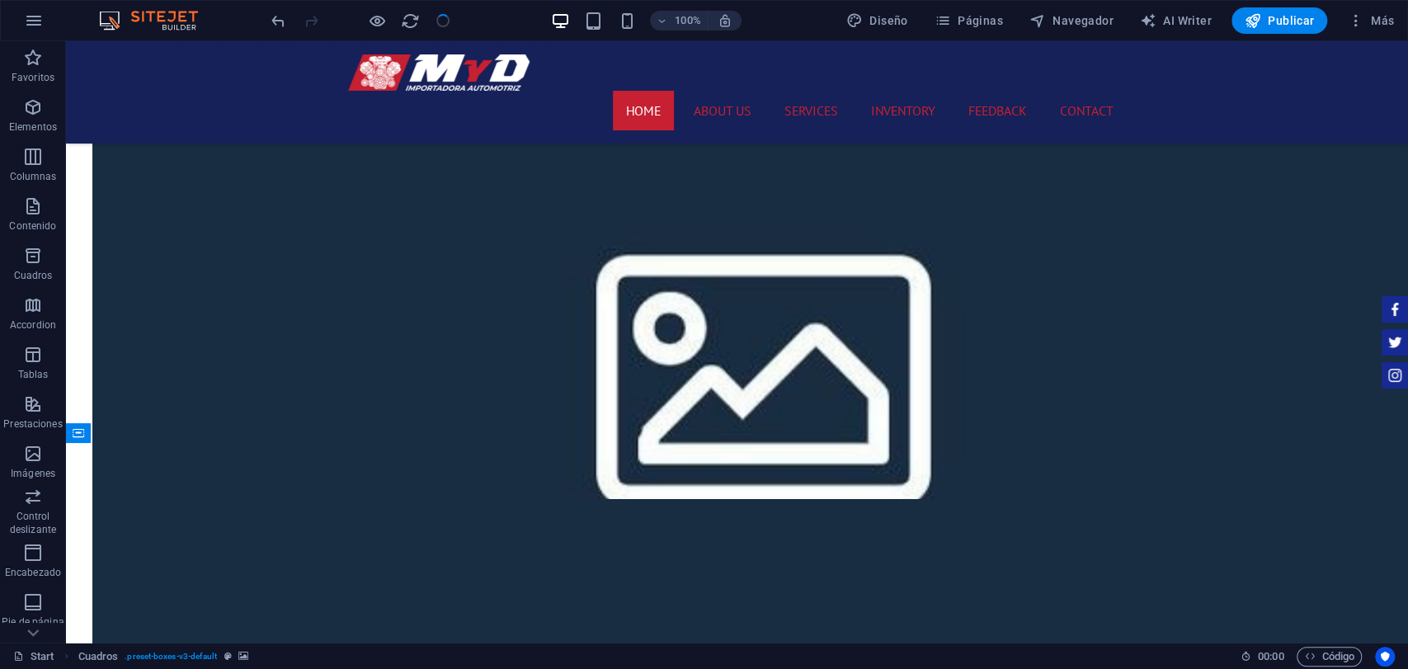
checkbox input "false"
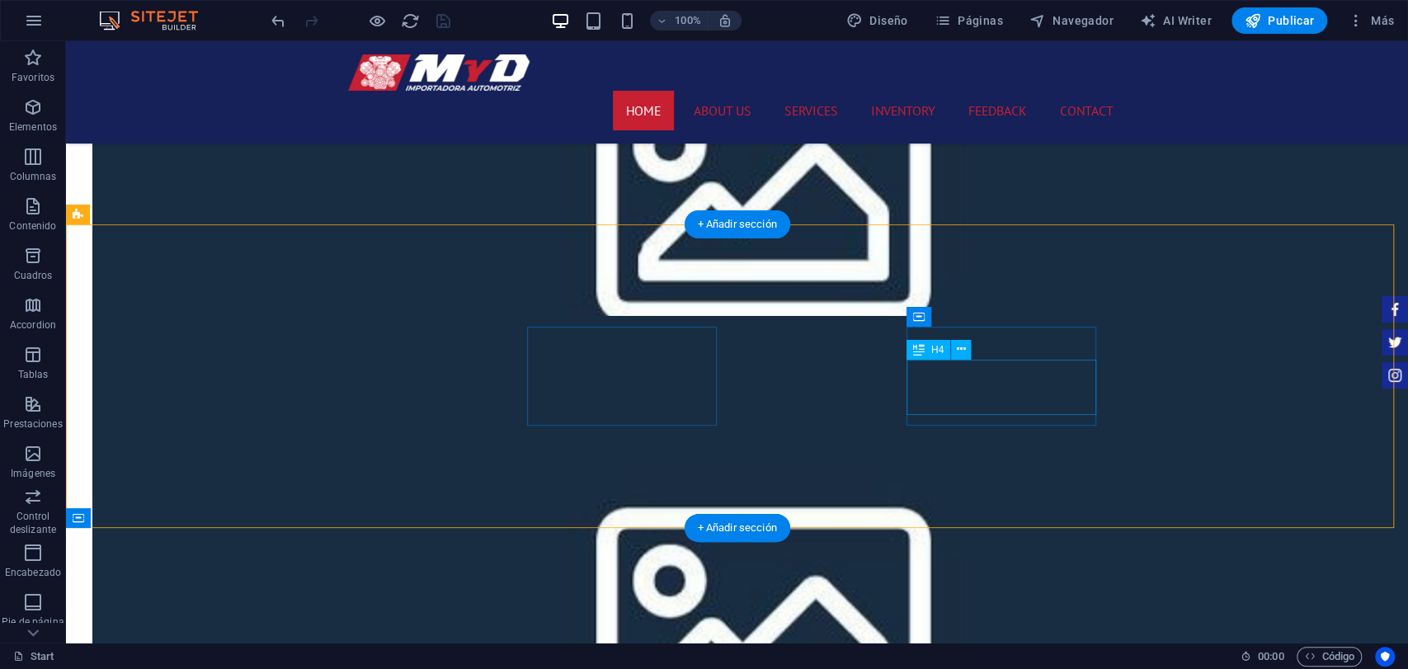
scroll to position [1398, 0]
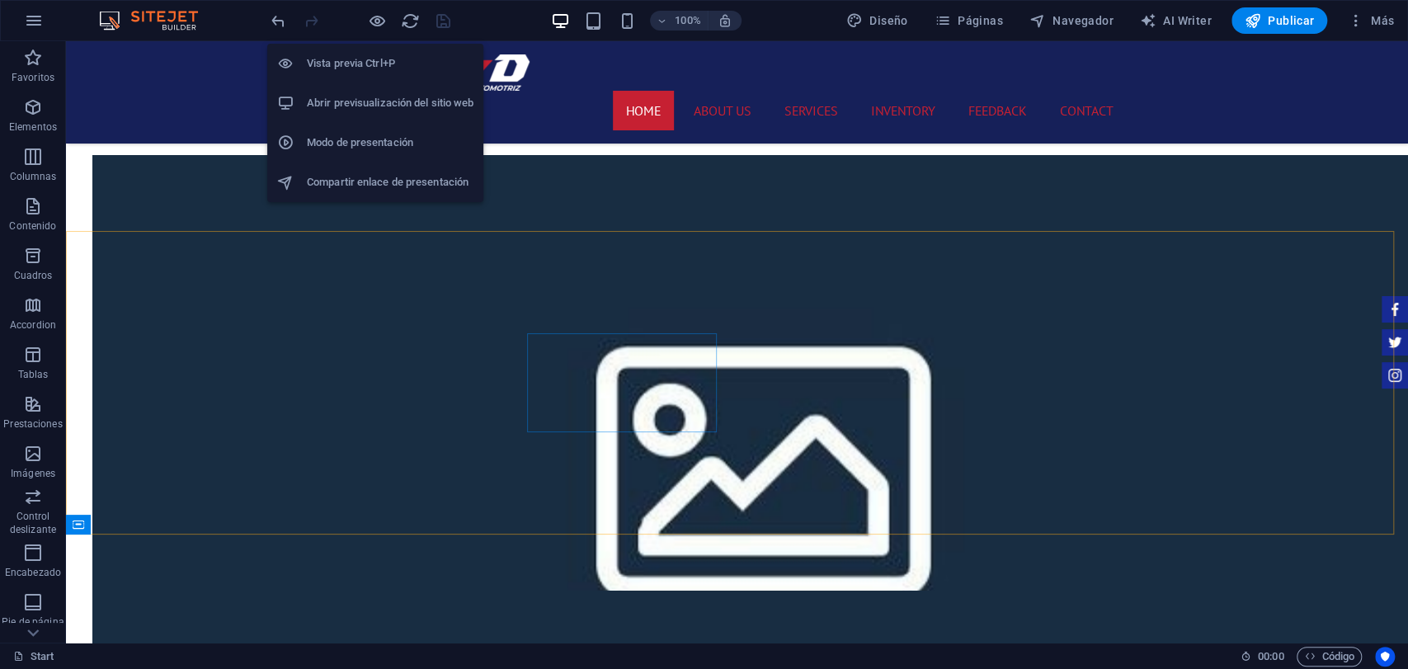
click at [371, 118] on li "Abrir previsualización del sitio web" at bounding box center [375, 103] width 216 height 40
